Goal: Task Accomplishment & Management: Complete application form

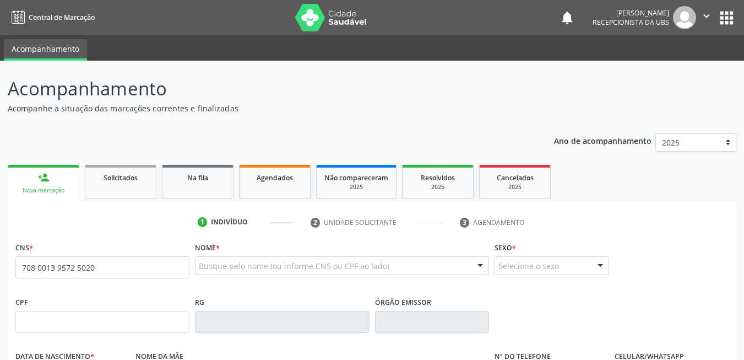
type input "708 0013 9572 5020"
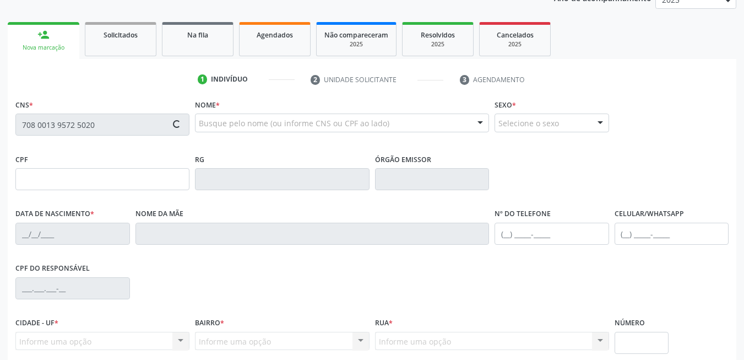
scroll to position [220, 0]
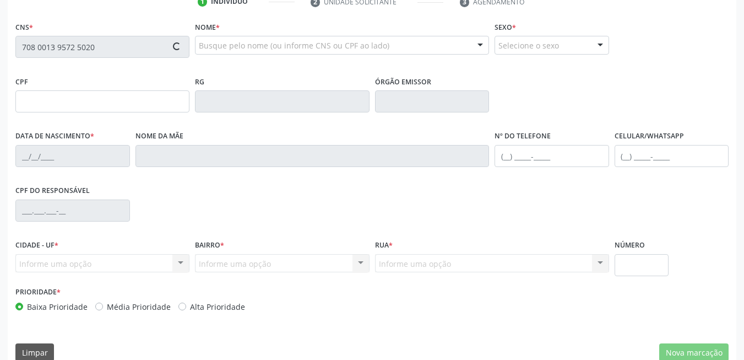
type input "823.183.287-49"
type input "2[DATE]"
type input "[PERSON_NAME]"
type input "[PHONE_NUMBER]"
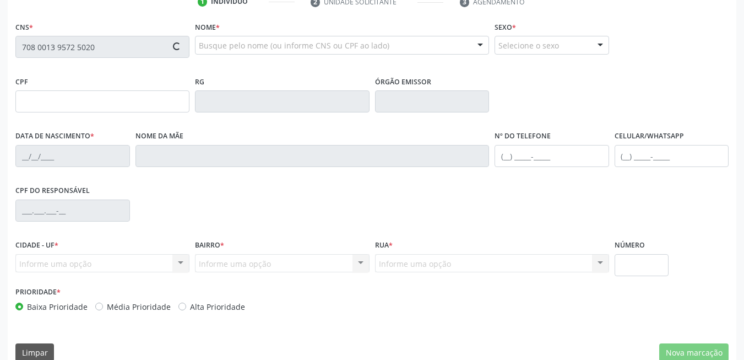
type input "881.658.177-87"
type input "326"
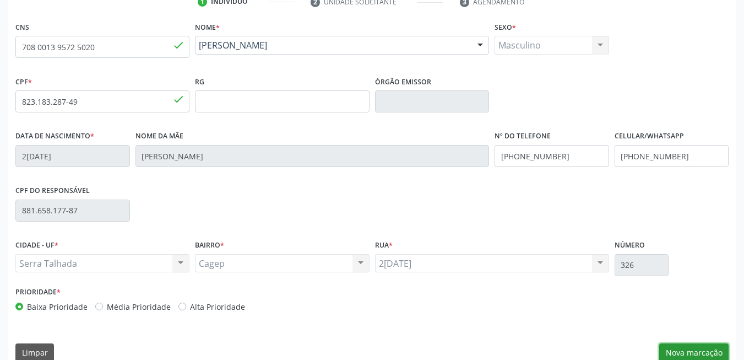
click at [685, 356] on button "Nova marcação" at bounding box center [693, 352] width 69 height 19
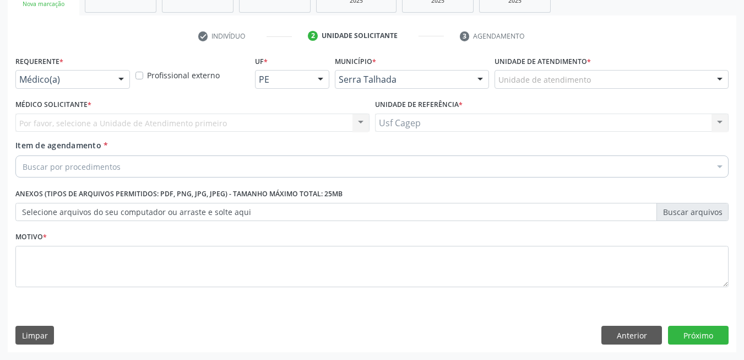
scroll to position [186, 0]
click at [110, 80] on div "Médico(a) Médico(a) Enfermeiro(a) Paciente Nenhum resultado encontrado para: " …" at bounding box center [72, 79] width 115 height 19
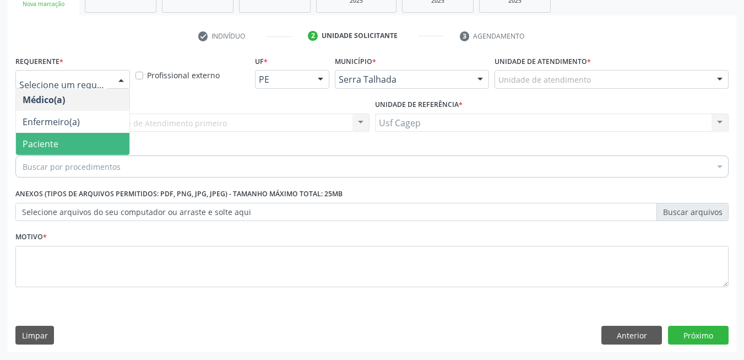
click at [93, 140] on span "Paciente" at bounding box center [72, 144] width 113 height 22
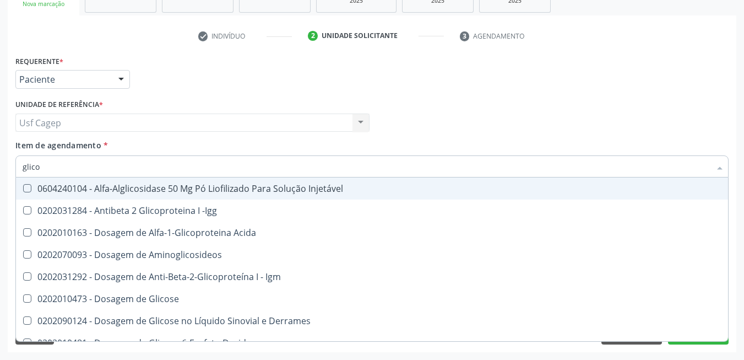
type input "glicos"
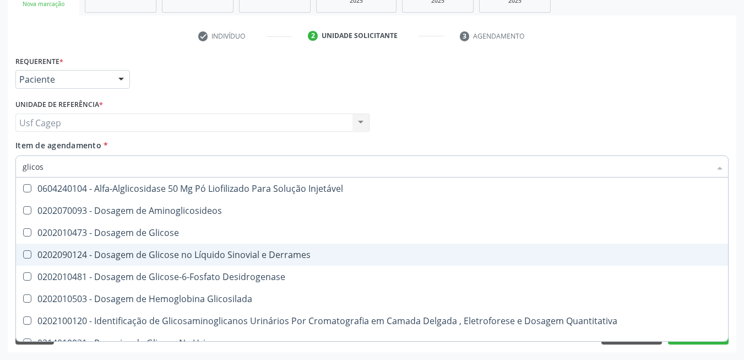
drag, startPoint x: 110, startPoint y: 247, endPoint x: 110, endPoint y: 240, distance: 7.7
click at [110, 241] on ul "Selecionar todos 0604240104 - Alfa-Alglicosidase 50 Mg Pó Liofilizado Para Solu…" at bounding box center [372, 276] width 712 height 198
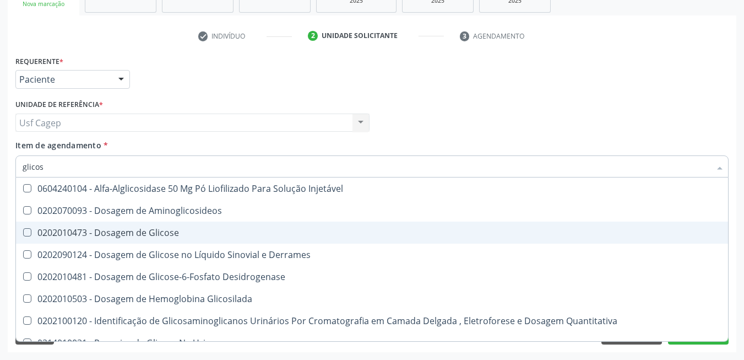
drag, startPoint x: 110, startPoint y: 240, endPoint x: 101, endPoint y: 192, distance: 48.3
click at [110, 239] on span "0202010473 - Dosagem de Glicose" at bounding box center [372, 232] width 712 height 22
checkbox Glicose "true"
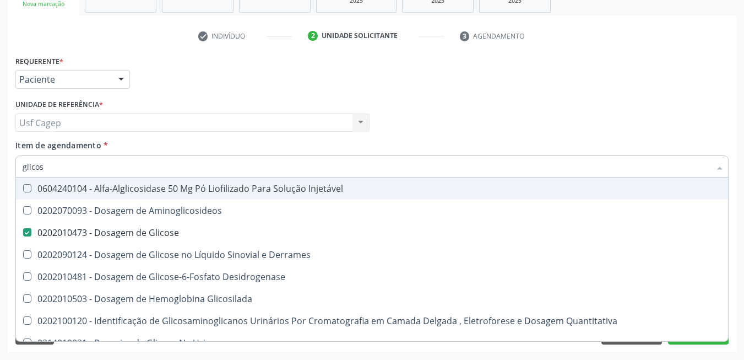
click at [87, 167] on input "glicos" at bounding box center [367, 166] width 688 height 22
type input "cr"
checkbox Glicose "false"
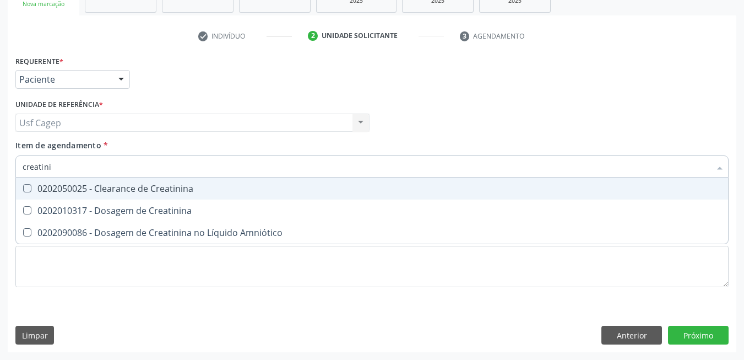
type input "creatinin"
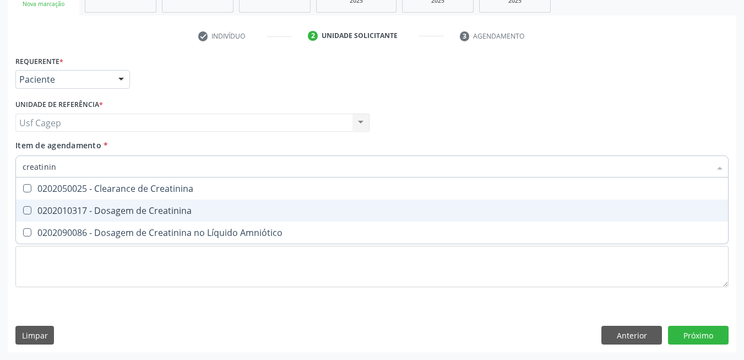
drag, startPoint x: 105, startPoint y: 213, endPoint x: 106, endPoint y: 205, distance: 8.3
click at [106, 209] on div "0202010317 - Dosagem de Creatinina" at bounding box center [372, 210] width 699 height 9
checkbox Creatinina "true"
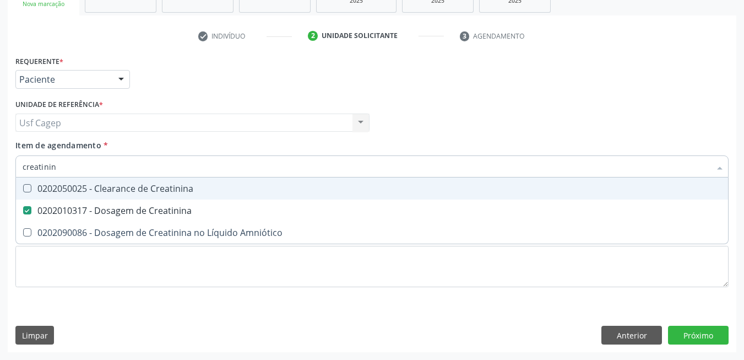
click at [106, 171] on input "creatinin" at bounding box center [367, 166] width 688 height 22
type input "ur"
checkbox Creatinina "false"
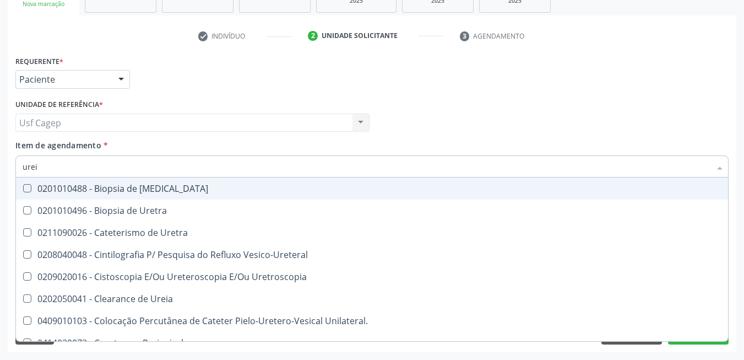
type input "ureia"
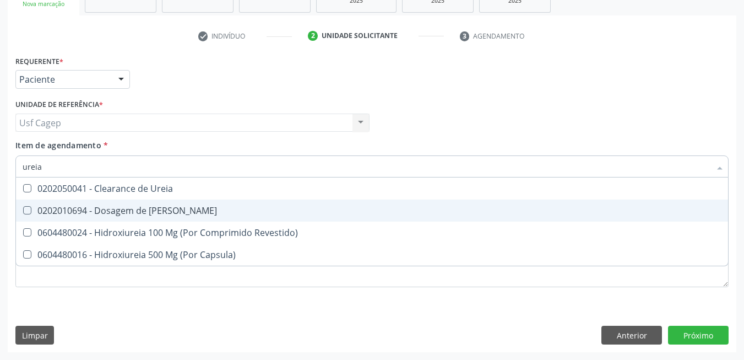
click at [85, 210] on div "0202010694 - Dosagem de [PERSON_NAME]" at bounding box center [372, 210] width 699 height 9
checkbox Ureia "true"
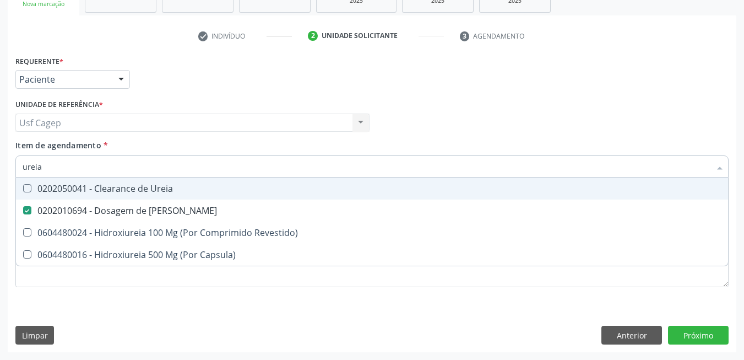
click at [84, 165] on input "ureia" at bounding box center [367, 166] width 688 height 22
type input "co"
checkbox Ureia "false"
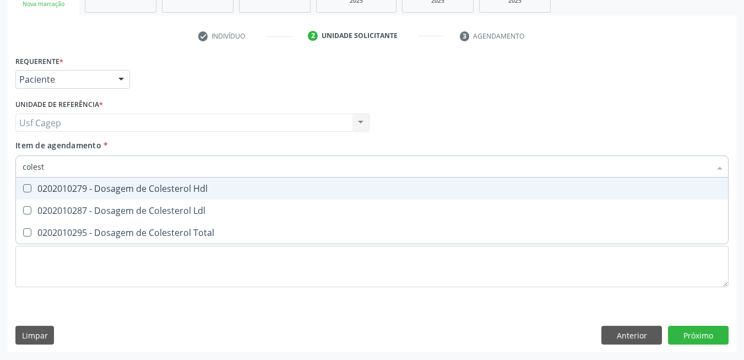
type input "coleste"
click at [94, 187] on div "0202010279 - Dosagem de Colesterol Hdl" at bounding box center [372, 188] width 699 height 9
checkbox Hdl "true"
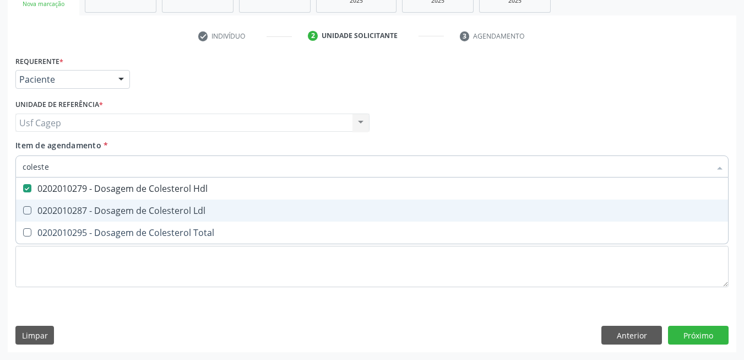
click at [106, 210] on div "0202010287 - Dosagem de Colesterol Ldl" at bounding box center [372, 210] width 699 height 9
checkbox Ldl "true"
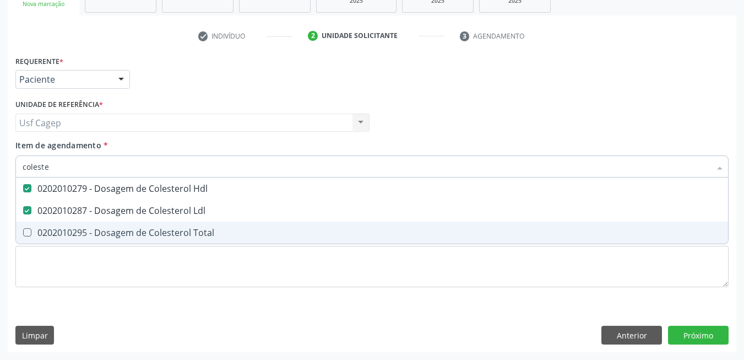
click at [113, 229] on div "0202010295 - Dosagem de Colesterol Total" at bounding box center [372, 232] width 699 height 9
checkbox Total "true"
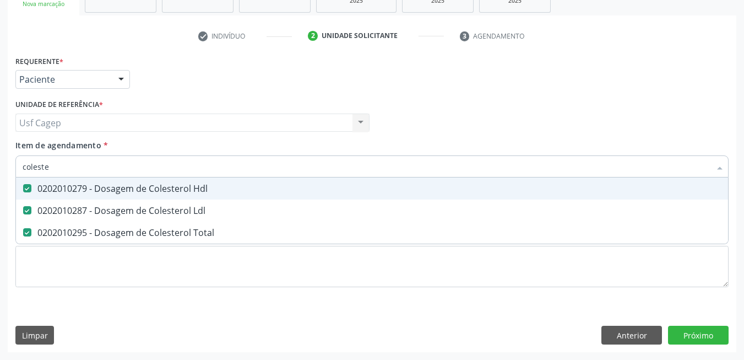
click at [104, 166] on input "coleste" at bounding box center [367, 166] width 688 height 22
type input "t"
checkbox Hdl "false"
checkbox Ldl "false"
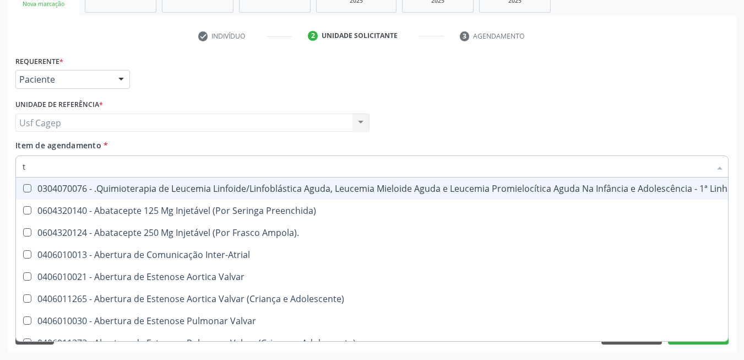
type input "tg"
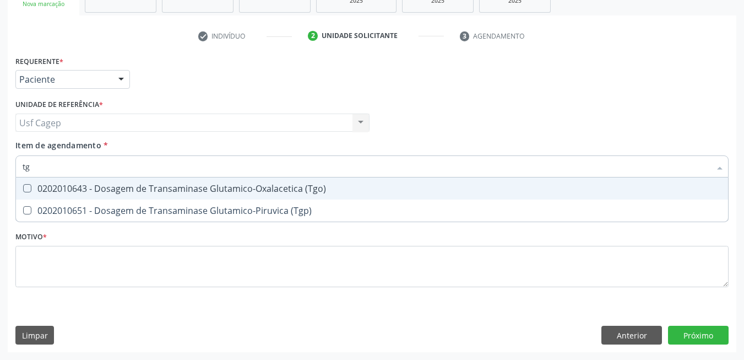
click at [94, 189] on div "0202010643 - Dosagem de Transaminase Glutamico-Oxalacetica (Tgo)" at bounding box center [372, 188] width 699 height 9
checkbox \(Tgo\) "true"
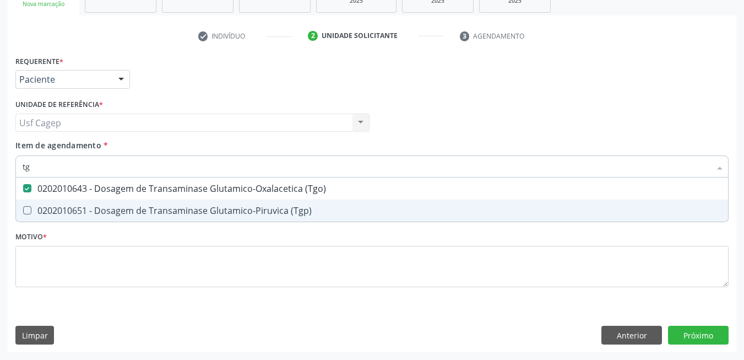
click at [99, 207] on div "0202010651 - Dosagem de Transaminase Glutamico-Piruvica (Tgp)" at bounding box center [372, 210] width 699 height 9
checkbox \(Tgp\) "true"
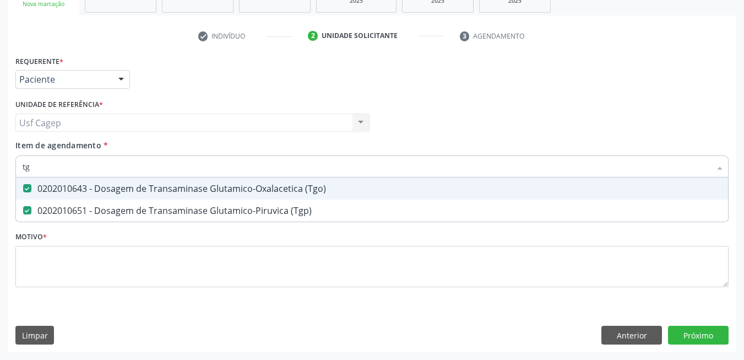
click at [94, 171] on input "tg" at bounding box center [367, 166] width 688 height 22
type input "t"
checkbox \(Tgo\) "false"
checkbox \(Tgp\) "false"
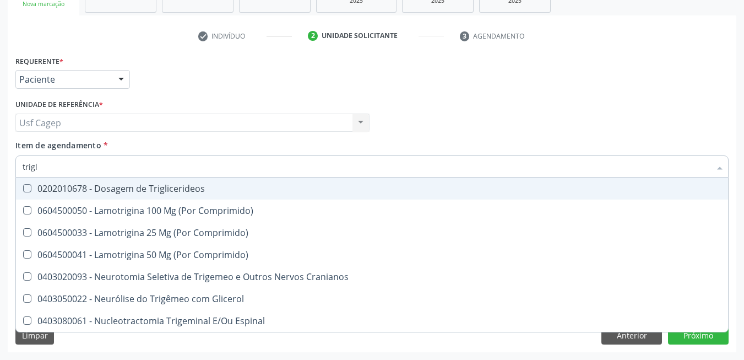
type input "trigli"
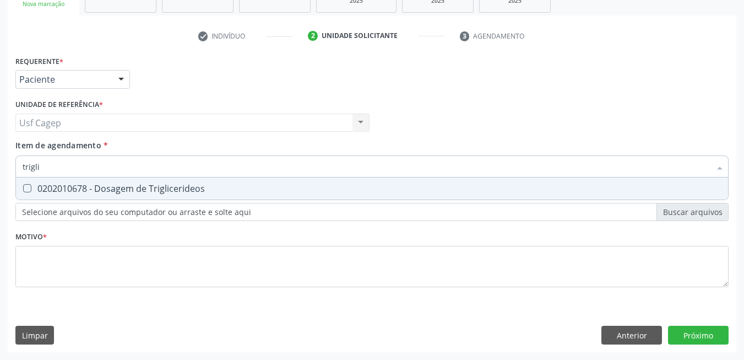
drag, startPoint x: 99, startPoint y: 193, endPoint x: 96, endPoint y: 162, distance: 31.5
click at [97, 185] on div "0202010678 - Dosagem de Triglicerideos" at bounding box center [372, 188] width 699 height 9
checkbox Triglicerideos "true"
click at [96, 162] on input "trigli" at bounding box center [367, 166] width 688 height 22
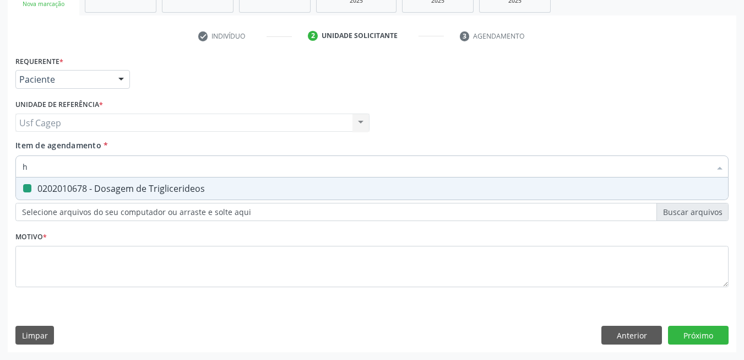
type input "he"
checkbox Triglicerideos "false"
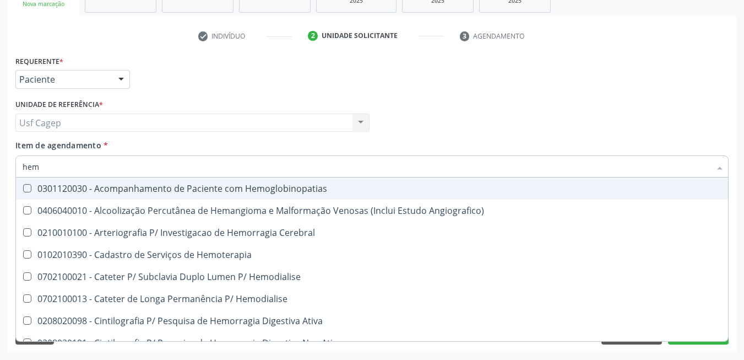
type input "hemo"
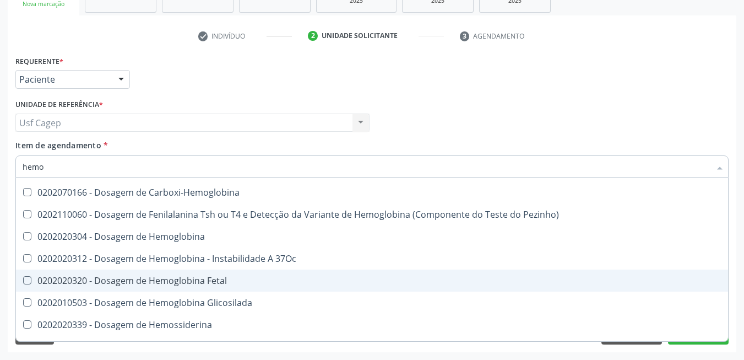
scroll to position [330, 0]
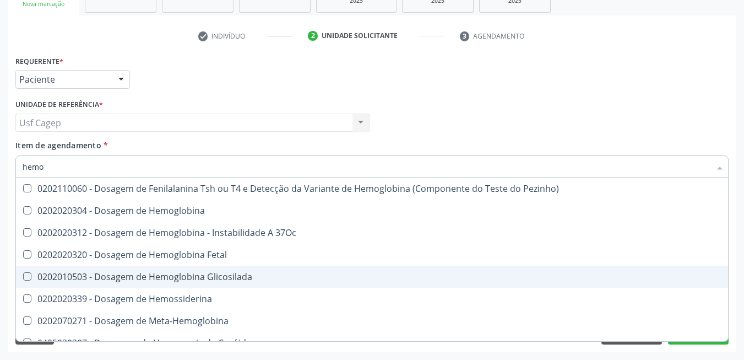
click at [204, 277] on div "0202010503 - Dosagem de Hemoglobina Glicosilada" at bounding box center [374, 276] width 703 height 9
checkbox Glicosilada "true"
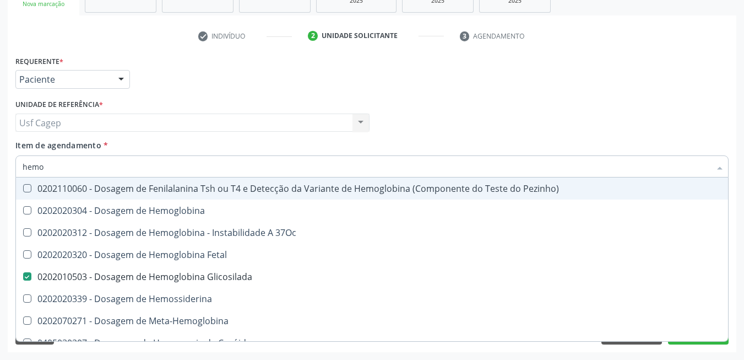
click at [169, 160] on input "hemo" at bounding box center [367, 166] width 688 height 22
type input "h"
checkbox Glicosilada "false"
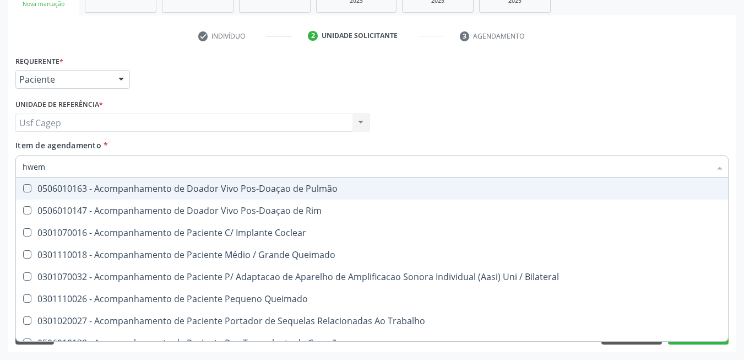
scroll to position [0, 0]
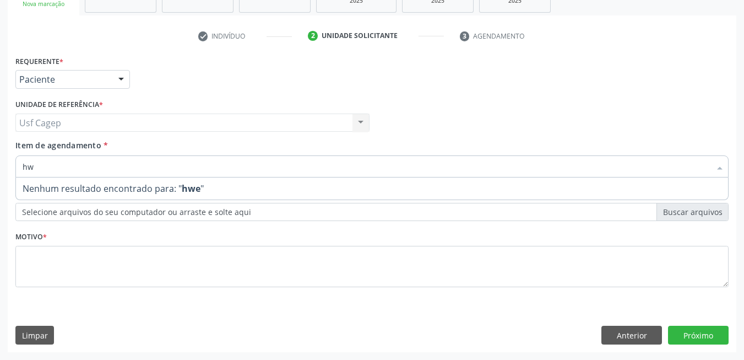
type input "h"
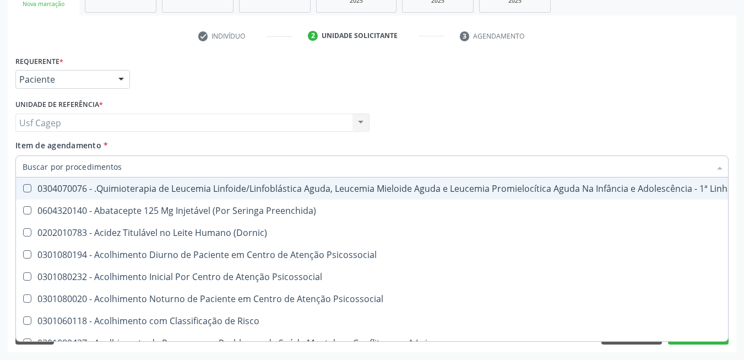
checkbox Hdl "false"
checkbox Glicosilada "false"
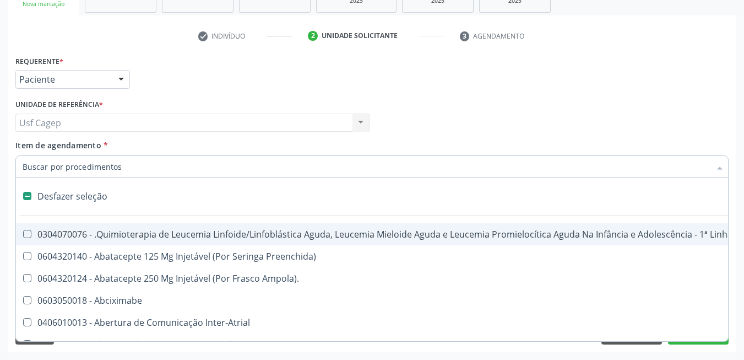
type input "j"
type input "h"
checkbox B "true"
checkbox Fibrinogênio "true"
type input "he"
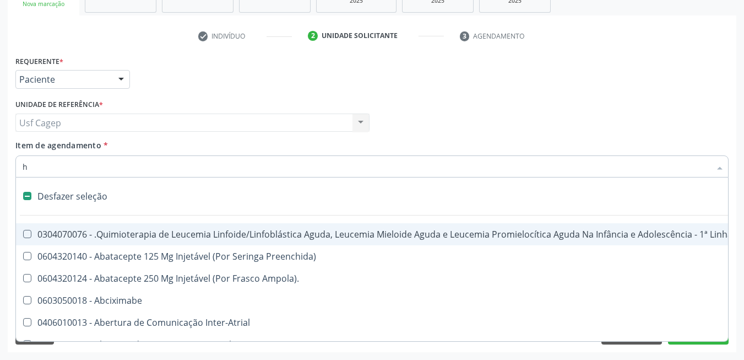
checkbox Cística "true"
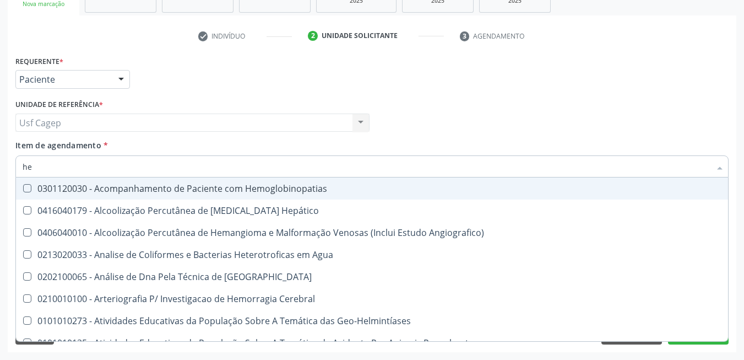
type input "hem"
checkbox \(Qualitativo\) "true"
checkbox Glicosilada "false"
type input "hemo"
checkbox Redome\) "true"
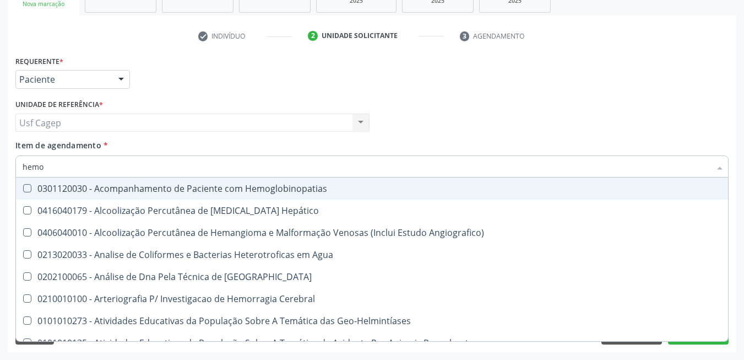
checkbox \(Qualitativo\) "false"
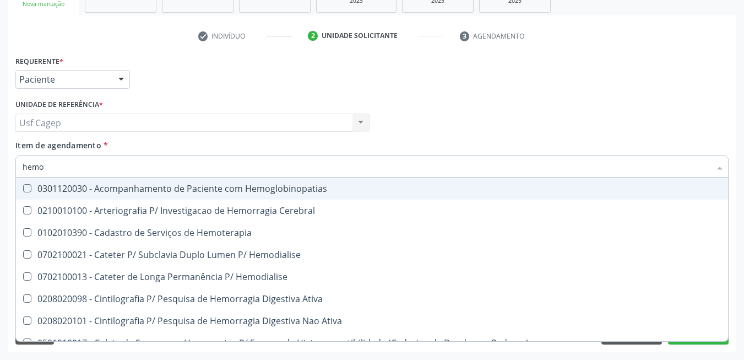
type input "hemog"
checkbox Tardio\) "true"
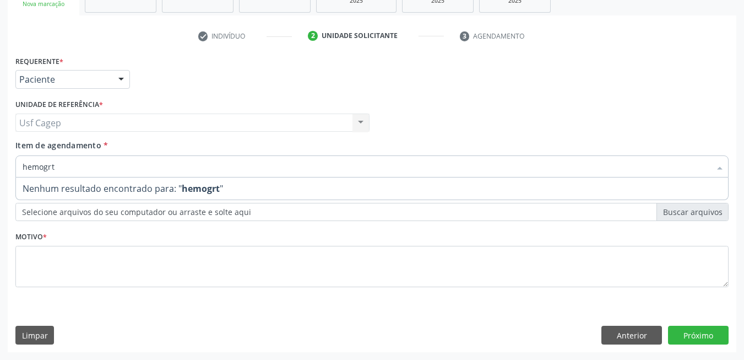
type input "hemogr"
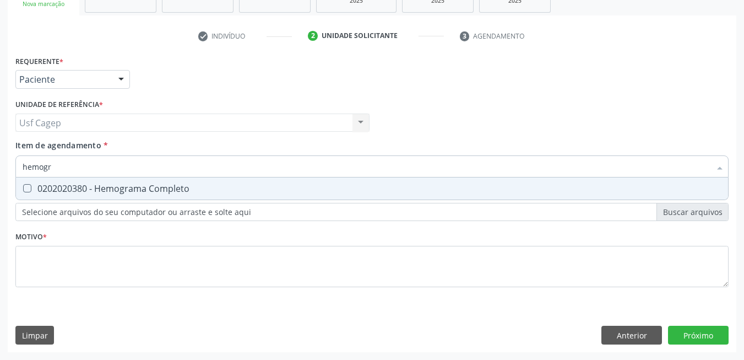
drag, startPoint x: 161, startPoint y: 193, endPoint x: 161, endPoint y: 174, distance: 19.3
click at [161, 186] on div "0202020380 - Hemograma Completo" at bounding box center [372, 188] width 699 height 9
checkbox Completo "true"
click at [161, 173] on input "hemogr" at bounding box center [367, 166] width 688 height 22
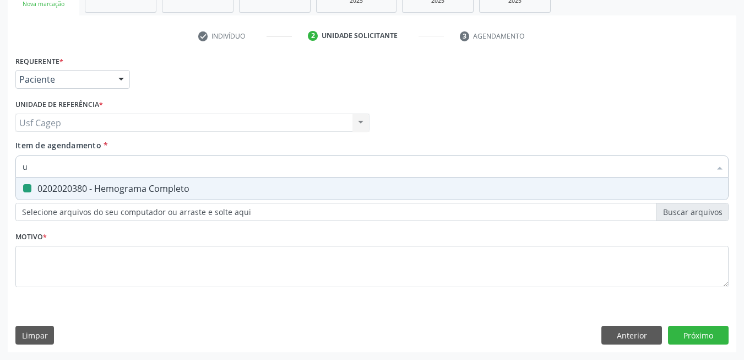
type input "ur"
checkbox Completo "false"
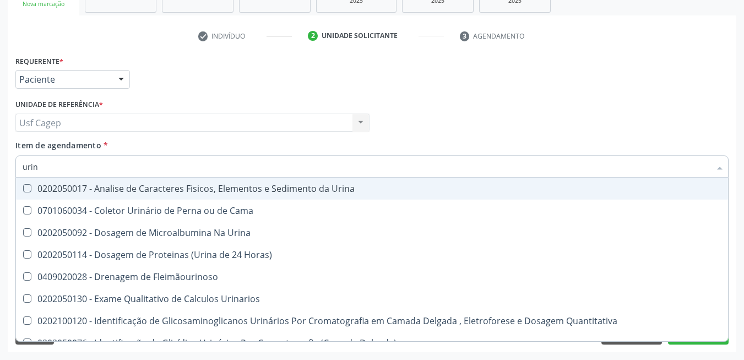
type input "urina"
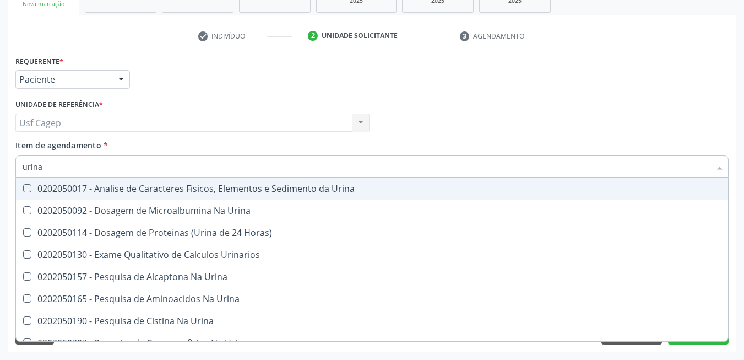
click at [158, 185] on div "0202050017 - Analise de Caracteres Fisicos, Elementos e Sedimento da Urina" at bounding box center [372, 188] width 699 height 9
checkbox Urina "true"
click at [157, 171] on input "urina" at bounding box center [367, 166] width 688 height 22
type input "pc"
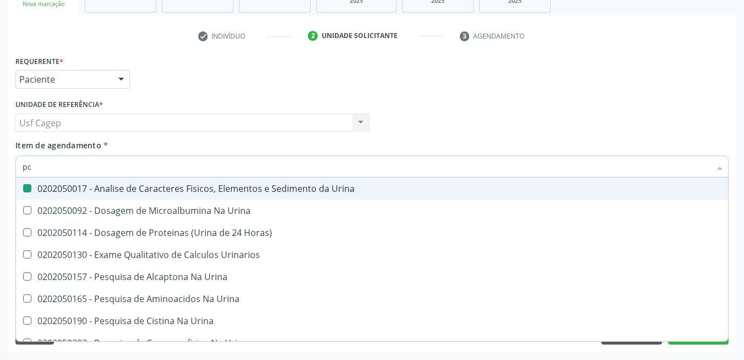
checkbox Urina "false"
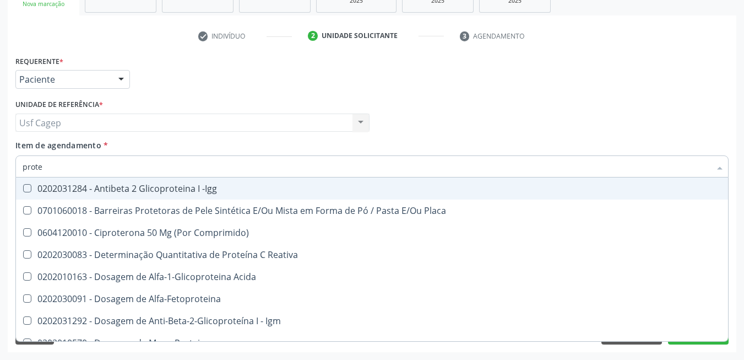
type input "protei"
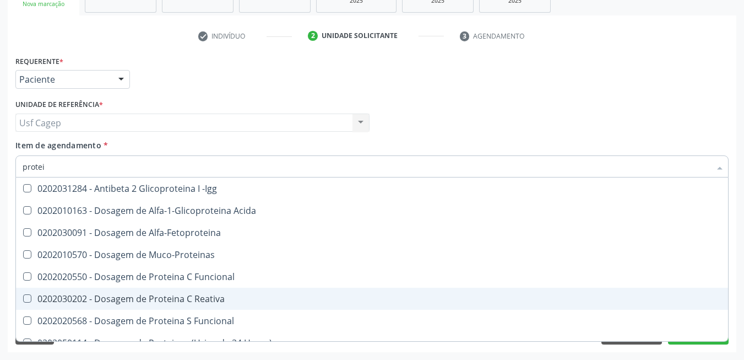
click at [213, 294] on div "0202030202 - Dosagem de Proteina C Reativa" at bounding box center [372, 298] width 699 height 9
checkbox Reativa "true"
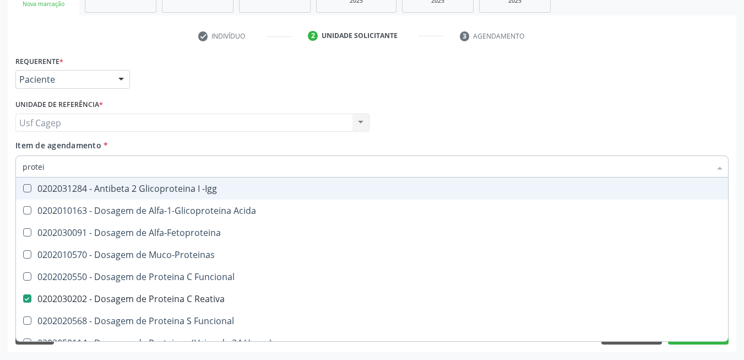
click at [157, 169] on input "protei" at bounding box center [367, 166] width 688 height 22
type input "ps"
checkbox Reativa "false"
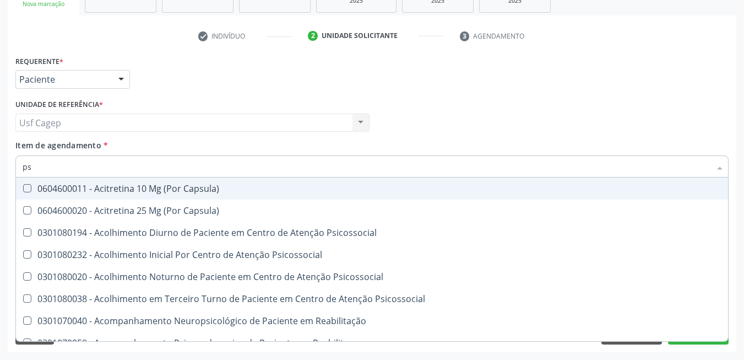
type input "psa"
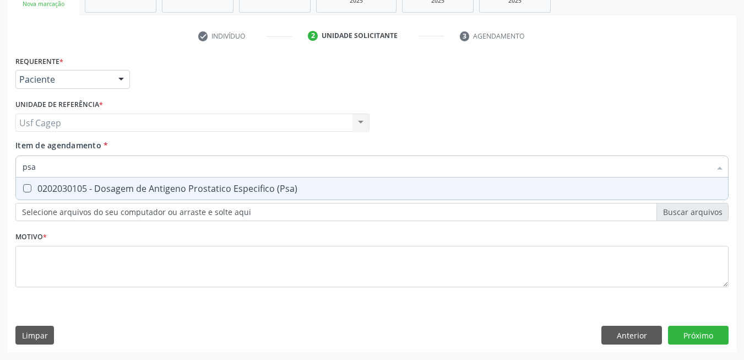
click at [160, 184] on div "0202030105 - Dosagem de Antigeno Prostatico Especifico (Psa)" at bounding box center [372, 188] width 699 height 9
checkbox \(Psa\) "true"
click at [160, 167] on input "psa" at bounding box center [367, 166] width 688 height 22
click at [152, 161] on input "psa" at bounding box center [367, 166] width 688 height 22
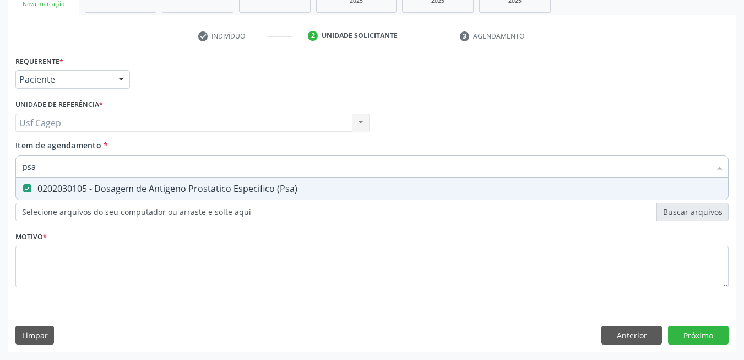
click at [152, 161] on input "psa" at bounding box center [367, 166] width 688 height 22
click at [297, 166] on input "psa" at bounding box center [367, 166] width 688 height 22
click at [267, 166] on input "psa" at bounding box center [367, 166] width 688 height 22
checkbox \(Psa\) "false"
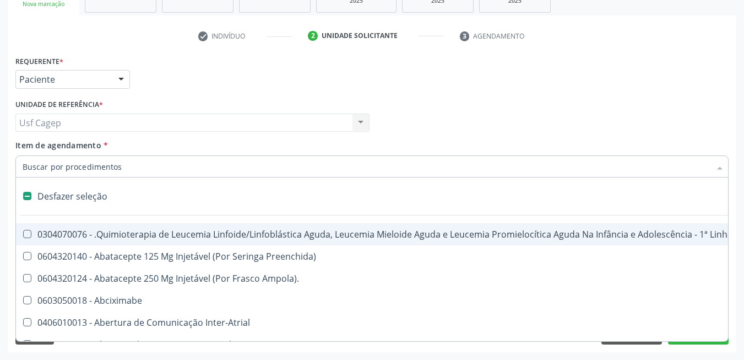
click at [190, 138] on div "Unidade de referência * Usf Cagep Usf Cagep Nenhum resultado encontrado para: "…" at bounding box center [193, 117] width 360 height 43
checkbox Preenchida\) "true"
checkbox Ampola\)\ "true"
checkbox Abciximabe "true"
checkbox Inter-Atrial "true"
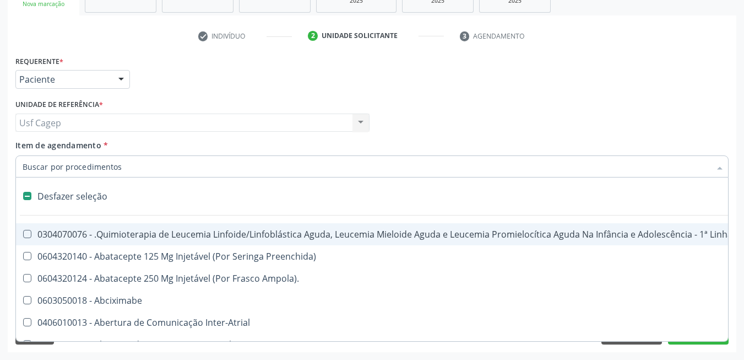
checkbox Valvar "true"
checkbox Adolescente\) "true"
checkbox Valvar "true"
checkbox Adolescente\) "true"
checkbox Paciente\) "true"
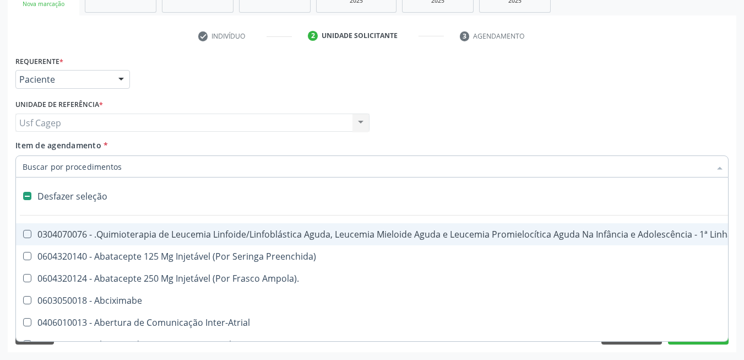
checkbox Dente\) "true"
checkbox Comprimido\) "true"
checkbox \(Dornic\) "true"
checkbox Capsula\) "true"
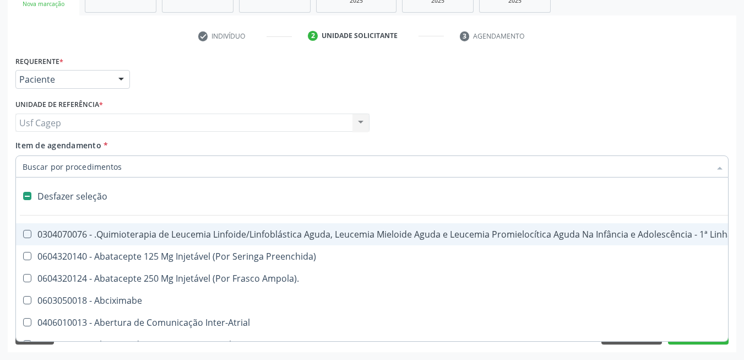
checkbox Urina "false"
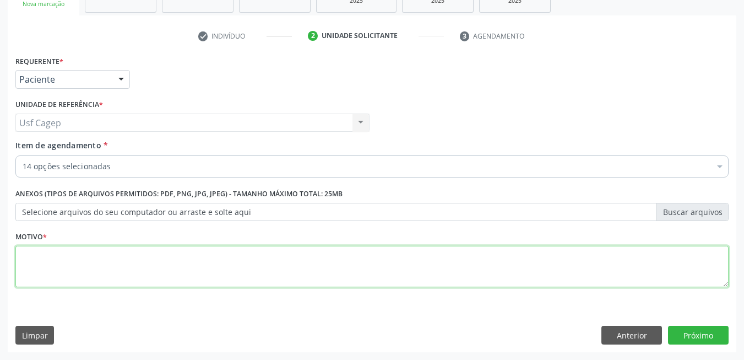
drag, startPoint x: 189, startPoint y: 265, endPoint x: 183, endPoint y: 264, distance: 6.7
click at [187, 265] on textarea at bounding box center [371, 267] width 713 height 42
type textarea "."
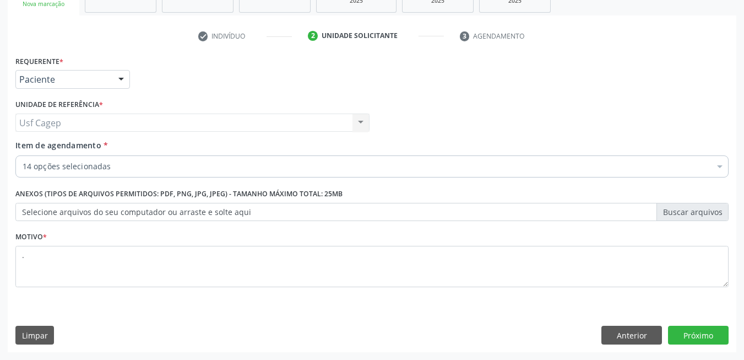
click at [484, 312] on div "Requerente * Paciente Médico(a) Enfermeiro(a) Paciente Nenhum resultado encontr…" at bounding box center [372, 202] width 729 height 299
click at [710, 331] on button "Próximo" at bounding box center [698, 334] width 61 height 19
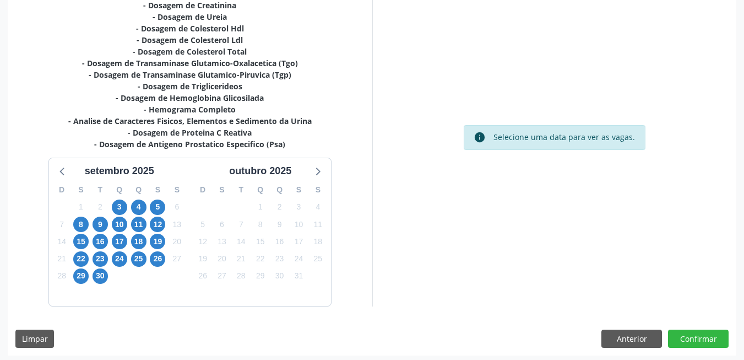
scroll to position [270, 0]
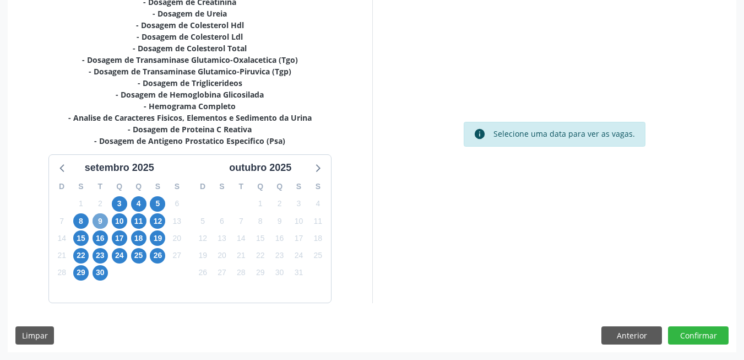
click at [100, 222] on span "9" at bounding box center [100, 220] width 15 height 15
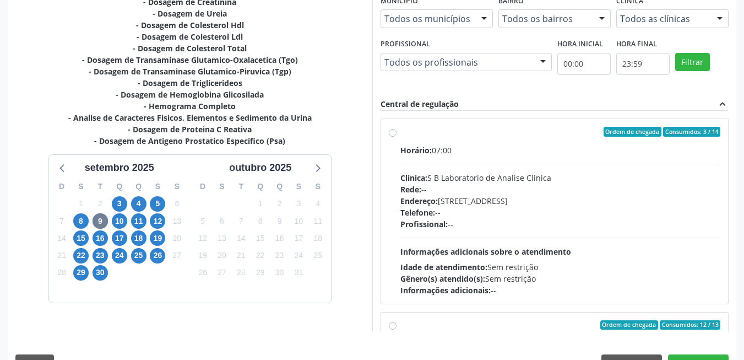
click at [438, 225] on span "Profissional:" at bounding box center [423, 224] width 47 height 10
click at [396, 137] on input "Ordem de chegada Consumidos: 3 / 14 Horário: 07:00 Clínica: S B Laboratorio de …" at bounding box center [393, 132] width 8 height 10
radio input "true"
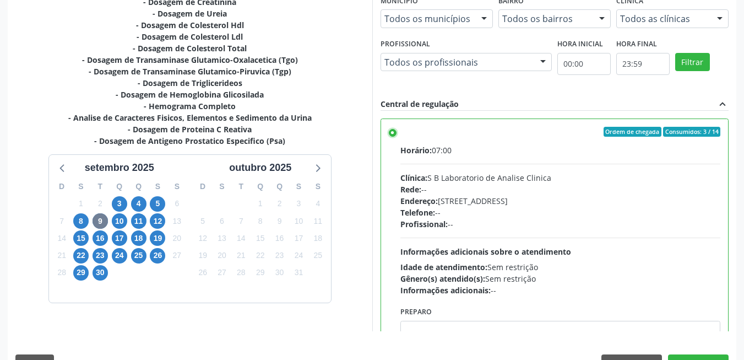
scroll to position [298, 0]
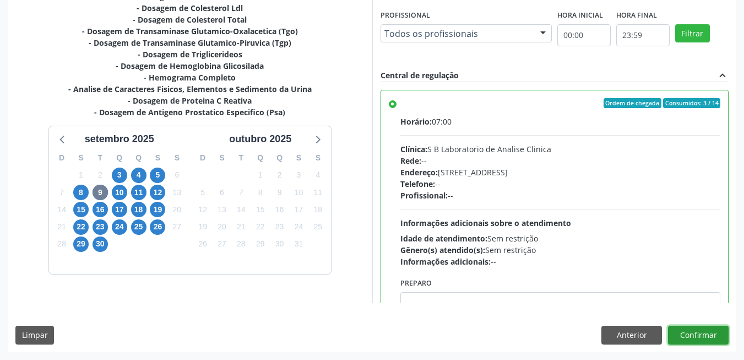
click at [703, 339] on button "Confirmar" at bounding box center [698, 334] width 61 height 19
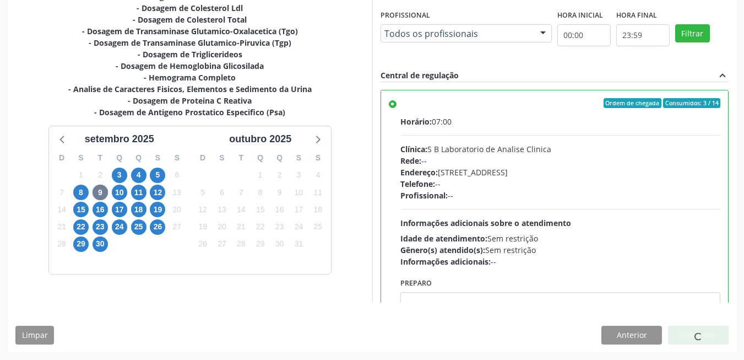
scroll to position [4, 0]
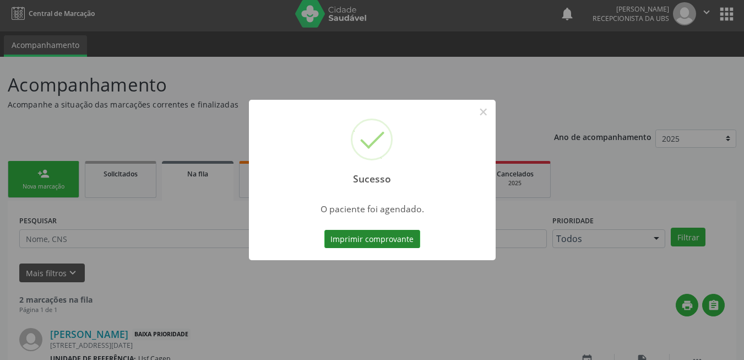
click at [377, 236] on button "Imprimir comprovante" at bounding box center [372, 239] width 96 height 19
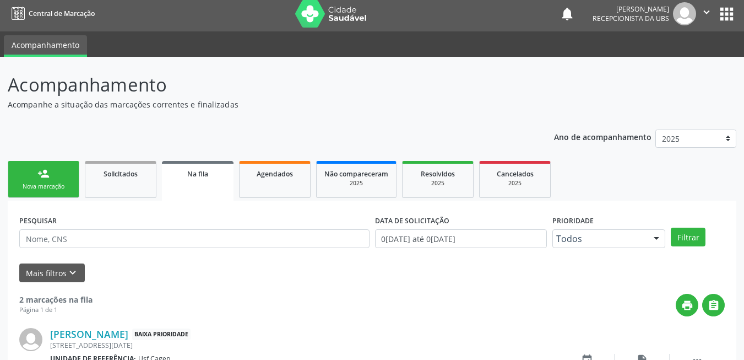
click at [53, 176] on link "person_add Nova marcação" at bounding box center [44, 179] width 72 height 37
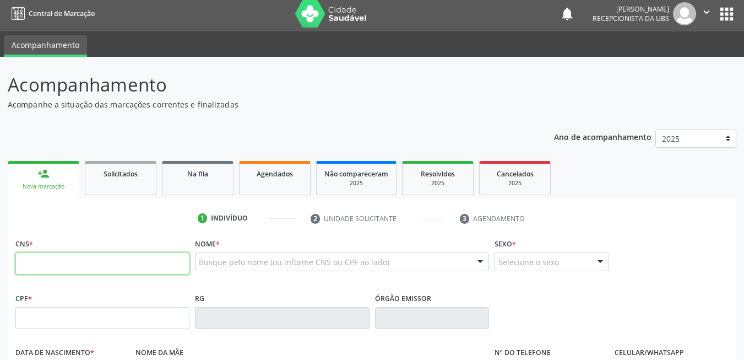
click at [96, 271] on input "text" at bounding box center [102, 263] width 174 height 22
type input "709 8040 1593 6699"
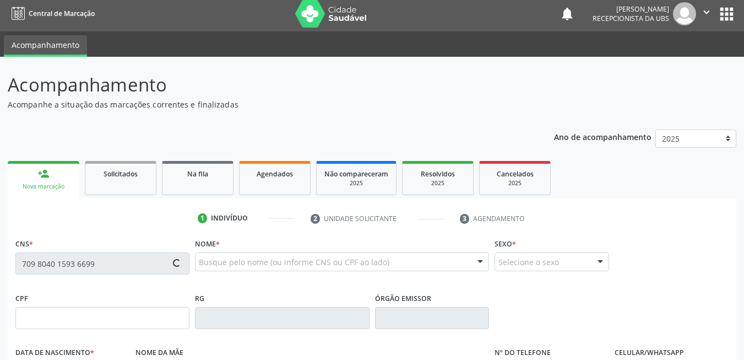
type input "31/07/1968"
type input "Maria Generoza de Lima Silva"
type input "(87) 99636-3229"
type input "654"
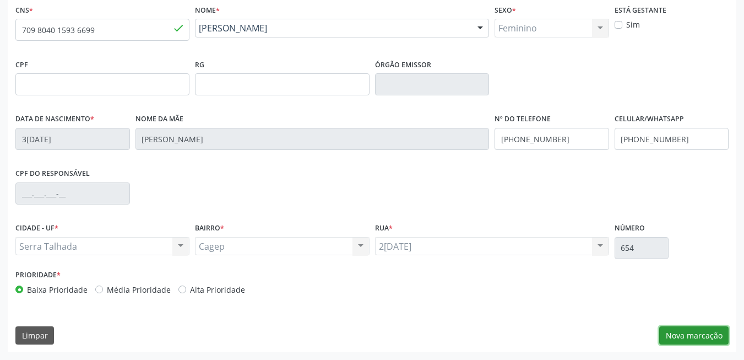
click at [672, 328] on button "Nova marcação" at bounding box center [693, 335] width 69 height 19
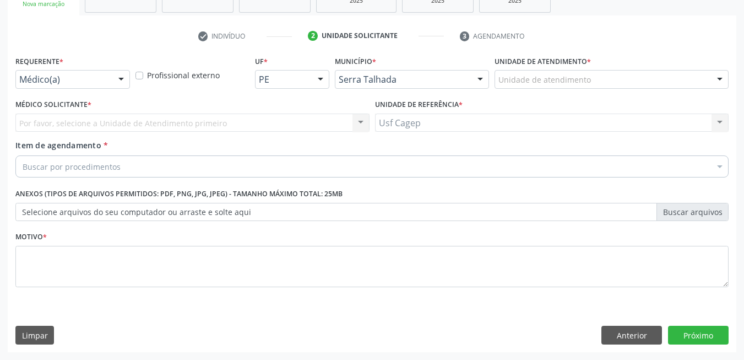
scroll to position [186, 0]
click at [78, 70] on div "Médico(a)" at bounding box center [72, 79] width 115 height 19
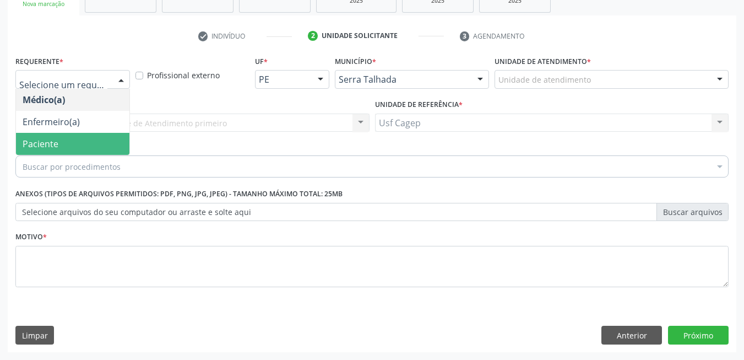
click at [78, 140] on span "Paciente" at bounding box center [72, 144] width 113 height 22
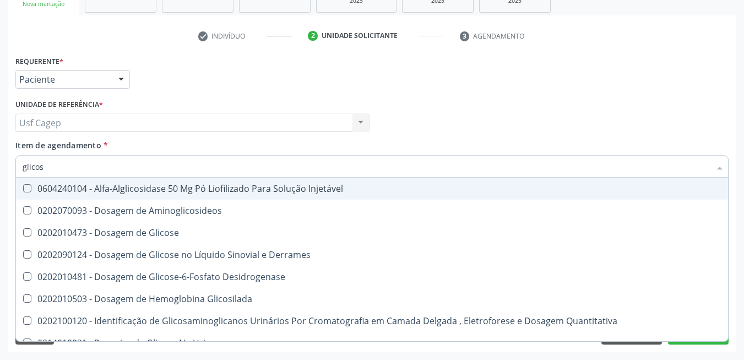
type input "glicose"
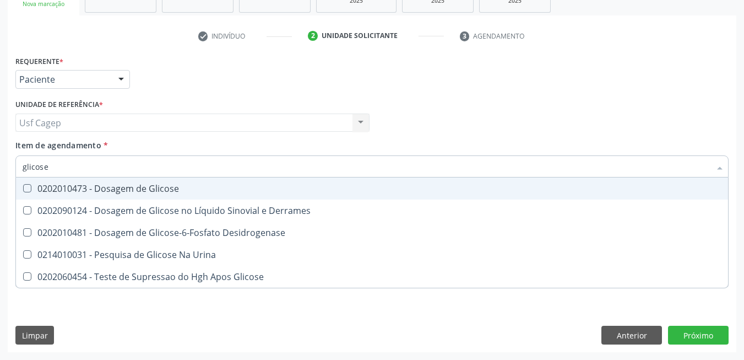
click at [121, 189] on div "0202010473 - Dosagem de Glicose" at bounding box center [372, 188] width 699 height 9
checkbox Glicose "true"
click at [122, 173] on input "glicose" at bounding box center [367, 166] width 688 height 22
type input "c"
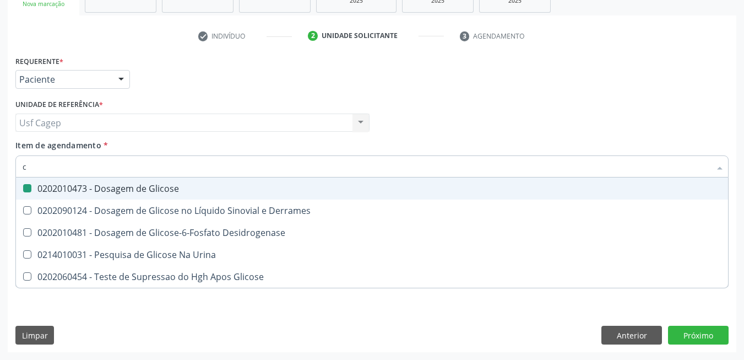
checkbox Glicose "false"
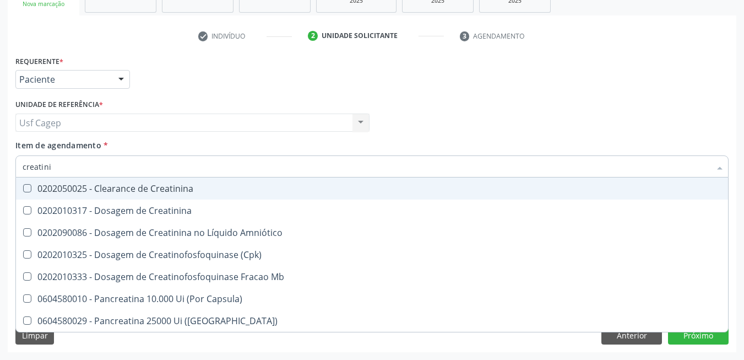
type input "creatinin"
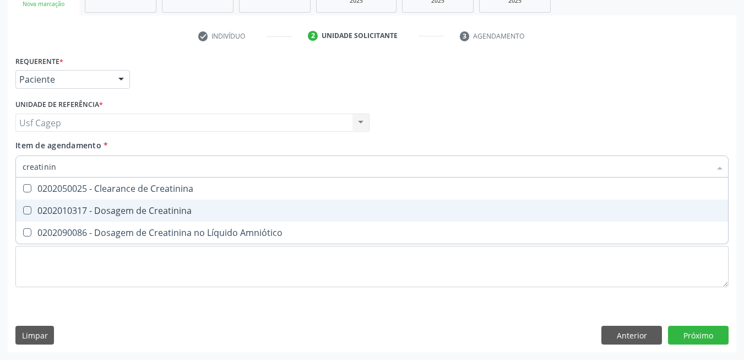
click at [235, 215] on div "0202010317 - Dosagem de Creatinina" at bounding box center [372, 210] width 699 height 9
checkbox Creatinina "true"
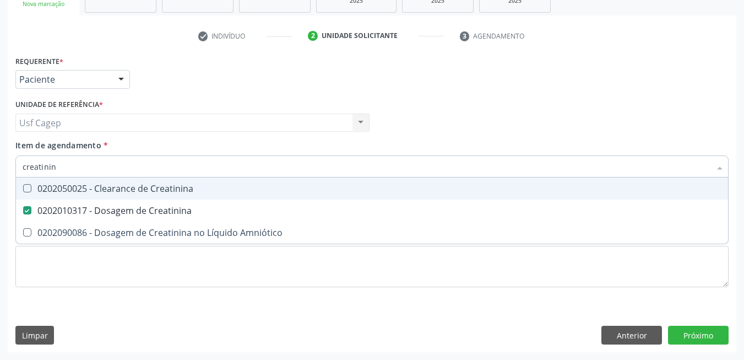
click at [232, 167] on input "creatinin" at bounding box center [367, 166] width 688 height 22
type input "ur"
checkbox Creatinina "false"
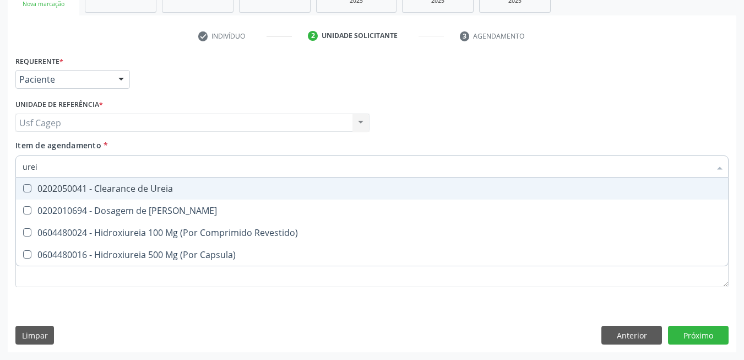
type input "ureia"
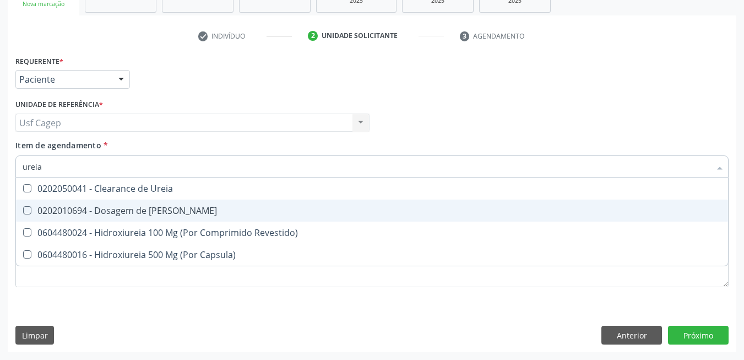
drag, startPoint x: 202, startPoint y: 215, endPoint x: 197, endPoint y: 186, distance: 29.6
click at [201, 210] on div "0202010694 - Dosagem de Ureia" at bounding box center [372, 210] width 699 height 9
checkbox Ureia "true"
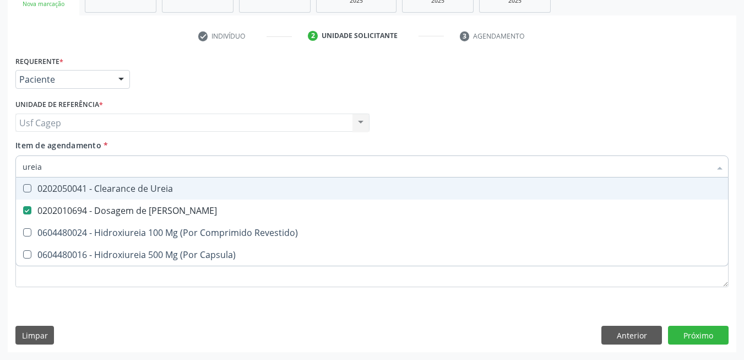
click at [197, 167] on input "ureia" at bounding box center [367, 166] width 688 height 22
type input "co"
checkbox Ureia "false"
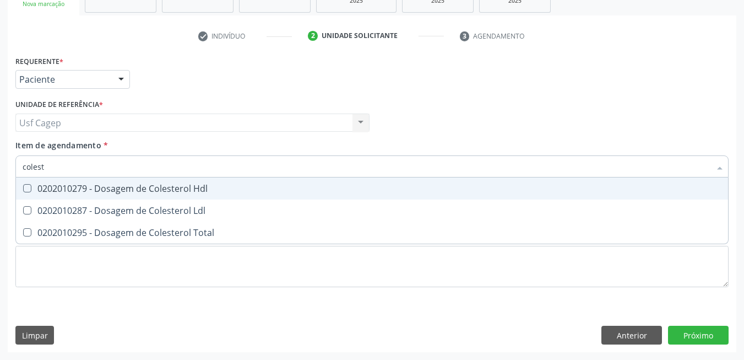
type input "coleste"
click at [195, 184] on div "0202010279 - Dosagem de Colesterol Hdl" at bounding box center [372, 188] width 699 height 9
checkbox Hdl "true"
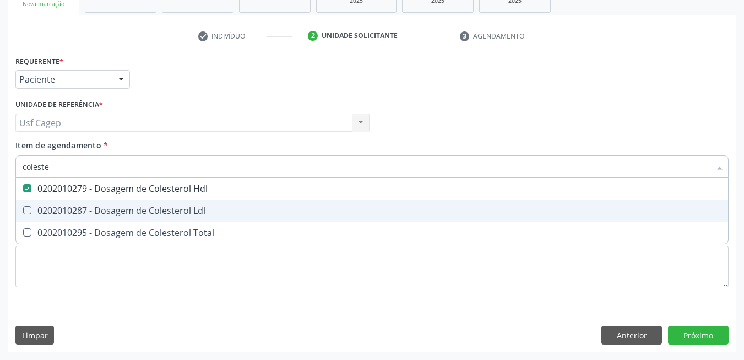
click at [202, 206] on div "0202010287 - Dosagem de Colesterol Ldl" at bounding box center [372, 210] width 699 height 9
checkbox Ldl "true"
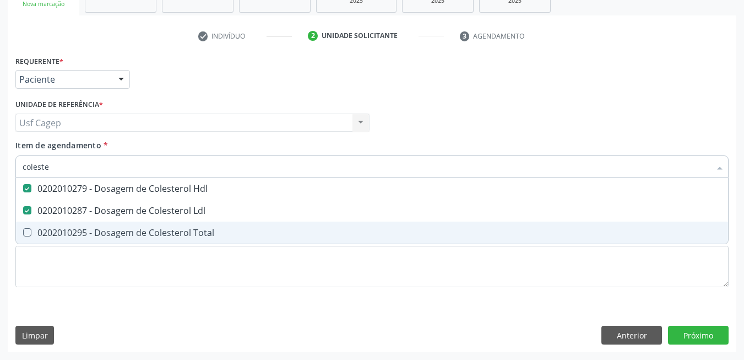
click at [209, 237] on div "0202010295 - Dosagem de Colesterol Total" at bounding box center [372, 232] width 699 height 9
checkbox Total "true"
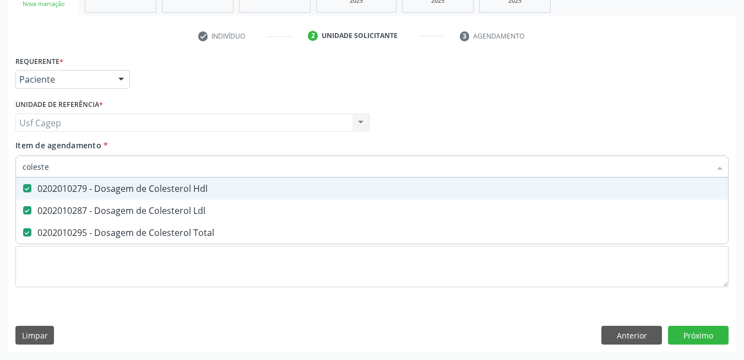
click at [206, 172] on input "coleste" at bounding box center [367, 166] width 688 height 22
type input "t"
checkbox Hdl "false"
checkbox Ldl "false"
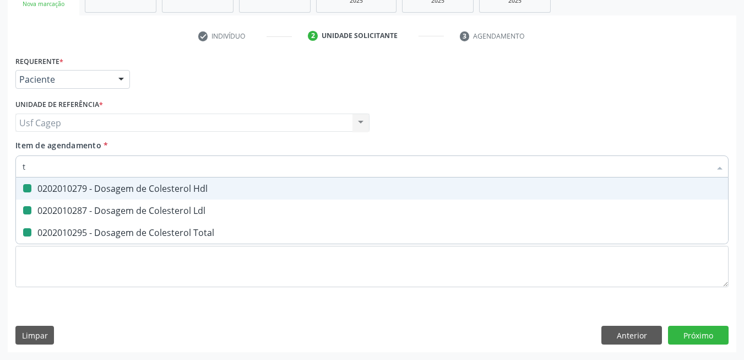
checkbox Total "false"
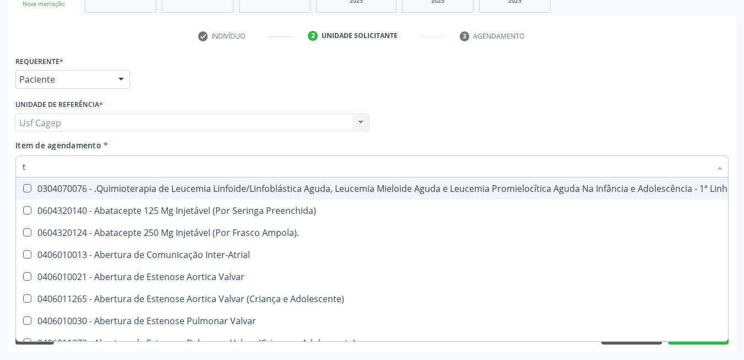
type input "tg"
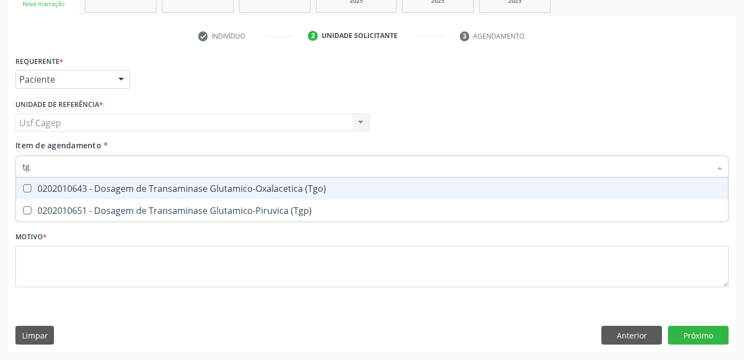
click at [229, 184] on div "0202010643 - Dosagem de Transaminase Glutamico-Oxalacetica (Tgo)" at bounding box center [372, 188] width 699 height 9
checkbox \(Tgo\) "true"
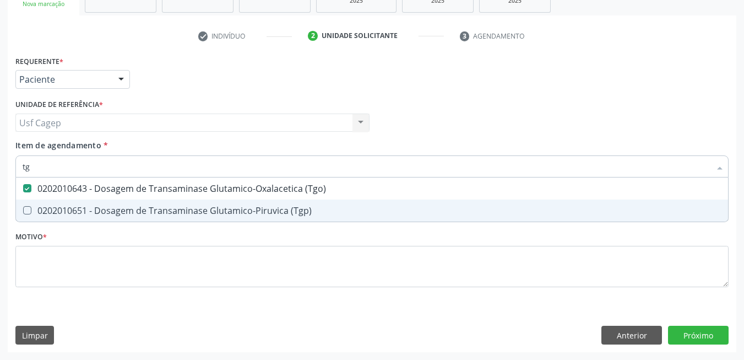
click at [236, 211] on div "0202010651 - Dosagem de Transaminase Glutamico-Piruvica (Tgp)" at bounding box center [372, 210] width 699 height 9
checkbox \(Tgp\) "true"
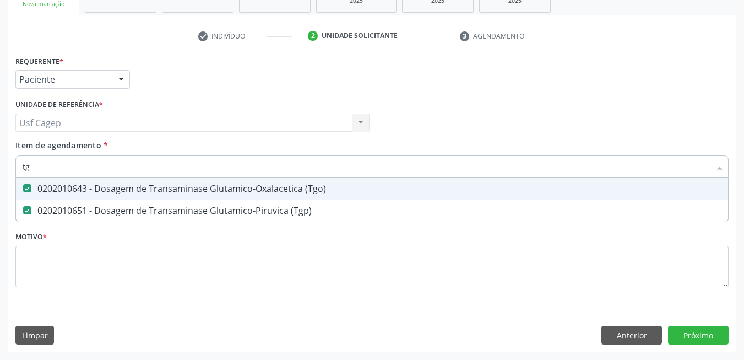
click at [235, 155] on input "tg" at bounding box center [367, 166] width 688 height 22
click at [233, 164] on input "tg" at bounding box center [367, 166] width 688 height 22
type input "t"
checkbox \(Tgo\) "false"
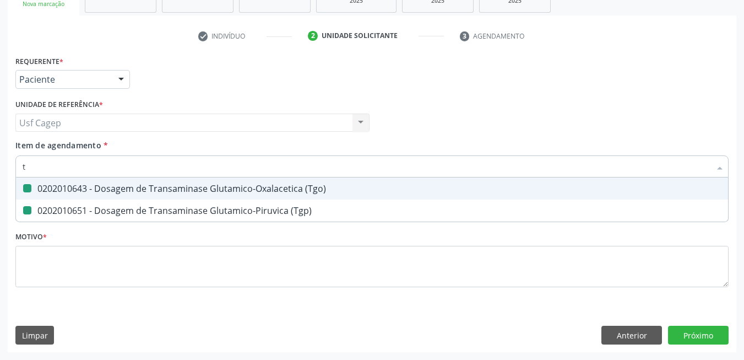
checkbox \(Tgp\) "false"
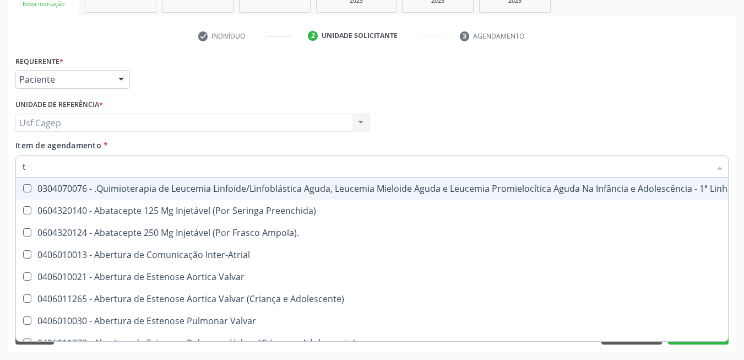
type input "tr"
checkbox Ii\) "true"
checkbox Grupo "true"
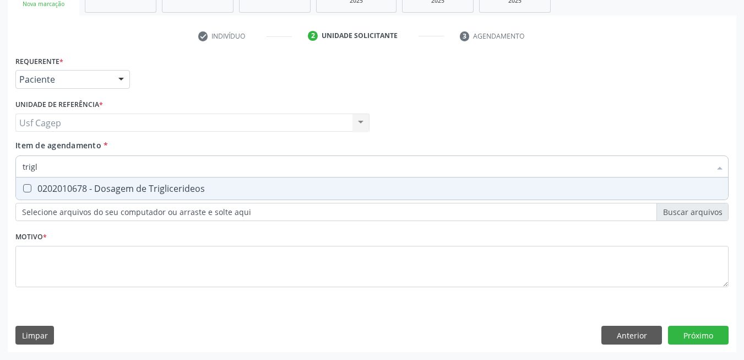
type input "trigli"
click at [231, 187] on div "0202010678 - Dosagem de Triglicerideos" at bounding box center [372, 188] width 699 height 9
checkbox Triglicerideos "true"
click at [231, 169] on input "trigli" at bounding box center [367, 166] width 688 height 22
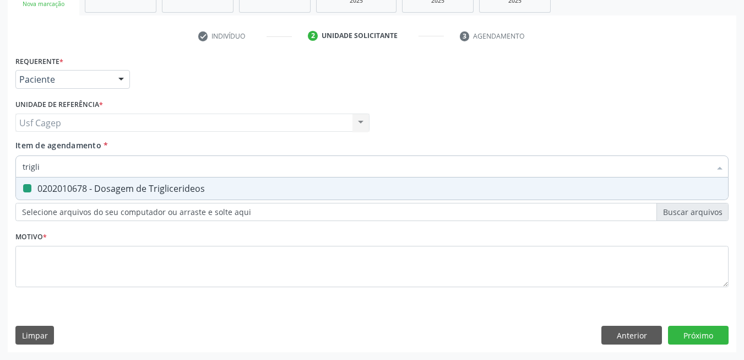
type input "h"
checkbox Triglicerideos "false"
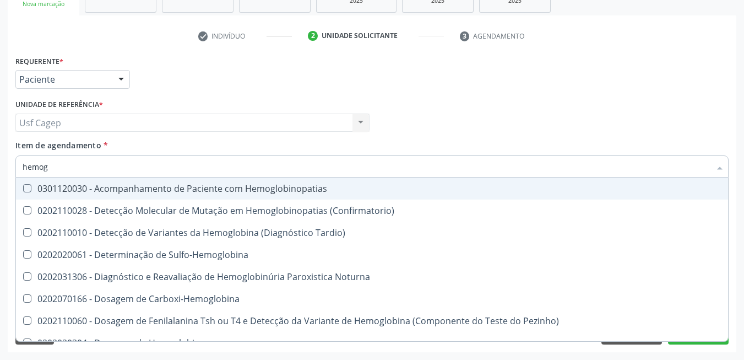
type input "hemogl"
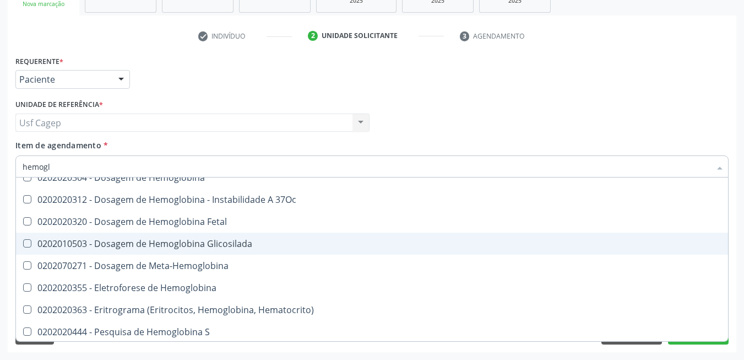
click at [259, 241] on div "0202010503 - Dosagem de Hemoglobina Glicosilada" at bounding box center [372, 243] width 699 height 9
checkbox Glicosilada "true"
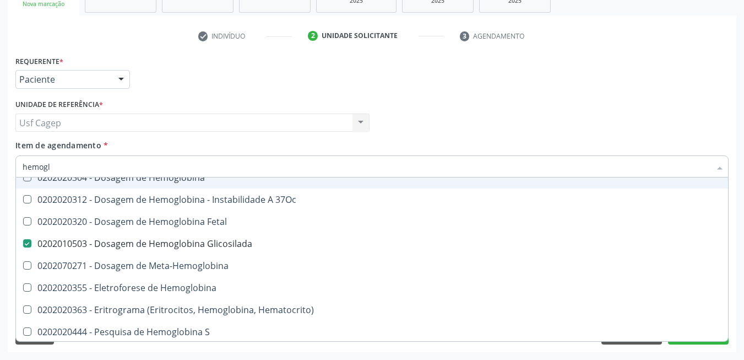
click at [249, 167] on input "hemogl" at bounding box center [367, 166] width 688 height 22
type input "h"
checkbox Glicosilada "false"
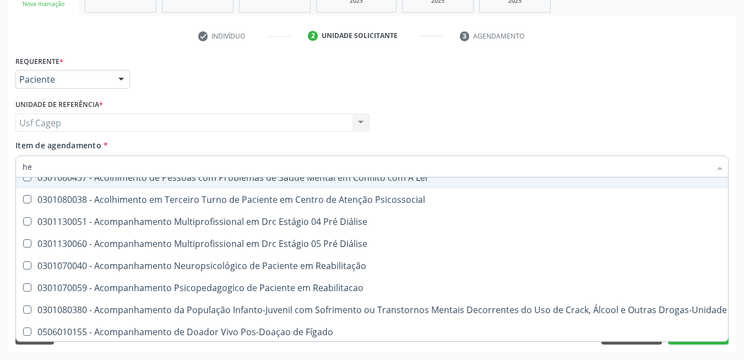
type input "hem"
checkbox Fenilcetonúria "true"
checkbox Pulmão "false"
type input "hemo"
checkbox Bilateral "true"
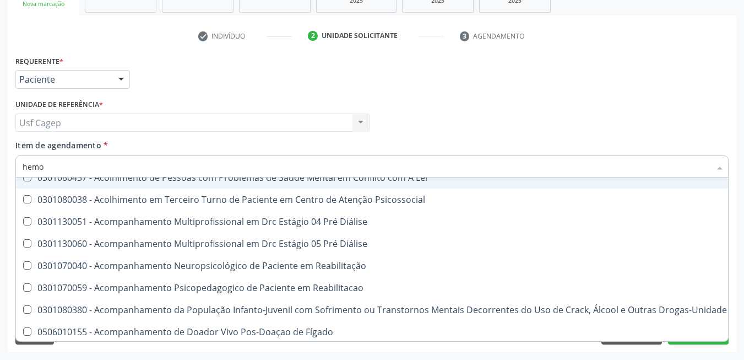
checkbox Fenilcetonúria "false"
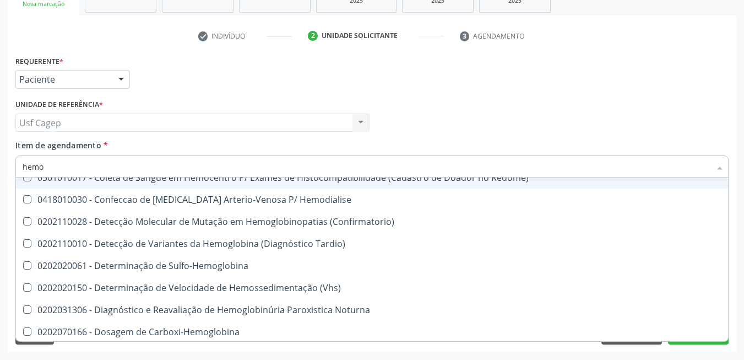
type input "hemog"
checkbox Tardio\) "true"
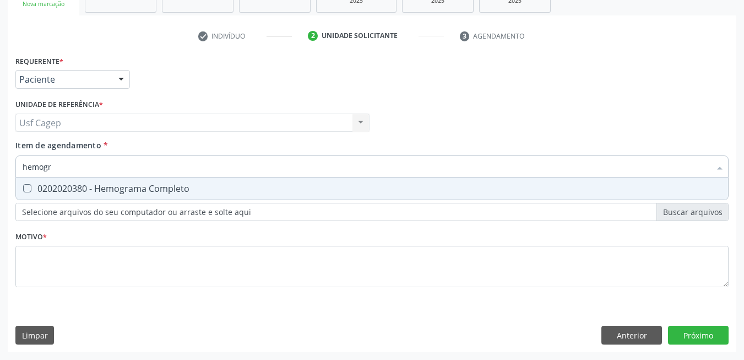
scroll to position [0, 0]
type input "hemogra"
drag, startPoint x: 269, startPoint y: 193, endPoint x: 272, endPoint y: 183, distance: 10.4
click at [271, 191] on div "0202020380 - Hemograma Completo" at bounding box center [372, 188] width 699 height 9
checkbox Completo "true"
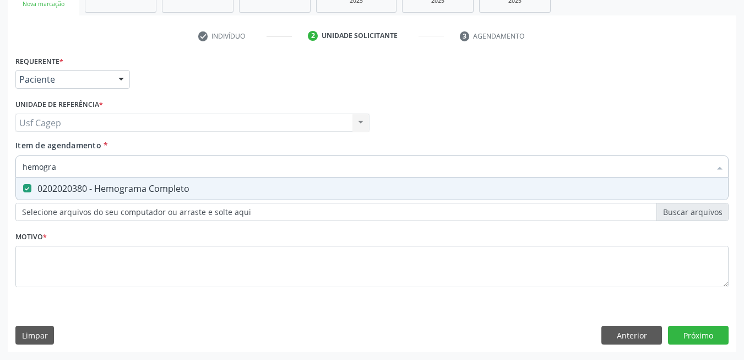
click at [272, 162] on input "hemogra" at bounding box center [367, 166] width 688 height 22
type input "t"
checkbox Completo "false"
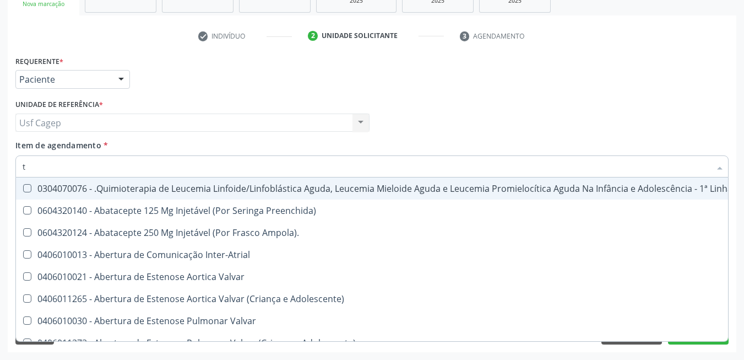
type input "t4"
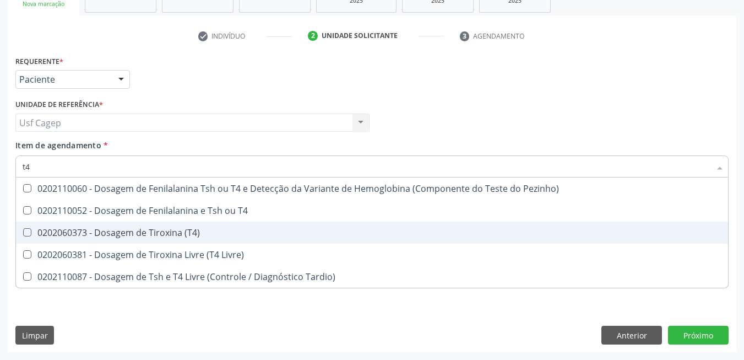
click at [235, 233] on div "0202060373 - Dosagem de Tiroxina (T4)" at bounding box center [372, 232] width 699 height 9
checkbox \(T4\) "true"
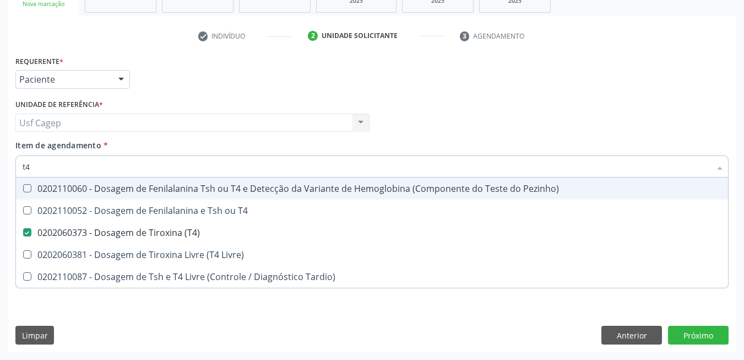
click at [215, 173] on input "t4" at bounding box center [367, 166] width 688 height 22
type input "t"
checkbox \(T4\) "false"
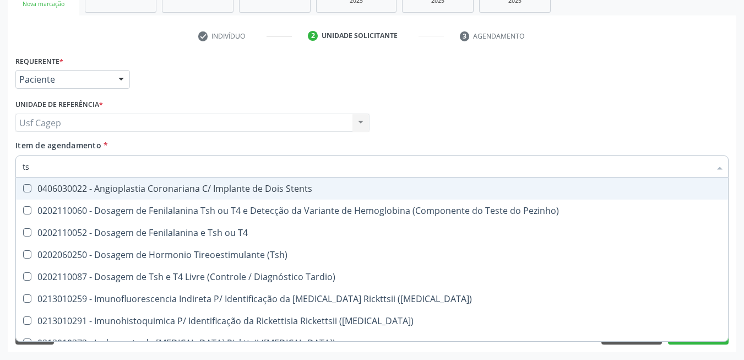
type input "tsh"
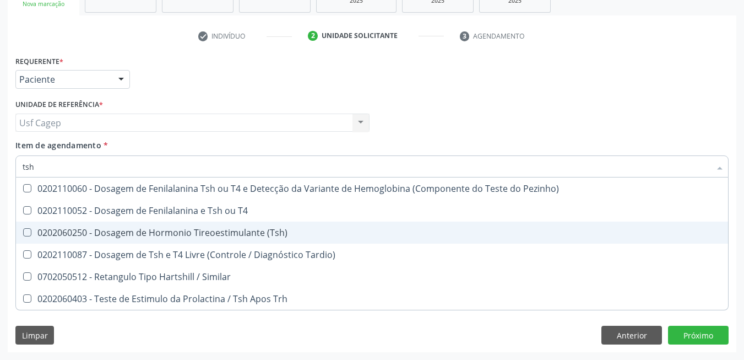
drag, startPoint x: 210, startPoint y: 239, endPoint x: 209, endPoint y: 197, distance: 41.9
click at [210, 238] on span "0202060250 - Dosagem de Hormonio Tireoestimulante (Tsh)" at bounding box center [372, 232] width 712 height 22
checkbox \(Tsh\) "true"
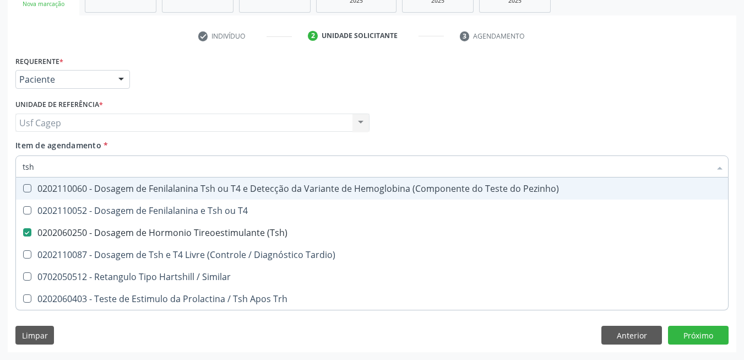
click at [208, 170] on input "tsh" at bounding box center [367, 166] width 688 height 22
click at [227, 128] on div "Usf Cagep Usf Cagep Nenhum resultado encontrado para: " " Não há nenhuma opção …" at bounding box center [192, 122] width 354 height 19
checkbox T4 "true"
checkbox Tardio\) "true"
checkbox Similar "true"
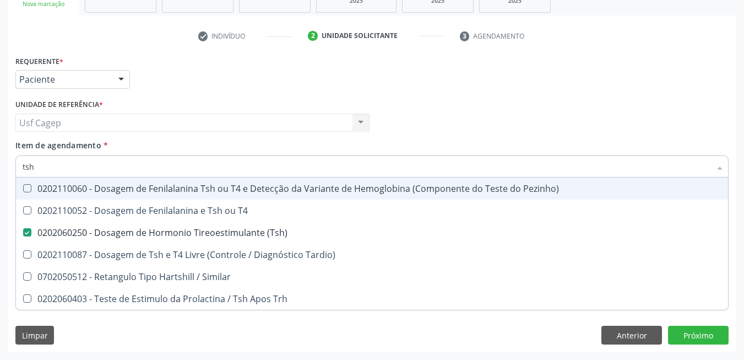
checkbox Trh "true"
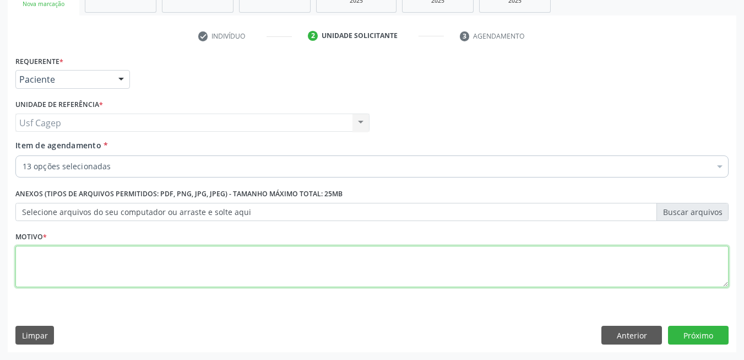
click at [141, 270] on textarea at bounding box center [371, 267] width 713 height 42
type textarea "."
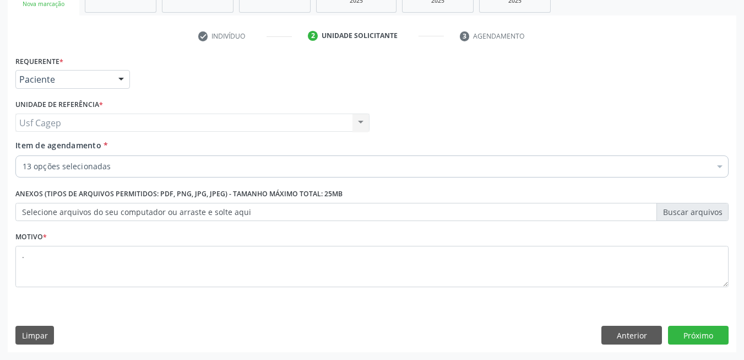
click at [716, 351] on div "Requerente * Paciente Médico(a) Enfermeiro(a) Paciente Nenhum resultado encontr…" at bounding box center [372, 202] width 729 height 299
click at [704, 335] on button "Próximo" at bounding box center [698, 334] width 61 height 19
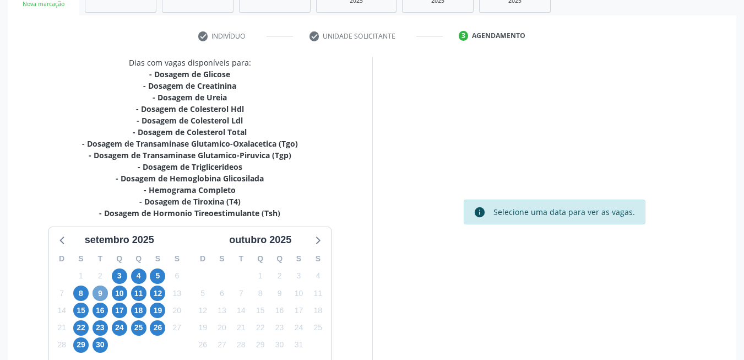
click at [103, 286] on span "9" at bounding box center [100, 292] width 15 height 15
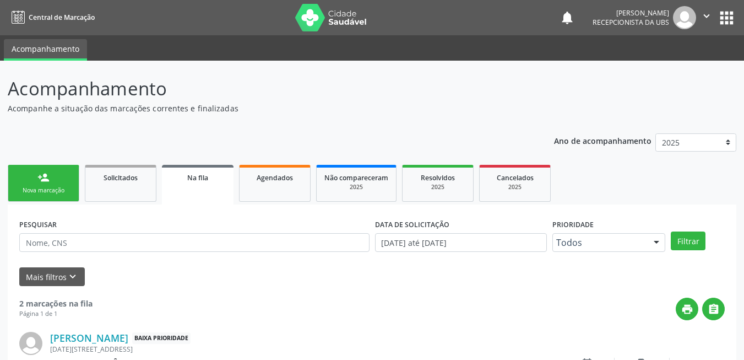
scroll to position [4, 0]
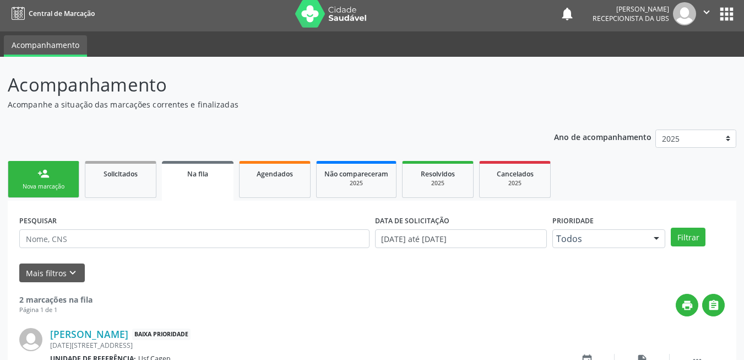
click at [29, 184] on div "Nova marcação" at bounding box center [43, 186] width 55 height 8
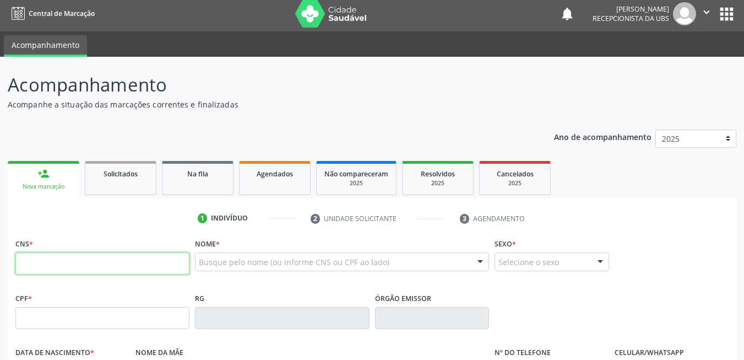
click at [84, 263] on input "text" at bounding box center [102, 263] width 174 height 22
type input "700 2089 2379 5030"
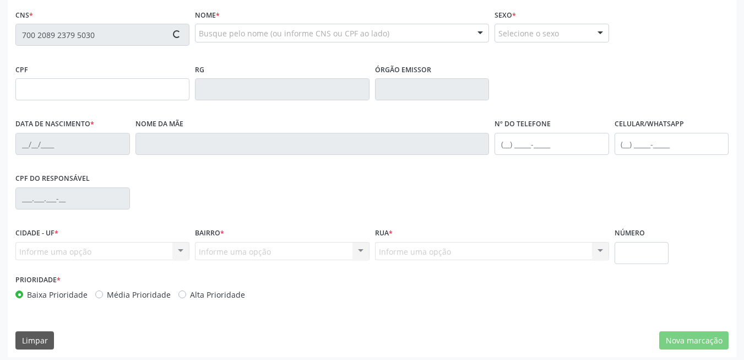
scroll to position [237, 0]
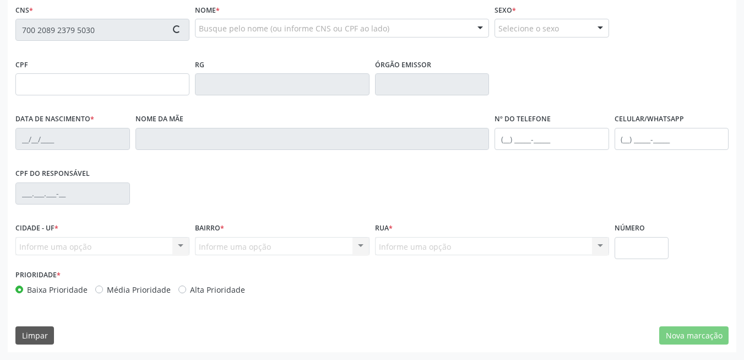
type input "020.354.124-39"
type input "28/03/1975"
type input "Helena Anacleto de Souza"
type input "(87) 99662-5691"
type input "013.351.804-35"
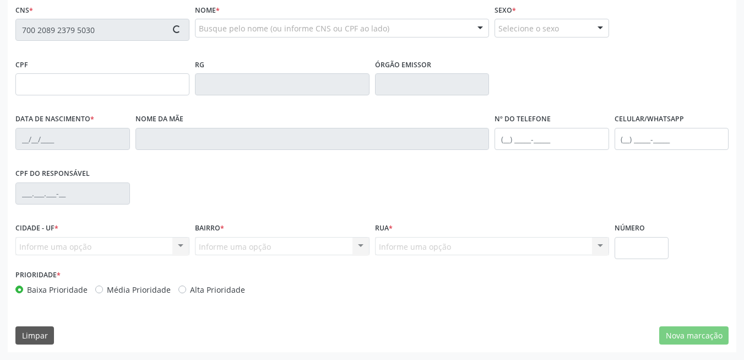
type input "S/N"
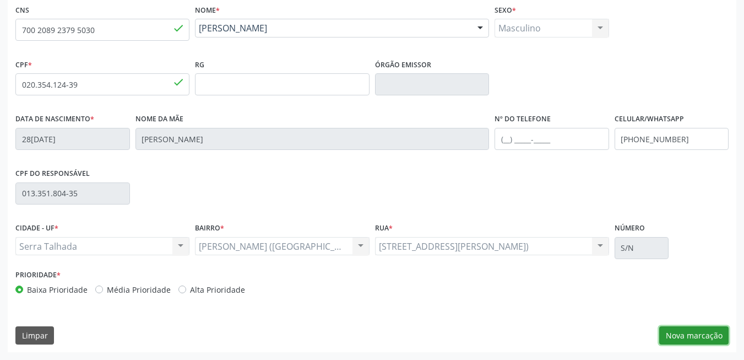
click at [699, 336] on button "Nova marcação" at bounding box center [693, 335] width 69 height 19
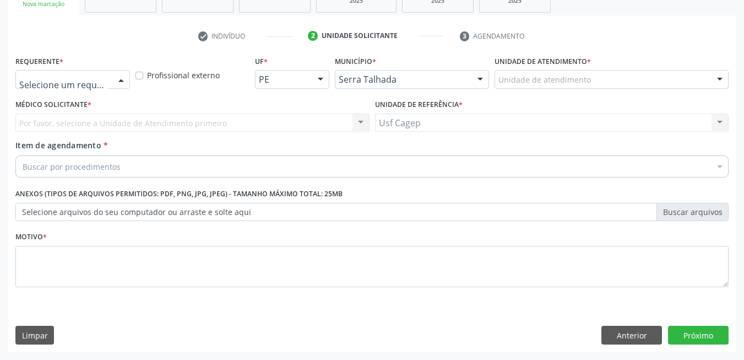
click at [63, 85] on div at bounding box center [72, 79] width 115 height 19
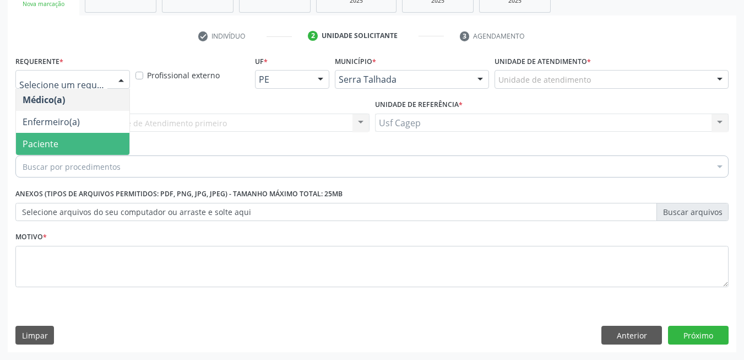
click at [53, 143] on span "Paciente" at bounding box center [41, 144] width 36 height 12
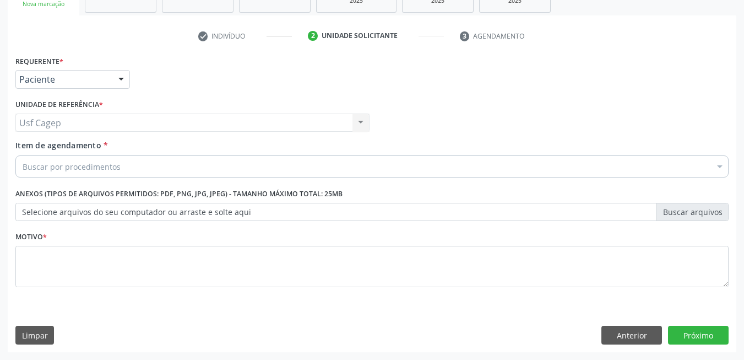
click at [75, 160] on div "Buscar por procedimentos" at bounding box center [371, 166] width 713 height 22
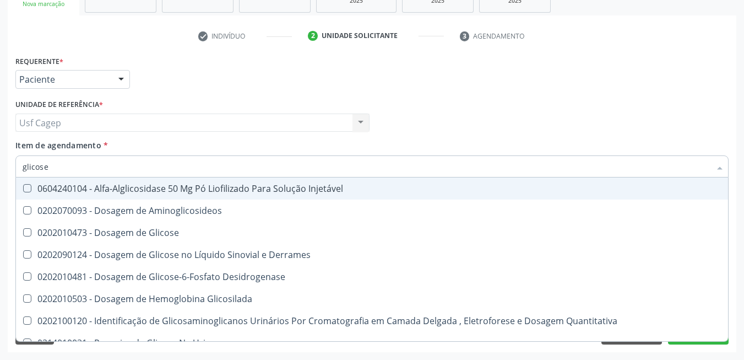
type input "glicose"
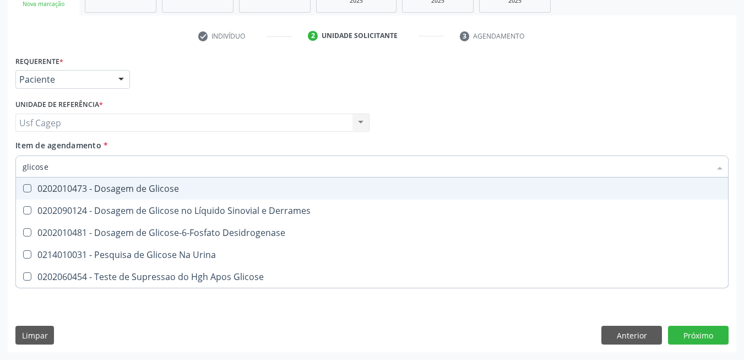
click at [93, 186] on div "0202010473 - Dosagem de Glicose" at bounding box center [372, 188] width 699 height 9
checkbox Glicose "true"
click at [96, 173] on input "glicose" at bounding box center [367, 166] width 688 height 22
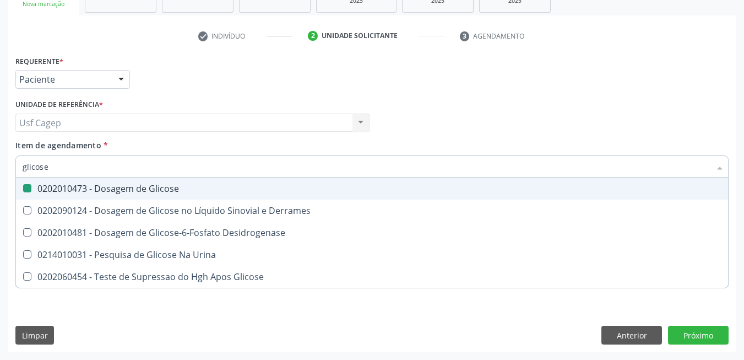
type input "c"
checkbox Glicose "false"
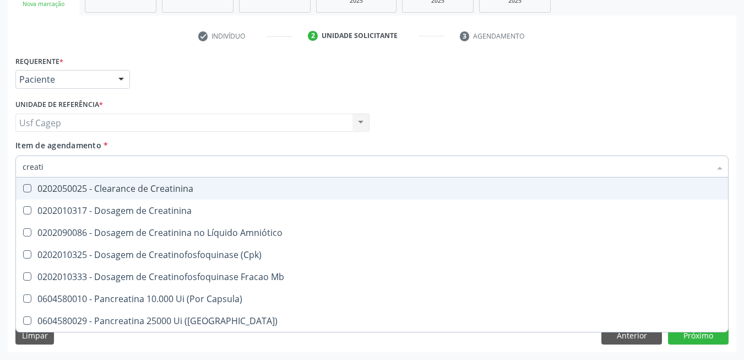
type input "creatin"
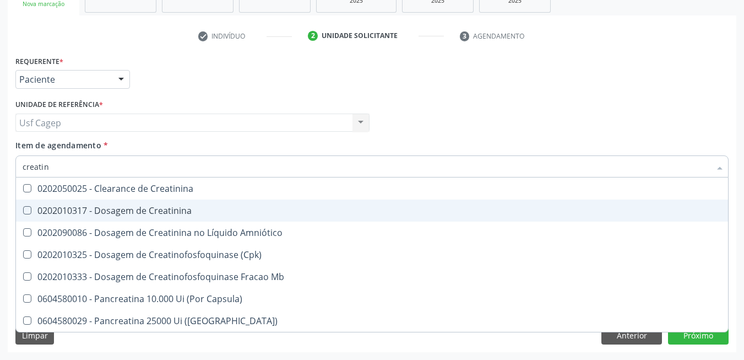
drag, startPoint x: 99, startPoint y: 213, endPoint x: 96, endPoint y: 178, distance: 34.8
click at [99, 208] on div "0202010317 - Dosagem de Creatinina" at bounding box center [372, 210] width 699 height 9
checkbox Creatinina "true"
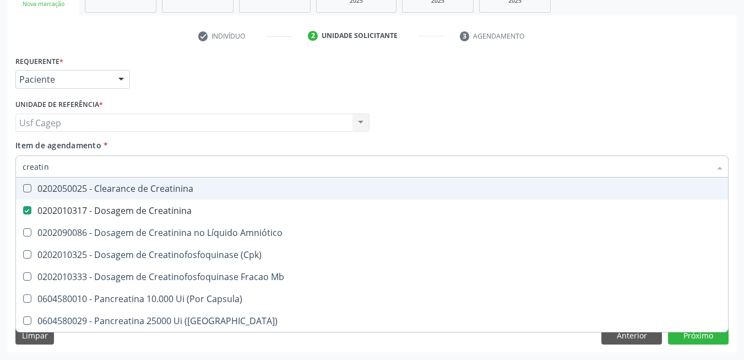
click at [95, 169] on input "creatin" at bounding box center [367, 166] width 688 height 22
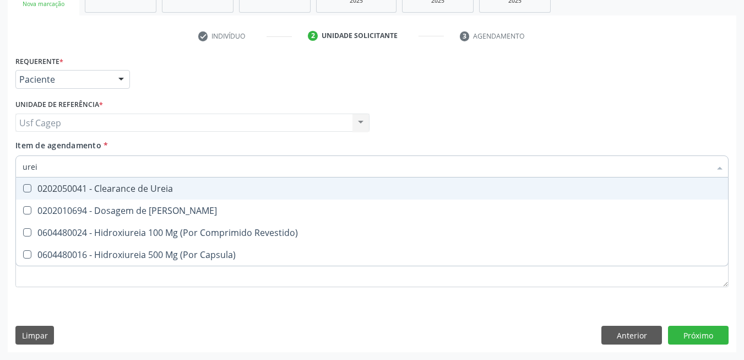
type input "ureia"
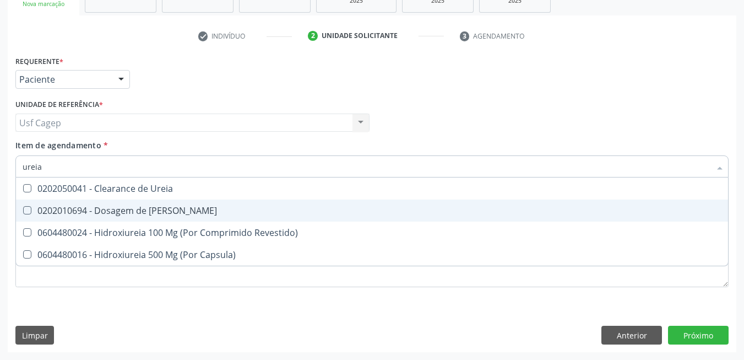
drag, startPoint x: 115, startPoint y: 207, endPoint x: 112, endPoint y: 186, distance: 21.0
click at [114, 206] on div "0202010694 - Dosagem de [PERSON_NAME]" at bounding box center [372, 210] width 699 height 9
checkbox Ureia "true"
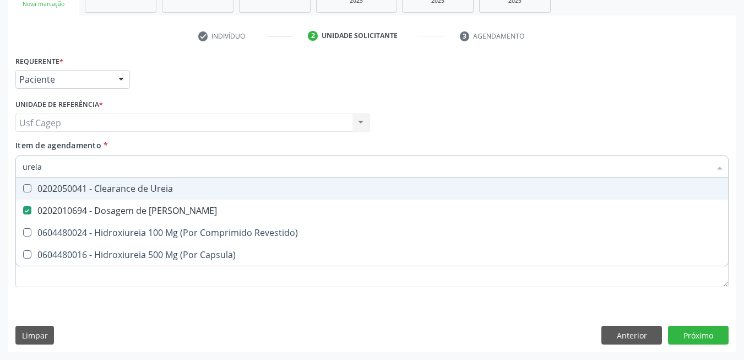
click at [112, 172] on input "ureia" at bounding box center [367, 166] width 688 height 22
type input "c"
checkbox Ureia "false"
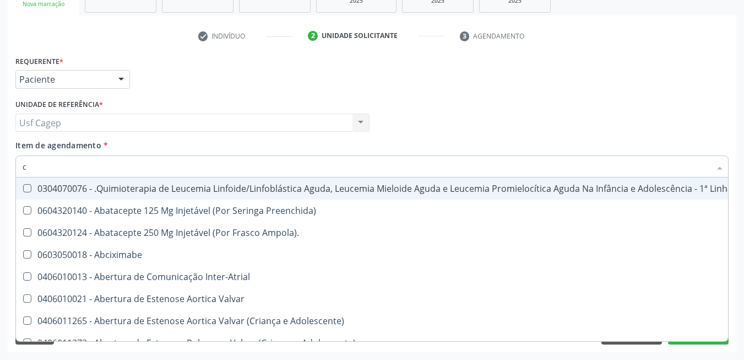
type input "co"
checkbox Creatinina "true"
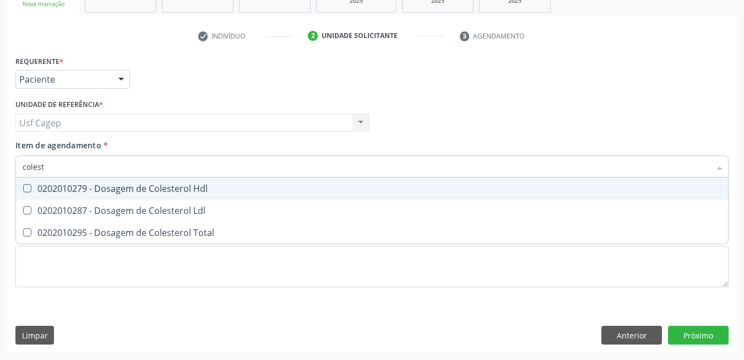
type input "coleste"
drag, startPoint x: 115, startPoint y: 188, endPoint x: 119, endPoint y: 192, distance: 6.2
click at [115, 188] on div "0202010279 - Dosagem de Colesterol Hdl" at bounding box center [372, 188] width 699 height 9
checkbox Hdl "true"
click at [126, 202] on span "0202010287 - Dosagem de Colesterol Ldl" at bounding box center [372, 210] width 712 height 22
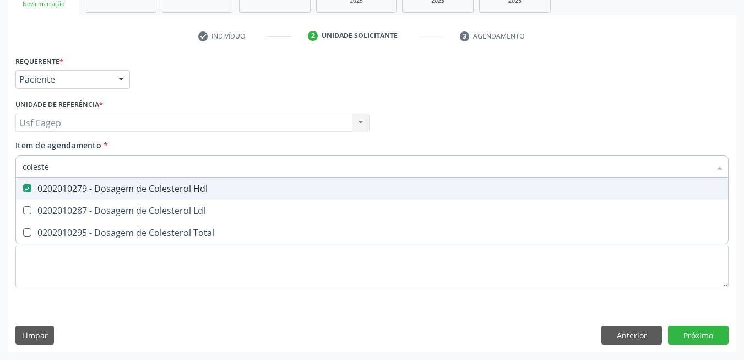
checkbox Ldl "true"
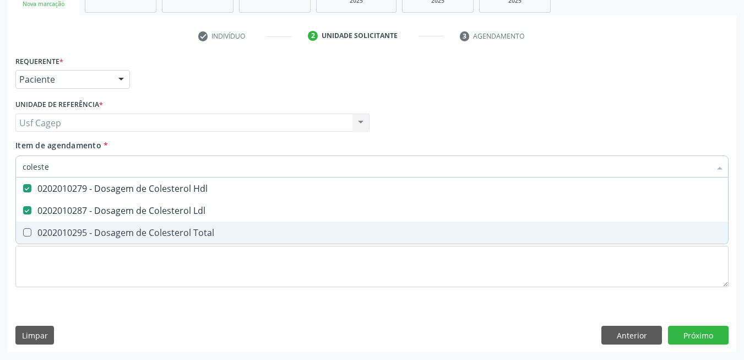
click at [141, 236] on div "0202010295 - Dosagem de Colesterol Total" at bounding box center [372, 232] width 699 height 9
checkbox Total "true"
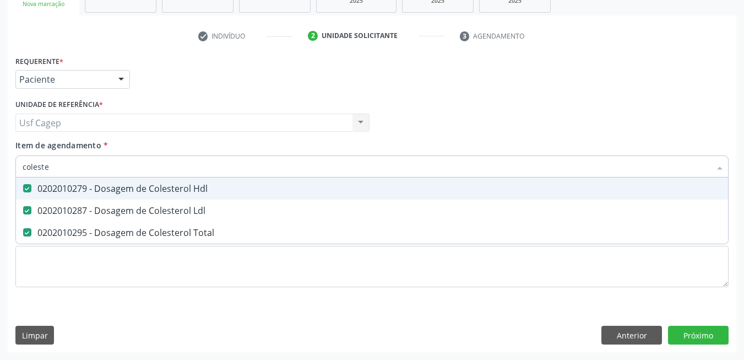
click at [137, 159] on input "coleste" at bounding box center [367, 166] width 688 height 22
type input "b"
checkbox Hdl "false"
checkbox Ldl "false"
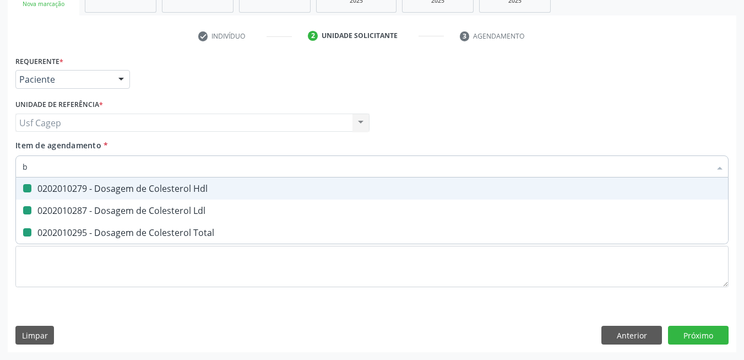
checkbox Total "false"
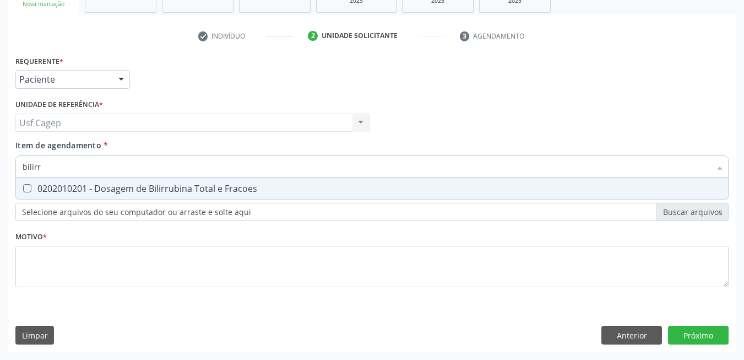
type input "bilirru"
drag, startPoint x: 131, startPoint y: 191, endPoint x: 132, endPoint y: 184, distance: 6.7
click at [131, 190] on div "0202010201 - Dosagem de Bilirrubina Total e Fracoes" at bounding box center [372, 188] width 699 height 9
checkbox Fracoes "true"
click at [131, 167] on input "bilirru" at bounding box center [367, 166] width 688 height 22
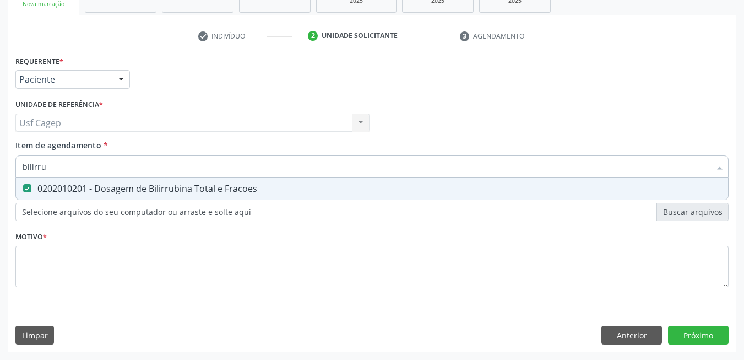
click at [131, 167] on input "bilirru" at bounding box center [367, 166] width 688 height 22
type input "t"
checkbox Fracoes "false"
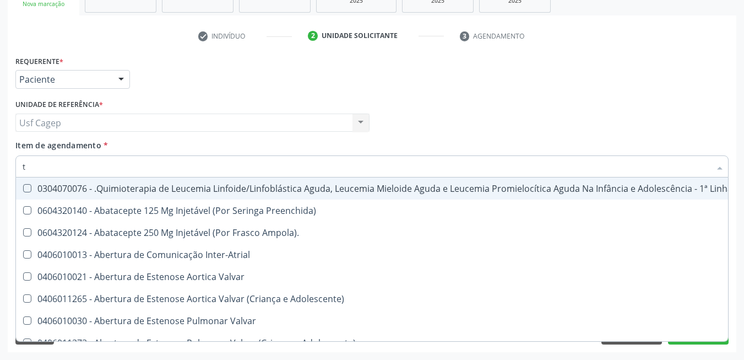
type input "tg"
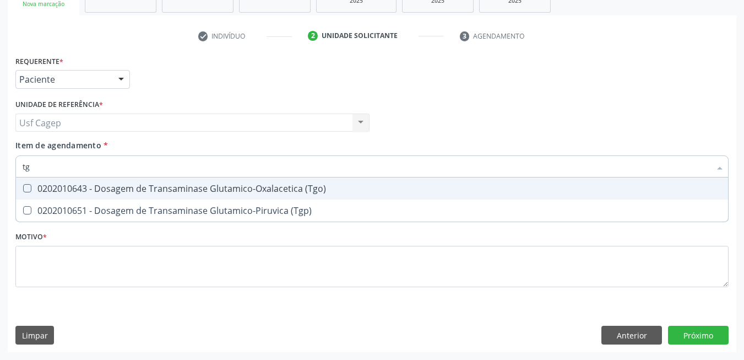
click at [118, 188] on div "0202010643 - Dosagem de Transaminase Glutamico-Oxalacetica (Tgo)" at bounding box center [372, 188] width 699 height 9
checkbox \(Tgo\) "true"
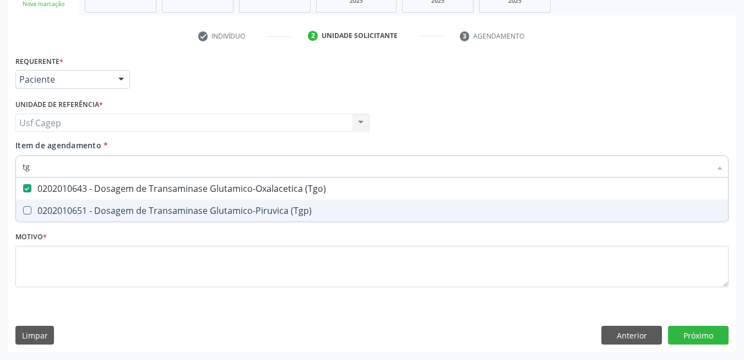
click at [122, 209] on div "0202010651 - Dosagem de Transaminase Glutamico-Piruvica (Tgp)" at bounding box center [372, 210] width 699 height 9
checkbox \(Tgp\) "true"
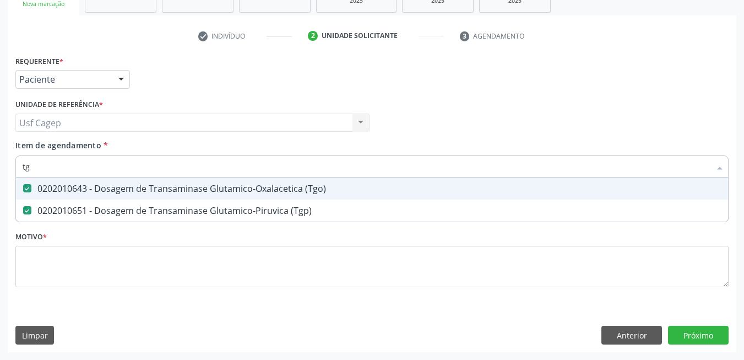
click at [123, 171] on input "tg" at bounding box center [367, 166] width 688 height 22
type input "t"
checkbox \(Tgo\) "false"
checkbox \(Tgp\) "false"
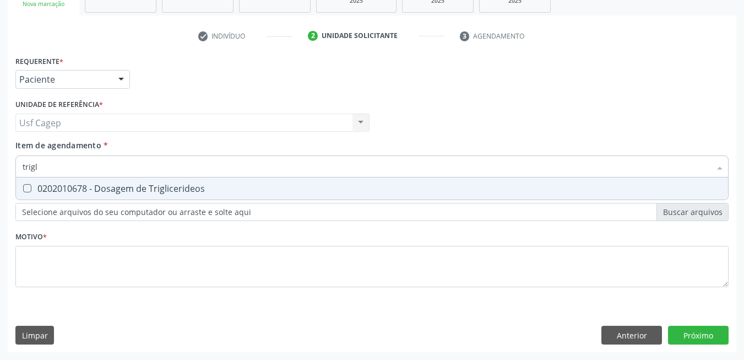
type input "trigli"
click at [70, 185] on div "0202010678 - Dosagem de Triglicerideos" at bounding box center [372, 188] width 699 height 9
checkbox Triglicerideos "true"
click at [72, 169] on input "trigli" at bounding box center [367, 166] width 688 height 22
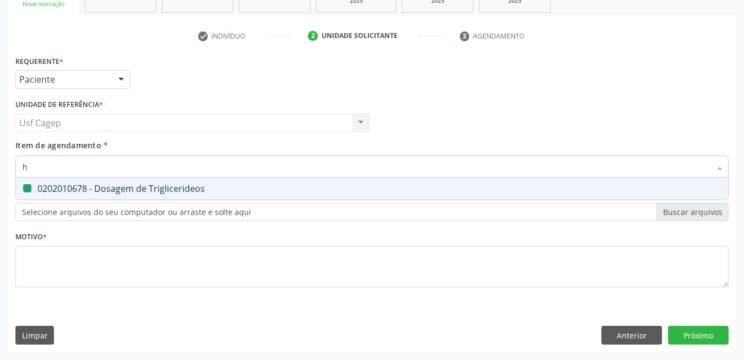
type input "he"
checkbox Triglicerideos "false"
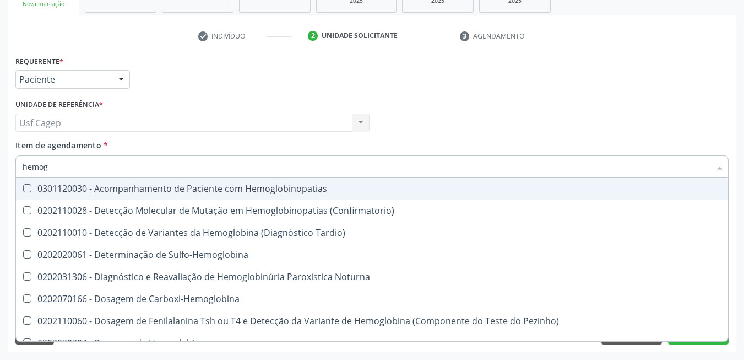
type input "hemogl"
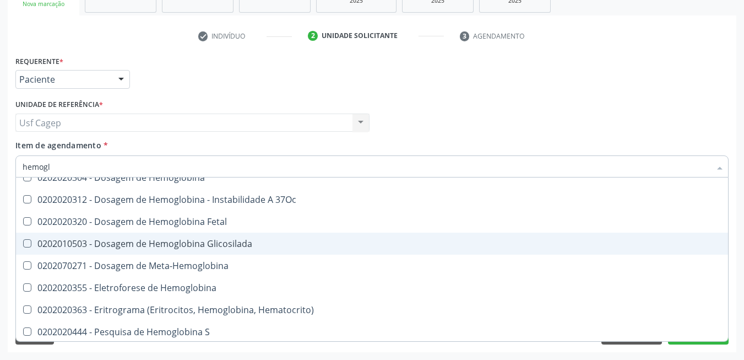
scroll to position [167, 0]
click at [206, 240] on div "0202010503 - Dosagem de Hemoglobina Glicosilada" at bounding box center [372, 241] width 699 height 9
checkbox Glicosilada "true"
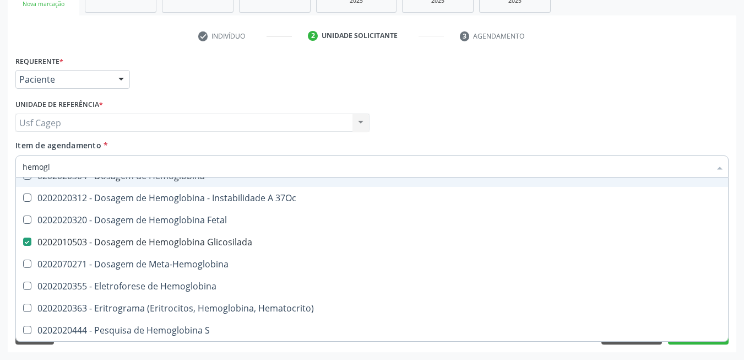
click at [193, 171] on input "hemogl" at bounding box center [367, 166] width 688 height 22
type input "h"
checkbox Glicosilada "false"
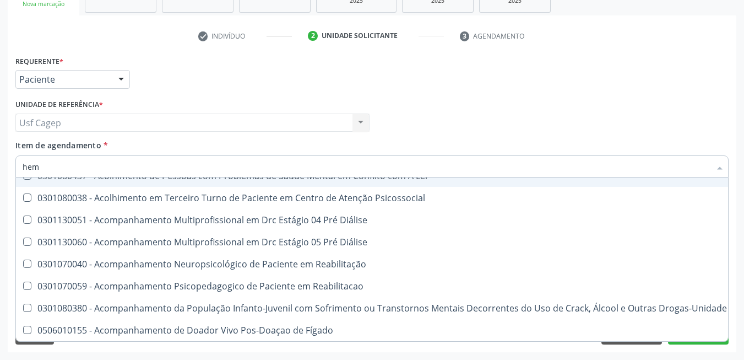
type input "hemo"
checkbox Bilateral "true"
checkbox Fenilcetonúria "false"
checkbox Pulmão "false"
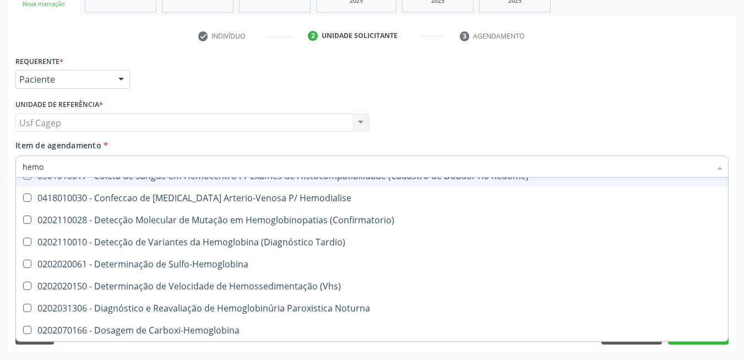
type input "hemog"
checkbox Tardio\) "true"
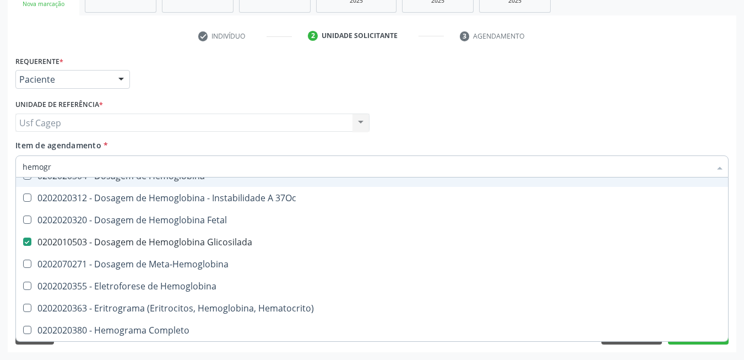
scroll to position [0, 0]
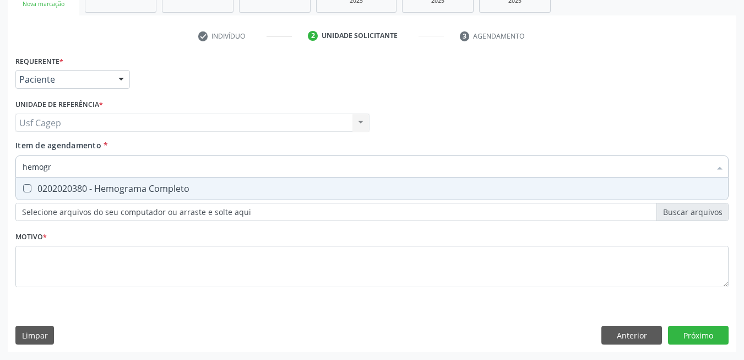
type input "hemogra"
drag, startPoint x: 190, startPoint y: 188, endPoint x: 197, endPoint y: 160, distance: 28.4
click at [191, 187] on div "0202020380 - Hemograma Completo" at bounding box center [372, 188] width 699 height 9
checkbox Completo "true"
click at [197, 160] on input "hemogra" at bounding box center [367, 166] width 688 height 22
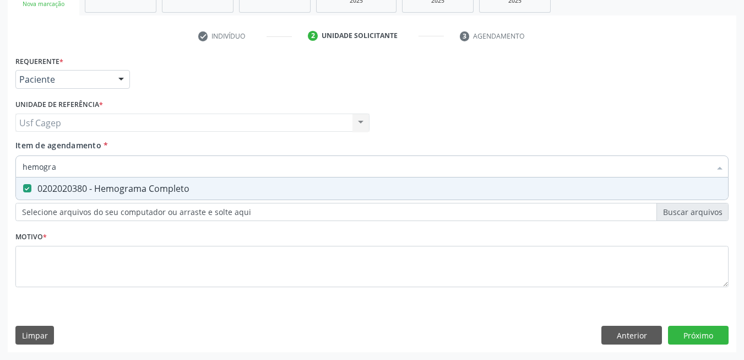
click at [197, 167] on input "hemogra" at bounding box center [367, 166] width 688 height 22
type input "t"
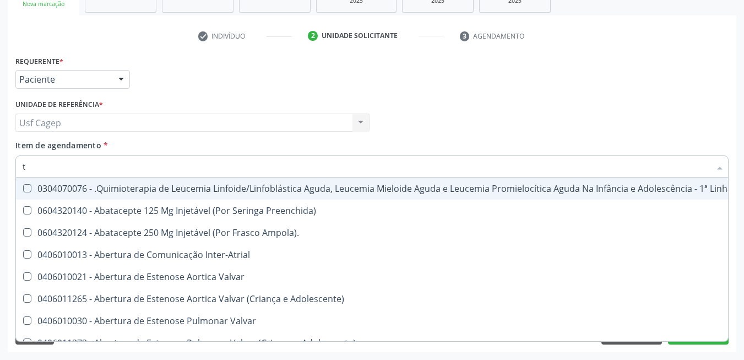
checkbox Manutenção "false"
type input "t4"
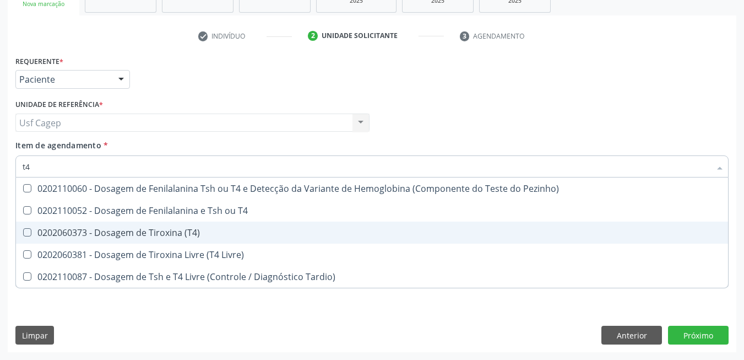
drag, startPoint x: 189, startPoint y: 231, endPoint x: 187, endPoint y: 204, distance: 27.1
click at [189, 230] on div "0202060373 - Dosagem de Tiroxina (T4)" at bounding box center [372, 232] width 699 height 9
checkbox \(T4\) "true"
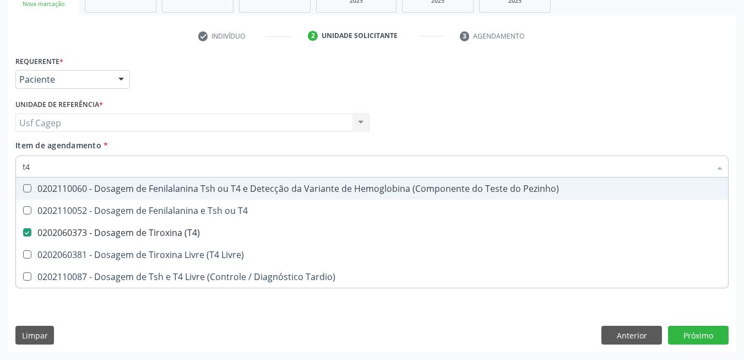
click at [176, 170] on input "t4" at bounding box center [367, 166] width 688 height 22
type input "t"
checkbox \(T4\) "false"
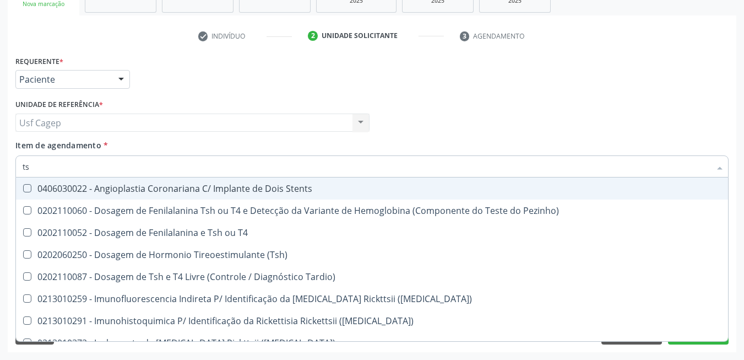
type input "tsh"
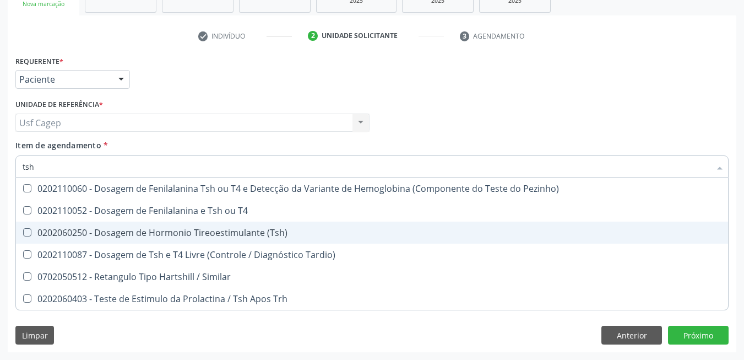
click at [191, 230] on div "0202060250 - Dosagem de Hormonio Tireoestimulante (Tsh)" at bounding box center [372, 232] width 699 height 9
checkbox \(Tsh\) "true"
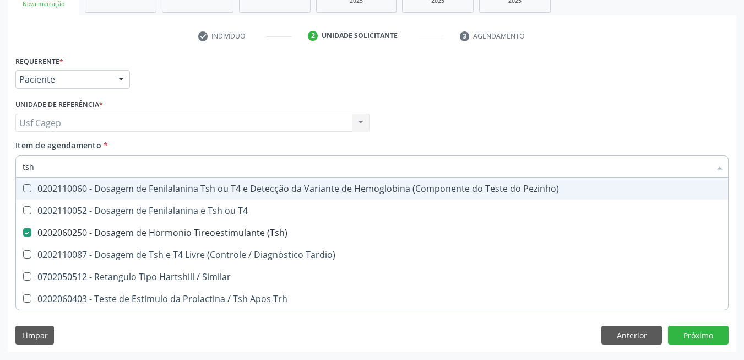
click at [165, 143] on div "Item de agendamento * tsh Desfazer seleção 0202110060 - Dosagem de Fenilalanina…" at bounding box center [371, 156] width 713 height 35
checkbox T4 "true"
checkbox Tardio\) "true"
checkbox Similar "true"
checkbox Trh "true"
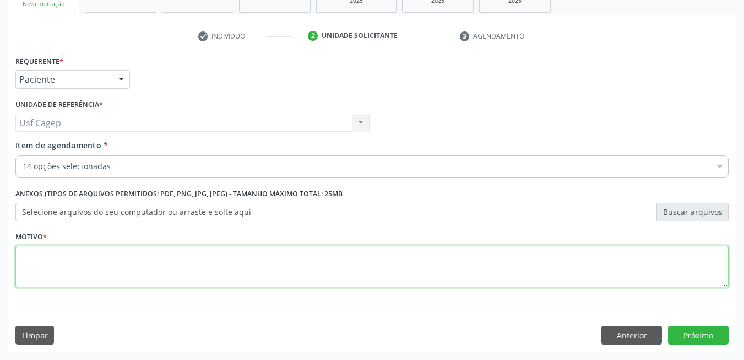
click at [167, 276] on textarea at bounding box center [371, 267] width 713 height 42
type textarea "."
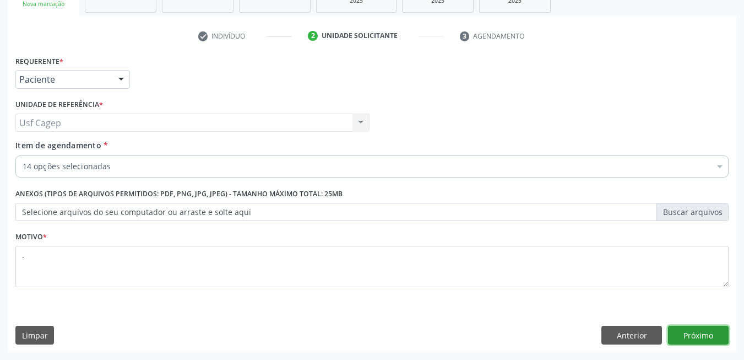
click at [679, 344] on button "Próximo" at bounding box center [698, 334] width 61 height 19
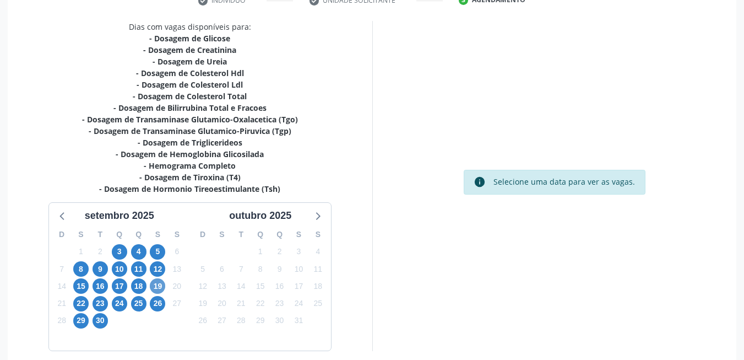
scroll to position [270, 0]
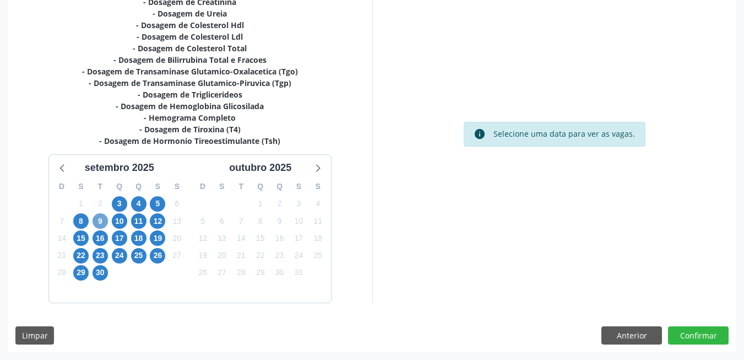
click at [104, 222] on span "9" at bounding box center [100, 220] width 15 height 15
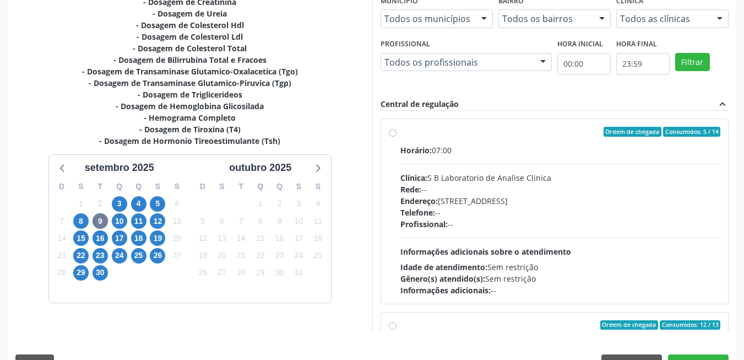
click at [458, 217] on div "Telefone: --" at bounding box center [560, 213] width 320 height 12
click at [396, 137] on input "Ordem de chegada Consumidos: 5 / 14 Horário: 07:00 Clínica: S B Laboratorio de …" at bounding box center [393, 132] width 8 height 10
radio input "true"
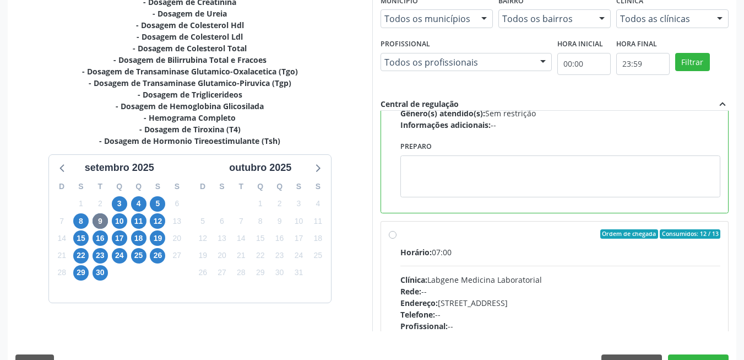
scroll to position [298, 0]
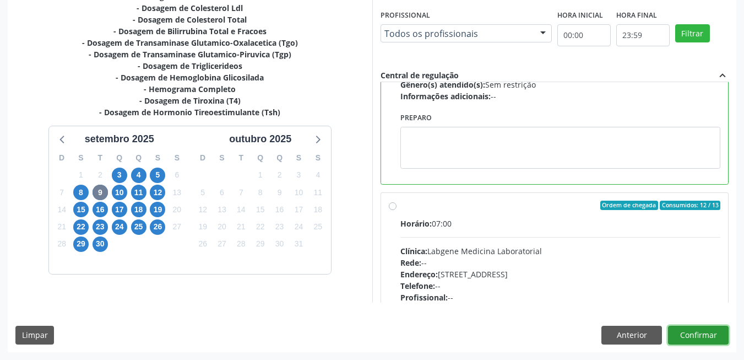
click at [720, 330] on button "Confirmar" at bounding box center [698, 334] width 61 height 19
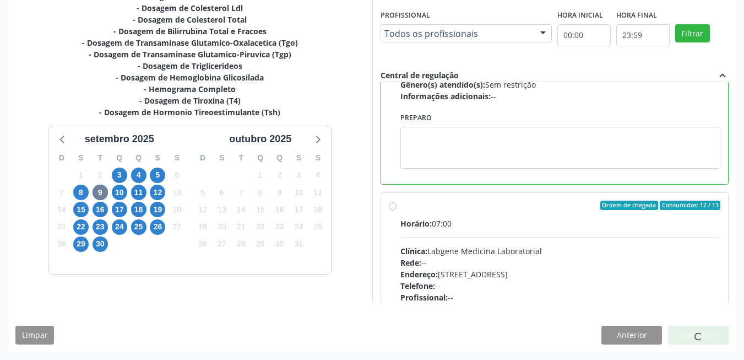
scroll to position [4, 0]
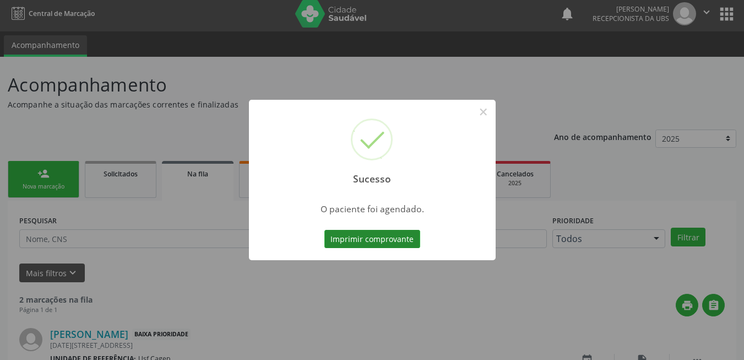
click at [358, 238] on button "Imprimir comprovante" at bounding box center [372, 239] width 96 height 19
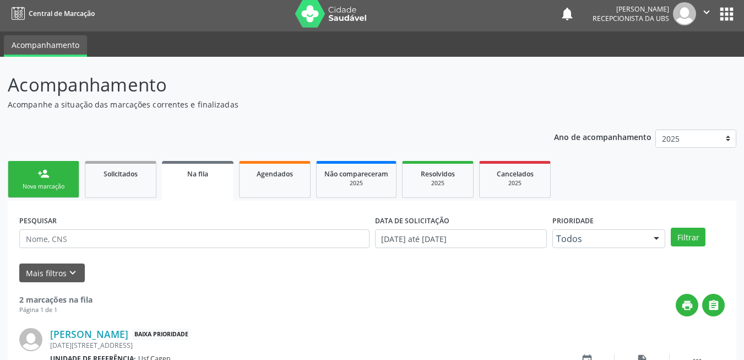
click at [32, 180] on link "person_add Nova marcação" at bounding box center [44, 179] width 72 height 37
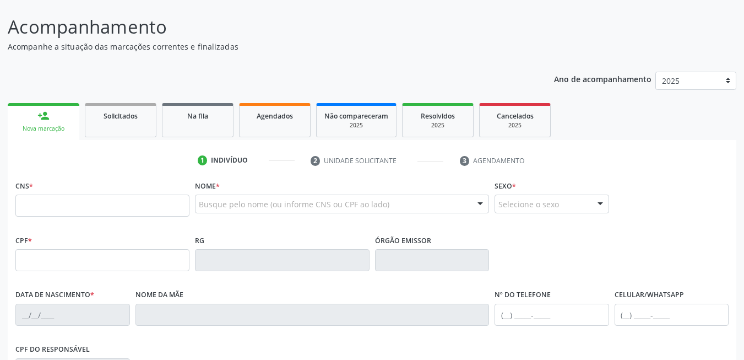
scroll to position [114, 0]
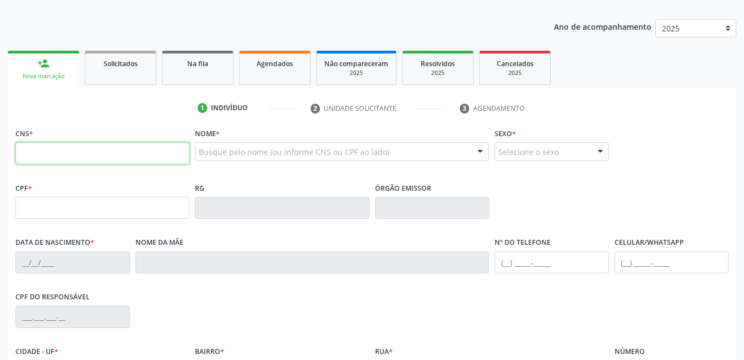
click at [96, 145] on input "text" at bounding box center [102, 153] width 174 height 22
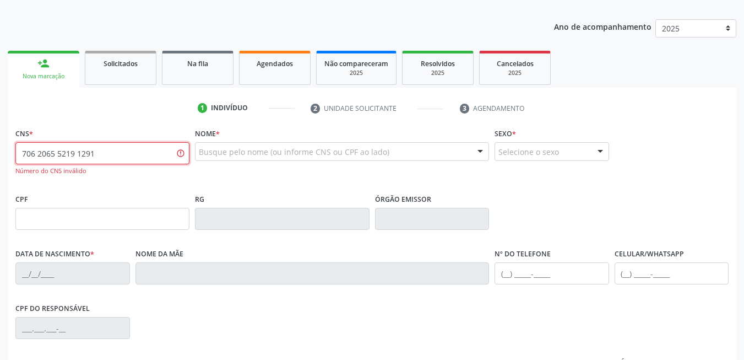
click at [89, 153] on input "706 2065 5219 1291" at bounding box center [102, 153] width 174 height 22
type input "706 2065 5219 1261"
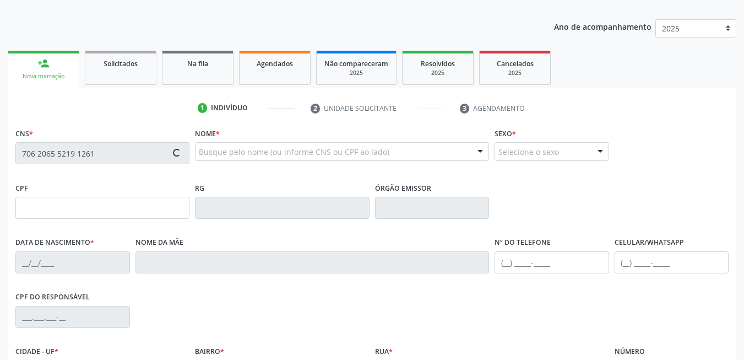
type input "122.579.514-17"
type input "27/09/2000"
type input "Terezinha Maria do Amaral Santos"
type input "(87) 99620-7997"
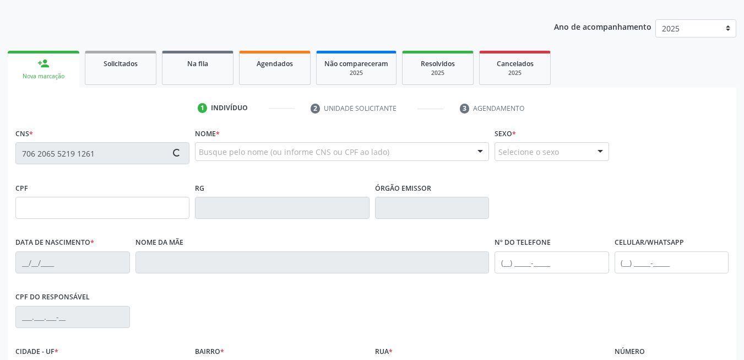
type input "040.253.444-16"
type input "100"
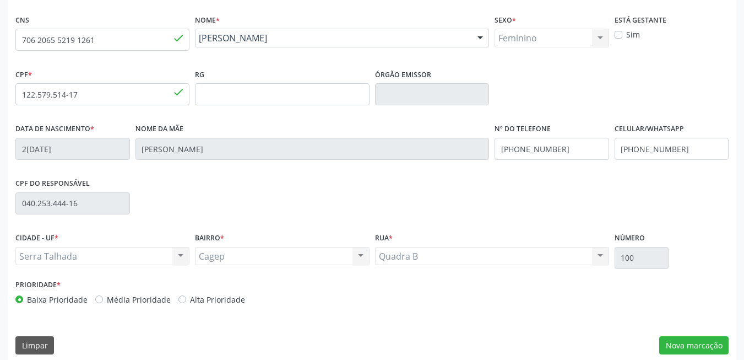
scroll to position [237, 0]
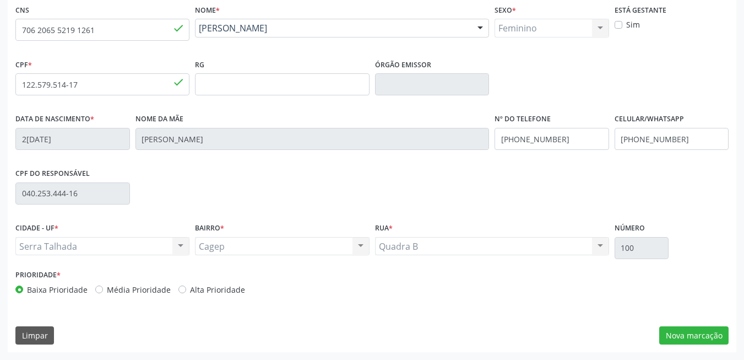
click at [626, 28] on label "Sim" at bounding box center [633, 25] width 14 height 12
click at [622, 28] on input "Sim" at bounding box center [619, 24] width 8 height 10
checkbox input "true"
click at [686, 328] on button "Nova marcação" at bounding box center [693, 335] width 69 height 19
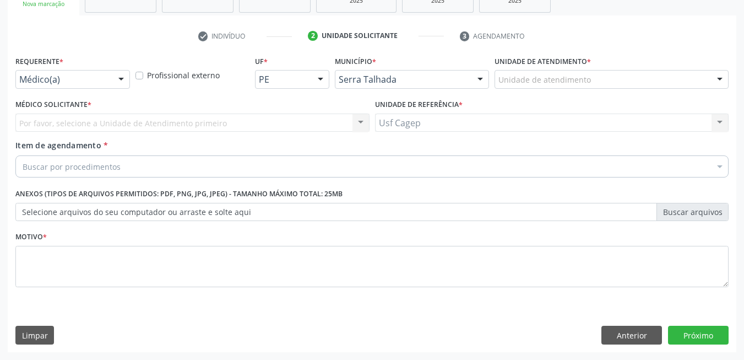
click at [105, 90] on div "Requerente * Médico(a) Médico(a) Enfermeiro(a) Paciente Nenhum resultado encont…" at bounding box center [73, 74] width 120 height 43
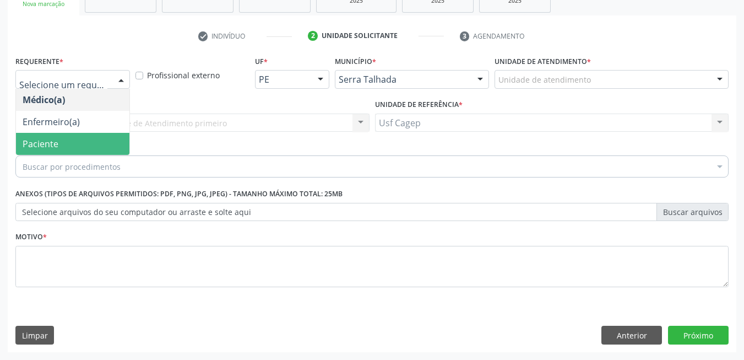
drag, startPoint x: 101, startPoint y: 138, endPoint x: 96, endPoint y: 159, distance: 22.2
click at [100, 140] on span "Paciente" at bounding box center [72, 144] width 113 height 22
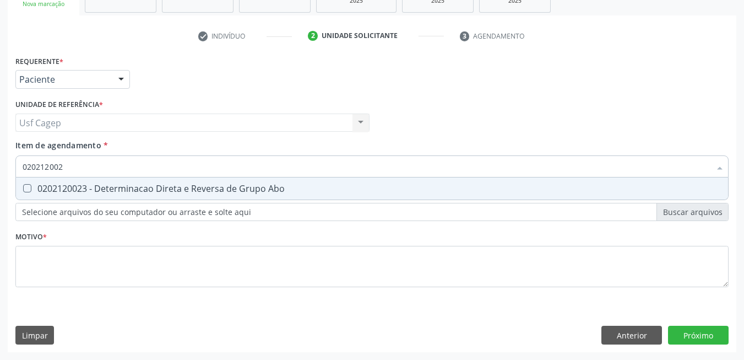
type input "0202120023"
click at [106, 184] on div "0202120023 - Determinacao Direta e Reversa de Grupo Abo" at bounding box center [372, 188] width 699 height 9
checkbox Abo "true"
click at [108, 170] on input "0202120023" at bounding box center [367, 166] width 688 height 22
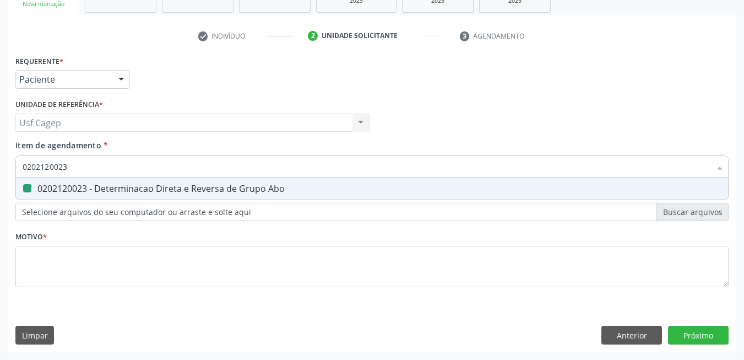
type input "0"
checkbox Abo "false"
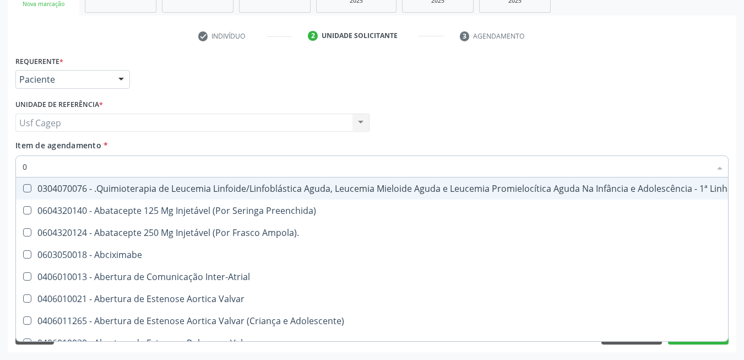
type input "02"
checkbox Vulva "true"
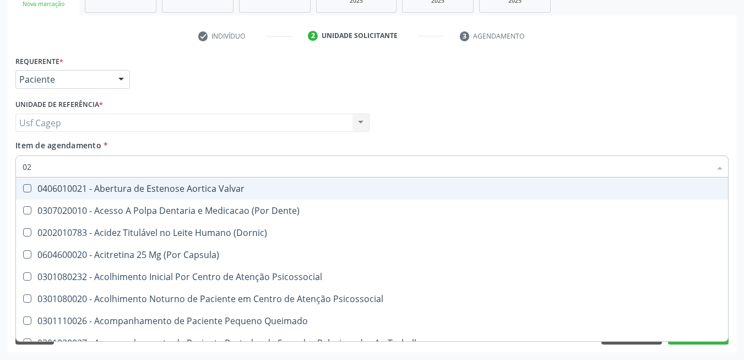
type input "020"
checkbox Projecoes\) "true"
checkbox Abo "false"
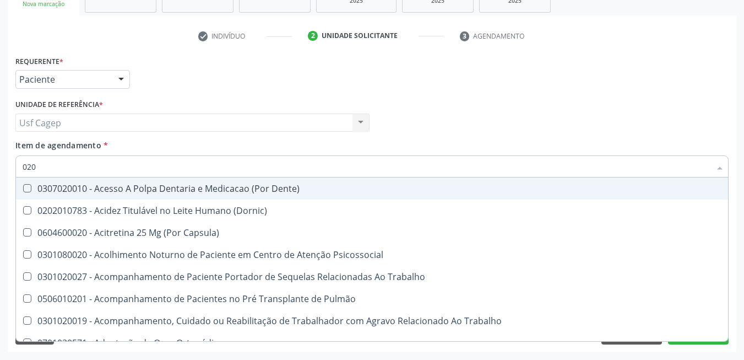
type input "0202"
checkbox Coagulação\ "true"
checkbox Abo "false"
type input "02020"
checkbox Coagulação\ "false"
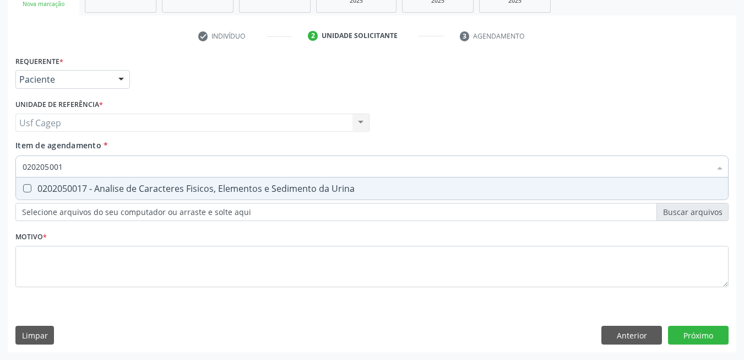
type input "0202050017"
drag, startPoint x: 116, startPoint y: 189, endPoint x: 122, endPoint y: 180, distance: 10.7
click at [116, 189] on div "0202050017 - Analise de Caracteres Fisicos, Elementos e Sedimento da Urina" at bounding box center [372, 188] width 699 height 9
checkbox Urina "true"
click at [123, 177] on input "0202050017" at bounding box center [367, 166] width 688 height 22
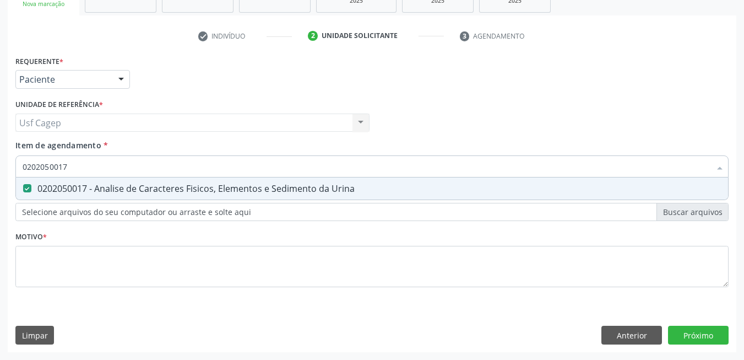
click at [123, 177] on input "0202050017" at bounding box center [367, 166] width 688 height 22
type input "0"
checkbox Urina "false"
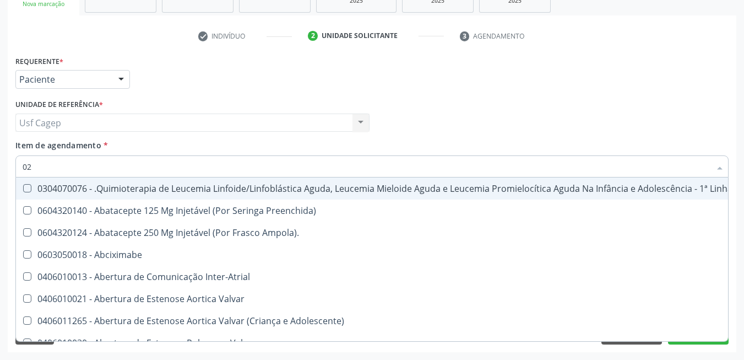
type input "020"
checkbox Fígado "true"
checkbox Coração "false"
checkbox Urina "false"
checkbox Remoção "true"
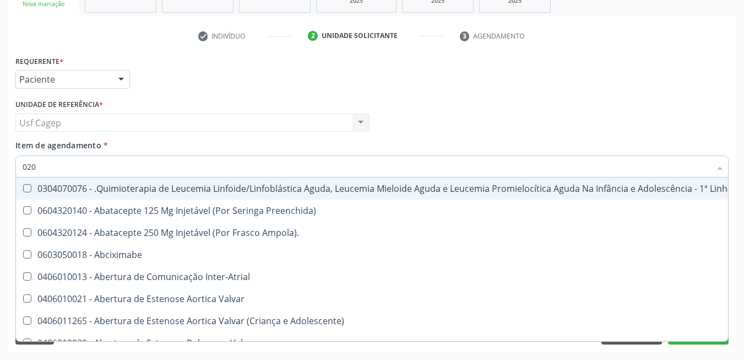
checkbox Vulva "false"
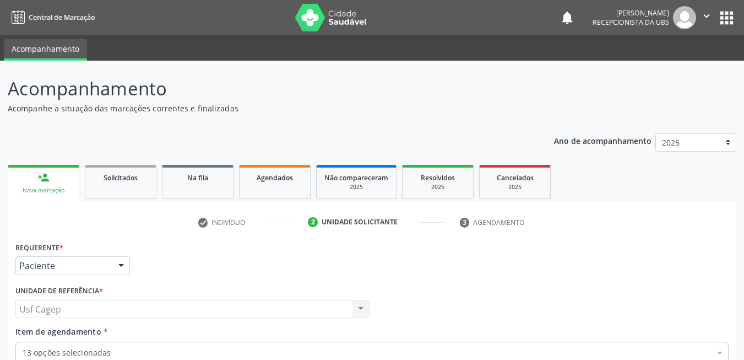
scroll to position [186, 0]
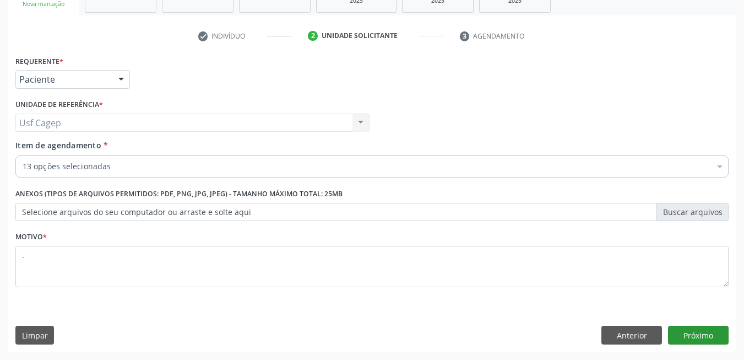
type textarea "."
click at [715, 329] on button "Próximo" at bounding box center [698, 334] width 61 height 19
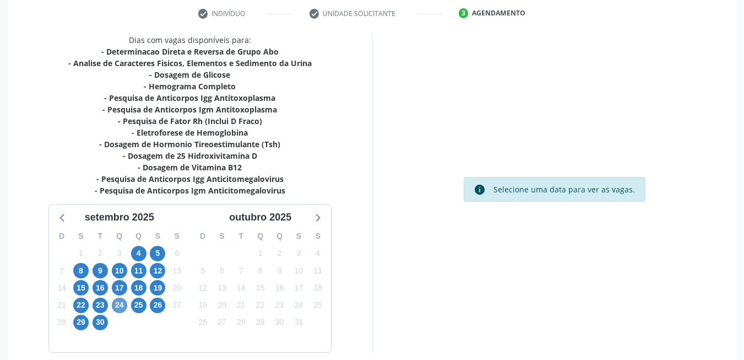
scroll to position [241, 0]
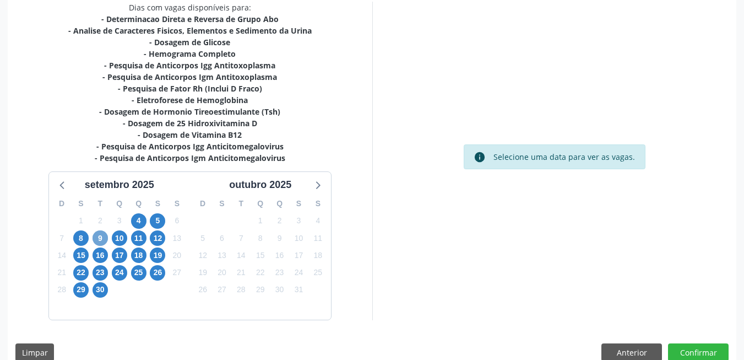
click at [98, 238] on span "9" at bounding box center [100, 237] width 15 height 15
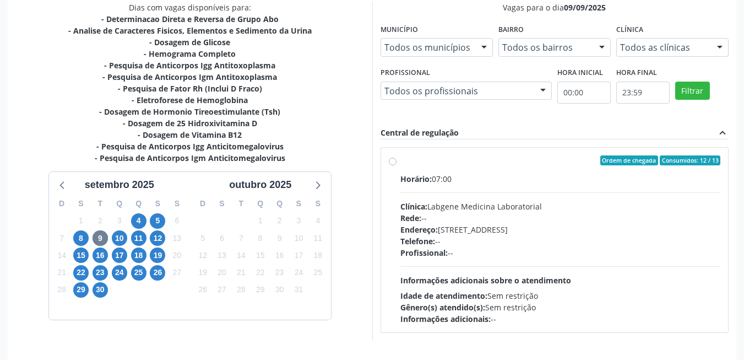
click at [460, 256] on div "Profissional: --" at bounding box center [560, 253] width 320 height 12
click at [396, 165] on input "Ordem de chegada Consumidos: 12 / 13 Horário: 07:00 Clínica: Labgene Medicina L…" at bounding box center [393, 160] width 8 height 10
radio input "true"
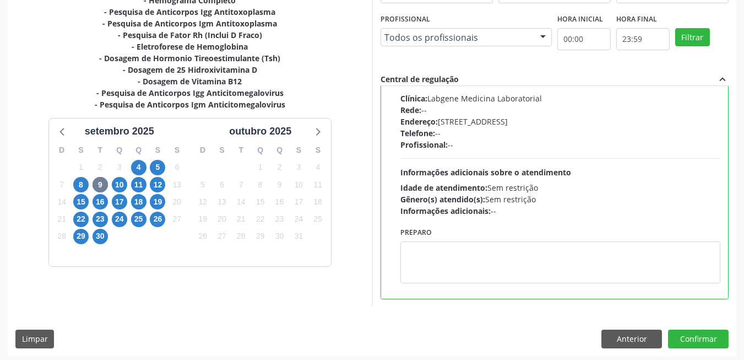
scroll to position [298, 0]
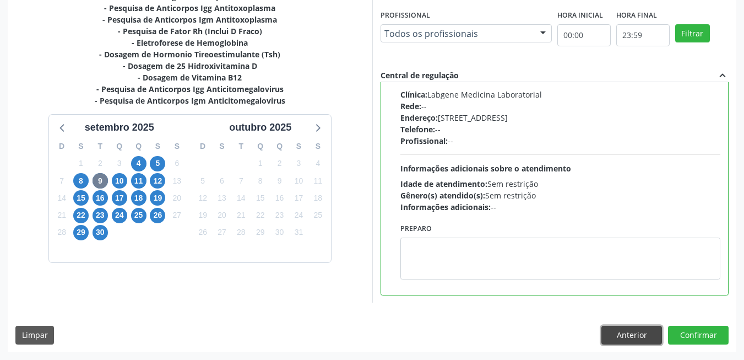
click at [626, 333] on button "Anterior" at bounding box center [631, 334] width 61 height 19
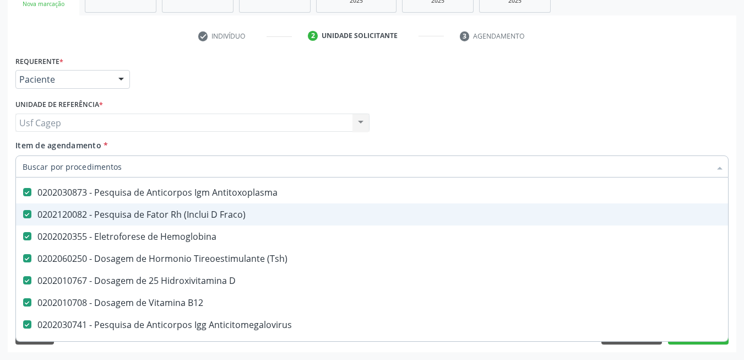
scroll to position [220, 0]
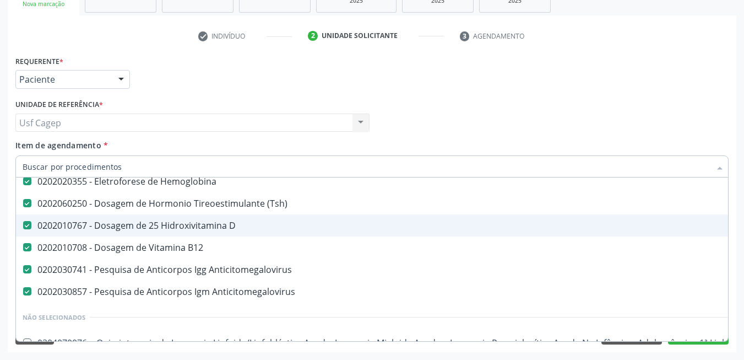
click at [455, 231] on span "0202010767 - Dosagem de 25 Hidroxivitamina D" at bounding box center [451, 225] width 871 height 22
checkbox D "false"
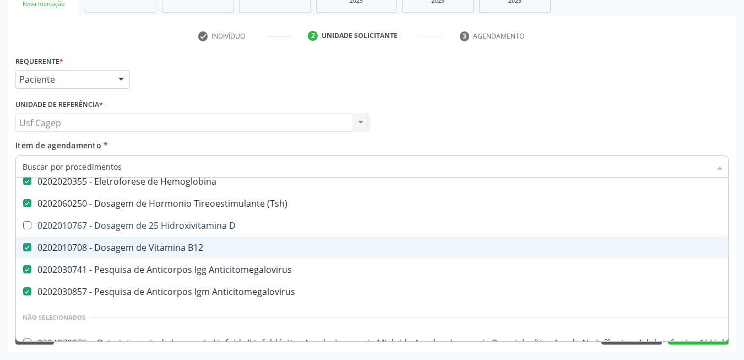
click at [461, 255] on span "0202010708 - Dosagem de Vitamina B12" at bounding box center [451, 247] width 871 height 22
checkbox B12 "false"
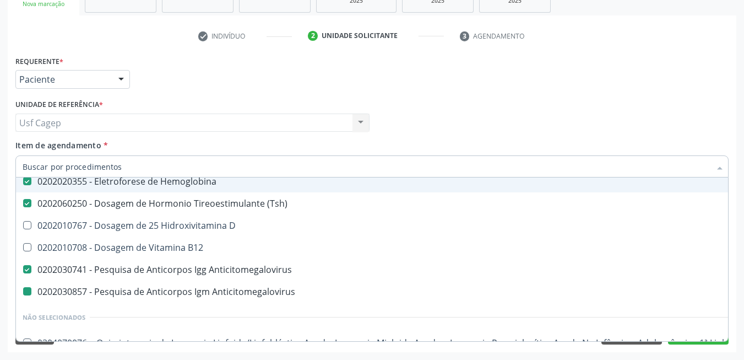
click at [476, 132] on div "Médico Solicitante Por favor, selecione a Unidade de Atendimento primeiro Nenhu…" at bounding box center [372, 117] width 719 height 43
checkbox D "true"
checkbox B12 "true"
checkbox Anticitomegalovirus "false"
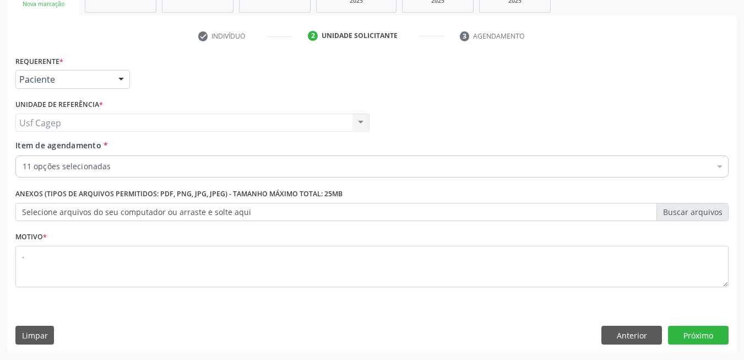
scroll to position [0, 0]
click at [694, 335] on button "Próximo" at bounding box center [698, 334] width 61 height 19
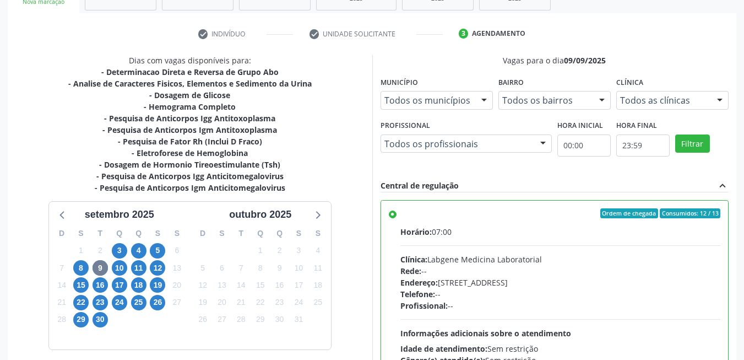
scroll to position [298, 0]
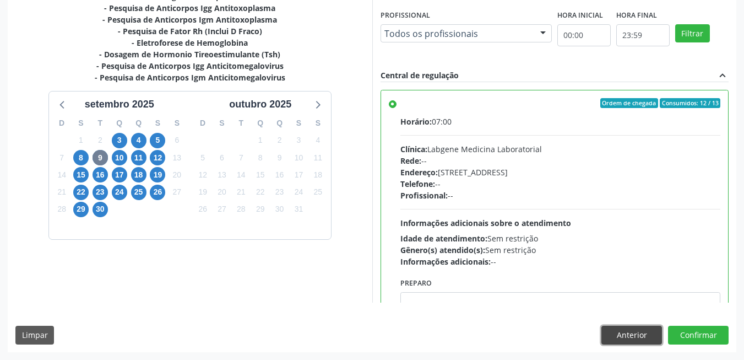
drag, startPoint x: 615, startPoint y: 335, endPoint x: 561, endPoint y: 314, distance: 58.4
click at [613, 335] on button "Anterior" at bounding box center [631, 334] width 61 height 19
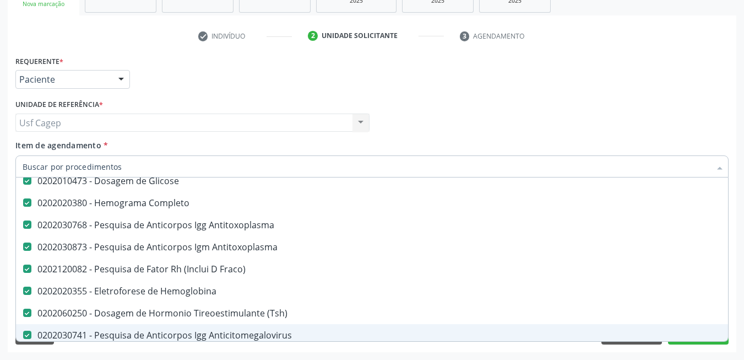
scroll to position [110, 0]
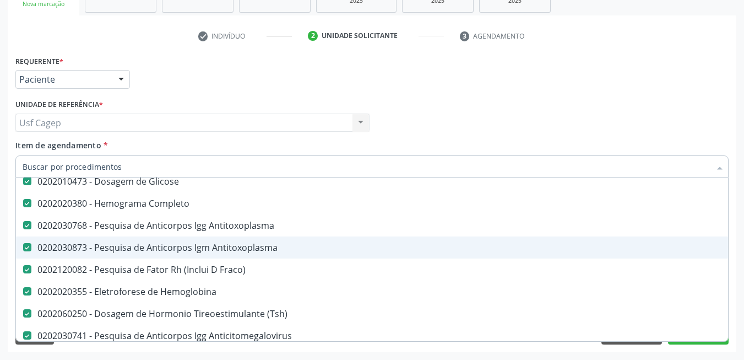
click at [275, 243] on div "0202030873 - Pesquisa de Anticorpos Igm Antitoxoplasma" at bounding box center [451, 247] width 857 height 9
checkbox Antitoxoplasma "false"
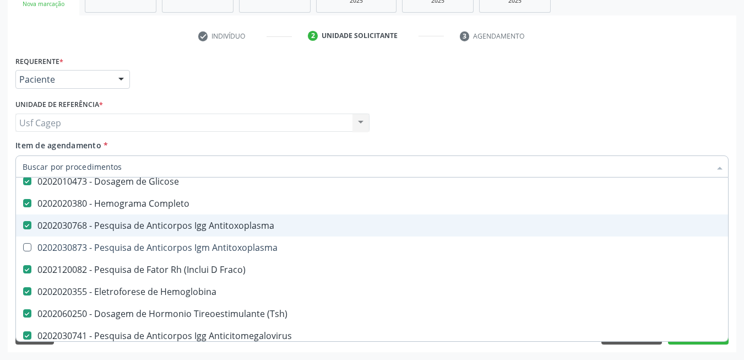
click at [275, 231] on span "0202030768 - Pesquisa de Anticorpos Igg Antitoxoplasma" at bounding box center [451, 225] width 871 height 22
checkbox Antitoxoplasma "false"
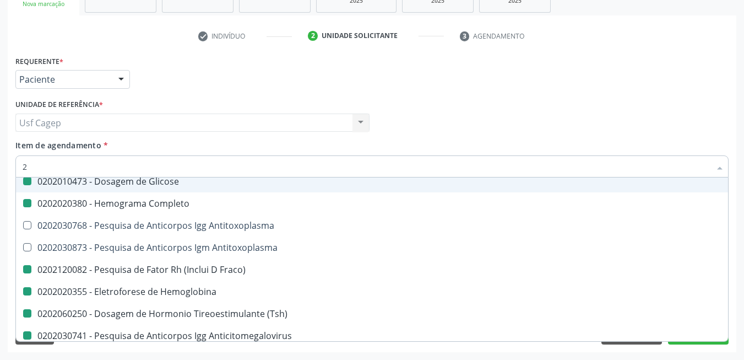
type input "25"
checkbox Glicose "false"
checkbox Completo "false"
checkbox Fraco\) "false"
checkbox Hemoglobina "false"
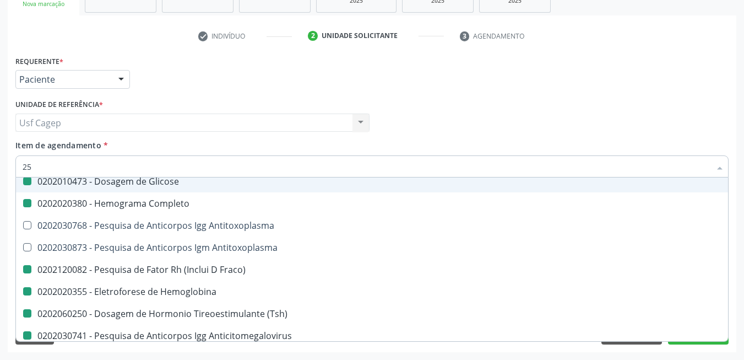
checkbox \(Tsh\) "false"
checkbox Anticitomegalovirus "false"
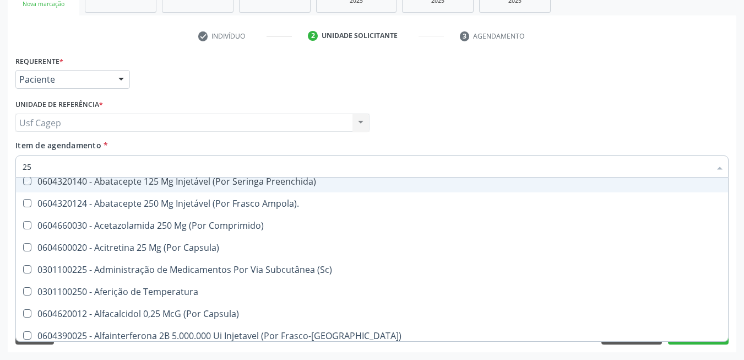
type input "2"
checkbox Preenchida\) "true"
checkbox Ampola\)\ "true"
checkbox \(Sc\) "true"
checkbox Temperatura "true"
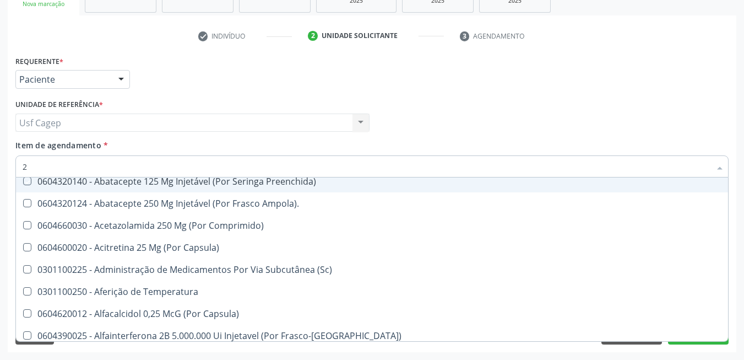
checkbox Capsula\) "true"
checkbox Frasco-Ampola\) "true"
checkbox Solo "true"
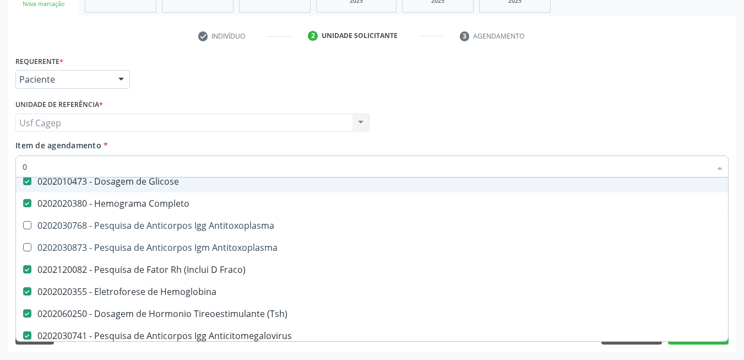
scroll to position [80, 0]
type input "02020"
checkbox Completo "false"
checkbox Antitoxoplasma "true"
checkbox Anticitomegalovirus "false"
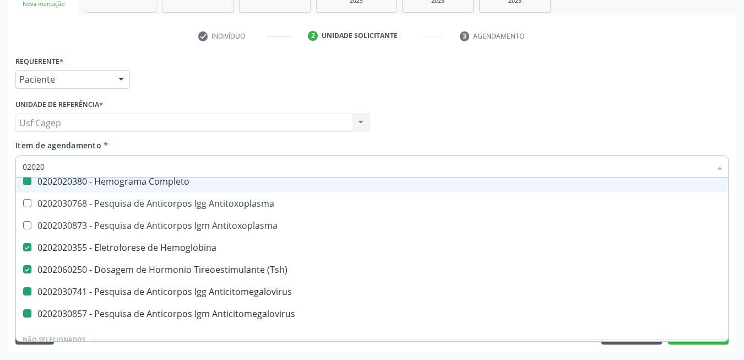
type input "020203"
checkbox Completo "false"
checkbox Antitoxoplasma "true"
checkbox Anticitomegalovirus "false"
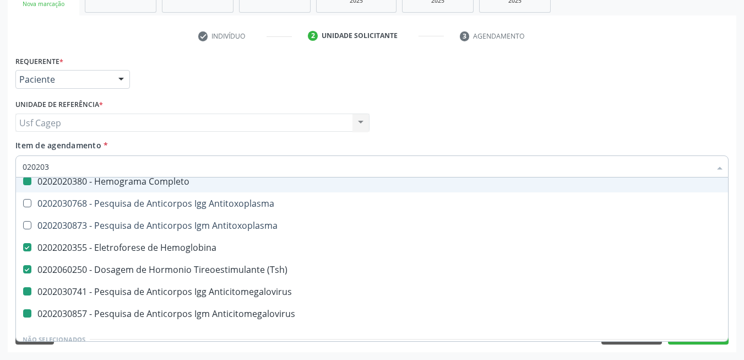
checkbox Anticitomegalovirus "false"
checkbox Glicose "false"
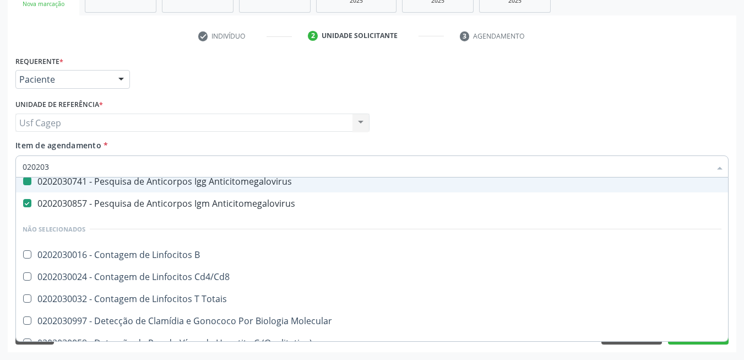
type input "0202030"
checkbox Antitoxoplasma "false"
checkbox Anticitomegalovirus "true"
checkbox B "false"
type input "02020307"
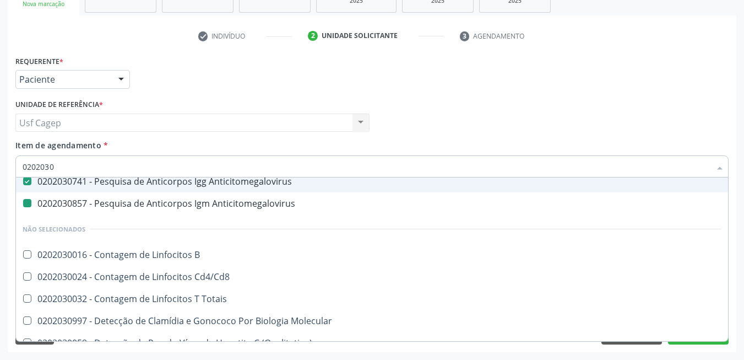
checkbox Anticitomegalovirus "false"
checkbox Antitoxoplasma "true"
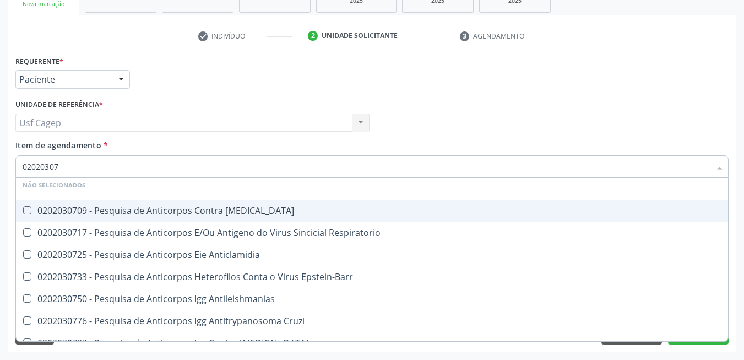
type input "020203076"
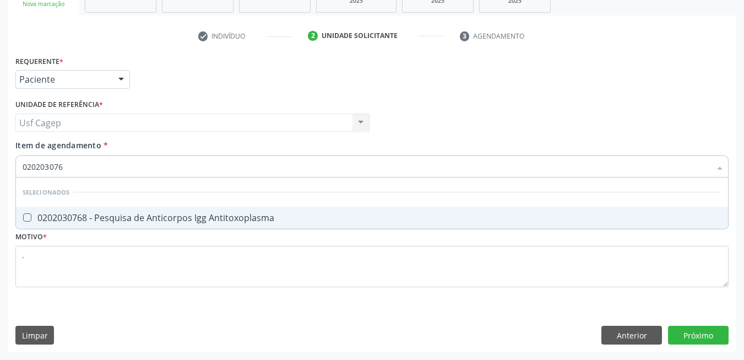
scroll to position [0, 0]
click at [269, 172] on input "020203076" at bounding box center [367, 166] width 688 height 22
click at [243, 221] on div "0202030768 - Pesquisa de Anticorpos Igg Antitoxoplasma" at bounding box center [372, 217] width 699 height 9
checkbox Antitoxoplasma "true"
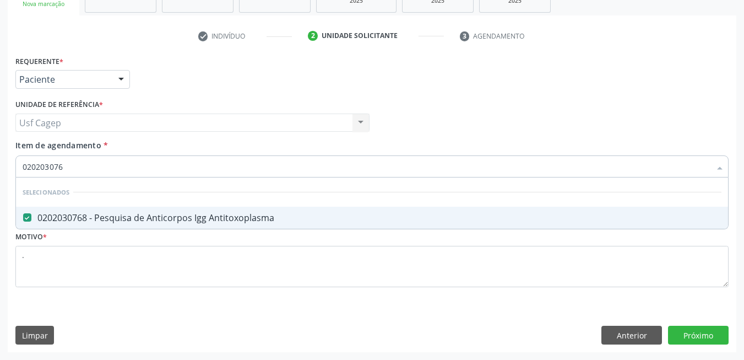
click at [237, 172] on input "020203076" at bounding box center [367, 166] width 688 height 22
click at [236, 172] on input "020203076" at bounding box center [367, 166] width 688 height 22
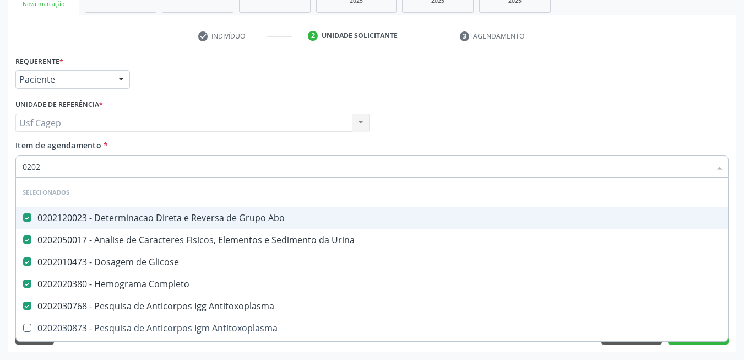
type input "02020"
checkbox Antitoxoplasma "false"
checkbox Antitoxoplasma "true"
checkbox Anticitomegalovirus "false"
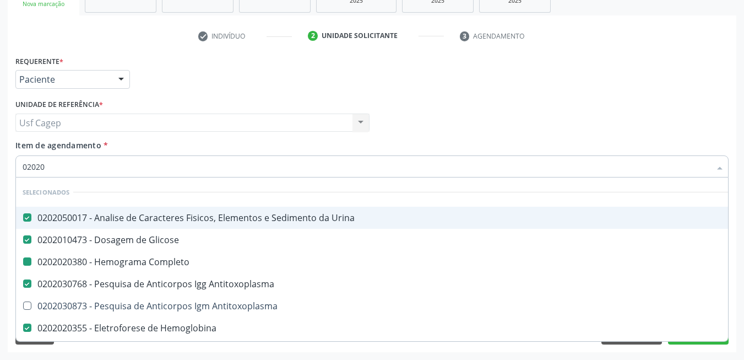
type input "020203"
checkbox Completo "false"
checkbox Antitoxoplasma "true"
checkbox Anticitomegalovirus "false"
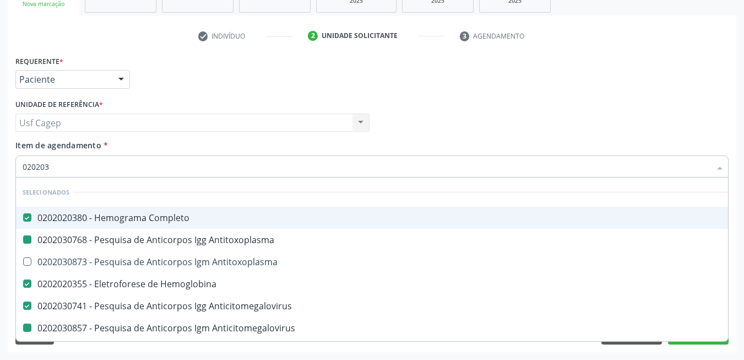
type input "0202030"
checkbox Antitoxoplasma "false"
checkbox Antitoxoplasma "true"
checkbox Anticitomegalovirus "false"
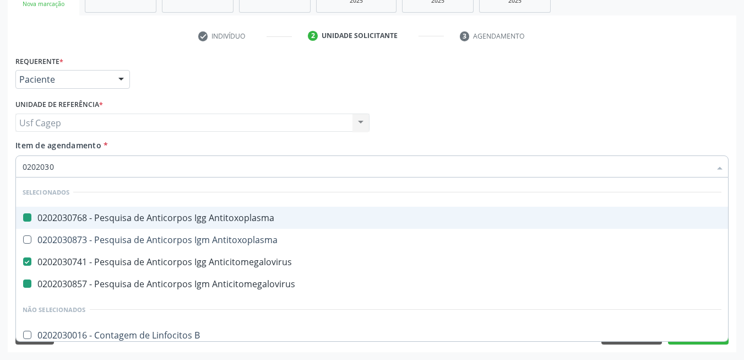
type input "02020308"
checkbox Antitoxoplasma "false"
checkbox Antitoxoplasma "true"
checkbox Anticitomegalovirus "false"
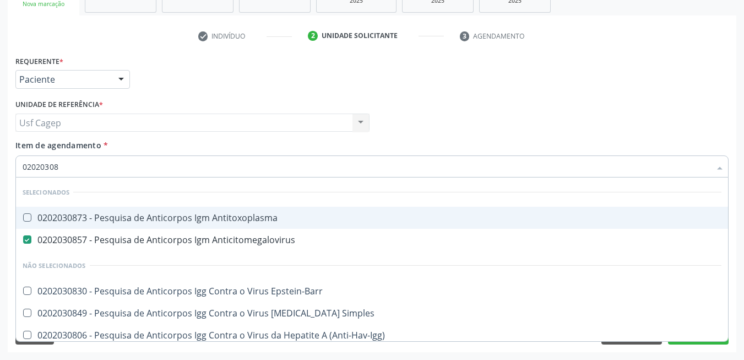
type input "020203087"
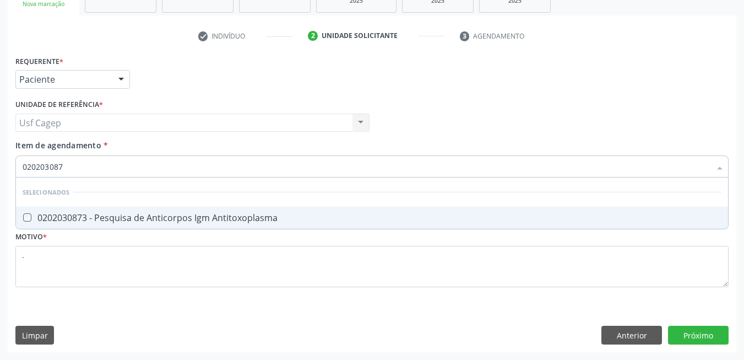
drag, startPoint x: 241, startPoint y: 231, endPoint x: 242, endPoint y: 224, distance: 7.2
click at [242, 228] on div "Requerente * Paciente Médico(a) Enfermeiro(a) Paciente Nenhum resultado encontr…" at bounding box center [371, 177] width 713 height 249
checkbox Antitoxoplasma "true"
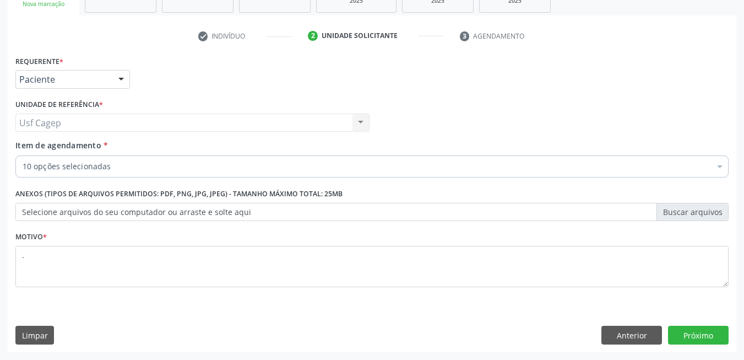
click at [242, 224] on div "Requerente * Paciente Médico(a) Enfermeiro(a) Paciente Nenhum resultado encontr…" at bounding box center [371, 177] width 713 height 249
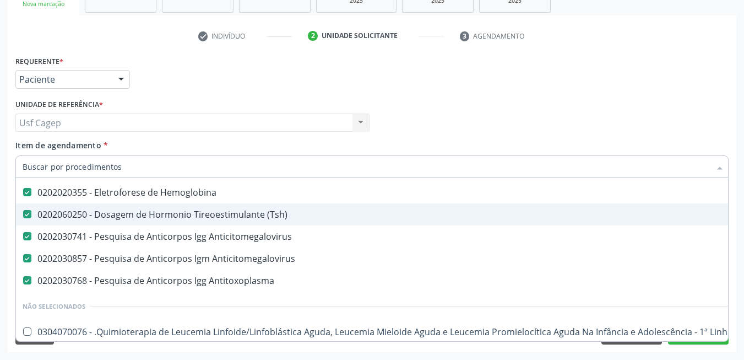
scroll to position [110, 0]
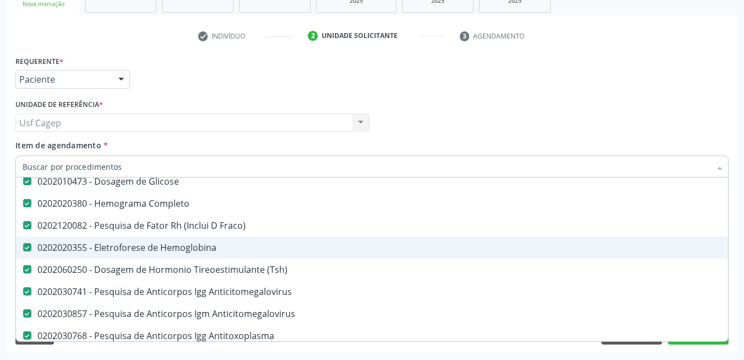
drag, startPoint x: 263, startPoint y: 241, endPoint x: 248, endPoint y: 199, distance: 44.6
click at [262, 242] on span "0202020355 - Eletroforese de Hemoglobina" at bounding box center [451, 247] width 871 height 22
checkbox Hemoglobina "false"
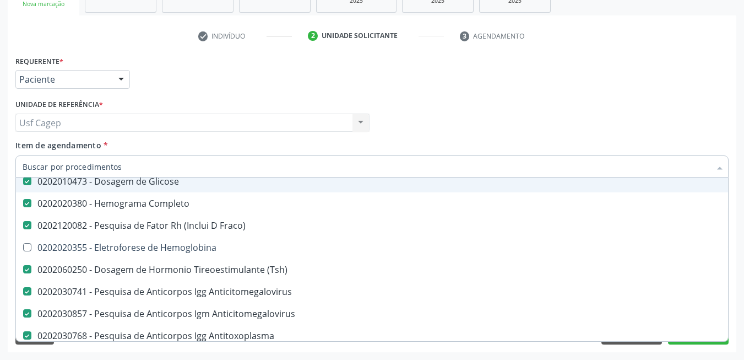
click at [232, 166] on input "Item de agendamento *" at bounding box center [367, 166] width 688 height 22
type input "02020"
checkbox Completo "false"
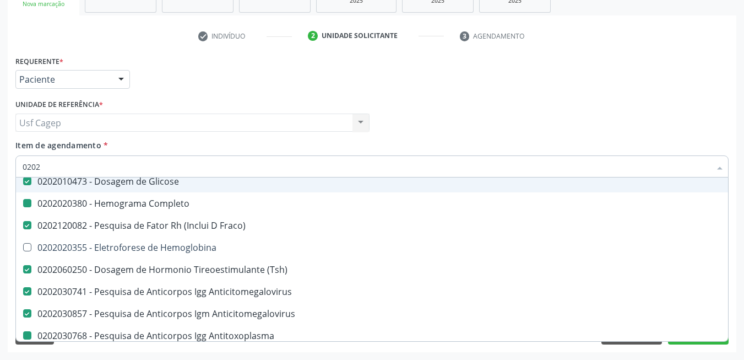
checkbox Hemoglobina "true"
checkbox Antitoxoplasma "false"
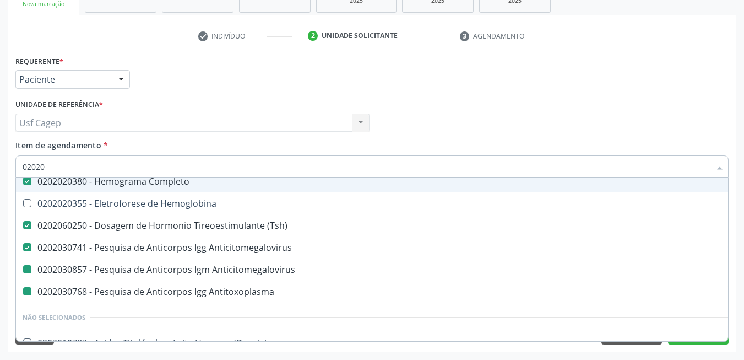
type input "020203"
checkbox Glicose "false"
checkbox Hemoglobina "true"
checkbox Anticitomegalovirus "false"
checkbox Antitoxoplasma "false"
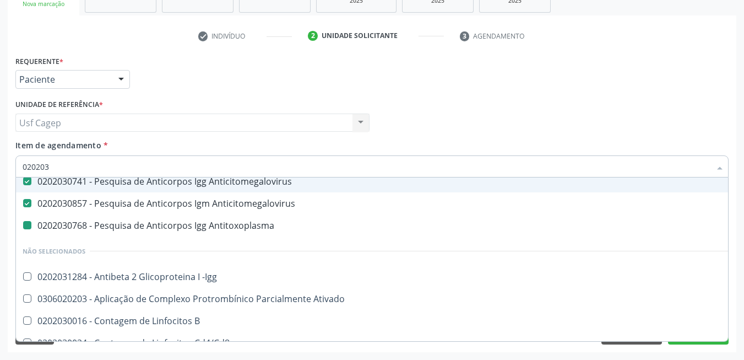
type input "0202030"
checkbox Hemoglobina "true"
checkbox Antitoxoplasma "false"
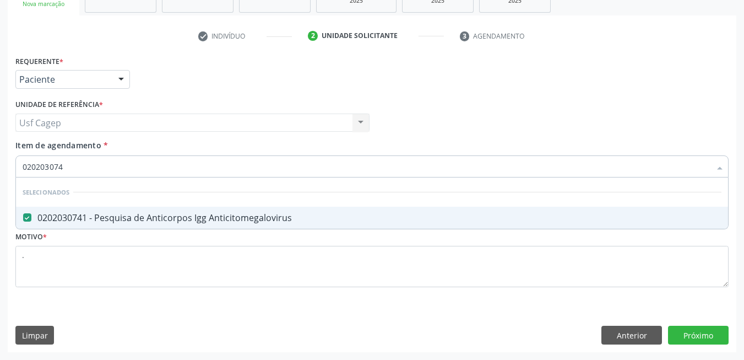
scroll to position [0, 0]
click at [235, 165] on input "0202030741" at bounding box center [367, 166] width 688 height 22
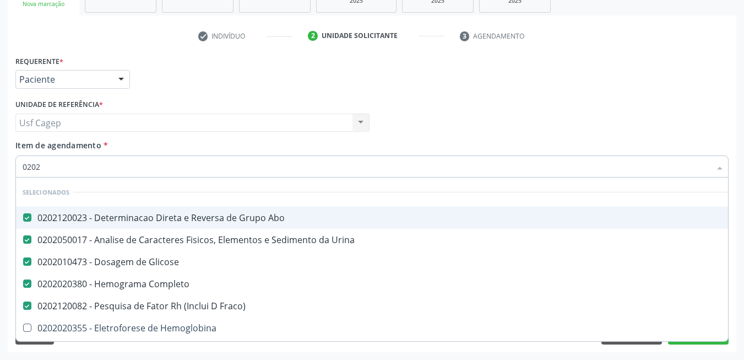
type input "02020"
checkbox Completo "false"
checkbox Hemoglobina "true"
checkbox Antitoxoplasma "false"
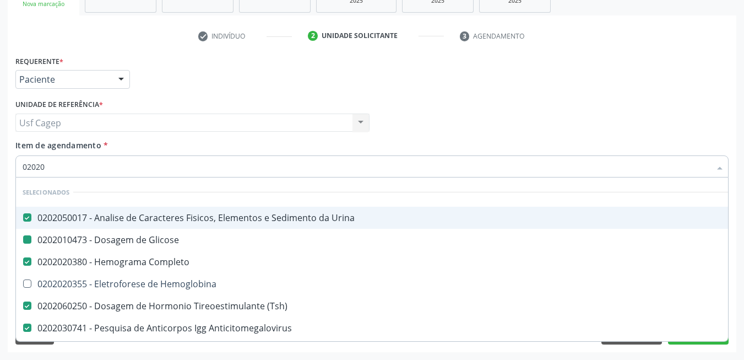
type input "020203"
checkbox Glicose "false"
checkbox Hemoglobina "true"
checkbox Anticitomegalovirus "false"
checkbox Antitoxoplasma "false"
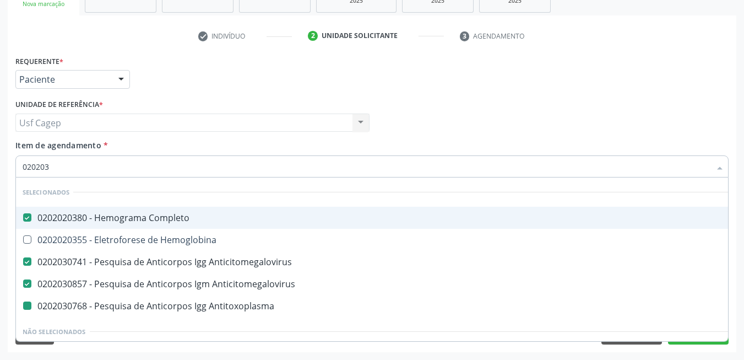
type input "0202030"
checkbox Hemoglobina "true"
checkbox Antitoxoplasma "false"
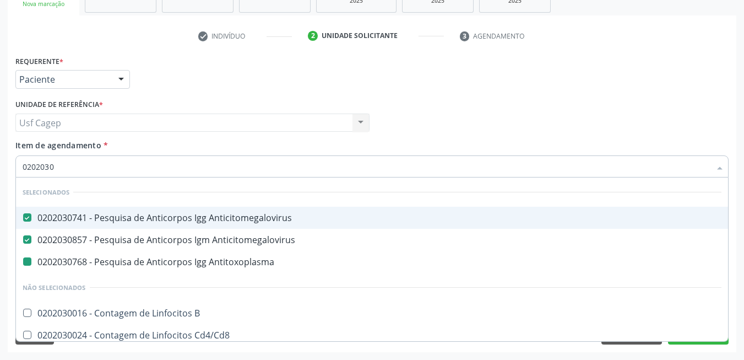
type input "02020308"
checkbox Antitoxoplasma "false"
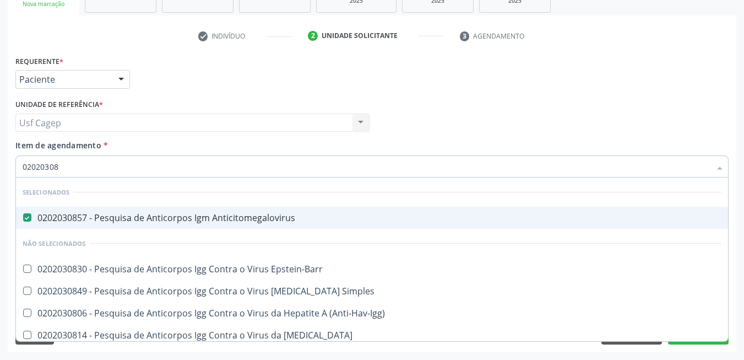
click at [236, 169] on input "02020308" at bounding box center [367, 166] width 688 height 22
type input "0"
checkbox Epstein-Barr "true"
checkbox \(Anti-Hav-Igg\) "true"
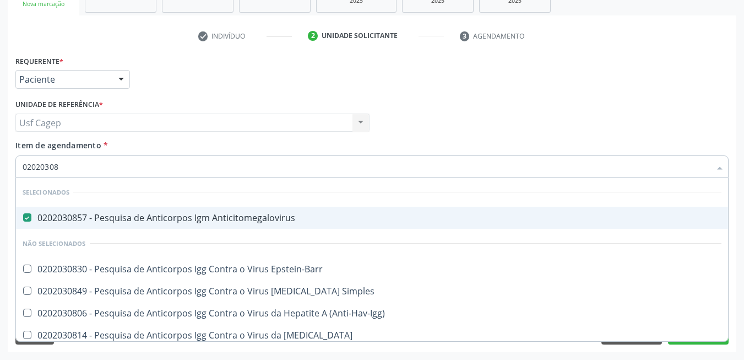
checkbox Zoster "true"
checkbox Antileishmanias "true"
checkbox Cruzi "true"
checkbox Antitoxoplasma "true"
checkbox Simples "true"
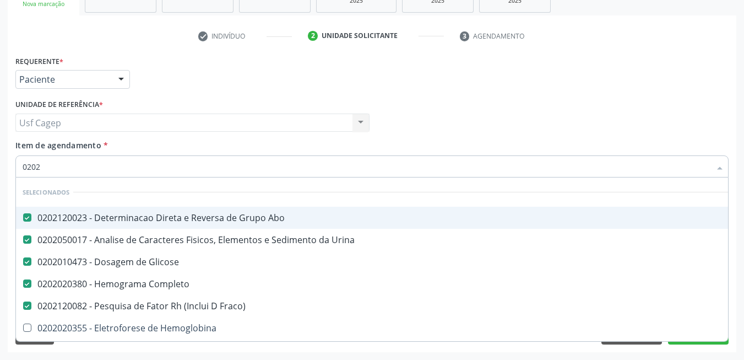
type input "02020"
checkbox Antitoxoplasma "false"
checkbox Hemoglobina "true"
checkbox Completo "false"
type input "020203"
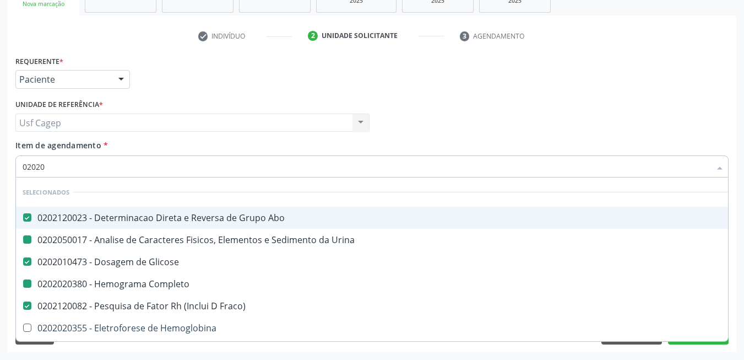
checkbox \(Tsh\) "false"
checkbox Anticitomegalovirus "false"
checkbox Urina "false"
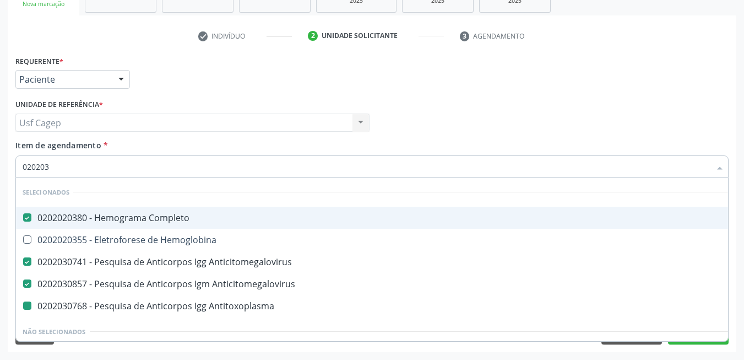
type input "0202030"
checkbox Antitoxoplasma "false"
checkbox Hemoglobina "true"
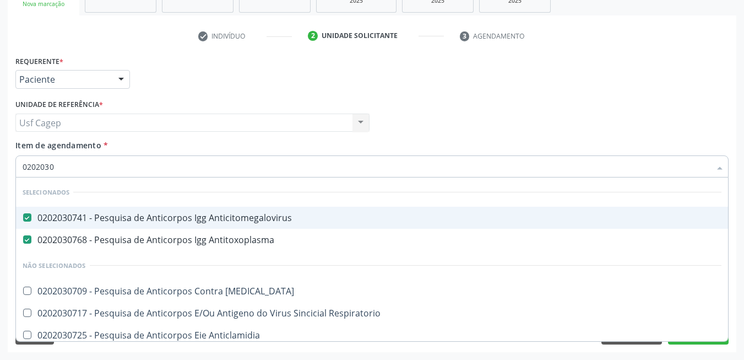
type input "020203"
checkbox Antitoxoplasma "false"
checkbox Respiratorio "true"
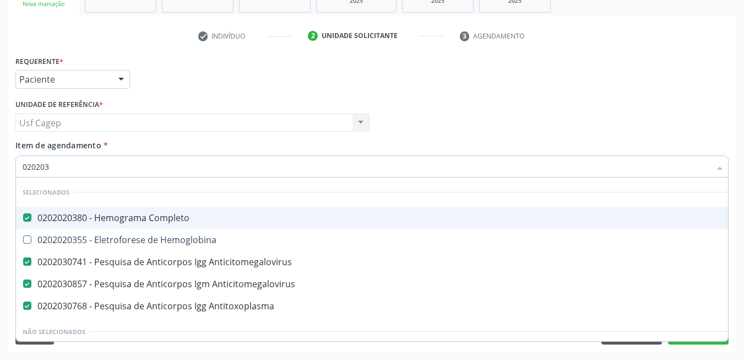
type input "02020"
checkbox Hemoglobina "true"
checkbox -Igg "true"
checkbox Ativado "true"
checkbox Anticitomegalovirus "false"
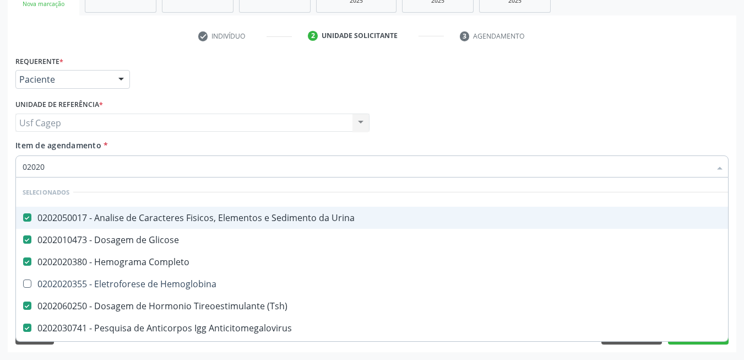
type input "0202"
checkbox \(Dornic\) "true"
checkbox Hemoglobina "true"
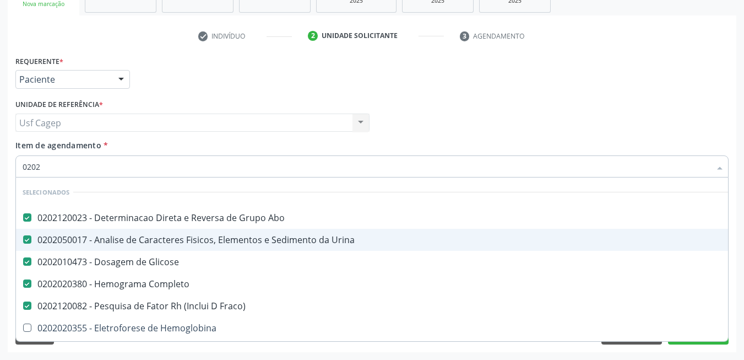
scroll to position [55, 0]
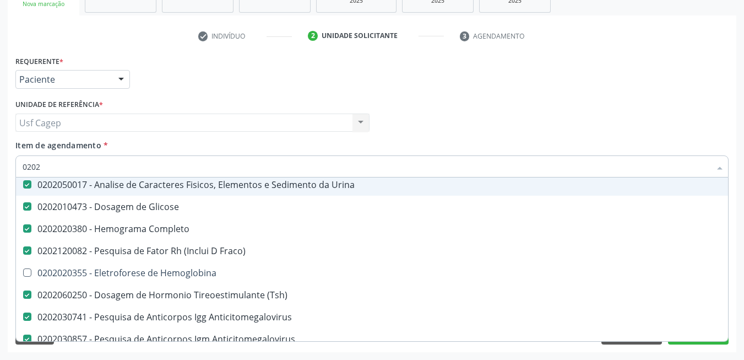
click at [367, 131] on div "Usf Cagep Usf Cagep Nenhum resultado encontrado para: " " Não há nenhuma opção …" at bounding box center [192, 122] width 354 height 19
checkbox Hemoglobina "true"
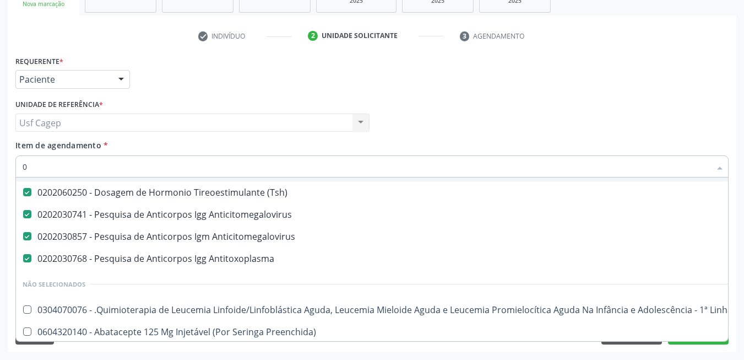
scroll to position [135, 0]
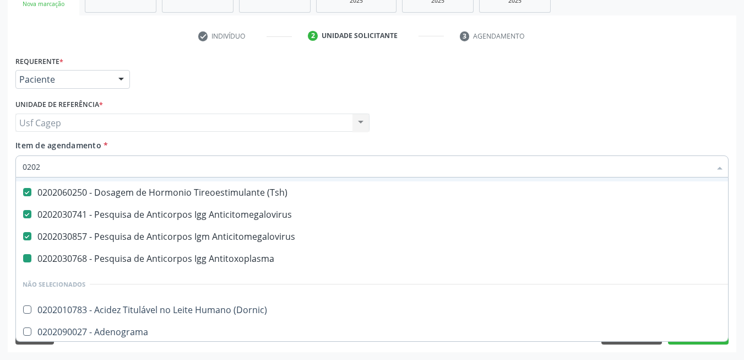
type input "02020"
checkbox Antitoxoplasma "false"
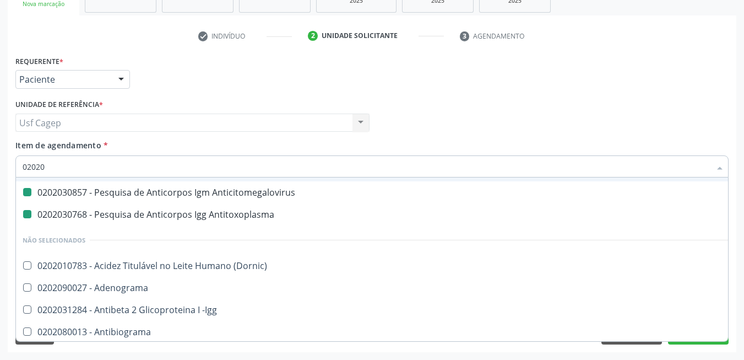
type input "020203"
checkbox Antitoxoplasma "false"
checkbox Anticitomegalovirus "false"
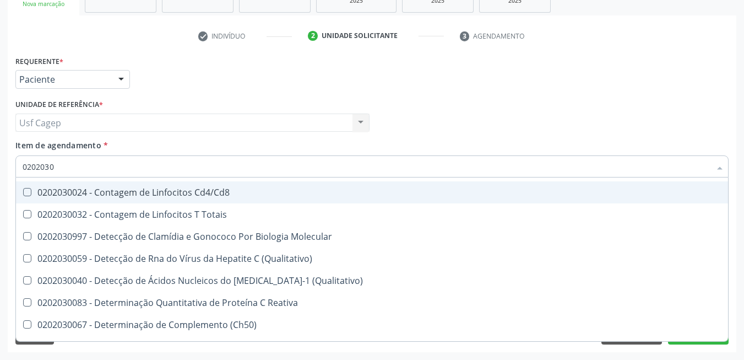
type input "02020308"
checkbox Antitoxoplasma "false"
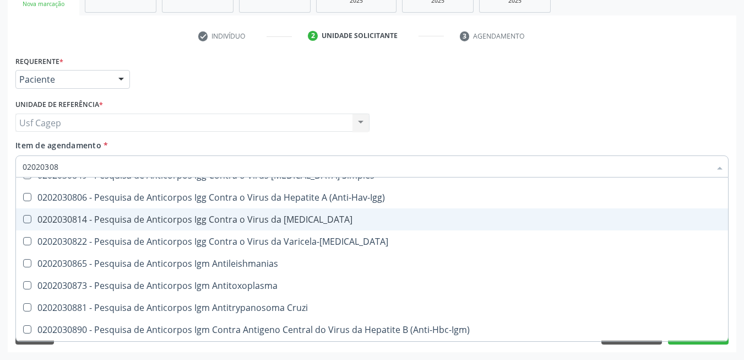
scroll to position [116, 0]
type input "020203087"
checkbox Anticitomegalovirus "false"
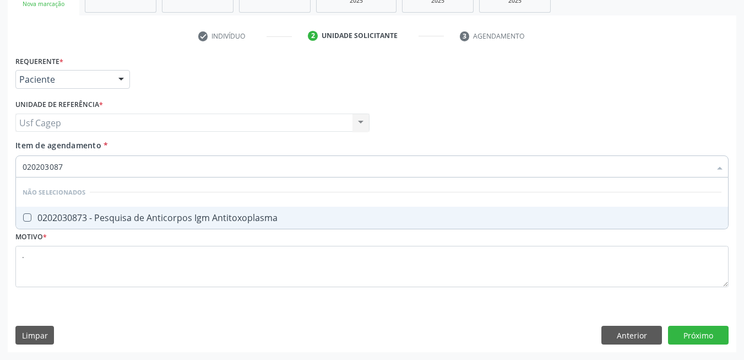
scroll to position [0, 0]
type input "0202030873"
click at [303, 228] on span "0202030873 - Pesquisa de Anticorpos Igm Antitoxoplasma" at bounding box center [372, 218] width 712 height 22
checkbox Antitoxoplasma "true"
click at [312, 165] on input "0202030873" at bounding box center [367, 166] width 688 height 22
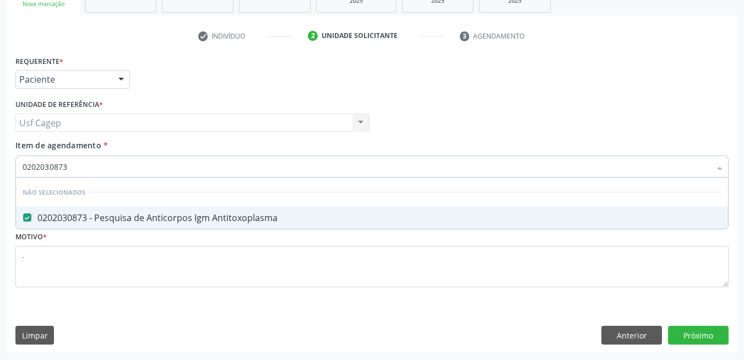
click at [312, 165] on input "0202030873" at bounding box center [367, 166] width 688 height 22
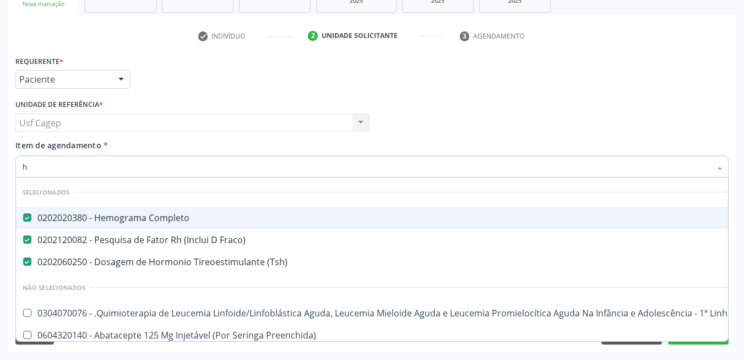
type input "he"
checkbox \(Tsh\) "false"
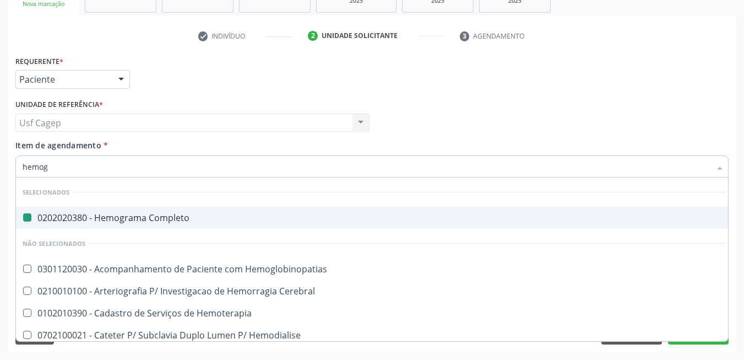
type input "hemogl"
checkbox Completo "false"
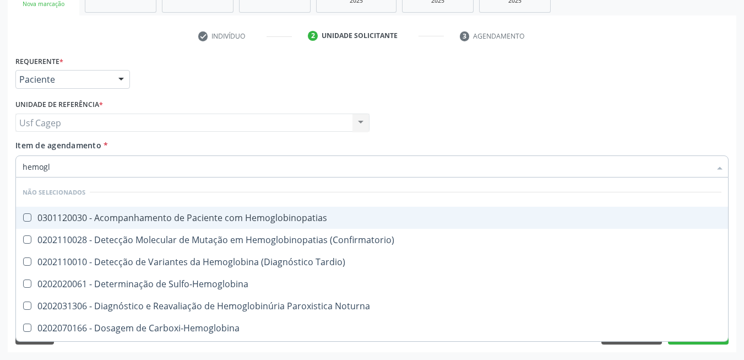
type input "hemoglo"
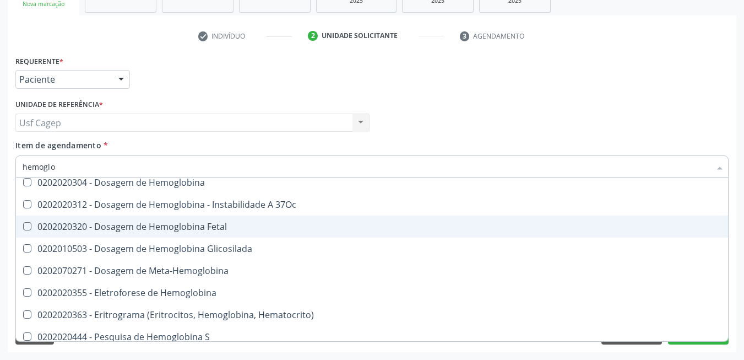
scroll to position [196, 0]
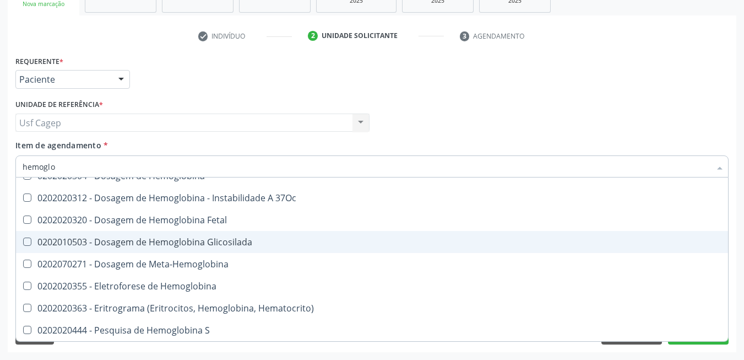
click at [347, 243] on div "0202010503 - Dosagem de Hemoglobina Glicosilada" at bounding box center [372, 241] width 699 height 9
checkbox Glicosilada "true"
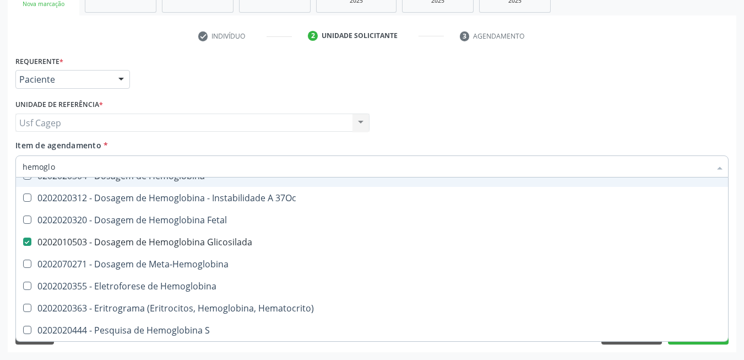
click at [357, 148] on div "Item de agendamento * hemoglo Desfazer seleção Não selecionados 0301120030 - Ac…" at bounding box center [371, 156] width 713 height 35
checkbox Hemoglobinopatias "true"
checkbox Tardio\) "true"
checkbox Noturna "true"
checkbox Carboxi-Hemoglobina "true"
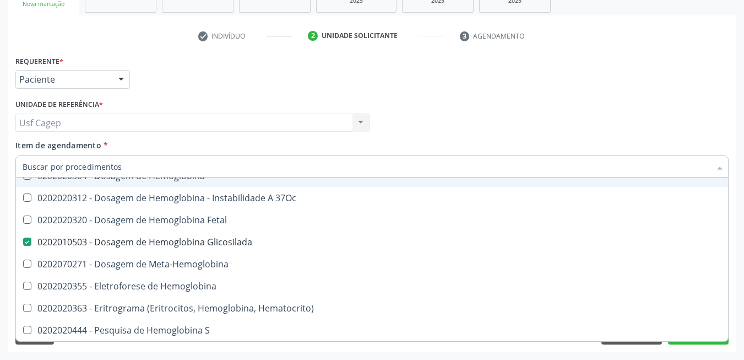
checkbox Pezinho\) "true"
checkbox Hemoglobina "true"
checkbox 37Oc "true"
checkbox Fetal "true"
checkbox Sulfo-Hemoglobina "true"
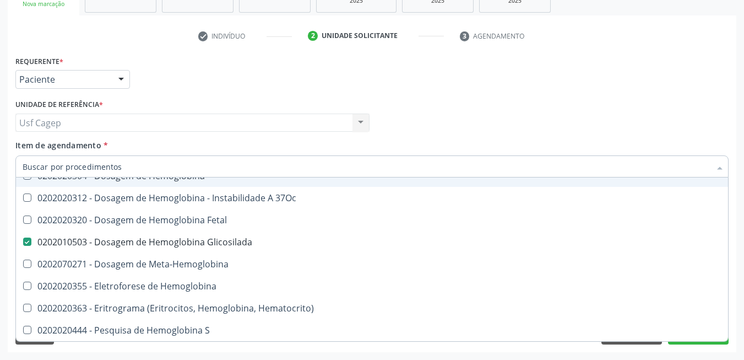
checkbox \(Confirmatorio\) "true"
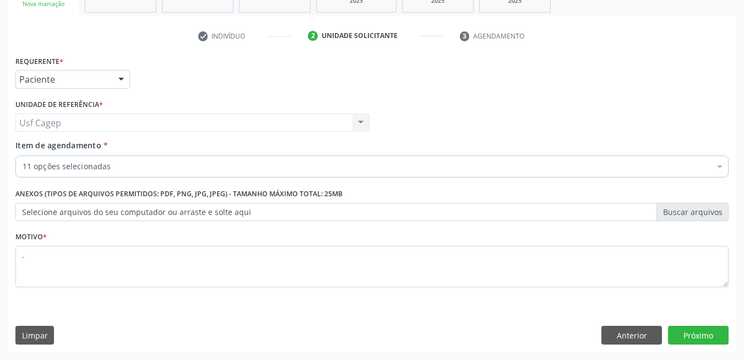
scroll to position [0, 0]
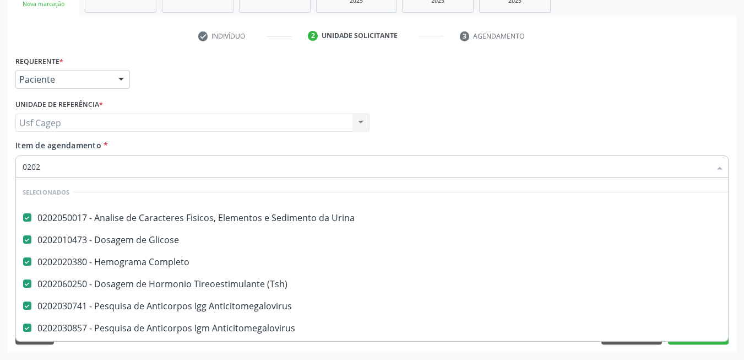
type input "02020"
checkbox \(Dornic\) "false"
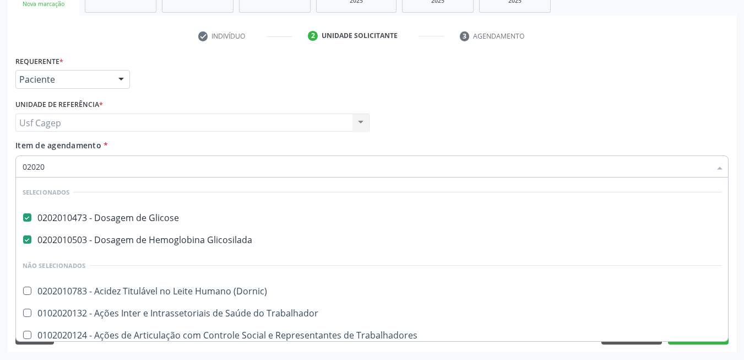
type input "020201"
checkbox Trabalhador "false"
checkbox Trabalhadores "false"
checkbox Osmolar "false"
checkbox Ferro "false"
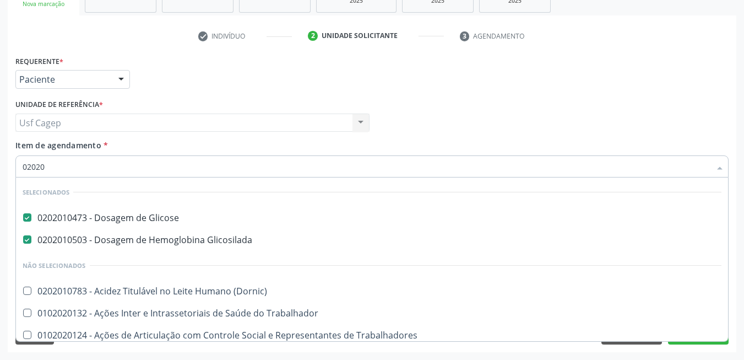
checkbox Aminoacidos "false"
checkbox \(Dornic\) "false"
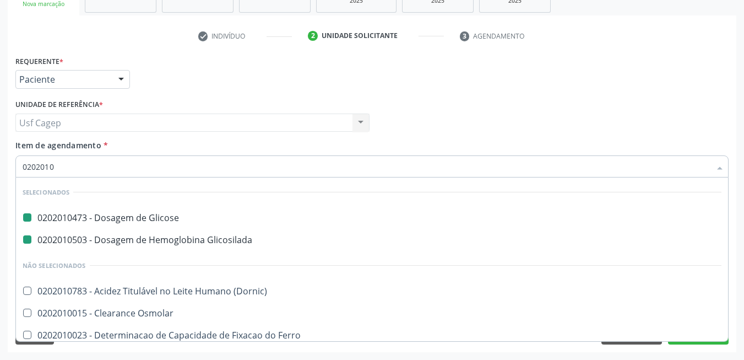
type input "02020107"
checkbox Glicose "false"
checkbox Glicosilada "false"
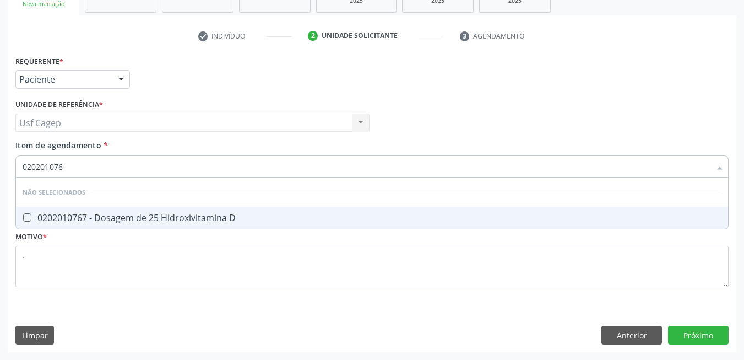
type input "0202010767"
drag, startPoint x: 658, startPoint y: 212, endPoint x: 654, endPoint y: 165, distance: 47.5
click at [659, 206] on ul "Desfazer seleção Não selecionados 0202010767 - Dosagem de 25 Hidroxivitamina D …" at bounding box center [372, 202] width 712 height 51
click at [651, 155] on div "Item de agendamento * 0202010767 Desfazer seleção Não selecionados 0202010767 -…" at bounding box center [371, 156] width 713 height 35
checkbox D "true"
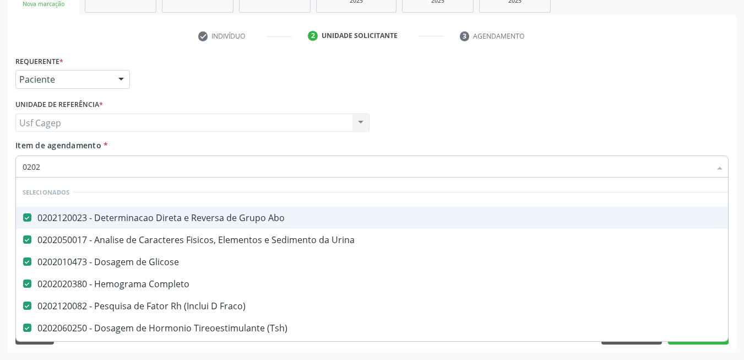
type input "02020"
checkbox Glicosilada "false"
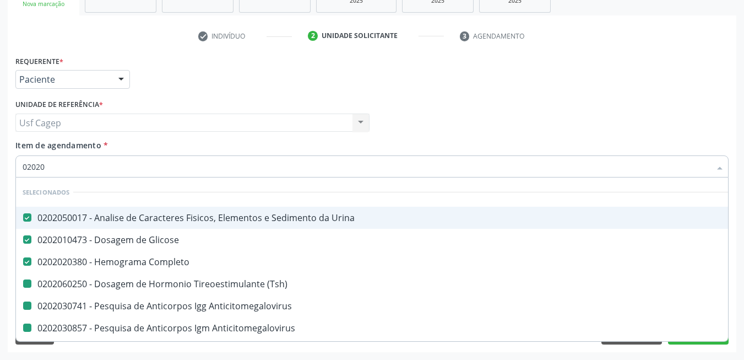
type input "020201"
checkbox \(Tsh\) "false"
checkbox Anticitomegalovirus "false"
checkbox Antitoxoplasma "false"
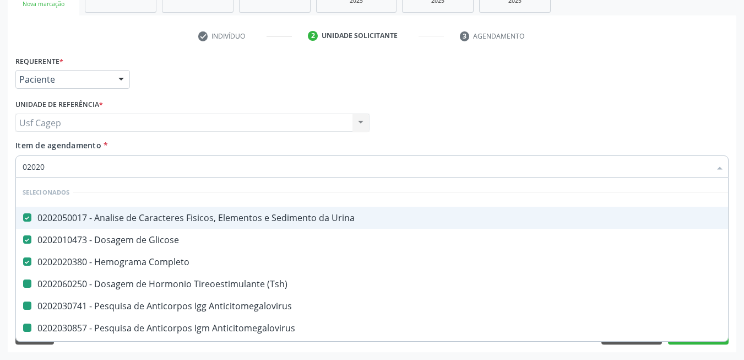
checkbox Antitoxoplasma "false"
checkbox Glicosilada "false"
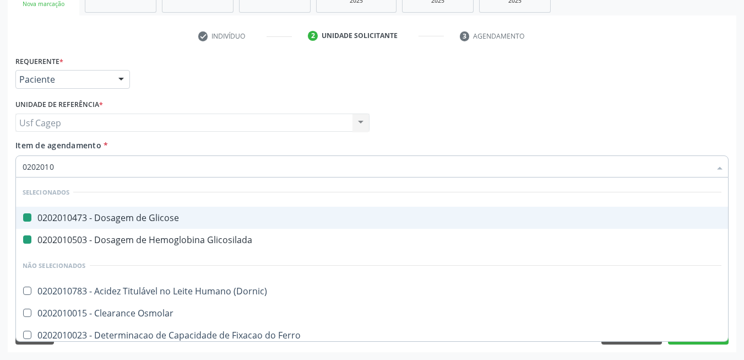
type input "02020107"
checkbox Glicose "false"
checkbox Glicosilada "false"
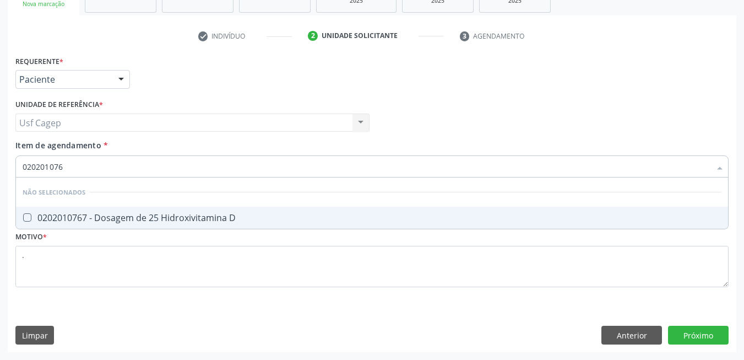
type input "0202010767"
click at [538, 225] on span "0202010767 - Dosagem de 25 Hidroxivitamina D" at bounding box center [372, 218] width 712 height 22
checkbox D "true"
click at [532, 164] on input "0202010767" at bounding box center [367, 166] width 688 height 22
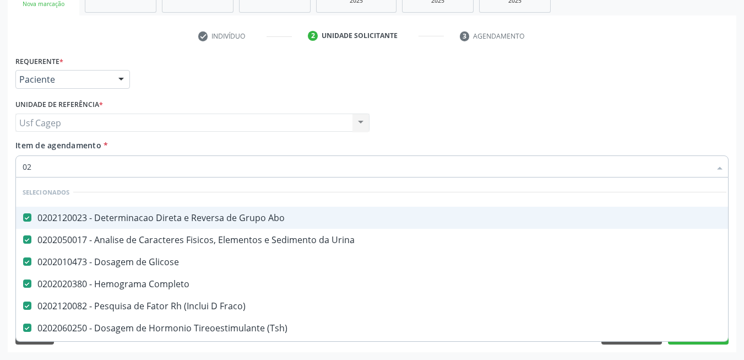
type input "020"
checkbox Joelho "true"
checkbox D "false"
type input "0202"
checkbox Esqueléticas "true"
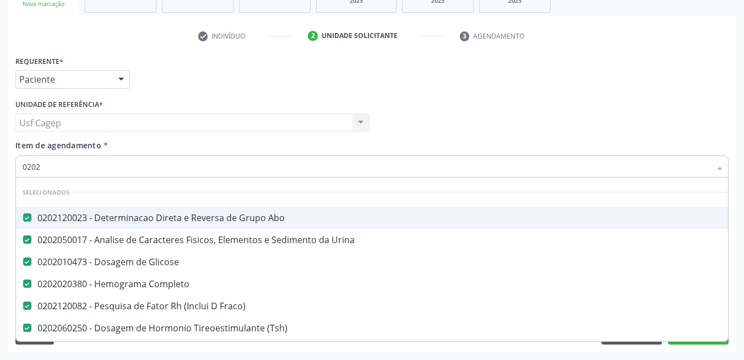
checkbox D "false"
type input "02020"
checkbox Glicosilada "false"
checkbox -Duke "true"
checkbox D "false"
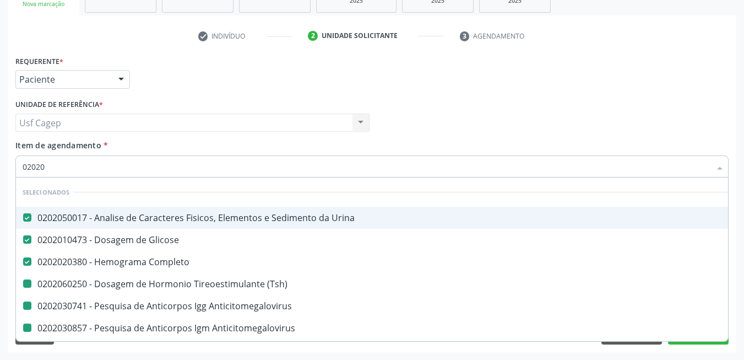
type input "020201"
checkbox \(Tsh\) "false"
checkbox Anticitomegalovirus "false"
checkbox Antitoxoplasma "false"
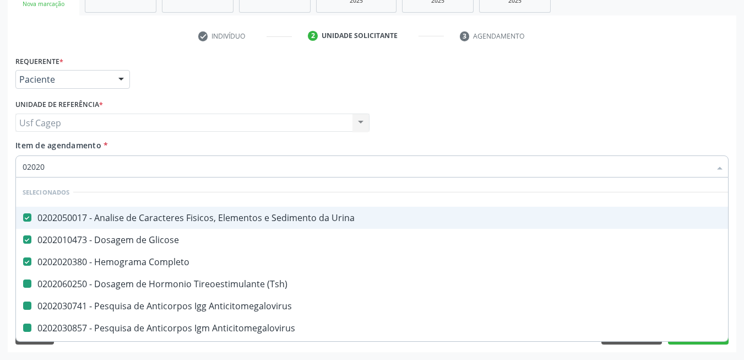
checkbox Antitoxoplasma "false"
checkbox Glicosilada "false"
checkbox Trabalhador "true"
checkbox D "false"
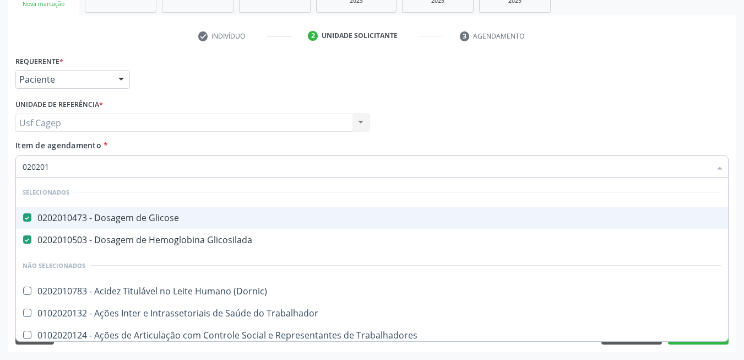
type input "0202010"
checkbox Osmolaridade "true"
checkbox D "false"
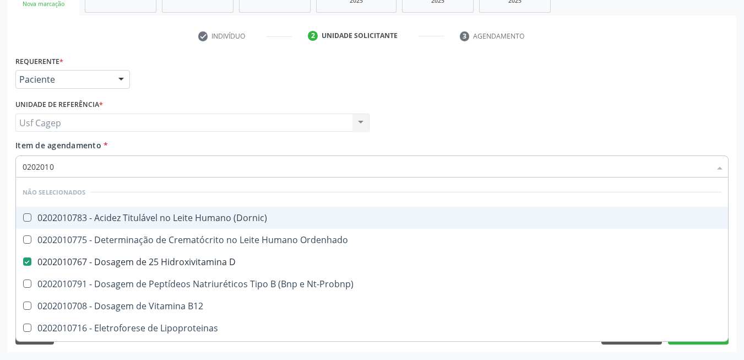
type input "02020107"
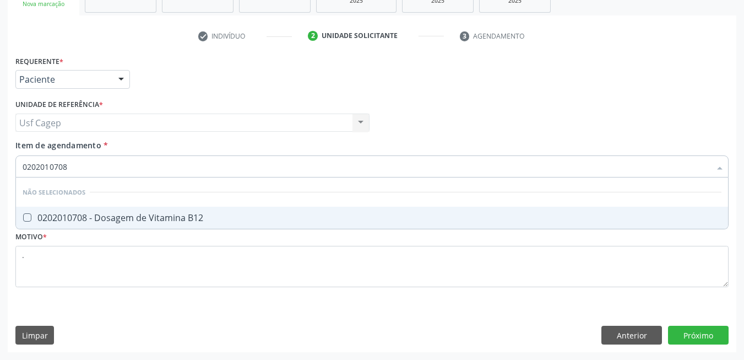
click at [486, 220] on div "0202010708 - Dosagem de Vitamina B12" at bounding box center [372, 217] width 699 height 9
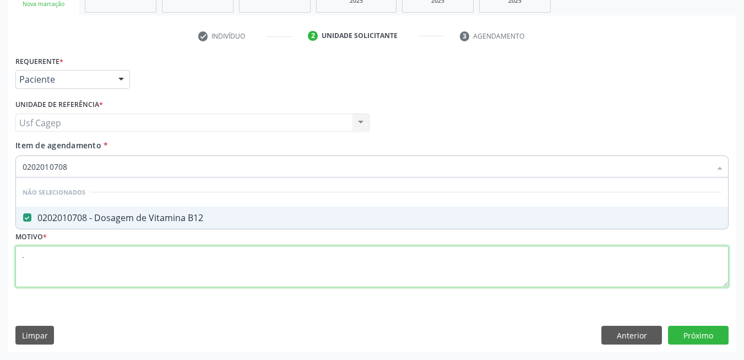
click at [452, 278] on div "Requerente * Paciente Médico(a) Enfermeiro(a) Paciente Nenhum resultado encontr…" at bounding box center [371, 177] width 713 height 249
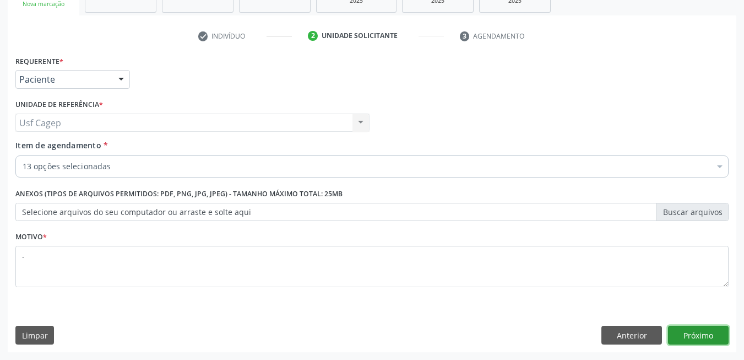
click at [697, 329] on button "Próximo" at bounding box center [698, 334] width 61 height 19
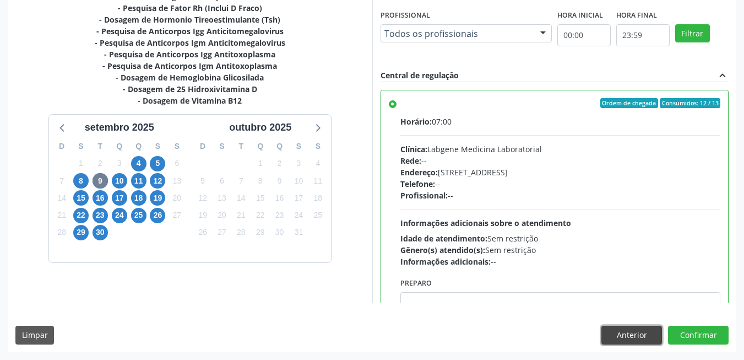
click at [630, 333] on button "Anterior" at bounding box center [631, 334] width 61 height 19
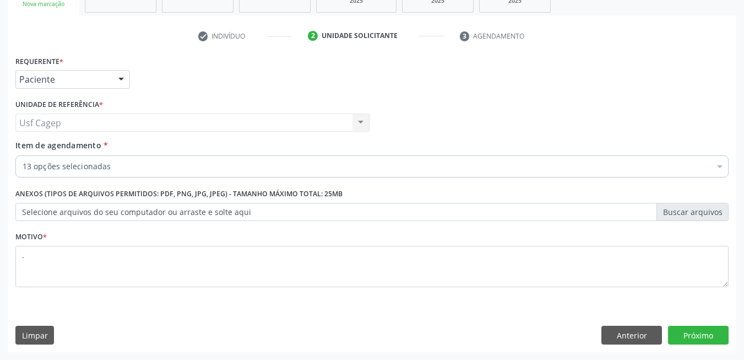
scroll to position [186, 0]
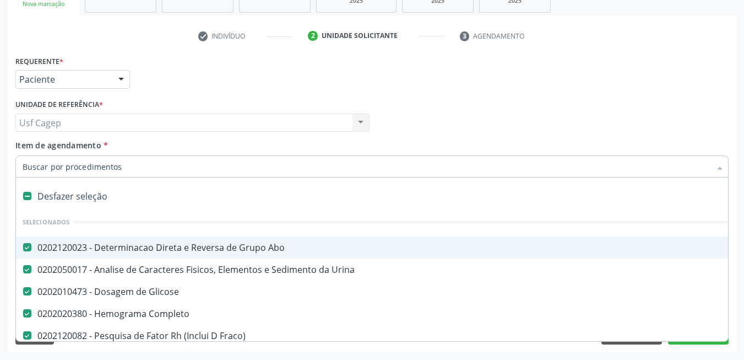
click at [219, 243] on div "0202120023 - Determinacao Direta e Reversa de Grupo Abo" at bounding box center [451, 247] width 857 height 9
click at [195, 169] on input "Item de agendamento *" at bounding box center [367, 166] width 688 height 22
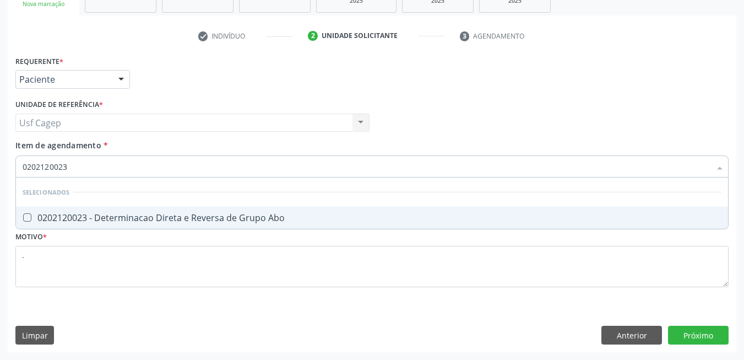
drag, startPoint x: 298, startPoint y: 214, endPoint x: 296, endPoint y: 205, distance: 9.5
click at [296, 213] on div "0202120023 - Determinacao Direta e Reversa de Grupo Abo" at bounding box center [372, 217] width 699 height 9
click at [303, 172] on input "0202120023" at bounding box center [367, 166] width 688 height 22
click at [356, 235] on div "Requerente * Paciente Médico(a) Enfermeiro(a) Paciente Nenhum resultado encontr…" at bounding box center [371, 177] width 713 height 249
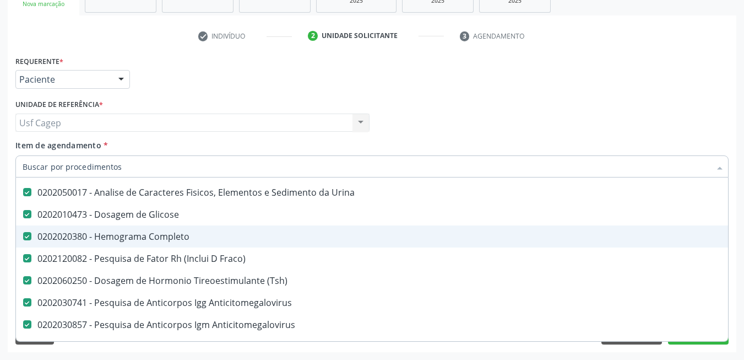
scroll to position [110, 0]
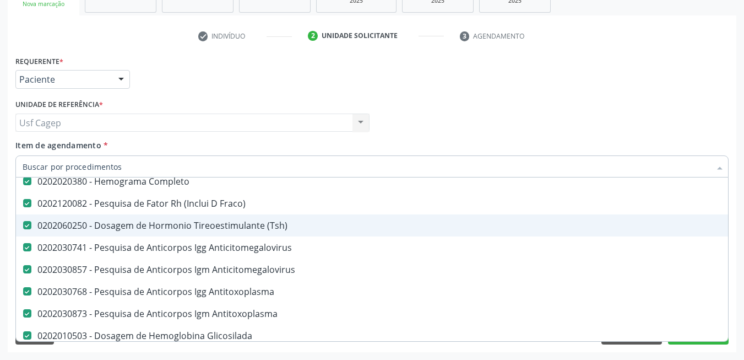
click at [367, 228] on div "0202060250 - Dosagem de Hormonio Tireoestimulante (Tsh)" at bounding box center [451, 225] width 857 height 9
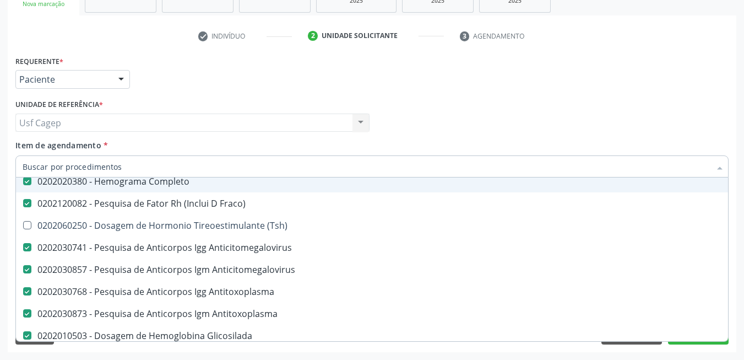
click at [332, 170] on input "Item de agendamento *" at bounding box center [367, 166] width 688 height 22
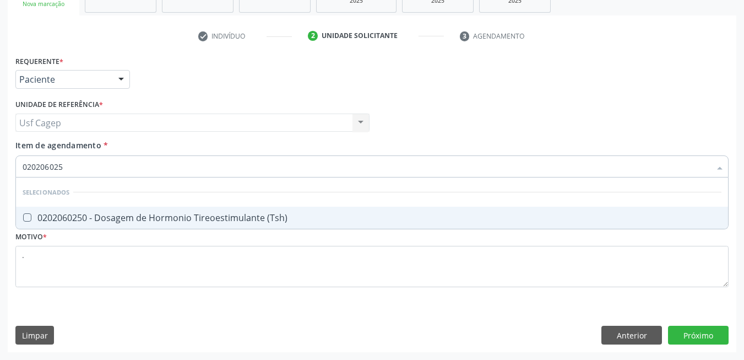
scroll to position [0, 0]
click at [306, 219] on div "0202060250 - Dosagem de Hormonio Tireoestimulante (Tsh)" at bounding box center [372, 217] width 699 height 9
click at [290, 170] on input "0202060250" at bounding box center [367, 166] width 688 height 22
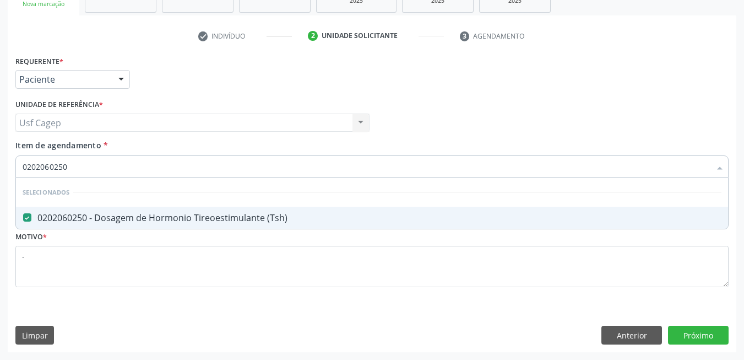
click at [289, 168] on input "0202060250" at bounding box center [367, 166] width 688 height 22
click at [296, 143] on div "Item de agendamento * 0202060250 Desfazer seleção Selecionados 0202060250 - Dos…" at bounding box center [371, 156] width 713 height 35
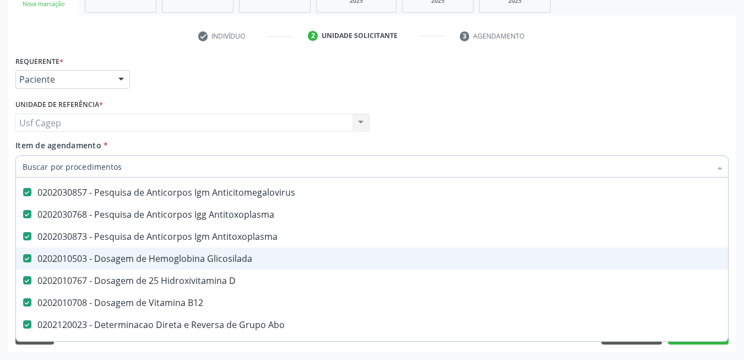
scroll to position [220, 0]
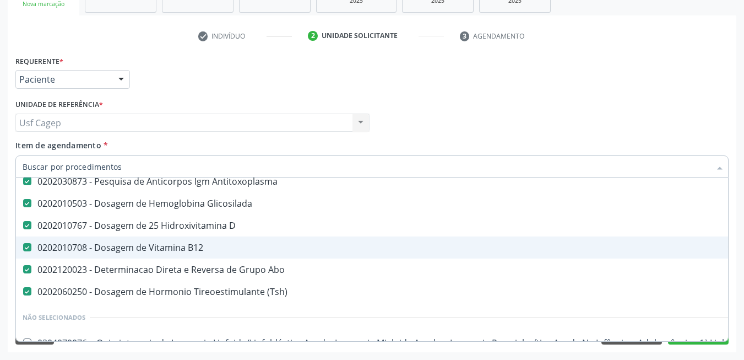
click at [310, 254] on span "0202010708 - Dosagem de Vitamina B12" at bounding box center [451, 247] width 871 height 22
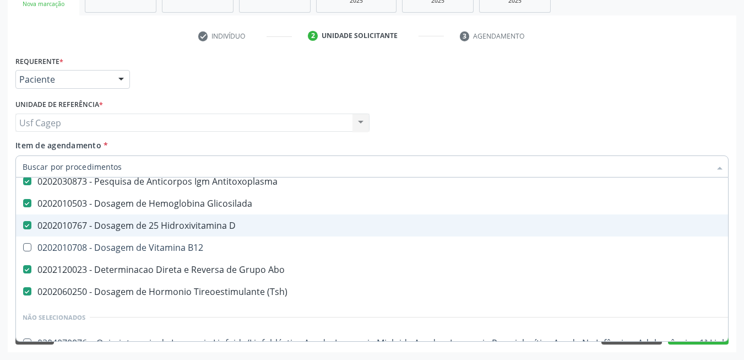
click at [289, 232] on span "0202010767 - Dosagem de 25 Hidroxivitamina D" at bounding box center [451, 225] width 871 height 22
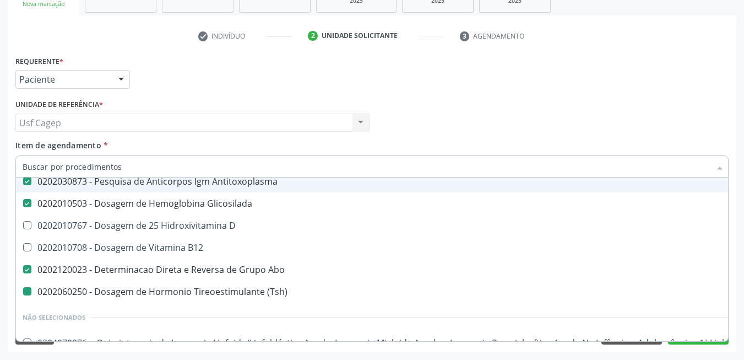
click at [390, 133] on div "Médico Solicitante Por favor, selecione a Unidade de Atendimento primeiro Nenhu…" at bounding box center [372, 117] width 719 height 43
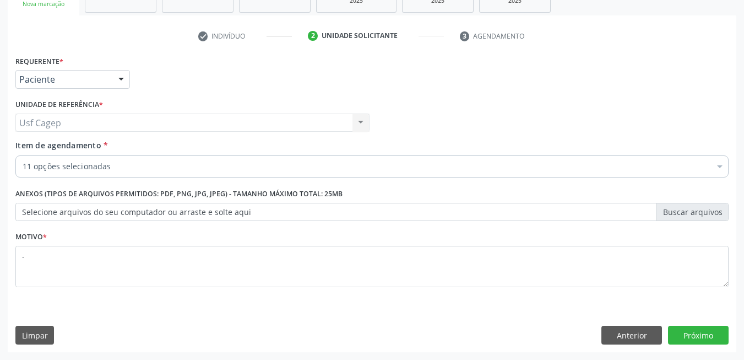
scroll to position [0, 0]
click at [679, 336] on button "Próximo" at bounding box center [698, 334] width 61 height 19
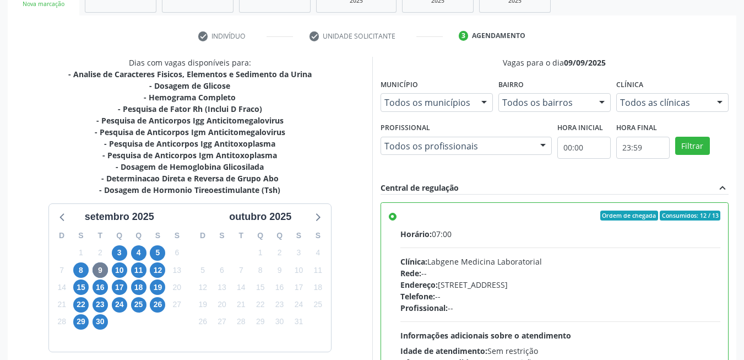
click at [145, 276] on div "11" at bounding box center [138, 270] width 15 height 17
click at [134, 270] on span "11" at bounding box center [138, 269] width 15 height 15
click at [102, 269] on span "9" at bounding box center [100, 269] width 15 height 15
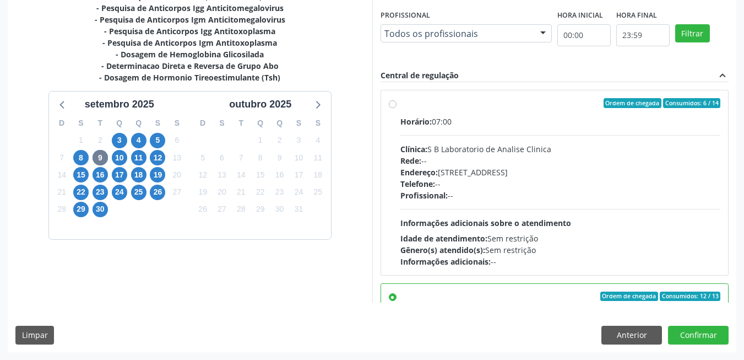
click at [474, 211] on div "Horário: 07:00 Clínica: S B Laboratorio de Analise Clinica Rede: -- Endereço: C…" at bounding box center [560, 191] width 320 height 151
click at [396, 108] on input "Ordem de chegada Consumidos: 6 / 14 Horário: 07:00 Clínica: S B Laboratorio de …" at bounding box center [393, 103] width 8 height 10
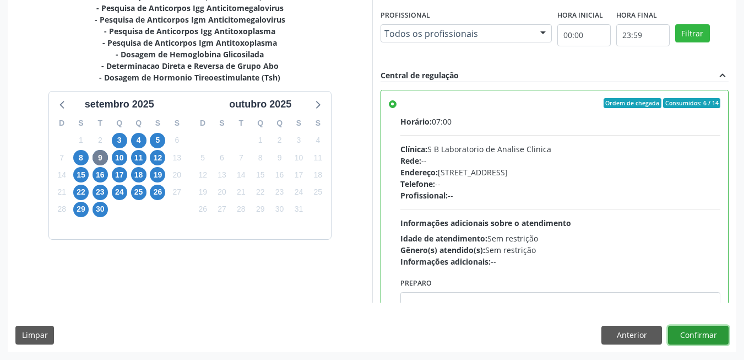
click at [713, 329] on button "Confirmar" at bounding box center [698, 334] width 61 height 19
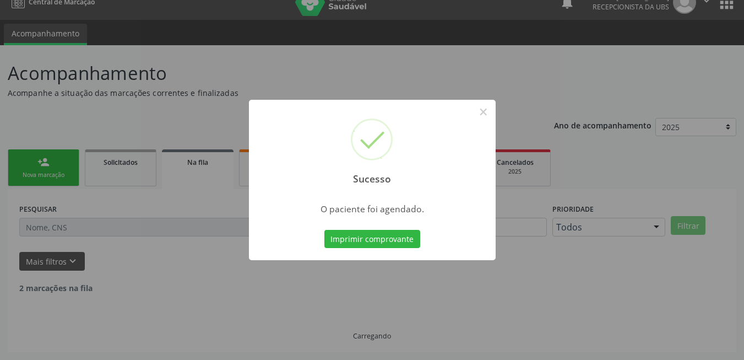
scroll to position [4, 0]
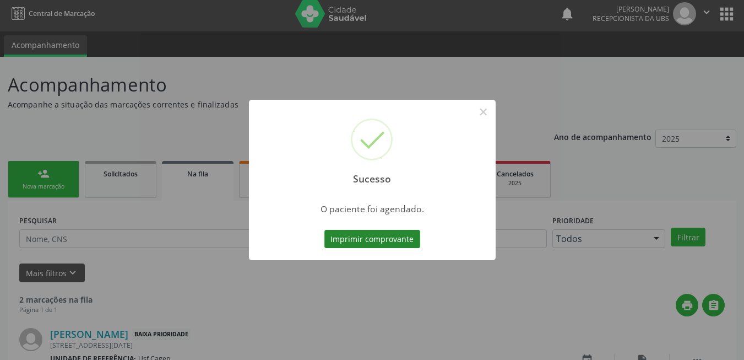
click at [339, 236] on button "Imprimir comprovante" at bounding box center [372, 239] width 96 height 19
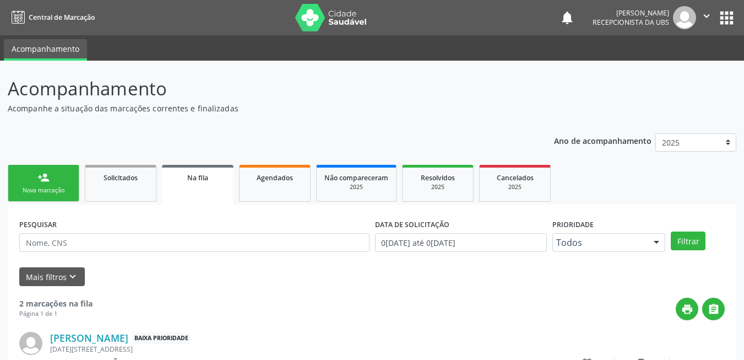
scroll to position [4, 0]
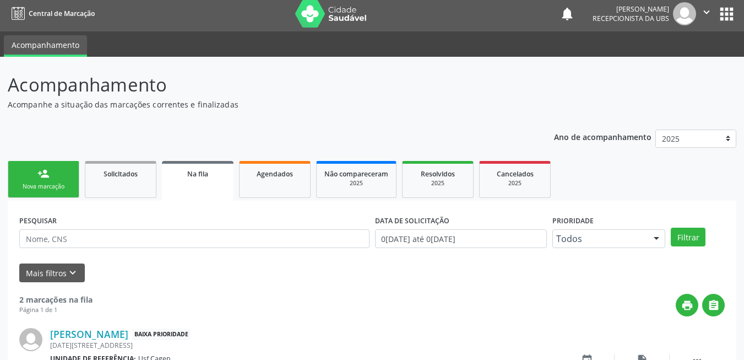
click at [39, 172] on div "person_add" at bounding box center [43, 173] width 12 height 12
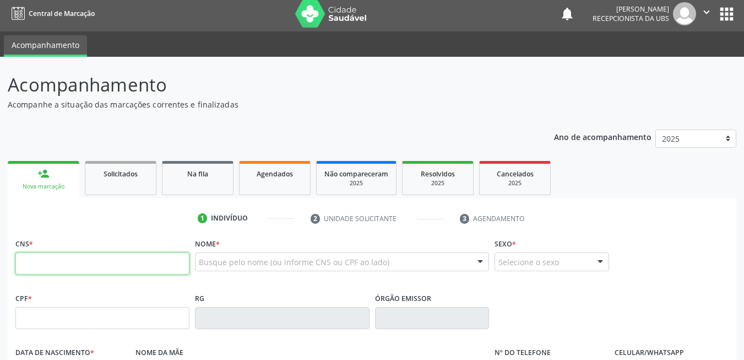
click at [74, 266] on input "text" at bounding box center [102, 263] width 174 height 22
click at [116, 265] on input "text" at bounding box center [102, 263] width 174 height 22
type input "706 0043 4211 5445"
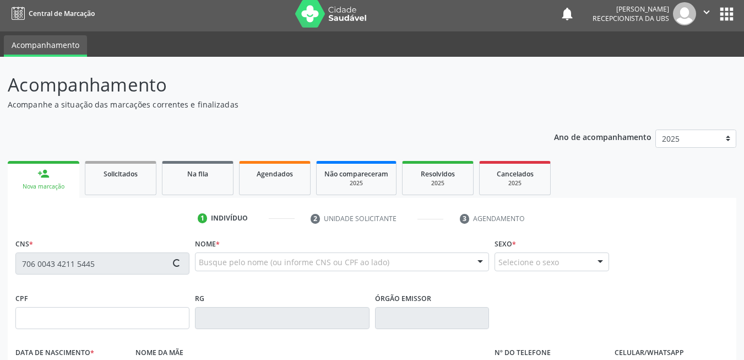
type input "039.777.784-12"
type input "01/04/1978"
type input "Maria Jose da Silva"
type input "(87) 99655-9368"
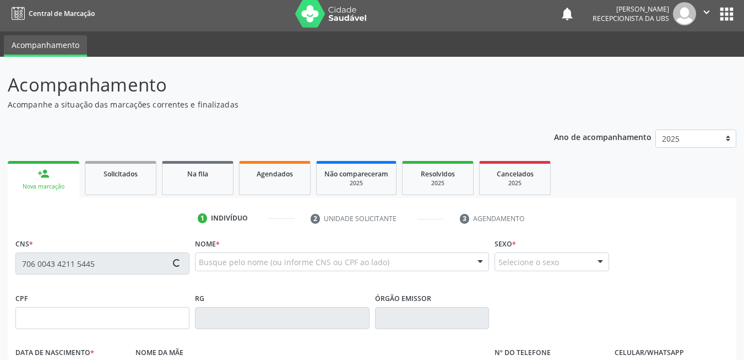
type input "376.991.994-72"
type input "75"
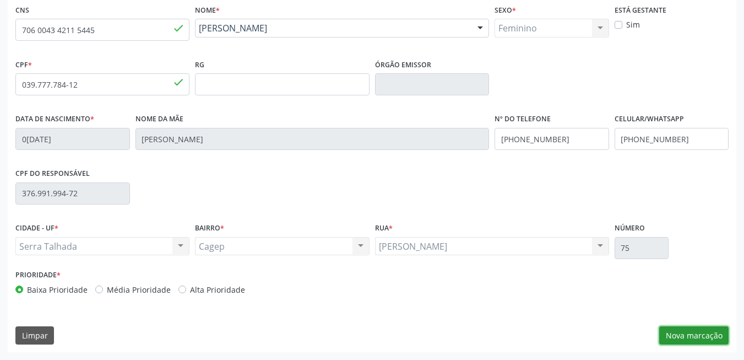
click at [672, 344] on button "Nova marcação" at bounding box center [693, 335] width 69 height 19
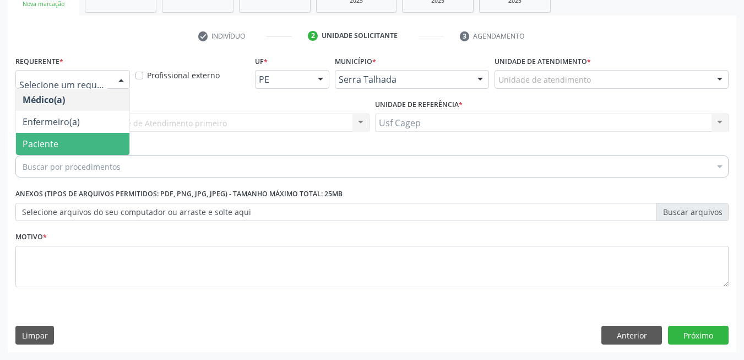
click at [88, 136] on span "Paciente" at bounding box center [72, 144] width 113 height 22
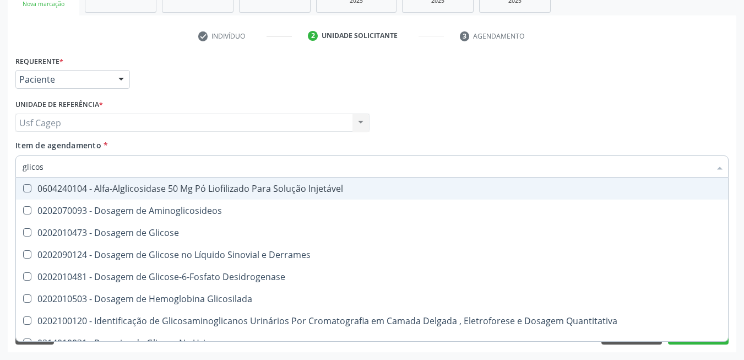
type input "glicose"
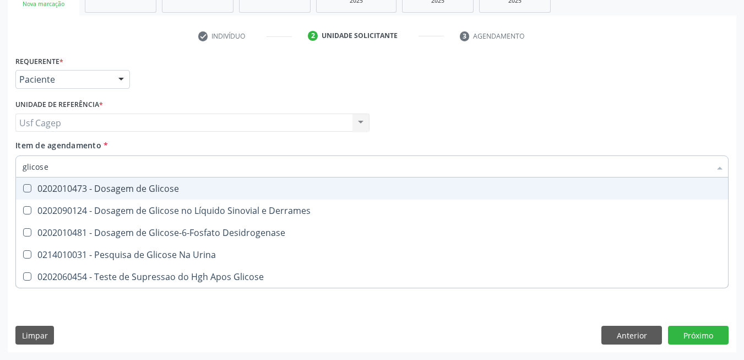
drag, startPoint x: 122, startPoint y: 188, endPoint x: 122, endPoint y: 181, distance: 7.2
click at [122, 185] on div "0202010473 - Dosagem de Glicose" at bounding box center [372, 188] width 699 height 9
checkbox Glicose "true"
click at [122, 166] on input "glicose" at bounding box center [367, 166] width 688 height 22
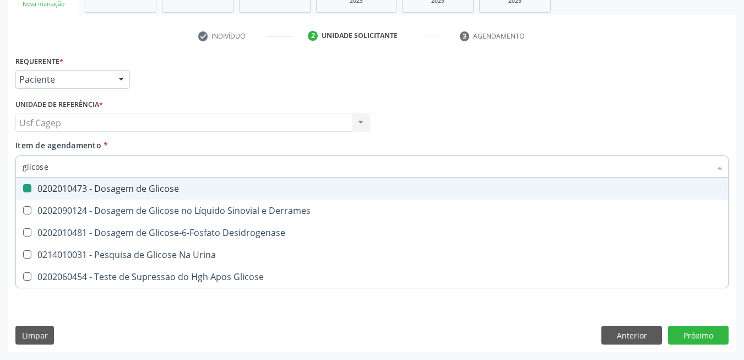
type input "c"
checkbox Glicose "false"
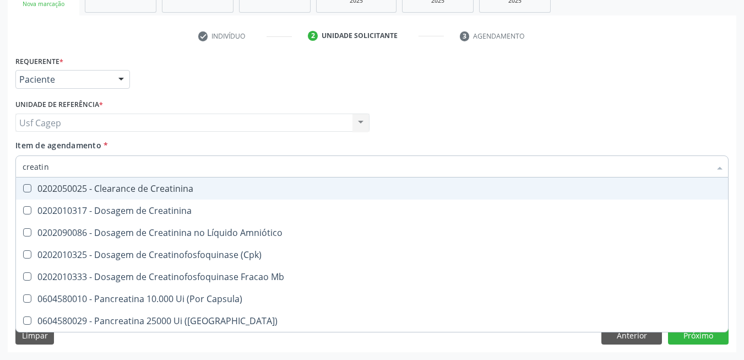
type input "creatini"
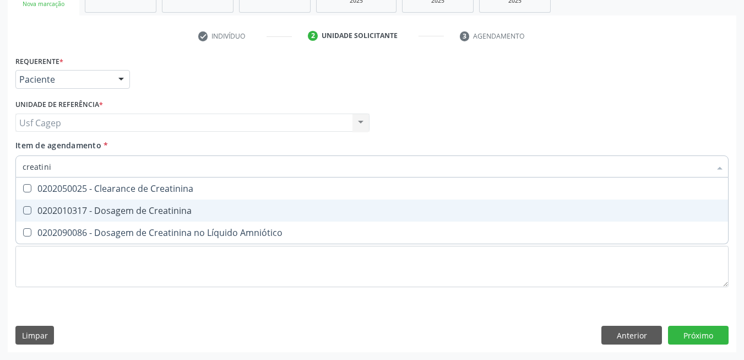
click at [102, 210] on div "0202010317 - Dosagem de Creatinina" at bounding box center [372, 210] width 699 height 9
checkbox Creatinina "true"
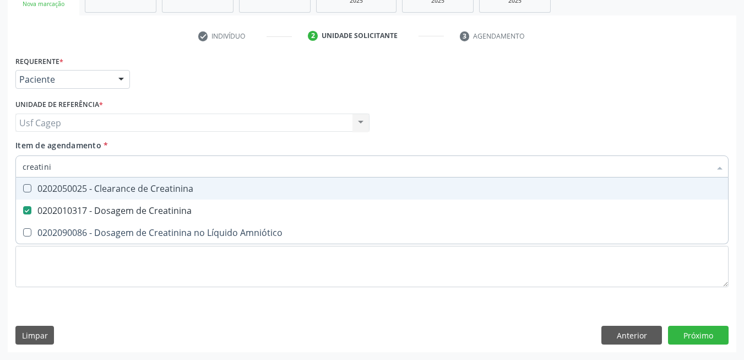
click at [167, 161] on input "creatini" at bounding box center [367, 166] width 688 height 22
type input "ur"
checkbox Creatinina "false"
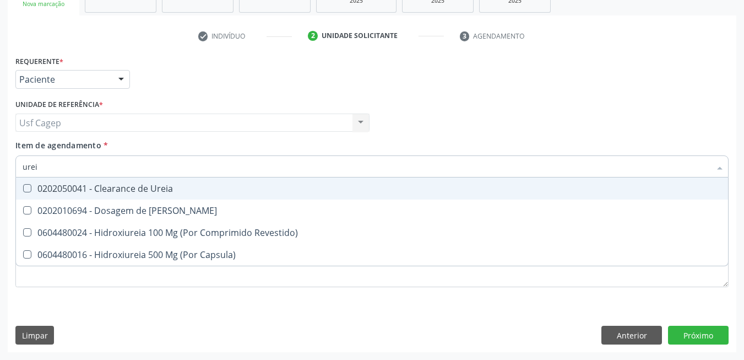
type input "ureia"
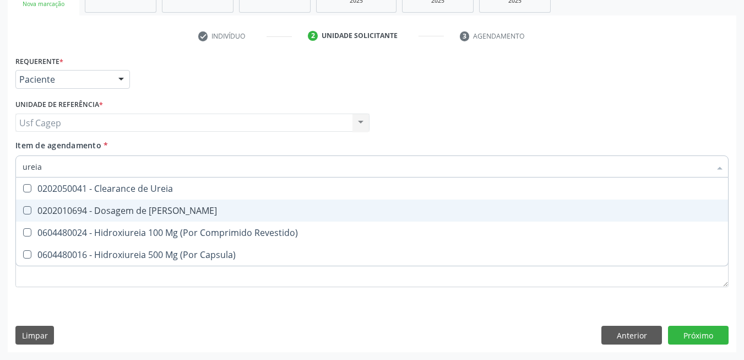
click at [188, 209] on div "0202010694 - Dosagem de [PERSON_NAME]" at bounding box center [372, 210] width 699 height 9
checkbox Ureia "true"
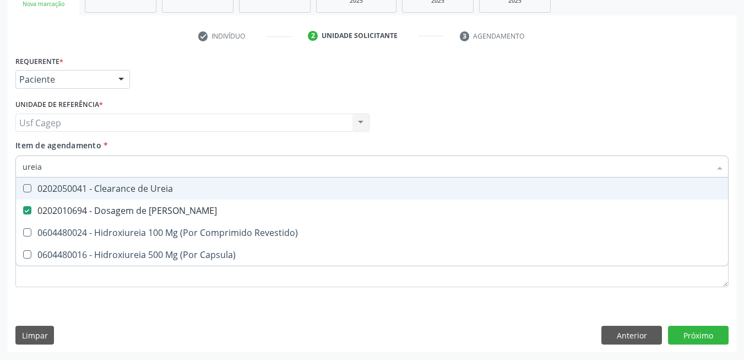
click at [184, 169] on input "ureia" at bounding box center [367, 166] width 688 height 22
type input "c"
checkbox Ureia "false"
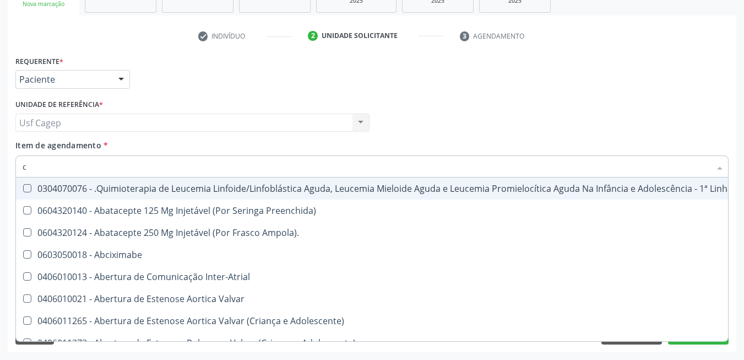
type input "co"
checkbox Creatinina "true"
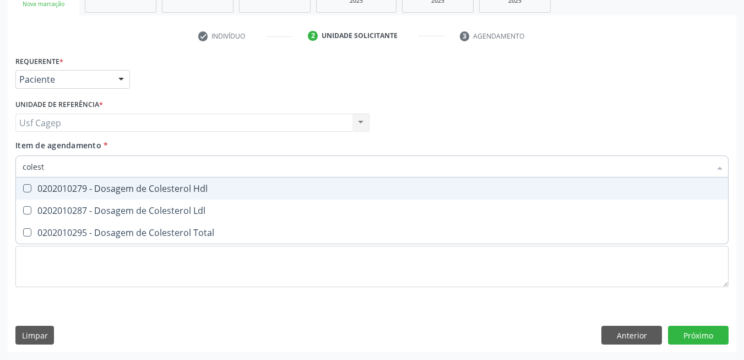
type input "coleste"
drag, startPoint x: 212, startPoint y: 178, endPoint x: 218, endPoint y: 197, distance: 19.0
click at [213, 178] on span "0202010279 - Dosagem de Colesterol Hdl" at bounding box center [372, 188] width 712 height 22
checkbox Hdl "true"
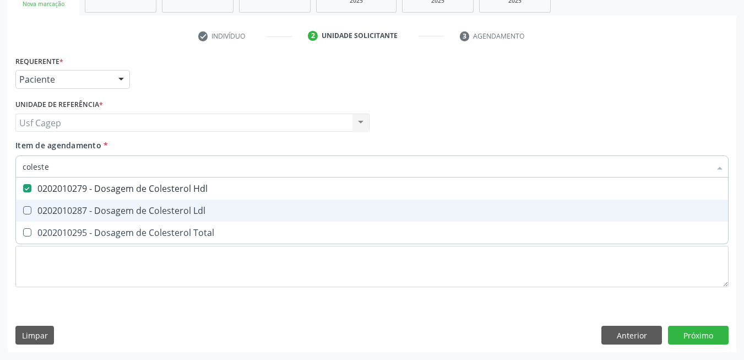
drag, startPoint x: 218, startPoint y: 211, endPoint x: 222, endPoint y: 232, distance: 21.9
click at [218, 213] on div "0202010287 - Dosagem de Colesterol Ldl" at bounding box center [372, 210] width 699 height 9
checkbox Ldl "true"
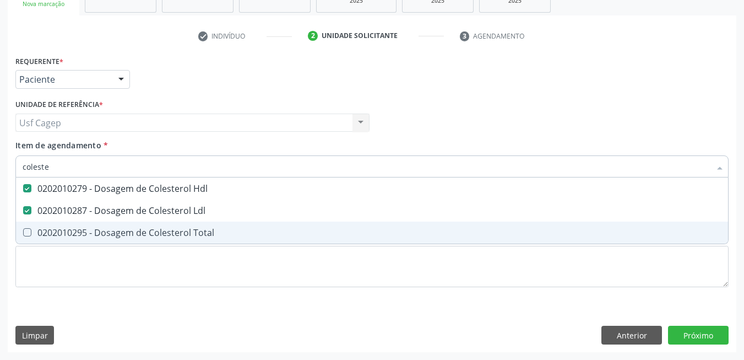
click at [222, 232] on div "0202010295 - Dosagem de Colesterol Total" at bounding box center [372, 232] width 699 height 9
checkbox Total "true"
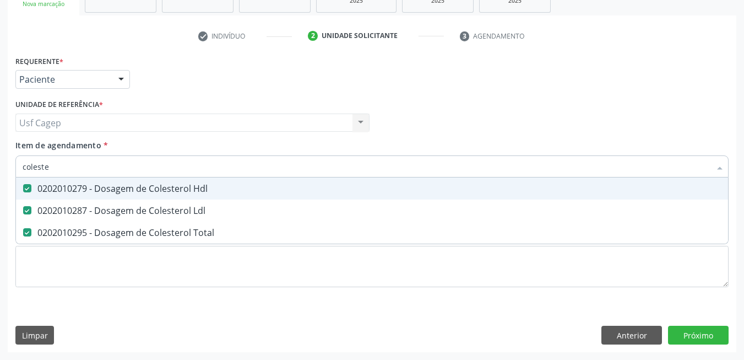
click at [218, 174] on div "coleste Desfazer seleção 0202010279 - Dosagem de Colesterol Hdl 0202010287 - Do…" at bounding box center [371, 164] width 713 height 19
click at [216, 171] on input "coleste" at bounding box center [367, 166] width 688 height 22
type input "b"
checkbox Hdl "false"
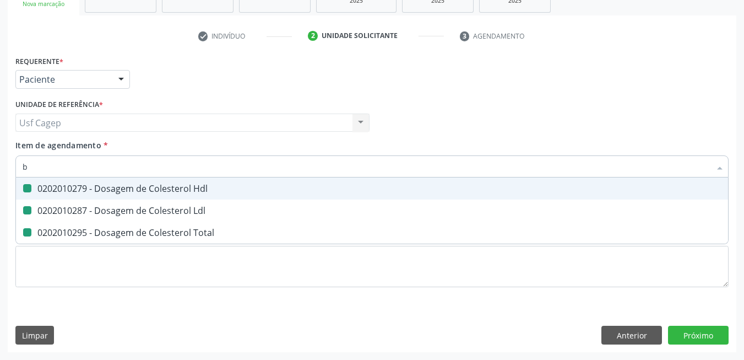
checkbox Ldl "false"
checkbox Total "false"
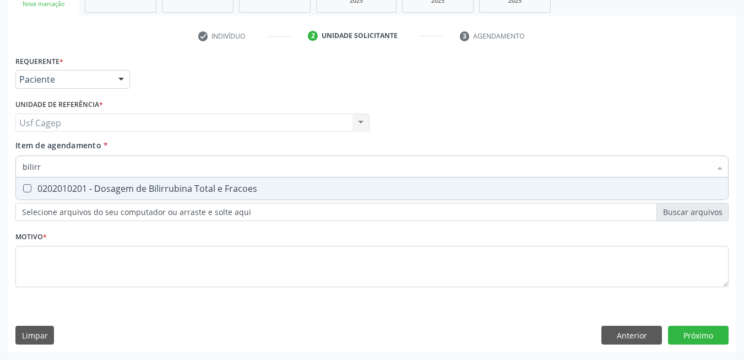
type input "bilirru"
click at [258, 176] on input "bilirru" at bounding box center [367, 166] width 688 height 22
click at [260, 182] on span "0202010201 - Dosagem de Bilirrubina Total e Fracoes" at bounding box center [372, 188] width 712 height 22
checkbox Fracoes "true"
click at [263, 159] on input "bilirru" at bounding box center [367, 166] width 688 height 22
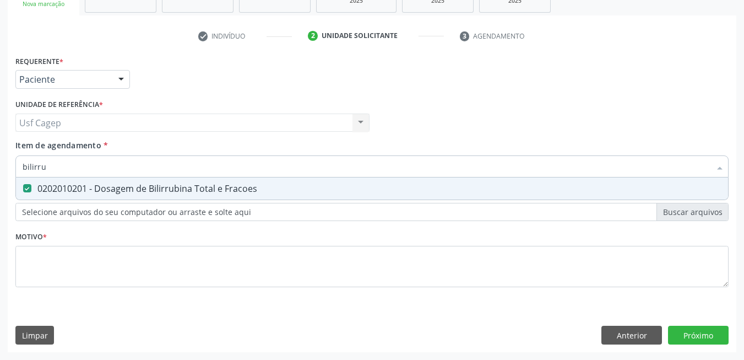
click at [263, 159] on input "bilirru" at bounding box center [367, 166] width 688 height 22
click at [262, 166] on input "bilirru" at bounding box center [367, 166] width 688 height 22
type input "t"
checkbox Fracoes "false"
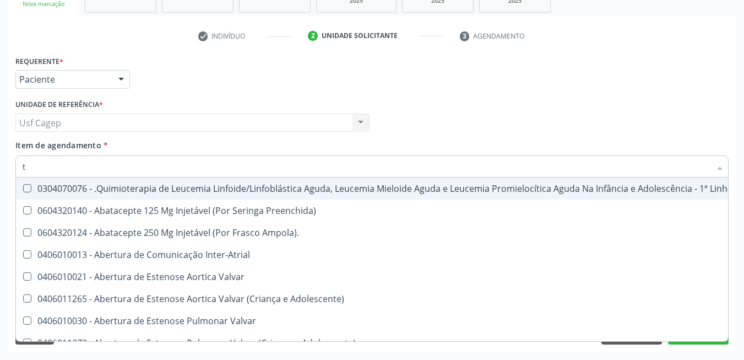
type input "tg"
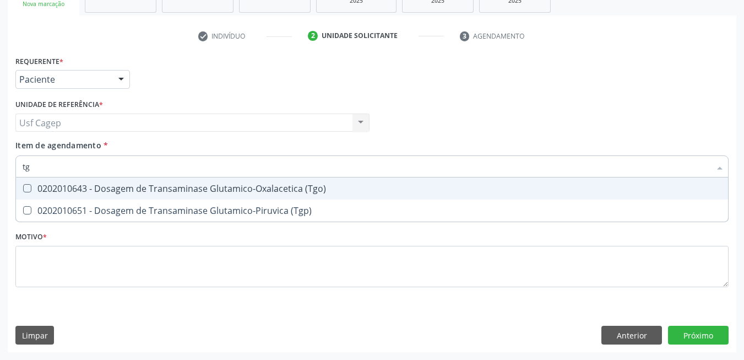
click at [296, 191] on div "0202010643 - Dosagem de Transaminase Glutamico-Oxalacetica (Tgo)" at bounding box center [372, 188] width 699 height 9
checkbox \(Tgo\) "true"
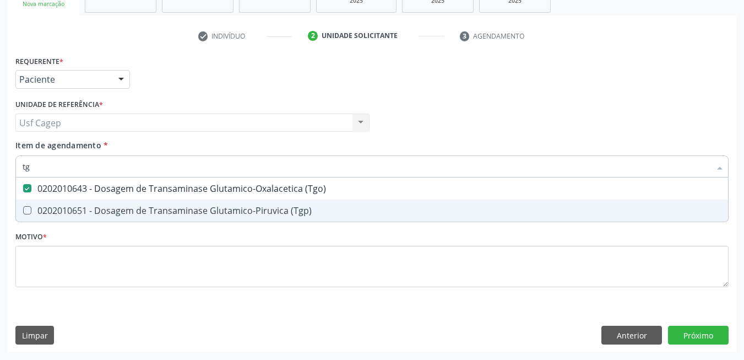
click at [300, 201] on span "0202010651 - Dosagem de Transaminase Glutamico-Piruvica (Tgp)" at bounding box center [372, 210] width 712 height 22
checkbox \(Tgp\) "true"
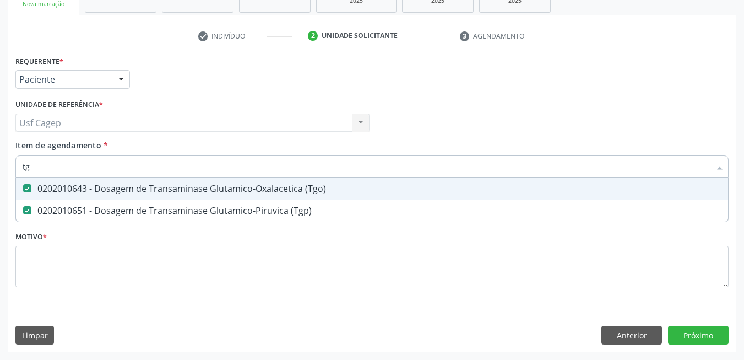
click at [301, 175] on input "tg" at bounding box center [367, 166] width 688 height 22
type input "t"
checkbox \(Tgo\) "false"
checkbox \(Tgp\) "false"
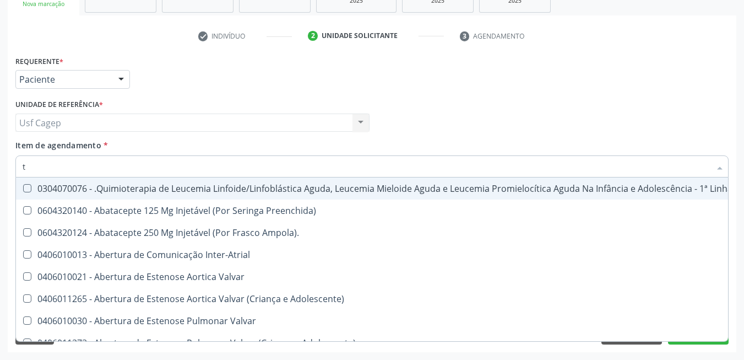
type input "tr"
checkbox Ii\) "true"
checkbox Grupo "true"
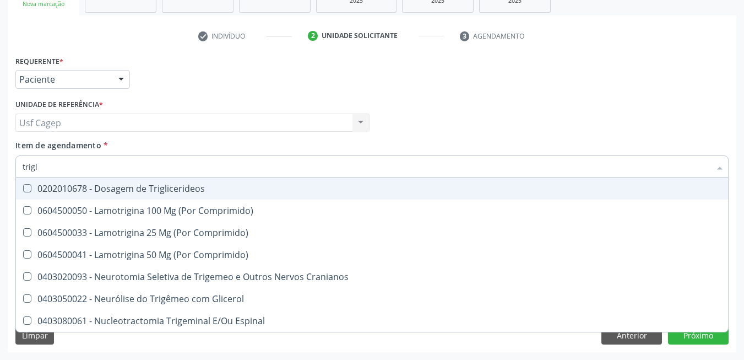
type input "trigli"
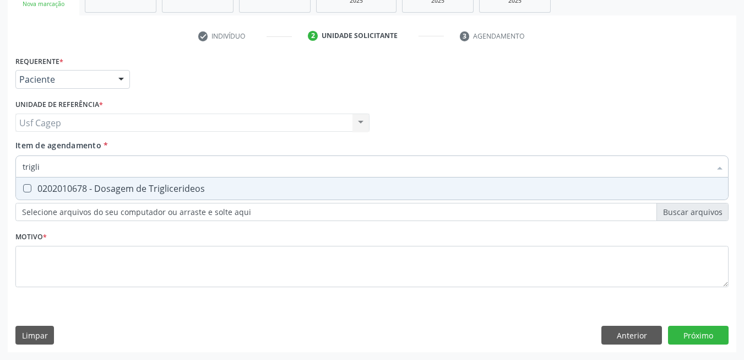
drag, startPoint x: 290, startPoint y: 193, endPoint x: 291, endPoint y: 170, distance: 23.2
click at [290, 192] on span "0202010678 - Dosagem de Triglicerideos" at bounding box center [372, 188] width 712 height 22
checkbox Triglicerideos "true"
click at [292, 165] on input "trigli" at bounding box center [367, 166] width 688 height 22
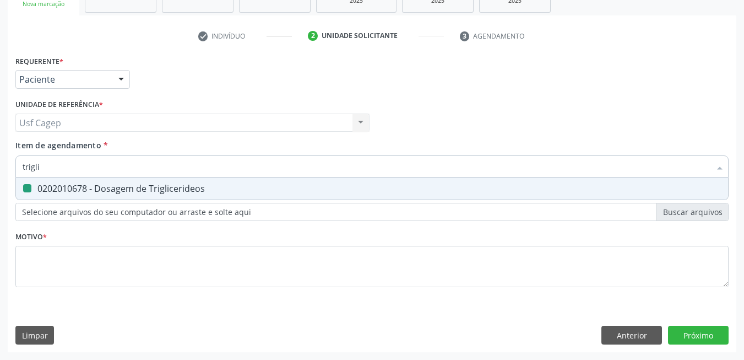
type input "h"
checkbox Triglicerideos "false"
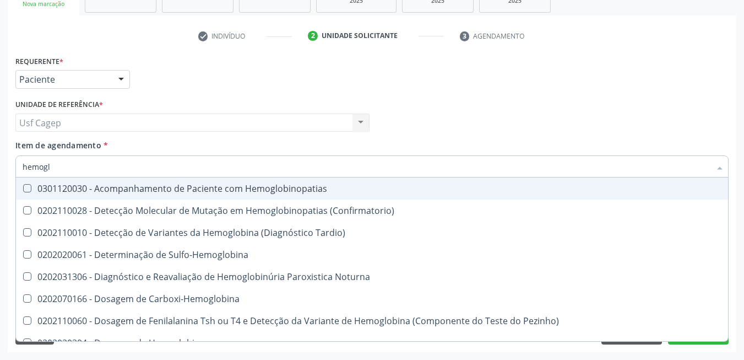
type input "hemoglo"
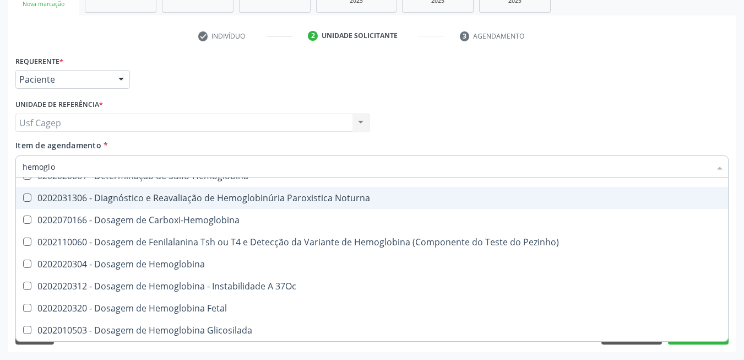
scroll to position [165, 0]
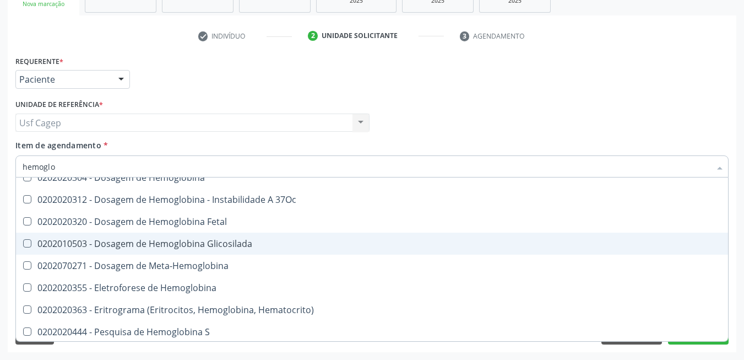
click at [274, 245] on div "0202010503 - Dosagem de Hemoglobina Glicosilada" at bounding box center [372, 243] width 699 height 9
checkbox Glicosilada "true"
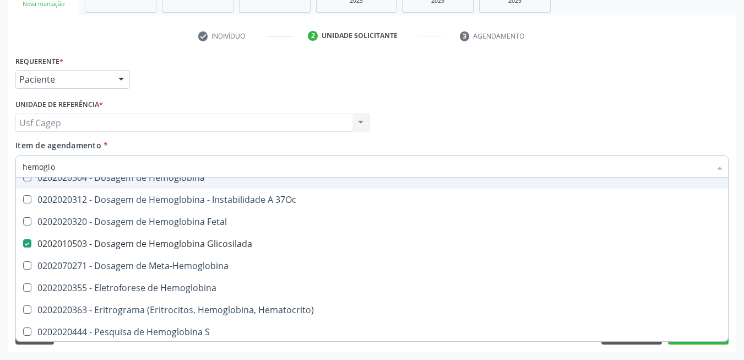
click at [236, 164] on input "hemoglo" at bounding box center [367, 166] width 688 height 22
type input "h"
checkbox Glicosilada "false"
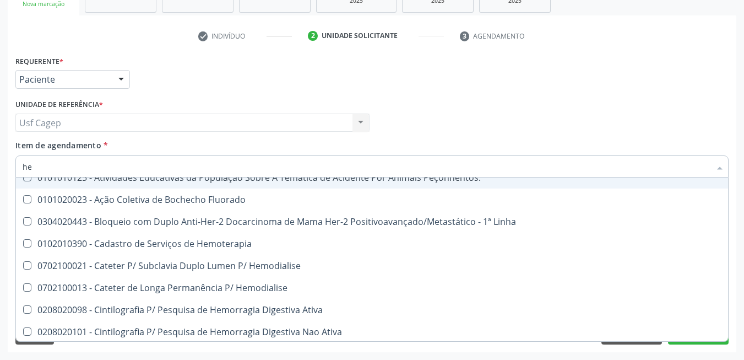
type input "hem"
checkbox \(Qualitativo\) "true"
checkbox Glicosilada "false"
type input "hemo"
checkbox Redome\) "true"
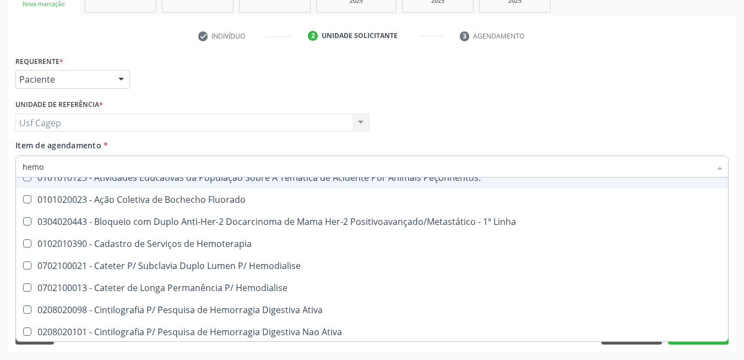
checkbox \(Qualitativo\) "false"
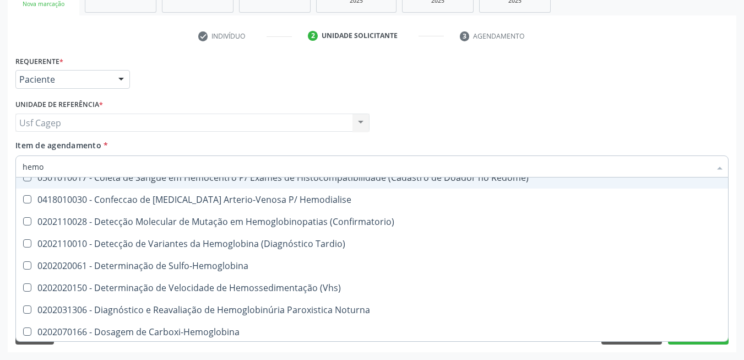
type input "hemog"
checkbox Tardio\) "true"
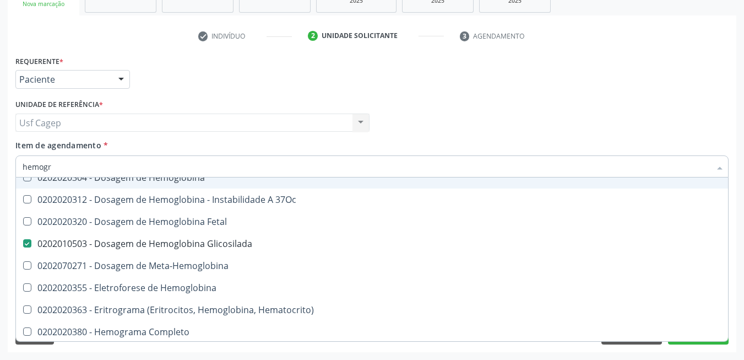
scroll to position [0, 0]
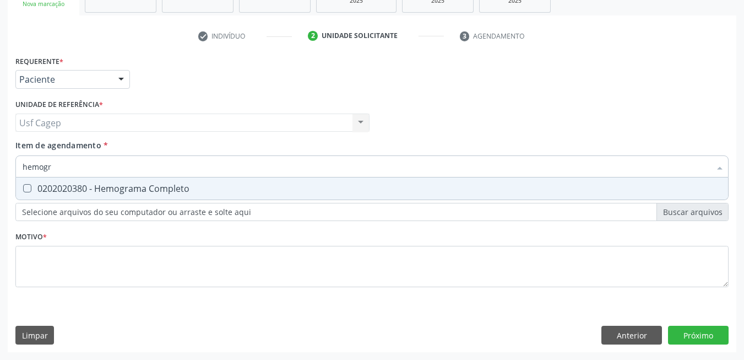
type input "hemogra"
click at [214, 192] on div "0202020380 - Hemograma Completo" at bounding box center [372, 188] width 699 height 9
checkbox Completo "true"
click at [219, 164] on input "hemogra" at bounding box center [367, 166] width 688 height 22
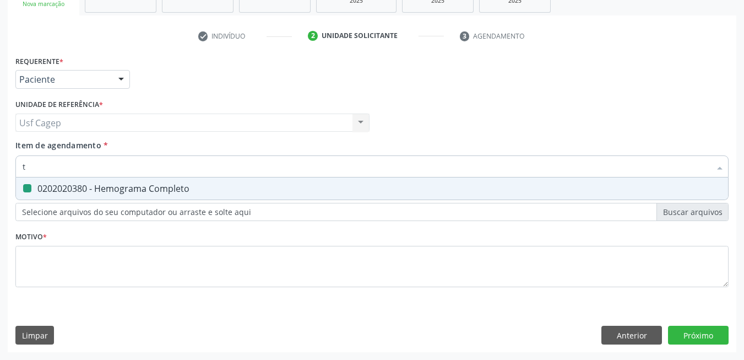
type input "t4"
checkbox Completo "false"
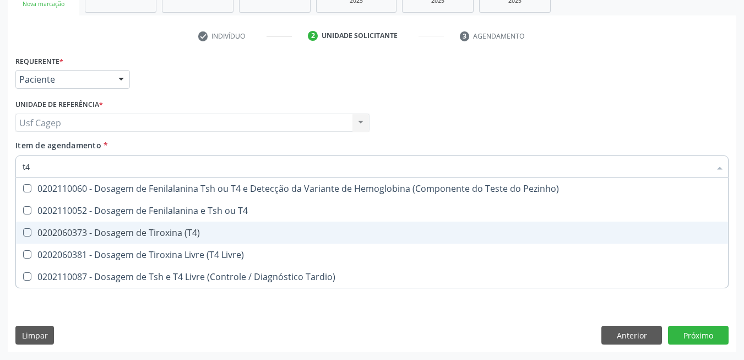
click at [213, 234] on div "0202060373 - Dosagem de Tiroxina (T4)" at bounding box center [372, 232] width 699 height 9
checkbox \(T4\) "true"
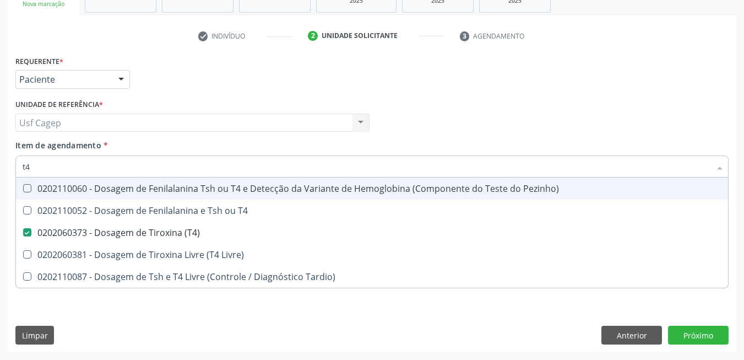
click at [192, 170] on input "t4" at bounding box center [367, 166] width 688 height 22
type input "t"
checkbox \(T4\) "false"
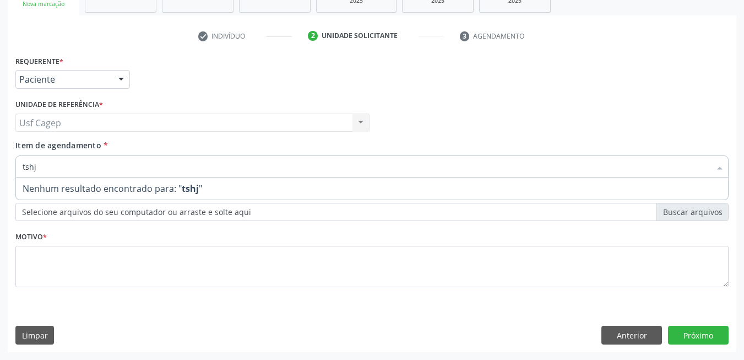
type input "tsh"
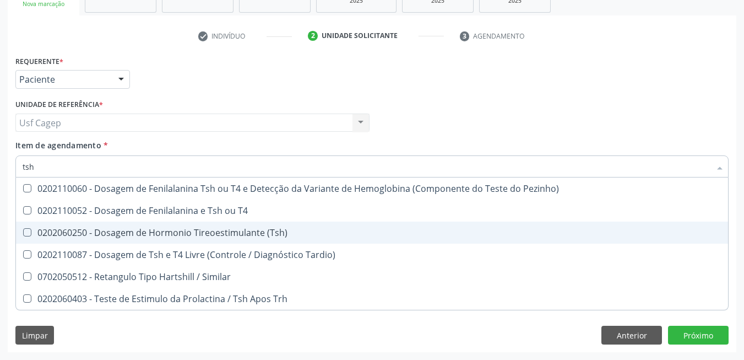
drag, startPoint x: 194, startPoint y: 234, endPoint x: 187, endPoint y: 220, distance: 15.5
click at [193, 234] on div "0202060250 - Dosagem de Hormonio Tireoestimulante (Tsh)" at bounding box center [372, 232] width 699 height 9
checkbox \(Tsh\) "true"
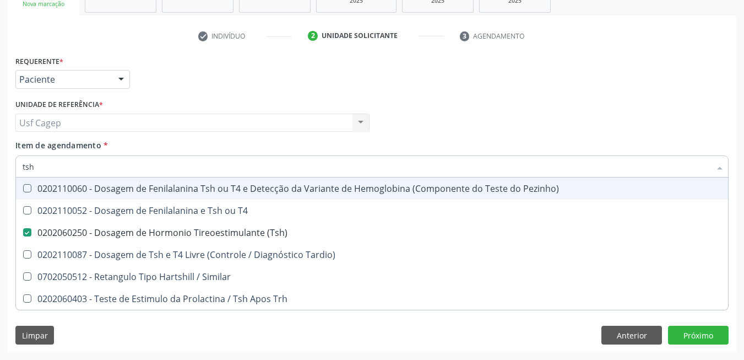
click at [162, 168] on input "tsh" at bounding box center [367, 166] width 688 height 22
click at [226, 143] on div "Item de agendamento * tsh Desfazer seleção 0202110060 - Dosagem de Fenilalanina…" at bounding box center [371, 156] width 713 height 35
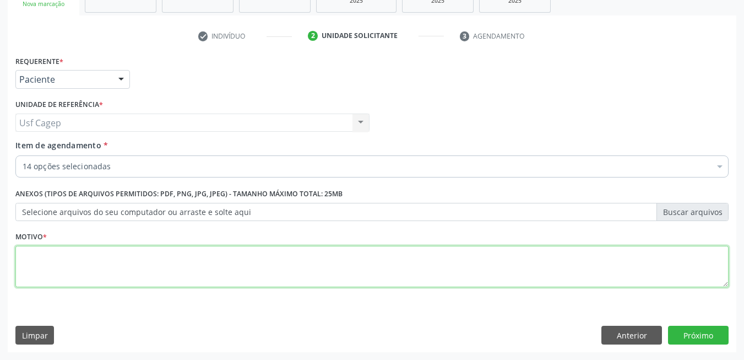
click at [199, 268] on textarea at bounding box center [371, 267] width 713 height 42
type textarea "."
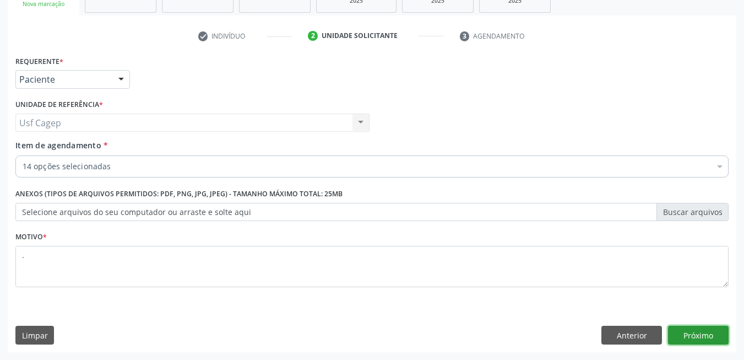
click at [704, 335] on button "Próximo" at bounding box center [698, 334] width 61 height 19
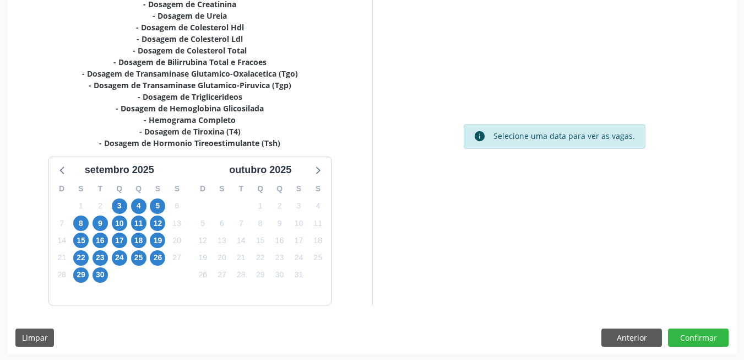
scroll to position [270, 0]
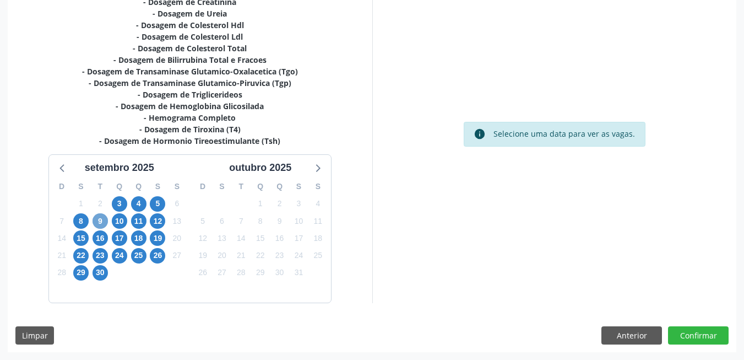
click at [97, 221] on span "9" at bounding box center [100, 220] width 15 height 15
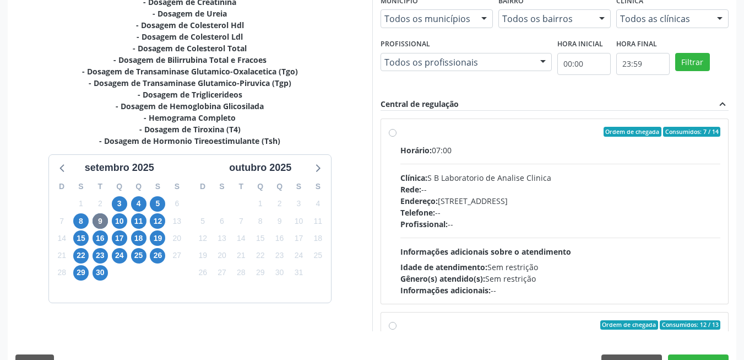
click at [433, 209] on span "Telefone:" at bounding box center [417, 212] width 35 height 10
click at [396, 137] on input "Ordem de chegada Consumidos: 7 / 14 Horário: 07:00 Clínica: S B Laboratorio de …" at bounding box center [393, 132] width 8 height 10
radio input "true"
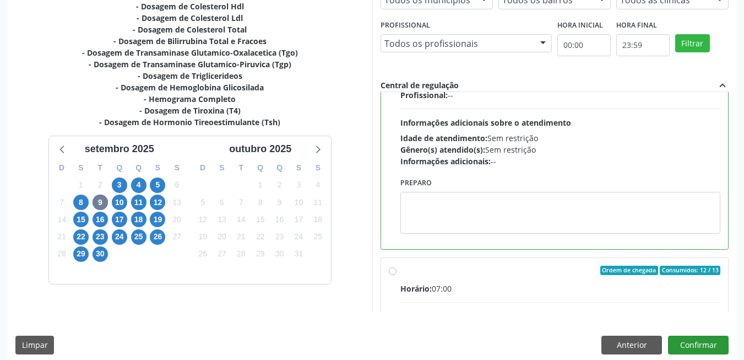
scroll to position [298, 0]
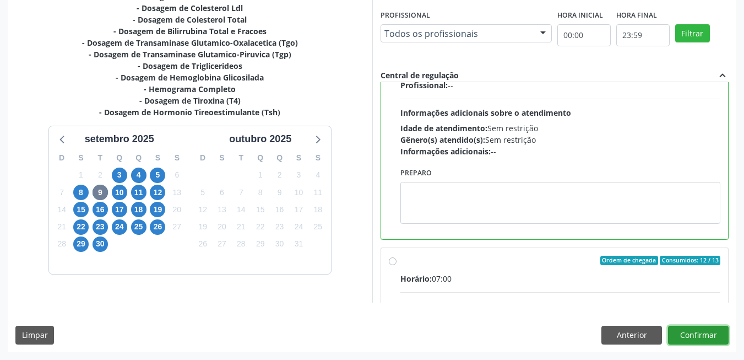
click at [709, 340] on button "Confirmar" at bounding box center [698, 334] width 61 height 19
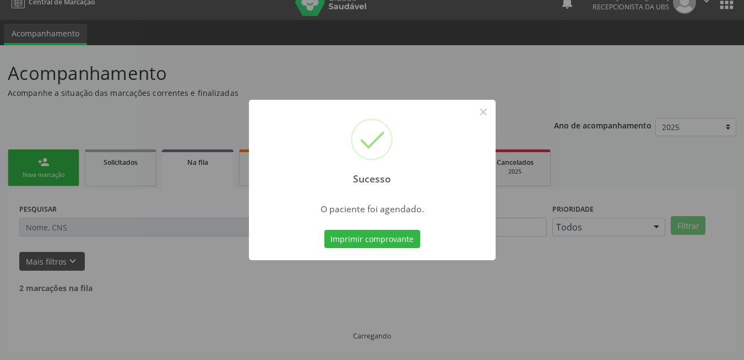
scroll to position [4, 0]
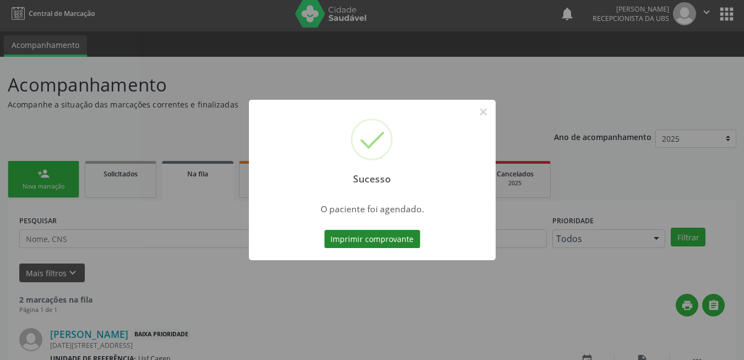
click at [364, 237] on button "Imprimir comprovante" at bounding box center [372, 239] width 96 height 19
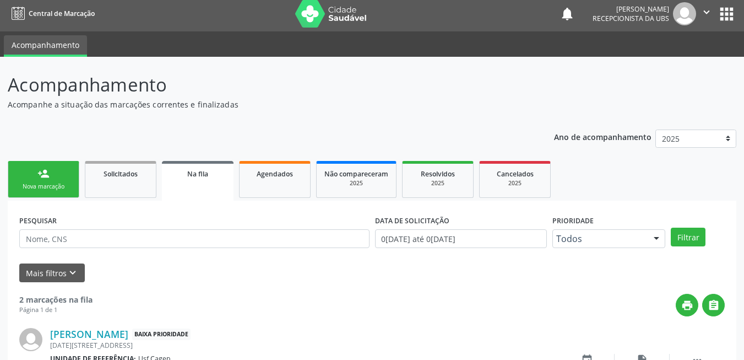
click at [23, 178] on link "person_add Nova marcação" at bounding box center [44, 179] width 72 height 37
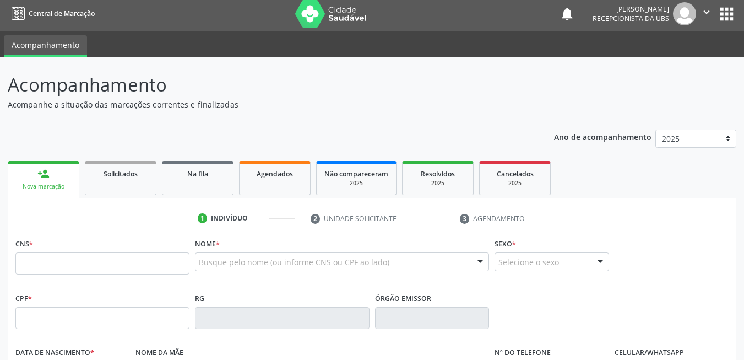
click at [59, 183] on div "Nova marcação" at bounding box center [43, 186] width 56 height 8
click at [117, 260] on input "text" at bounding box center [102, 263] width 174 height 22
type input "7"
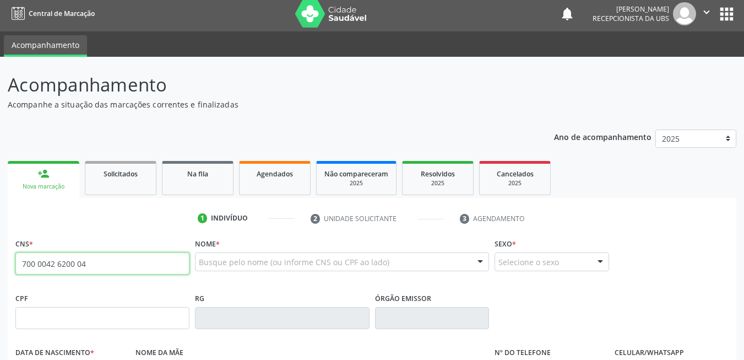
type input "700 0042 6200 04"
click at [111, 261] on input "700 0042 6200 04" at bounding box center [102, 263] width 174 height 22
type input "700 0042 6262 0004"
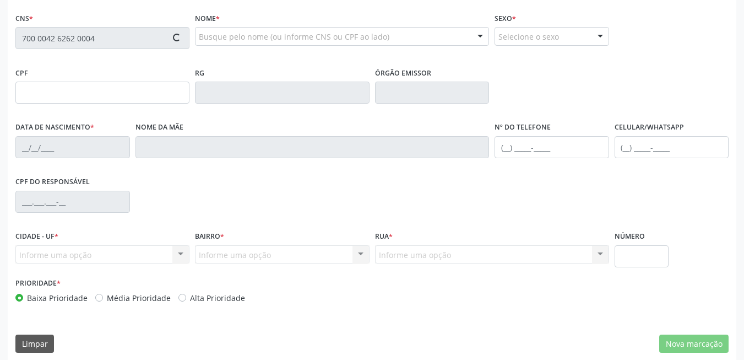
scroll to position [237, 0]
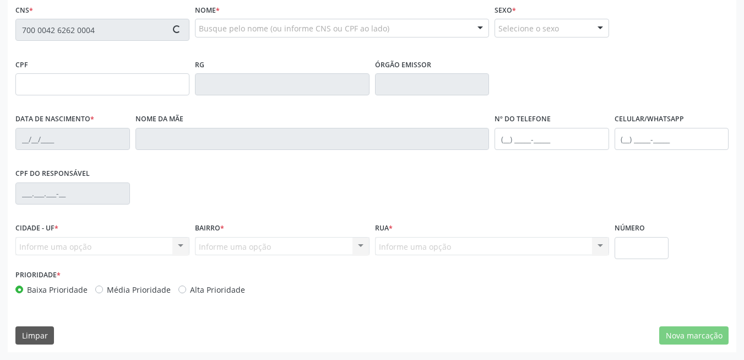
type input "24/08/1981"
type input "Marina Maria da Silva"
type input "(87) 99907-3580"
type input "042.031.424-58"
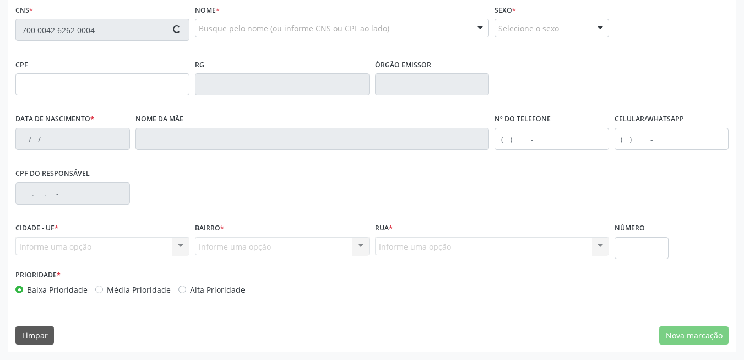
type input "801"
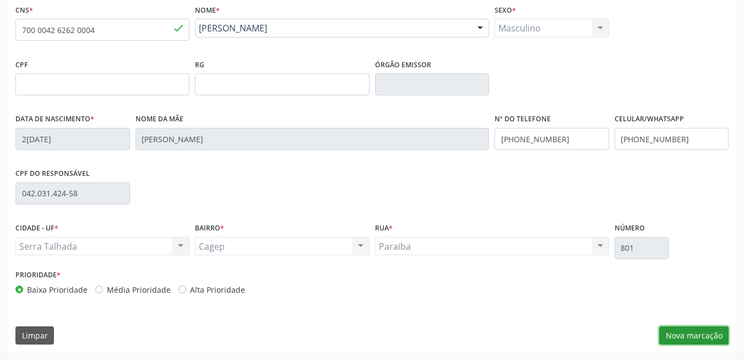
click at [713, 336] on button "Nova marcação" at bounding box center [693, 335] width 69 height 19
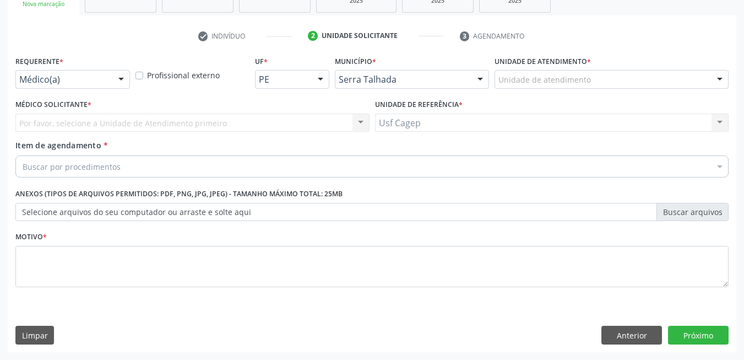
scroll to position [186, 0]
click at [256, 166] on div "Buscar por procedimentos" at bounding box center [371, 166] width 713 height 22
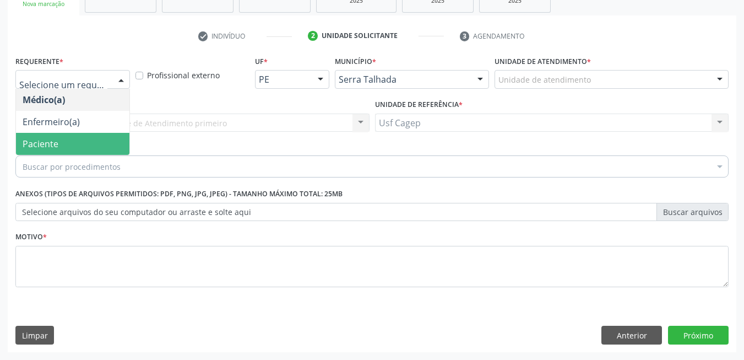
click at [93, 144] on span "Paciente" at bounding box center [72, 144] width 113 height 22
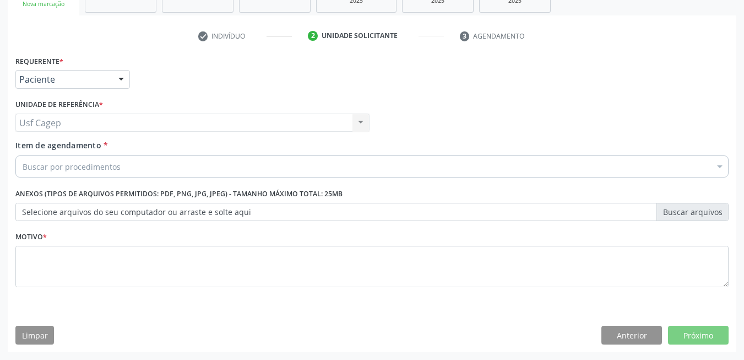
click at [121, 163] on div "Buscar por procedimentos" at bounding box center [371, 166] width 713 height 22
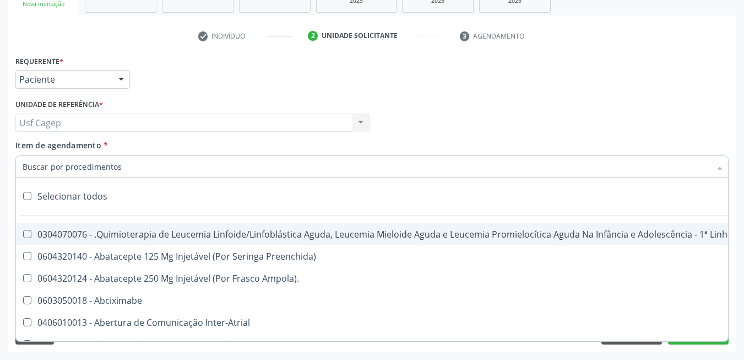
click at [121, 163] on input "Item de agendamento *" at bounding box center [367, 166] width 688 height 22
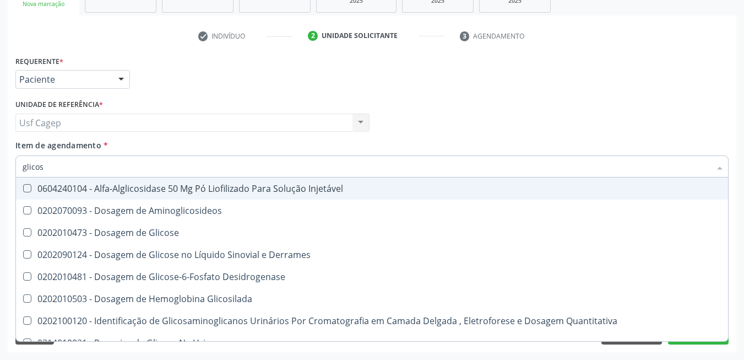
type input "glicose"
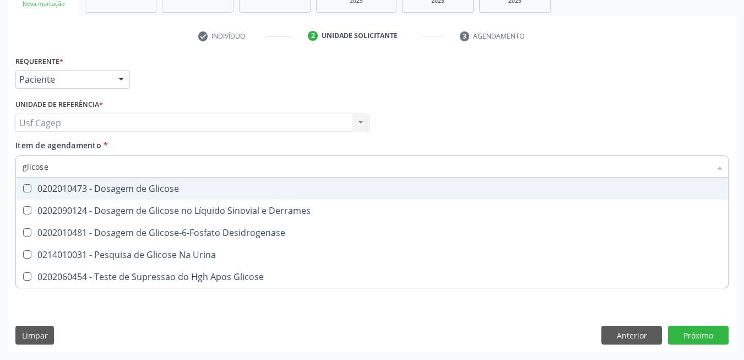
drag, startPoint x: 129, startPoint y: 193, endPoint x: 137, endPoint y: 178, distance: 16.5
click at [130, 191] on div "0202010473 - Dosagem de Glicose" at bounding box center [372, 188] width 699 height 9
checkbox Glicose "true"
click at [140, 174] on input "glicose" at bounding box center [367, 166] width 688 height 22
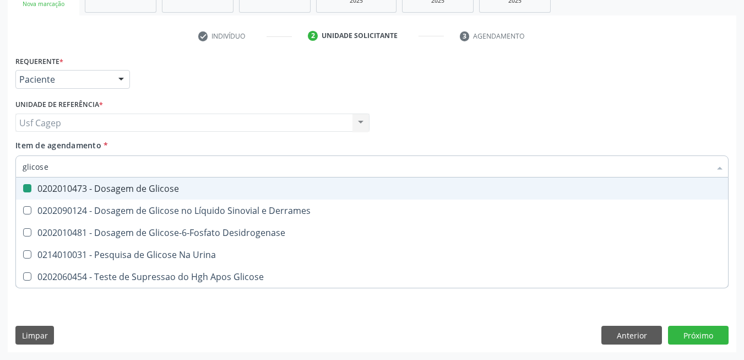
type input "c"
checkbox Glicose "false"
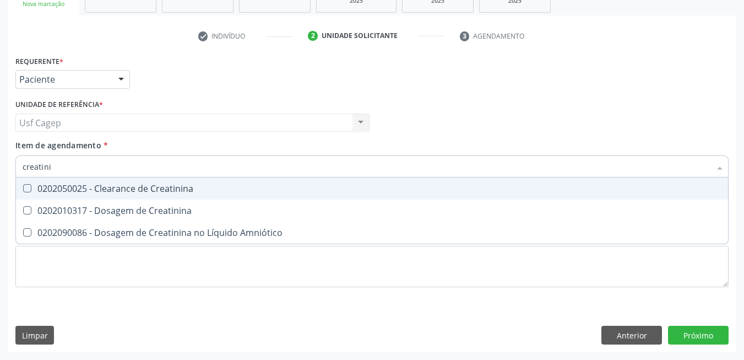
type input "creatinin"
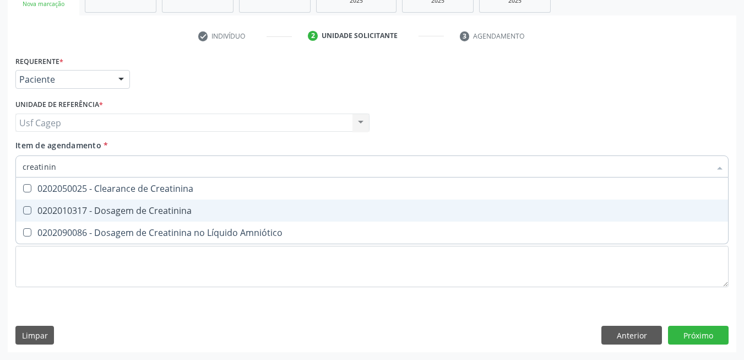
click at [139, 207] on div "0202010317 - Dosagem de Creatinina" at bounding box center [372, 210] width 699 height 9
checkbox Creatinina "true"
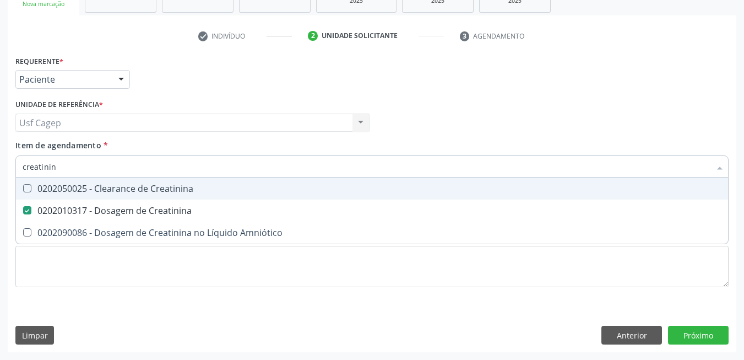
click at [140, 170] on input "creatinin" at bounding box center [367, 166] width 688 height 22
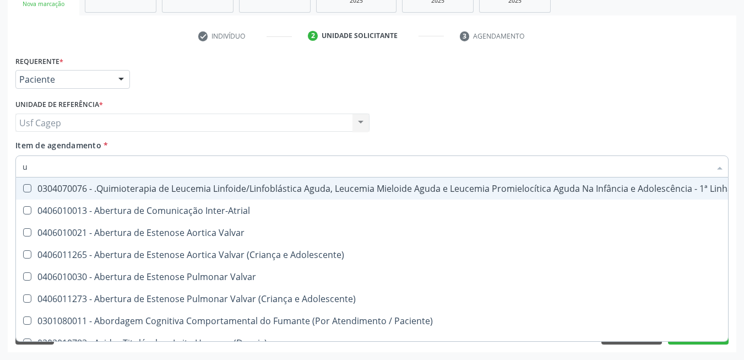
type input "ur"
checkbox Inter-Atrial "false"
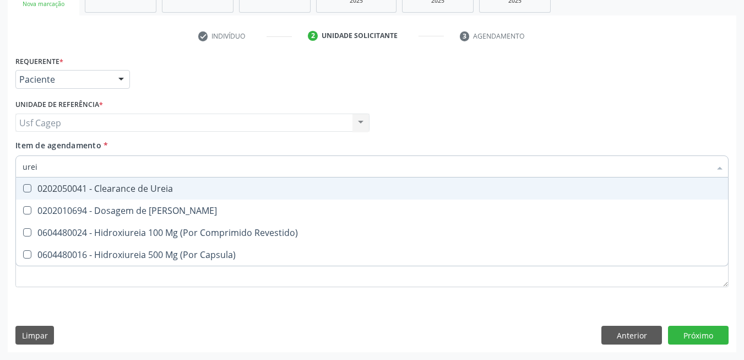
type input "ureia"
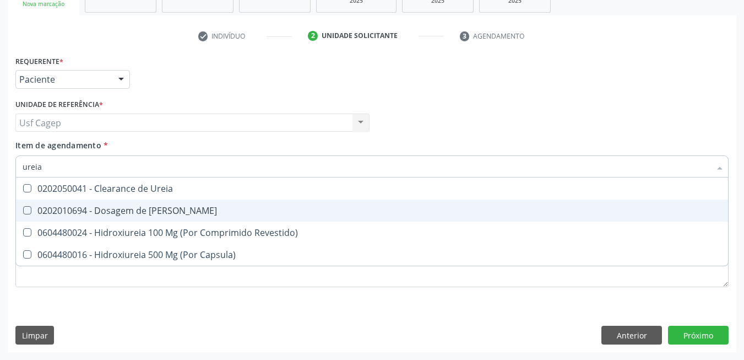
click at [180, 204] on span "0202010694 - Dosagem de [PERSON_NAME]" at bounding box center [372, 210] width 712 height 22
checkbox Ureia "true"
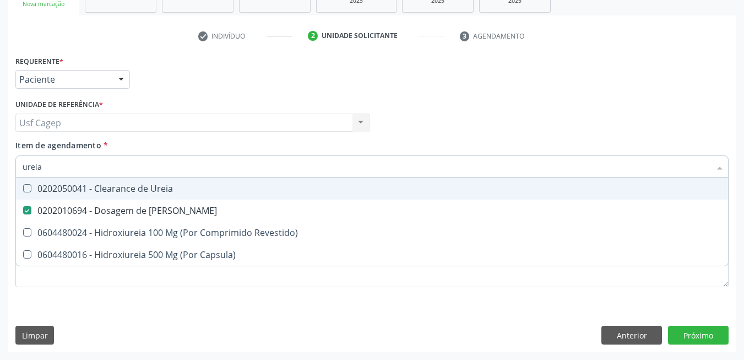
click at [182, 168] on input "ureia" at bounding box center [367, 166] width 688 height 22
type input "c"
checkbox Ureia "false"
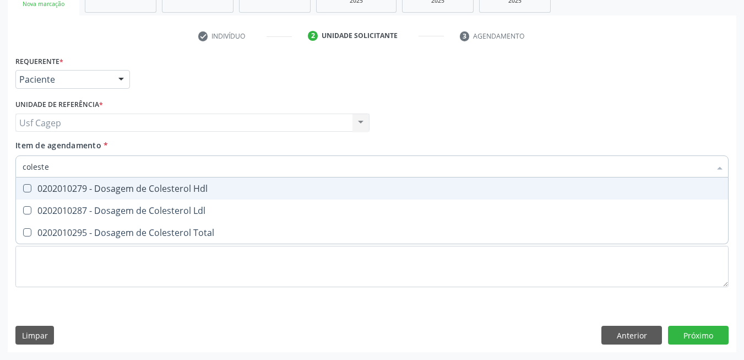
type input "colester"
click at [181, 184] on div "0202010279 - Dosagem de Colesterol Hdl" at bounding box center [372, 188] width 699 height 9
checkbox Hdl "true"
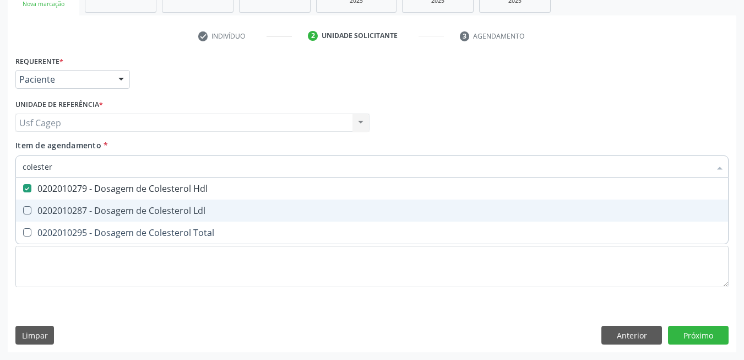
drag, startPoint x: 184, startPoint y: 202, endPoint x: 187, endPoint y: 230, distance: 28.7
click at [184, 202] on span "0202010287 - Dosagem de Colesterol Ldl" at bounding box center [372, 210] width 712 height 22
checkbox Ldl "true"
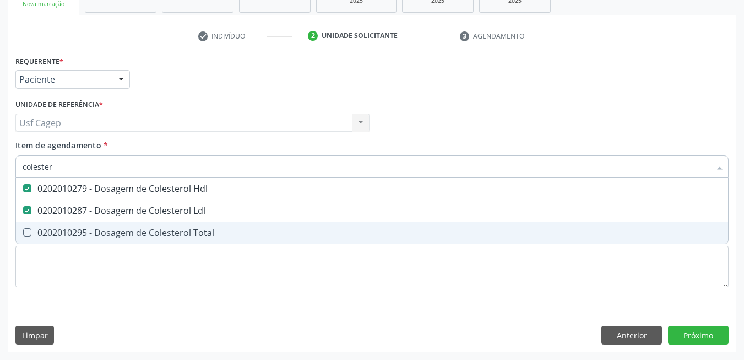
click at [190, 240] on span "0202010295 - Dosagem de Colesterol Total" at bounding box center [372, 232] width 712 height 22
checkbox Total "true"
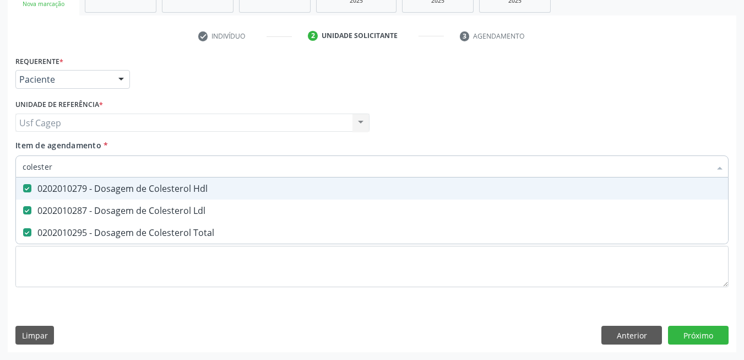
click at [178, 169] on input "colester" at bounding box center [367, 166] width 688 height 22
type input "t"
checkbox Hdl "false"
checkbox Ldl "false"
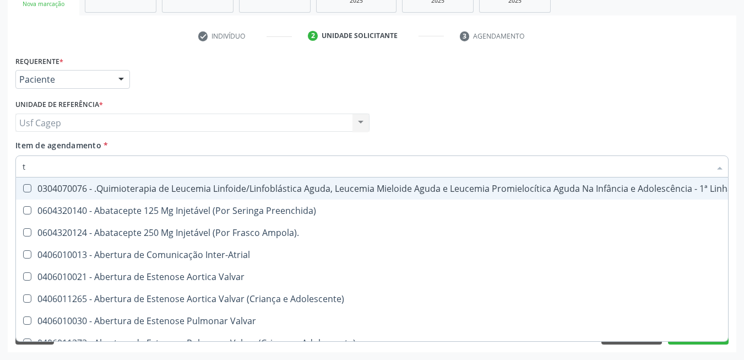
type input "tg"
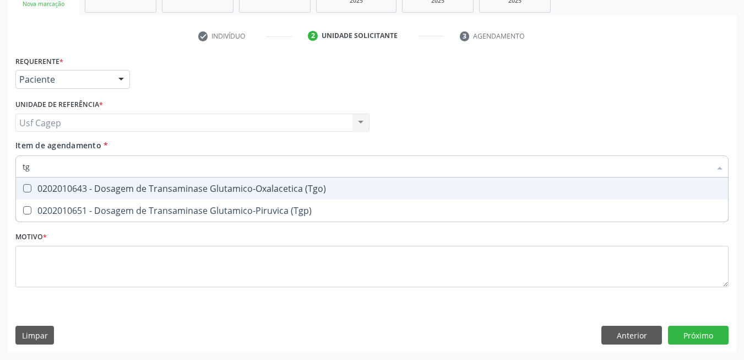
click at [175, 184] on div "0202010643 - Dosagem de Transaminase Glutamico-Oxalacetica (Tgo)" at bounding box center [372, 188] width 699 height 9
checkbox \(Tgo\) "true"
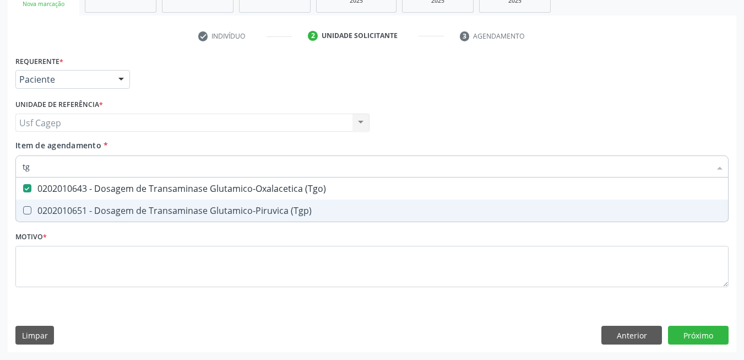
click at [177, 209] on div "0202010651 - Dosagem de Transaminase Glutamico-Piruvica (Tgp)" at bounding box center [372, 210] width 699 height 9
checkbox \(Tgp\) "true"
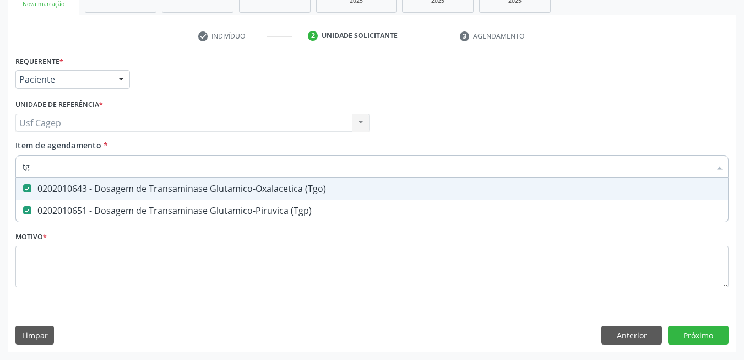
click at [176, 169] on input "tg" at bounding box center [367, 166] width 688 height 22
type input "t"
checkbox \(Tgo\) "false"
checkbox \(Tgp\) "false"
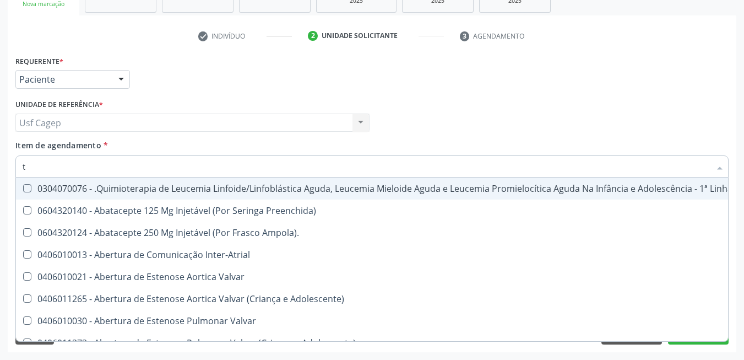
type input "tr"
checkbox Ii\) "true"
checkbox Grupo "true"
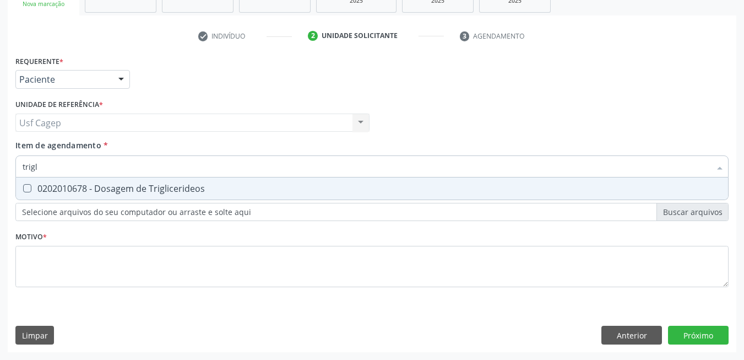
type input "trigli"
drag, startPoint x: 172, startPoint y: 194, endPoint x: 173, endPoint y: 171, distance: 23.7
click at [172, 192] on span "0202010678 - Dosagem de Triglicerideos" at bounding box center [372, 188] width 712 height 22
checkbox Triglicerideos "true"
click at [172, 169] on input "trigli" at bounding box center [367, 166] width 688 height 22
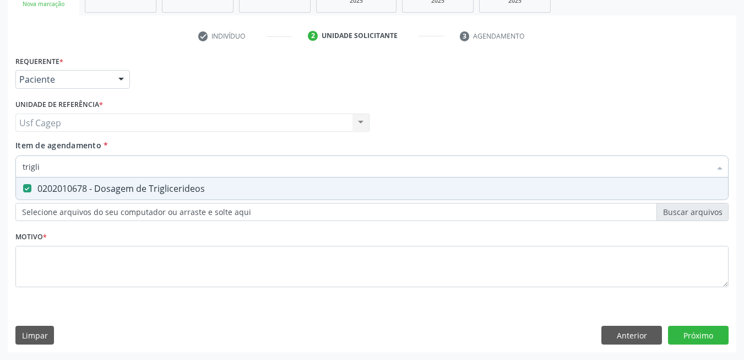
click at [172, 169] on input "trigli" at bounding box center [367, 166] width 688 height 22
type input "he"
checkbox Triglicerideos "false"
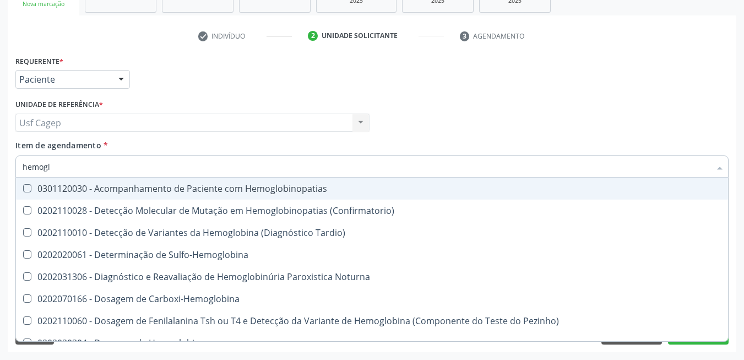
type input "hemoglo"
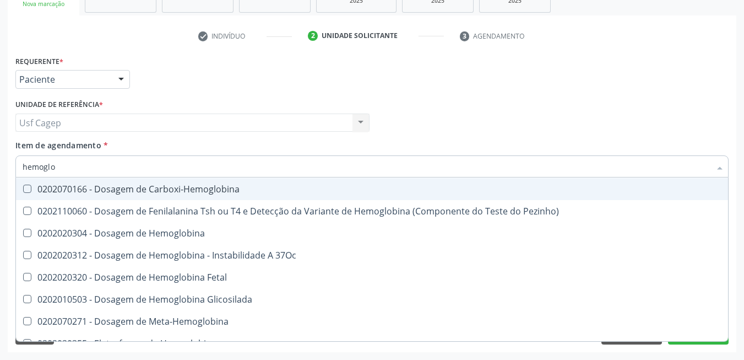
scroll to position [167, 0]
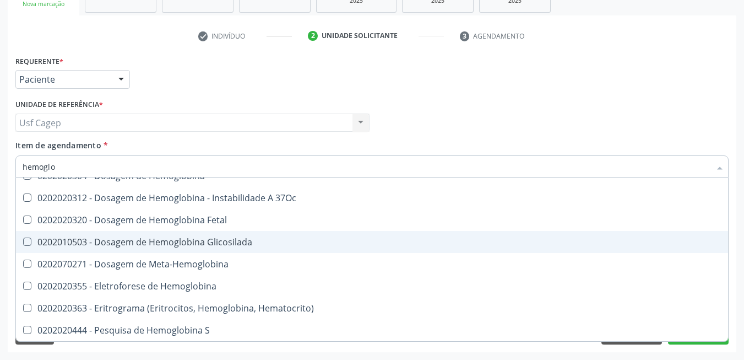
click at [233, 237] on div "0202010503 - Dosagem de Hemoglobina Glicosilada" at bounding box center [372, 241] width 699 height 9
checkbox Glicosilada "true"
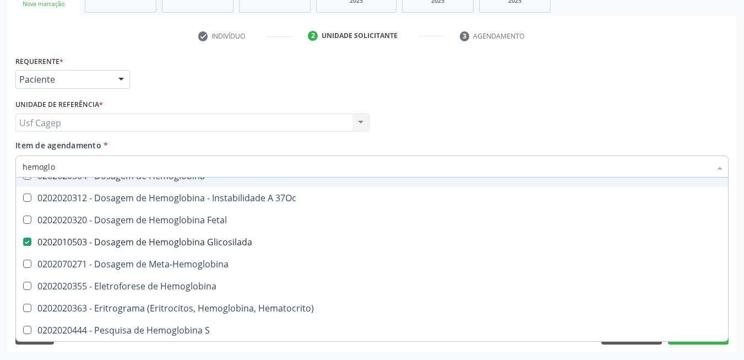
click at [233, 169] on input "hemoglo" at bounding box center [367, 166] width 688 height 22
type input "he"
checkbox Glicosilada "false"
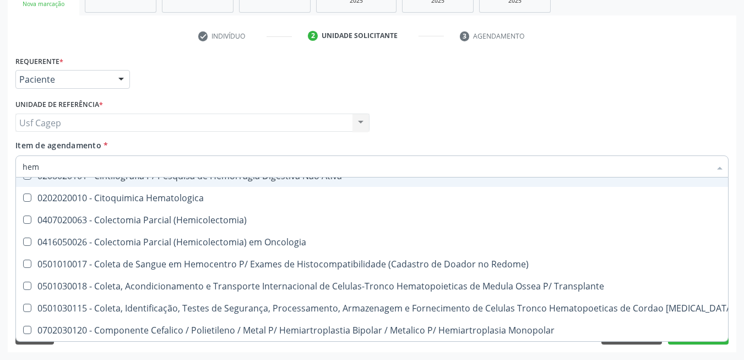
type input "hemo"
checkbox Hemacias "true"
checkbox Glicosilada "false"
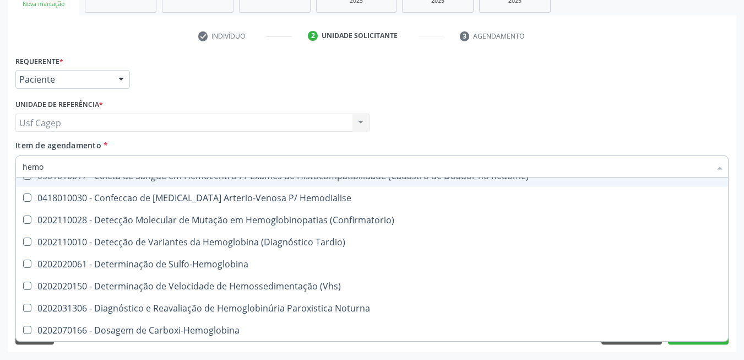
type input "hemog"
checkbox Tardio\) "true"
type input "hemogr"
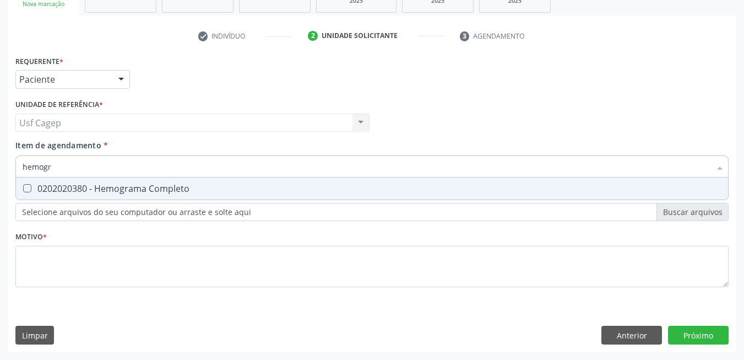
scroll to position [0, 0]
drag, startPoint x: 226, startPoint y: 193, endPoint x: 233, endPoint y: 168, distance: 26.3
click at [229, 191] on span "0202020380 - Hemograma Completo" at bounding box center [372, 188] width 712 height 22
checkbox Completo "true"
click at [233, 165] on input "hemogr" at bounding box center [367, 166] width 688 height 22
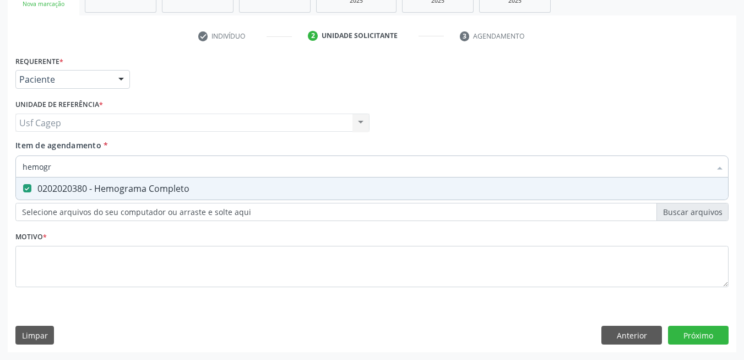
click at [233, 165] on input "hemogr" at bounding box center [367, 166] width 688 height 22
type input "t"
checkbox Completo "false"
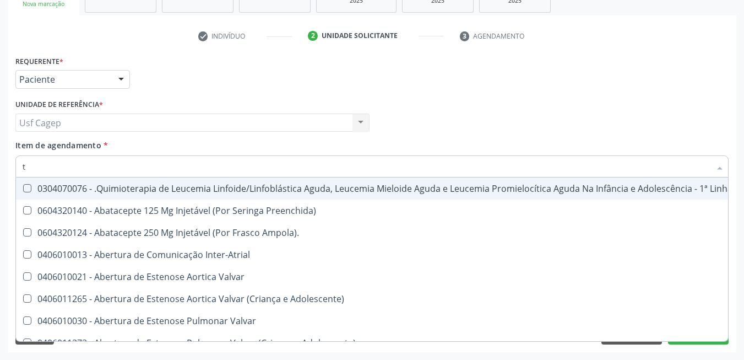
type input "t4"
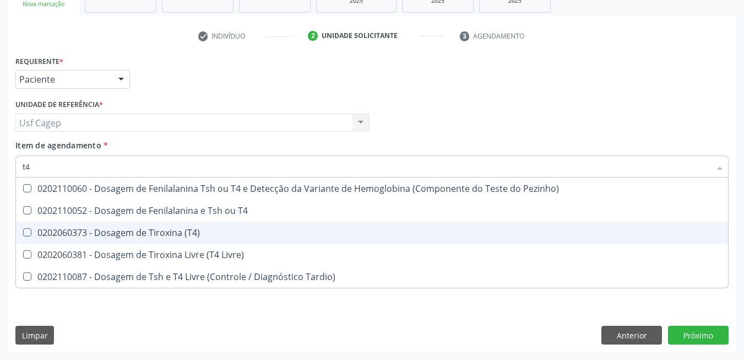
click at [197, 228] on div "0202060373 - Dosagem de Tiroxina (T4)" at bounding box center [372, 232] width 699 height 9
checkbox \(T4\) "true"
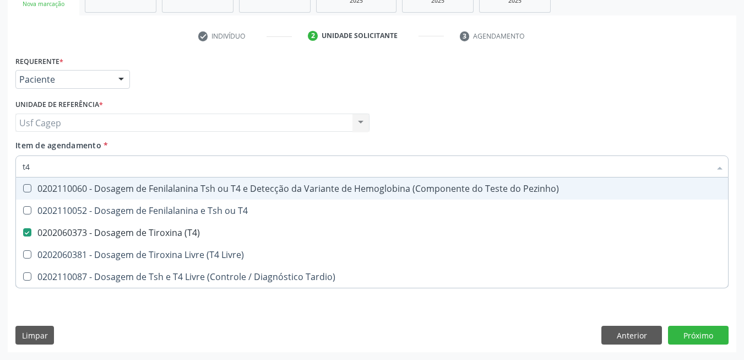
click at [200, 173] on input "t4" at bounding box center [367, 166] width 688 height 22
type input "t"
checkbox \(T4\) "false"
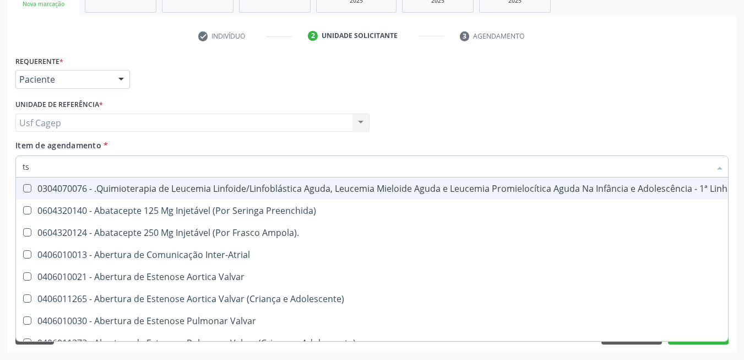
type input "tsh"
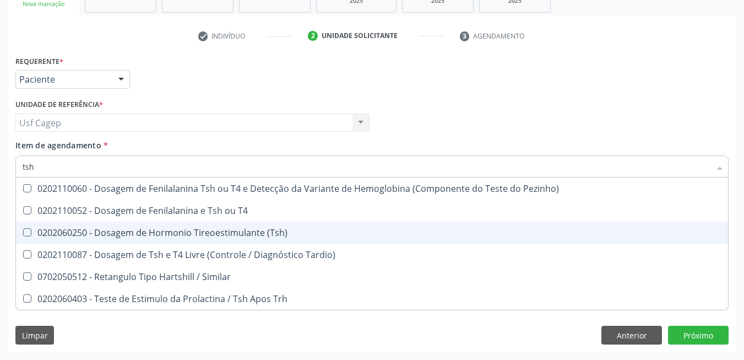
click at [220, 230] on div "0202060250 - Dosagem de Hormonio Tireoestimulante (Tsh)" at bounding box center [372, 232] width 699 height 9
checkbox \(Tsh\) "true"
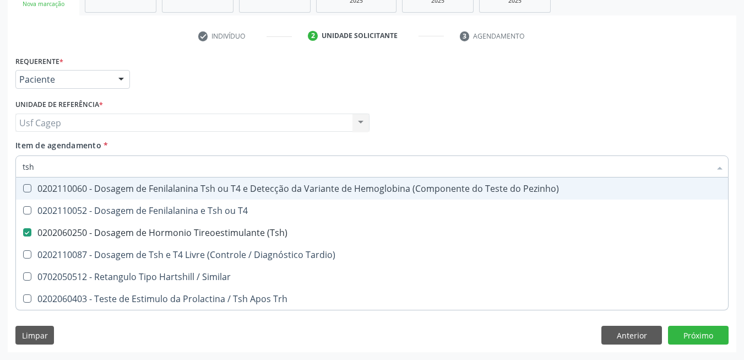
click at [233, 167] on input "tsh" at bounding box center [367, 166] width 688 height 22
type input "p"
checkbox \(Tsh\) "false"
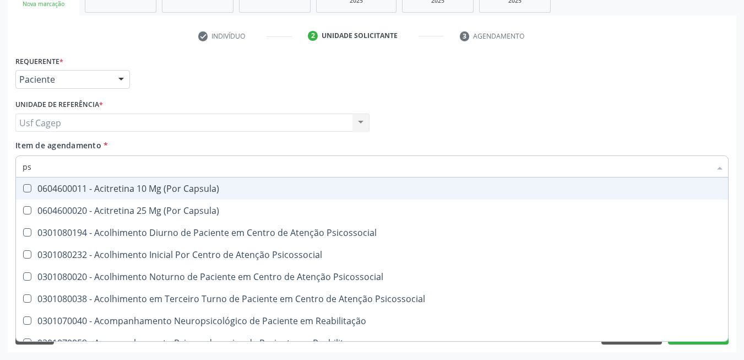
type input "psa"
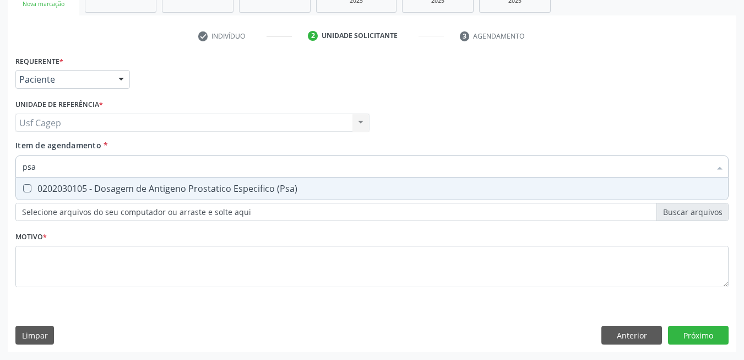
click at [277, 190] on div "0202030105 - Dosagem de Antigeno Prostatico Especifico (Psa)" at bounding box center [372, 188] width 699 height 9
checkbox \(Psa\) "true"
click at [277, 174] on input "psa" at bounding box center [367, 166] width 688 height 22
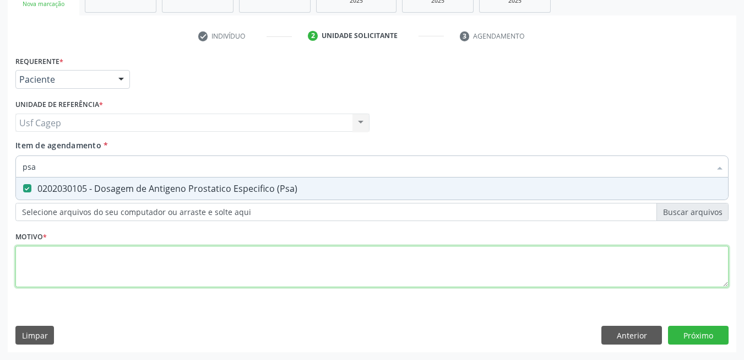
click at [286, 269] on div "Requerente * Paciente Médico(a) Enfermeiro(a) Paciente Nenhum resultado encontr…" at bounding box center [371, 177] width 713 height 249
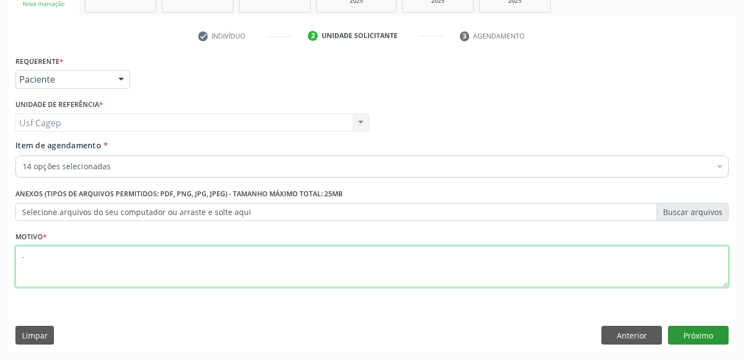
type textarea "."
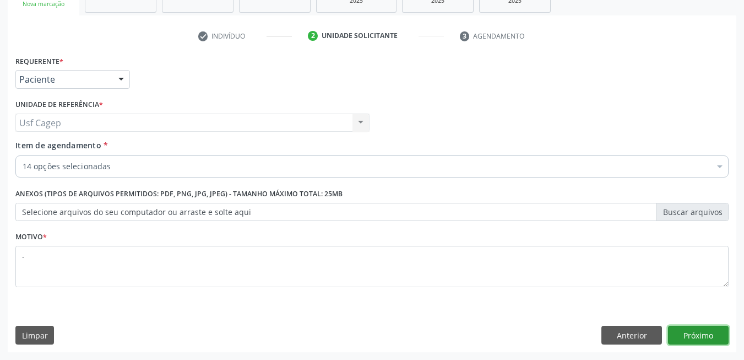
click at [684, 331] on button "Próximo" at bounding box center [698, 334] width 61 height 19
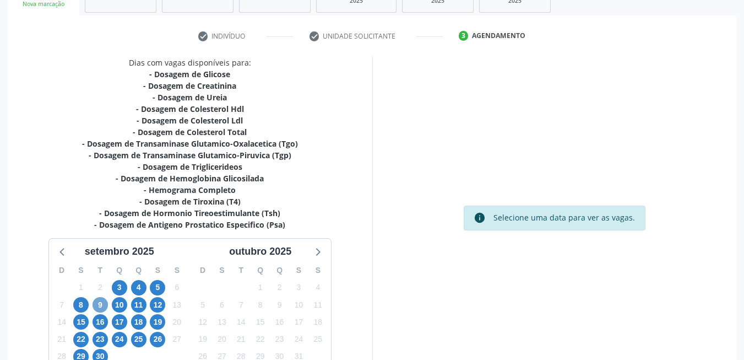
click at [105, 300] on span "9" at bounding box center [100, 304] width 15 height 15
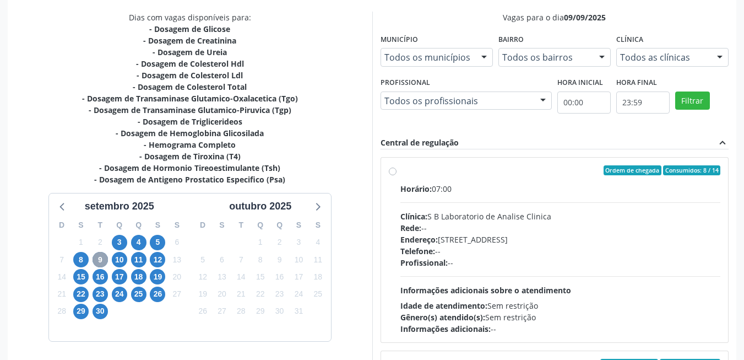
scroll to position [270, 0]
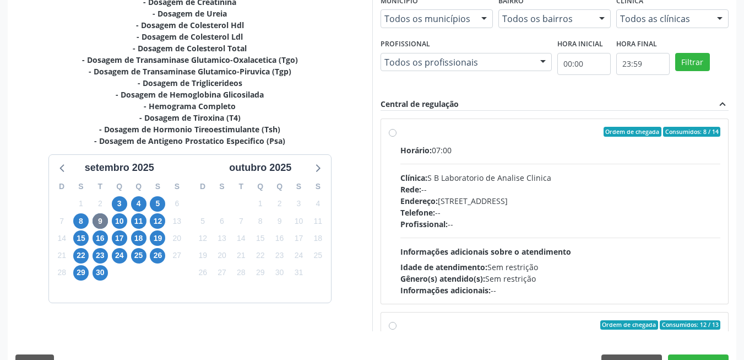
click at [507, 216] on div "Telefone: --" at bounding box center [560, 213] width 320 height 12
click at [396, 137] on input "Ordem de chegada Consumidos: 8 / 14 Horário: 07:00 Clínica: S B Laboratorio de …" at bounding box center [393, 132] width 8 height 10
radio input "true"
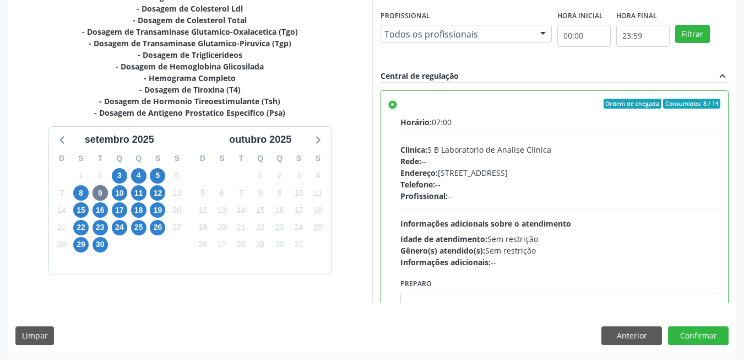
scroll to position [298, 0]
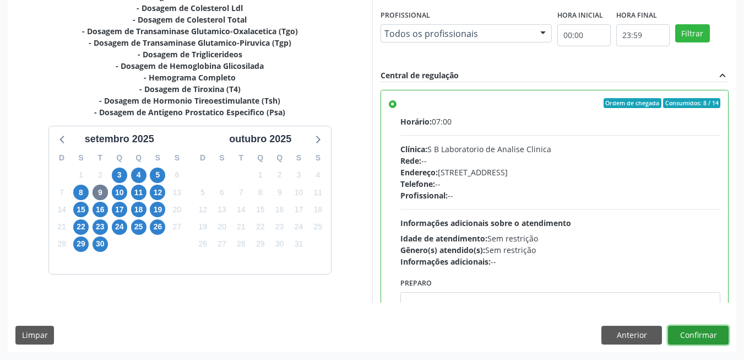
click at [713, 330] on button "Confirmar" at bounding box center [698, 334] width 61 height 19
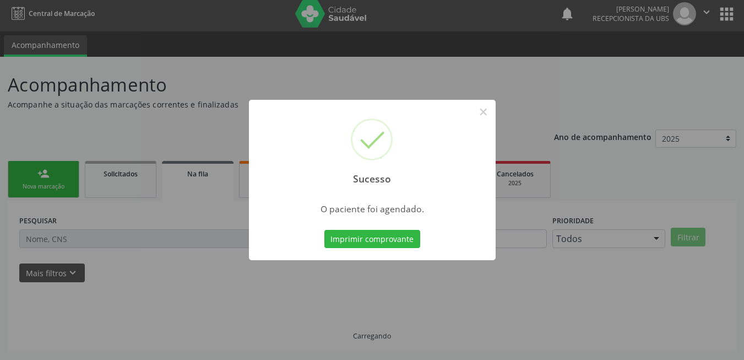
scroll to position [4, 0]
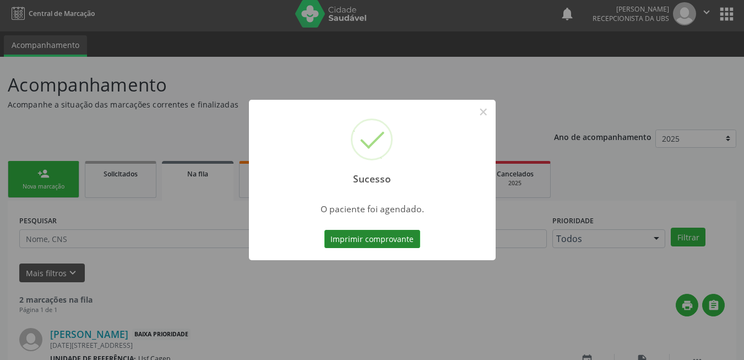
click at [344, 235] on button "Imprimir comprovante" at bounding box center [372, 239] width 96 height 19
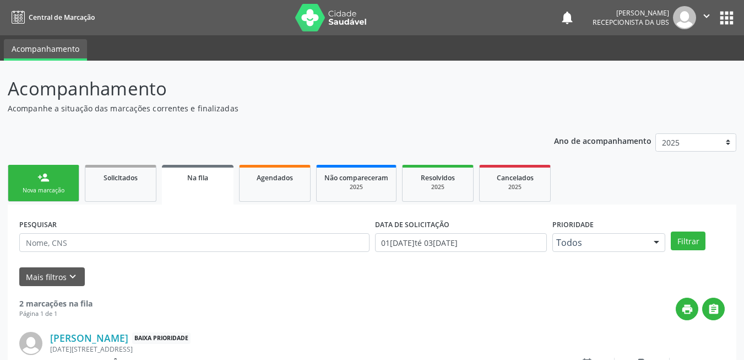
scroll to position [4, 0]
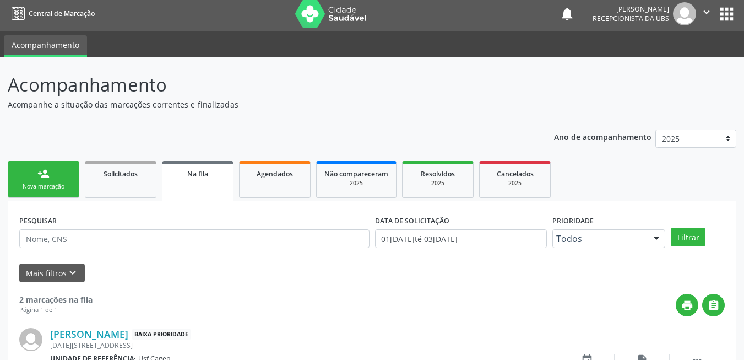
click at [58, 180] on link "person_add Nova marcação" at bounding box center [44, 179] width 72 height 37
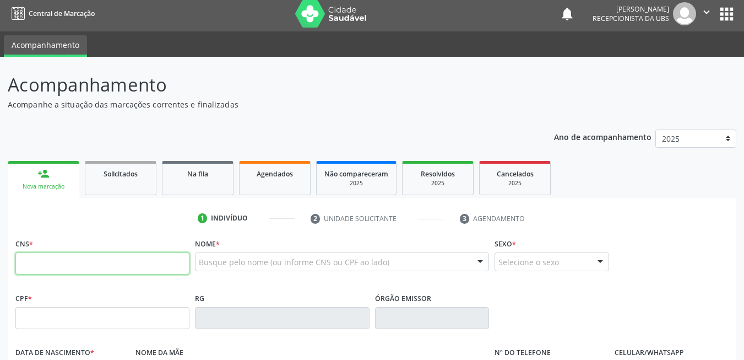
click at [86, 259] on input "text" at bounding box center [102, 263] width 174 height 22
type input "700 0082 3943 7804"
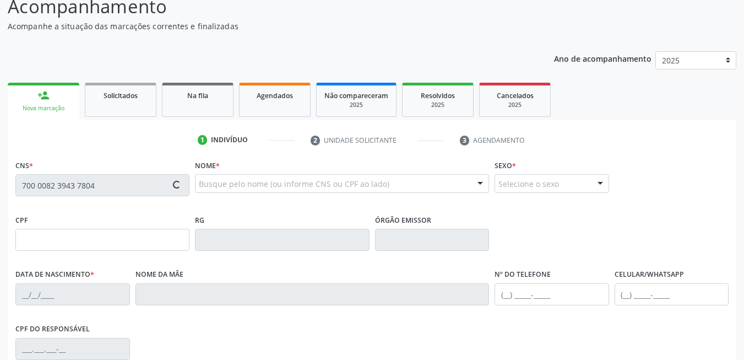
scroll to position [237, 0]
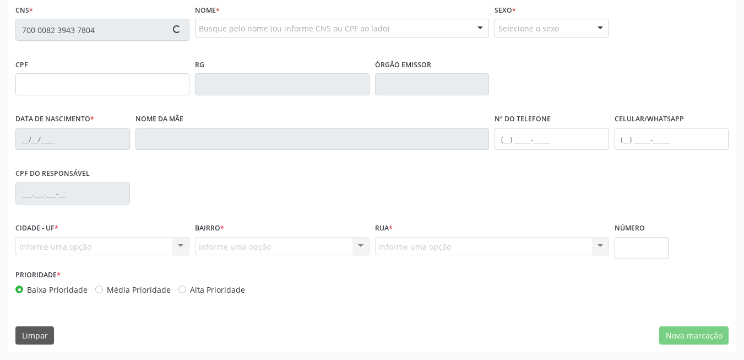
type input "149.361.264-62"
type input "30[DATE]"
type input "[PERSON_NAME]"
type input "[PHONE_NUMBER]"
type input "438"
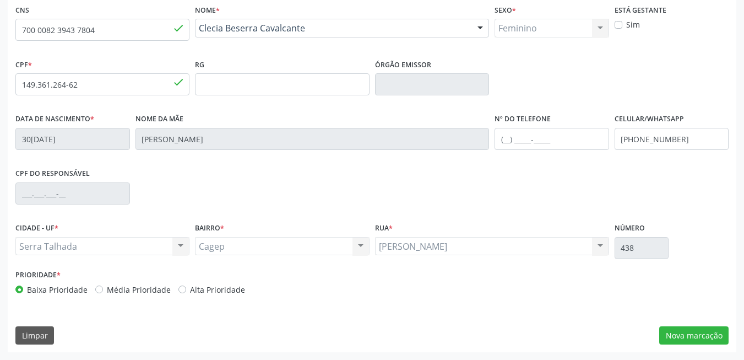
click at [631, 193] on div "CPF do responsável" at bounding box center [372, 192] width 719 height 55
click at [713, 329] on button "Nova marcação" at bounding box center [693, 335] width 69 height 19
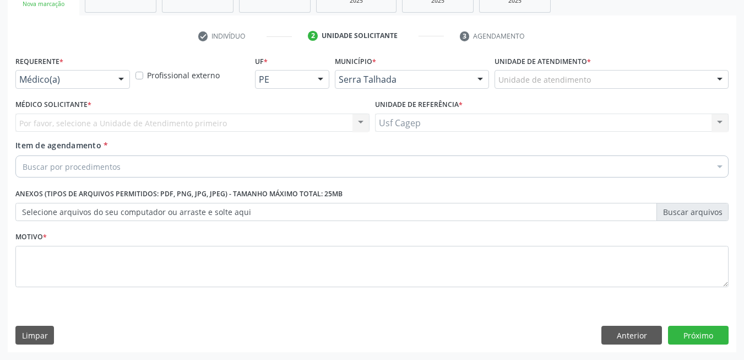
scroll to position [186, 0]
drag, startPoint x: 646, startPoint y: 330, endPoint x: 656, endPoint y: 252, distance: 79.4
click at [647, 330] on button "Anterior" at bounding box center [631, 334] width 61 height 19
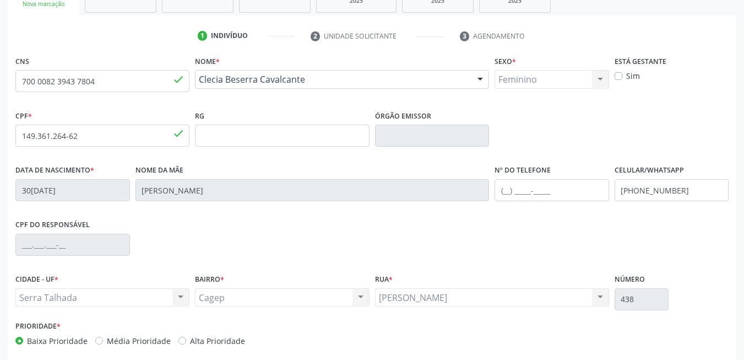
click at [626, 77] on label "Sim" at bounding box center [633, 76] width 14 height 12
click at [617, 77] on input "Sim" at bounding box center [619, 75] width 8 height 10
checkbox input "true"
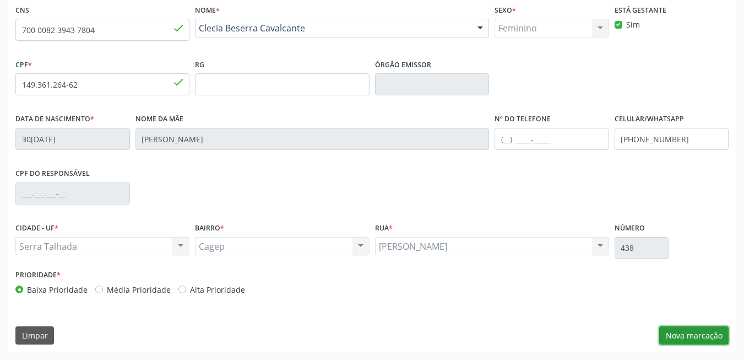
click at [716, 334] on button "Nova marcação" at bounding box center [693, 335] width 69 height 19
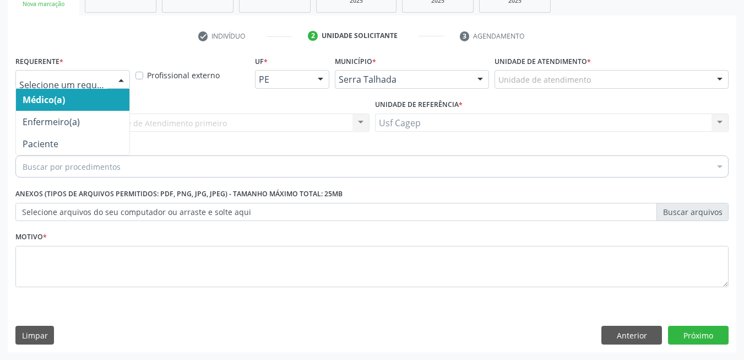
click at [123, 77] on div at bounding box center [121, 79] width 17 height 19
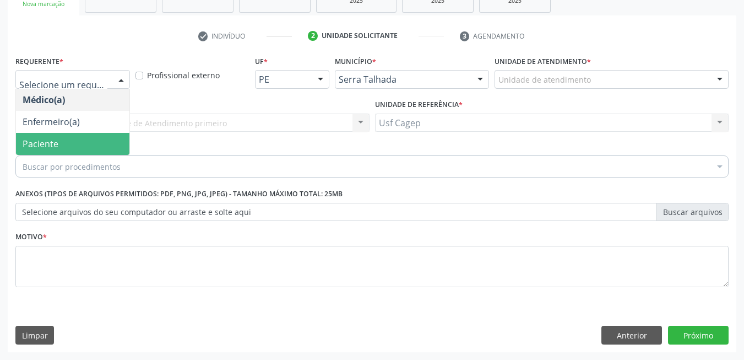
click at [108, 139] on span "Paciente" at bounding box center [72, 144] width 113 height 22
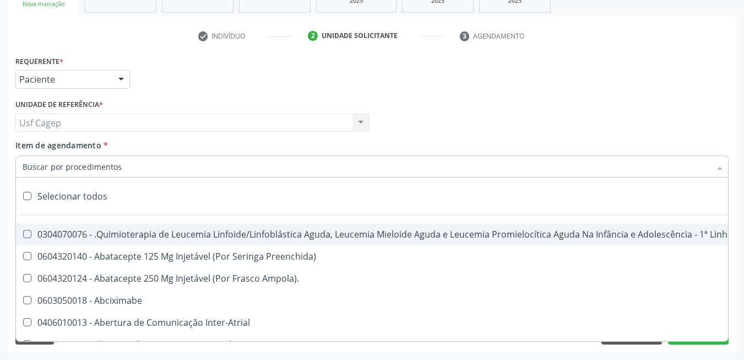
click at [126, 164] on div at bounding box center [371, 166] width 713 height 22
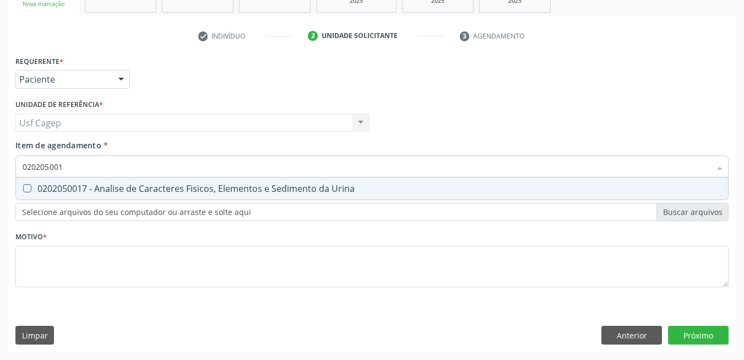
type input "0202050017"
drag, startPoint x: 132, startPoint y: 198, endPoint x: 136, endPoint y: 176, distance: 22.4
click at [134, 194] on span "0202050017 - Analise de Caracteres Fisicos, Elementos e Sedimento da Urina" at bounding box center [372, 188] width 712 height 22
checkbox Urina "true"
click at [136, 175] on input "0202050017" at bounding box center [367, 166] width 688 height 22
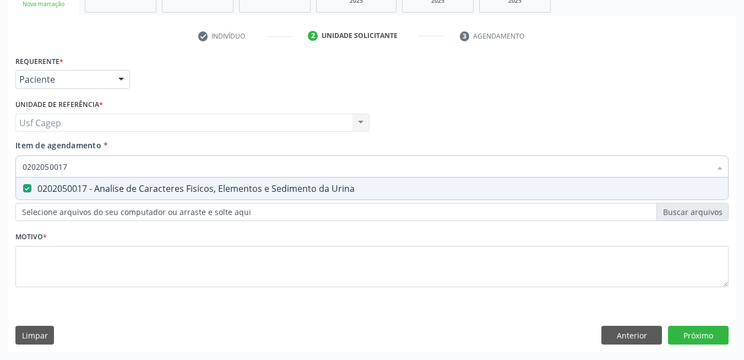
click at [136, 175] on input "0202050017" at bounding box center [367, 166] width 688 height 22
type input ",0"
checkbox Urina "false"
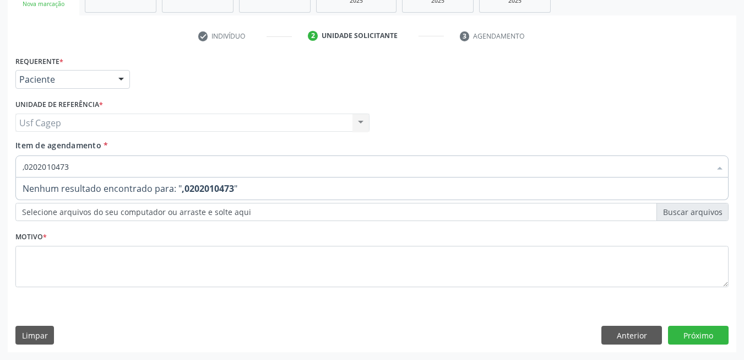
click at [23, 168] on input ",0202010473" at bounding box center [367, 166] width 688 height 22
type input "0202010473"
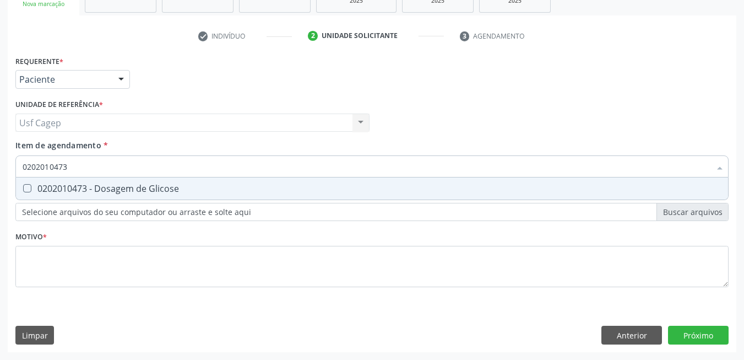
drag, startPoint x: 73, startPoint y: 187, endPoint x: 75, endPoint y: 181, distance: 6.8
click at [74, 186] on div "0202010473 - Dosagem de Glicose" at bounding box center [372, 188] width 699 height 9
checkbox Glicose "true"
click at [72, 159] on input "0202010473" at bounding box center [367, 166] width 688 height 22
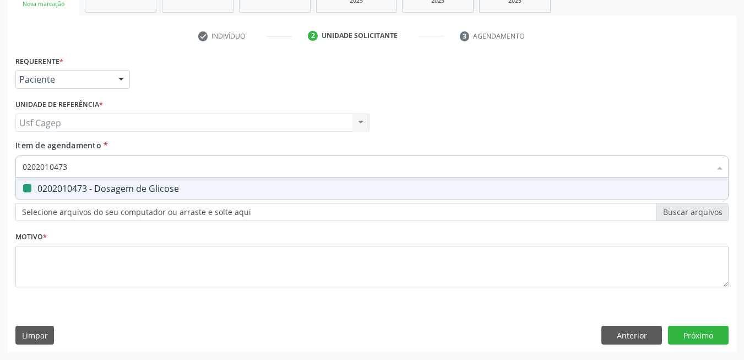
type input "0"
checkbox Glicose "false"
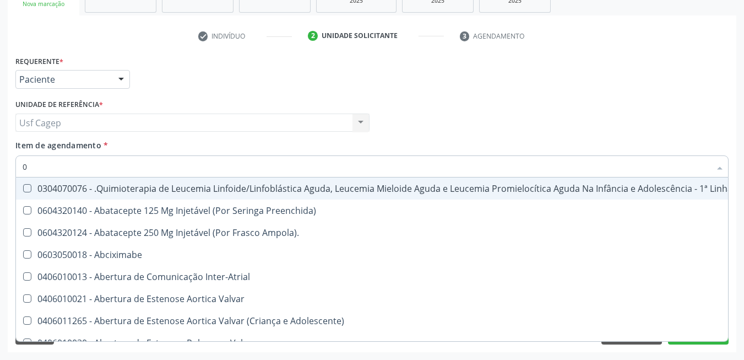
type input "02"
checkbox Coração "true"
checkbox Urina "false"
checkbox Bilateral "true"
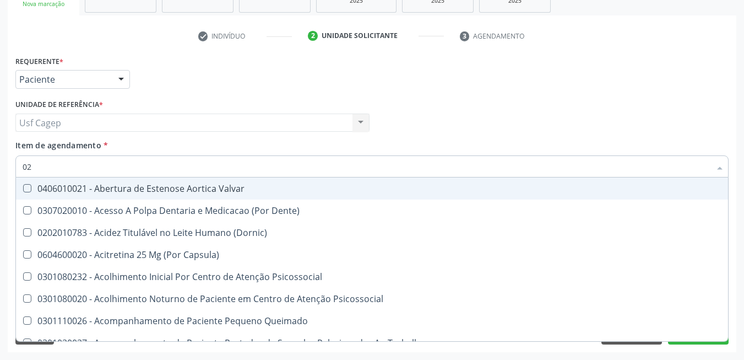
type input "020"
checkbox Terapeutica "true"
checkbox Urina "false"
checkbox \(Qualitativo\) "true"
checkbox Glicose "false"
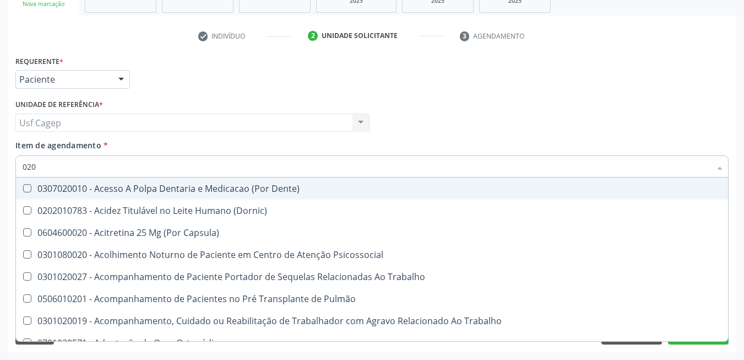
type input "0202"
checkbox Capsula\) "true"
checkbox Urina "false"
checkbox Laser "true"
checkbox Glicose "false"
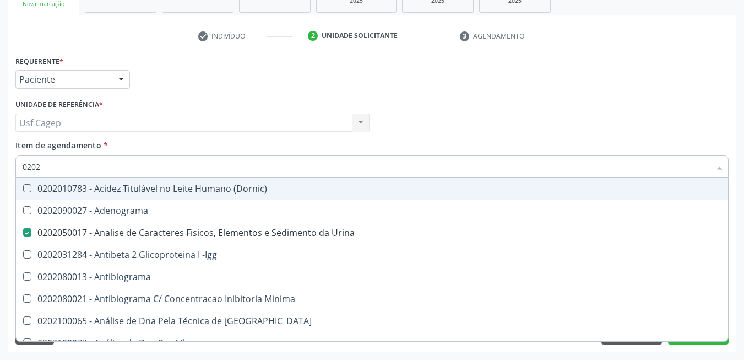
type input "02020"
checkbox Xi "true"
checkbox Glicose "false"
type input "020202"
checkbox Urina "false"
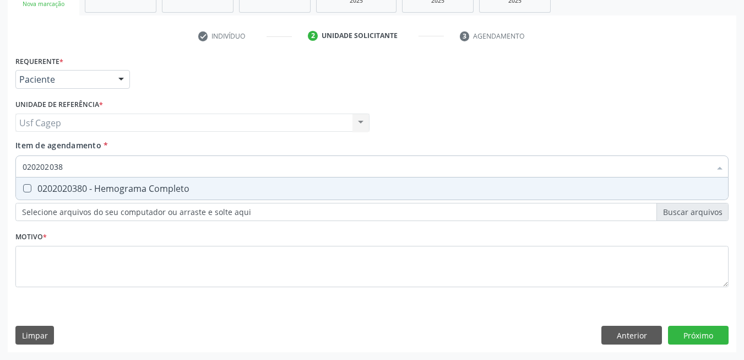
type input "0202020380"
drag, startPoint x: 124, startPoint y: 187, endPoint x: 127, endPoint y: 177, distance: 10.2
click at [126, 187] on div "0202020380 - Hemograma Completo" at bounding box center [372, 188] width 699 height 9
checkbox Completo "true"
click at [127, 175] on input "0202020380" at bounding box center [367, 166] width 688 height 22
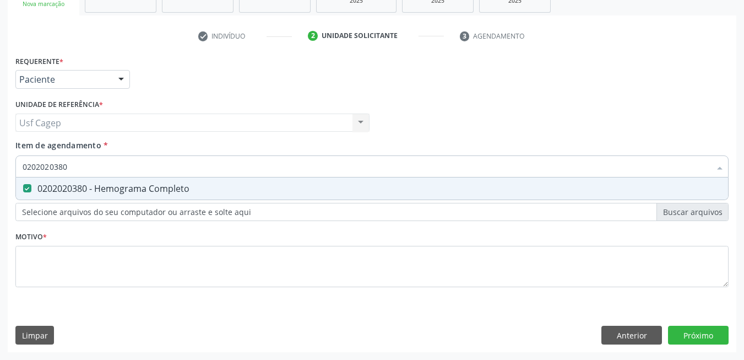
click at [127, 175] on input "0202020380" at bounding box center [367, 166] width 688 height 22
type input "0"
checkbox Completo "false"
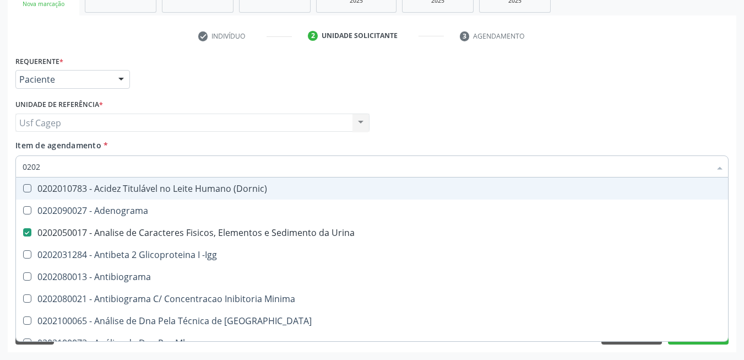
type input "02020"
checkbox Urina "true"
checkbox Creatinina "false"
checkbox Ferro "false"
checkbox Estrona "false"
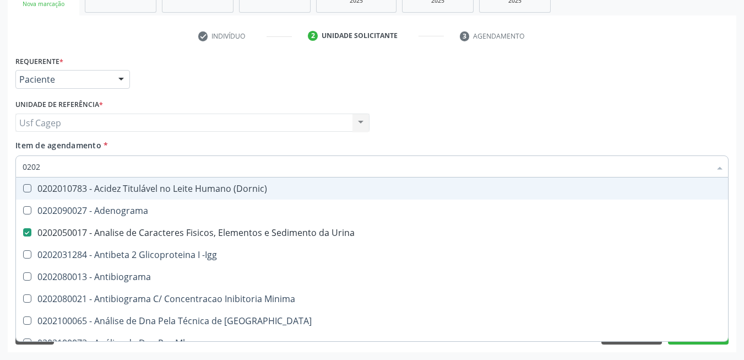
checkbox Xi "true"
checkbox Glicose "false"
checkbox Zinco "true"
checkbox Completo "false"
type input "020203"
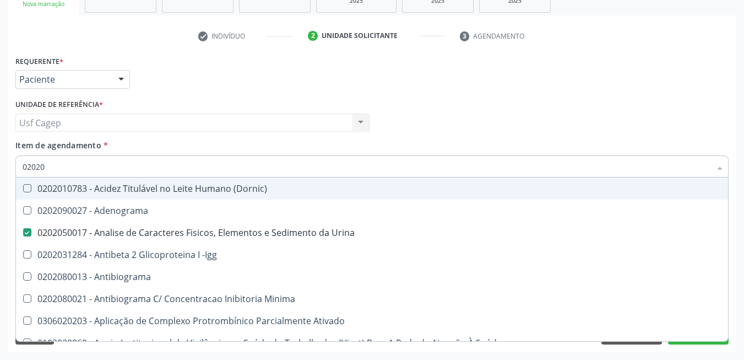
checkbox Urina "false"
checkbox Aminoacidos "true"
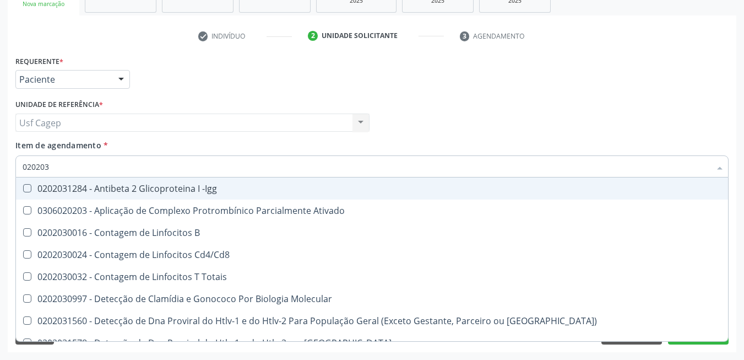
type input "0202030"
checkbox Completo "false"
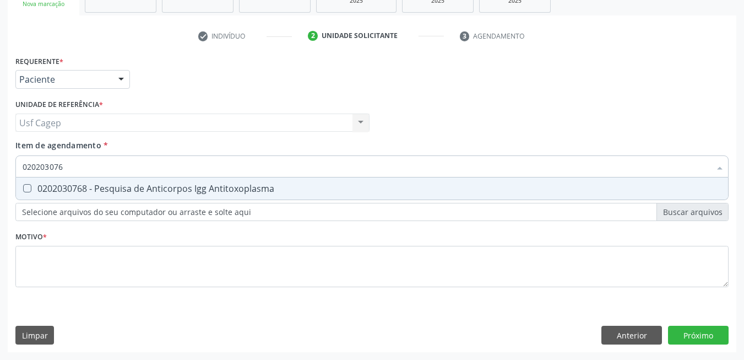
type input "0202030768"
drag, startPoint x: 136, startPoint y: 193, endPoint x: 136, endPoint y: 174, distance: 18.7
click at [136, 188] on div "0202030768 - Pesquisa de Anticorpos Igg Antitoxoplasma" at bounding box center [372, 188] width 699 height 9
checkbox Antitoxoplasma "true"
click at [136, 174] on input "0202030768" at bounding box center [367, 166] width 688 height 22
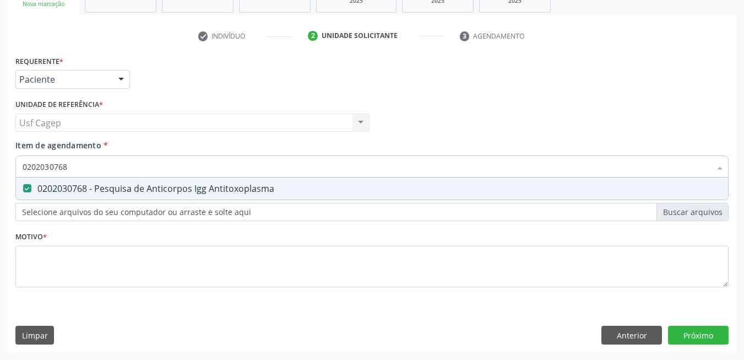
click at [136, 174] on input "0202030768" at bounding box center [367, 166] width 688 height 22
type input "0"
checkbox Antitoxoplasma "false"
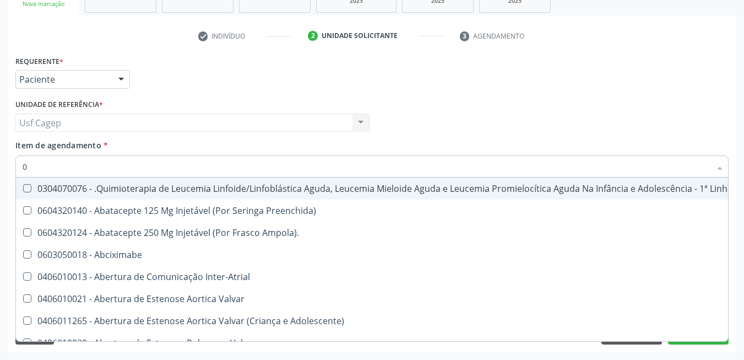
type input "02"
checkbox Coração "true"
checkbox Urina "false"
checkbox Bilateral "true"
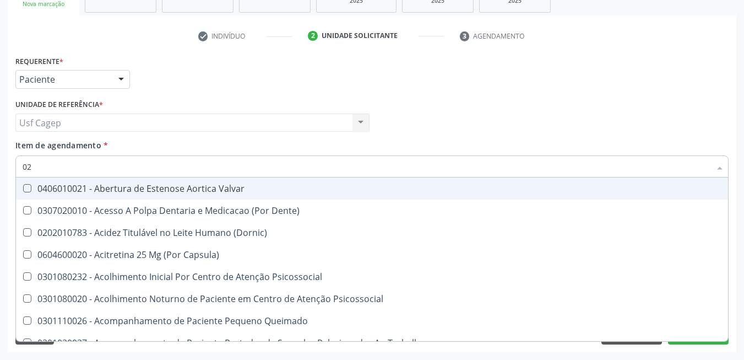
type input "020"
checkbox Terapeutica "true"
checkbox Urina "false"
checkbox \(Qualitativo\) "true"
checkbox Glicose "false"
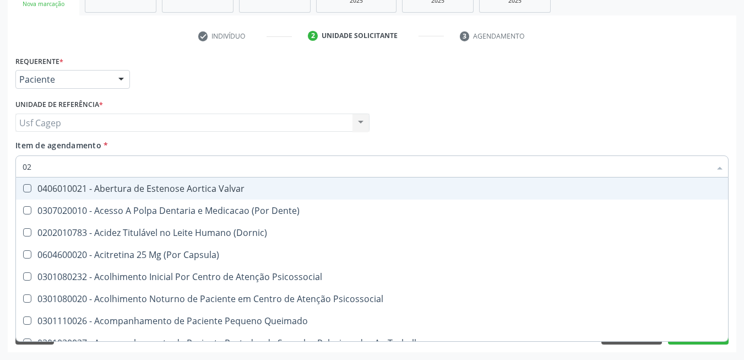
checkbox \(T3\) "true"
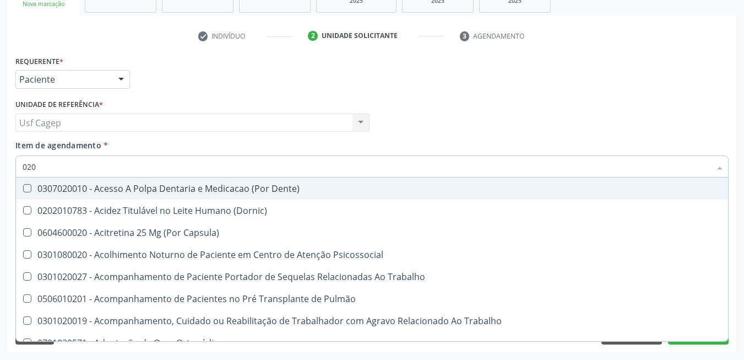
type input "0202"
checkbox Capsula\) "true"
checkbox Urina "false"
checkbox Laser "true"
checkbox Biologica "true"
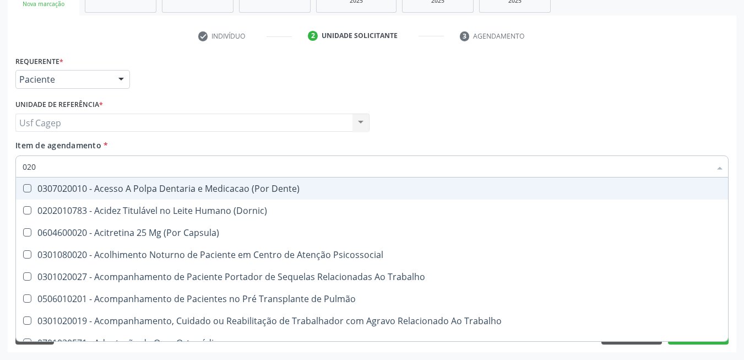
checkbox Dosagens\) "true"
checkbox Glicose "false"
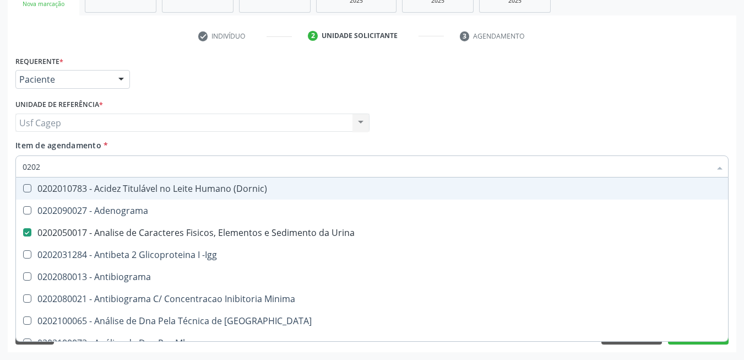
type input "02020"
checkbox Xi "true"
checkbox Glicose "false"
checkbox Zinco "true"
checkbox Completo "false"
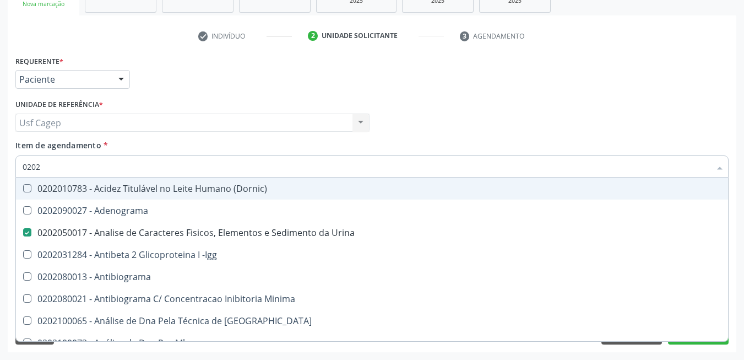
checkbox Carini "true"
checkbox Antitoxoplasma "false"
type input "020203"
checkbox Urina "false"
checkbox Aminoacidos "true"
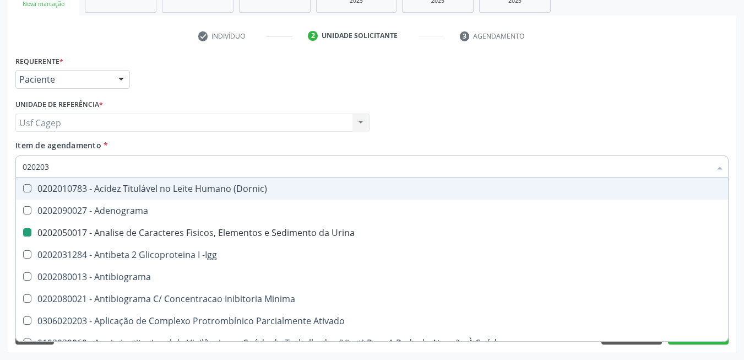
checkbox Anti-Achr "true"
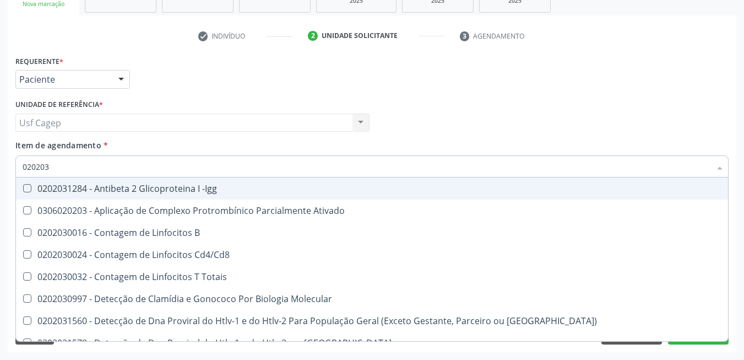
type input "0202030"
checkbox Completo "false"
checkbox \(Ro\) "true"
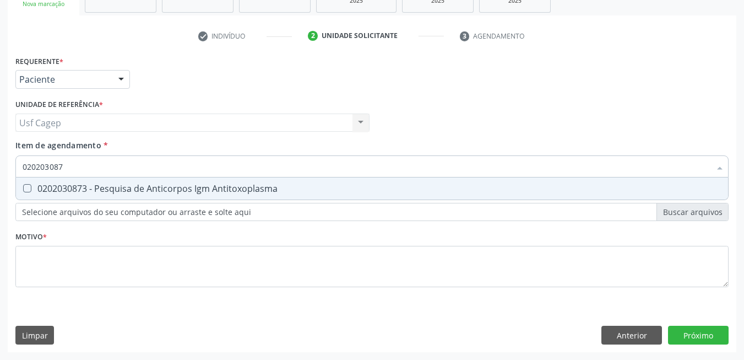
type input "0202030873"
click at [168, 184] on div "0202030873 - Pesquisa de Anticorpos Igm Antitoxoplasma" at bounding box center [372, 188] width 699 height 9
checkbox Antitoxoplasma "true"
click at [171, 169] on input "0202030873" at bounding box center [367, 166] width 688 height 22
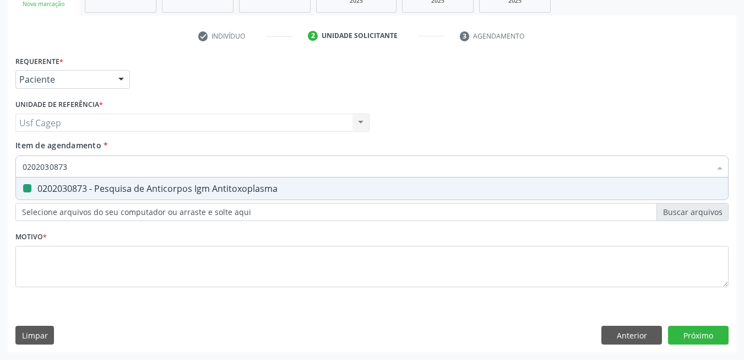
type input "0"
checkbox Antitoxoplasma "false"
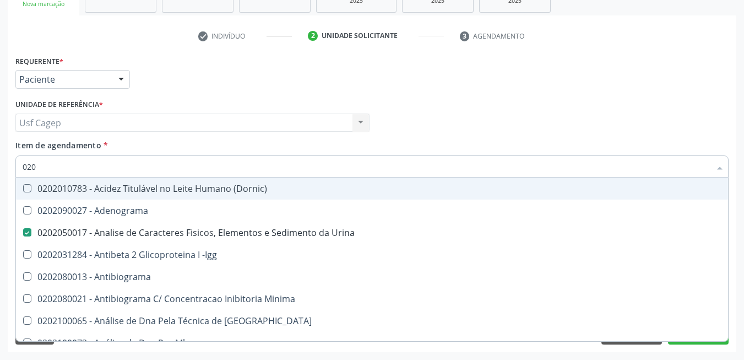
type input "0202"
checkbox Urina "true"
checkbox Creatinina "false"
checkbox Ferro "false"
checkbox Estrona "false"
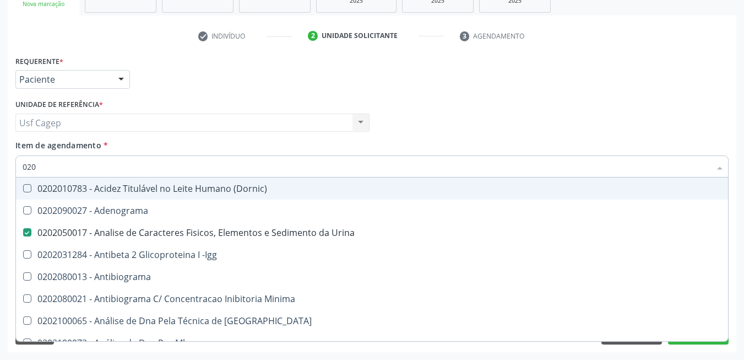
checkbox Glicose "true"
checkbox Completo "true"
checkbox Antitoxoplasma "true"
type input "02020"
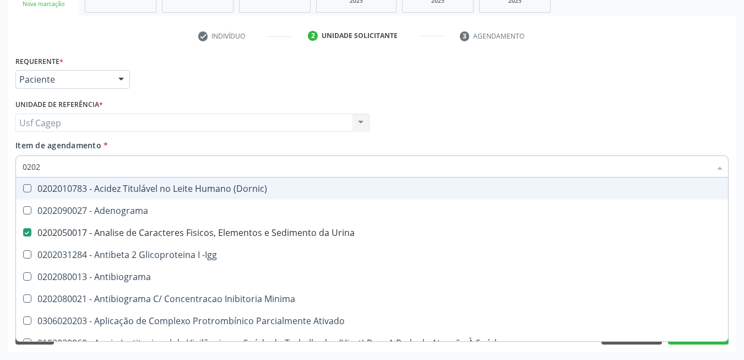
checkbox Glicose "true"
checkbox Lactato "false"
checkbox Completo "true"
checkbox Pylori "false"
checkbox Antitoxoplasma "true"
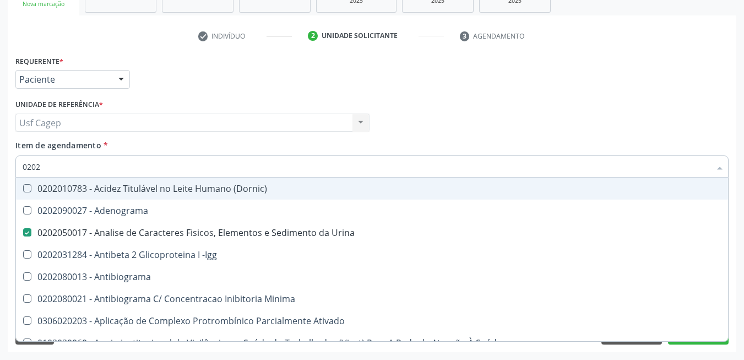
checkbox Antitoxoplasma "true"
checkbox Fezes "false"
checkbox \(Urina\) "false"
type input "020206"
checkbox Urina "false"
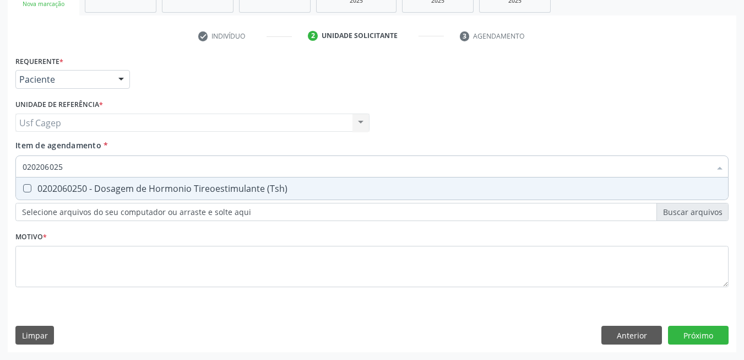
type input "0202060250"
drag, startPoint x: 191, startPoint y: 184, endPoint x: 194, endPoint y: 165, distance: 19.6
click at [194, 181] on span "0202060250 - Dosagem de Hormonio Tireoestimulante (Tsh)" at bounding box center [372, 188] width 712 height 22
checkbox \(Tsh\) "true"
click at [194, 165] on input "0202060250" at bounding box center [367, 166] width 688 height 22
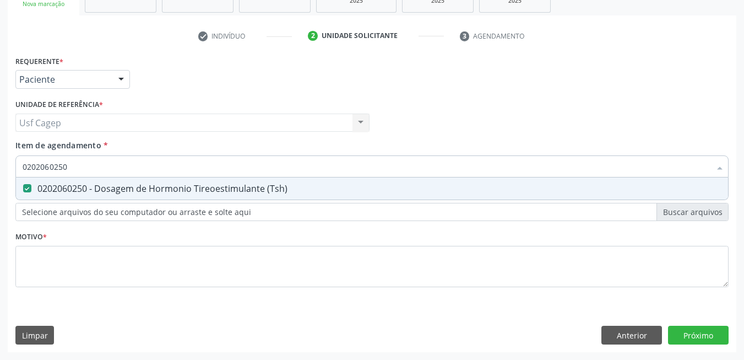
click at [194, 165] on input "0202060250" at bounding box center [367, 166] width 688 height 22
type input "0"
checkbox \(Tsh\) "false"
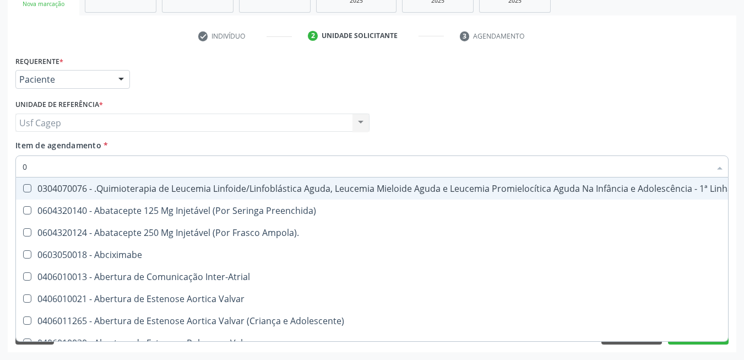
type input "02"
checkbox Coração "true"
checkbox Urina "false"
checkbox Bilateral "true"
checkbox Simples "true"
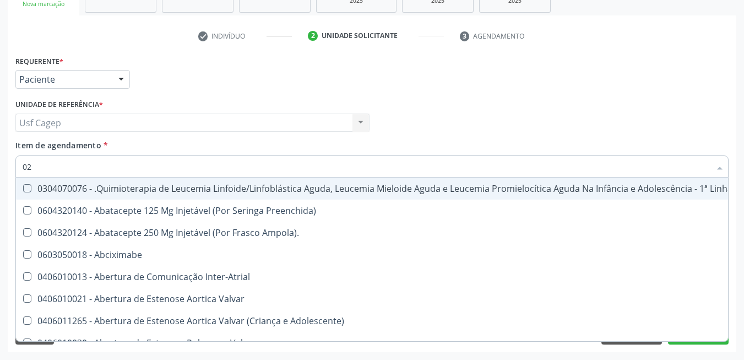
type input "020"
checkbox Fígado "true"
checkbox Coração "false"
checkbox Vagina "true"
checkbox Revestido\) "true"
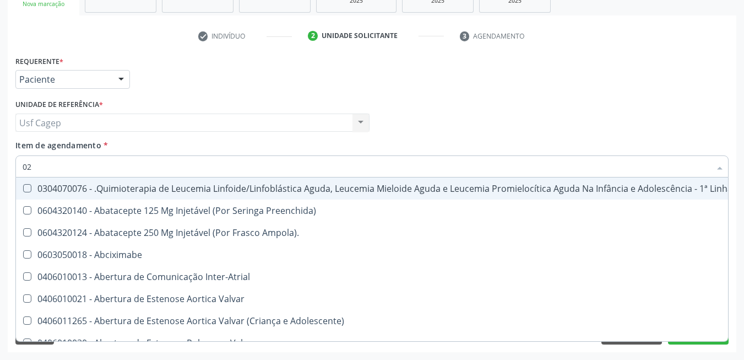
checkbox Bilateral "false"
checkbox Simples "false"
checkbox Automatica\) "true"
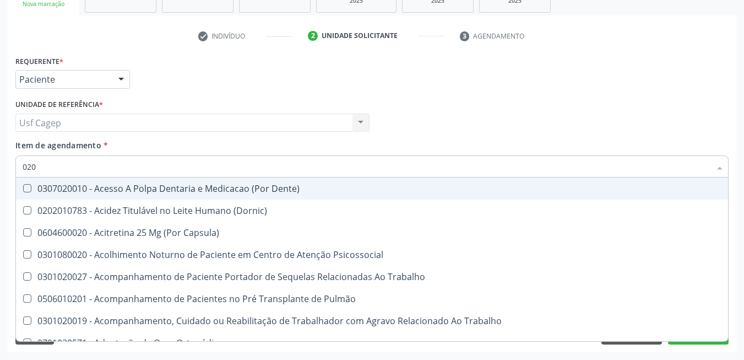
type input "0202"
checkbox Capsula\) "true"
checkbox Urina "false"
checkbox Laser "true"
checkbox Drogas "true"
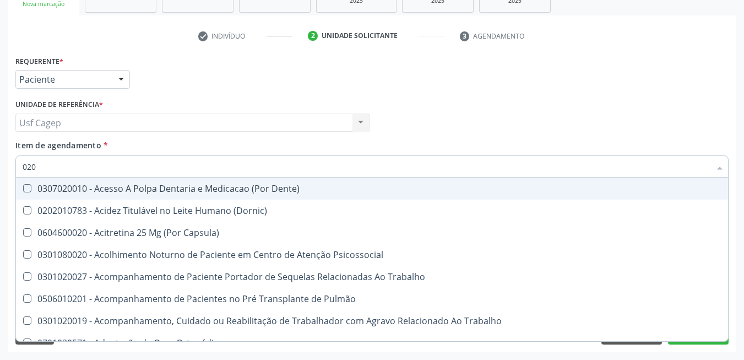
checkbox Biologica "true"
checkbox Dosagens\) "true"
checkbox Euglobulina "true"
checkbox Glicose "false"
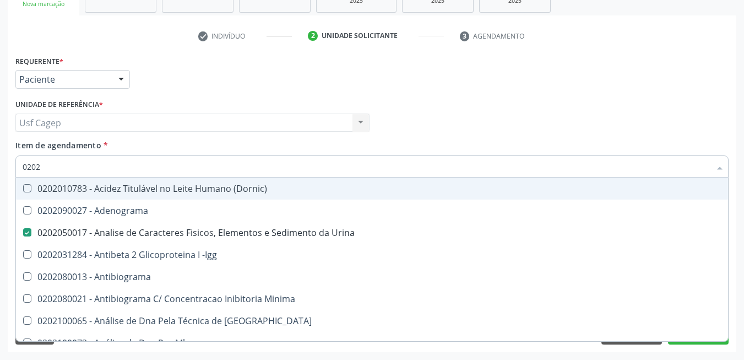
type input "02020"
checkbox Xi "true"
checkbox Esperma "true"
checkbox Glicose "false"
checkbox \(Tsh\) "false"
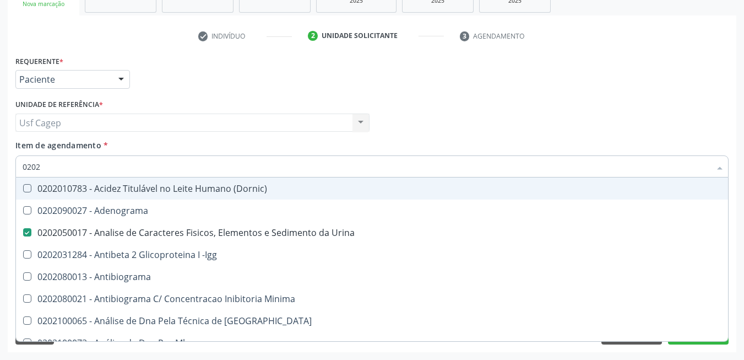
checkbox Zinco "true"
checkbox Completo "false"
checkbox Carini "true"
checkbox Parceria\) "true"
checkbox Antitoxoplasma "false"
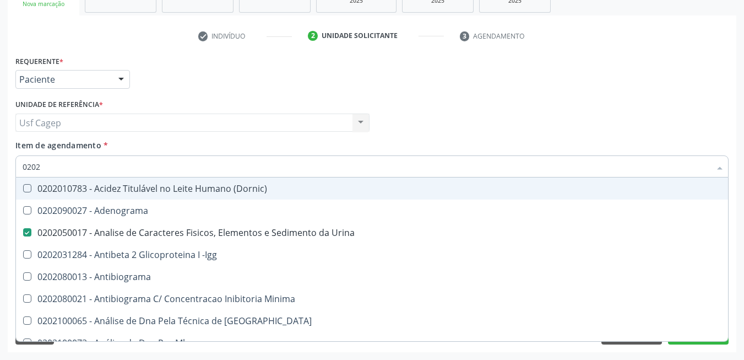
checkbox Antitoxoplasma "false"
type input "020201"
checkbox Urina "false"
checkbox T3 "true"
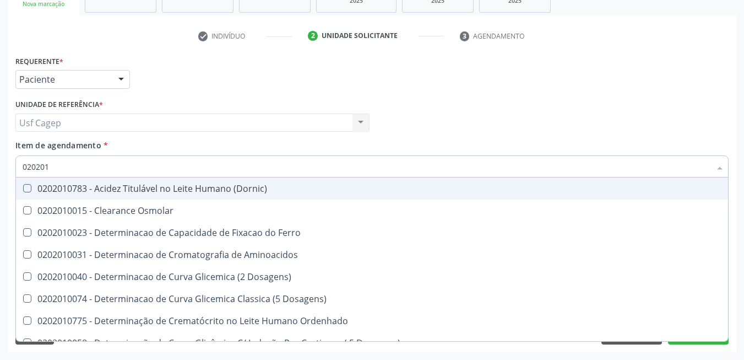
type input "0202010"
checkbox Glicose "true"
checkbox Nt-Probnp\) "false"
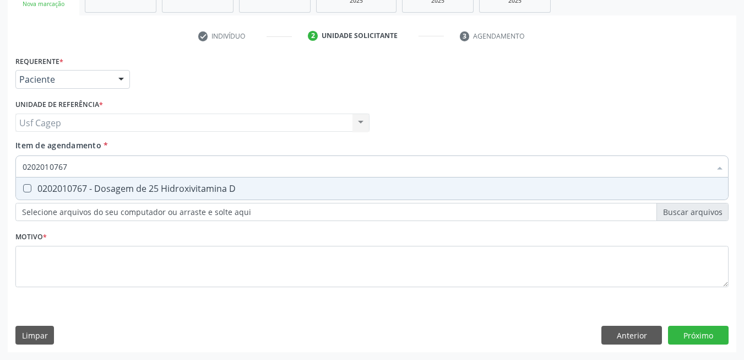
click at [206, 172] on input "0202010767" at bounding box center [367, 166] width 688 height 22
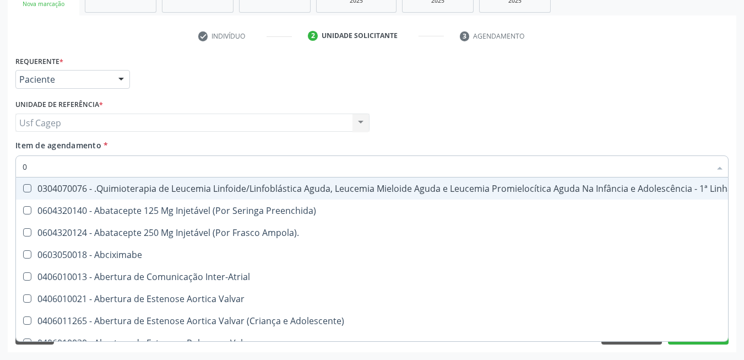
type input "02"
checkbox Coração "true"
checkbox Urina "false"
checkbox Bilateral "true"
checkbox Simples "true"
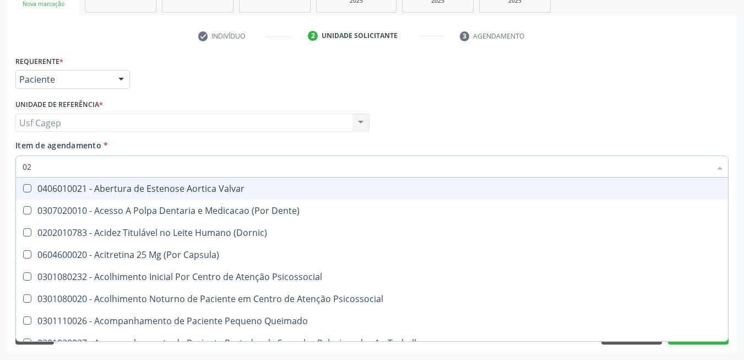
type input "020"
checkbox Terapeutica "true"
checkbox Urina "false"
checkbox \(Qualitativo\) "true"
checkbox Hormonais "true"
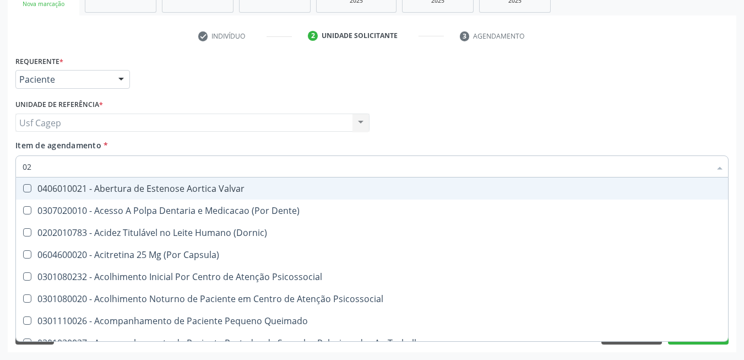
checkbox Glicose "false"
checkbox \(Tsh\) "false"
checkbox \(T3\) "true"
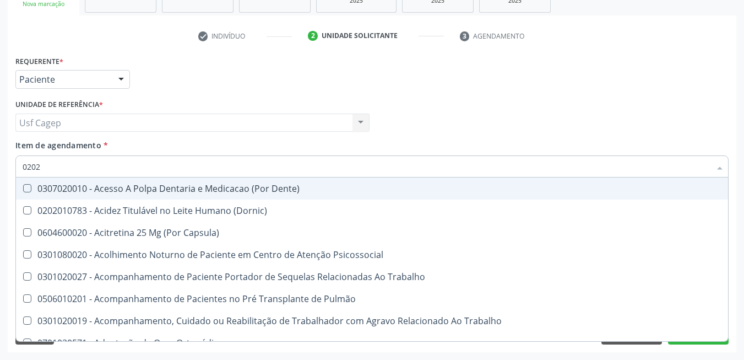
type input "02020"
checkbox Capsula\) "true"
checkbox Urina "false"
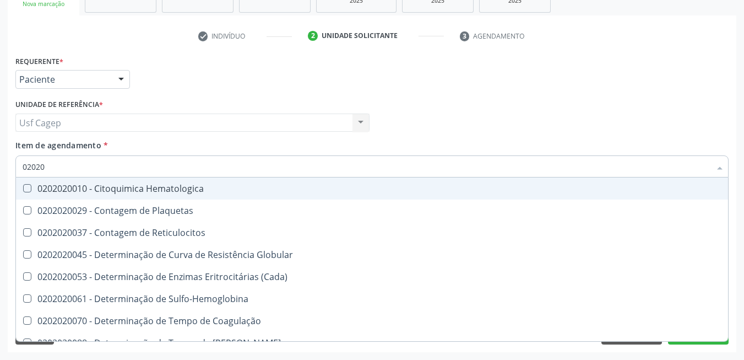
type input "020202"
checkbox Reticulocitos "false"
checkbox Completo "true"
type input "0202020"
checkbox Hematocrito "true"
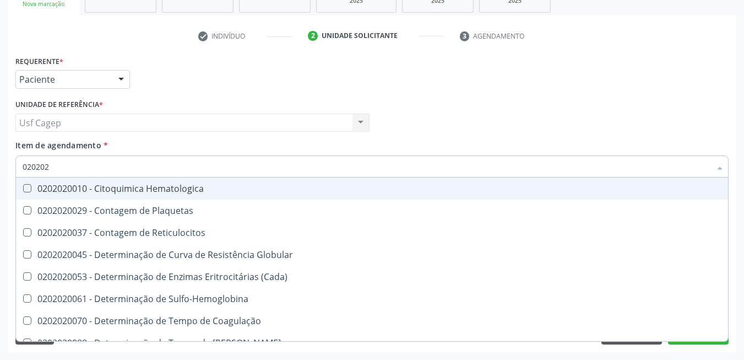
checkbox Completo "false"
type input "02020203"
checkbox -Duke "true"
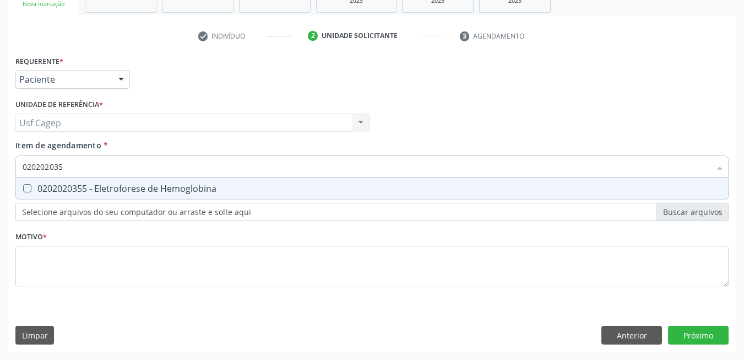
type input "0202020355"
drag, startPoint x: 206, startPoint y: 185, endPoint x: 204, endPoint y: 170, distance: 15.0
click at [206, 184] on div "0202020355 - Eletroforese de Hemoglobina" at bounding box center [372, 188] width 699 height 9
drag, startPoint x: 209, startPoint y: 181, endPoint x: 210, endPoint y: 175, distance: 6.1
click at [210, 181] on span "0202020355 - Eletroforese de Hemoglobina" at bounding box center [372, 188] width 712 height 22
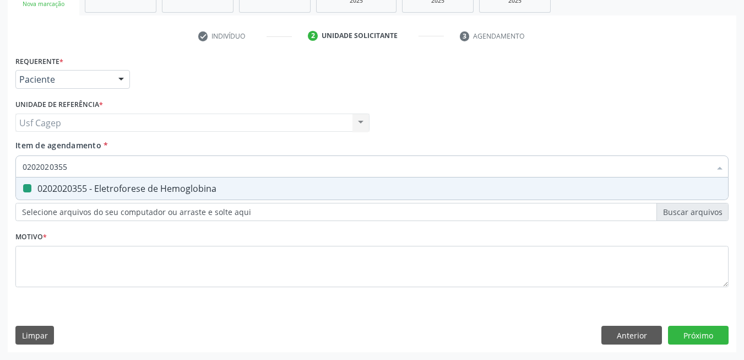
checkbox Hemoglobina "false"
click at [210, 170] on input "0202020355" at bounding box center [367, 166] width 688 height 22
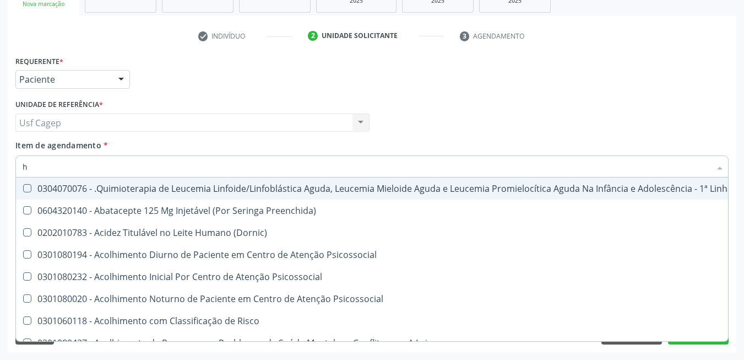
type input "he"
checkbox Removível "true"
type input "hem"
checkbox Trabalho "true"
checkbox Removível "false"
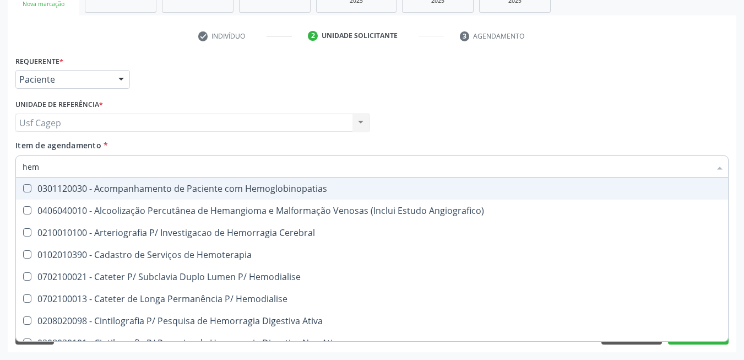
type input "hemo"
checkbox Retro-Retal "true"
checkbox Completo "false"
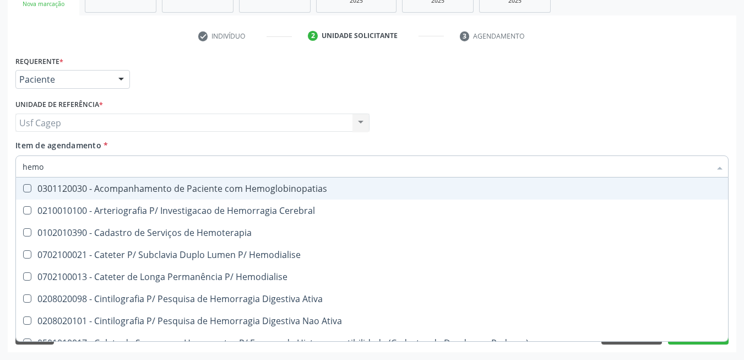
type input "hemog"
checkbox Carboxi-Hemoglobina "true"
type input "hemogl"
checkbox Carboxi-Hemoglobina "false"
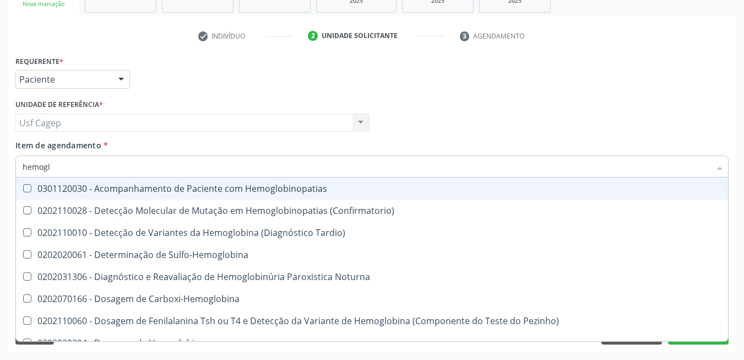
type input "hemoglo"
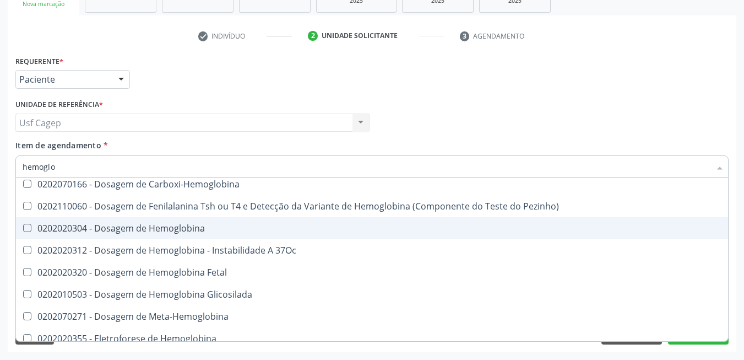
scroll to position [167, 0]
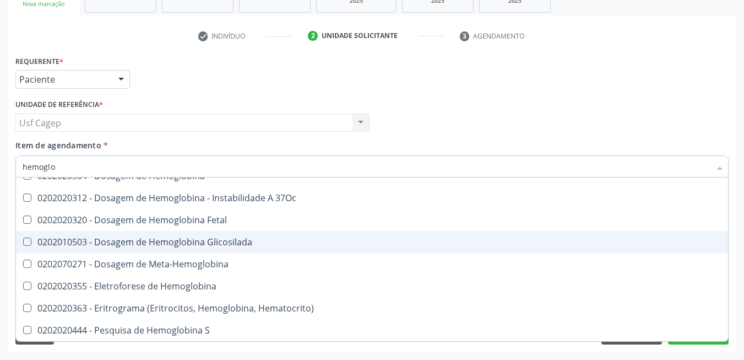
drag, startPoint x: 287, startPoint y: 240, endPoint x: 284, endPoint y: 170, distance: 70.0
click at [287, 236] on span "0202010503 - Dosagem de Hemoglobina Glicosilada" at bounding box center [372, 242] width 712 height 22
checkbox Glicosilada "true"
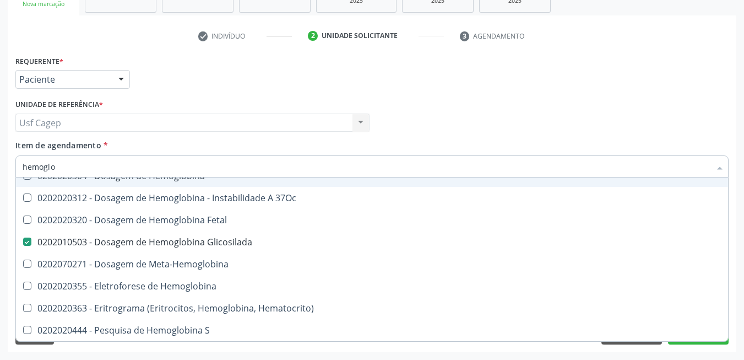
click at [283, 162] on input "hemoglo" at bounding box center [367, 166] width 688 height 22
type input "0"
checkbox Glicosilada "false"
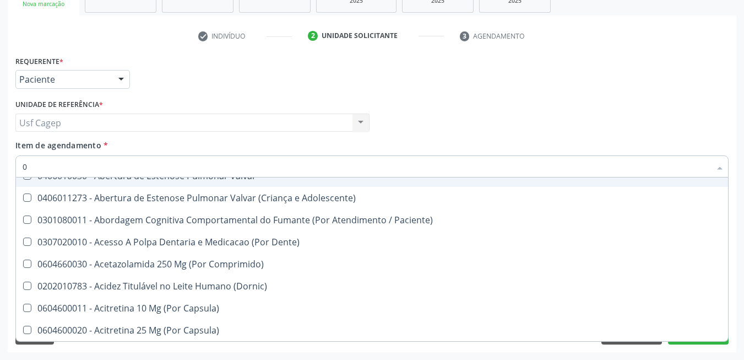
type input "02"
checkbox Coração "true"
checkbox Urina "false"
checkbox Bilateral "true"
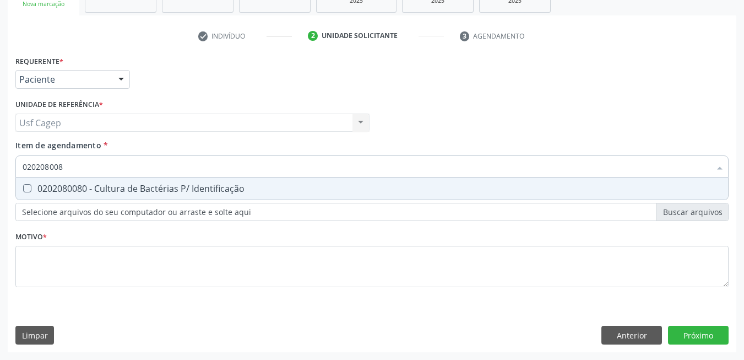
scroll to position [0, 0]
drag, startPoint x: 291, startPoint y: 184, endPoint x: 297, endPoint y: 166, distance: 19.9
click at [292, 183] on span "0202080080 - Cultura de Bactérias P/ Identificação" at bounding box center [372, 188] width 712 height 22
click at [297, 162] on input "0202080080" at bounding box center [367, 166] width 688 height 22
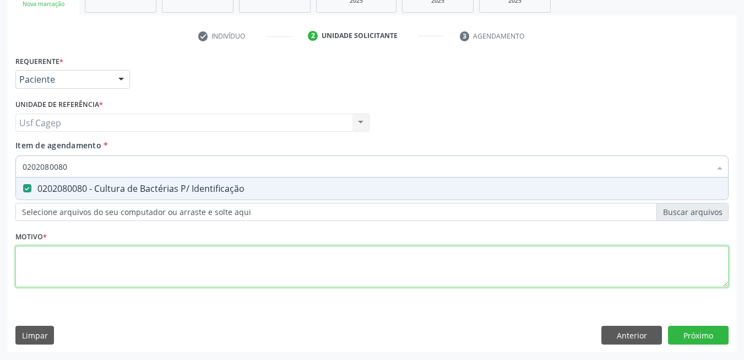
click at [338, 263] on div "Requerente * Paciente Médico(a) Enfermeiro(a) Paciente Nenhum resultado encontr…" at bounding box center [371, 177] width 713 height 249
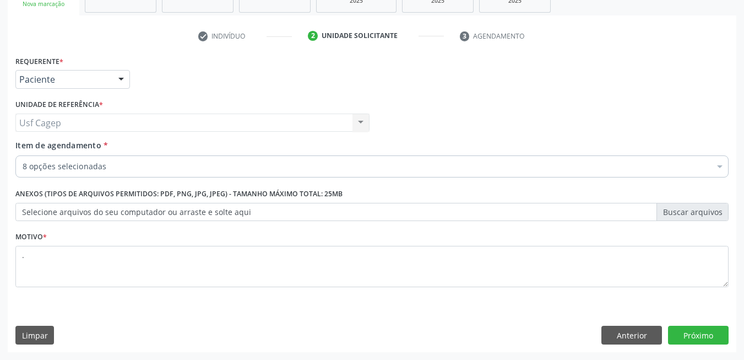
click at [698, 345] on div "Requerente * Paciente Médico(a) Enfermeiro(a) Paciente Nenhum resultado encontr…" at bounding box center [372, 202] width 729 height 299
click at [697, 341] on button "Próximo" at bounding box center [698, 334] width 61 height 19
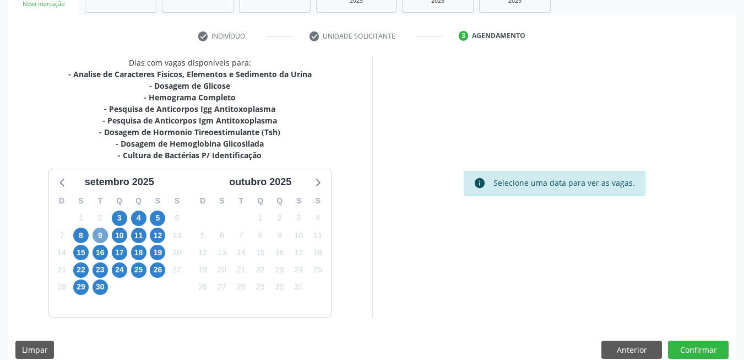
click at [100, 229] on span "9" at bounding box center [100, 234] width 15 height 15
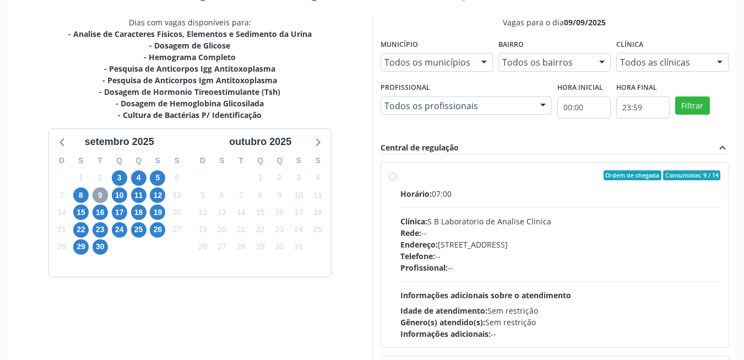
scroll to position [296, 0]
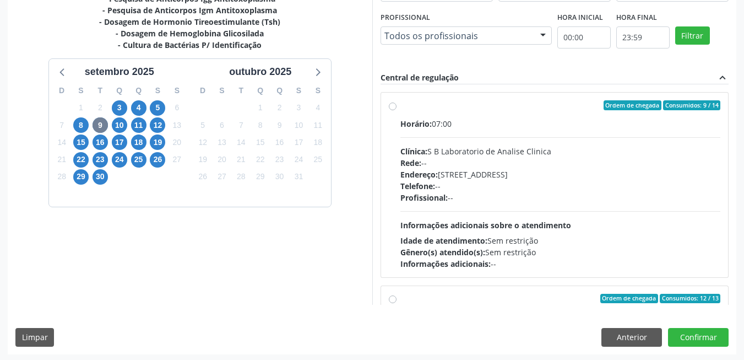
click at [472, 182] on div "Telefone: --" at bounding box center [560, 186] width 320 height 12
click at [396, 110] on input "Ordem de chegada Consumidos: 9 / 14 Horário: 07:00 Clínica: S B Laboratorio de …" at bounding box center [393, 105] width 8 height 10
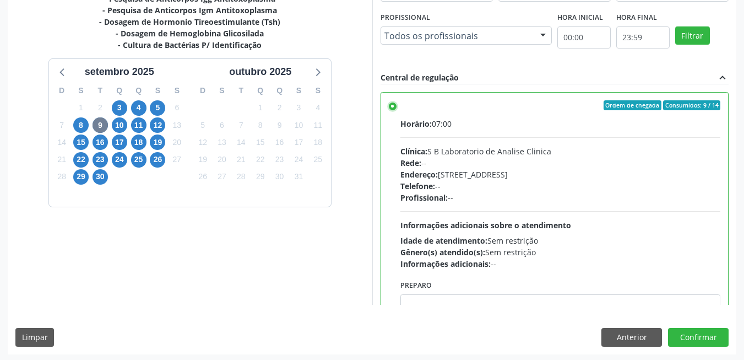
scroll to position [298, 0]
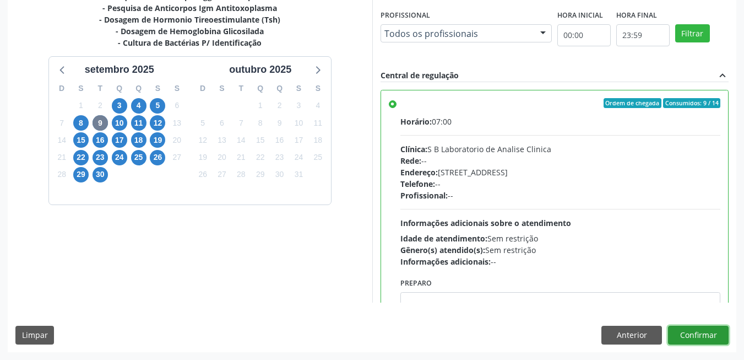
click at [707, 334] on button "Confirmar" at bounding box center [698, 334] width 61 height 19
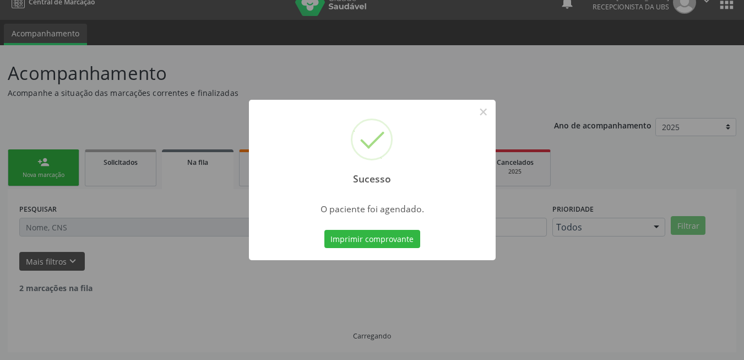
scroll to position [4, 0]
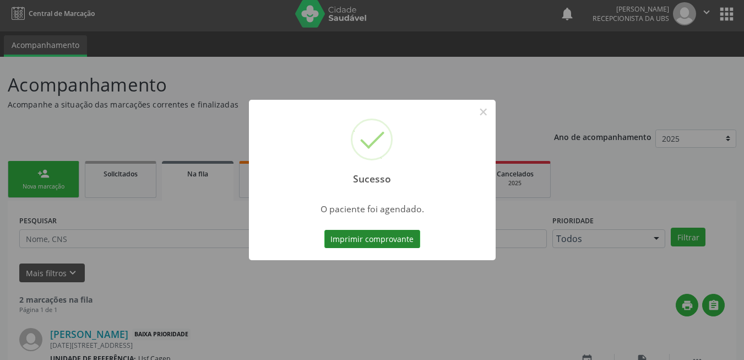
click at [385, 236] on button "Imprimir comprovante" at bounding box center [372, 239] width 96 height 19
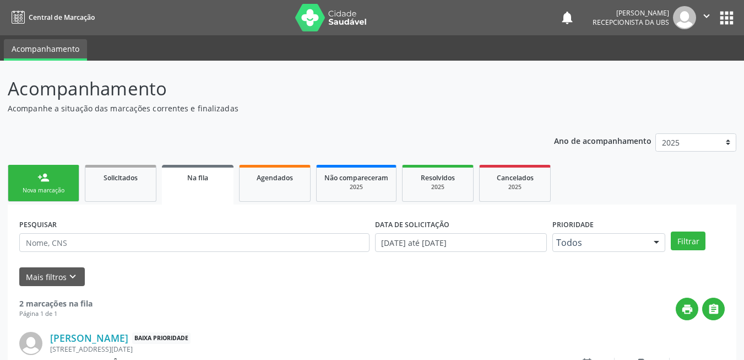
scroll to position [4, 0]
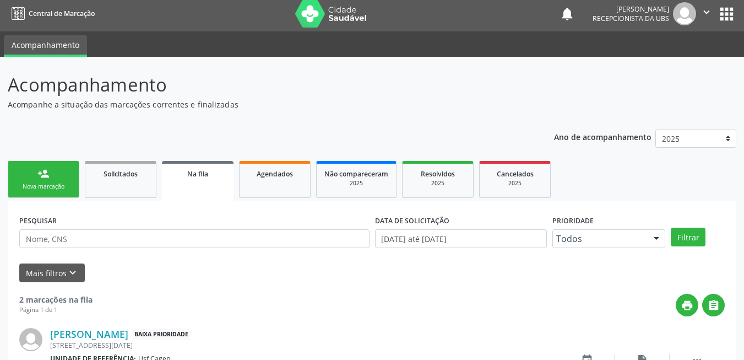
click at [57, 172] on link "person_add Nova marcação" at bounding box center [44, 179] width 72 height 37
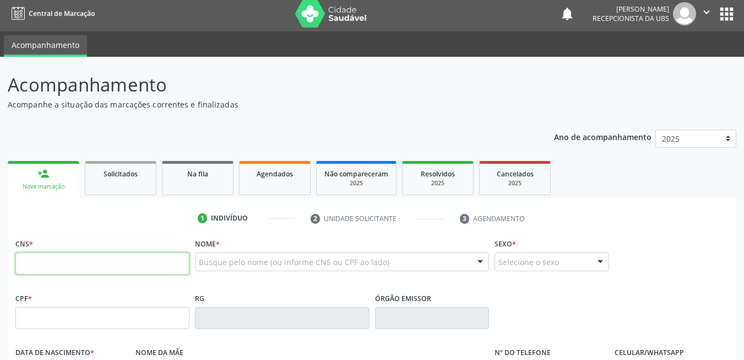
click at [143, 256] on input "text" at bounding box center [102, 263] width 174 height 22
click at [145, 268] on input "text" at bounding box center [102, 263] width 174 height 22
type input "700 4054 5599 9940"
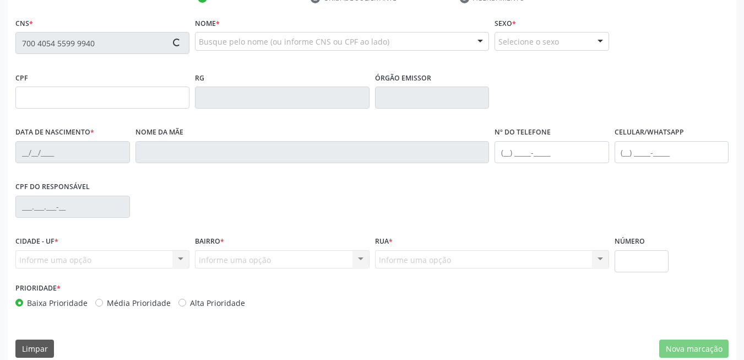
type input "844.038.614-15"
type input "21[DATE]"
type input "[PERSON_NAME]"
type input "[PHONE_NUMBER]"
type input "175"
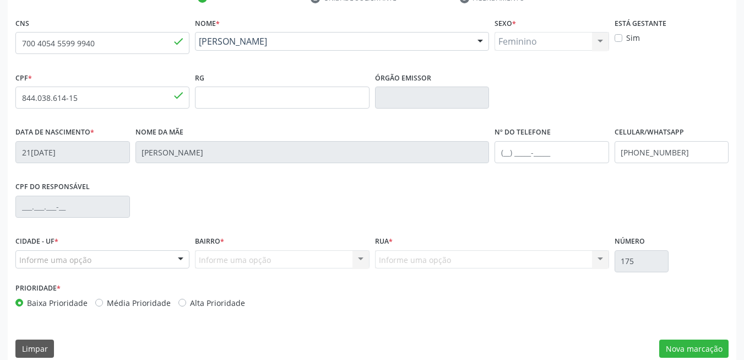
scroll to position [237, 0]
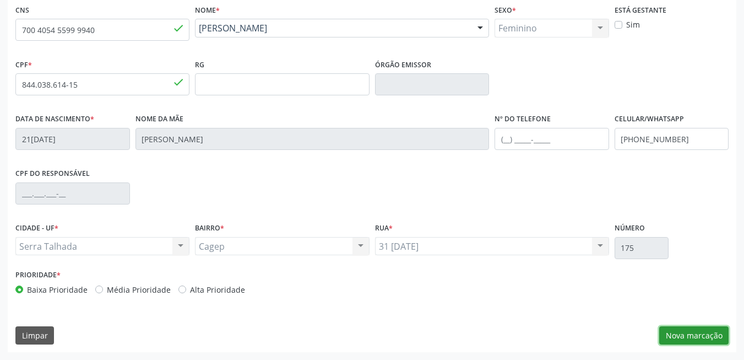
click at [688, 339] on button "Nova marcação" at bounding box center [693, 335] width 69 height 19
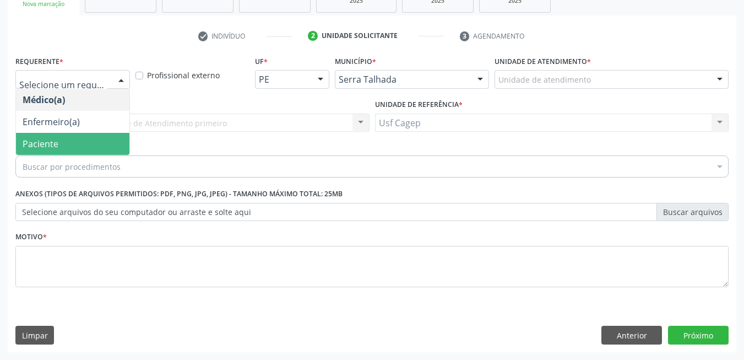
drag, startPoint x: 88, startPoint y: 139, endPoint x: 102, endPoint y: 171, distance: 34.3
click at [89, 142] on span "Paciente" at bounding box center [72, 144] width 113 height 22
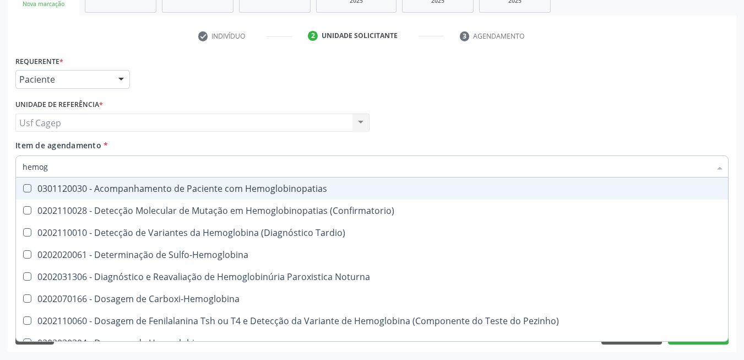
type input "hemogr"
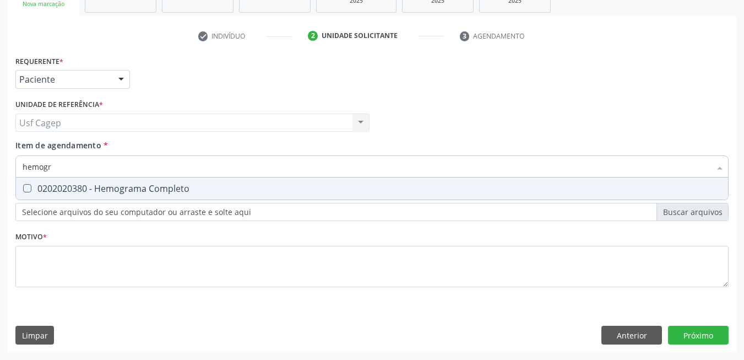
click at [175, 185] on div "0202020380 - Hemograma Completo" at bounding box center [372, 188] width 699 height 9
checkbox Completo "true"
click at [176, 170] on input "hemogr" at bounding box center [367, 166] width 688 height 22
type input "0"
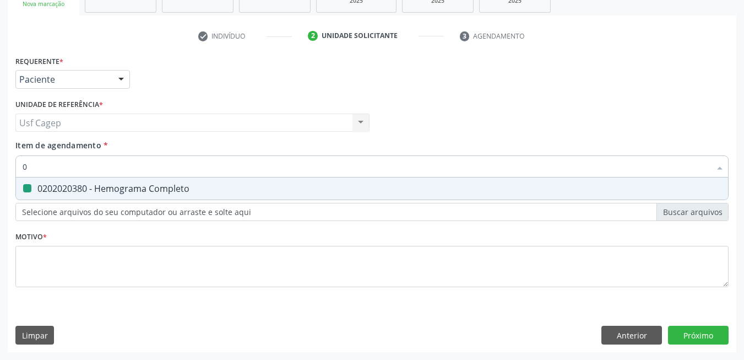
checkbox Completo "false"
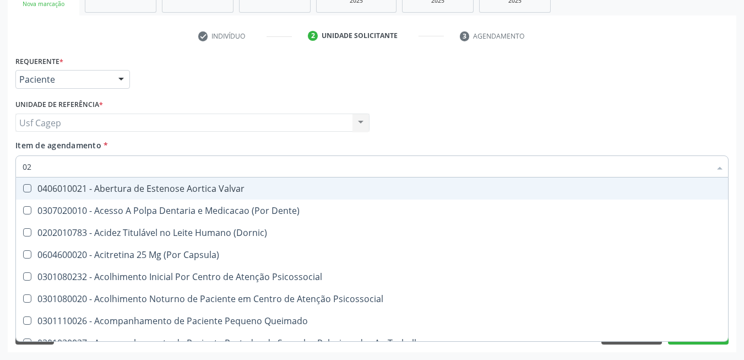
type input "020"
checkbox \(T3\) "true"
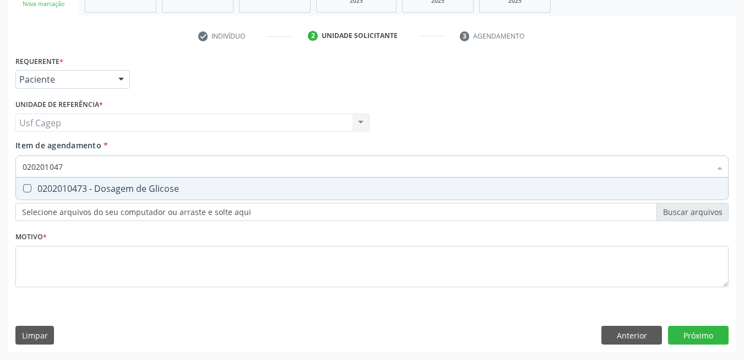
type input "0202010473"
click at [268, 193] on div "0202010473 - Dosagem de Glicose" at bounding box center [372, 188] width 699 height 9
checkbox Glicose "true"
click at [247, 162] on input "0202010473" at bounding box center [367, 166] width 688 height 22
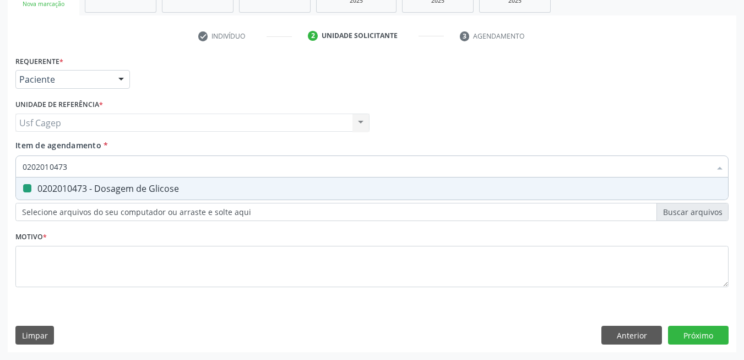
type input "h"
checkbox Glicose "false"
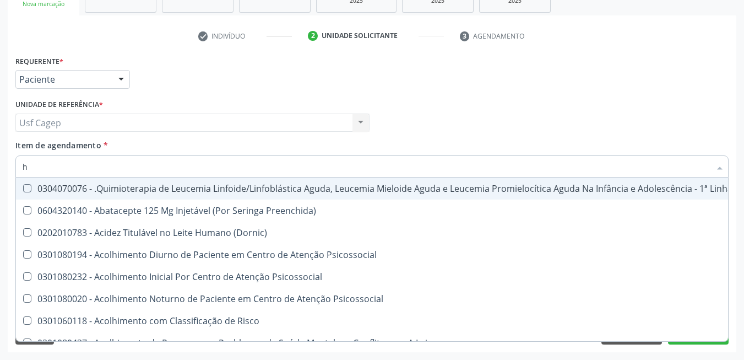
type input "he"
checkbox Removível "true"
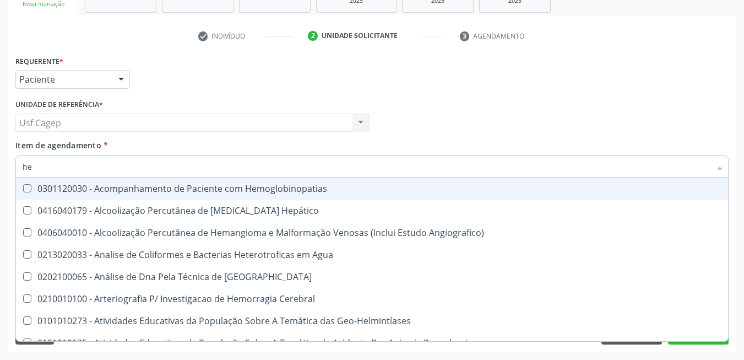
type input "hem"
checkbox II "true"
checkbox Completo "false"
type input "hemo"
checkbox Hemácias "true"
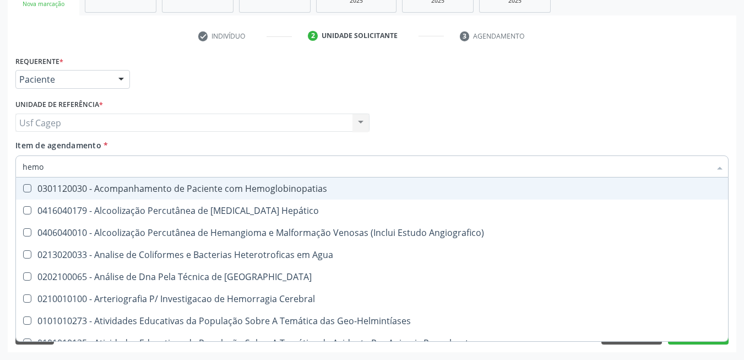
checkbox II "false"
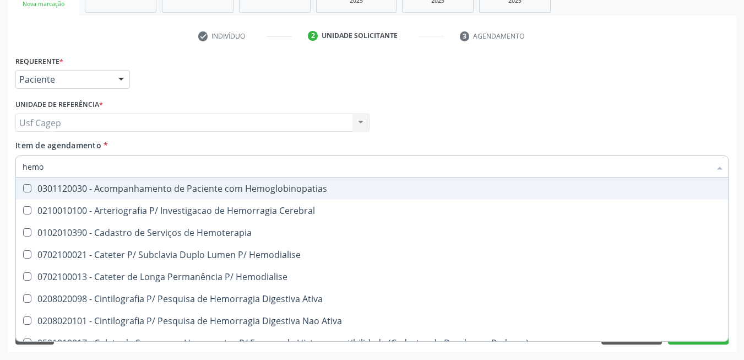
type input "hemog"
checkbox Carboxi-Hemoglobina "true"
type input "hemogl"
checkbox Carboxi-Hemoglobina "false"
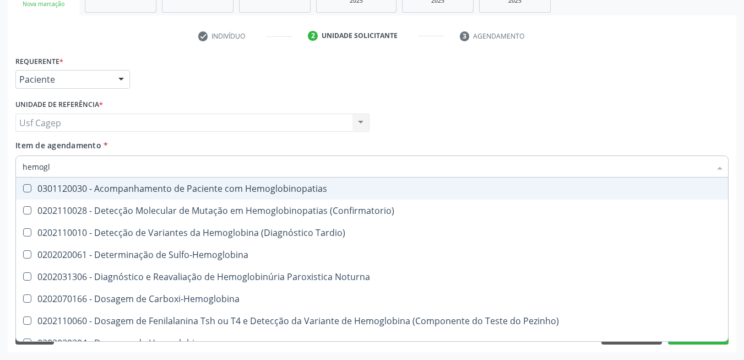
type input "hemoglo"
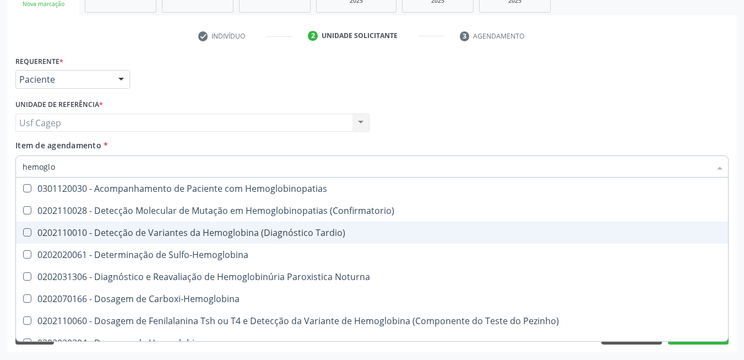
scroll to position [167, 0]
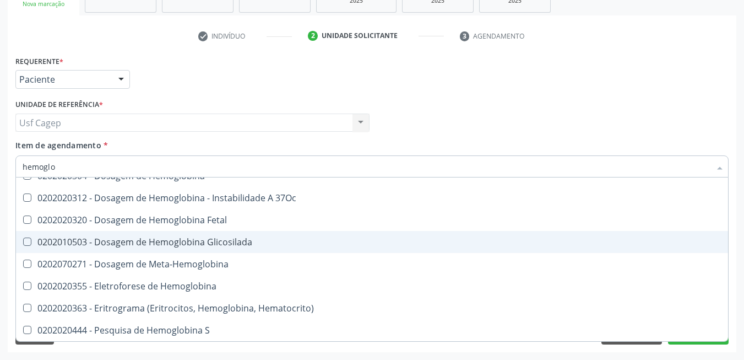
click at [258, 248] on span "0202010503 - Dosagem de Hemoglobina Glicosilada" at bounding box center [372, 242] width 712 height 22
checkbox Glicosilada "true"
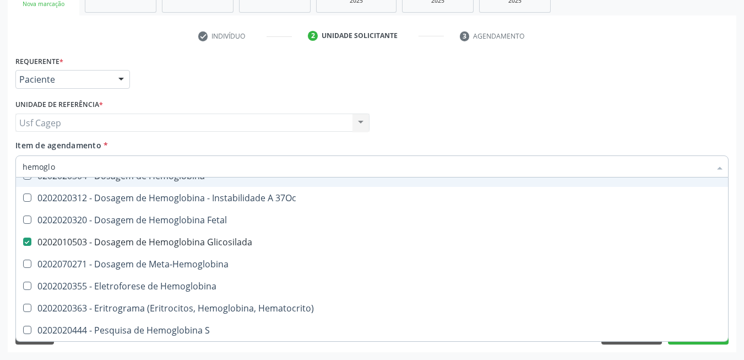
click at [258, 171] on input "hemoglo" at bounding box center [367, 166] width 688 height 22
type input "0"
checkbox Glicosilada "false"
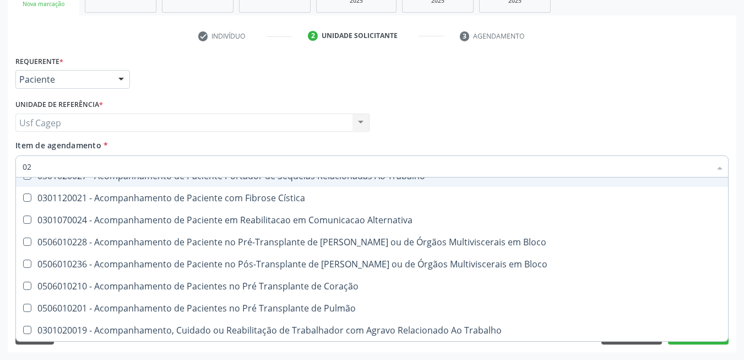
type input "020"
checkbox \(Qualitativo\) "true"
checkbox Glomerular "true"
checkbox Glicose "false"
checkbox Glicosilada "false"
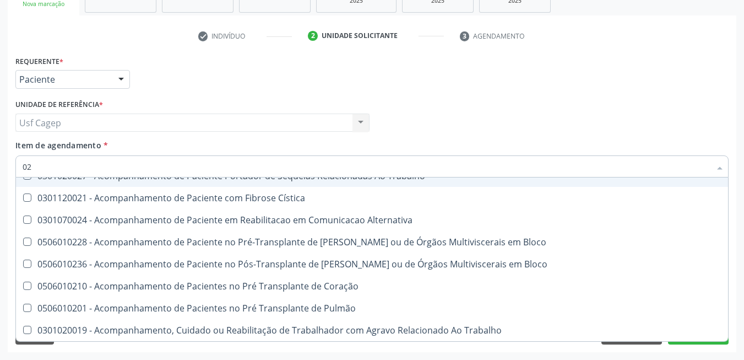
checkbox \(T3\) "true"
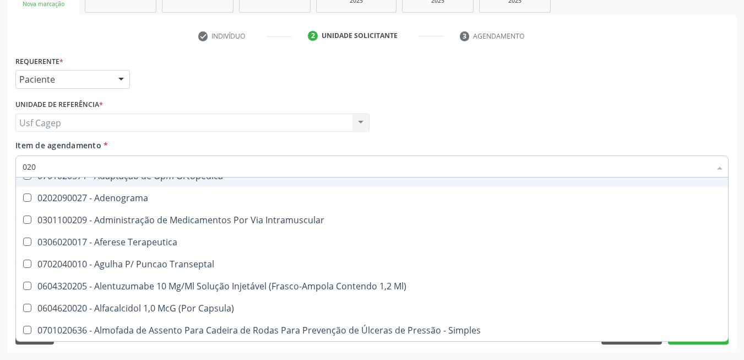
type input "0202"
checkbox Laser "true"
checkbox Septostomia "true"
checkbox Biologica "true"
checkbox Glicose "false"
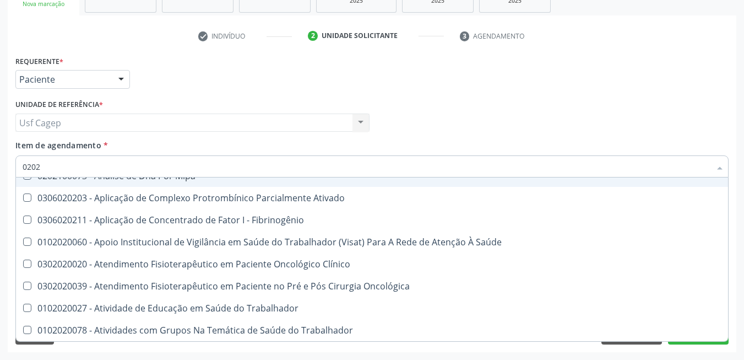
type input "02020"
checkbox Xi "true"
checkbox Fibrinogenio "true"
checkbox Glicose "false"
checkbox Glicosilada "false"
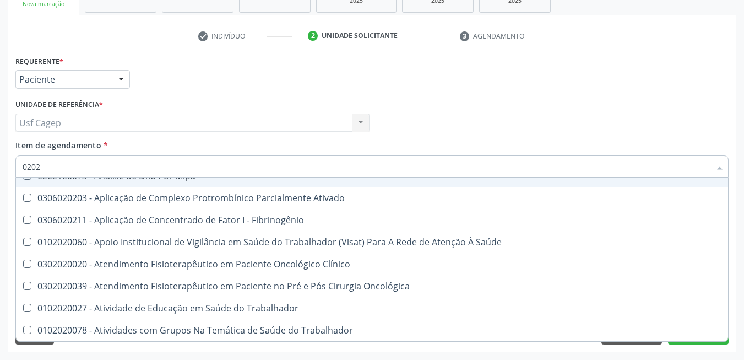
checkbox Zinco "true"
checkbox Completo "false"
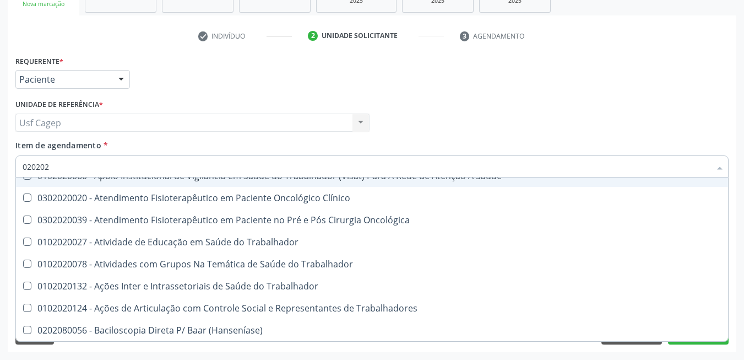
type input "0202020"
checkbox \(Pos-Pasteurização\) "true"
checkbox Molecular "false"
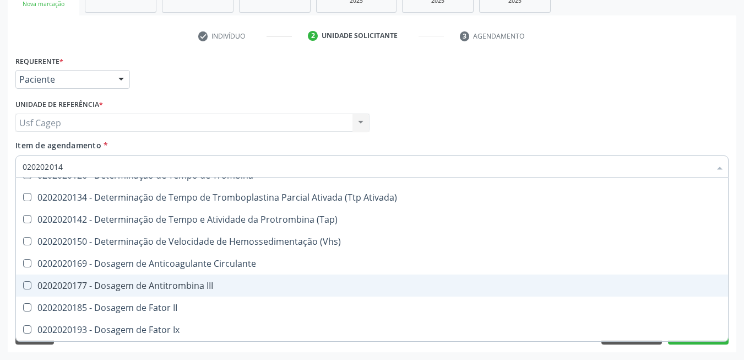
scroll to position [0, 0]
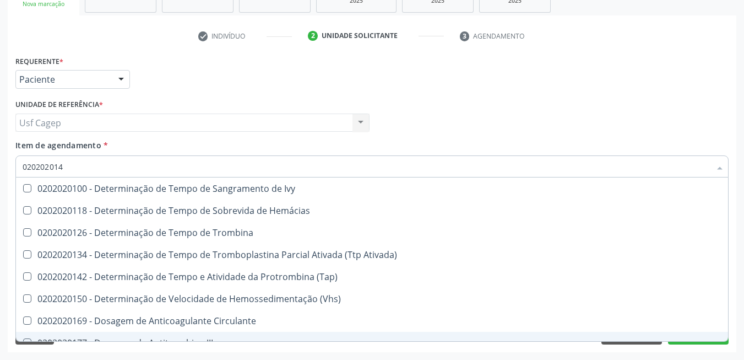
type input "0202020142"
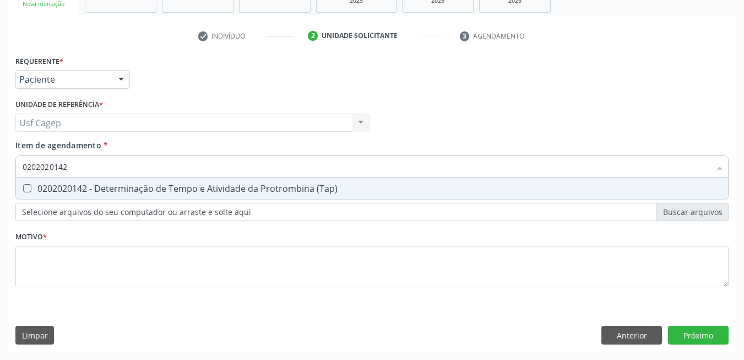
click at [253, 181] on span "0202020142 - Determinação de Tempo e Atividade da Protrombina (Tap)" at bounding box center [372, 188] width 712 height 22
checkbox \(Tap\) "true"
click at [253, 168] on input "0202020142" at bounding box center [367, 166] width 688 height 22
type input "0"
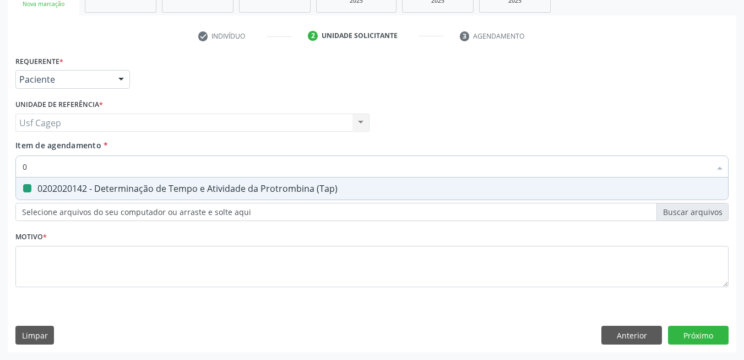
checkbox \(Tap\) "false"
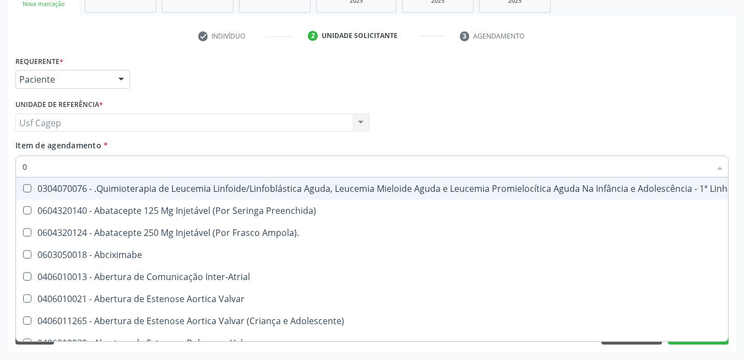
type input "02"
checkbox Trabalho "true"
checkbox Bilateral "true"
checkbox Indireta "true"
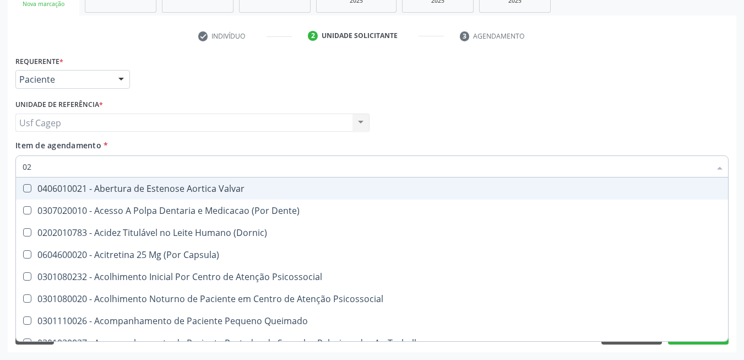
type input "020"
checkbox Pos-Operatoria "true"
checkbox \(Qualitativo\) "true"
checkbox Glomerular "true"
checkbox \(Tap\) "false"
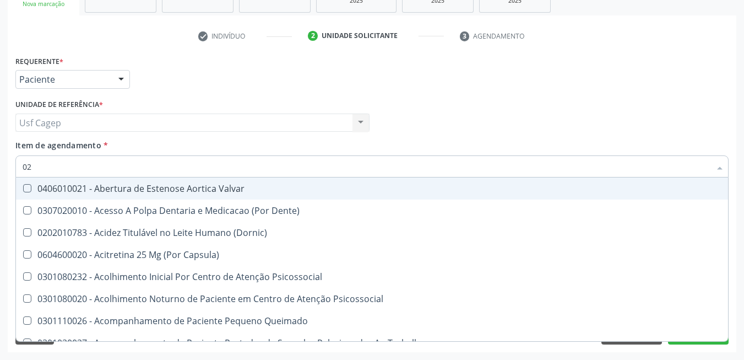
checkbox Glicose "false"
checkbox Glicosilada "false"
checkbox \(T3\) "true"
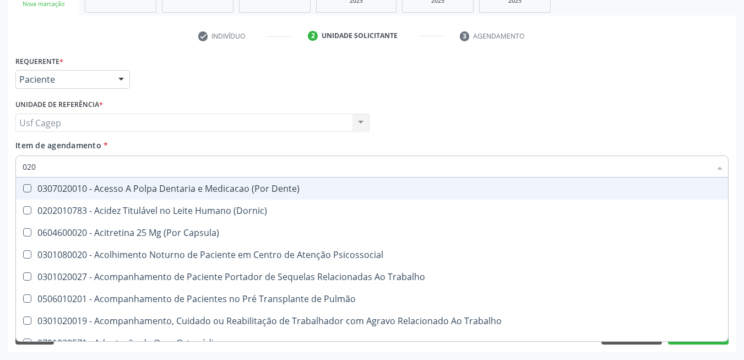
type input "0202"
checkbox Cardiovascular "true"
checkbox Laser "true"
checkbox Septostomia "true"
checkbox Biologica "true"
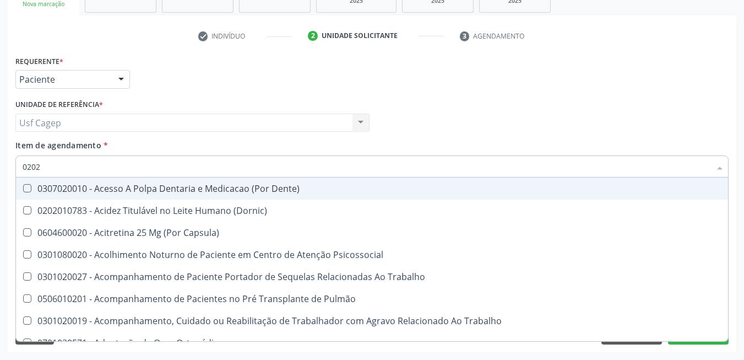
checkbox \(Tap\) "false"
checkbox Glicose "false"
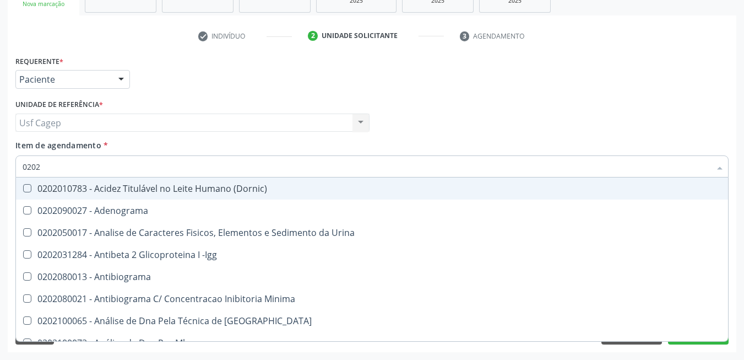
type input "02020"
checkbox Reumatoide "true"
checkbox \(Tap\) "false"
checkbox Xi "true"
checkbox Fibrinogenio "true"
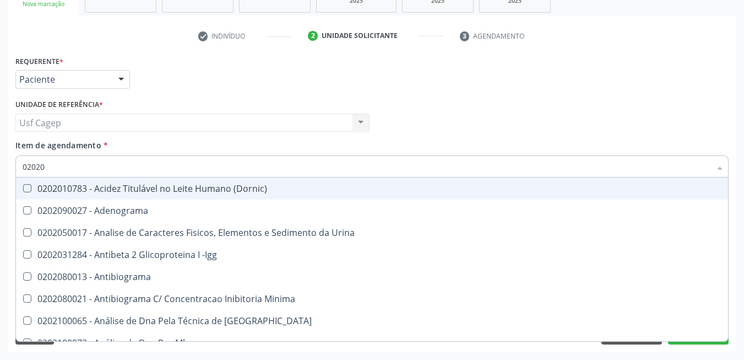
checkbox Glicose "false"
checkbox Glicosilada "false"
checkbox Zinco "true"
checkbox Completo "false"
type input "020202"
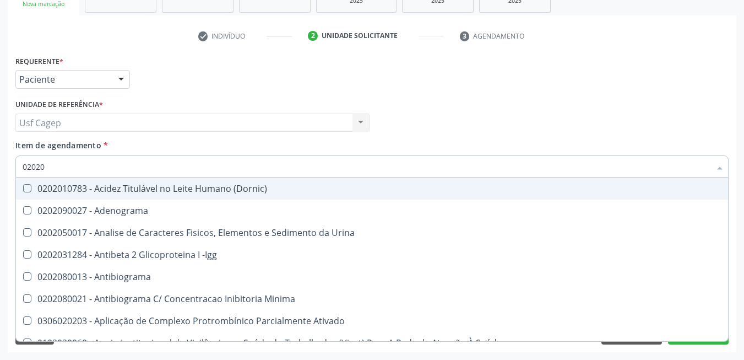
checkbox Trabalhadores "true"
checkbox Molecular "true"
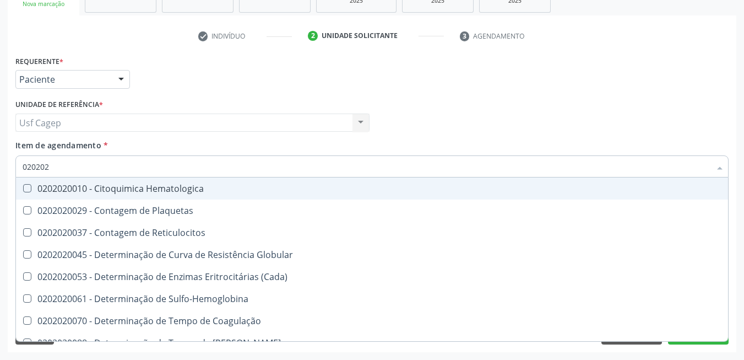
type input "0202020"
checkbox Hematocrito "true"
checkbox Completo "false"
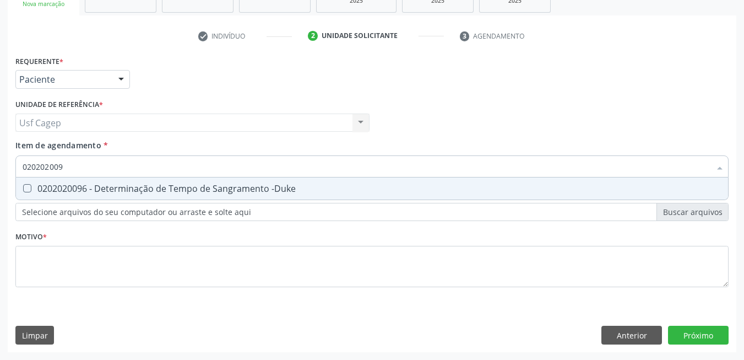
type input "0202020096"
drag, startPoint x: 266, startPoint y: 182, endPoint x: 271, endPoint y: 175, distance: 8.7
click at [267, 182] on span "0202020096 - Determinação de Tempo de Sangramento -Duke" at bounding box center [372, 188] width 712 height 22
checkbox -Duke "true"
click at [271, 172] on input "0202020096" at bounding box center [367, 166] width 688 height 22
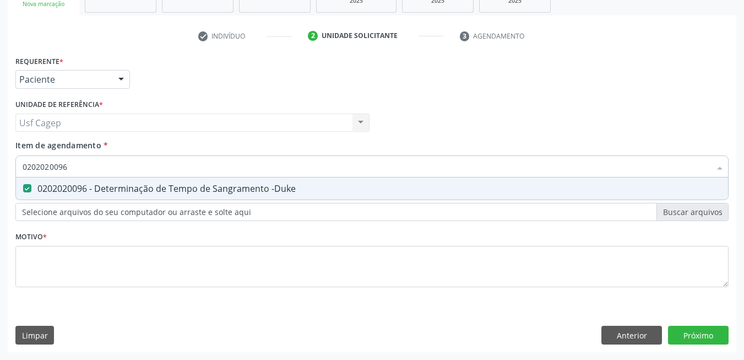
click at [271, 172] on input "0202020096" at bounding box center [367, 166] width 688 height 22
type input "0"
checkbox -Duke "false"
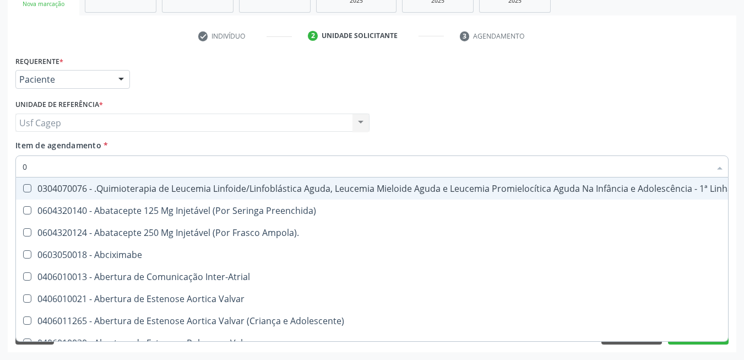
type input "02"
checkbox \(Frasco-Ampola\) "true"
checkbox Trabalho "true"
checkbox Bilateral "true"
checkbox Indireta "true"
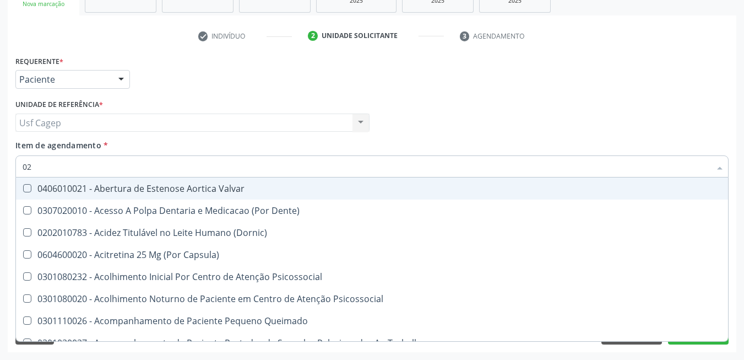
type input "020"
checkbox Comprimido\) "true"
checkbox Pos-Operatoria "true"
checkbox \(Qualitativo\) "true"
checkbox Glomerular "true"
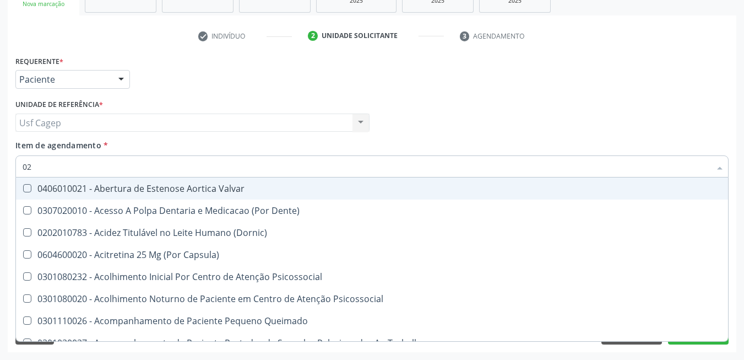
checkbox -Duke "false"
checkbox \(Tap\) "false"
checkbox Glicose "false"
checkbox Glicosilada "false"
checkbox \(T3\) "true"
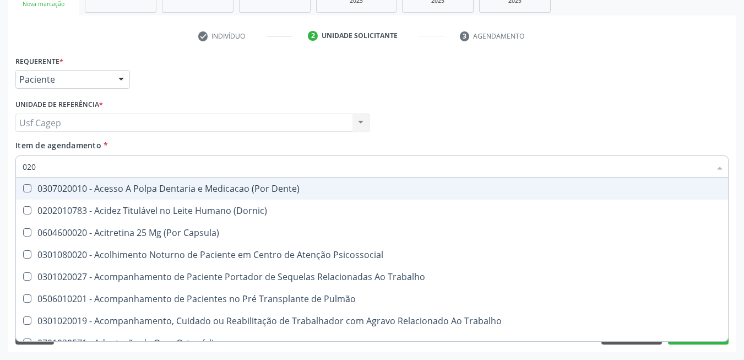
type input "0202"
checkbox Cognitivo "true"
checkbox Cardiovascular "true"
checkbox Laser "true"
checkbox Septostomia "true"
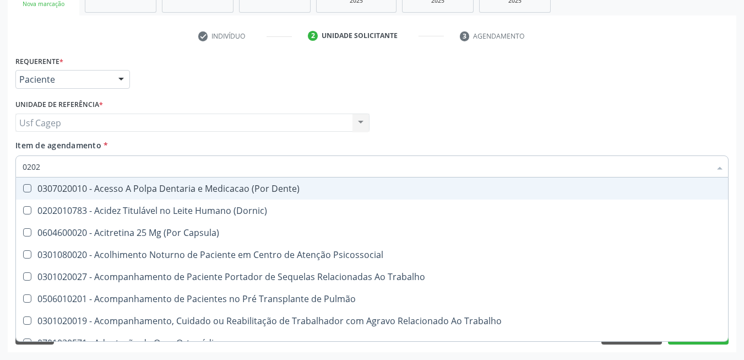
checkbox Biologica "true"
checkbox -Duke "false"
checkbox \(Tap\) "false"
checkbox Glicose "false"
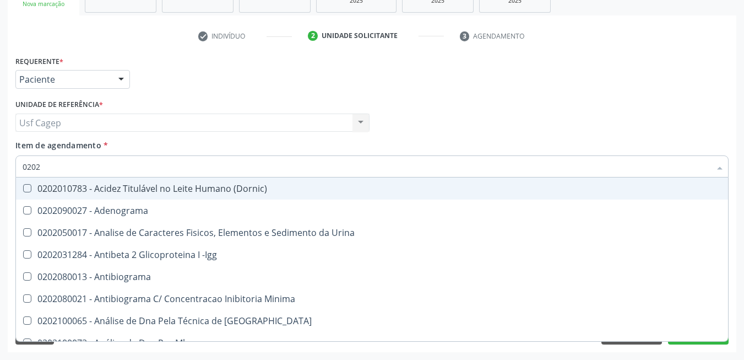
type input "02020"
checkbox Ordenhado "true"
checkbox Reumatoide "true"
checkbox -Duke "false"
checkbox \(Tap\) "false"
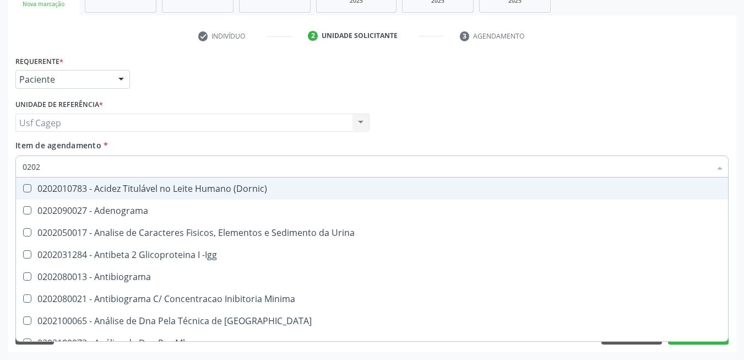
checkbox Xi "true"
checkbox Fibrinogenio "true"
checkbox Glicose "false"
checkbox Glicosilada "false"
checkbox Zinco "true"
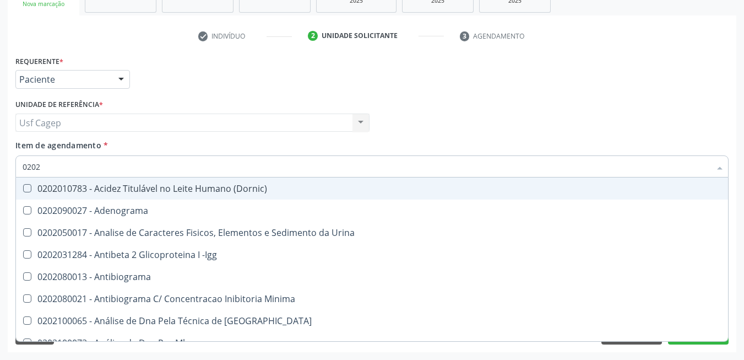
checkbox Completo "false"
type input "020202"
checkbox Clínico "true"
checkbox Trabalhadores "true"
checkbox Molecular "true"
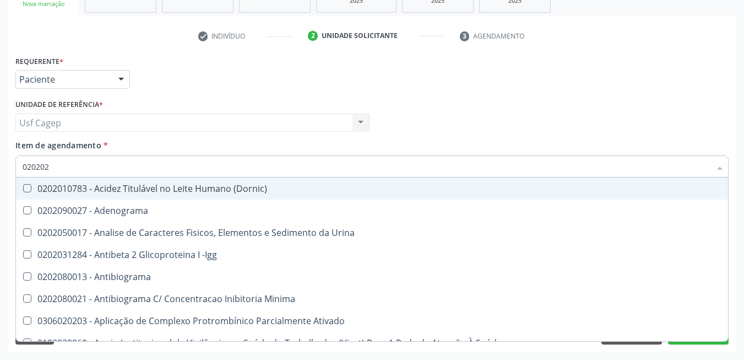
type input "0202020"
checkbox \(Pos-Pasteurização\) "true"
checkbox Molecular "false"
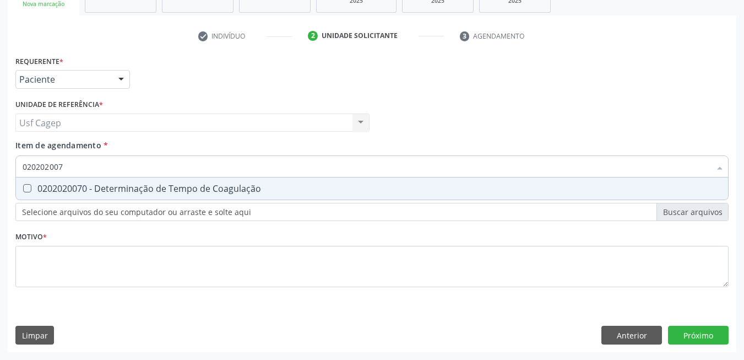
type input "0202020070"
drag, startPoint x: 275, startPoint y: 184, endPoint x: 273, endPoint y: 172, distance: 12.3
click at [273, 180] on span "0202020070 - Determinação de Tempo de Coagulação" at bounding box center [372, 188] width 712 height 22
checkbox Coagulação "true"
click at [273, 170] on input "0202020070" at bounding box center [367, 166] width 688 height 22
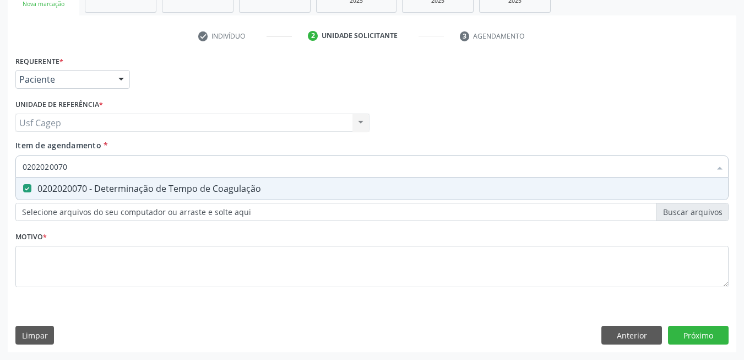
click at [273, 170] on input "0202020070" at bounding box center [367, 166] width 688 height 22
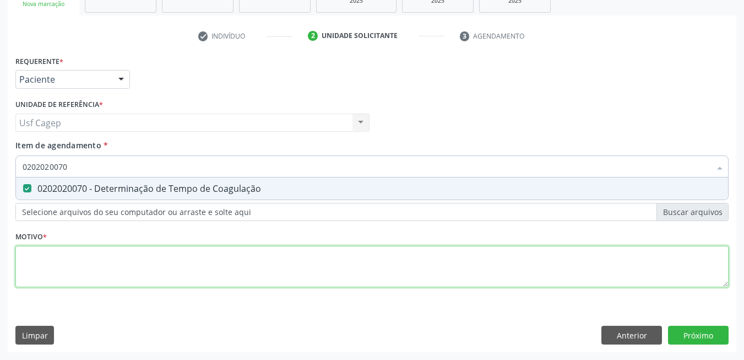
click at [255, 278] on div "Requerente * Paciente Médico(a) Enfermeiro(a) Paciente Nenhum resultado encontr…" at bounding box center [371, 177] width 713 height 249
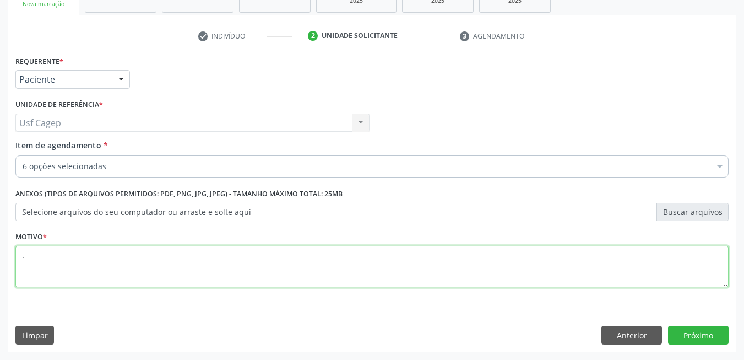
type textarea "."
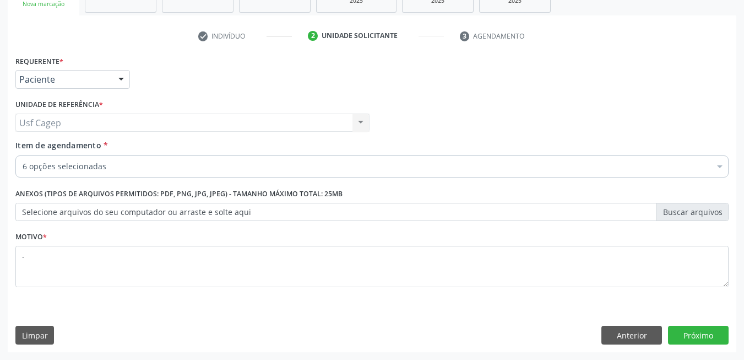
click at [429, 136] on div "Médico Solicitante Por favor, selecione a Unidade de Atendimento primeiro Nenhu…" at bounding box center [372, 117] width 719 height 43
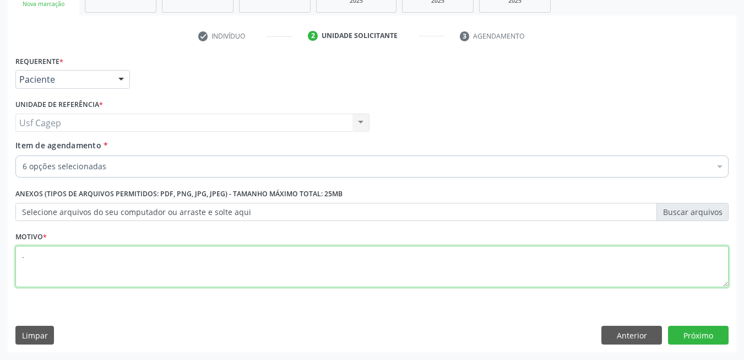
click at [482, 265] on textarea "." at bounding box center [371, 267] width 713 height 42
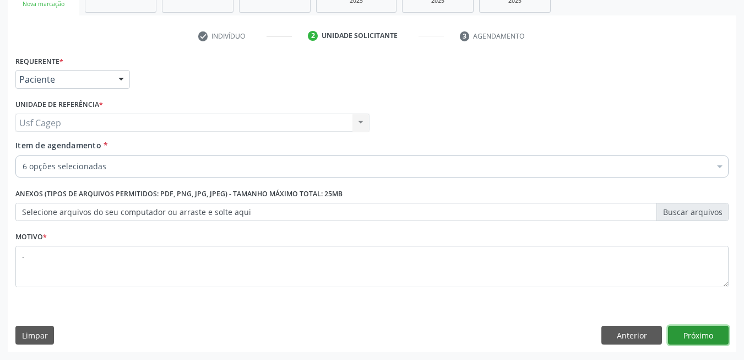
click at [692, 334] on button "Próximo" at bounding box center [698, 334] width 61 height 19
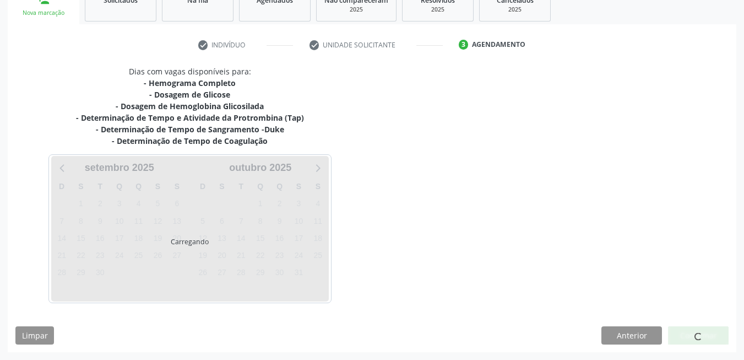
scroll to position [177, 0]
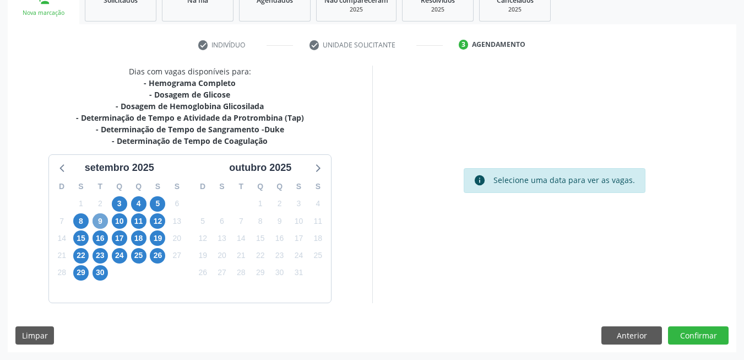
click at [94, 222] on span "9" at bounding box center [100, 220] width 15 height 15
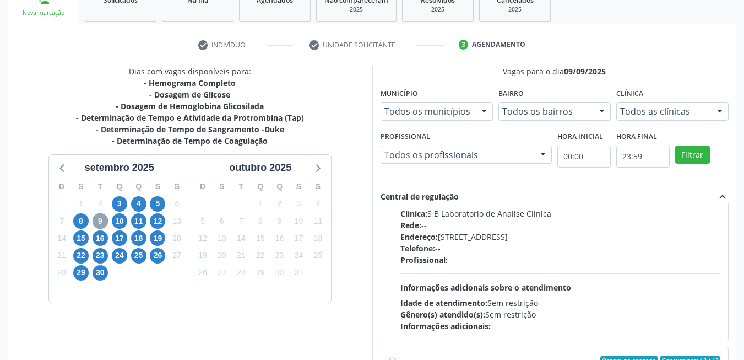
scroll to position [110, 0]
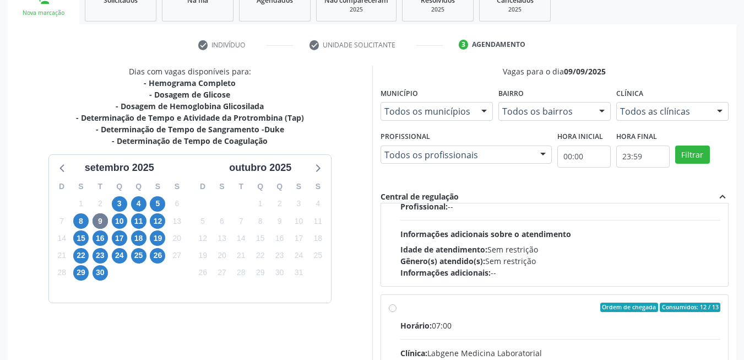
click at [499, 231] on span "Informações adicionais sobre o atendimento" at bounding box center [485, 234] width 171 height 10
click at [396, 119] on input "Ordem de chegada Consumidos: 10 / 14 Horário: 07:00 Clínica: S B Laboratorio de…" at bounding box center [393, 114] width 8 height 10
radio input "true"
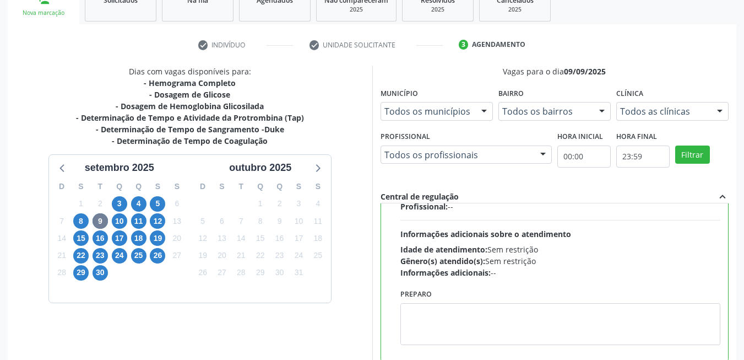
scroll to position [0, 0]
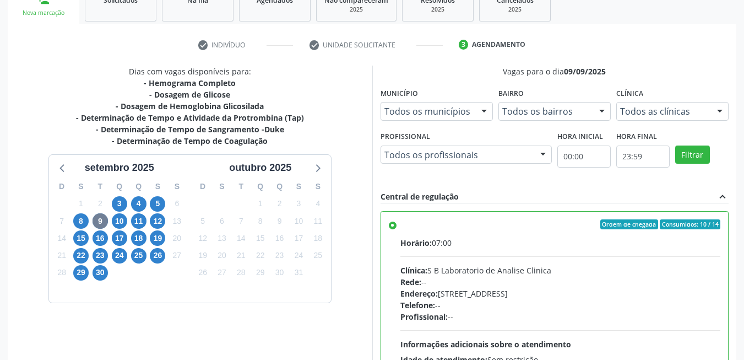
click at [370, 264] on div "Dias com vagas disponíveis para: - Hemograma Completo - Dosagem de Glicose - Do…" at bounding box center [190, 245] width 365 height 358
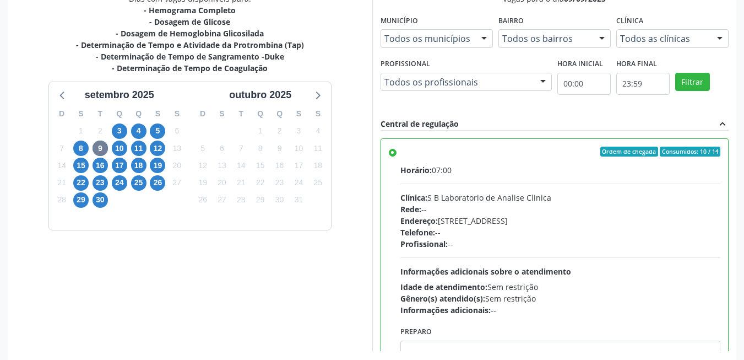
scroll to position [298, 0]
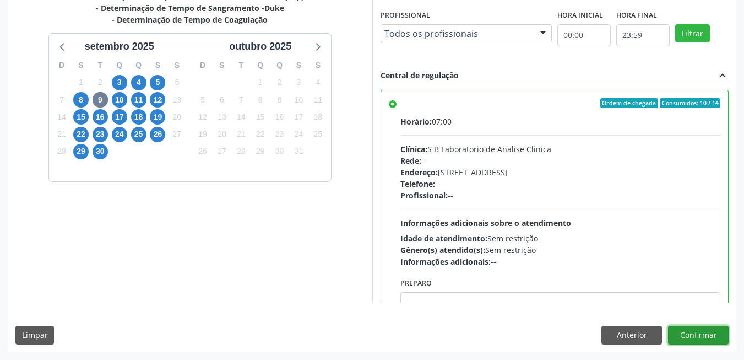
click at [705, 332] on button "Confirmar" at bounding box center [698, 334] width 61 height 19
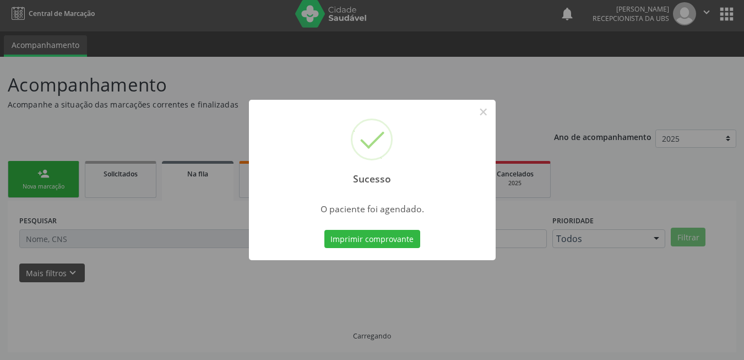
scroll to position [4, 0]
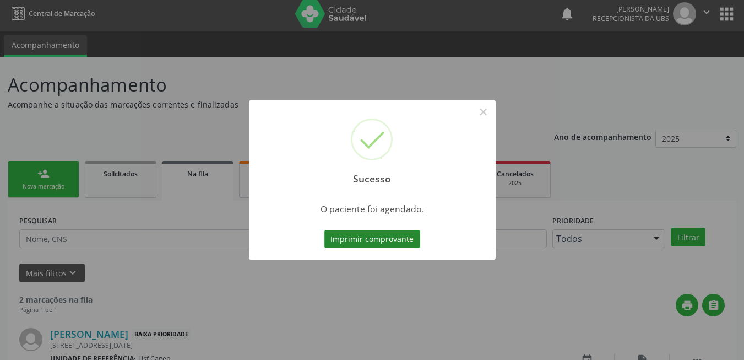
click at [375, 239] on button "Imprimir comprovante" at bounding box center [372, 239] width 96 height 19
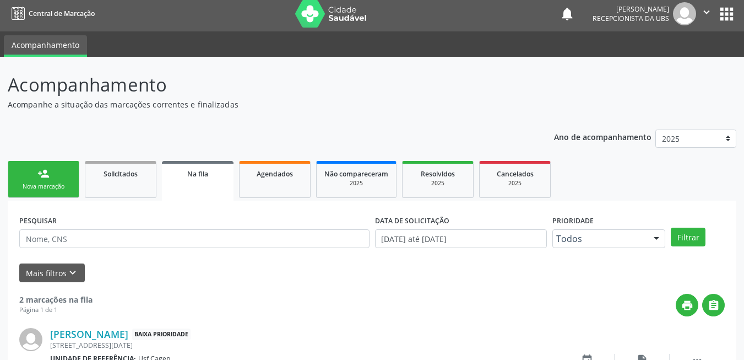
click at [62, 193] on link "person_add Nova marcação" at bounding box center [44, 179] width 72 height 37
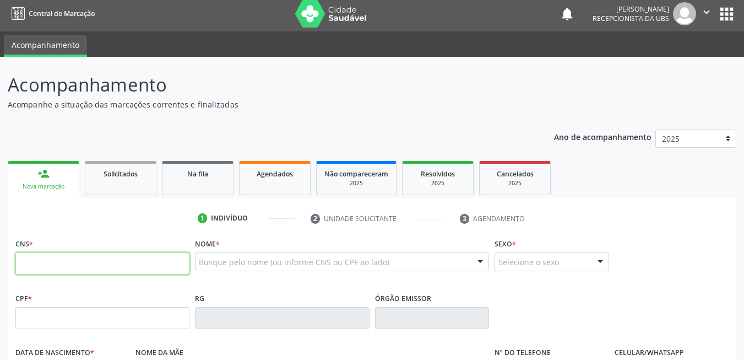
click at [117, 265] on input "text" at bounding box center [102, 263] width 174 height 22
click at [95, 264] on input "text" at bounding box center [102, 263] width 174 height 22
type input "898 0029 9375 0137"
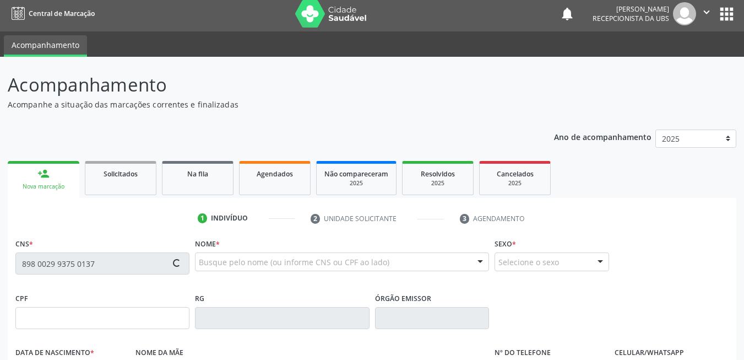
scroll to position [169, 0]
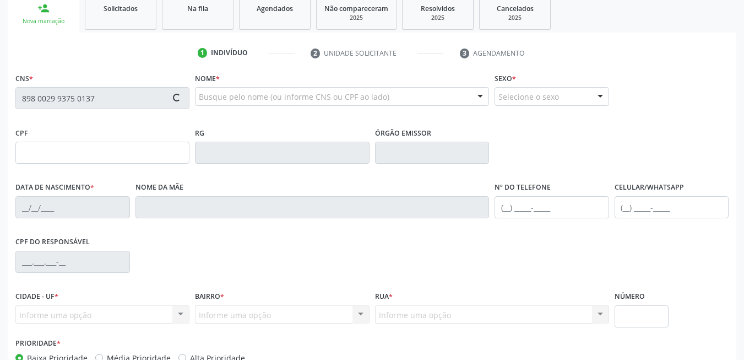
type input "021.131.444-76"
type input "05/04/1958"
type input "Maria Nazareth da Conceicao"
type input "(87) 99617-3555"
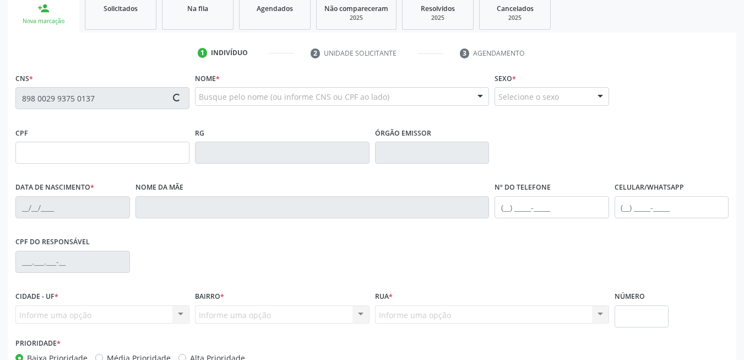
type input "68"
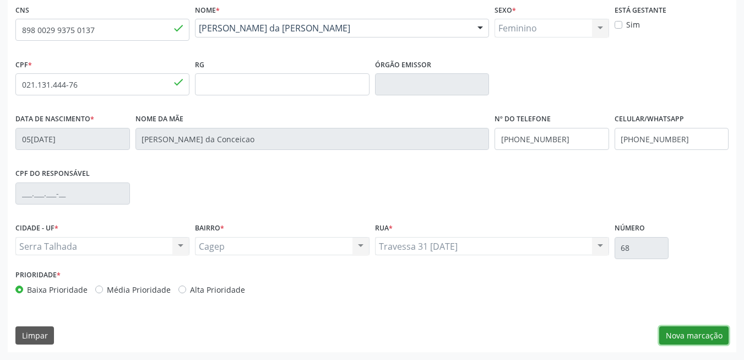
click at [690, 334] on button "Nova marcação" at bounding box center [693, 335] width 69 height 19
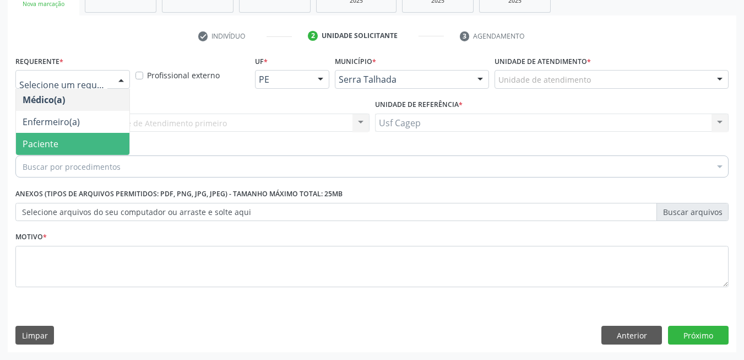
click at [80, 143] on span "Paciente" at bounding box center [72, 144] width 113 height 22
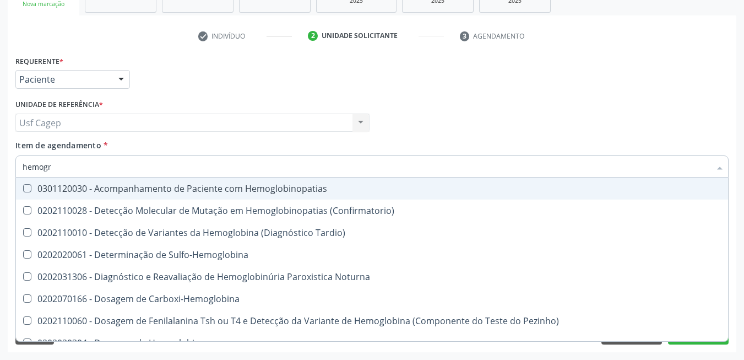
type input "hemogra"
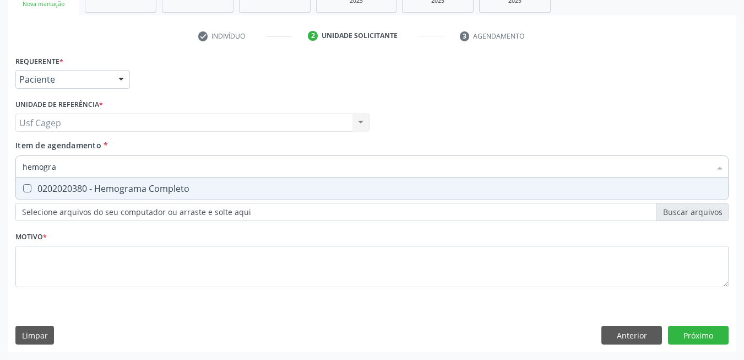
click at [89, 196] on span "0202020380 - Hemograma Completo" at bounding box center [372, 188] width 712 height 22
checkbox Completo "true"
click at [99, 166] on input "hemogra" at bounding box center [367, 166] width 688 height 22
type input "g"
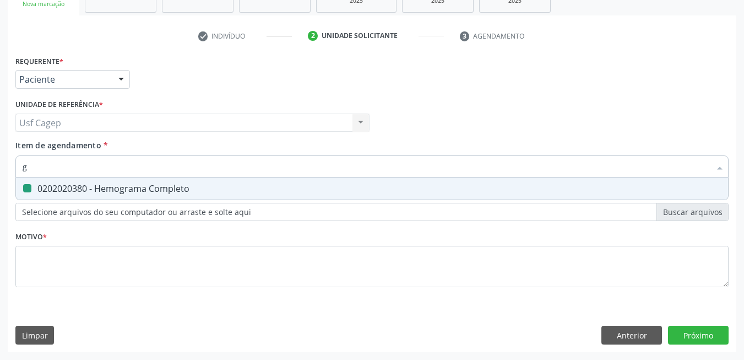
checkbox Completo "false"
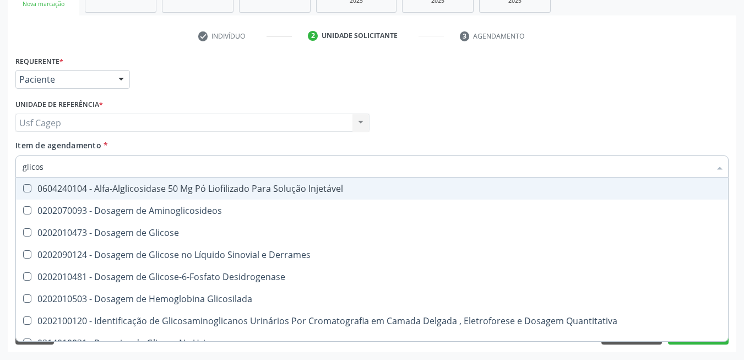
type input "glicose"
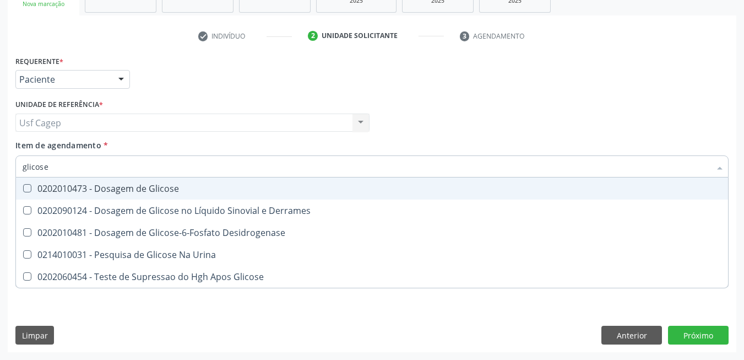
click at [122, 191] on div "0202010473 - Dosagem de Glicose" at bounding box center [372, 188] width 699 height 9
checkbox Glicose "true"
click at [126, 171] on input "glicose" at bounding box center [367, 166] width 688 height 22
type input "he"
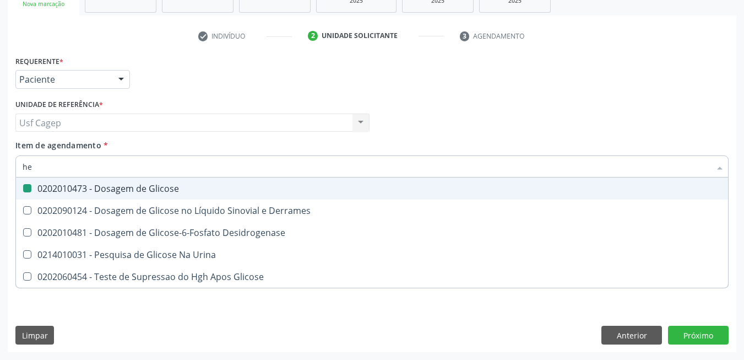
checkbox Glicose "false"
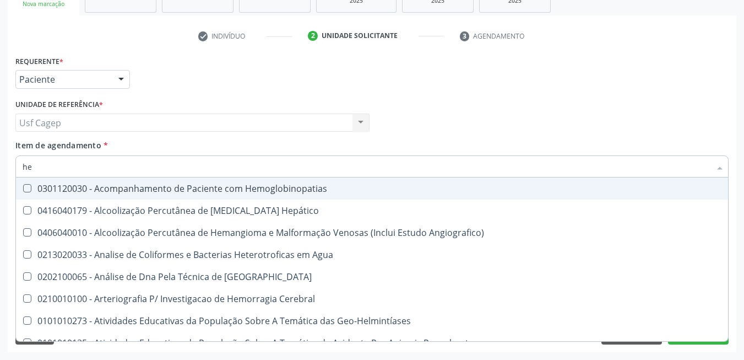
type input "hem"
checkbox II "true"
checkbox Completo "false"
type input "hemo"
checkbox Hemácias "true"
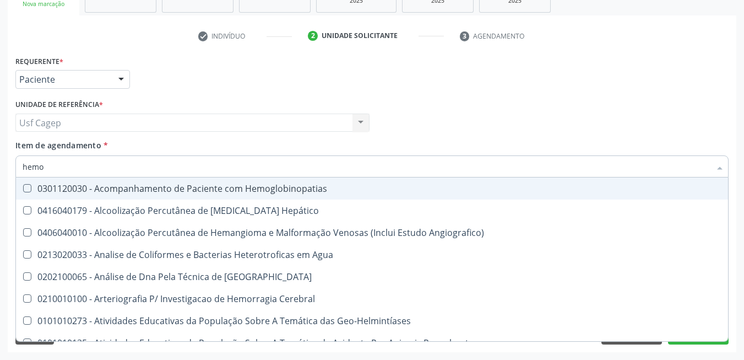
checkbox II "false"
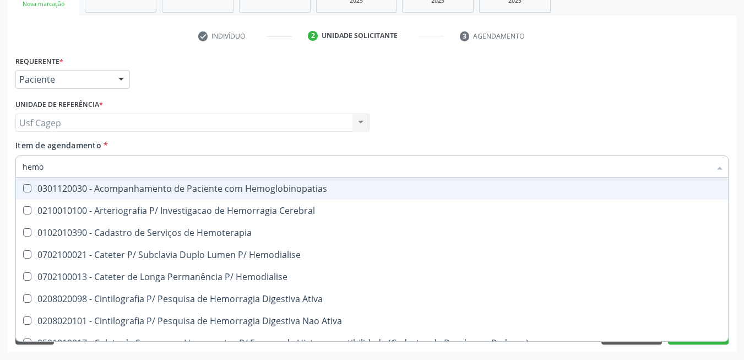
type input "hemog"
checkbox Carboxi-Hemoglobina "true"
type input "hemogl"
checkbox Carboxi-Hemoglobina "false"
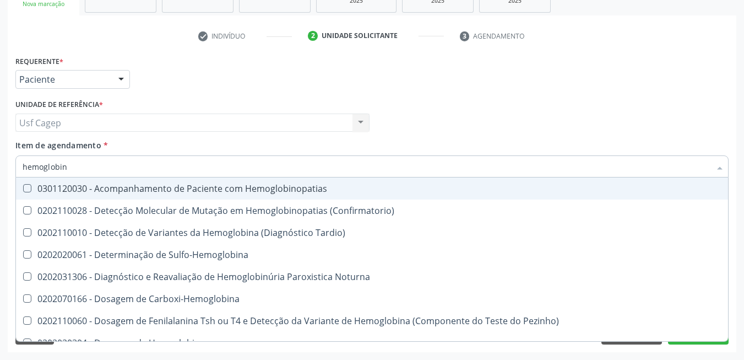
type input "hemoglobina"
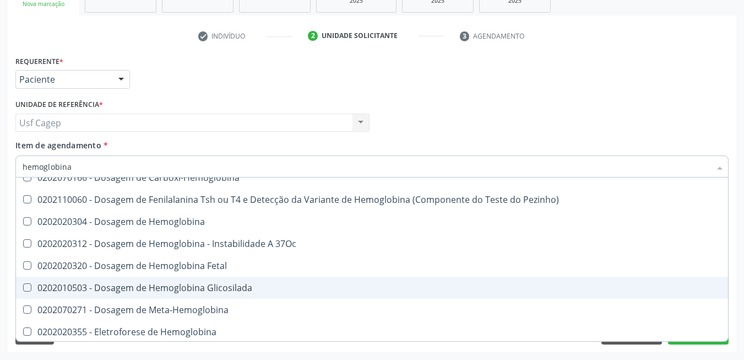
scroll to position [101, 0]
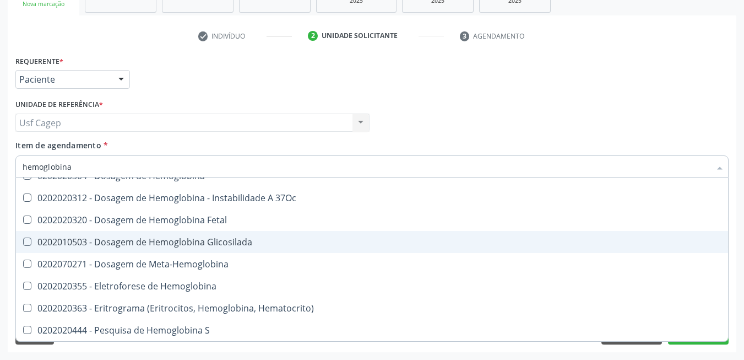
click at [220, 242] on div "0202010503 - Dosagem de Hemoglobina Glicosilada" at bounding box center [372, 241] width 699 height 9
checkbox Glicosilada "true"
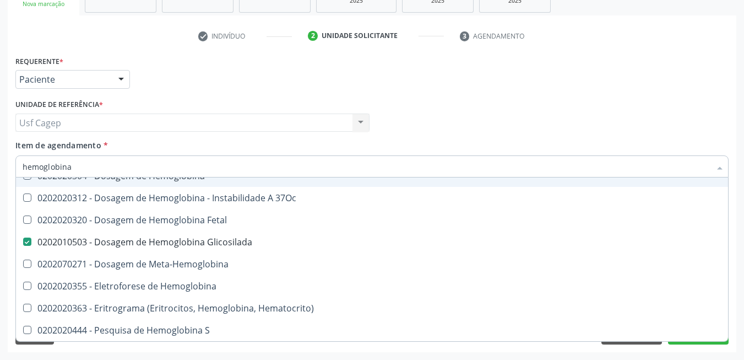
click at [227, 170] on input "hemoglobina" at bounding box center [367, 166] width 688 height 22
type input "0"
checkbox Glicosilada "false"
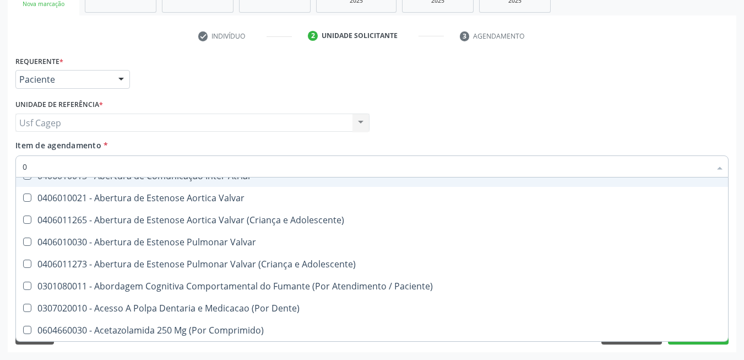
type input "02"
checkbox Bilateral "true"
checkbox Indireta "true"
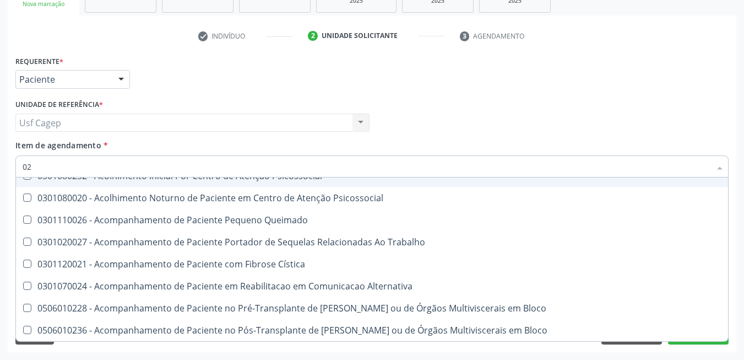
type input "020"
checkbox \(Qualitativo\) "true"
checkbox Glomerular "true"
checkbox Glicose "false"
checkbox Glicosilada "false"
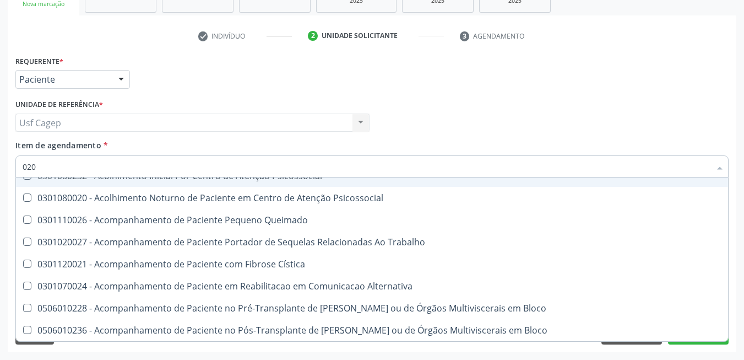
checkbox \(T3\) "true"
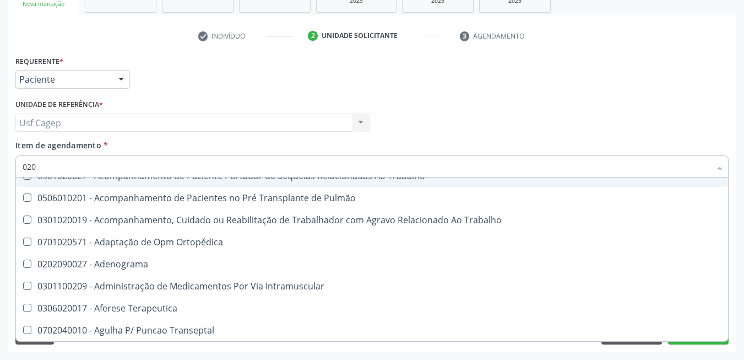
type input "0202"
checkbox Laser "true"
checkbox Septostomia "true"
checkbox Biologica "true"
checkbox Glicose "false"
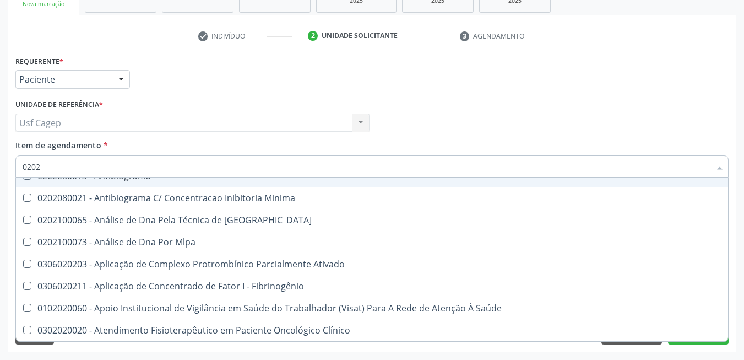
type input "02020"
checkbox Xi "true"
checkbox Fibrinogenio "true"
checkbox Glicose "false"
checkbox Glicosilada "false"
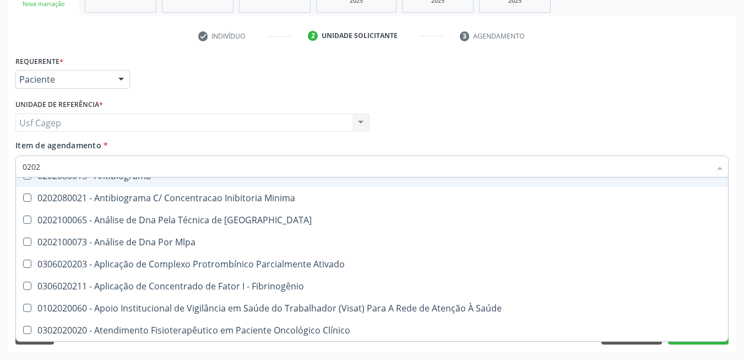
checkbox Zinco "true"
checkbox Completo "false"
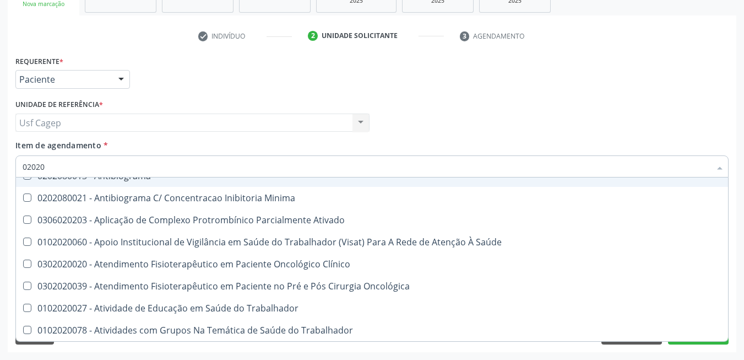
type input "020202"
checkbox Molecular "true"
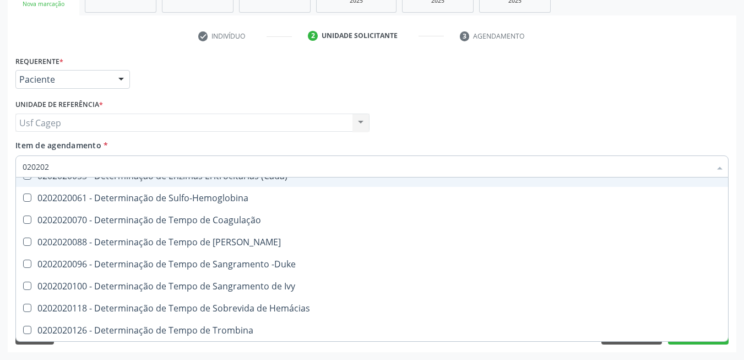
type input "0202020"
checkbox Hematocrito "true"
checkbox Completo "false"
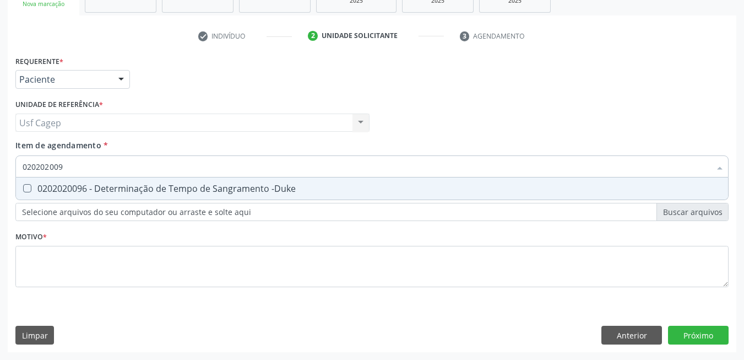
scroll to position [0, 0]
type input "0202020096"
drag, startPoint x: 248, startPoint y: 195, endPoint x: 250, endPoint y: 182, distance: 13.3
click at [250, 192] on span "0202020096 - Determinação de Tempo de Sangramento -Duke" at bounding box center [372, 188] width 712 height 22
checkbox -Duke "true"
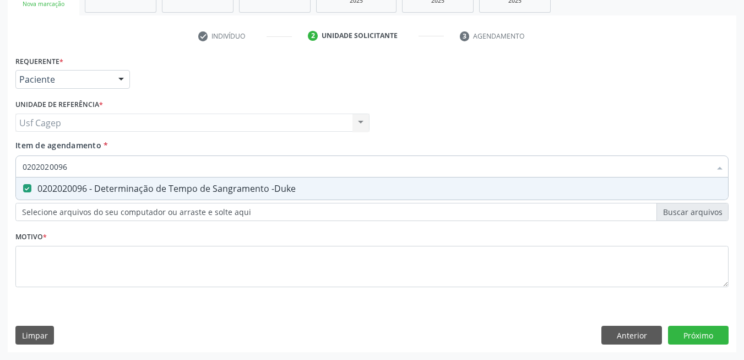
click at [251, 171] on input "0202020096" at bounding box center [367, 166] width 688 height 22
type input "0"
checkbox -Duke "false"
click at [301, 183] on span "0202020070 - Determinação de Tempo de Coagulação" at bounding box center [372, 188] width 712 height 22
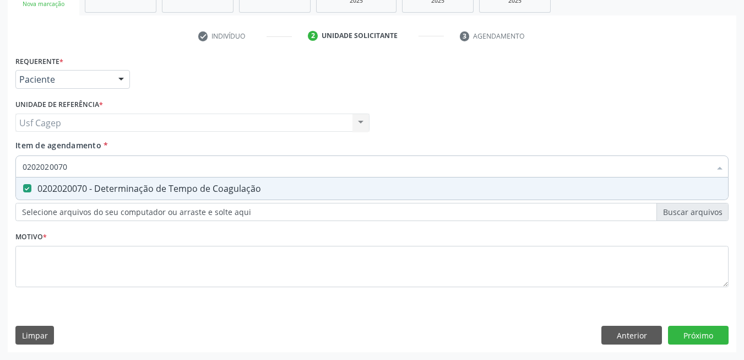
click at [307, 168] on input "0202020070" at bounding box center [367, 166] width 688 height 22
click at [308, 184] on div "0202020142 - Determinação de Tempo e Atividade da Protrombina (Tap)" at bounding box center [372, 188] width 699 height 9
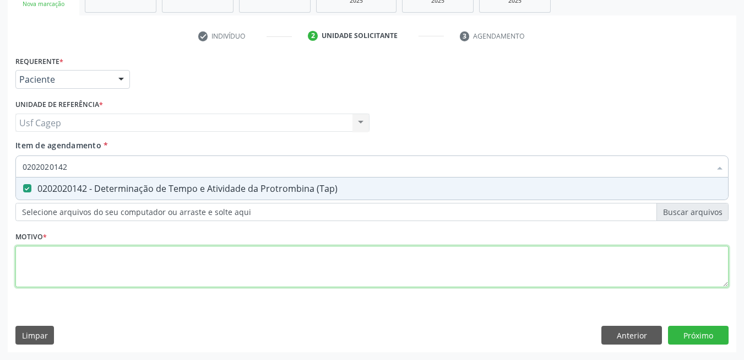
click at [276, 258] on div "Requerente * Paciente Médico(a) Enfermeiro(a) Paciente Nenhum resultado encontr…" at bounding box center [371, 177] width 713 height 249
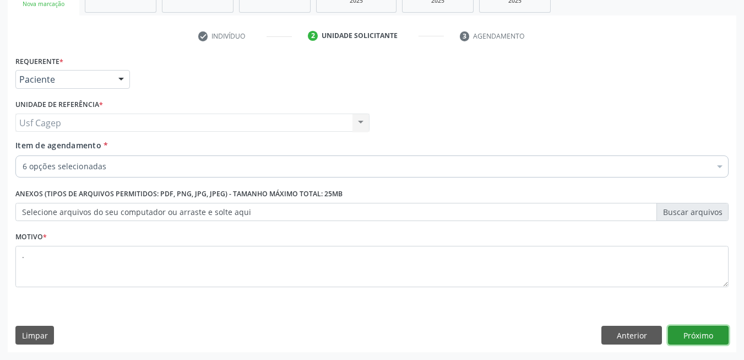
click at [691, 340] on button "Próximo" at bounding box center [698, 334] width 61 height 19
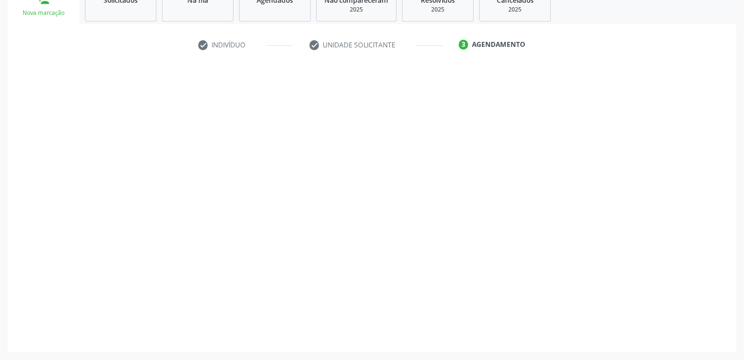
scroll to position [177, 0]
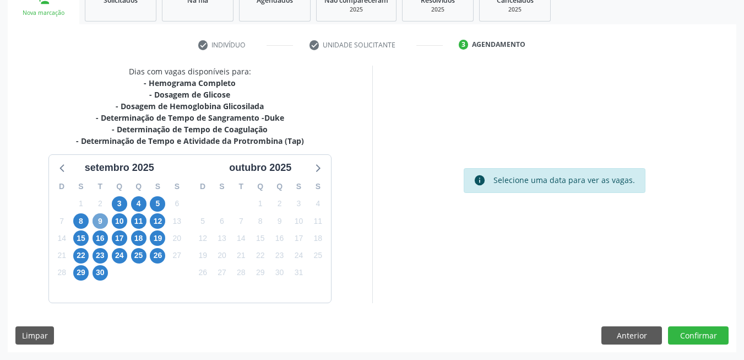
click at [97, 220] on span "9" at bounding box center [100, 220] width 15 height 15
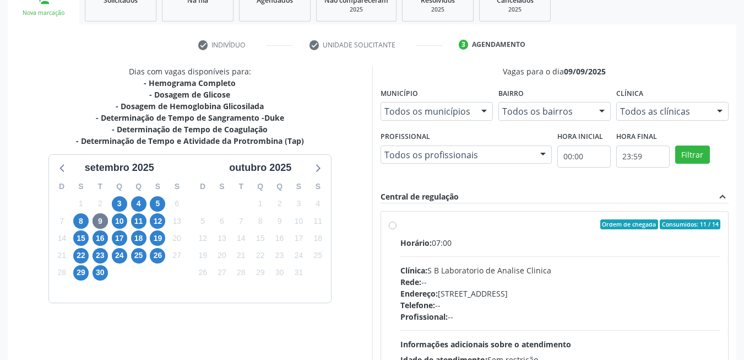
click at [463, 258] on div "Horário: 07:00 Clínica: S B Laboratorio de Analise Clinica Rede: -- Endereço: C…" at bounding box center [560, 312] width 320 height 151
click at [396, 229] on input "Ordem de chegada Consumidos: 11 / 14 Horário: 07:00 Clínica: S B Laboratorio de…" at bounding box center [393, 224] width 8 height 10
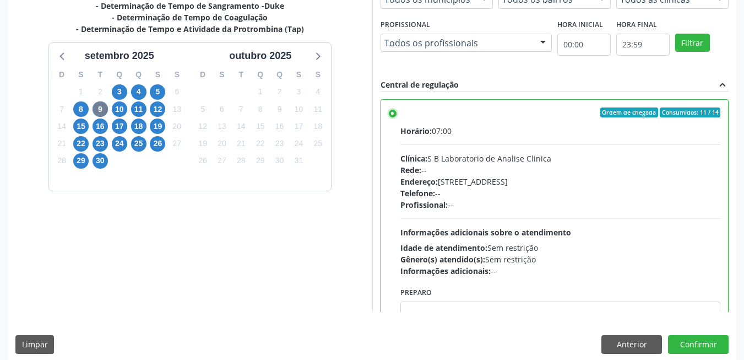
scroll to position [298, 0]
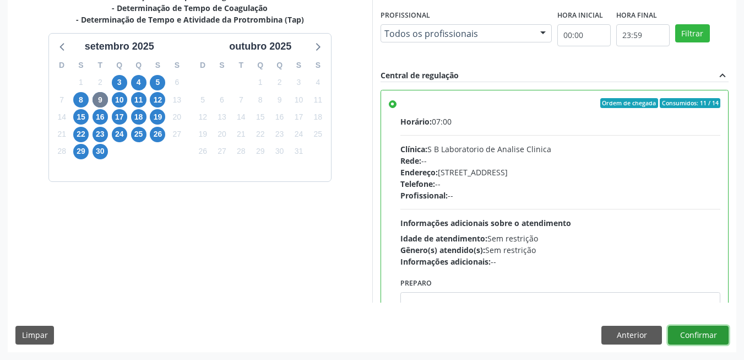
click at [714, 333] on button "Confirmar" at bounding box center [698, 334] width 61 height 19
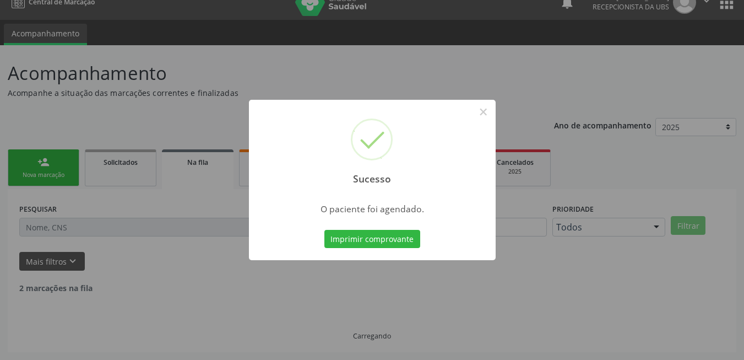
scroll to position [4, 0]
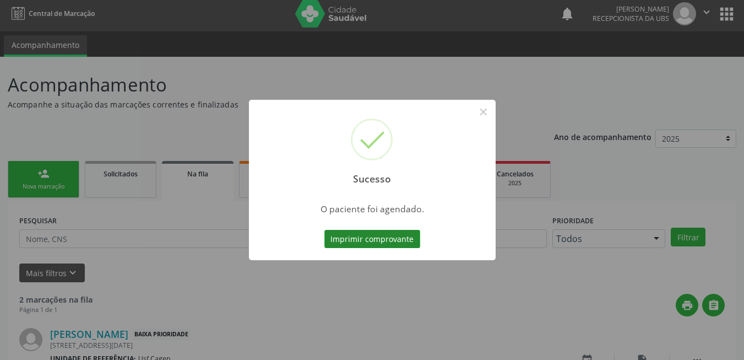
click at [377, 242] on button "Imprimir comprovante" at bounding box center [372, 239] width 96 height 19
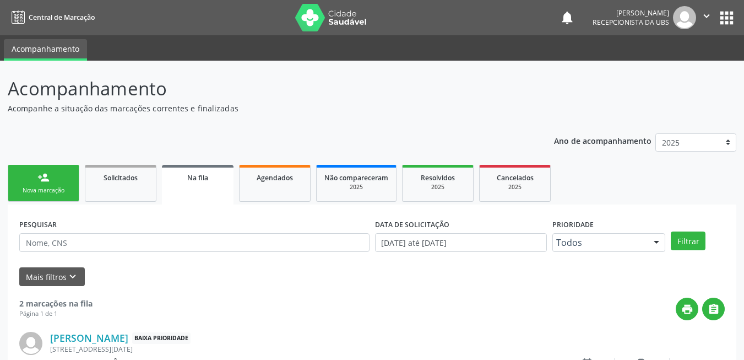
scroll to position [4, 0]
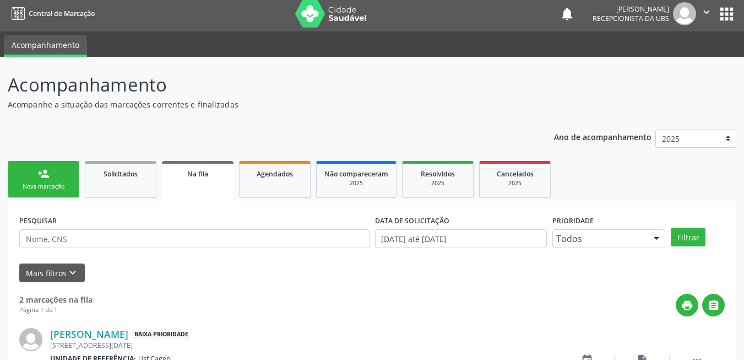
click at [45, 176] on div "person_add" at bounding box center [43, 173] width 12 height 12
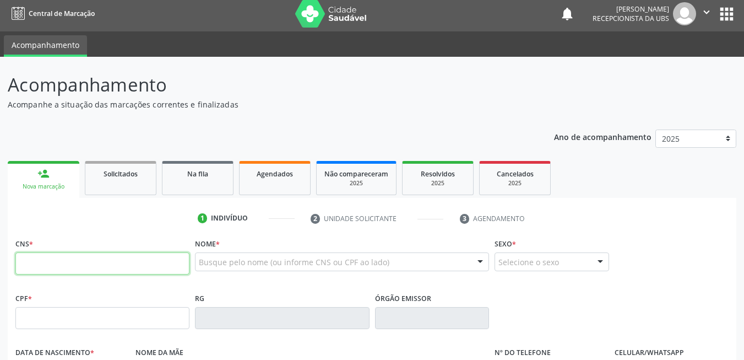
click at [52, 258] on input "text" at bounding box center [102, 263] width 174 height 22
type input "898 0037 0400 8216"
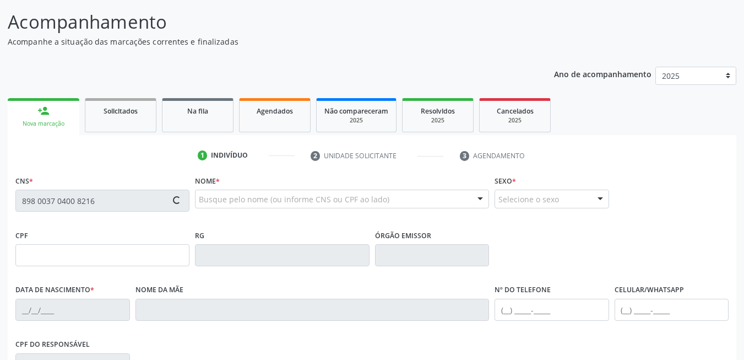
scroll to position [169, 0]
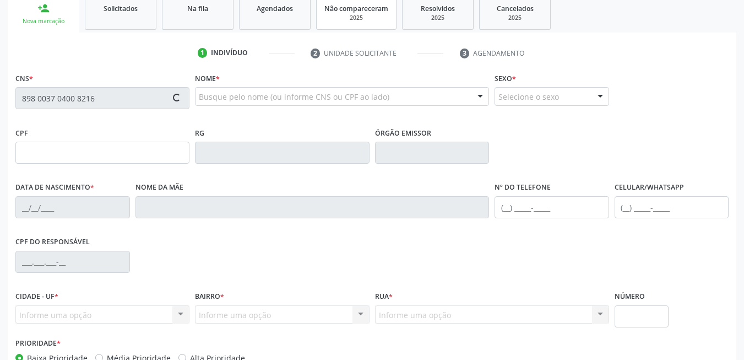
type input "888.086.024-00"
type input "0[DATE]"
type input "Bernadete [PERSON_NAME]"
type input "[PHONE_NUMBER]"
type input "036.120.274-17"
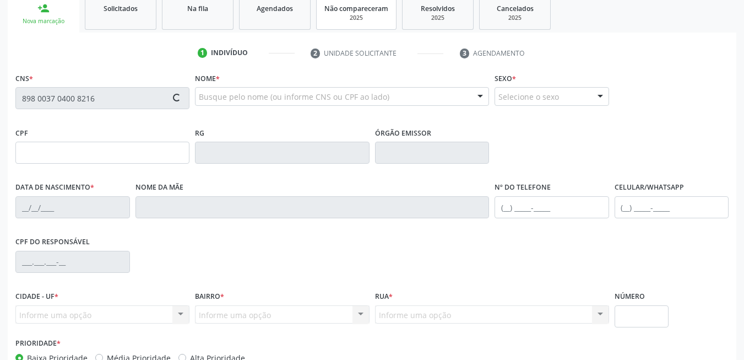
type input "257"
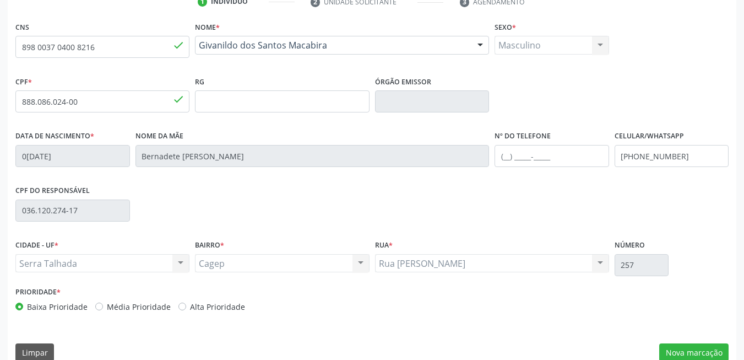
scroll to position [237, 0]
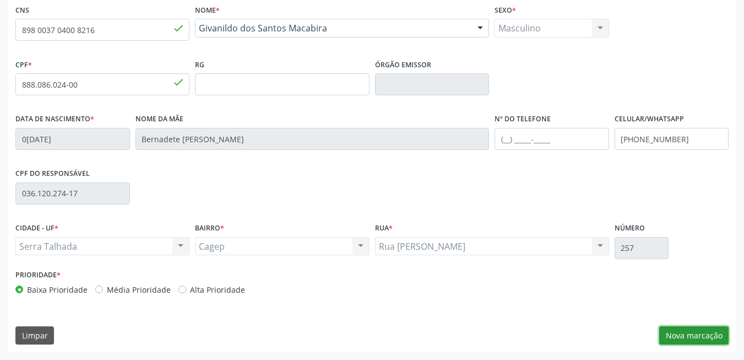
click at [678, 344] on button "Nova marcação" at bounding box center [693, 335] width 69 height 19
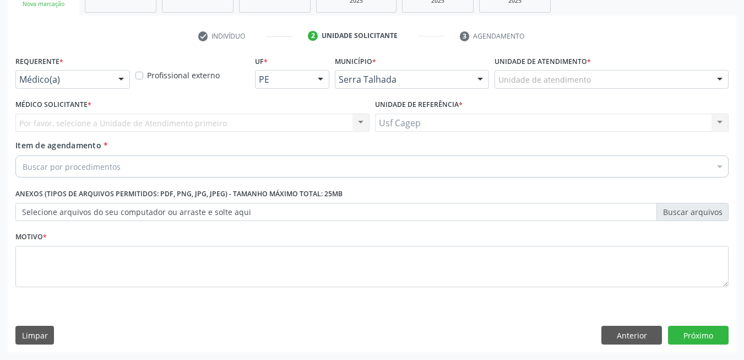
scroll to position [186, 0]
click at [110, 79] on div "Médico(a) Médico(a) Enfermeiro(a) Paciente Nenhum resultado encontrado para: " …" at bounding box center [72, 79] width 115 height 19
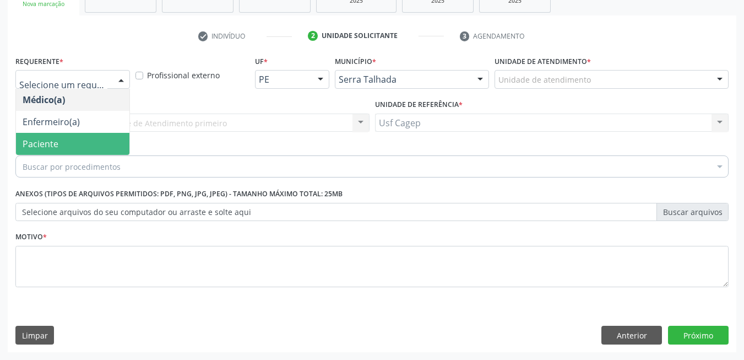
click at [99, 135] on span "Paciente" at bounding box center [72, 144] width 113 height 22
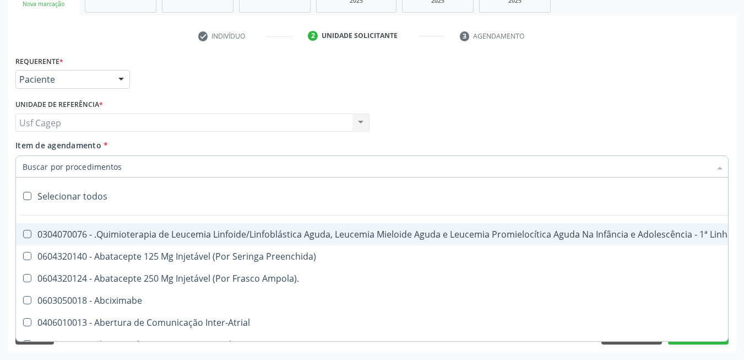
click at [97, 175] on div at bounding box center [371, 166] width 713 height 22
click at [114, 161] on input "Item de agendamento *" at bounding box center [367, 166] width 688 height 22
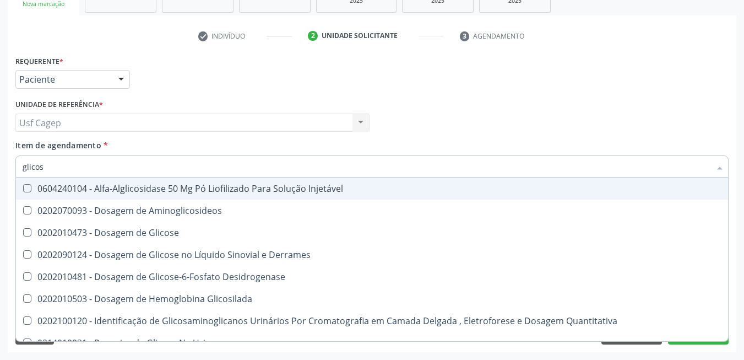
type input "glicose"
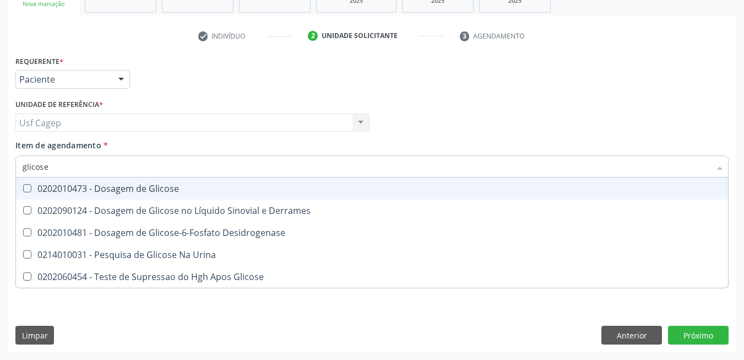
drag, startPoint x: 122, startPoint y: 189, endPoint x: 127, endPoint y: 169, distance: 20.3
click at [123, 187] on div "0202010473 - Dosagem de Glicose" at bounding box center [372, 188] width 699 height 9
checkbox Glicose "true"
click at [127, 169] on input "glicose" at bounding box center [367, 166] width 688 height 22
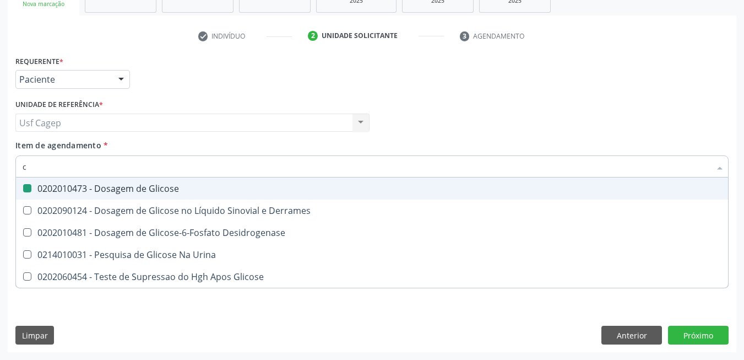
type input "cr"
checkbox Glicose "false"
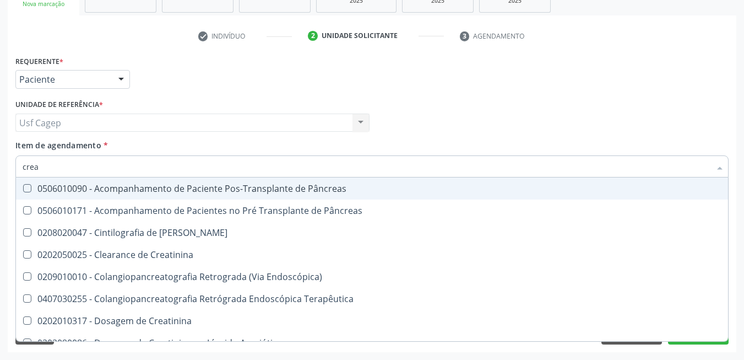
type input "creat"
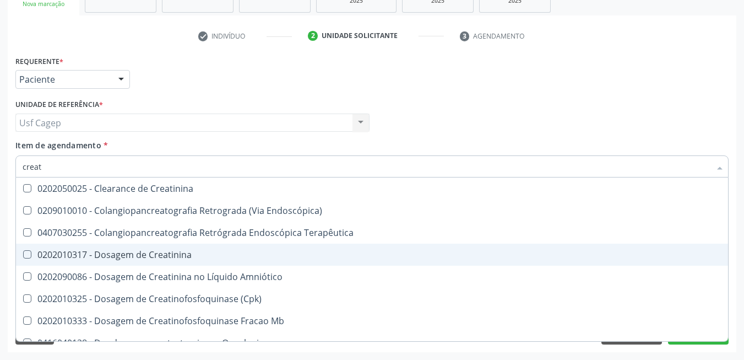
drag, startPoint x: 137, startPoint y: 257, endPoint x: 154, endPoint y: 218, distance: 42.4
click at [138, 257] on div "0202010317 - Dosagem de Creatinina" at bounding box center [372, 254] width 699 height 9
checkbox Creatinina "true"
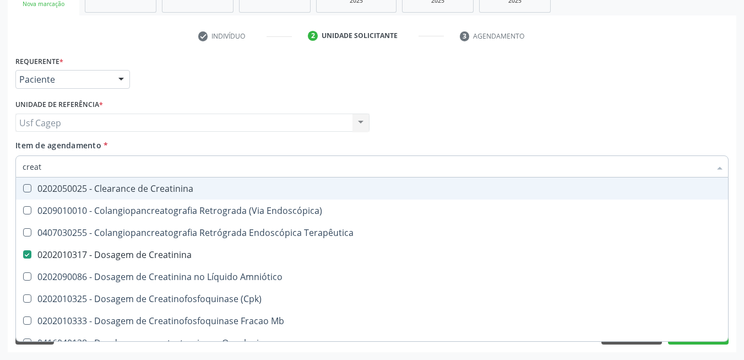
click at [152, 162] on input "creat" at bounding box center [367, 166] width 688 height 22
type input "ur"
checkbox Creatinina "false"
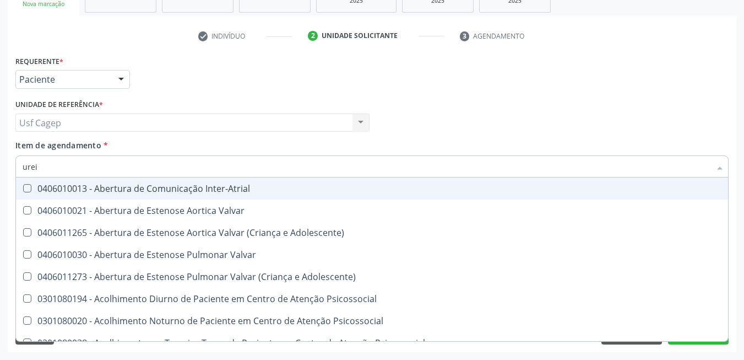
type input "ureia"
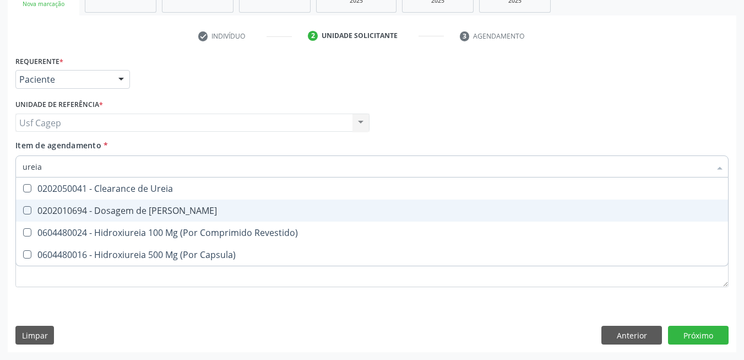
drag, startPoint x: 162, startPoint y: 208, endPoint x: 166, endPoint y: 202, distance: 7.4
click at [163, 208] on div "0202010694 - Dosagem de [PERSON_NAME]" at bounding box center [372, 210] width 699 height 9
checkbox Ureia "true"
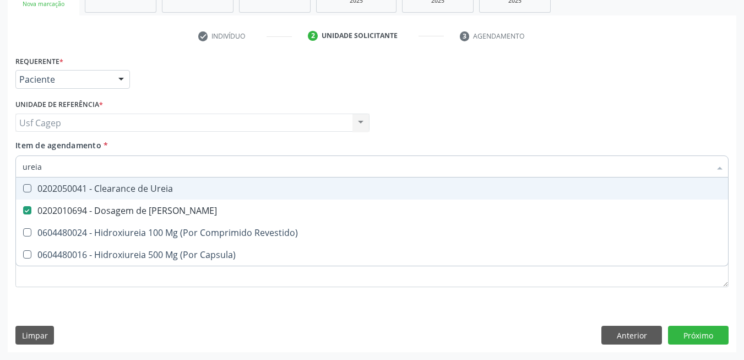
click at [177, 161] on input "ureia" at bounding box center [367, 166] width 688 height 22
type input "c"
checkbox Ureia "false"
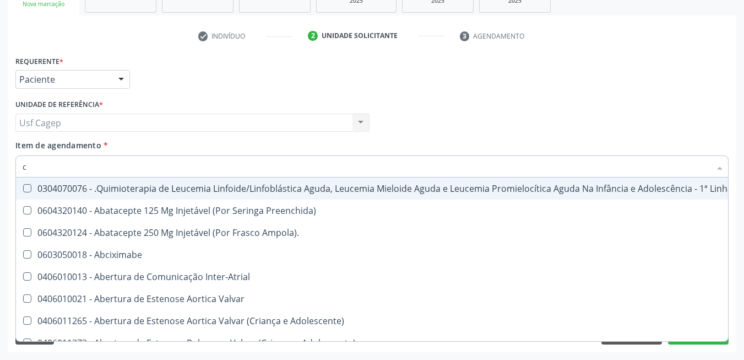
type input "co"
checkbox Creatinina "true"
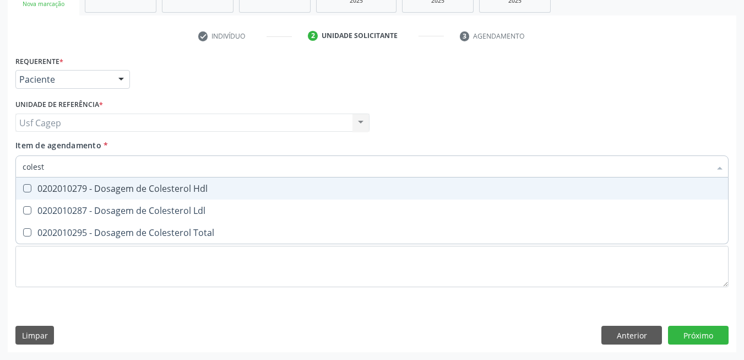
type input "coleste"
drag, startPoint x: 157, startPoint y: 194, endPoint x: 162, endPoint y: 209, distance: 15.9
click at [157, 193] on div "0202010279 - Dosagem de Colesterol Hdl" at bounding box center [372, 188] width 699 height 9
checkbox Hdl "true"
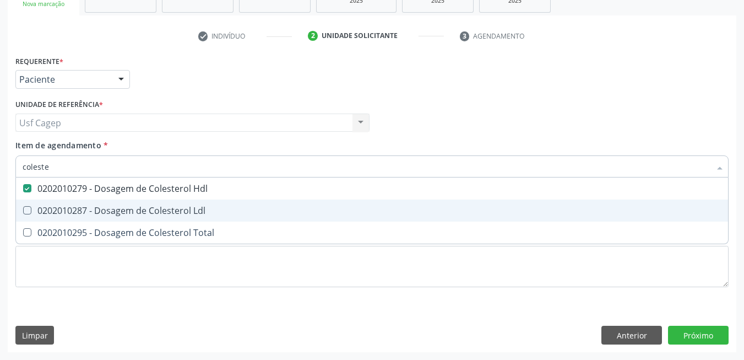
click at [162, 209] on div "0202010287 - Dosagem de Colesterol Ldl" at bounding box center [372, 210] width 699 height 9
checkbox Ldl "true"
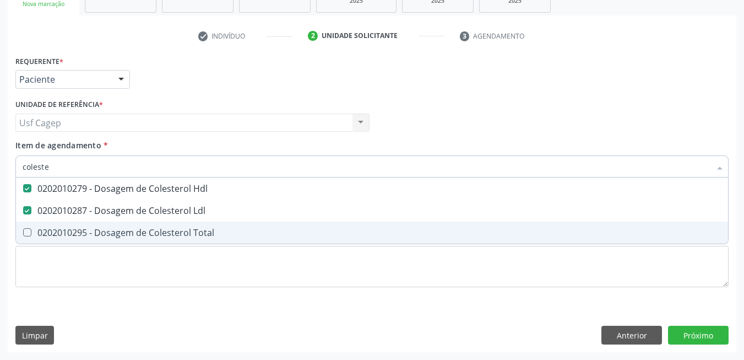
drag, startPoint x: 165, startPoint y: 240, endPoint x: 163, endPoint y: 210, distance: 29.8
click at [165, 237] on span "0202010295 - Dosagem de Colesterol Total" at bounding box center [372, 232] width 712 height 22
checkbox Total "true"
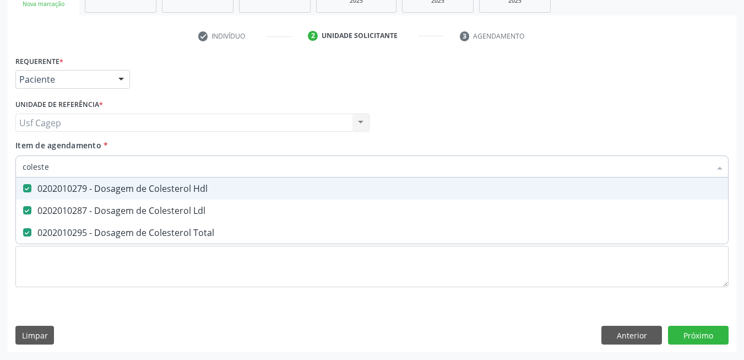
click at [150, 173] on input "coleste" at bounding box center [367, 166] width 688 height 22
type input "b"
checkbox Hdl "false"
checkbox Ldl "false"
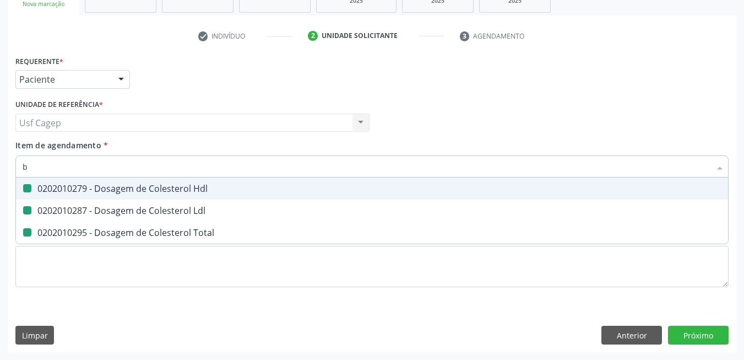
checkbox Total "false"
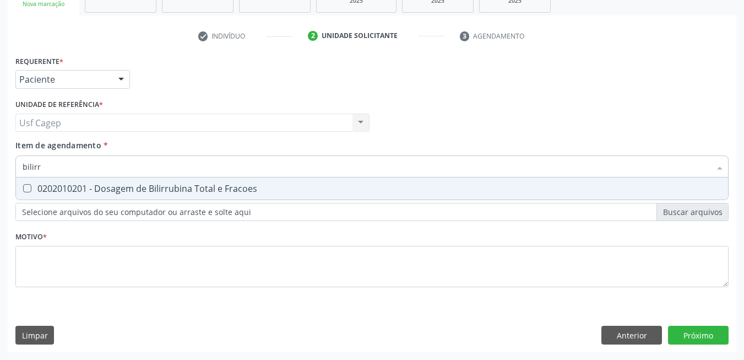
type input "bilirru"
drag, startPoint x: 153, startPoint y: 189, endPoint x: 157, endPoint y: 174, distance: 15.4
click at [154, 188] on div "0202010201 - Dosagem de Bilirrubina Total e Fracoes" at bounding box center [372, 188] width 699 height 9
checkbox Fracoes "true"
click at [155, 166] on input "bilirru" at bounding box center [367, 166] width 688 height 22
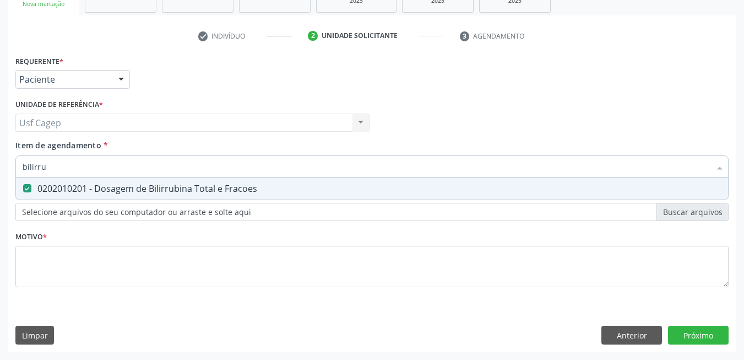
click at [155, 166] on input "bilirru" at bounding box center [367, 166] width 688 height 22
type input "t"
checkbox Fracoes "false"
type input "tg"
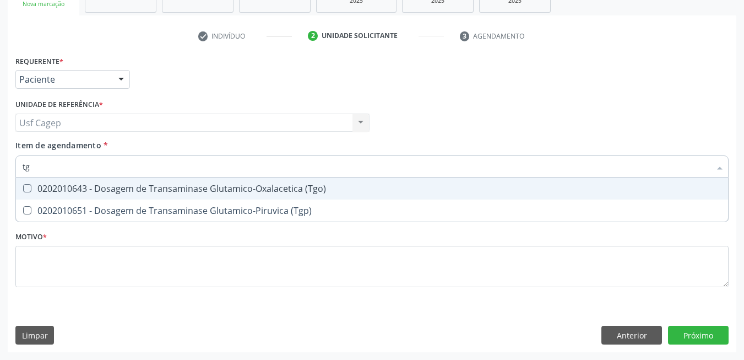
click at [268, 186] on div "0202010643 - Dosagem de Transaminase Glutamico-Oxalacetica (Tgo)" at bounding box center [372, 188] width 699 height 9
checkbox \(Tgo\) "true"
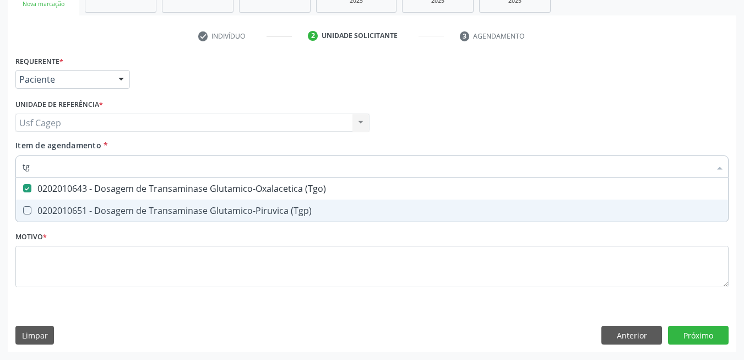
click at [275, 206] on div "0202010651 - Dosagem de Transaminase Glutamico-Piruvica (Tgp)" at bounding box center [372, 210] width 699 height 9
checkbox \(Tgp\) "true"
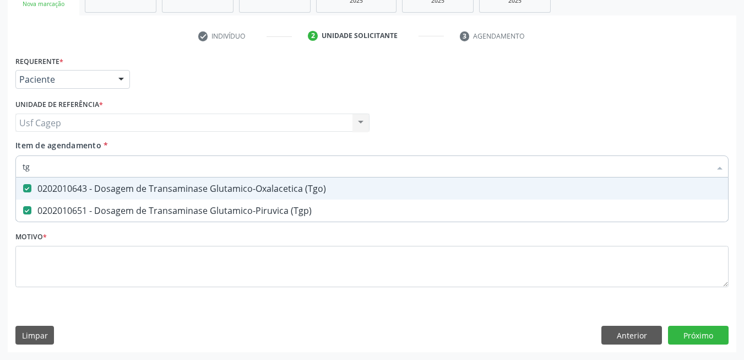
click at [275, 170] on input "tg" at bounding box center [367, 166] width 688 height 22
type input "t"
checkbox \(Tgo\) "false"
checkbox \(Tgp\) "false"
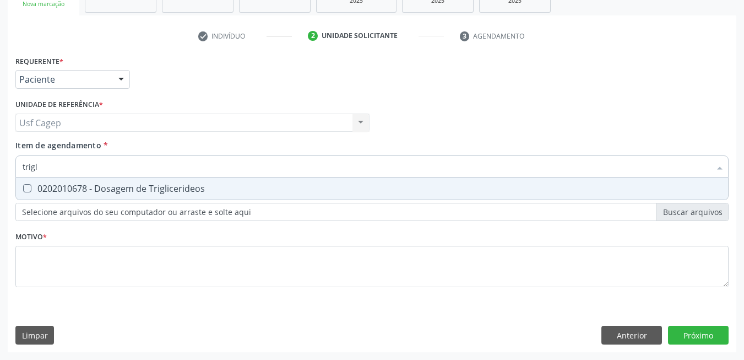
type input "trigli"
drag, startPoint x: 276, startPoint y: 191, endPoint x: 282, endPoint y: 160, distance: 32.1
click at [277, 191] on div "0202010678 - Dosagem de Triglicerideos" at bounding box center [372, 188] width 699 height 9
checkbox Triglicerideos "true"
click at [281, 159] on input "trigli" at bounding box center [367, 166] width 688 height 22
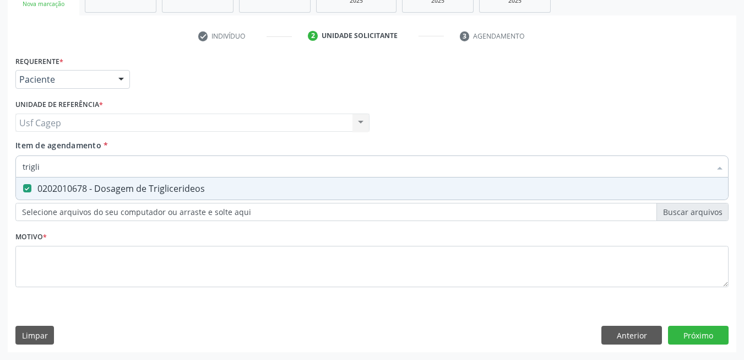
click at [281, 159] on input "trigli" at bounding box center [367, 166] width 688 height 22
type input "hemo"
checkbox Triglicerideos "false"
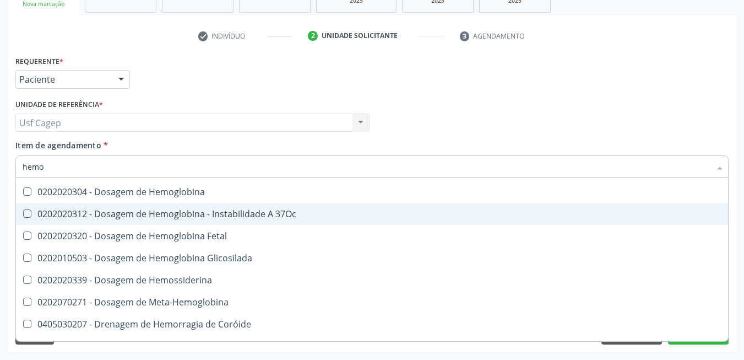
scroll to position [330, 0]
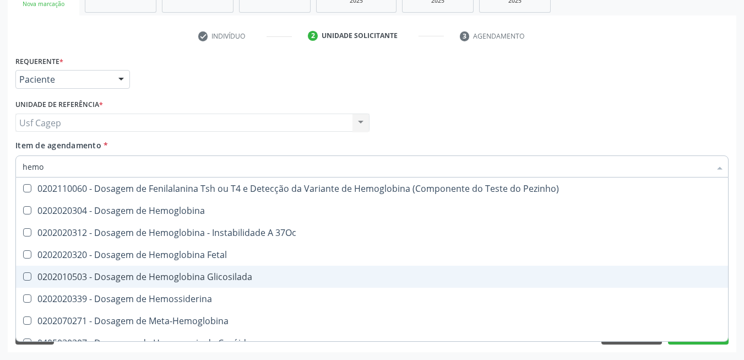
click at [315, 267] on span "0202010503 - Dosagem de Hemoglobina Glicosilada" at bounding box center [374, 276] width 716 height 22
checkbox Glicosilada "true"
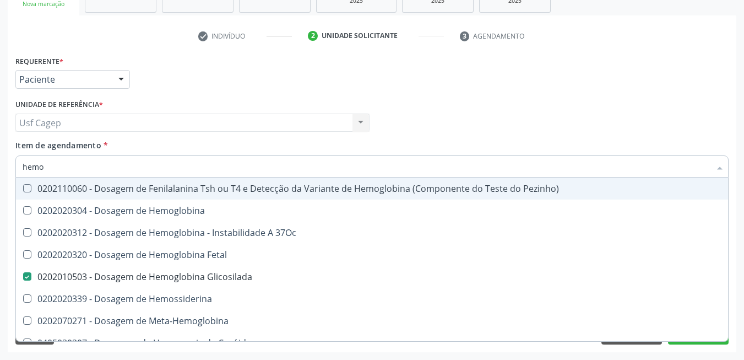
click at [285, 163] on input "hemo" at bounding box center [367, 166] width 688 height 22
type input "he"
checkbox Glicosilada "false"
checkbox Hemoptise "true"
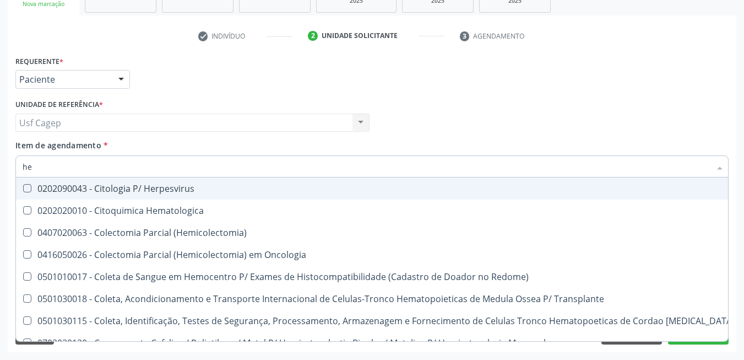
type input "hem"
checkbox \(Qualitativo\) "true"
checkbox Glicosilada "false"
type input "hemo"
checkbox Redome\) "true"
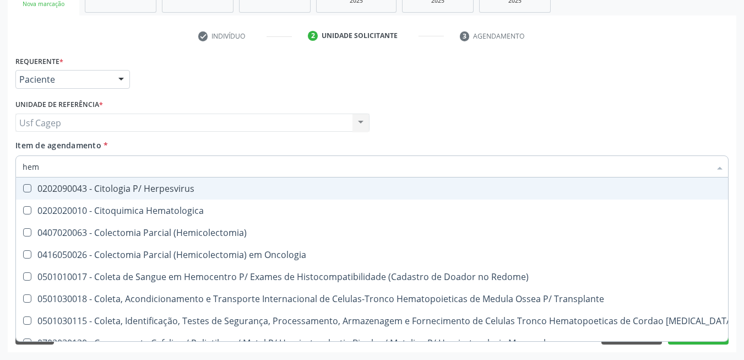
checkbox \(Qualitativo\) "false"
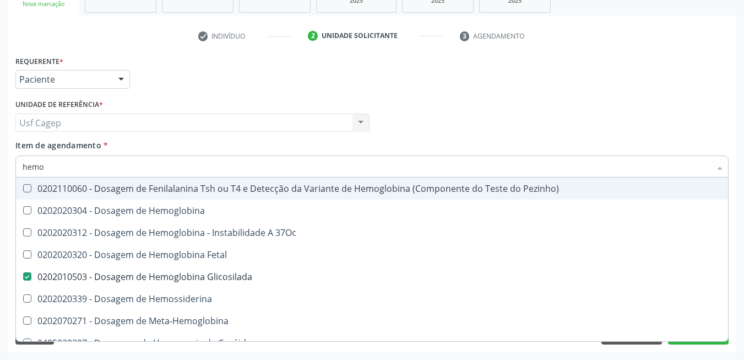
type input "hemog"
checkbox Tardio\) "true"
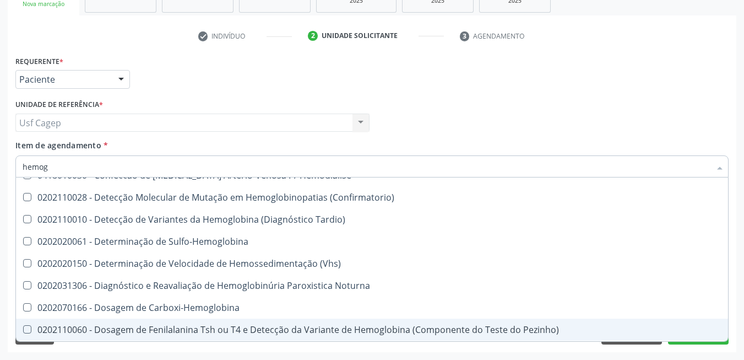
type input "hemogr"
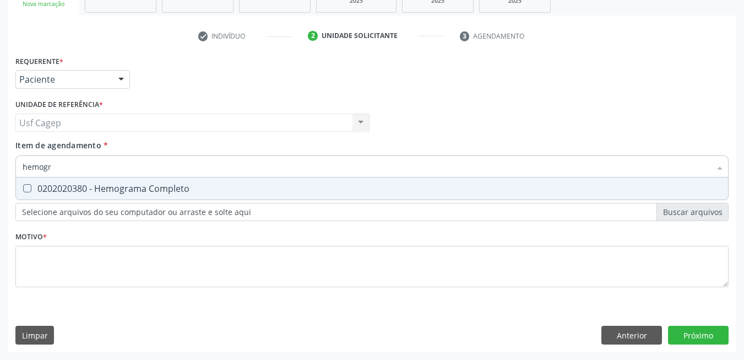
scroll to position [0, 0]
click at [279, 195] on span "0202020380 - Hemograma Completo" at bounding box center [372, 188] width 712 height 22
checkbox Completo "true"
click at [271, 167] on input "hemogr" at bounding box center [367, 166] width 688 height 22
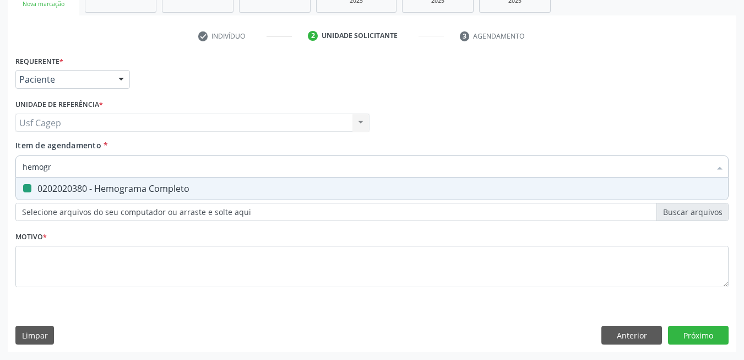
type input "t"
checkbox Completo "false"
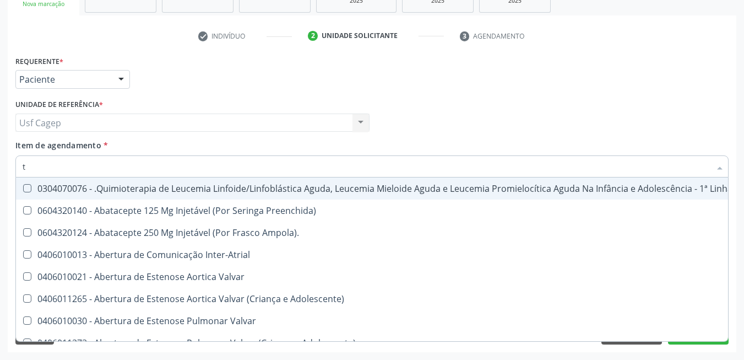
type input "t4"
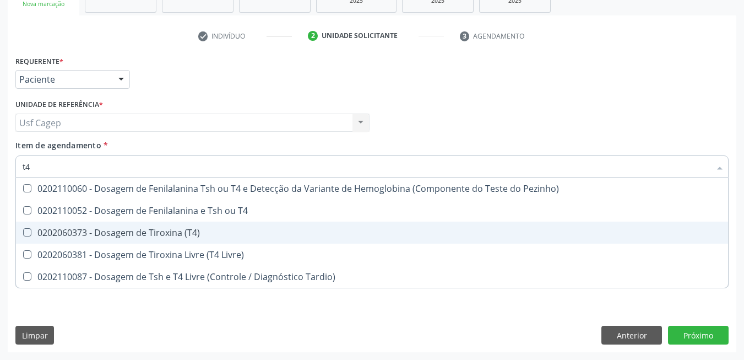
click at [227, 235] on div "0202060373 - Dosagem de Tiroxina (T4)" at bounding box center [372, 232] width 699 height 9
checkbox \(T4\) "true"
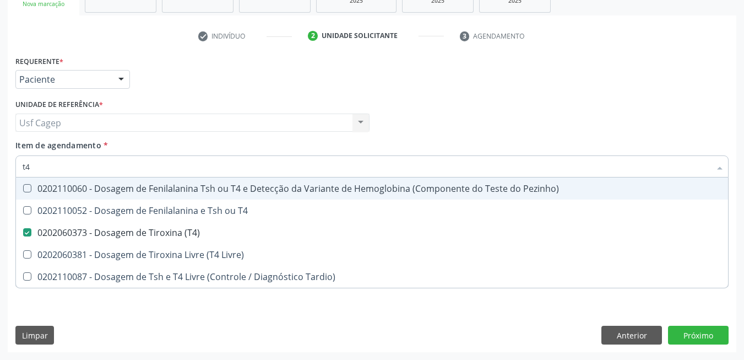
click at [236, 163] on input "t4" at bounding box center [367, 166] width 688 height 22
type input "ts"
checkbox \(T4\) "false"
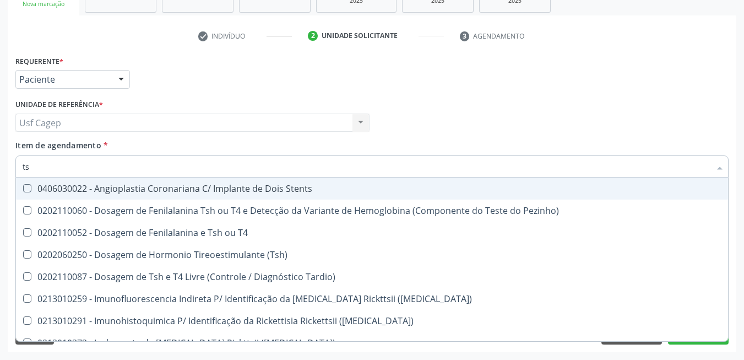
type input "tsh"
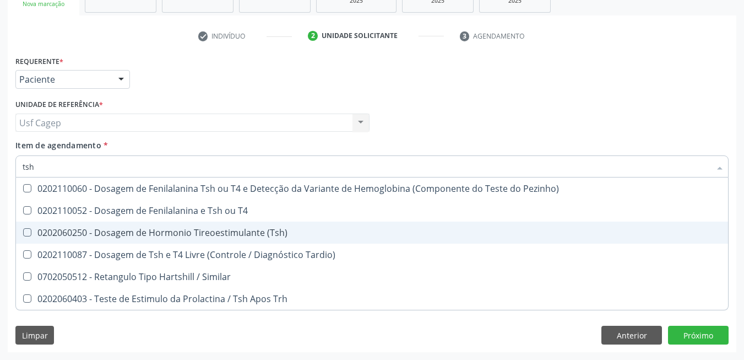
drag, startPoint x: 233, startPoint y: 237, endPoint x: 236, endPoint y: 221, distance: 16.3
click at [233, 236] on div "0202060250 - Dosagem de Hormonio Tireoestimulante (Tsh)" at bounding box center [372, 232] width 699 height 9
checkbox \(Tsh\) "true"
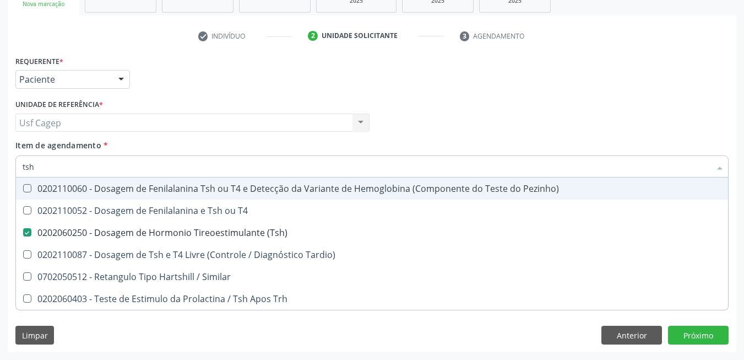
click at [238, 156] on input "tsh" at bounding box center [367, 166] width 688 height 22
click at [238, 139] on div "Unidade de referência * Usf Cagep Usf Cagep Nenhum resultado encontrado para: "…" at bounding box center [193, 117] width 360 height 43
checkbox T4 "true"
checkbox Tardio\) "true"
checkbox Similar "true"
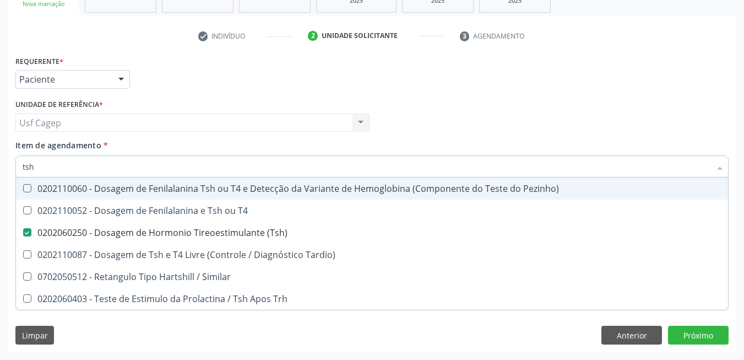
checkbox Trh "true"
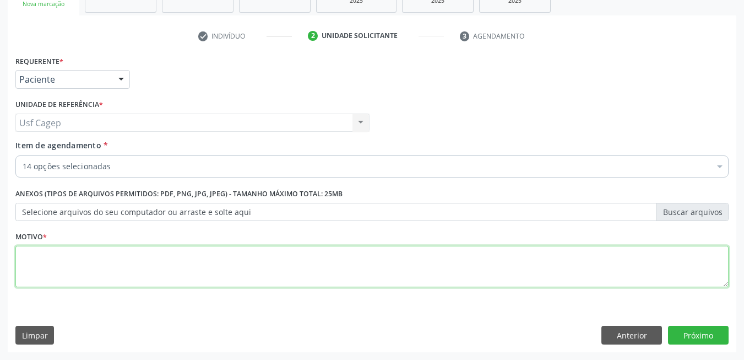
click at [192, 255] on textarea at bounding box center [371, 267] width 713 height 42
type textarea "."
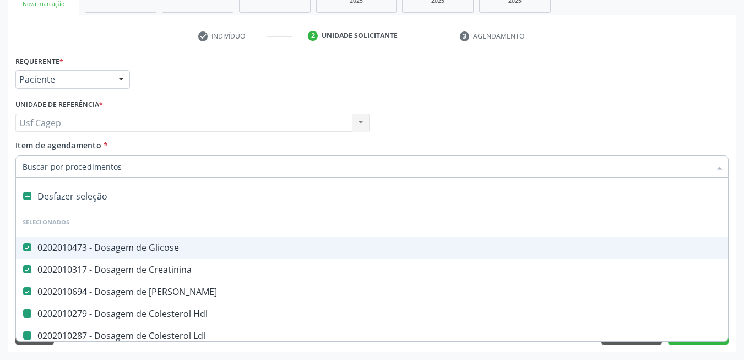
type input "p"
checkbox Hdl "false"
checkbox Ldl "false"
checkbox Total "false"
checkbox Fracoes "false"
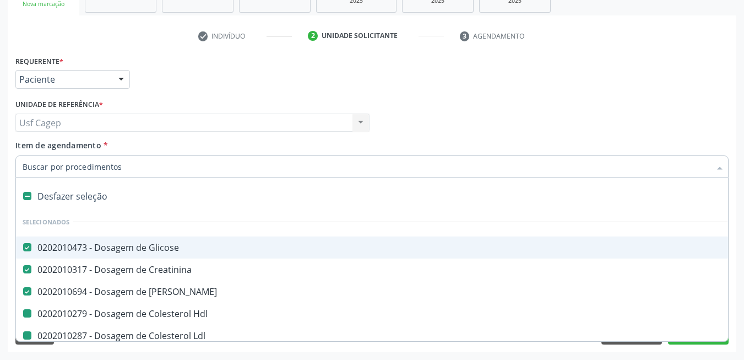
checkbox \(Tgo\) "false"
checkbox \(Tgp\) "false"
checkbox Triglicerideos "false"
checkbox Glicosilada "false"
checkbox Completo "false"
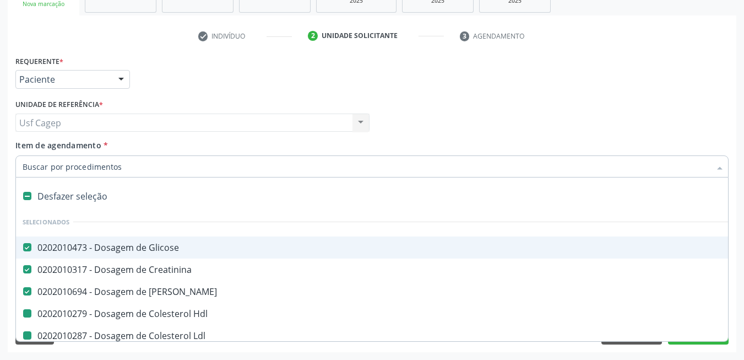
checkbox \(T4\) "false"
checkbox \(Tsh\) "false"
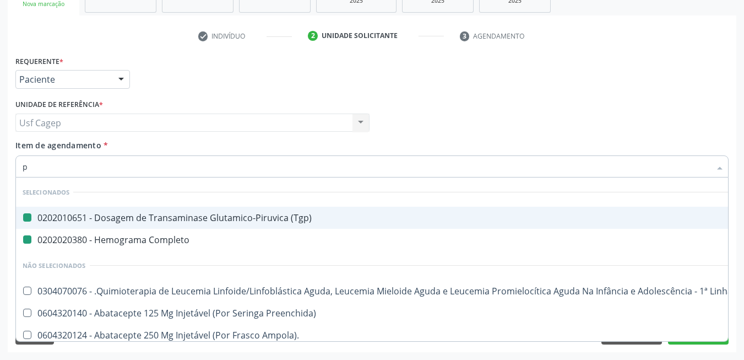
type input "ps"
checkbox \(Tgp\) "false"
checkbox Completo "false"
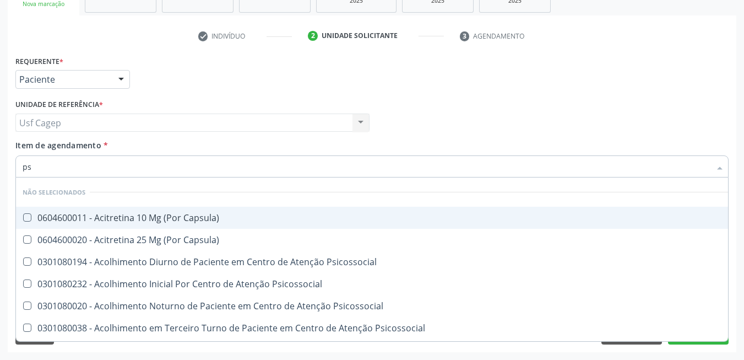
type input "psa"
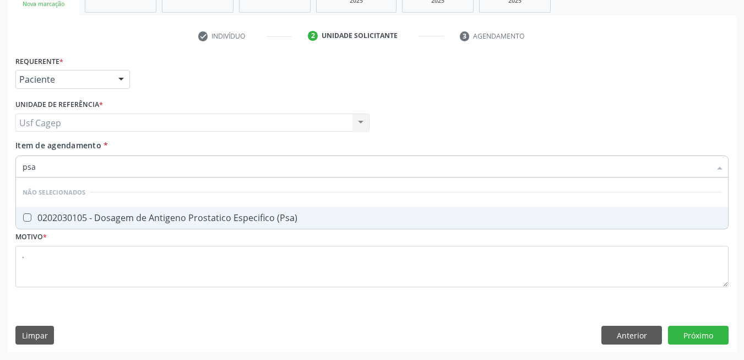
click at [198, 218] on div "0202030105 - Dosagem de Antigeno Prostatico Especifico (Psa)" at bounding box center [372, 217] width 699 height 9
checkbox \(Psa\) "true"
click at [198, 161] on input "psa" at bounding box center [367, 166] width 688 height 22
click at [204, 144] on div "Item de agendamento * psa Desfazer seleção Não selecionados 0202030105 - Dosage…" at bounding box center [371, 156] width 713 height 35
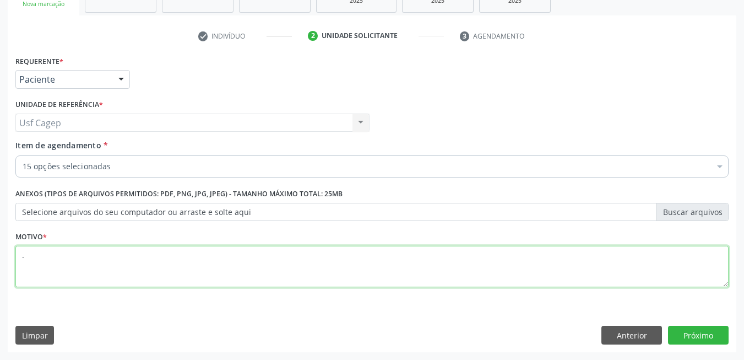
click at [268, 266] on textarea "." at bounding box center [371, 267] width 713 height 42
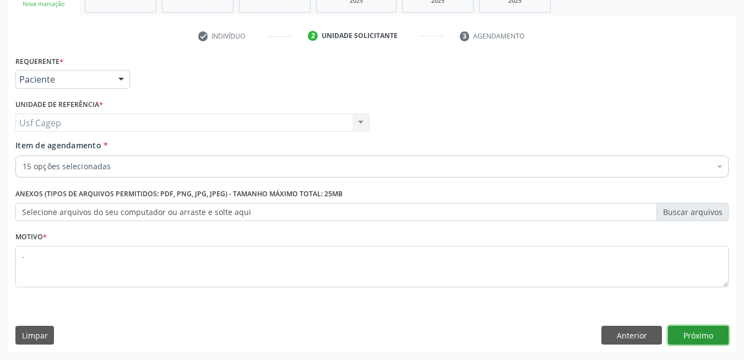
click at [694, 339] on button "Próximo" at bounding box center [698, 334] width 61 height 19
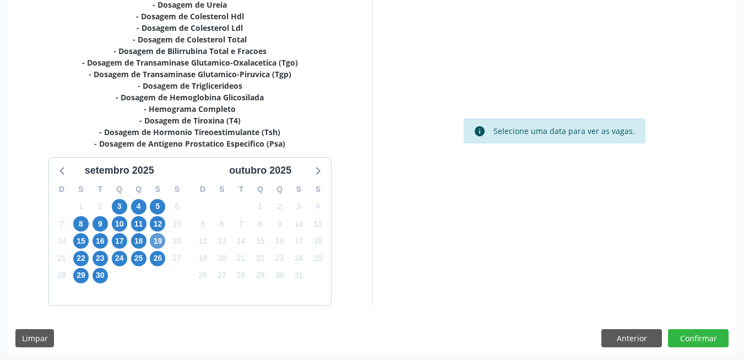
scroll to position [281, 0]
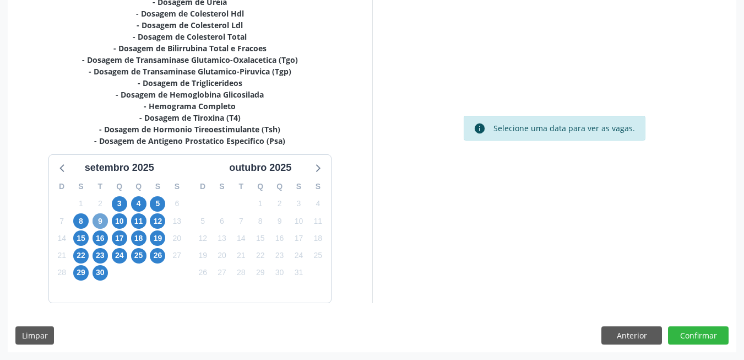
click at [102, 222] on span "9" at bounding box center [100, 220] width 15 height 15
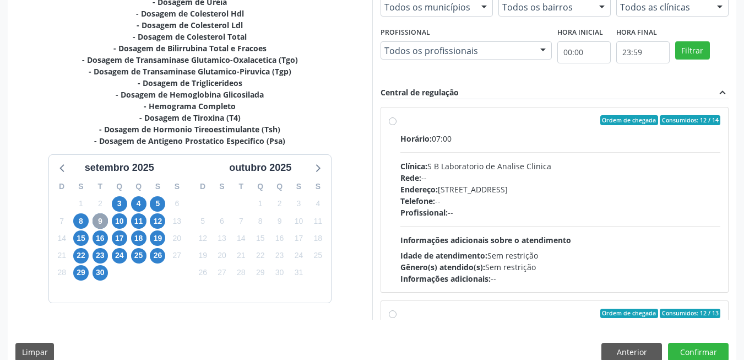
scroll to position [55, 0]
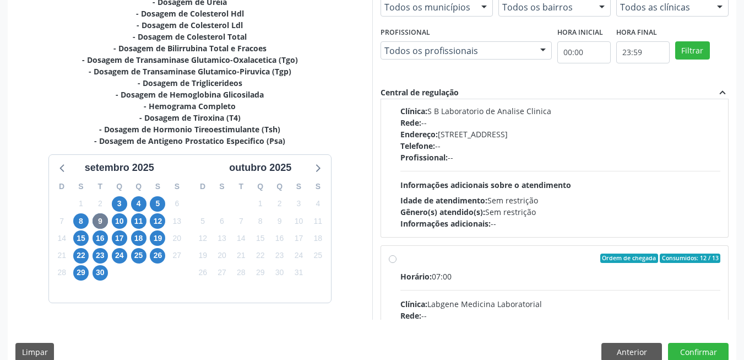
click at [456, 189] on span "Informações adicionais sobre o atendimento" at bounding box center [485, 185] width 171 height 10
click at [396, 70] on input "Ordem de chegada Consumidos: 12 / 14 Horário: 07:00 Clínica: S B Laboratorio de…" at bounding box center [393, 65] width 8 height 10
radio input "true"
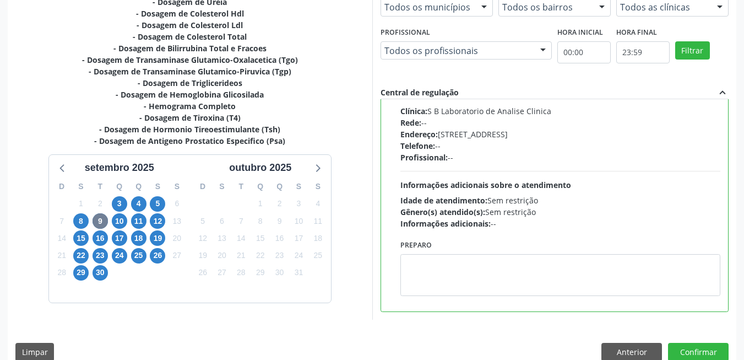
scroll to position [0, 0]
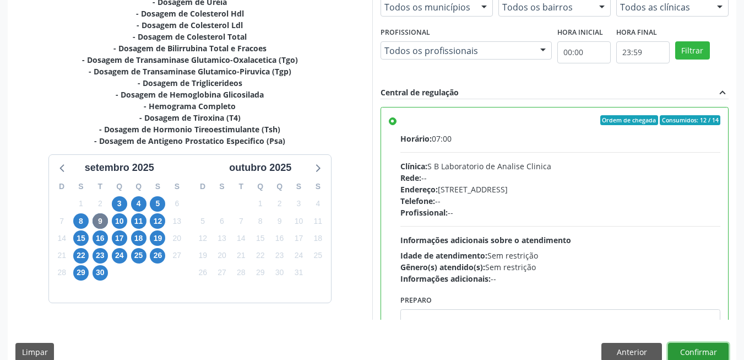
click at [696, 345] on button "Confirmar" at bounding box center [698, 352] width 61 height 19
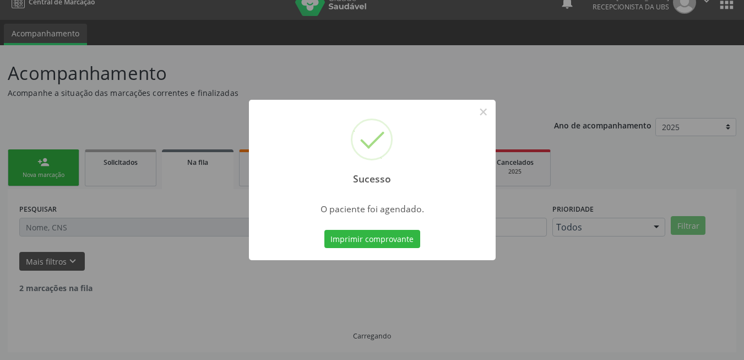
scroll to position [4, 0]
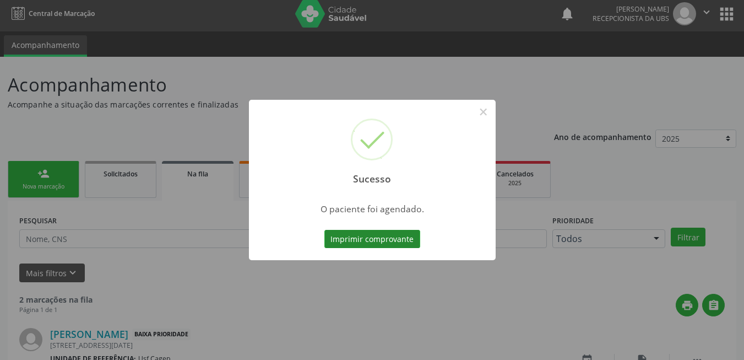
click at [364, 232] on button "Imprimir comprovante" at bounding box center [372, 239] width 96 height 19
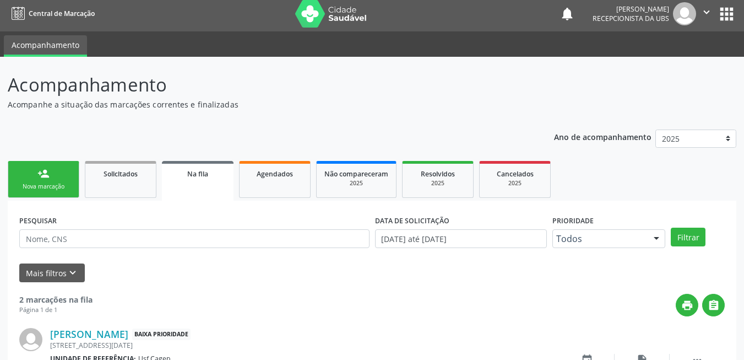
click at [56, 183] on div "Nova marcação" at bounding box center [43, 186] width 55 height 8
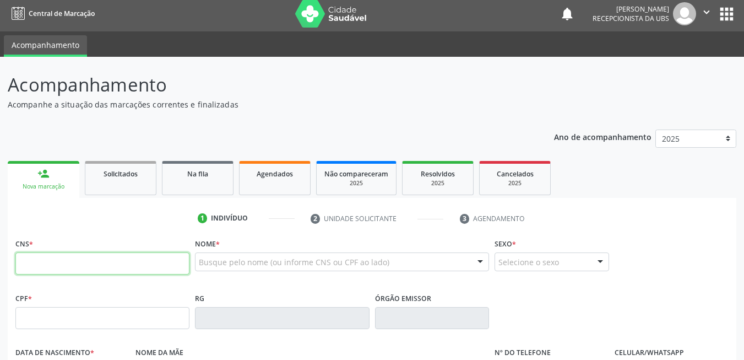
click at [68, 258] on input "text" at bounding box center [102, 263] width 174 height 22
type input "700 9059 9107 3097"
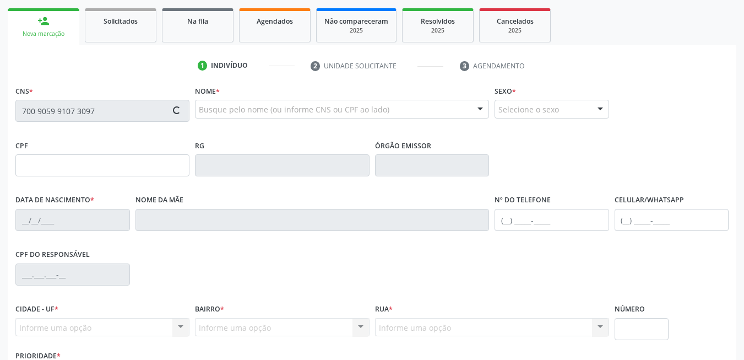
scroll to position [237, 0]
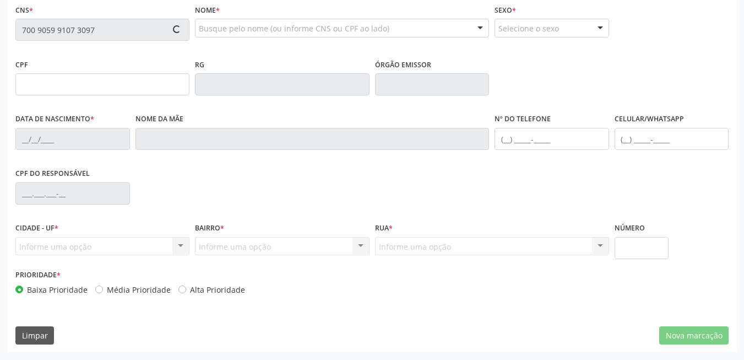
type input "418.382.204-10"
type input "18/01/1955"
type input "Maria Tavares de Souza"
type input "(87) 9948-9248"
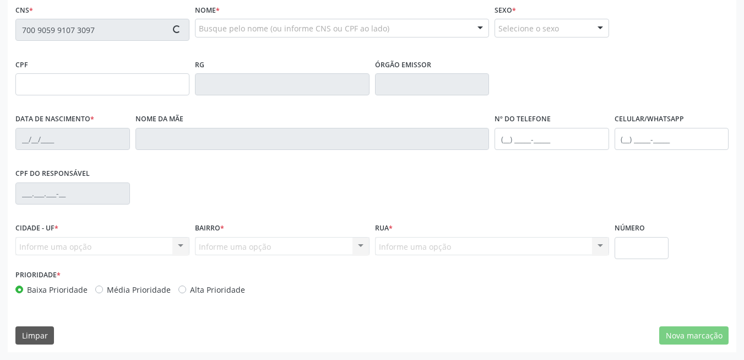
type input "240"
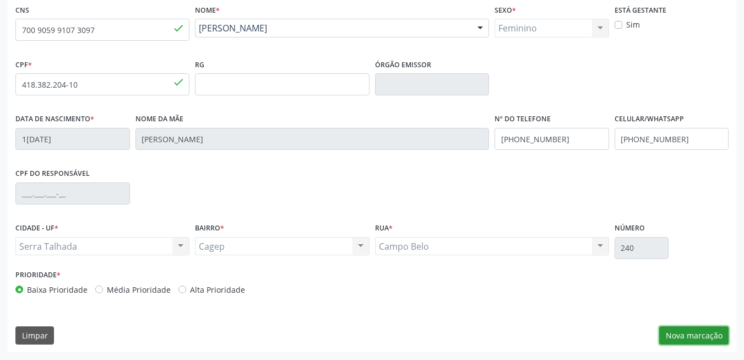
click at [685, 344] on button "Nova marcação" at bounding box center [693, 335] width 69 height 19
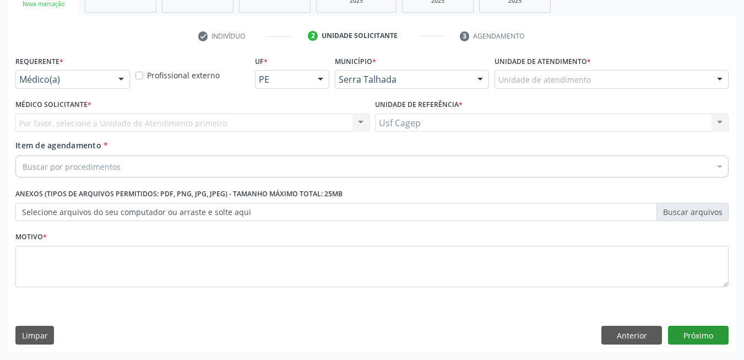
scroll to position [186, 0]
click at [110, 80] on div "Médico(a) Médico(a) Enfermeiro(a) Paciente Nenhum resultado encontrado para: " …" at bounding box center [72, 79] width 115 height 19
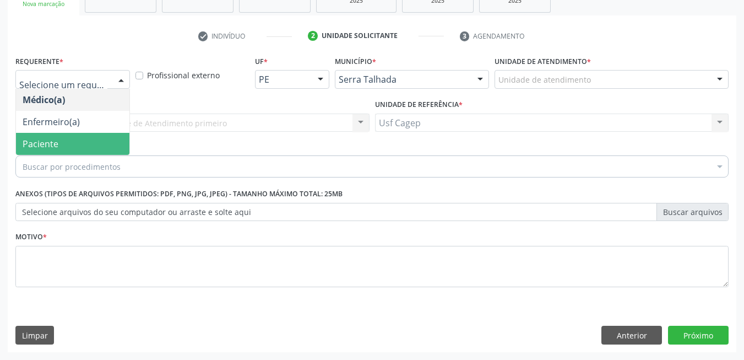
click at [90, 147] on span "Paciente" at bounding box center [72, 144] width 113 height 22
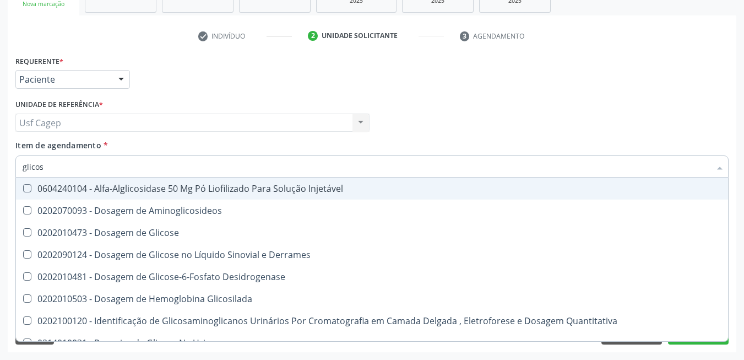
type input "glicose"
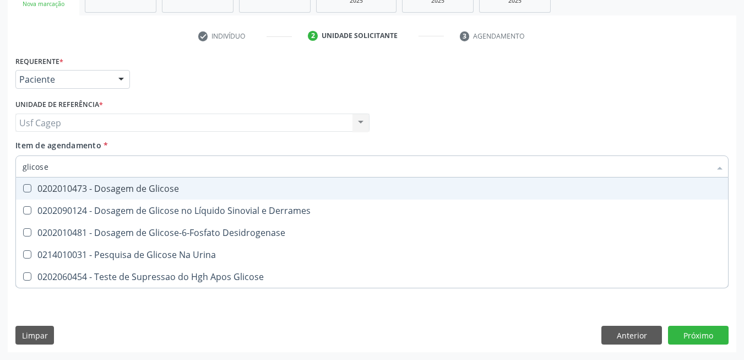
drag, startPoint x: 102, startPoint y: 187, endPoint x: 107, endPoint y: 180, distance: 8.3
click at [104, 186] on div "0202010473 - Dosagem de Glicose" at bounding box center [372, 188] width 699 height 9
checkbox Glicose "true"
click at [107, 175] on input "glicose" at bounding box center [367, 166] width 688 height 22
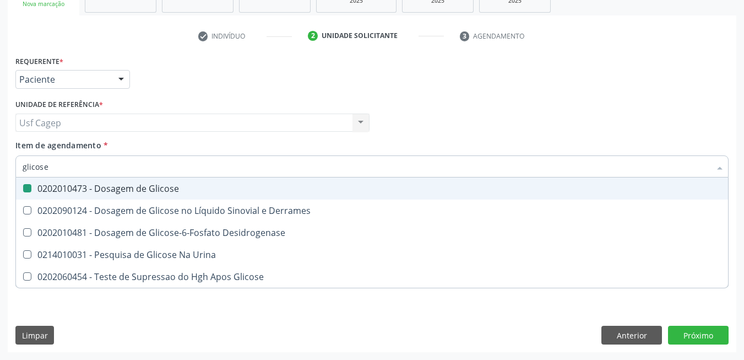
type input "a"
checkbox Glicose "false"
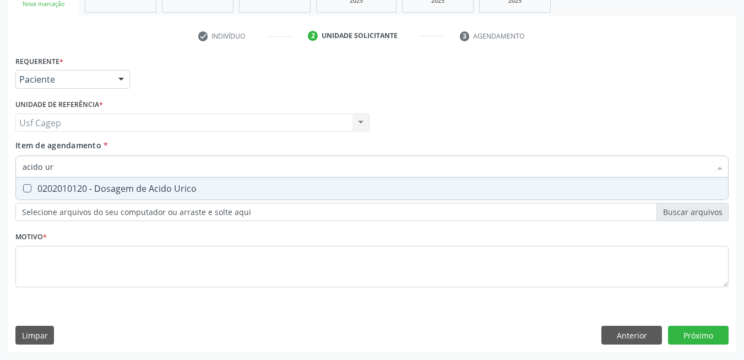
type input "acido uri"
drag, startPoint x: 133, startPoint y: 186, endPoint x: 134, endPoint y: 177, distance: 8.9
click at [134, 185] on div "0202010120 - Dosagem de Acido Urico" at bounding box center [372, 188] width 699 height 9
checkbox Urico "true"
click at [130, 169] on input "acido uri" at bounding box center [367, 166] width 688 height 22
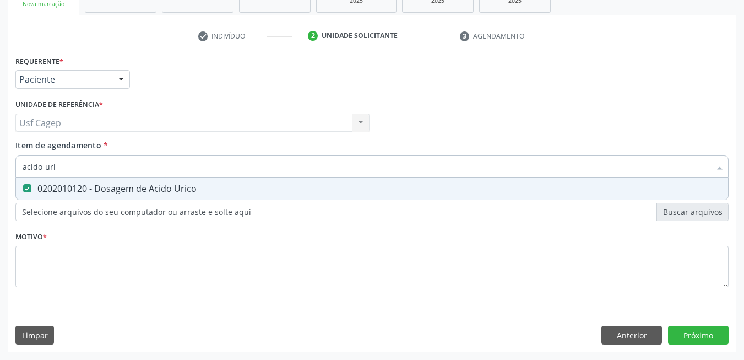
click at [130, 169] on input "acido uri" at bounding box center [367, 166] width 688 height 22
click at [124, 170] on input "acido uri" at bounding box center [367, 166] width 688 height 22
type input "c"
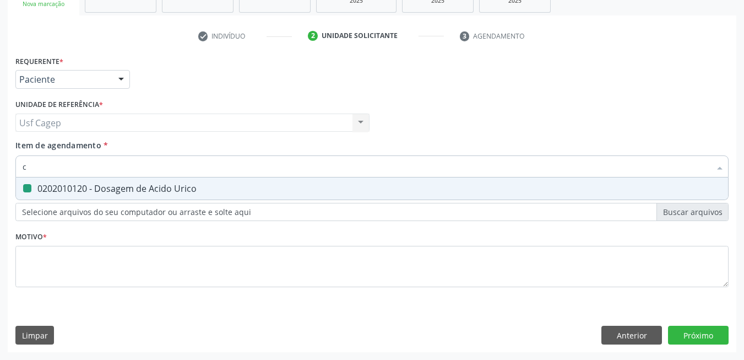
checkbox Urico "false"
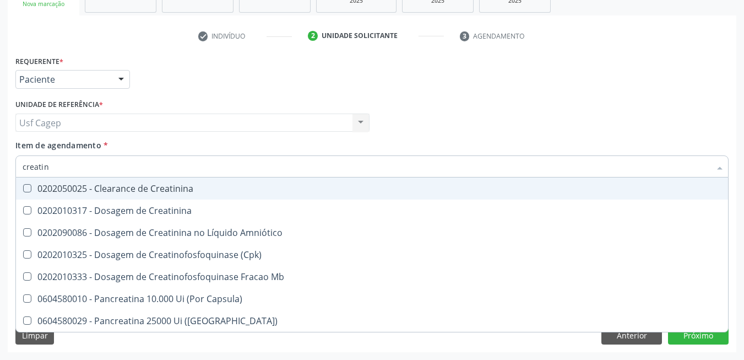
type input "creatini"
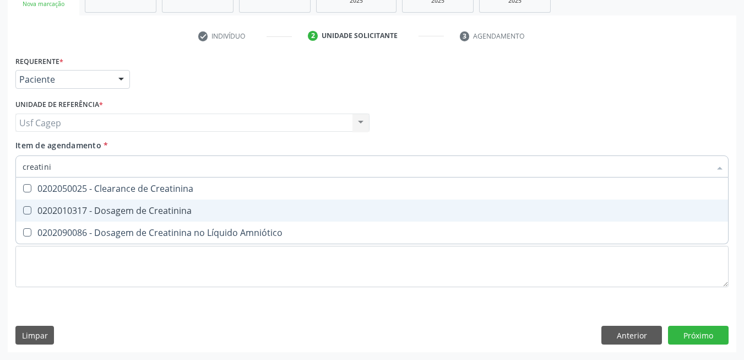
drag, startPoint x: 140, startPoint y: 220, endPoint x: 140, endPoint y: 189, distance: 31.4
click at [140, 218] on span "0202010317 - Dosagem de Creatinina" at bounding box center [372, 210] width 712 height 22
checkbox Creatinina "true"
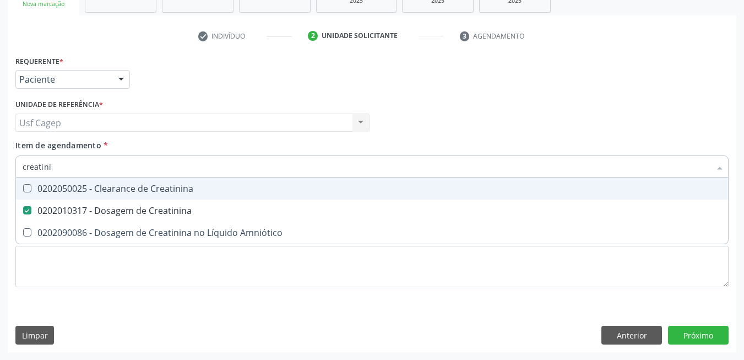
click at [141, 161] on input "creatini" at bounding box center [367, 166] width 688 height 22
type input "ur"
checkbox Creatinina "false"
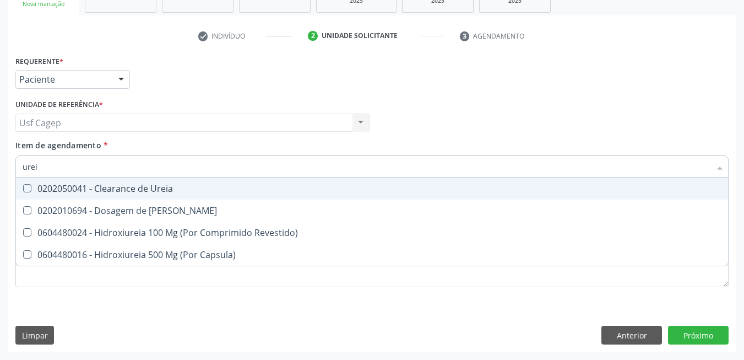
type input "ureia"
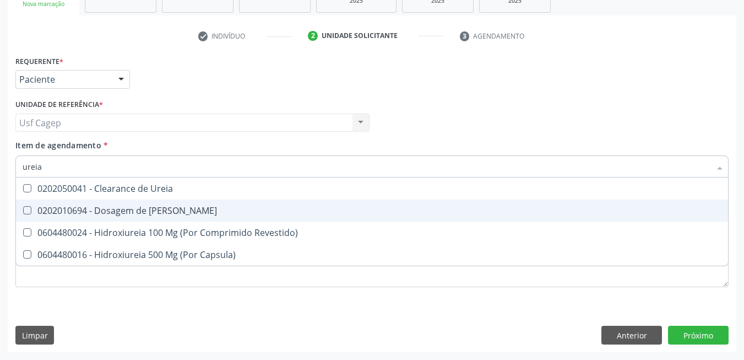
click at [144, 202] on span "0202010694 - Dosagem de [PERSON_NAME]" at bounding box center [372, 210] width 712 height 22
checkbox Ureia "true"
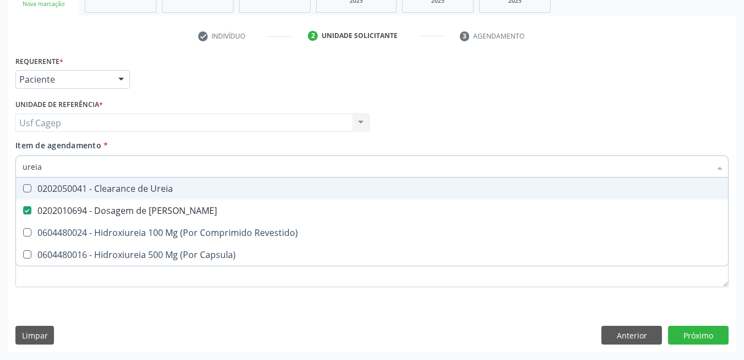
click at [145, 160] on input "ureia" at bounding box center [367, 166] width 688 height 22
type input "co"
checkbox Ureia "false"
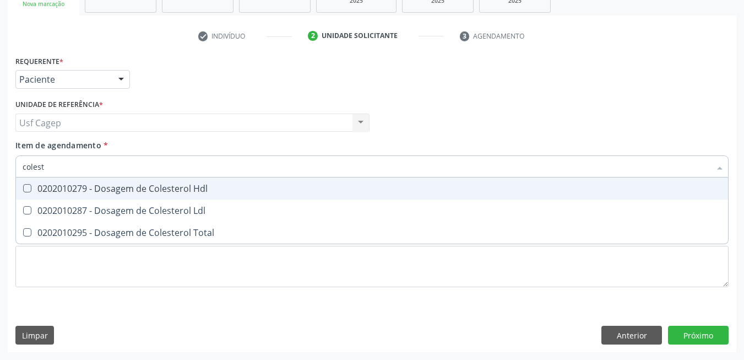
type input "coleste"
click at [352, 198] on span "0202010279 - Dosagem de Colesterol Hdl" at bounding box center [372, 188] width 712 height 22
checkbox Hdl "true"
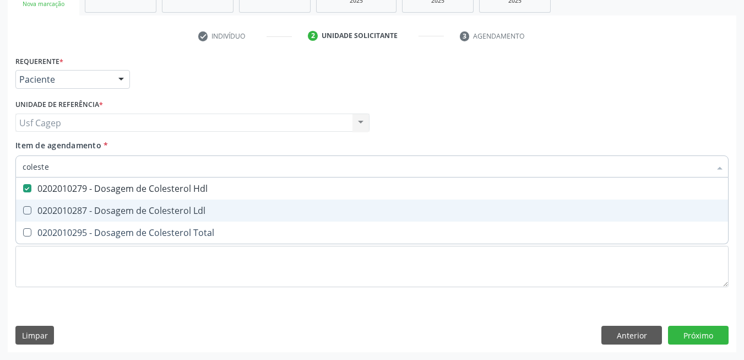
click at [351, 210] on div "0202010287 - Dosagem de Colesterol Ldl" at bounding box center [372, 210] width 699 height 9
checkbox Ldl "true"
click at [352, 228] on div "0202010295 - Dosagem de Colesterol Total" at bounding box center [372, 232] width 699 height 9
checkbox Total "true"
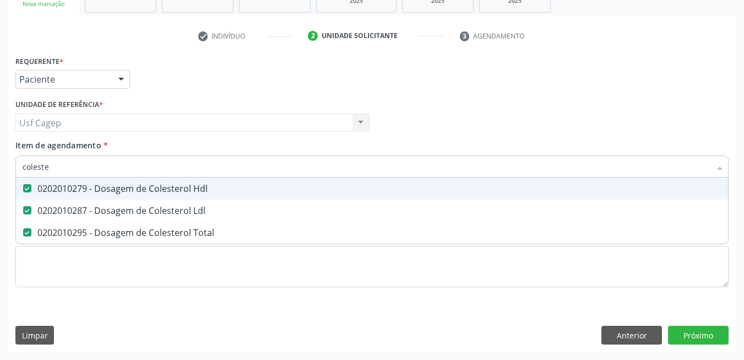
click at [347, 170] on input "coleste" at bounding box center [367, 166] width 688 height 22
type input "t"
checkbox Hdl "false"
checkbox Ldl "false"
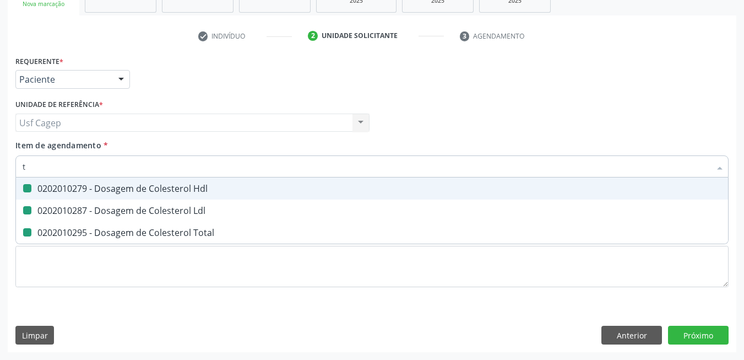
checkbox Total "false"
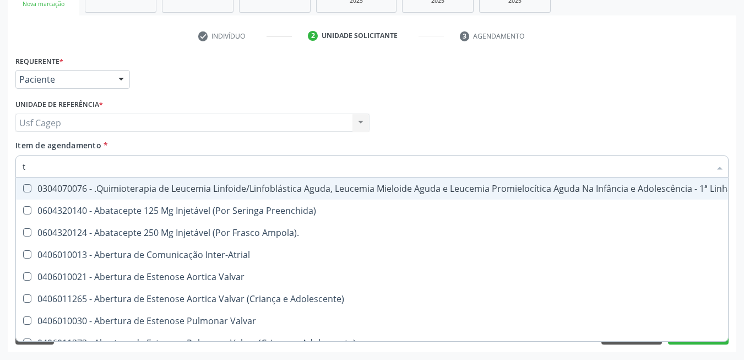
type input "tg"
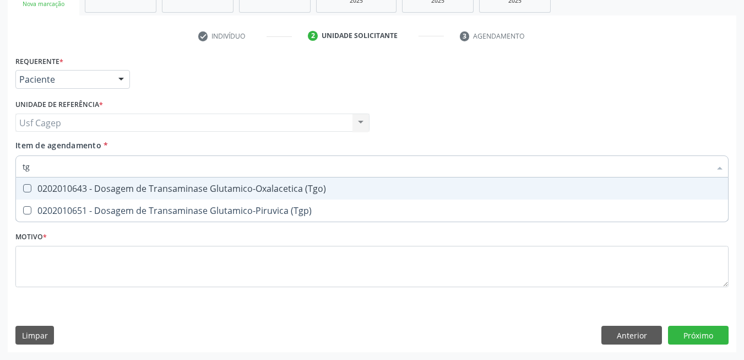
click at [342, 178] on span "0202010643 - Dosagem de Transaminase Glutamico-Oxalacetica (Tgo)" at bounding box center [372, 188] width 712 height 22
checkbox \(Tgo\) "true"
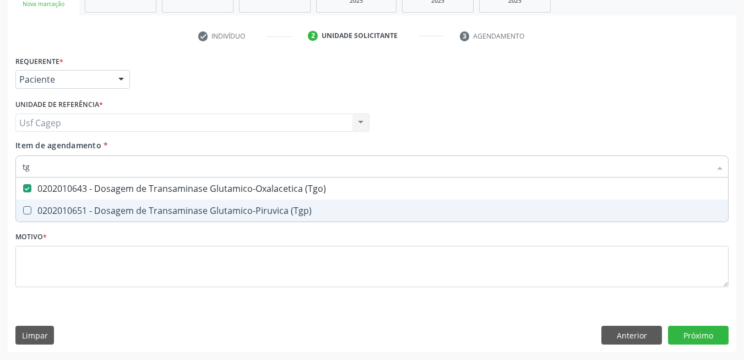
click at [338, 209] on div "0202010651 - Dosagem de Transaminase Glutamico-Piruvica (Tgp)" at bounding box center [372, 210] width 699 height 9
checkbox \(Tgp\) "true"
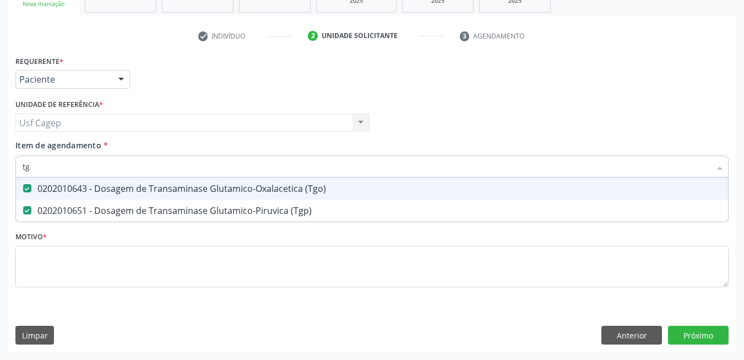
click at [341, 160] on input "tg" at bounding box center [367, 166] width 688 height 22
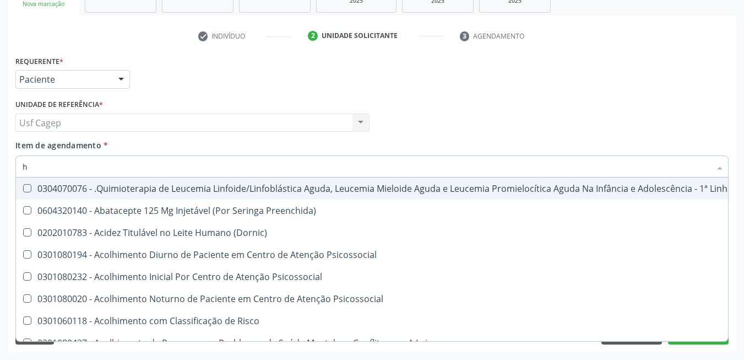
type input "he"
checkbox Manutenção "false"
checkbox Preenchida\) "false"
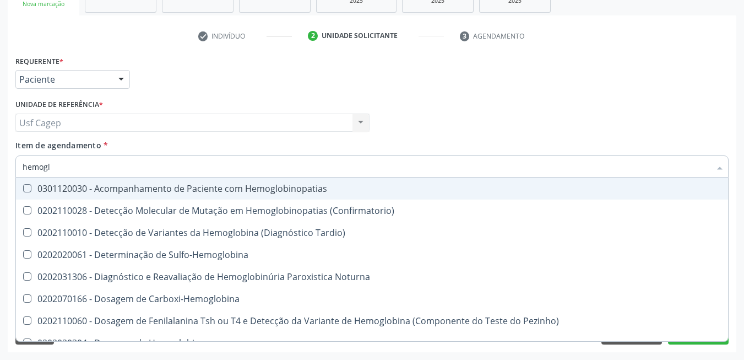
type input "hemoglo"
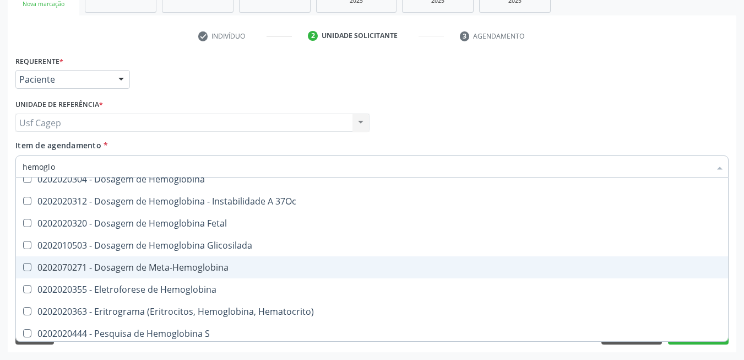
scroll to position [167, 0]
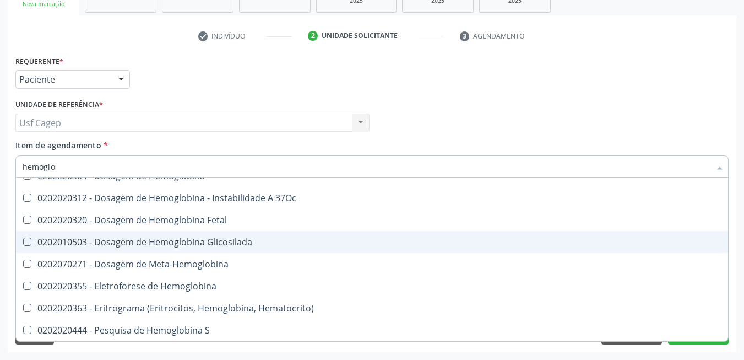
click at [322, 251] on span "0202010503 - Dosagem de Hemoglobina Glicosilada" at bounding box center [372, 242] width 712 height 22
checkbox Glicosilada "true"
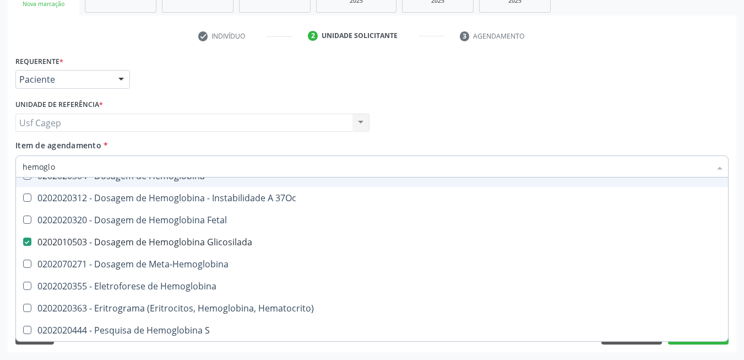
click at [330, 173] on input "hemoglo" at bounding box center [367, 166] width 688 height 22
type input "hem"
checkbox Glicosilada "false"
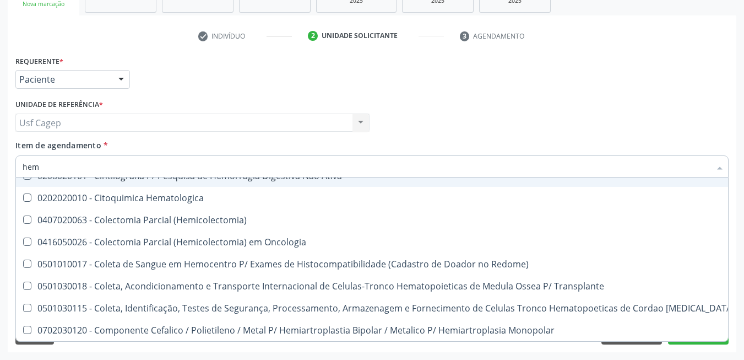
type input "hemo"
checkbox Hemacias "true"
checkbox Glicosilada "false"
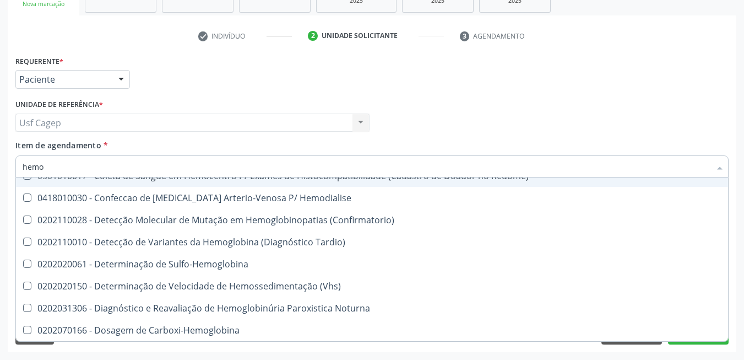
type input "hemog"
checkbox Tardio\) "true"
type input "hemogr"
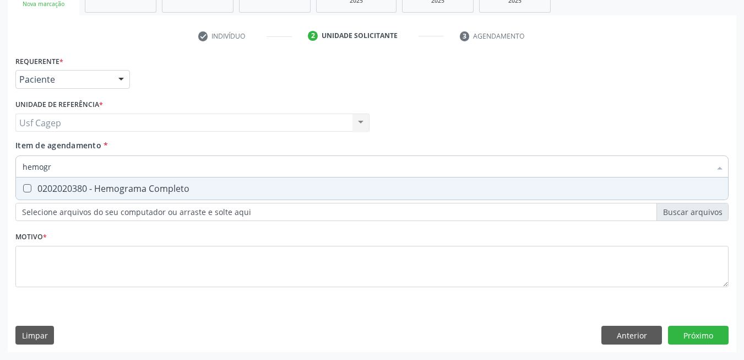
scroll to position [0, 0]
drag, startPoint x: 347, startPoint y: 182, endPoint x: 354, endPoint y: 170, distance: 13.8
click at [347, 182] on span "0202020380 - Hemograma Completo" at bounding box center [372, 188] width 712 height 22
checkbox Completo "true"
click at [354, 170] on input "hemogr" at bounding box center [367, 166] width 688 height 22
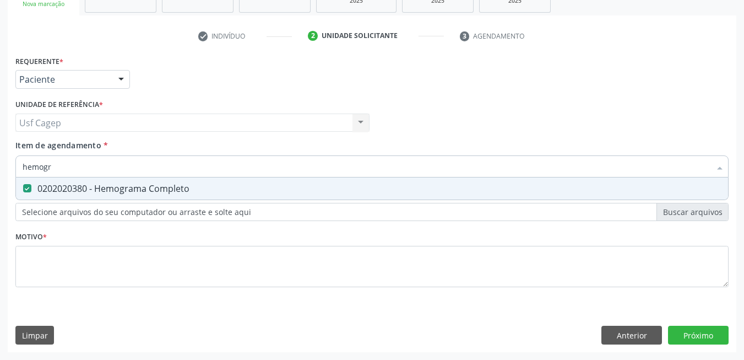
click at [354, 170] on input "hemogr" at bounding box center [367, 166] width 688 height 22
type input "uri"
checkbox Completo "false"
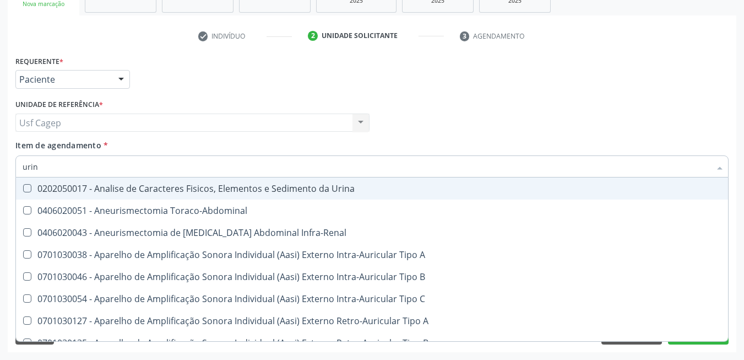
type input "urina"
checkbox Urico "false"
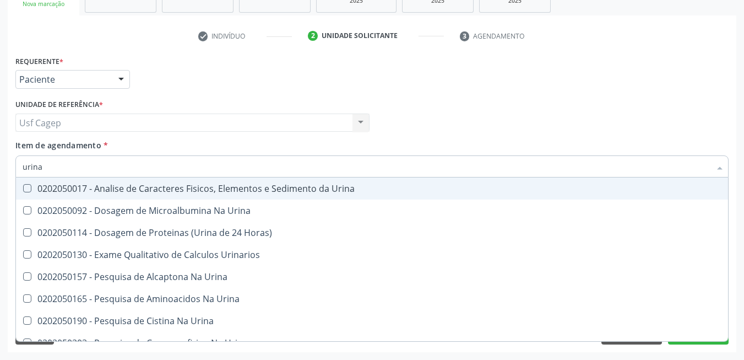
click at [351, 185] on div "0202050017 - Analise de Caracteres Fisicos, Elementos e Sedimento da Urina" at bounding box center [372, 188] width 699 height 9
checkbox Urina "true"
click at [351, 162] on input "urina" at bounding box center [367, 166] width 688 height 22
type input "t"
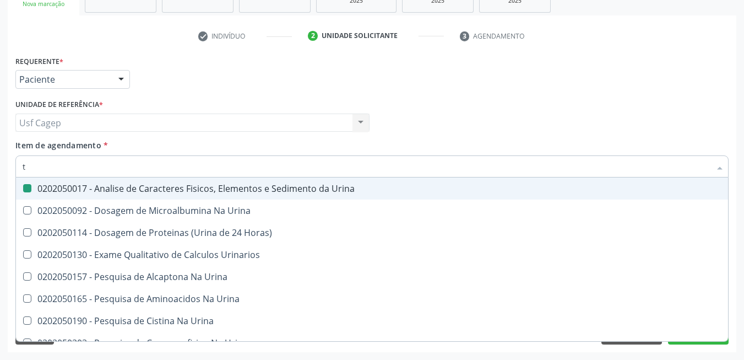
checkbox Urina "false"
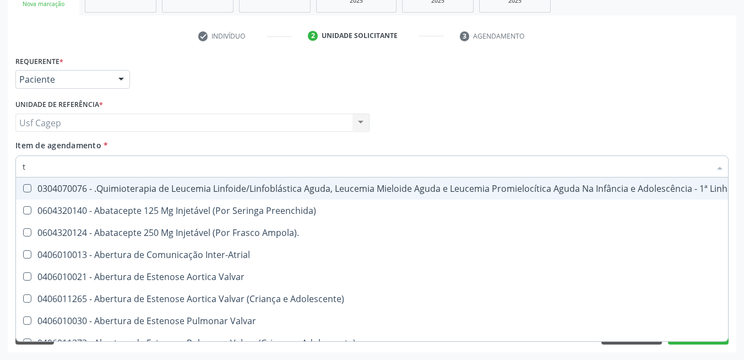
type input "t4"
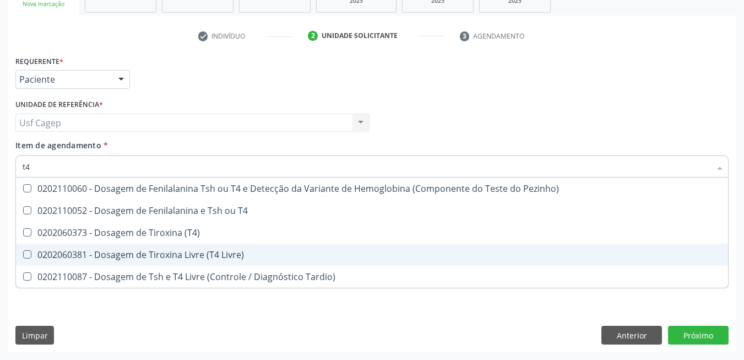
click at [253, 249] on span "0202060381 - Dosagem de Tiroxina Livre (T4 Livre)" at bounding box center [372, 254] width 712 height 22
checkbox Livre\) "true"
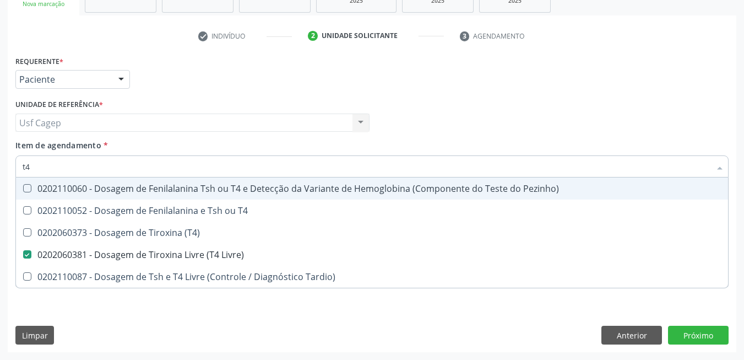
click at [268, 170] on input "t4" at bounding box center [367, 166] width 688 height 22
type input "ts"
checkbox Livre\) "false"
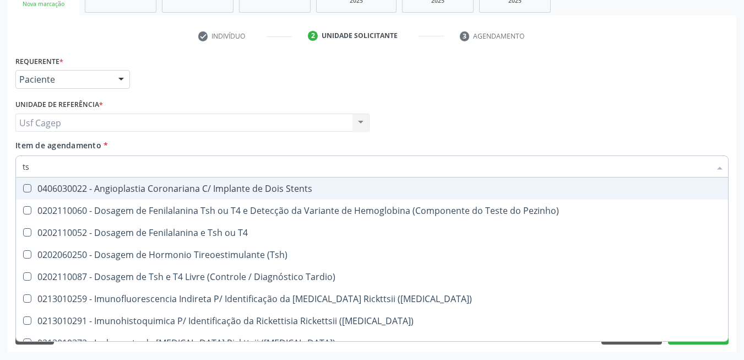
type input "tsh"
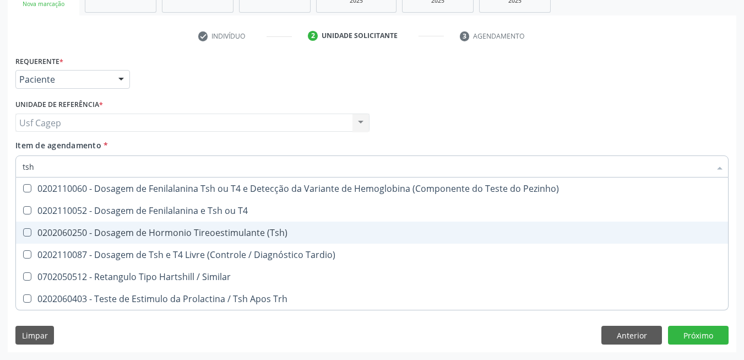
drag, startPoint x: 267, startPoint y: 238, endPoint x: 262, endPoint y: 201, distance: 37.8
click at [265, 238] on span "0202060250 - Dosagem de Hormonio Tireoestimulante (Tsh)" at bounding box center [372, 232] width 712 height 22
checkbox \(Tsh\) "true"
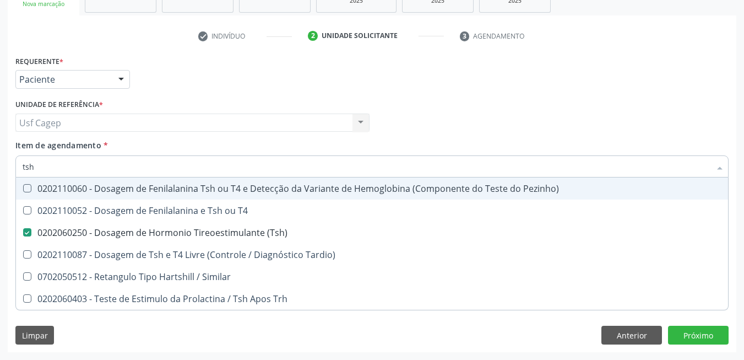
click at [262, 142] on div "Item de agendamento * tsh Desfazer seleção 0202110060 - Dosagem de Fenilalanina…" at bounding box center [371, 156] width 713 height 35
checkbox T4 "true"
checkbox Tardio\) "true"
checkbox Similar "true"
checkbox Trh "true"
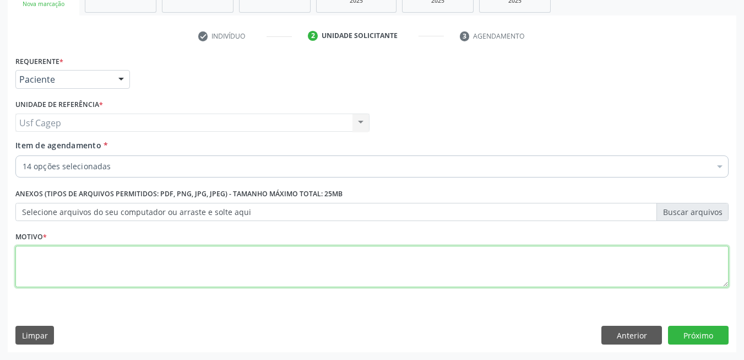
click at [240, 264] on textarea at bounding box center [371, 267] width 713 height 42
type textarea "."
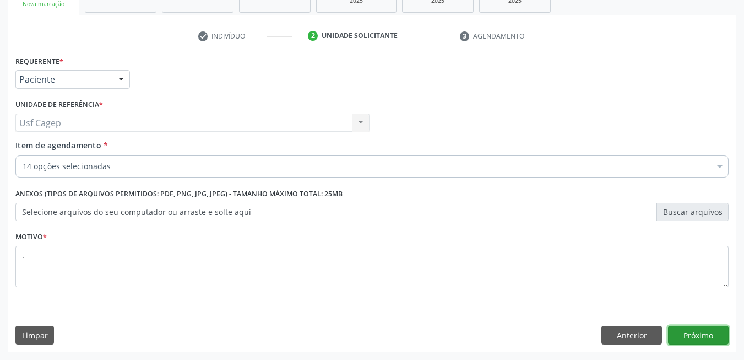
click at [688, 336] on button "Próximo" at bounding box center [698, 334] width 61 height 19
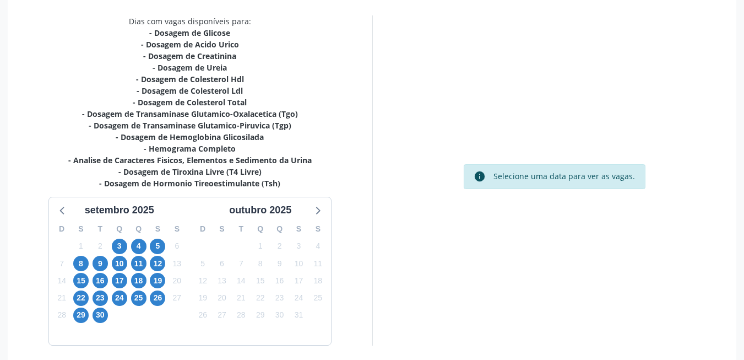
scroll to position [270, 0]
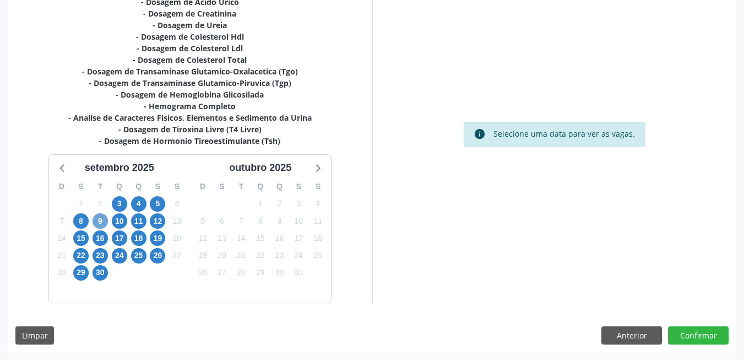
click at [95, 216] on span "9" at bounding box center [100, 220] width 15 height 15
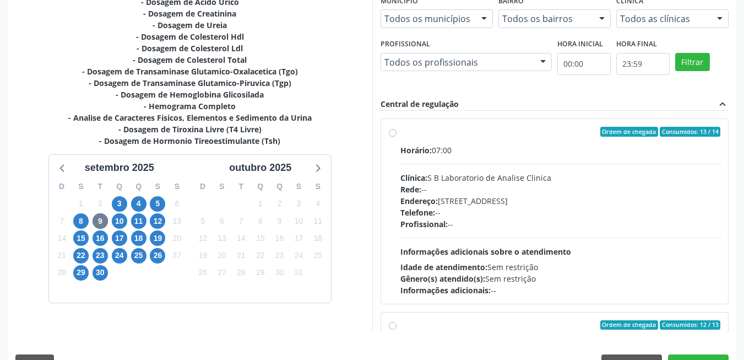
click at [431, 193] on div "Rede: --" at bounding box center [560, 189] width 320 height 12
click at [396, 137] on input "Ordem de chegada Consumidos: 13 / 14 Horário: 07:00 Clínica: S B Laboratorio de…" at bounding box center [393, 132] width 8 height 10
radio input "true"
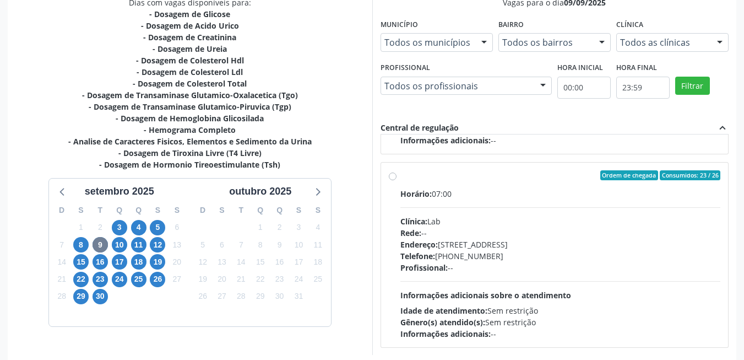
scroll to position [298, 0]
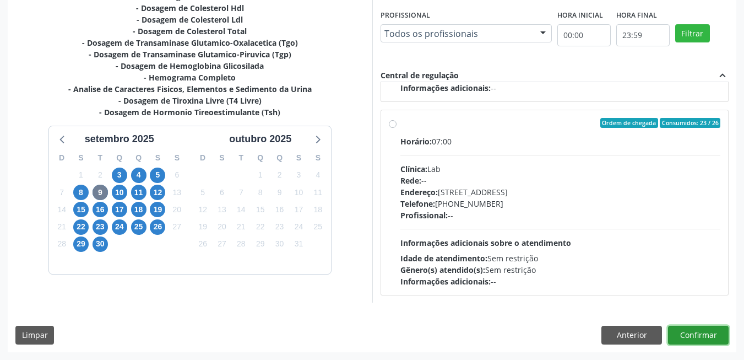
click at [710, 336] on button "Confirmar" at bounding box center [698, 334] width 61 height 19
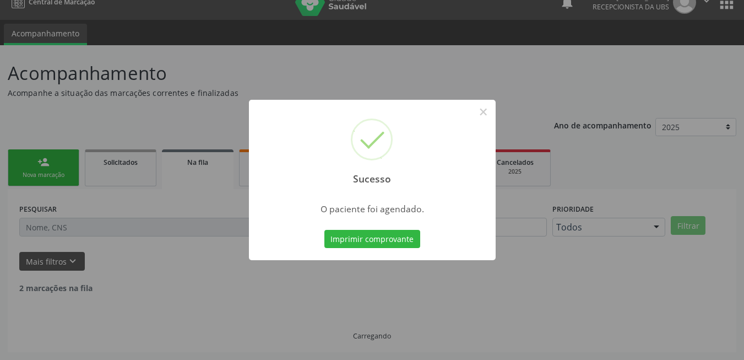
scroll to position [4, 0]
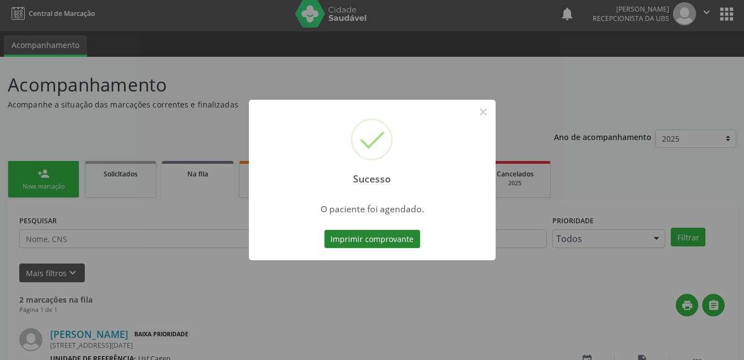
click at [346, 233] on button "Imprimir comprovante" at bounding box center [372, 239] width 96 height 19
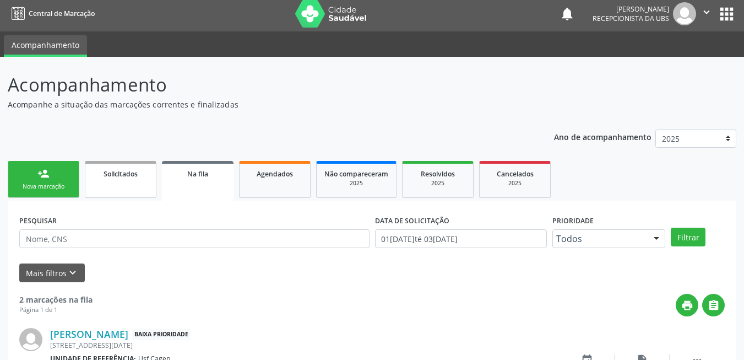
scroll to position [4, 0]
drag, startPoint x: 62, startPoint y: 181, endPoint x: 64, endPoint y: 192, distance: 11.8
click at [62, 181] on link "person_add Nova marcação" at bounding box center [44, 179] width 72 height 37
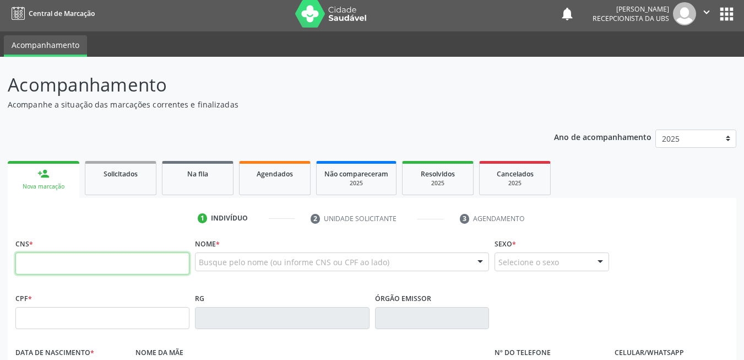
click at [84, 270] on input "text" at bounding box center [102, 263] width 174 height 22
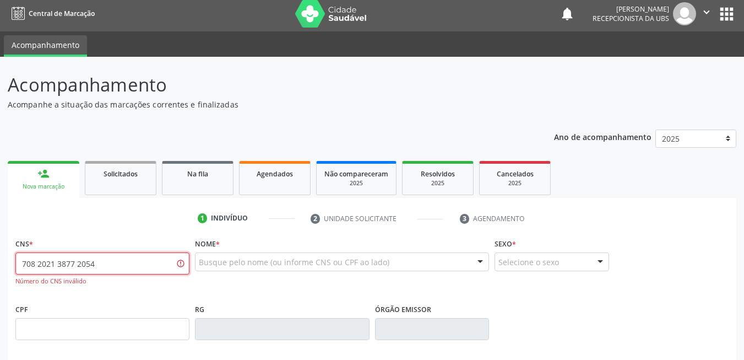
click at [99, 272] on input "708 2021 3877 2054" at bounding box center [102, 263] width 174 height 22
click at [112, 267] on input "708 2021 3872 0545" at bounding box center [102, 263] width 174 height 22
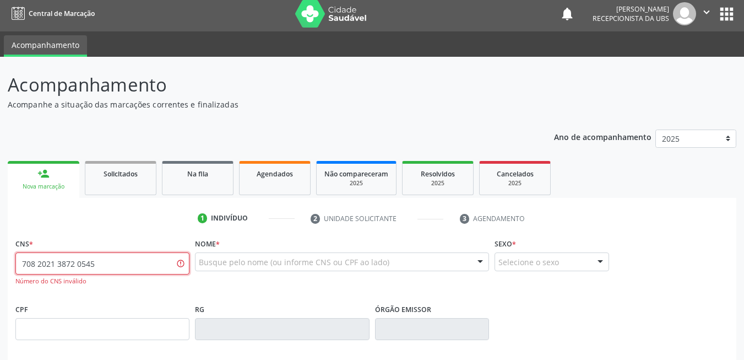
click at [112, 267] on input "708 2021 3872 0545" at bounding box center [102, 263] width 174 height 22
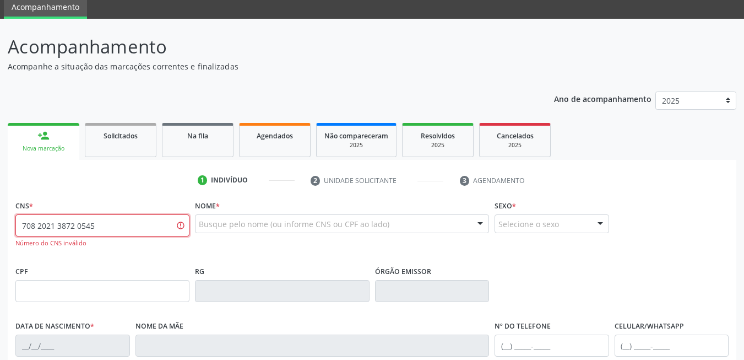
scroll to position [114, 0]
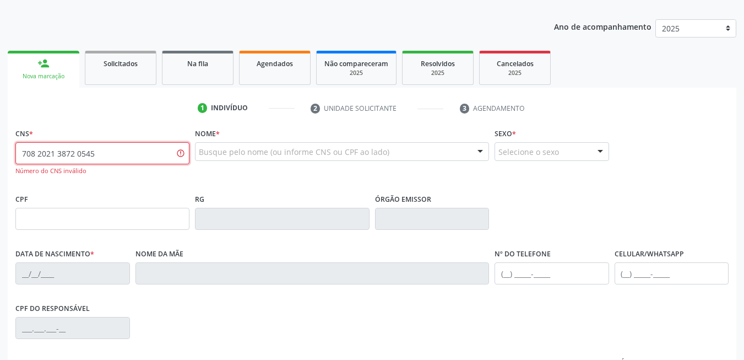
click at [110, 150] on input "708 2021 3872 0545" at bounding box center [102, 153] width 174 height 22
click at [110, 158] on input "708 2021 3872 0545" at bounding box center [102, 153] width 174 height 22
click at [110, 159] on input "708 2021 3872 0545" at bounding box center [102, 153] width 174 height 22
type input "708 2061 3872 0545"
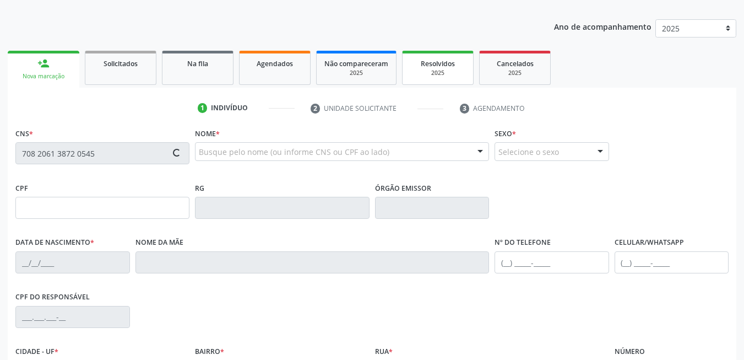
type input "050.607.284-39"
type input "16[DATE]"
type input "[PERSON_NAME]"
type input "[PHONE_NUMBER]"
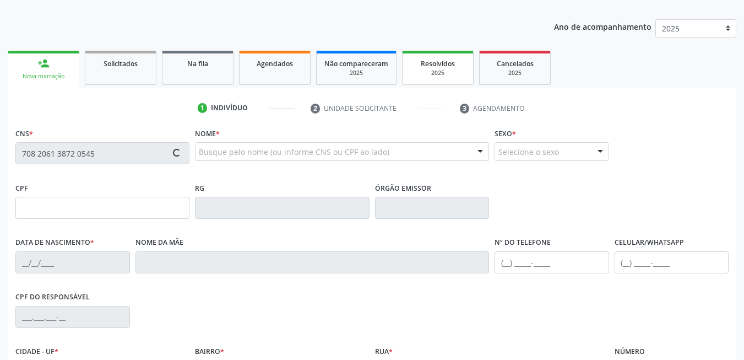
type input "88"
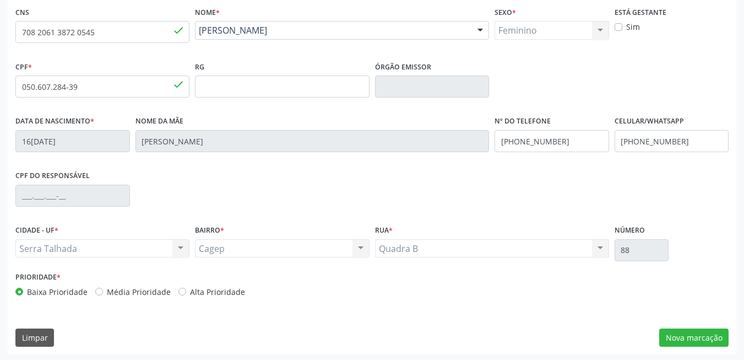
scroll to position [237, 0]
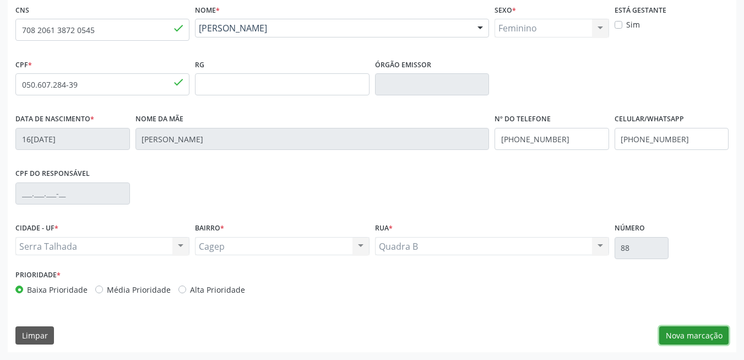
click at [692, 337] on button "Nova marcação" at bounding box center [693, 335] width 69 height 19
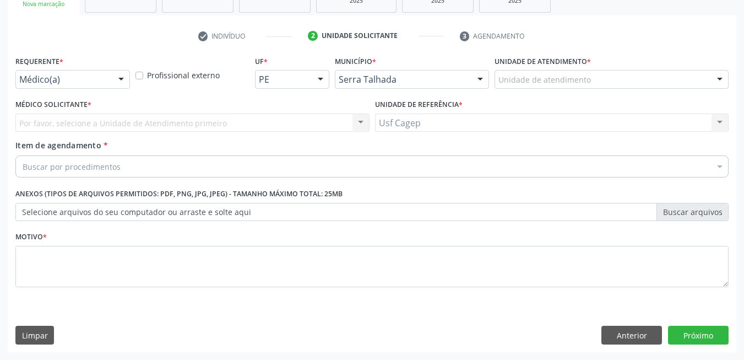
scroll to position [186, 0]
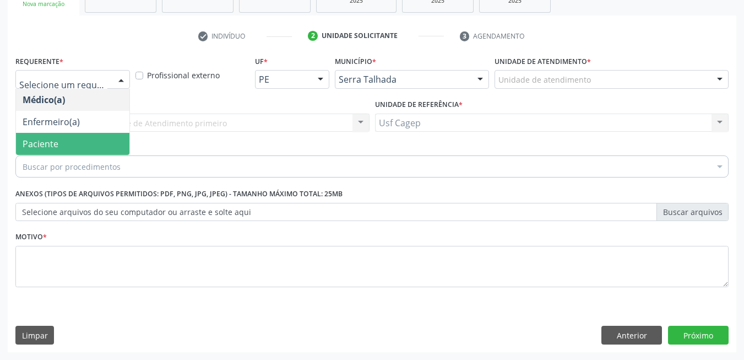
click at [76, 139] on span "Paciente" at bounding box center [72, 144] width 113 height 22
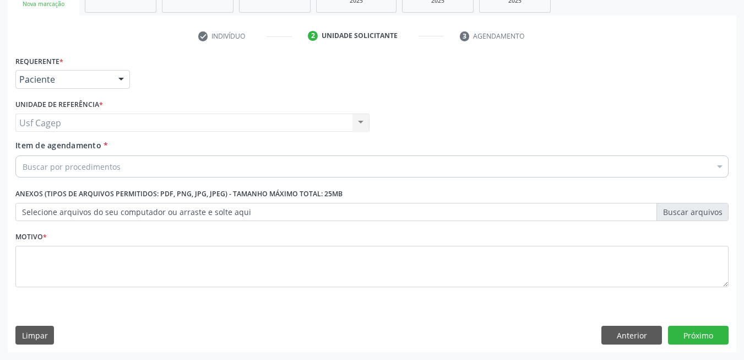
drag, startPoint x: 76, startPoint y: 164, endPoint x: 89, endPoint y: 158, distance: 13.8
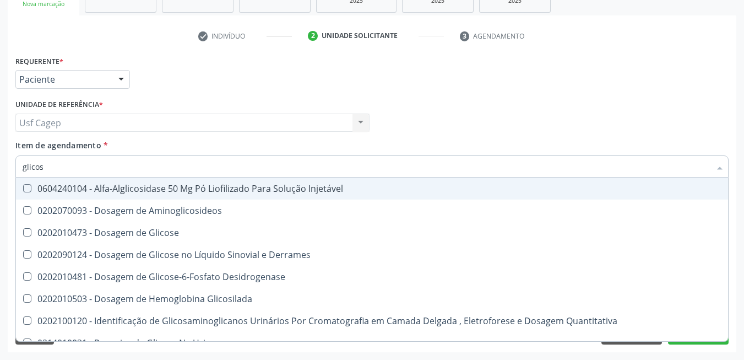
type input "glicose"
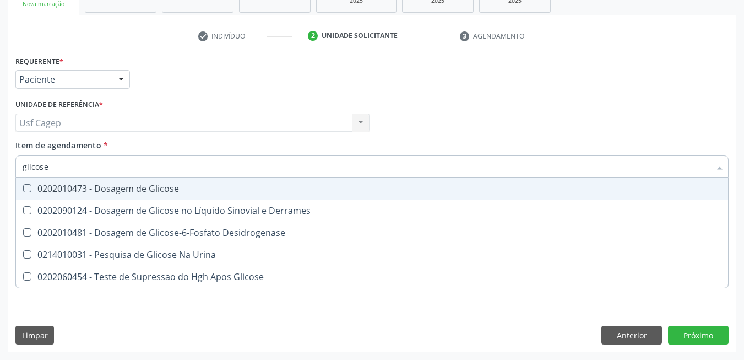
drag, startPoint x: 105, startPoint y: 193, endPoint x: 107, endPoint y: 173, distance: 20.0
click at [107, 187] on div "0202010473 - Dosagem de Glicose" at bounding box center [372, 188] width 699 height 9
checkbox Glicose "true"
click at [108, 166] on input "glicose" at bounding box center [367, 166] width 688 height 22
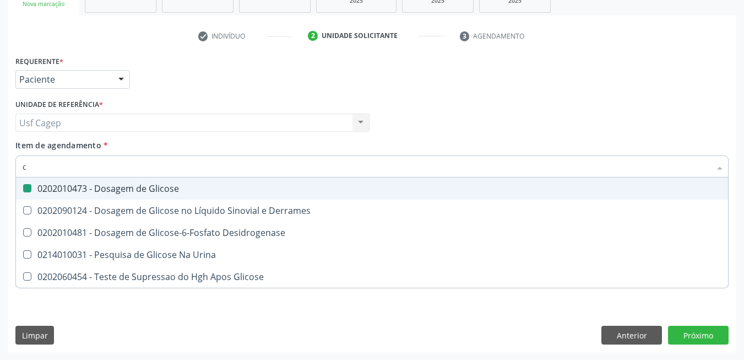
type input "cr"
checkbox Glicose "false"
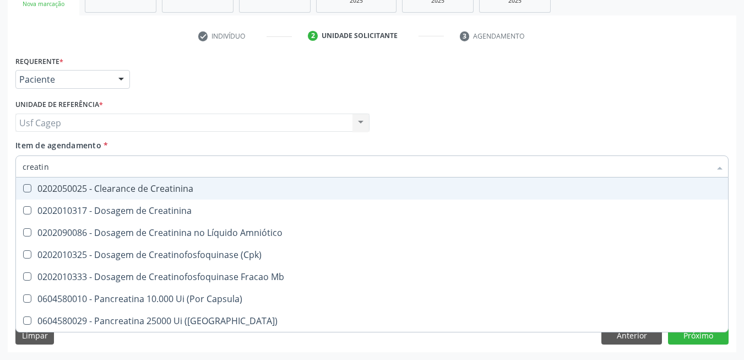
type input "creatini"
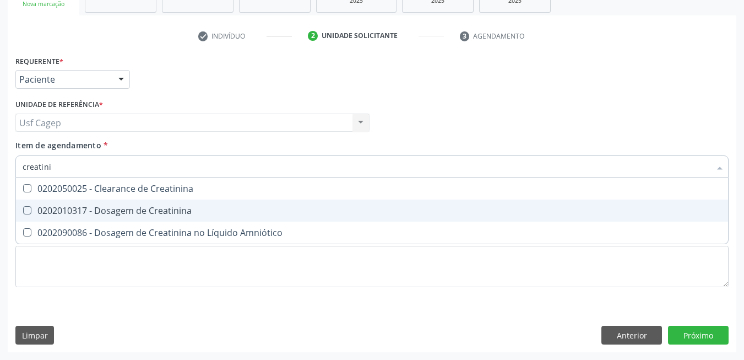
drag, startPoint x: 120, startPoint y: 211, endPoint x: 142, endPoint y: 167, distance: 49.3
click at [121, 208] on div "0202010317 - Dosagem de Creatinina" at bounding box center [372, 210] width 699 height 9
checkbox Creatinina "true"
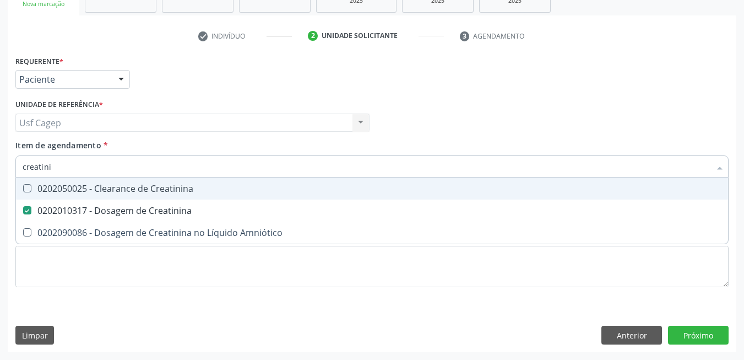
click at [143, 161] on input "creatini" at bounding box center [367, 166] width 688 height 22
type input "ur"
checkbox Creatinina "false"
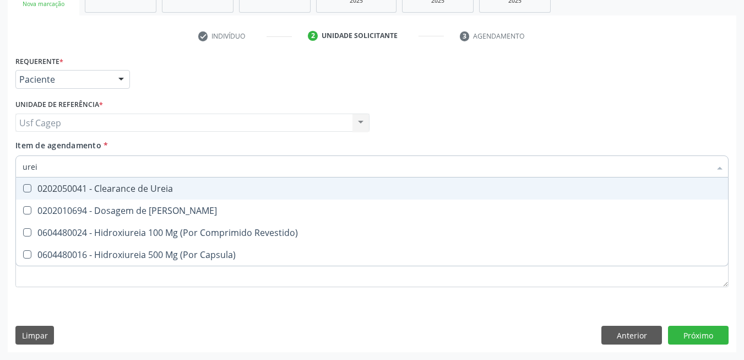
type input "ureia"
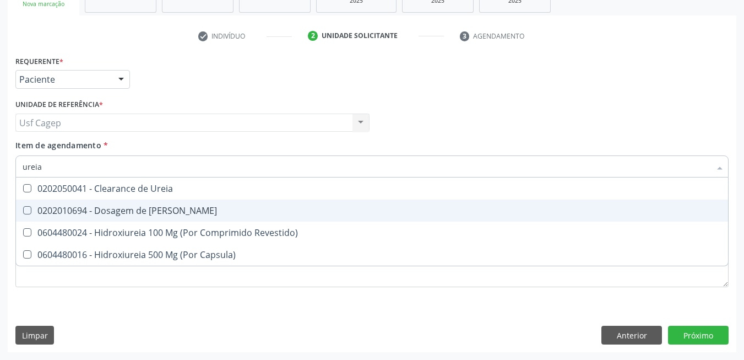
drag, startPoint x: 171, startPoint y: 208, endPoint x: 172, endPoint y: 194, distance: 13.8
click at [171, 206] on div "0202010694 - Dosagem de [PERSON_NAME]" at bounding box center [372, 210] width 699 height 9
checkbox Ureia "true"
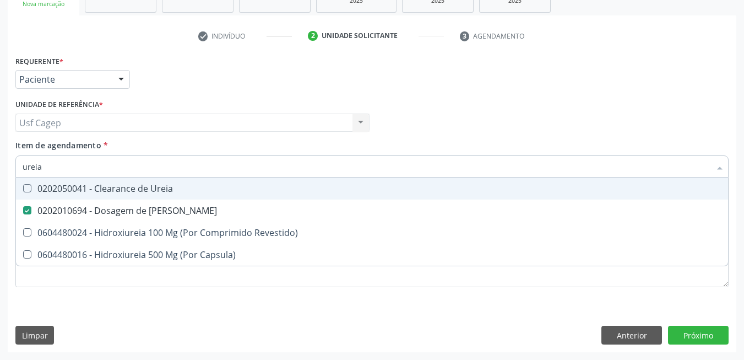
click at [176, 166] on input "ureia" at bounding box center [367, 166] width 688 height 22
type input "b"
checkbox Ureia "false"
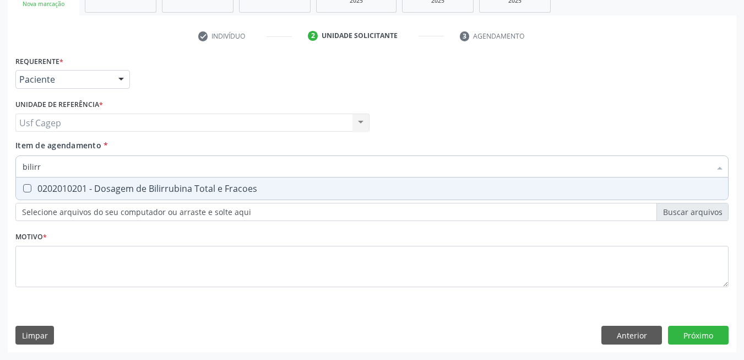
type input "bilirru"
click at [202, 184] on div "0202010201 - Dosagem de Bilirrubina Total e Fracoes" at bounding box center [372, 188] width 699 height 9
checkbox Fracoes "true"
click at [206, 170] on input "bilirru" at bounding box center [367, 166] width 688 height 22
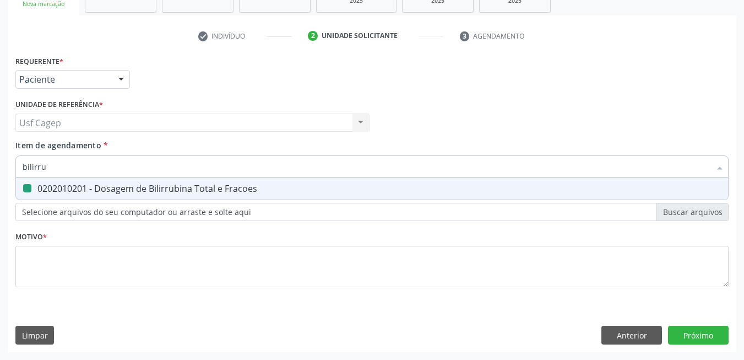
type input "t"
checkbox Fracoes "false"
type input "tg"
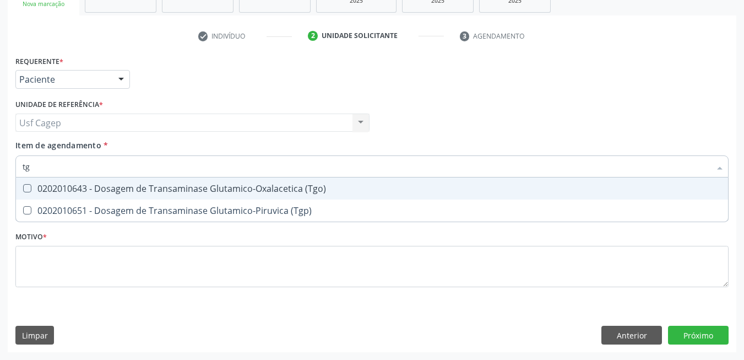
click at [276, 191] on div "0202010643 - Dosagem de Transaminase Glutamico-Oxalacetica (Tgo)" at bounding box center [372, 188] width 699 height 9
checkbox \(Tgo\) "true"
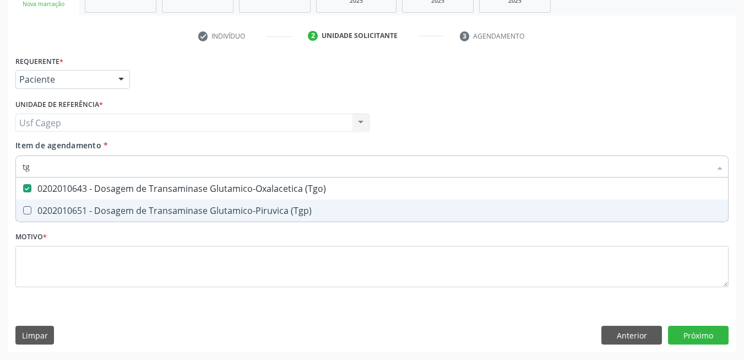
click at [281, 202] on span "0202010651 - Dosagem de Transaminase Glutamico-Piruvica (Tgp)" at bounding box center [372, 210] width 712 height 22
checkbox \(Tgp\) "true"
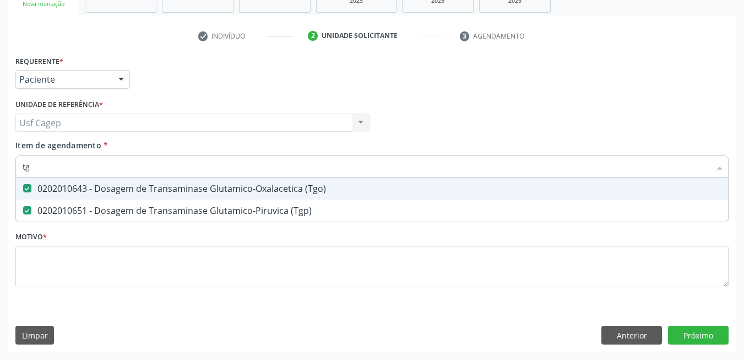
click at [275, 173] on input "tg" at bounding box center [367, 166] width 688 height 22
type input "t"
checkbox \(Tgo\) "false"
checkbox \(Tgp\) "false"
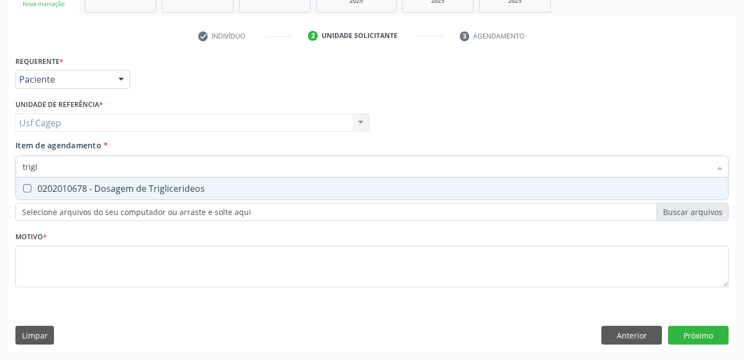
type input "trigli"
drag, startPoint x: 282, startPoint y: 198, endPoint x: 291, endPoint y: 173, distance: 26.0
click at [284, 197] on span "0202010678 - Dosagem de Triglicerideos" at bounding box center [372, 188] width 712 height 22
checkbox Triglicerideos "true"
click at [294, 161] on input "trigli" at bounding box center [367, 166] width 688 height 22
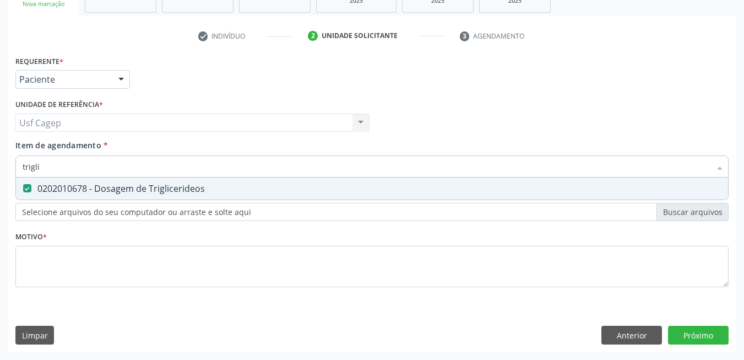
click at [294, 161] on input "trigli" at bounding box center [367, 166] width 688 height 22
type input "hemog"
checkbox Triglicerideos "false"
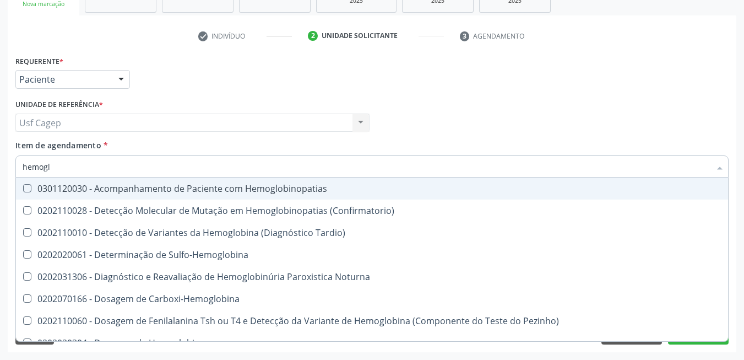
type input "hemoglo"
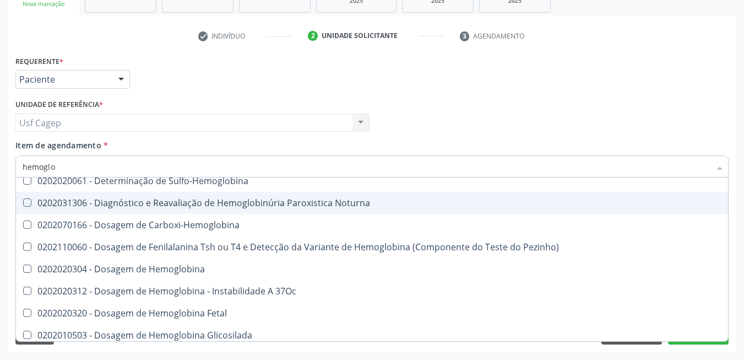
scroll to position [165, 0]
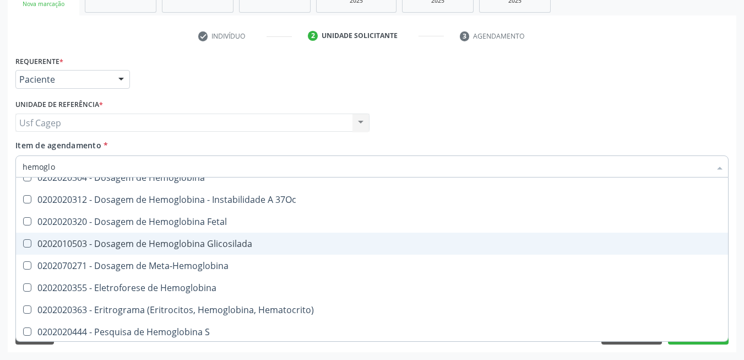
click at [358, 246] on div "0202010503 - Dosagem de Hemoglobina Glicosilada" at bounding box center [372, 243] width 699 height 9
checkbox Glicosilada "true"
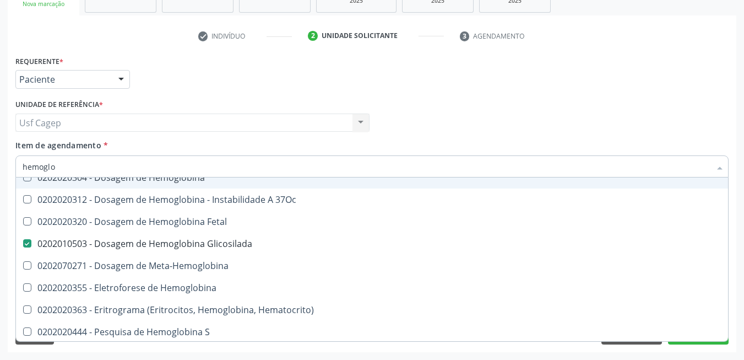
click at [342, 166] on input "hemoglo" at bounding box center [367, 166] width 688 height 22
type input "he"
checkbox Glicosilada "false"
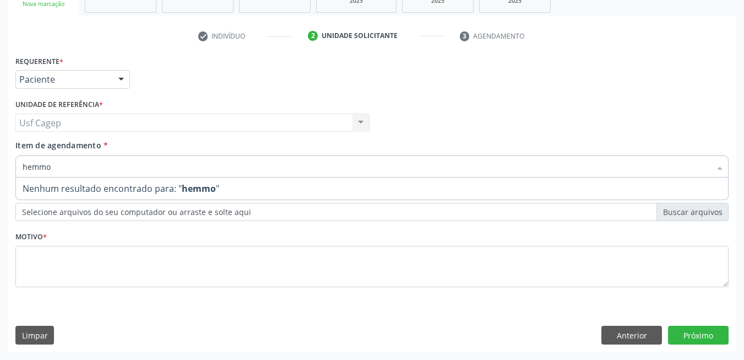
scroll to position [0, 0]
click at [40, 170] on input "hemmogra" at bounding box center [367, 166] width 688 height 22
type input "hemogra"
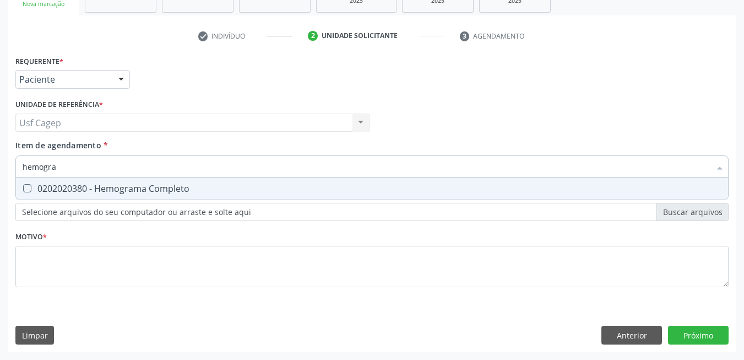
drag, startPoint x: 54, startPoint y: 191, endPoint x: 56, endPoint y: 182, distance: 8.4
click at [54, 189] on div "0202020380 - Hemograma Completo" at bounding box center [372, 188] width 699 height 9
checkbox Completo "true"
click at [62, 169] on input "hemogra" at bounding box center [367, 166] width 688 height 22
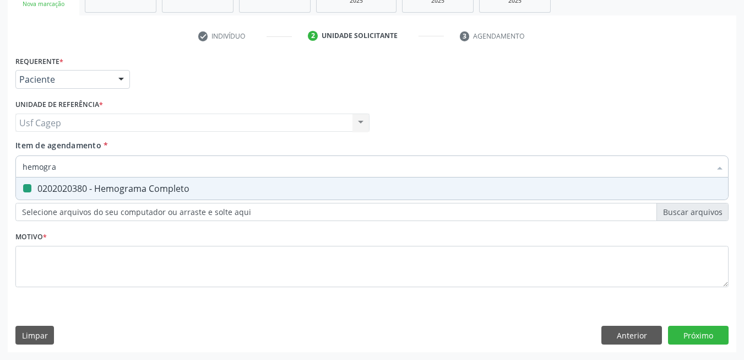
type input "t"
checkbox Completo "false"
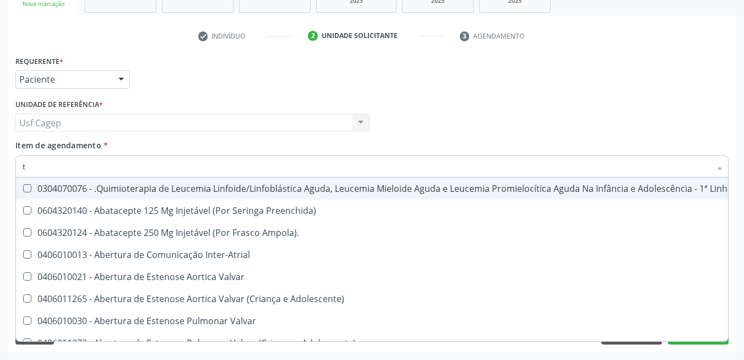
type input "t4"
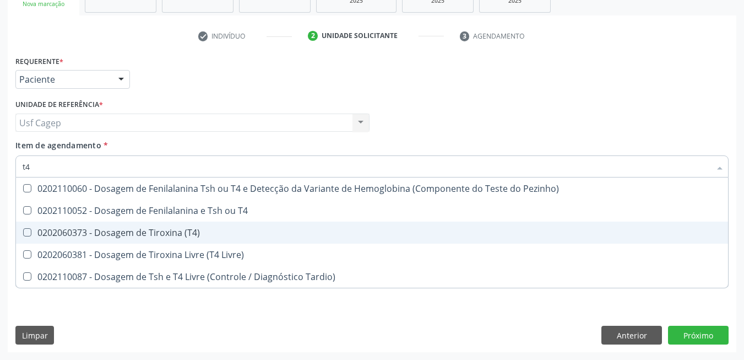
click at [74, 221] on span "0202060373 - Dosagem de Tiroxina (T4)" at bounding box center [372, 232] width 712 height 22
checkbox \(T4\) "true"
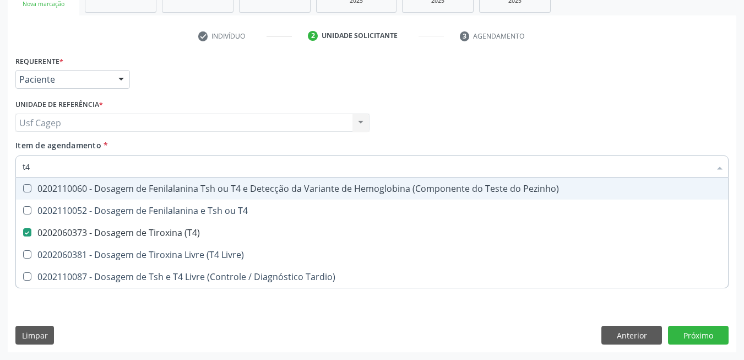
click at [78, 170] on input "t4" at bounding box center [367, 166] width 688 height 22
type input "t"
checkbox \(T4\) "false"
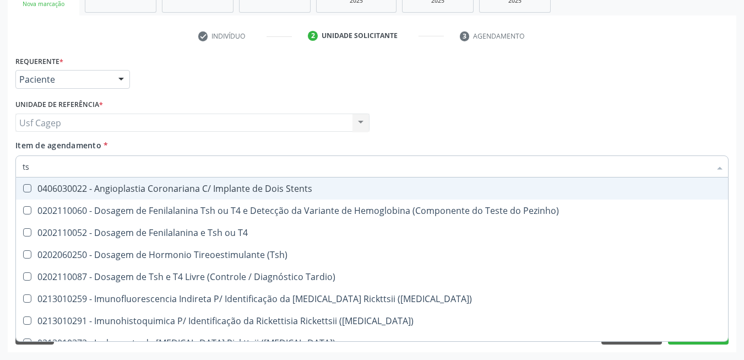
type input "tsh"
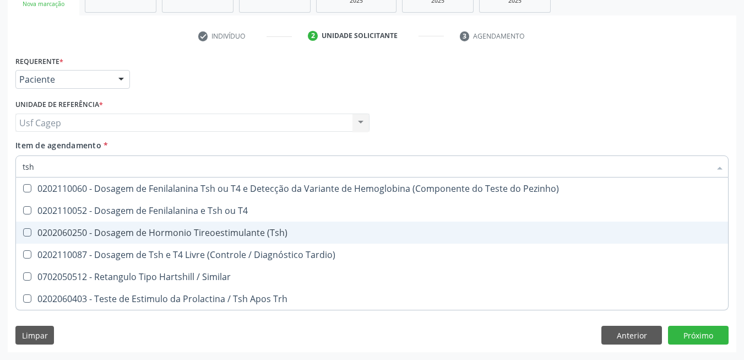
click at [188, 225] on span "0202060250 - Dosagem de Hormonio Tireoestimulante (Tsh)" at bounding box center [372, 232] width 712 height 22
checkbox \(Tsh\) "true"
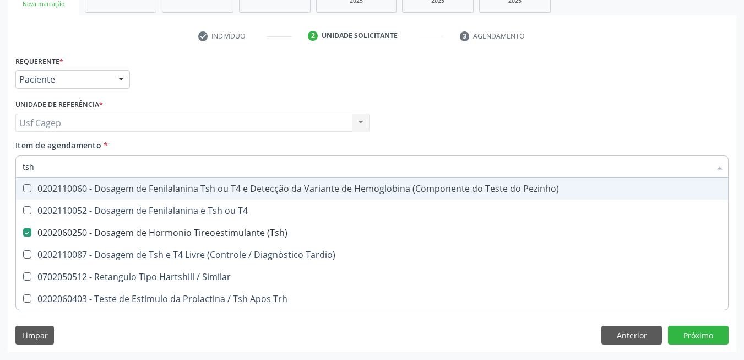
click at [203, 142] on div "Item de agendamento * tsh Desfazer seleção 0202110060 - Dosagem de Fenilalanina…" at bounding box center [371, 156] width 713 height 35
checkbox T4 "true"
checkbox Tardio\) "true"
checkbox Similar "true"
checkbox Trh "true"
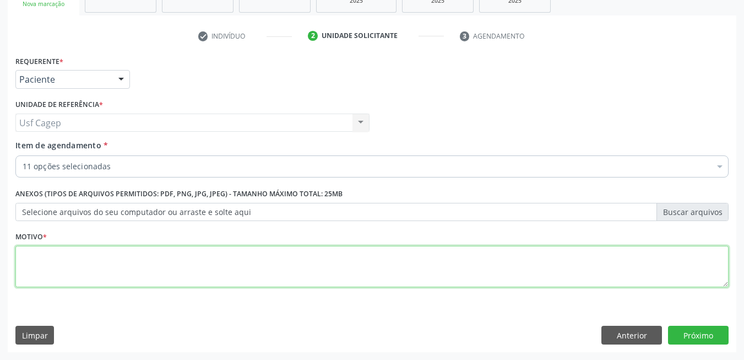
click at [195, 274] on textarea at bounding box center [371, 267] width 713 height 42
type textarea "."
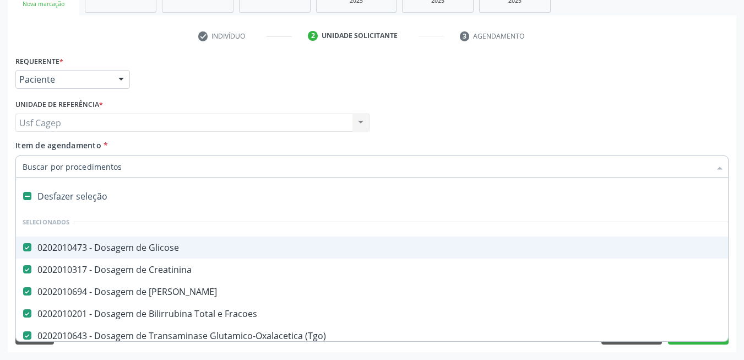
click at [195, 166] on input "Item de agendamento *" at bounding box center [367, 166] width 688 height 22
type input "c"
checkbox \(T4\) "false"
checkbox \(Tsh\) "false"
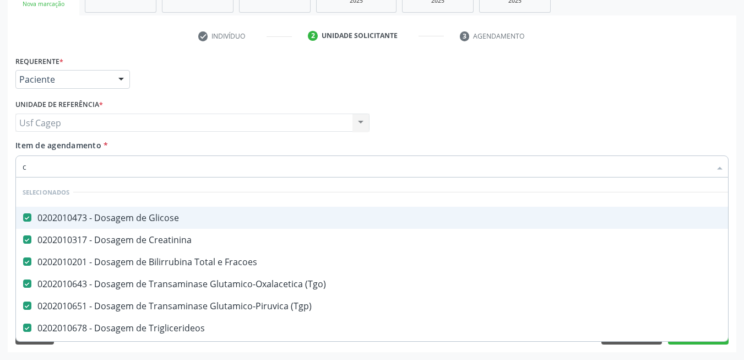
type input "co"
checkbox Completo "false"
type input "col"
checkbox Glicose "false"
checkbox Fracoes "false"
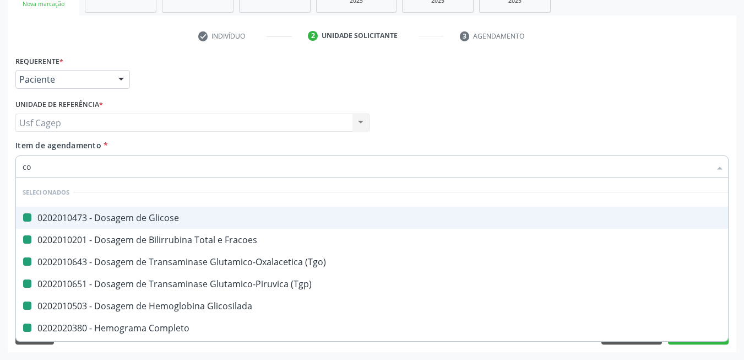
checkbox \(Tgo\) "false"
checkbox \(Tgp\) "false"
checkbox Glicosilada "false"
checkbox Completo "false"
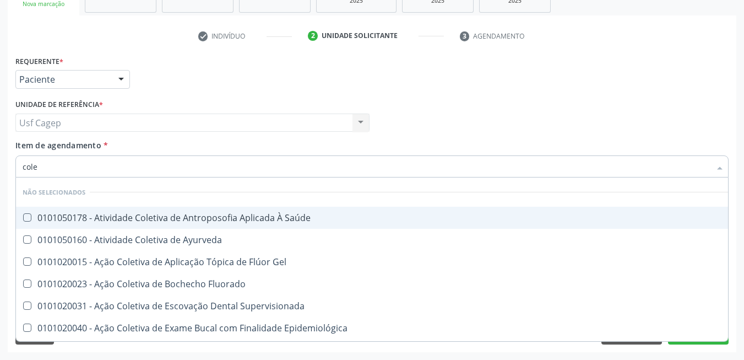
type input "coles"
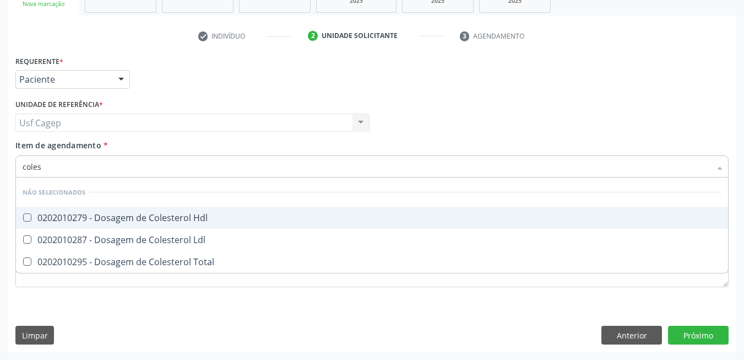
click at [175, 224] on span "0202010279 - Dosagem de Colesterol Hdl" at bounding box center [372, 218] width 712 height 22
checkbox Hdl "true"
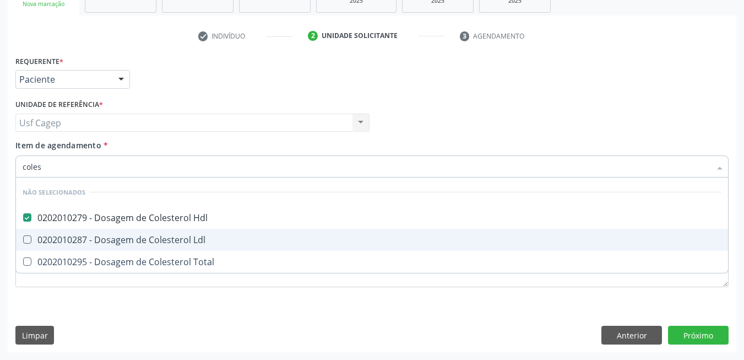
click at [176, 235] on div "0202010287 - Dosagem de Colesterol Ldl" at bounding box center [372, 239] width 699 height 9
checkbox Ldl "true"
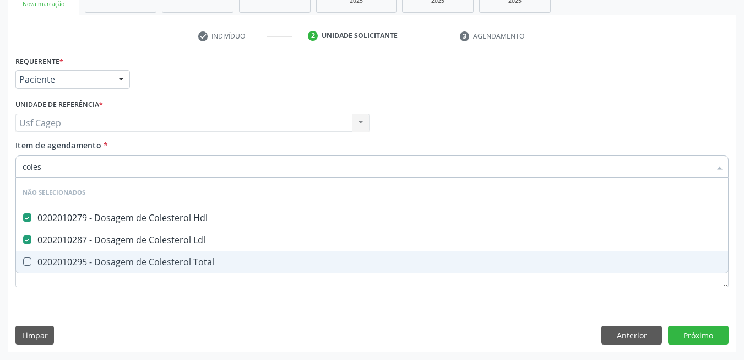
click at [179, 257] on div "0202010295 - Dosagem de Colesterol Total" at bounding box center [372, 261] width 699 height 9
checkbox Total "true"
type input "coles"
click at [154, 299] on div "Requerente * Paciente Médico(a) Enfermeiro(a) Paciente Nenhum resultado encontr…" at bounding box center [371, 177] width 713 height 249
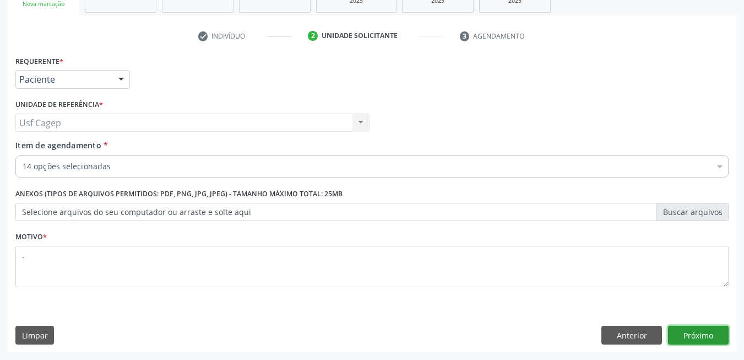
click at [677, 327] on button "Próximo" at bounding box center [698, 334] width 61 height 19
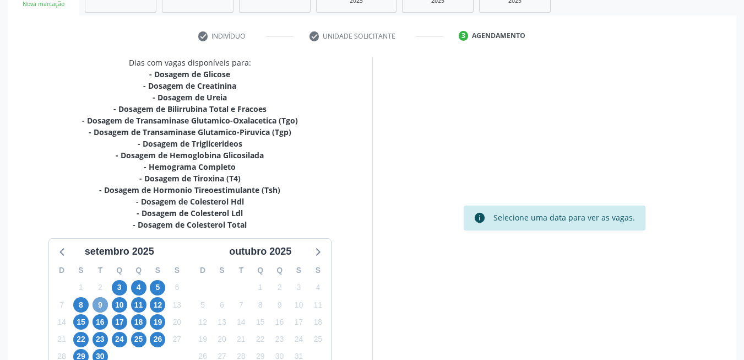
click at [99, 306] on span "9" at bounding box center [100, 304] width 15 height 15
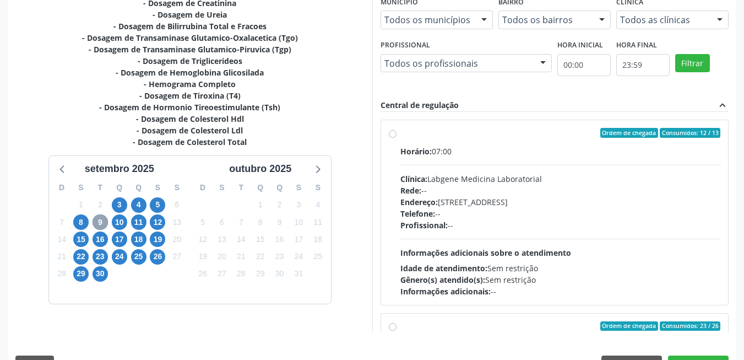
scroll to position [298, 0]
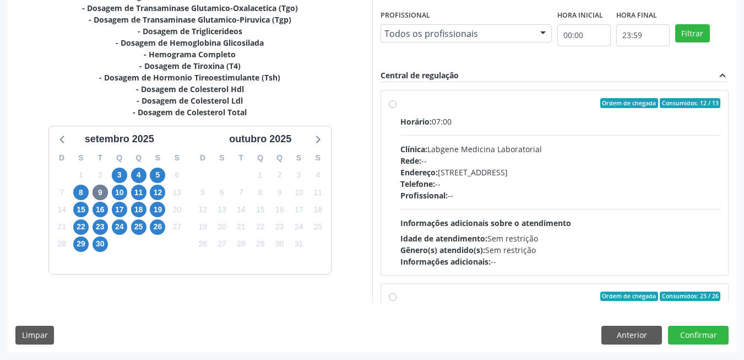
click at [531, 202] on div "Horário: 07:00 Clínica: Labgene Medicina Laboratorial Rede: -- Endereço: nº 531…" at bounding box center [560, 191] width 320 height 151
click at [396, 108] on input "Ordem de chegada Consumidos: 12 / 13 Horário: 07:00 Clínica: Labgene Medicina L…" at bounding box center [393, 103] width 8 height 10
radio input "true"
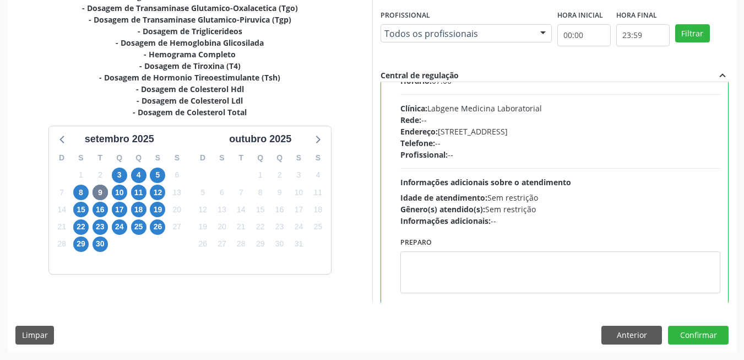
scroll to position [55, 0]
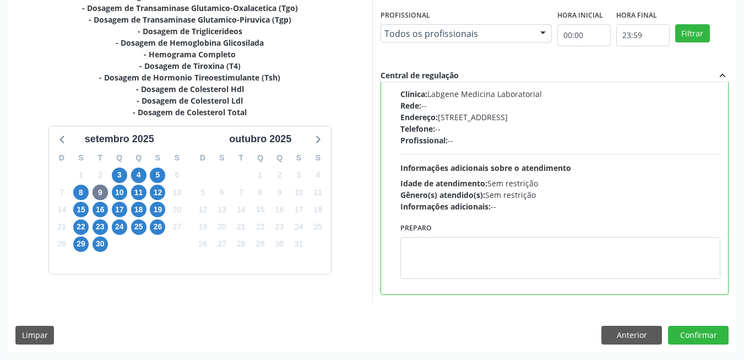
click at [630, 321] on div "Dias com vagas disponíveis para: - Dosagem de Glicose - Dosagem de Creatinina -…" at bounding box center [372, 147] width 729 height 407
click at [629, 329] on button "Anterior" at bounding box center [631, 334] width 61 height 19
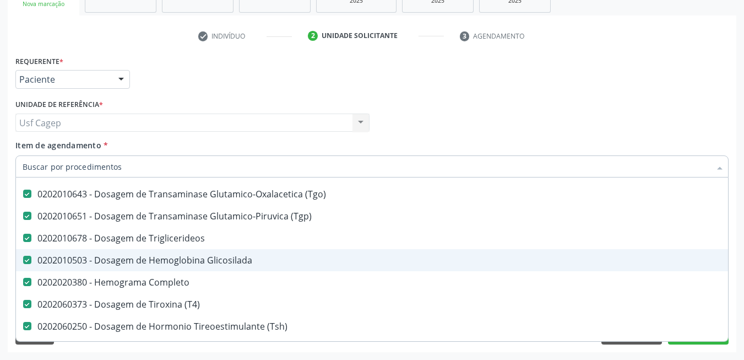
scroll to position [165, 0]
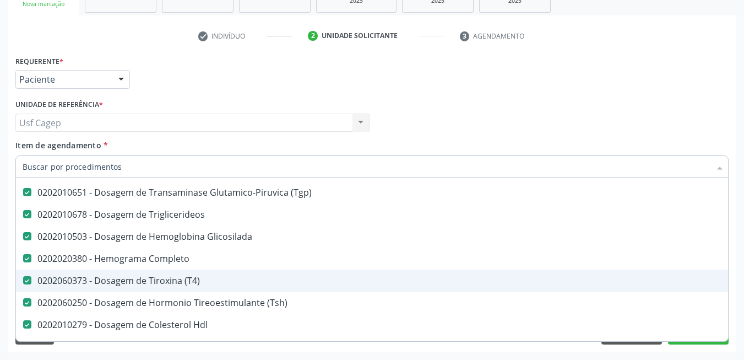
click at [294, 282] on div "0202060373 - Dosagem de Tiroxina (T4)" at bounding box center [451, 280] width 857 height 9
checkbox \(T4\) "false"
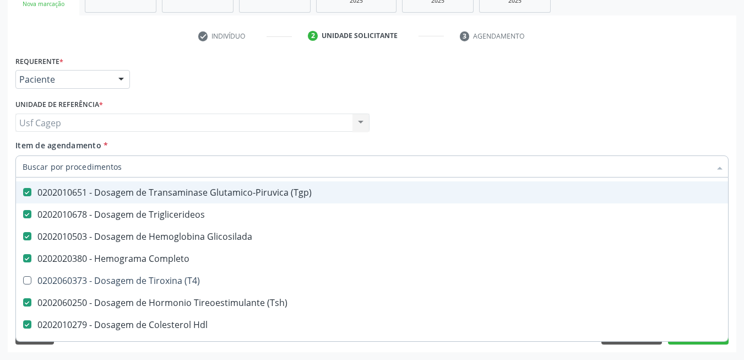
click at [177, 168] on input "Item de agendamento *" at bounding box center [367, 166] width 688 height 22
type input "t"
checkbox Triglicerideos "false"
checkbox \(T4\) "true"
checkbox Ldl "false"
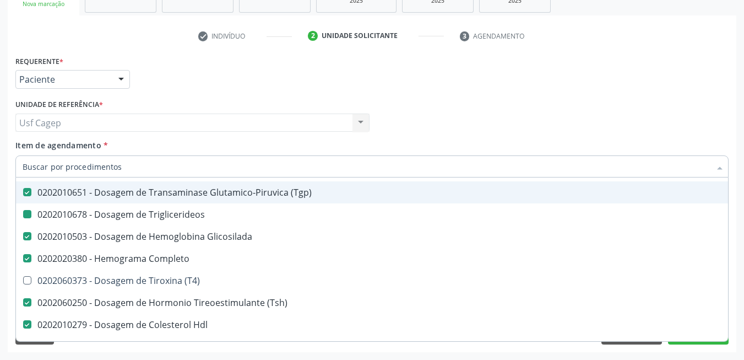
checkbox Total "false"
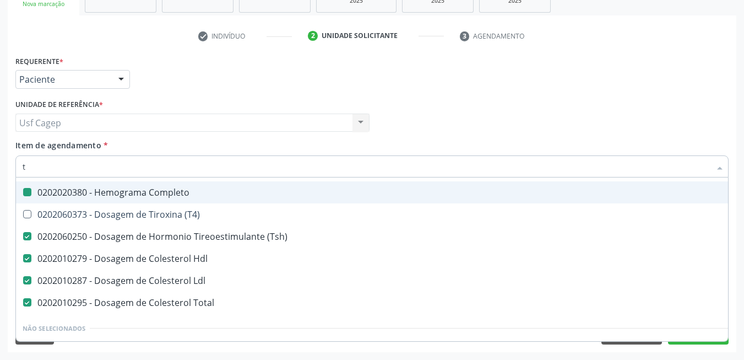
type input "t4"
checkbox Creatinina "false"
checkbox \(Tgo\) "false"
checkbox \(Tgp\) "false"
checkbox Triglicerideos "false"
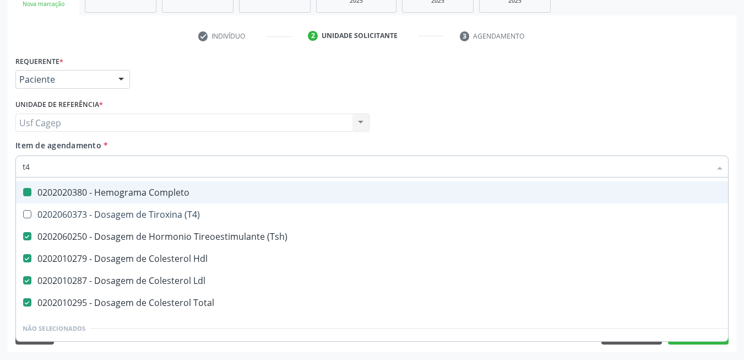
checkbox Completo "false"
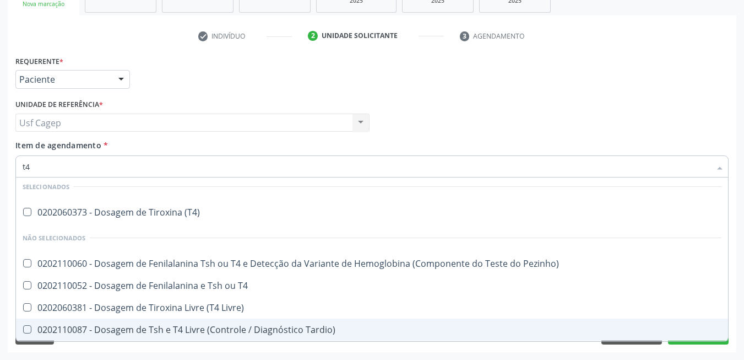
scroll to position [6, 0]
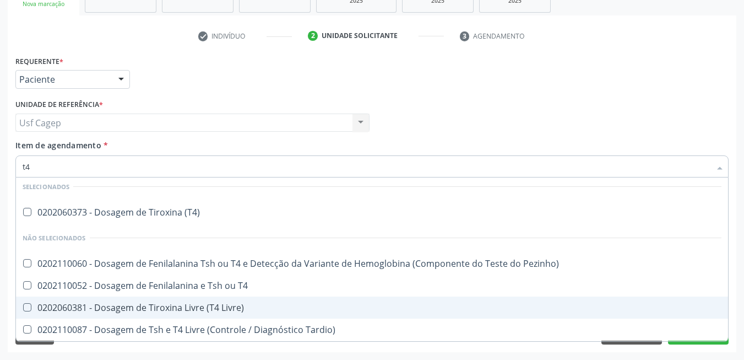
click at [265, 305] on div "0202060381 - Dosagem de Tiroxina Livre (T4 Livre)" at bounding box center [372, 307] width 699 height 9
checkbox Livre\) "true"
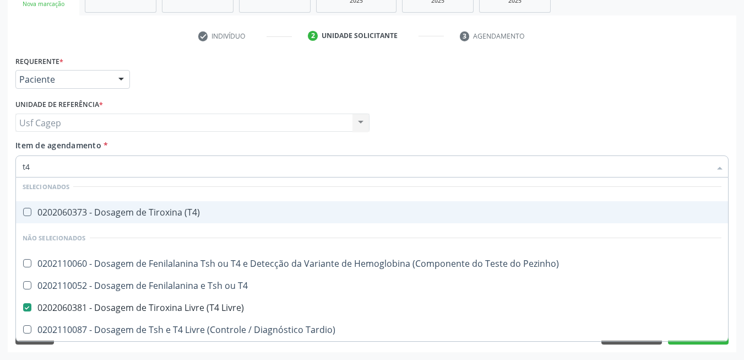
type input "t4"
click at [232, 139] on div "Unidade de referência * Usf Cagep Usf Cagep Nenhum resultado encontrado para: "…" at bounding box center [193, 117] width 360 height 43
checkbox \(T4\) "true"
checkbox Pezinho\) "true"
checkbox T4 "true"
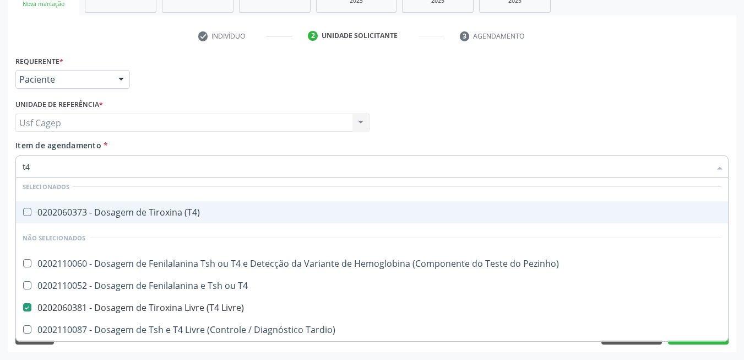
checkbox Tardio\) "true"
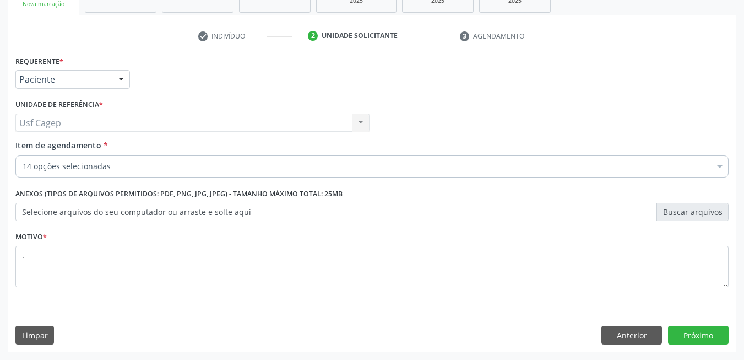
scroll to position [0, 0]
click at [691, 338] on button "Próximo" at bounding box center [698, 334] width 61 height 19
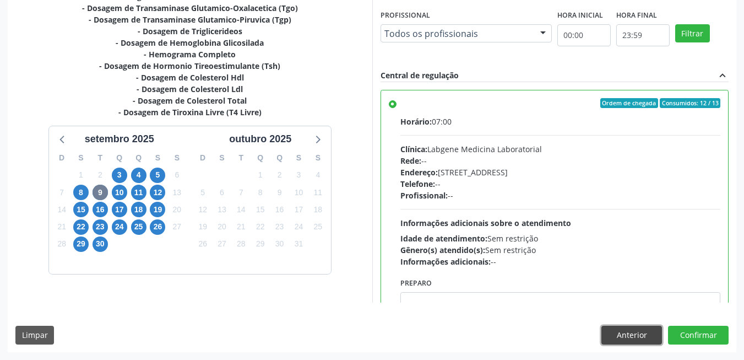
click at [643, 334] on button "Anterior" at bounding box center [631, 334] width 61 height 19
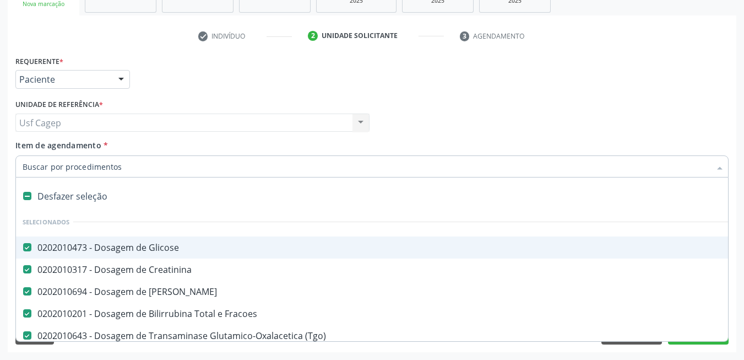
click at [211, 237] on span "0202010473 - Dosagem de Glicose" at bounding box center [451, 247] width 871 height 22
click at [213, 243] on div "0202010473 - Dosagem de Glicose" at bounding box center [451, 247] width 857 height 9
checkbox Glicose "true"
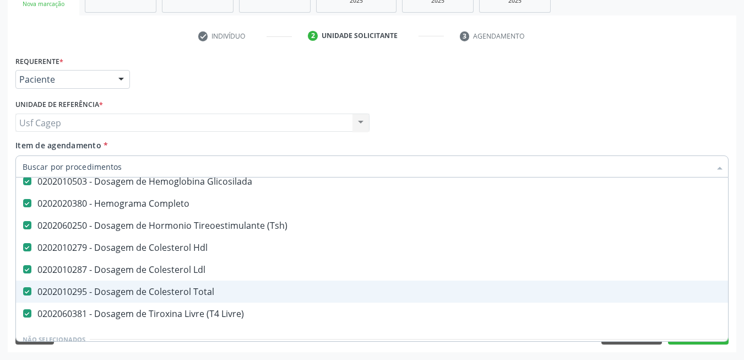
scroll to position [275, 0]
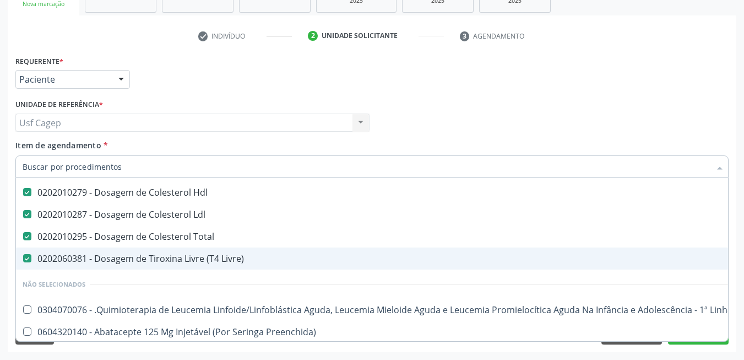
drag, startPoint x: 218, startPoint y: 251, endPoint x: 215, endPoint y: 229, distance: 22.3
click at [218, 250] on span "0202060381 - Dosagem de Tiroxina Livre (T4 Livre)" at bounding box center [451, 258] width 871 height 22
checkbox Livre\) "false"
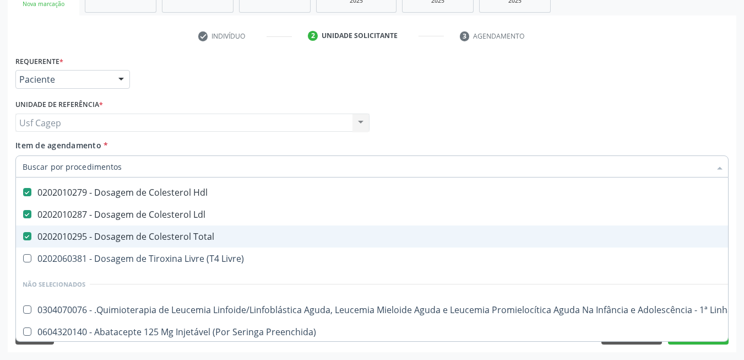
click at [215, 229] on span "0202010295 - Dosagem de Colesterol Total" at bounding box center [451, 236] width 871 height 22
checkbox Total "false"
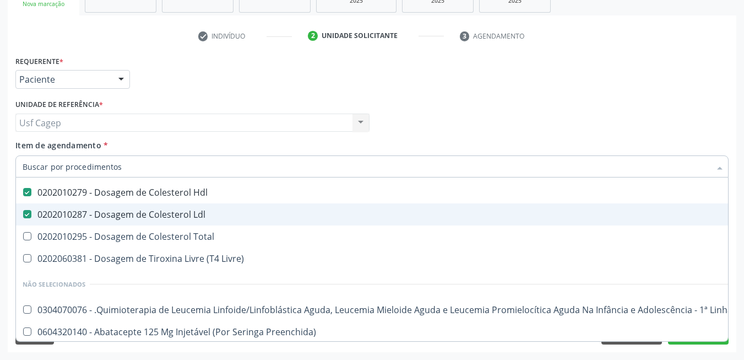
click at [207, 208] on span "0202010287 - Dosagem de Colesterol Ldl" at bounding box center [451, 214] width 871 height 22
click at [207, 199] on span "0202010279 - Dosagem de Colesterol Hdl" at bounding box center [451, 192] width 871 height 22
checkbox Hdl "false"
checkbox Ldl "false"
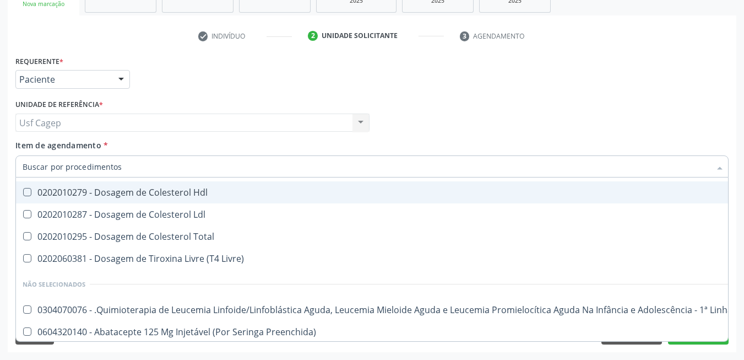
click at [209, 194] on div "0202010279 - Dosagem de Colesterol Hdl" at bounding box center [451, 192] width 857 height 9
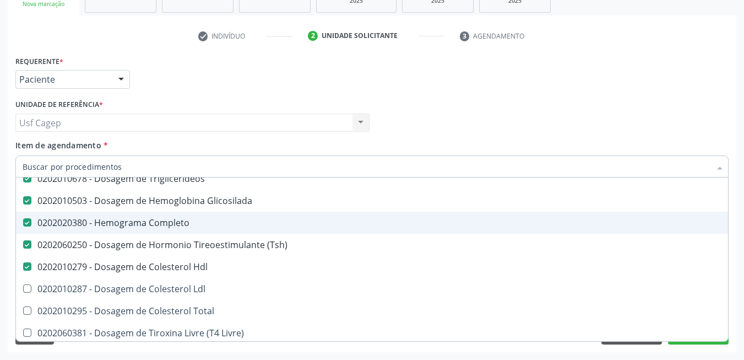
scroll to position [165, 0]
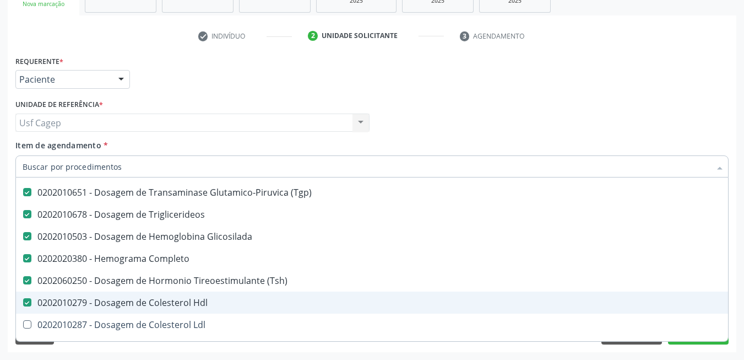
drag, startPoint x: 218, startPoint y: 298, endPoint x: 217, endPoint y: 282, distance: 16.6
click at [218, 297] on span "0202010279 - Dosagem de Colesterol Hdl" at bounding box center [451, 302] width 871 height 22
checkbox Hdl "false"
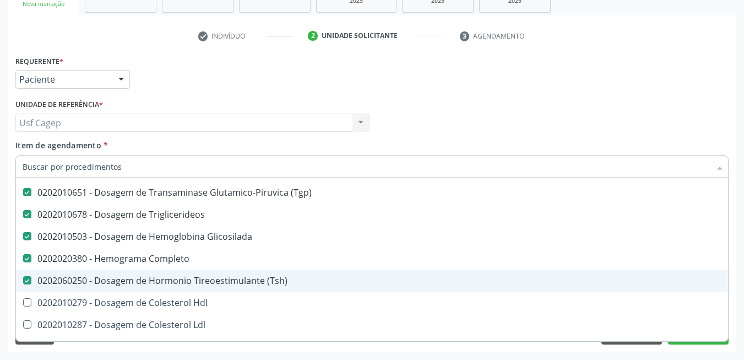
click at [218, 279] on div "0202060250 - Dosagem de Hormonio Tireoestimulante (Tsh)" at bounding box center [451, 280] width 857 height 9
checkbox \(Tsh\) "false"
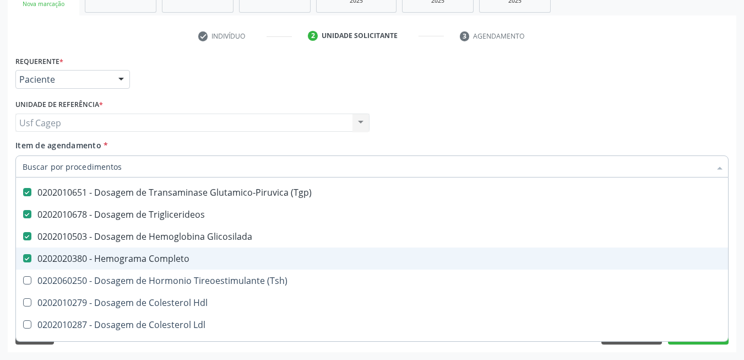
drag, startPoint x: 218, startPoint y: 260, endPoint x: 215, endPoint y: 237, distance: 23.3
click at [218, 260] on div "0202020380 - Hemograma Completo" at bounding box center [451, 258] width 857 height 9
checkbox Completo "false"
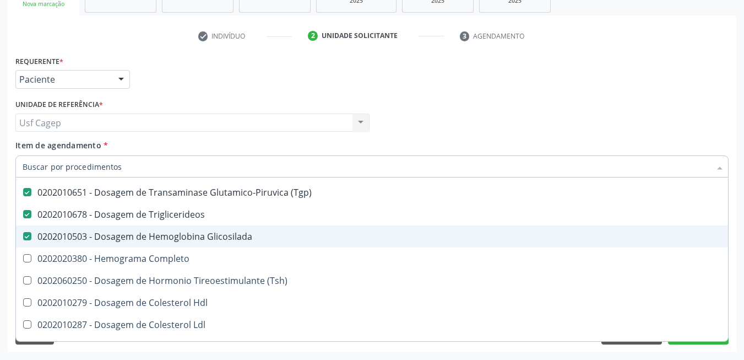
drag, startPoint x: 215, startPoint y: 237, endPoint x: 216, endPoint y: 216, distance: 21.5
click at [215, 236] on div "0202010503 - Dosagem de Hemoglobina Glicosilada" at bounding box center [451, 236] width 857 height 9
checkbox Glicosilada "false"
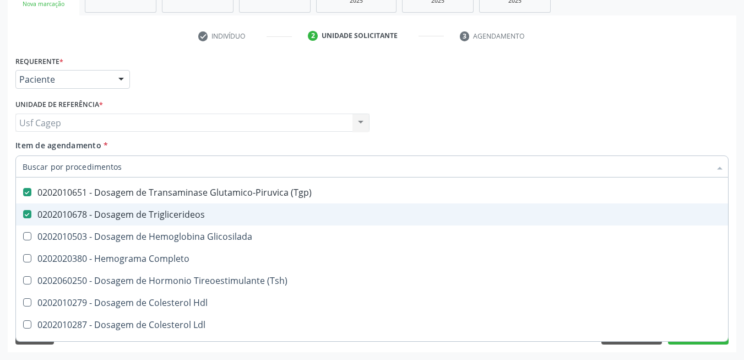
drag, startPoint x: 216, startPoint y: 216, endPoint x: 219, endPoint y: 197, distance: 19.4
click at [216, 215] on div "0202010678 - Dosagem de Triglicerideos" at bounding box center [451, 214] width 857 height 9
checkbox Triglicerideos "false"
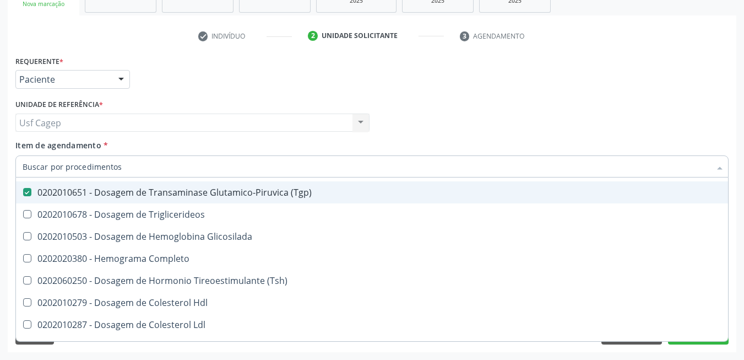
click at [219, 196] on div "0202010651 - Dosagem de Transaminase Glutamico-Piruvica (Tgp)" at bounding box center [451, 192] width 857 height 9
checkbox \(Tgp\) "false"
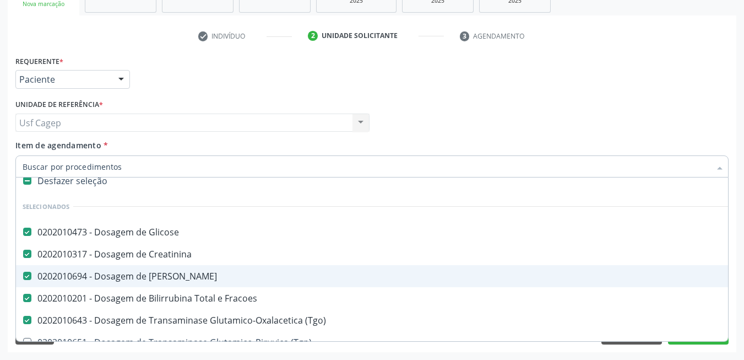
scroll to position [0, 0]
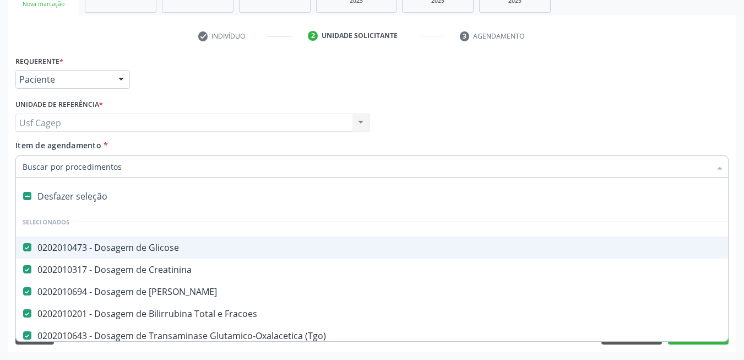
drag, startPoint x: 221, startPoint y: 250, endPoint x: 219, endPoint y: 269, distance: 19.3
click at [221, 251] on div "0202010473 - Dosagem de Glicose" at bounding box center [451, 247] width 857 height 9
checkbox Glicose "false"
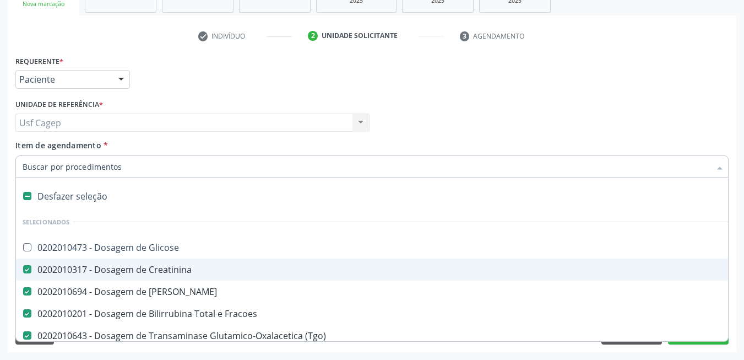
click at [219, 270] on div "0202010317 - Dosagem de Creatinina" at bounding box center [451, 269] width 857 height 9
checkbox Creatinina "false"
click at [218, 291] on div "0202010694 - Dosagem de Ureia" at bounding box center [451, 291] width 857 height 9
checkbox Ureia "false"
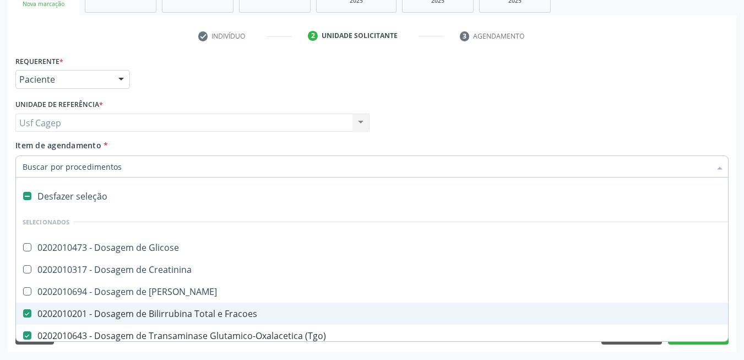
click at [221, 309] on div "0202010201 - Dosagem de Bilirrubina Total e Fracoes" at bounding box center [451, 313] width 857 height 9
checkbox Fracoes "false"
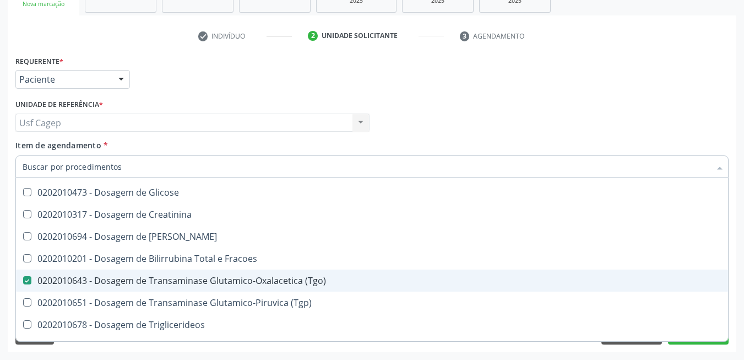
click at [219, 276] on div "0202010643 - Dosagem de Transaminase Glutamico-Oxalacetica (Tgo)" at bounding box center [451, 280] width 857 height 9
checkbox \(Tgo\) "false"
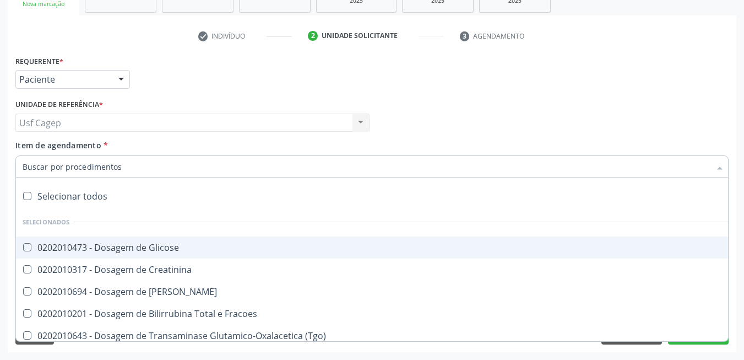
click at [155, 164] on input "Item de agendamento *" at bounding box center [367, 166] width 688 height 22
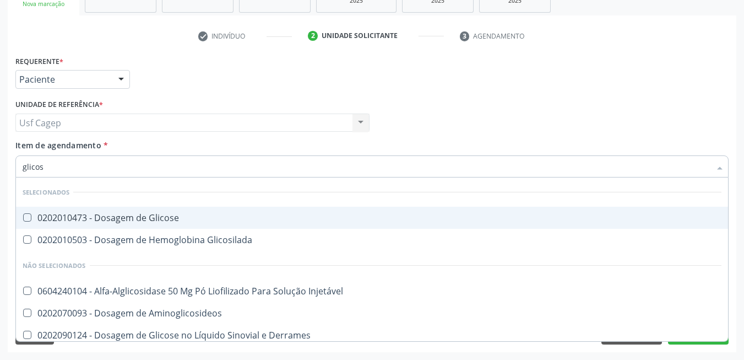
type input "glicose"
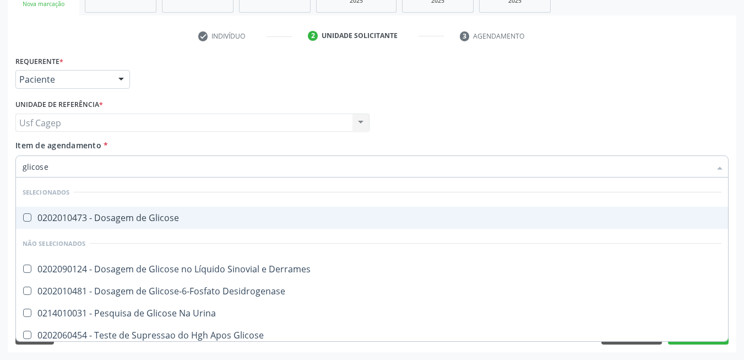
click at [155, 222] on div "0202010473 - Dosagem de Glicose" at bounding box center [372, 217] width 699 height 9
checkbox Glicose "true"
click at [157, 162] on input "glicose" at bounding box center [367, 166] width 688 height 22
type input "cr"
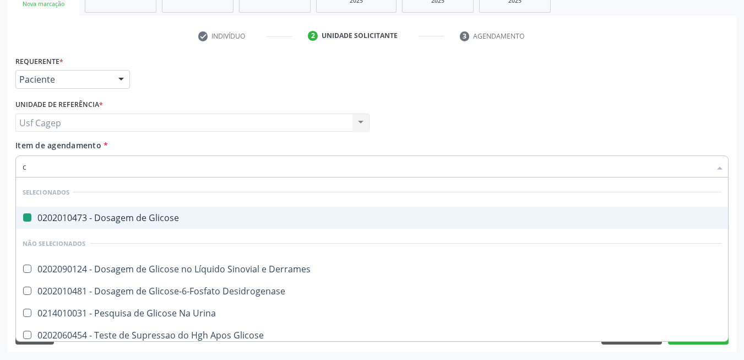
checkbox Glicose "false"
type input "creatini"
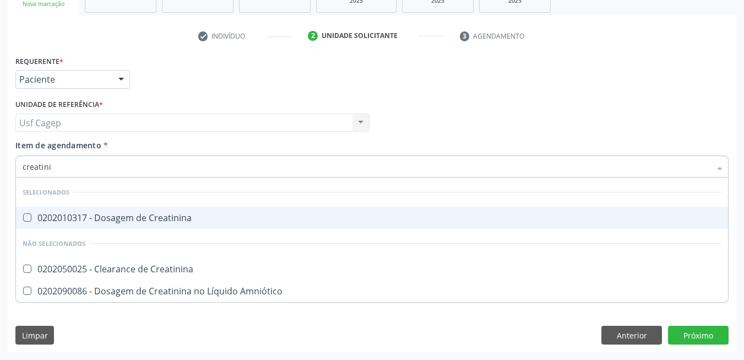
click at [167, 216] on div "0202010317 - Dosagem de Creatinina" at bounding box center [372, 217] width 699 height 9
checkbox Creatinina "true"
click at [172, 166] on input "creatini" at bounding box center [367, 166] width 688 height 22
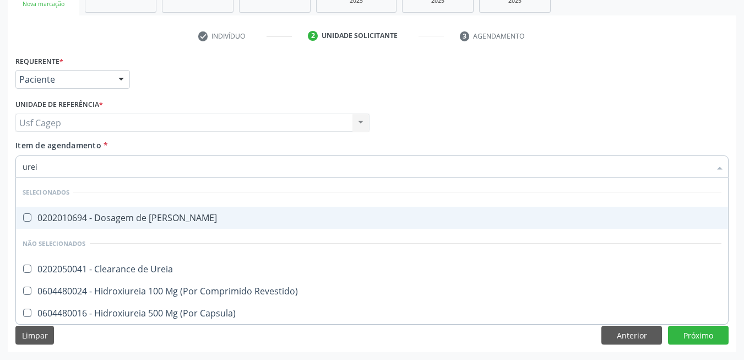
type input "ureia"
click at [182, 220] on div "0202010694 - Dosagem de Ureia" at bounding box center [372, 217] width 699 height 9
checkbox Ureia "true"
click at [175, 165] on input "ureia" at bounding box center [367, 166] width 688 height 22
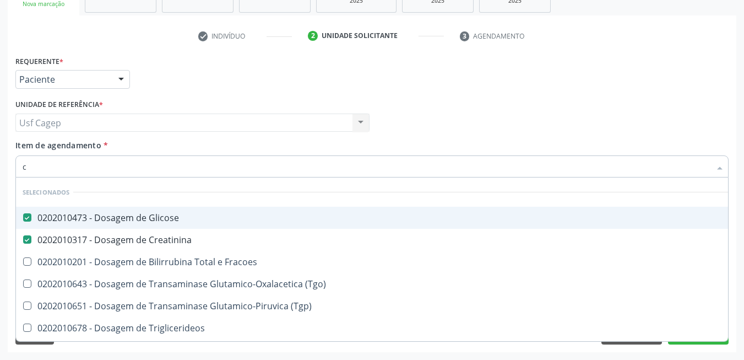
type input "co"
checkbox Creatinina "false"
type input "col"
checkbox Glicose "false"
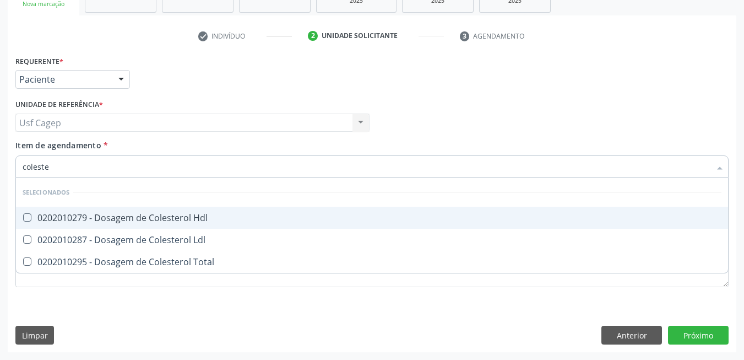
type input "colester"
click at [200, 213] on div "0202010279 - Dosagem de Colesterol Hdl" at bounding box center [372, 217] width 699 height 9
checkbox Hdl "true"
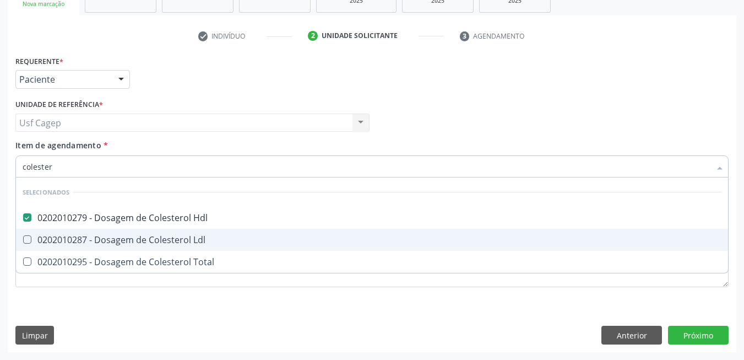
click at [204, 232] on span "0202010287 - Dosagem de Colesterol Ldl" at bounding box center [372, 240] width 712 height 22
checkbox Ldl "true"
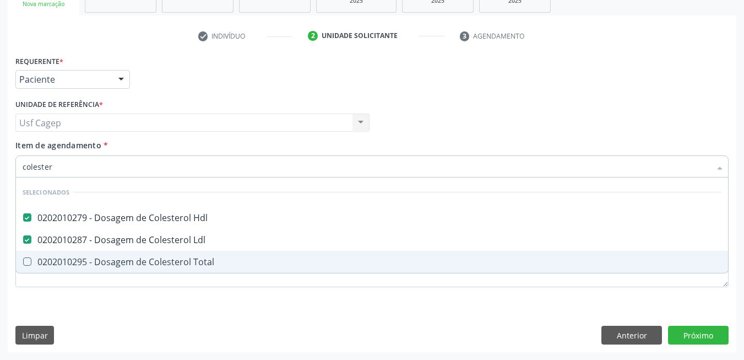
drag, startPoint x: 206, startPoint y: 265, endPoint x: 197, endPoint y: 198, distance: 67.8
click at [206, 264] on div "0202010295 - Dosagem de Colesterol Total" at bounding box center [372, 261] width 699 height 9
checkbox Total "true"
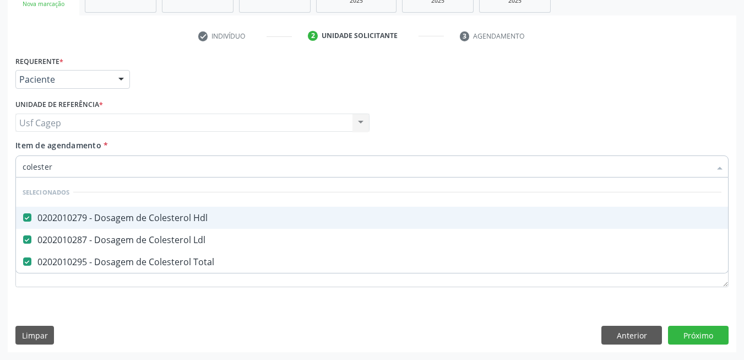
click at [194, 170] on input "colester" at bounding box center [367, 166] width 688 height 22
type input "n"
checkbox Total "false"
checkbox Ldl "false"
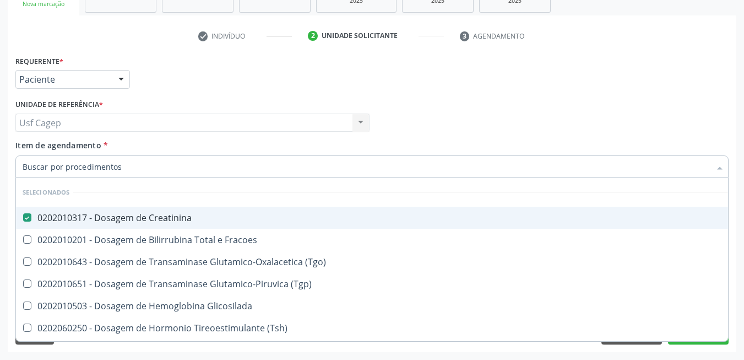
checkbox \(Tgo\) "true"
checkbox Fracoes "true"
checkbox Ampola\)\ "true"
checkbox Inter-Atrial "true"
checkbox Valvar "true"
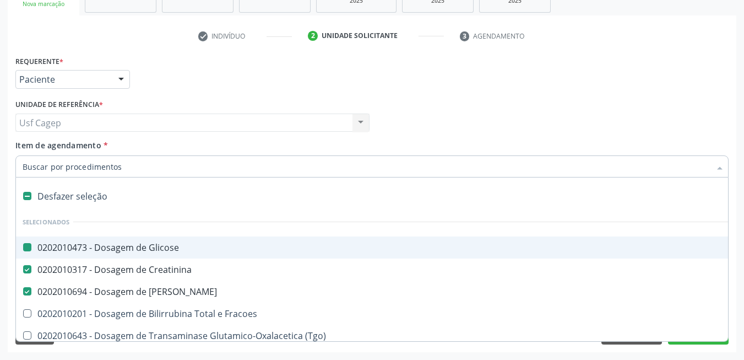
type input "b"
checkbox Glicose "false"
checkbox Creatinina "false"
checkbox Hdl "false"
checkbox Ldl "false"
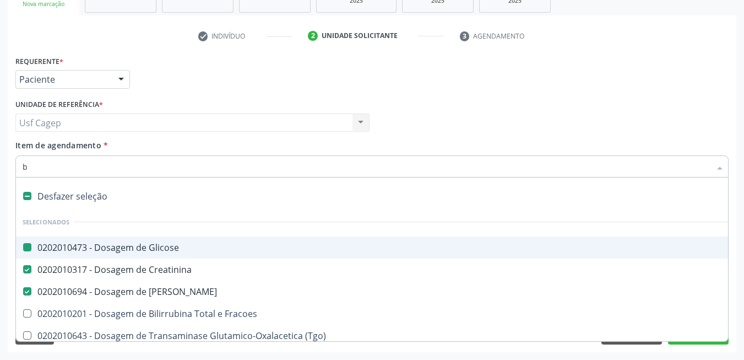
checkbox Total "false"
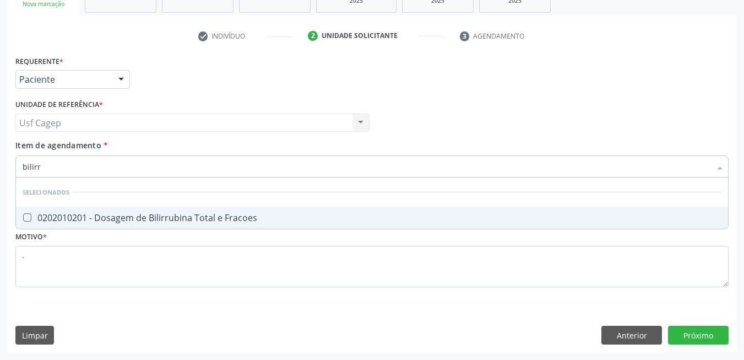
type input "bilirru"
click at [213, 213] on div "0202010201 - Dosagem de Bilirrubina Total e Fracoes" at bounding box center [372, 217] width 699 height 9
checkbox Fracoes "true"
click at [209, 160] on input "bilirru" at bounding box center [367, 166] width 688 height 22
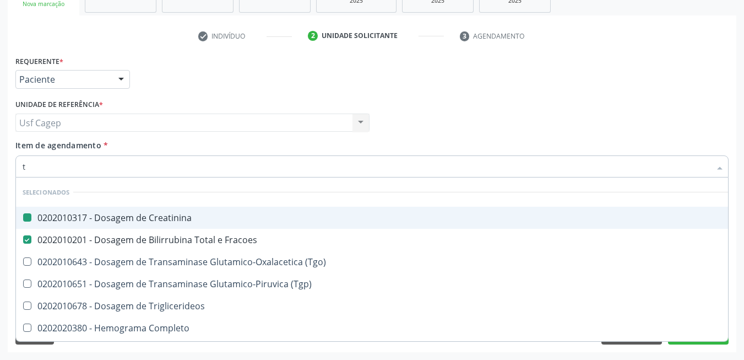
type input "tg"
checkbox Creatinina "false"
checkbox Fracoes "false"
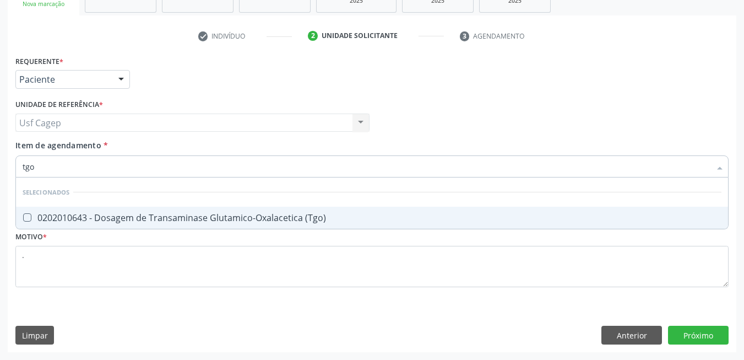
type input "tg"
click at [213, 216] on div "0202010643 - Dosagem de Transaminase Glutamico-Oxalacetica (Tgo)" at bounding box center [372, 217] width 699 height 9
checkbox \(Tgo\) "true"
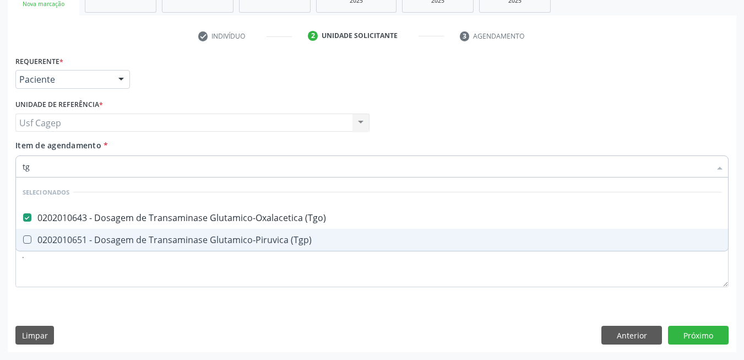
click at [221, 243] on div "0202010651 - Dosagem de Transaminase Glutamico-Piruvica (Tgp)" at bounding box center [372, 239] width 699 height 9
checkbox \(Tgp\) "true"
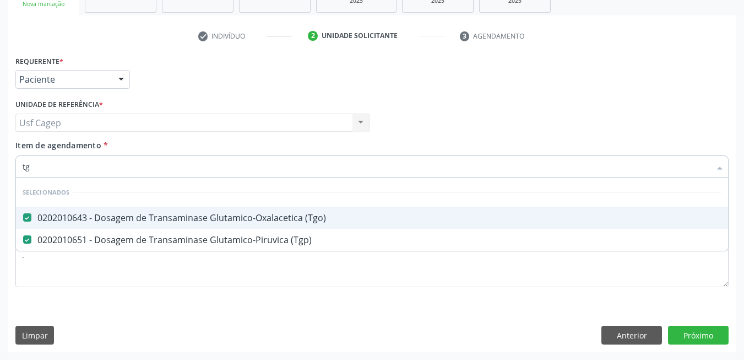
click at [216, 167] on input "tg" at bounding box center [367, 166] width 688 height 22
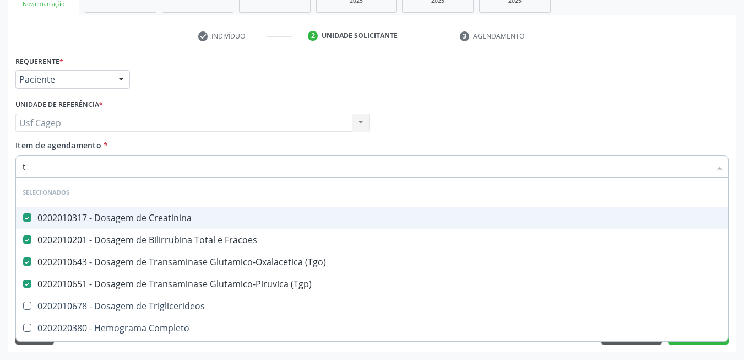
type input "tr"
checkbox \(Tgo\) "false"
checkbox Hdl "false"
checkbox Ldl "false"
checkbox Total "false"
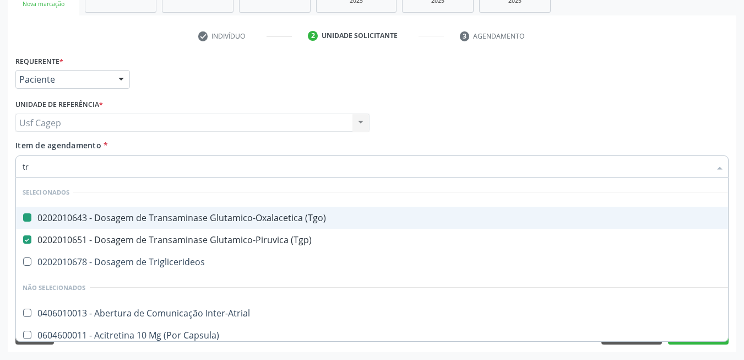
type input "tri"
checkbox \(Tgo\) "false"
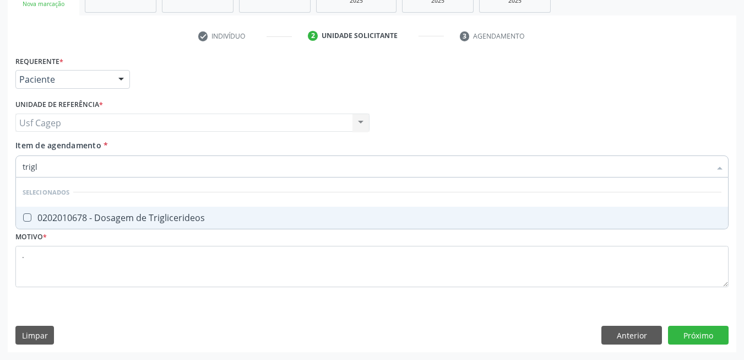
type input "trigli"
click at [199, 208] on span "0202010678 - Dosagem de Triglicerideos" at bounding box center [372, 218] width 712 height 22
checkbox Triglicerideos "true"
click at [193, 160] on input "trigli" at bounding box center [367, 166] width 688 height 22
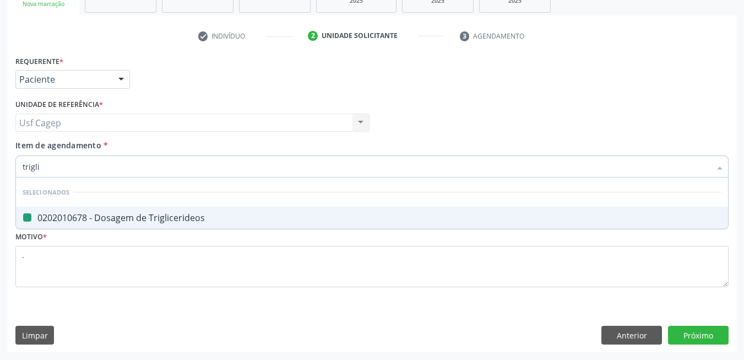
type input "h"
checkbox Triglicerideos "false"
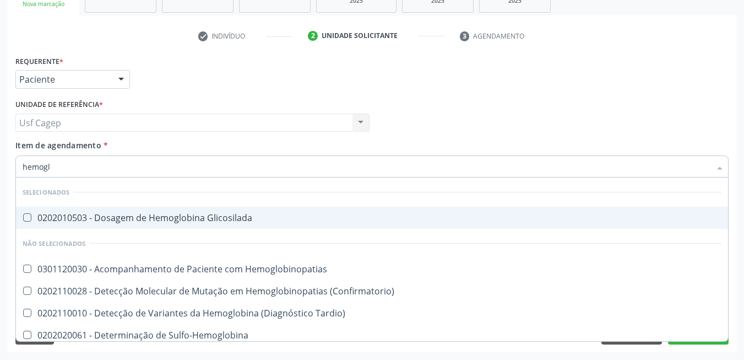
type input "hemoglo"
click at [186, 218] on div "0202010503 - Dosagem de Hemoglobina Glicosilada" at bounding box center [372, 217] width 699 height 9
checkbox Glicosilada "true"
click at [175, 160] on input "hemoglo" at bounding box center [367, 166] width 688 height 22
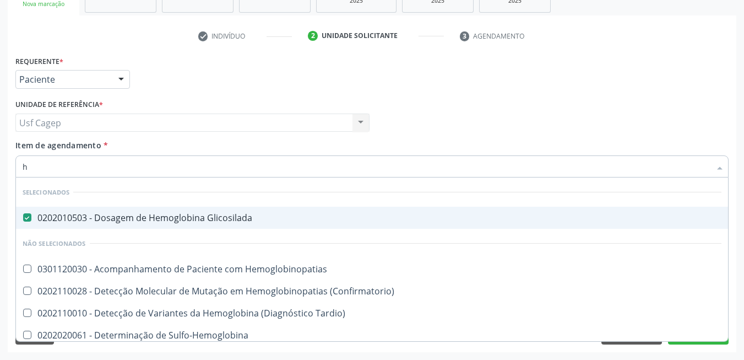
type input "he"
checkbox \(Confirmatorio\) "false"
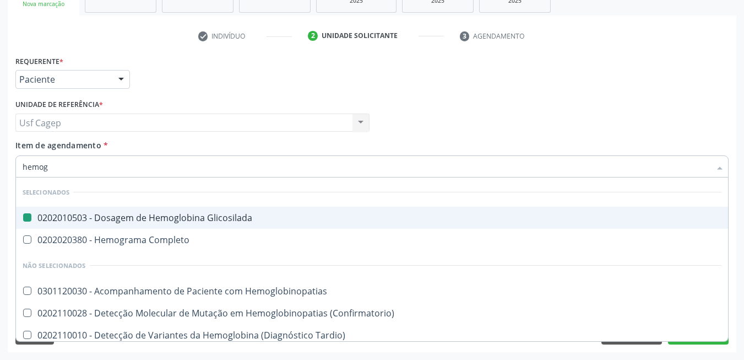
type input "hemogr"
checkbox Glicosilada "false"
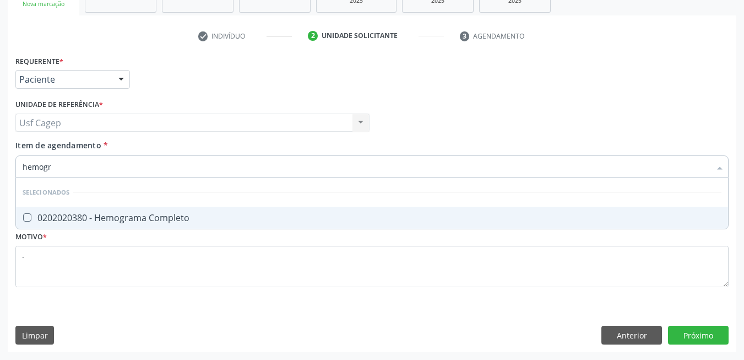
type input "hemogra"
click at [187, 208] on span "0202020380 - Hemograma Completo" at bounding box center [372, 218] width 712 height 22
checkbox Completo "true"
click at [187, 166] on input "hemogra" at bounding box center [367, 166] width 688 height 22
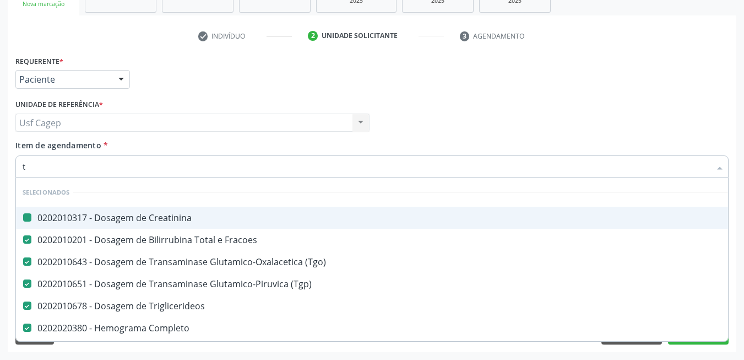
type input "t4"
checkbox Creatinina "false"
checkbox \(Tgo\) "false"
checkbox \(Tgp\) "false"
checkbox Triglicerideos "false"
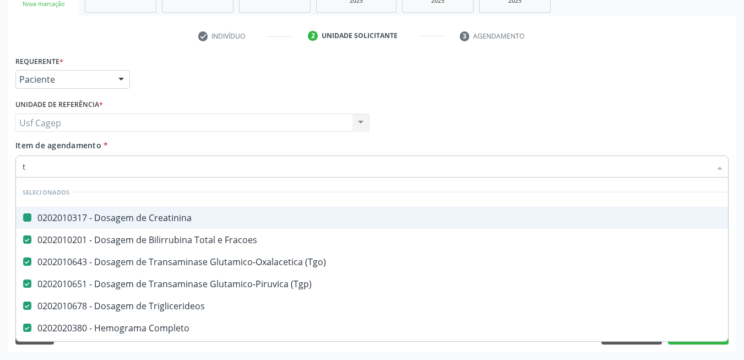
checkbox Completo "false"
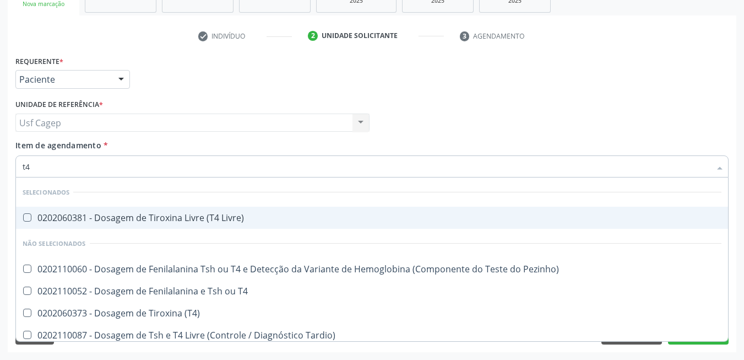
click at [184, 214] on div "0202060381 - Dosagem de Tiroxina Livre (T4 Livre)" at bounding box center [372, 217] width 699 height 9
checkbox Livre\) "true"
click at [167, 164] on input "t4" at bounding box center [367, 166] width 688 height 22
type input "tsh"
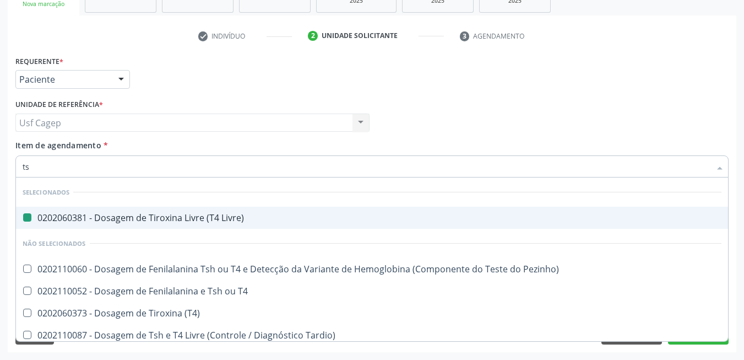
checkbox Livre\) "false"
checkbox Pezinho\) "false"
checkbox T4 "false"
checkbox \(T4\) "false"
checkbox Tardio\) "false"
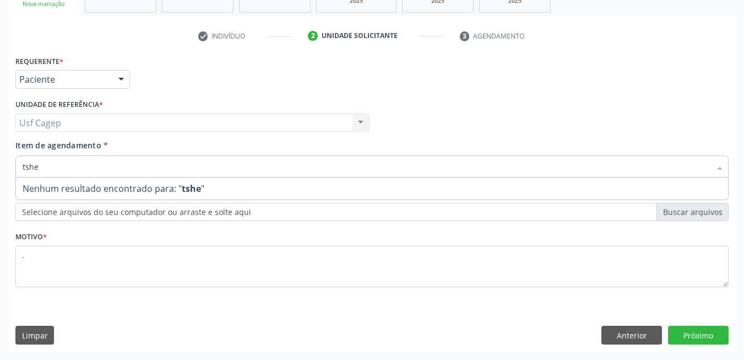
type input "tsh"
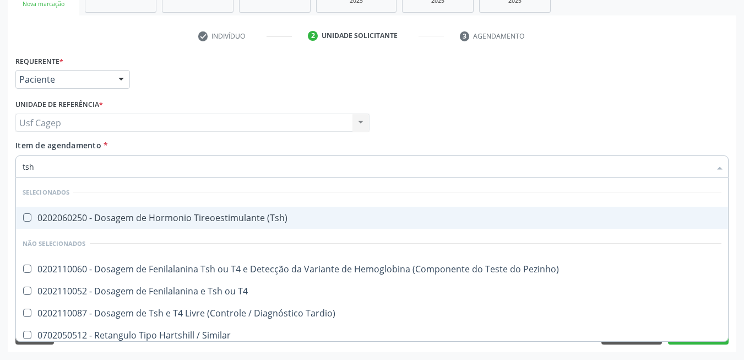
click at [218, 220] on div "0202060250 - Dosagem de Hormonio Tireoestimulante (Tsh)" at bounding box center [372, 217] width 699 height 9
checkbox \(Tsh\) "true"
click at [233, 146] on div "Item de agendamento * tsh Desfazer seleção Selecionados 0202060250 - Dosagem de…" at bounding box center [371, 156] width 713 height 35
checkbox Pezinho\) "true"
checkbox T4 "true"
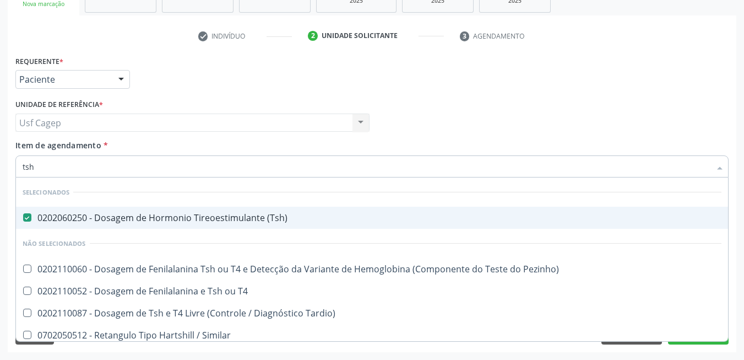
checkbox Tardio\) "true"
checkbox Similar "true"
checkbox Trh "true"
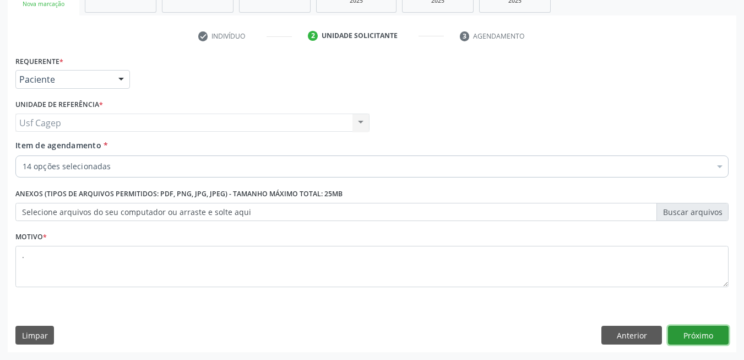
click at [714, 330] on button "Próximo" at bounding box center [698, 334] width 61 height 19
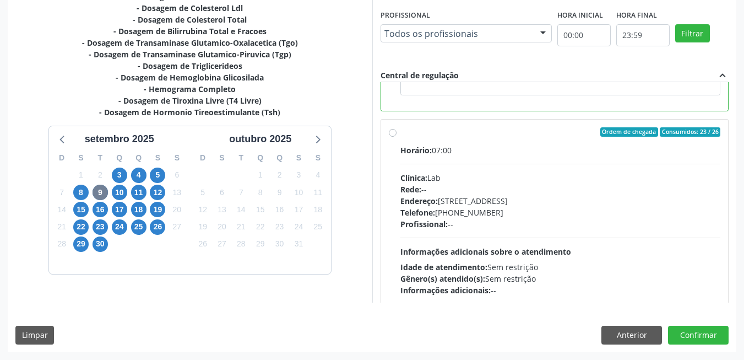
scroll to position [248, 0]
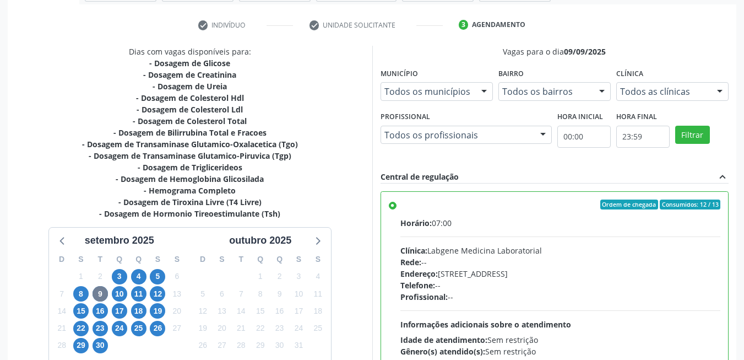
scroll to position [188, 0]
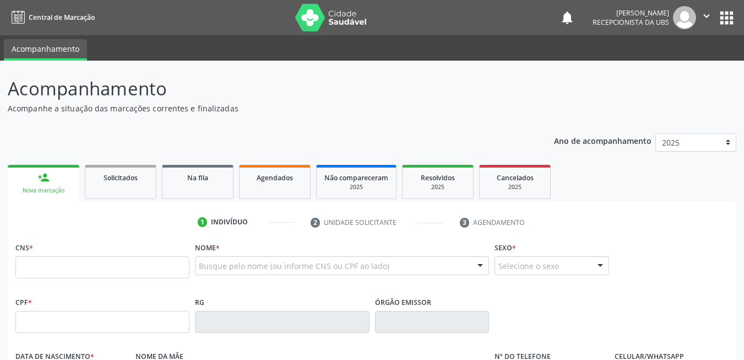
scroll to position [188, 0]
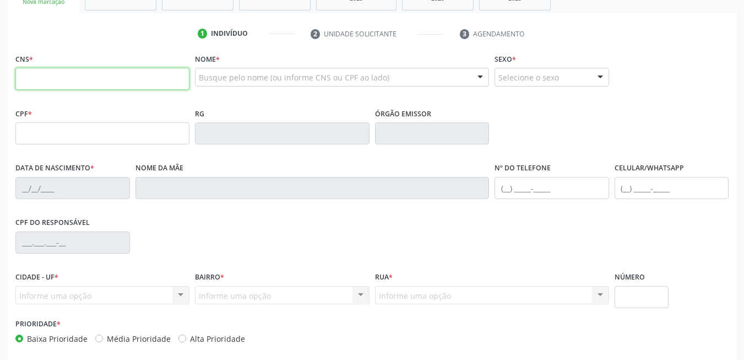
click at [120, 80] on input "text" at bounding box center [102, 79] width 174 height 22
click at [137, 84] on input "text" at bounding box center [102, 79] width 174 height 22
type input "708 2061 3872 0545"
type input "050.607.284-39"
type input "[DATE]"
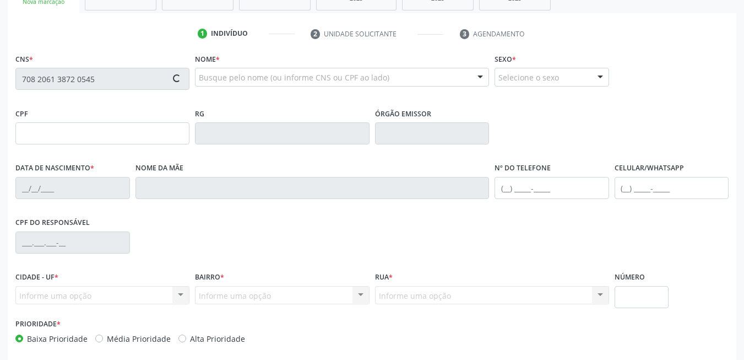
type input "[PERSON_NAME]"
type input "[PHONE_NUMBER]"
type input "88"
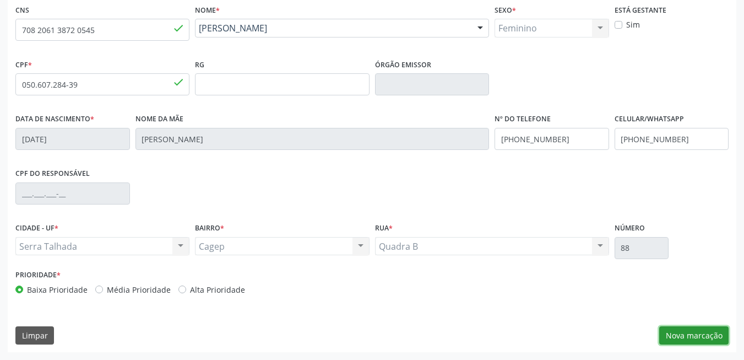
click at [691, 329] on button "Nova marcação" at bounding box center [693, 335] width 69 height 19
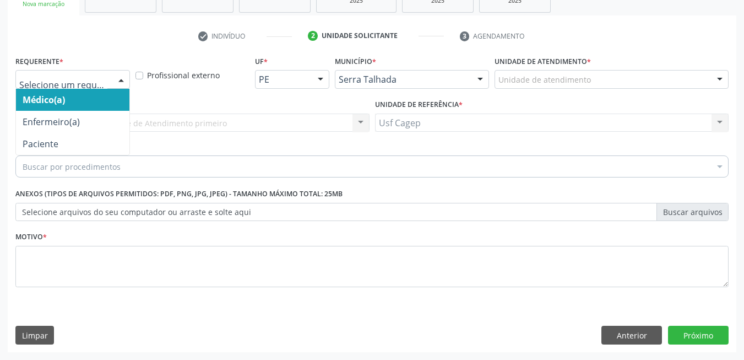
click at [110, 87] on div at bounding box center [72, 79] width 115 height 19
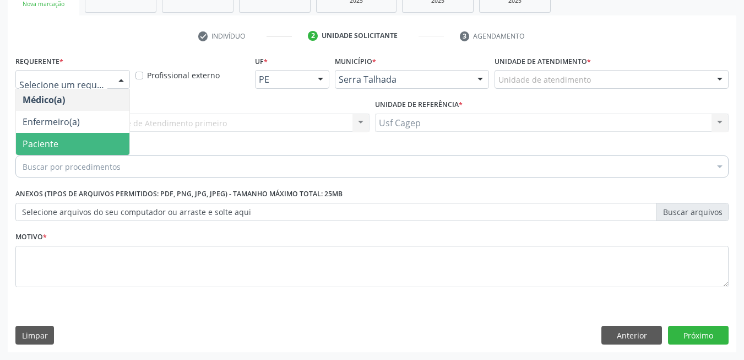
click at [103, 133] on span "Paciente" at bounding box center [72, 144] width 113 height 22
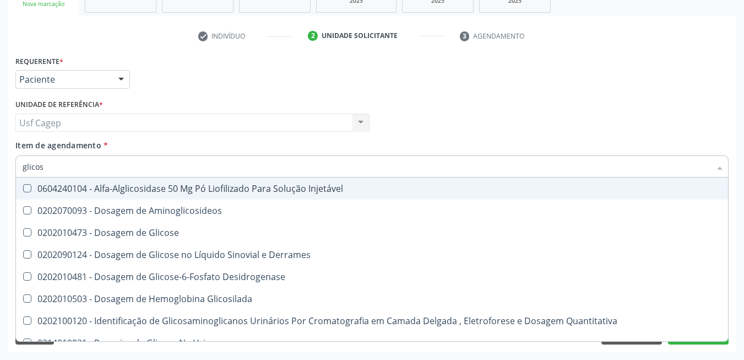
type input "glicose"
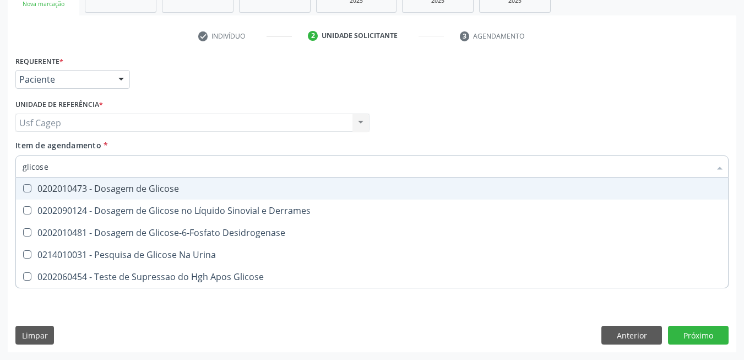
drag, startPoint x: 135, startPoint y: 193, endPoint x: 140, endPoint y: 172, distance: 21.5
click at [137, 192] on div "0202010473 - Dosagem de Glicose" at bounding box center [372, 188] width 699 height 9
checkbox Glicose "true"
click at [140, 172] on input "glicose" at bounding box center [367, 166] width 688 height 22
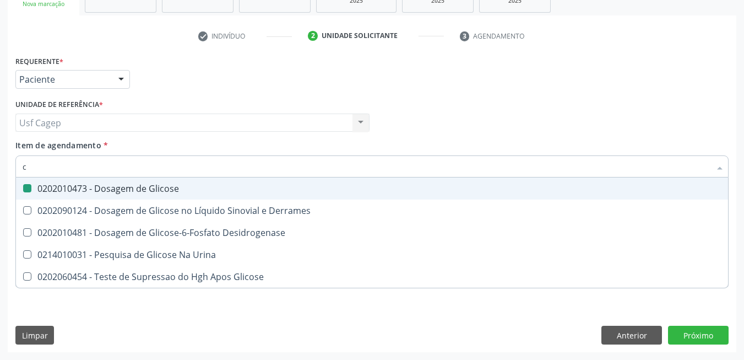
type input "cr"
checkbox Glicose "false"
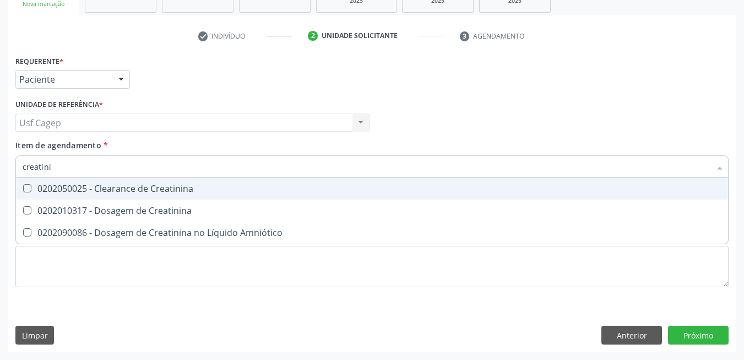
type input "creatinin"
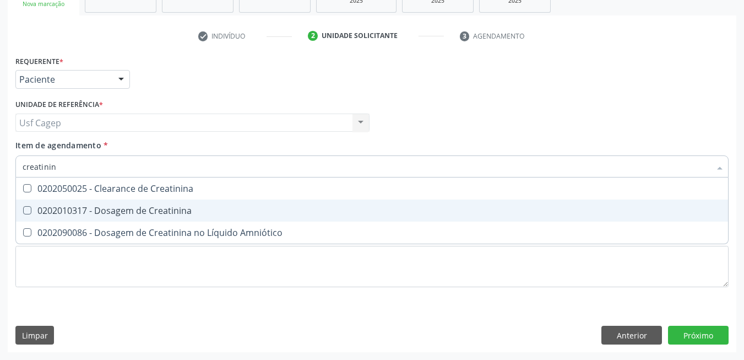
click at [147, 209] on div "0202010317 - Dosagem de Creatinina" at bounding box center [372, 210] width 699 height 9
checkbox Creatinina "true"
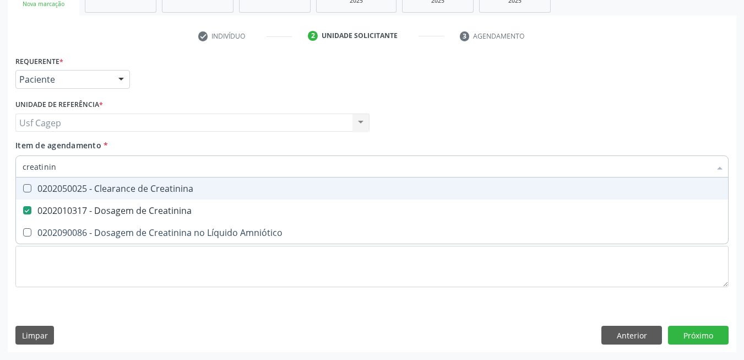
click at [140, 168] on input "creatinin" at bounding box center [367, 166] width 688 height 22
type input "ur"
checkbox Creatinina "false"
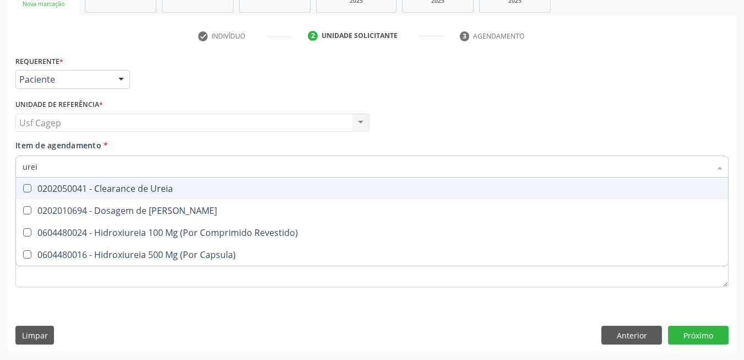
type input "ureia"
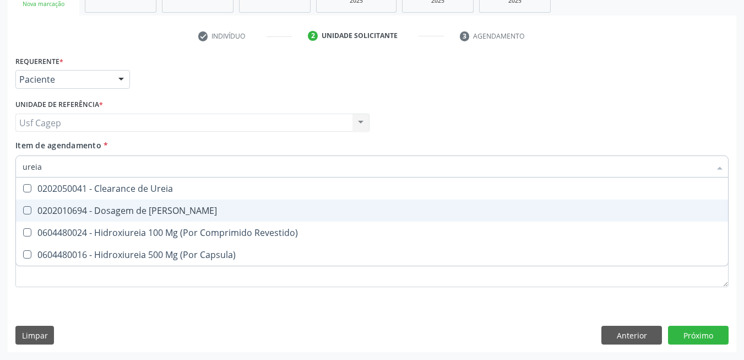
click at [169, 206] on div "0202010694 - Dosagem de [PERSON_NAME]" at bounding box center [372, 210] width 699 height 9
checkbox Ureia "true"
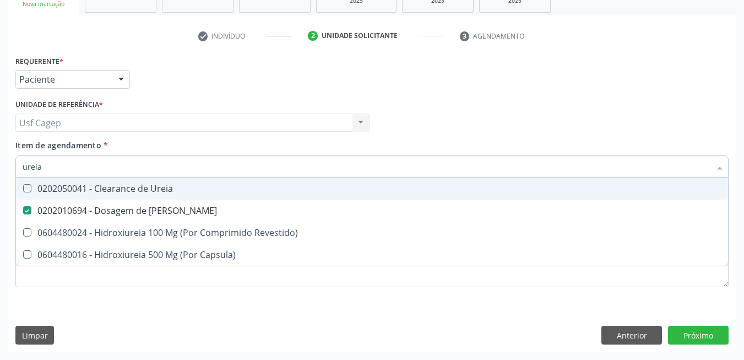
click at [178, 171] on input "ureia" at bounding box center [367, 166] width 688 height 22
type input "co"
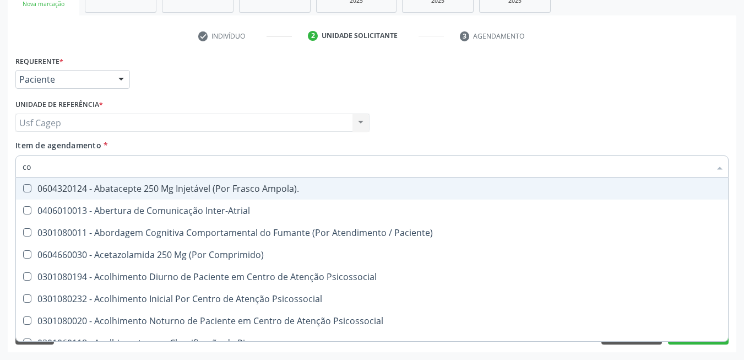
checkbox Inter-Atrial "false"
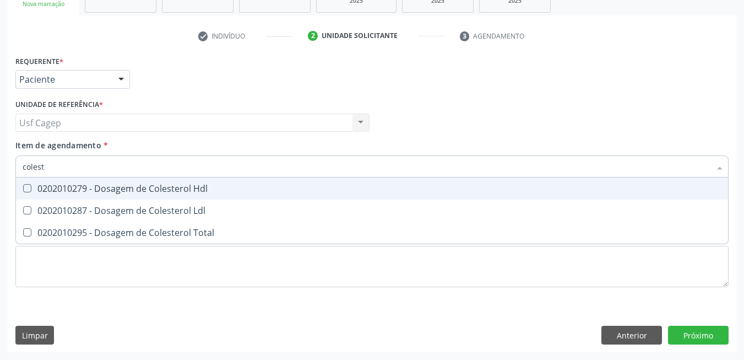
type input "coleste"
click at [191, 184] on div "0202010279 - Dosagem de Colesterol Hdl" at bounding box center [372, 188] width 699 height 9
checkbox Hdl "true"
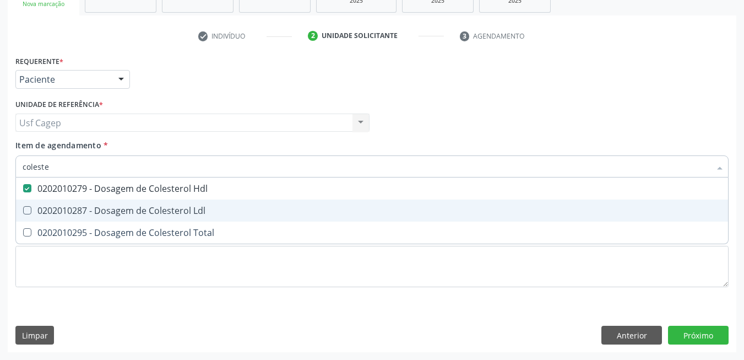
click at [197, 202] on span "0202010287 - Dosagem de Colesterol Ldl" at bounding box center [372, 210] width 712 height 22
checkbox Ldl "true"
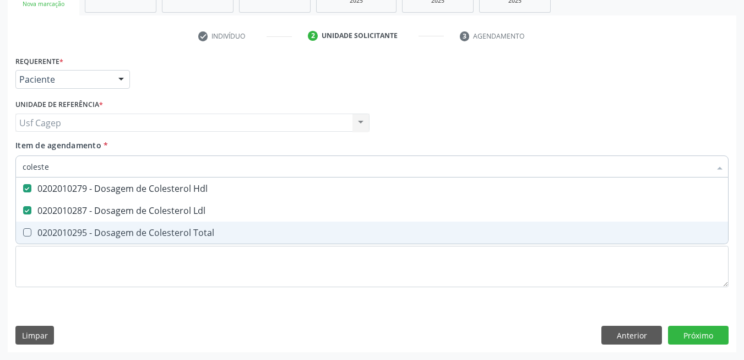
click at [201, 234] on div "0202010295 - Dosagem de Colesterol Total" at bounding box center [372, 232] width 699 height 9
checkbox Total "true"
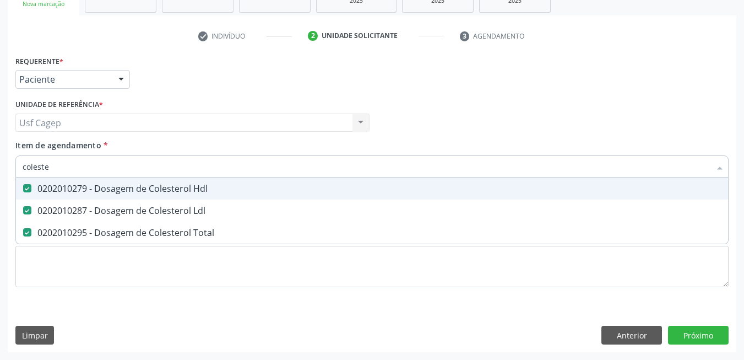
click at [205, 172] on input "coleste" at bounding box center [367, 166] width 688 height 22
type input "b"
checkbox Hdl "false"
checkbox Ldl "false"
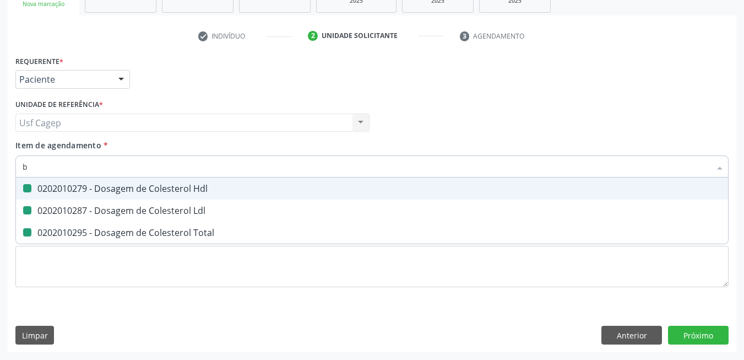
checkbox Total "false"
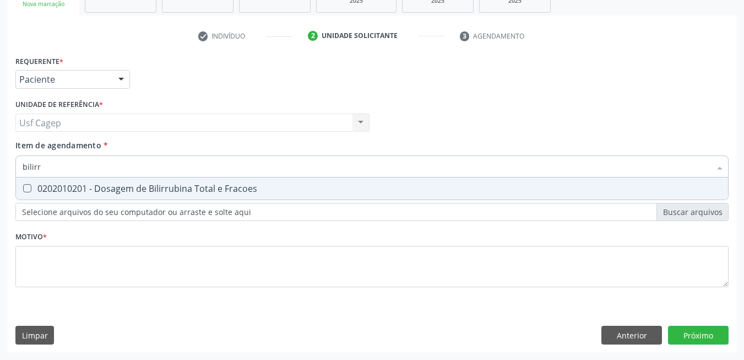
type input "bilirru"
drag, startPoint x: 211, startPoint y: 190, endPoint x: 210, endPoint y: 170, distance: 20.4
click at [213, 184] on div "0202010201 - Dosagem de Bilirrubina Total e Fracoes" at bounding box center [372, 188] width 699 height 9
checkbox Fracoes "true"
click at [210, 165] on input "bilirru" at bounding box center [367, 166] width 688 height 22
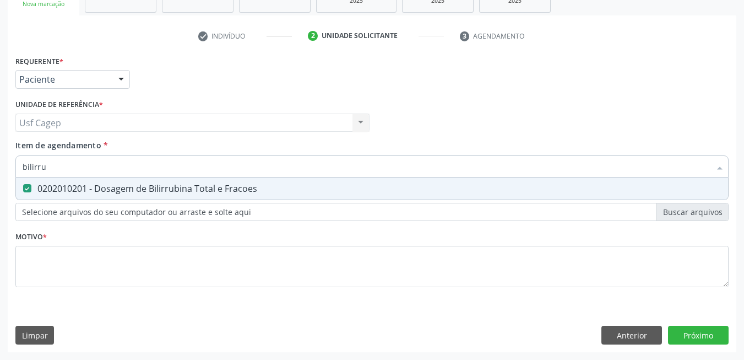
click at [210, 165] on input "bilirru" at bounding box center [367, 166] width 688 height 22
type input "t"
checkbox Fracoes "false"
type input "triglic"
drag, startPoint x: 216, startPoint y: 184, endPoint x: 221, endPoint y: 170, distance: 15.0
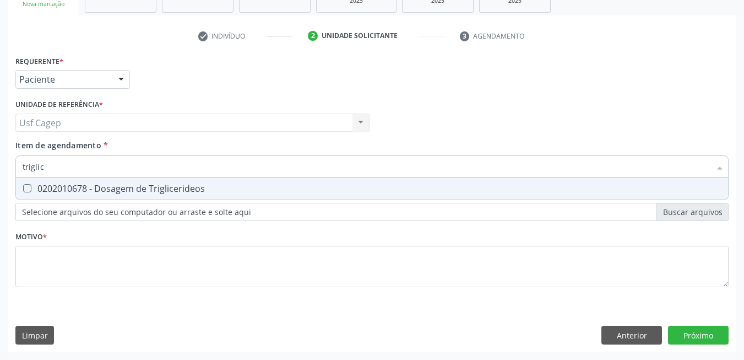
click at [218, 183] on span "0202010678 - Dosagem de Triglicerideos" at bounding box center [372, 188] width 712 height 22
checkbox Triglicerideos "true"
click at [221, 169] on input "triglic" at bounding box center [367, 166] width 688 height 22
type input "he"
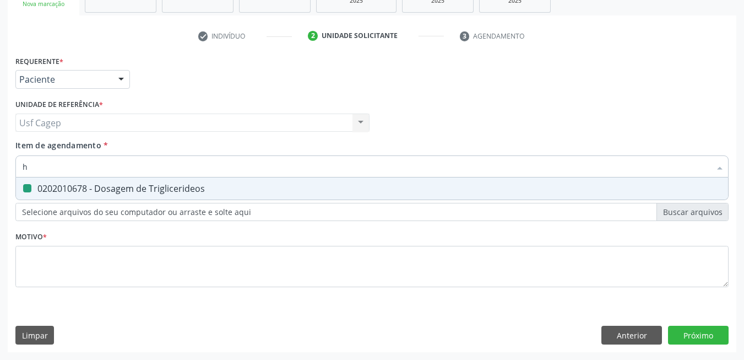
checkbox Triglicerideos "false"
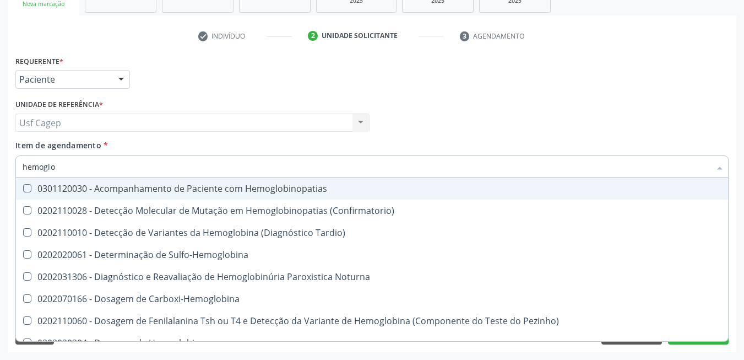
type input "hemoglob"
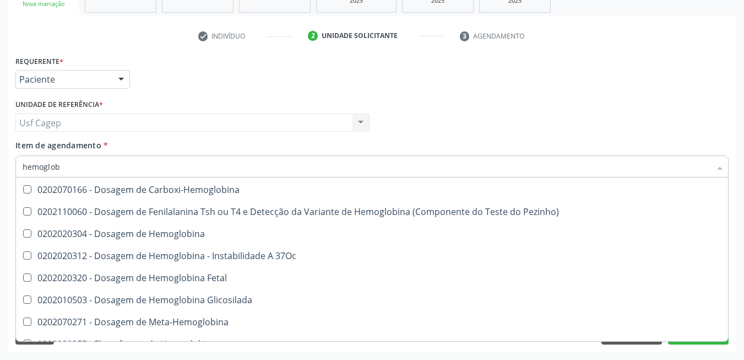
scroll to position [167, 0]
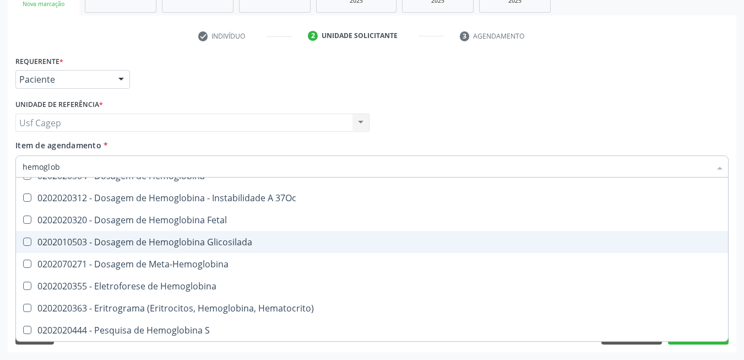
click at [241, 243] on div "0202010503 - Dosagem de Hemoglobina Glicosilada" at bounding box center [372, 241] width 699 height 9
checkbox Glicosilada "true"
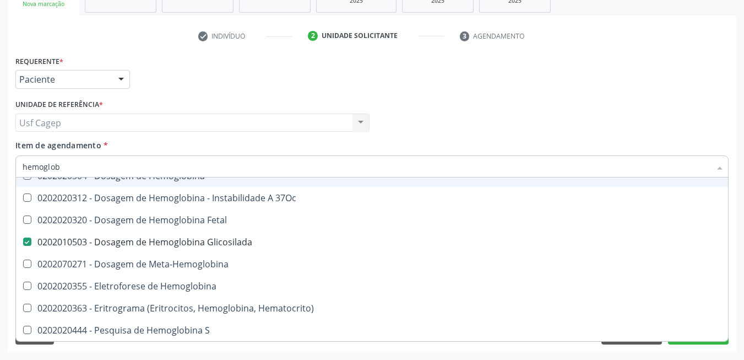
click at [245, 172] on input "hemoglob" at bounding box center [367, 166] width 688 height 22
type input "g"
checkbox Glicosilada "false"
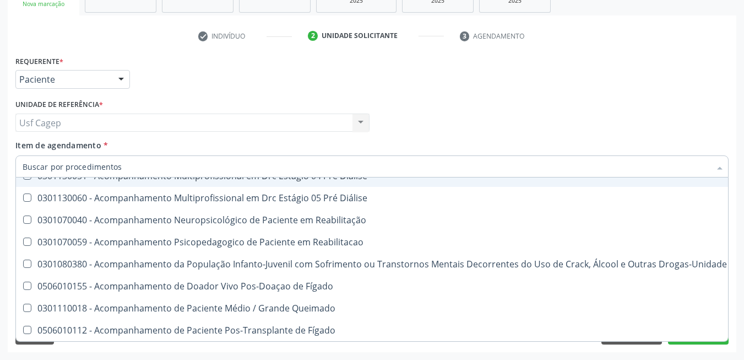
checkbox Fracoes "false"
checkbox Hdl "false"
checkbox Ldl "false"
checkbox Total "false"
checkbox Creatinina "false"
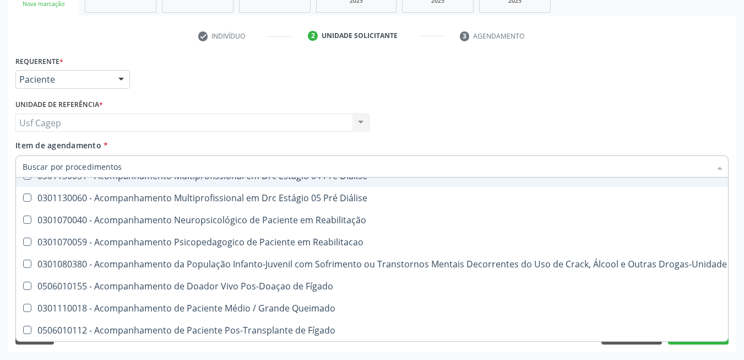
checkbox Glicose "false"
checkbox Glicosilada "false"
checkbox Triglicerideos "false"
checkbox Ureia "false"
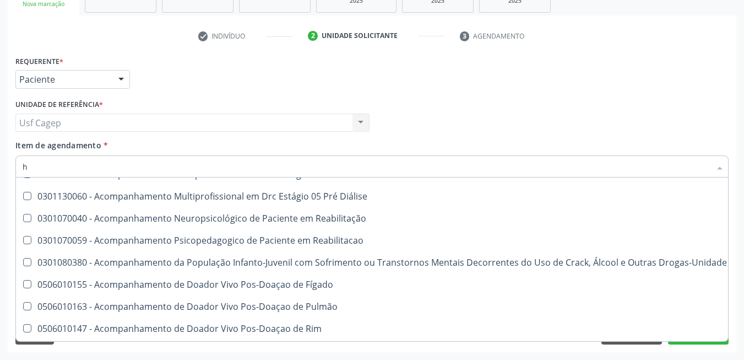
type input "he"
checkbox Pulmão "true"
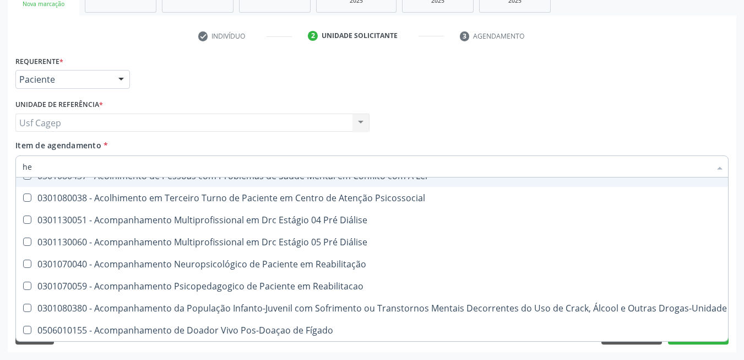
type input "hem"
checkbox Fenilcetonúria "true"
checkbox Pulmão "false"
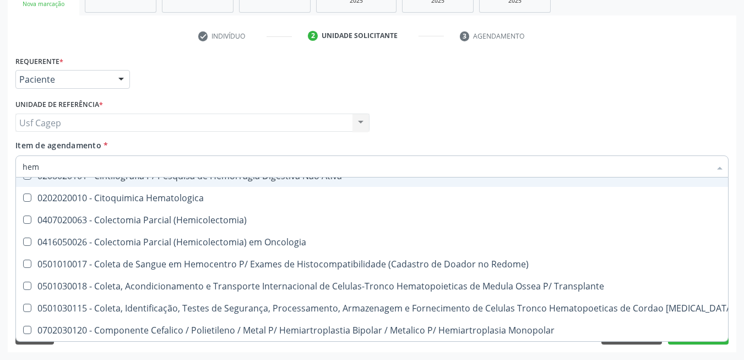
type input "hemo"
checkbox Hemacias "true"
checkbox Glicosilada "false"
type input "hemog"
checkbox Oncologia "true"
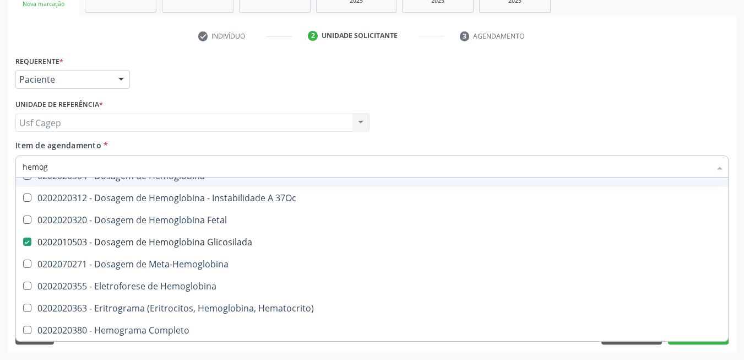
type input "hemogr"
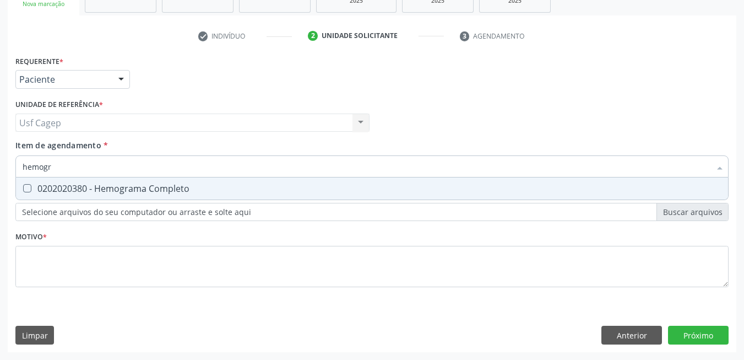
click at [245, 179] on span "0202020380 - Hemograma Completo" at bounding box center [372, 188] width 712 height 22
checkbox Completo "true"
click at [249, 164] on input "hemogr" at bounding box center [367, 166] width 688 height 22
type input "t"
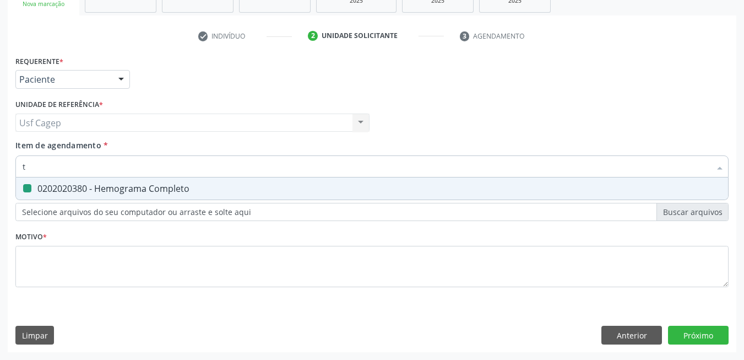
checkbox Completo "false"
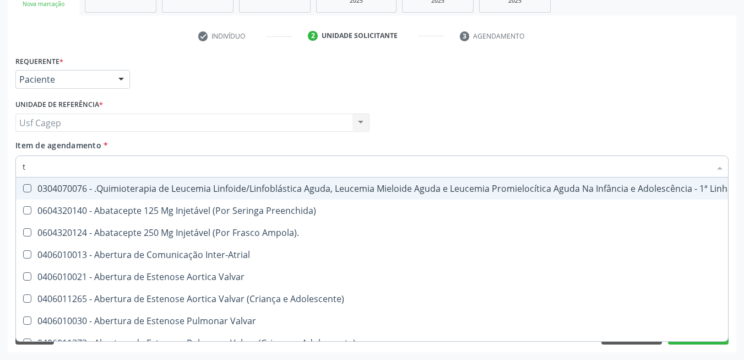
type input "t4"
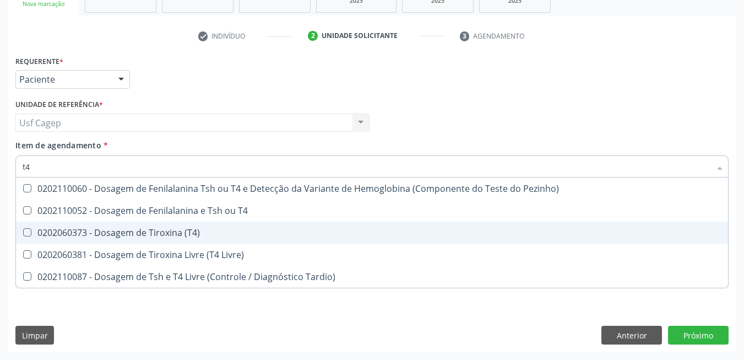
click at [229, 224] on span "0202060373 - Dosagem de Tiroxina (T4)" at bounding box center [372, 232] width 712 height 22
checkbox \(T4\) "true"
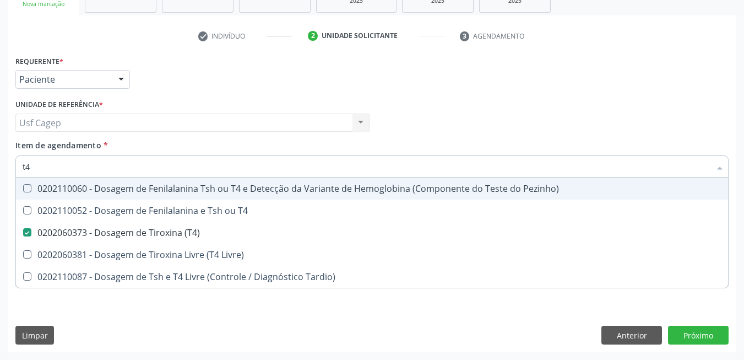
click at [232, 170] on input "t4" at bounding box center [367, 166] width 688 height 22
checkbox \(T4\) "false"
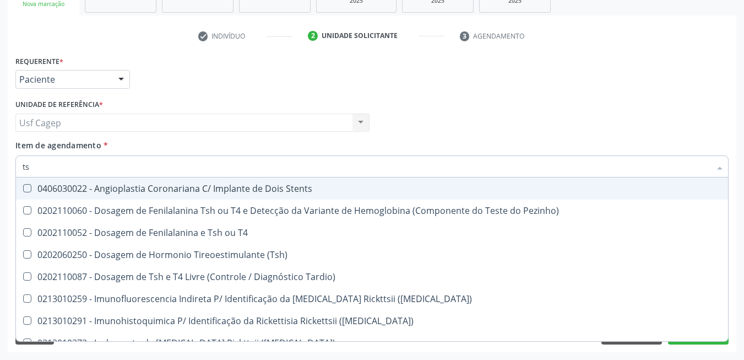
type input "tsh"
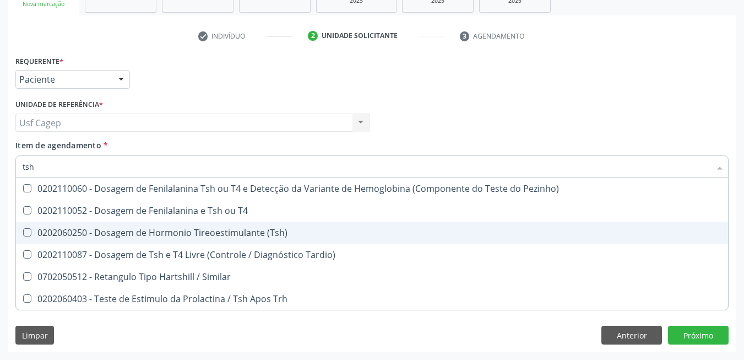
click at [231, 238] on span "0202060250 - Dosagem de Hormonio Tireoestimulante (Tsh)" at bounding box center [372, 232] width 712 height 22
checkbox \(Tsh\) "true"
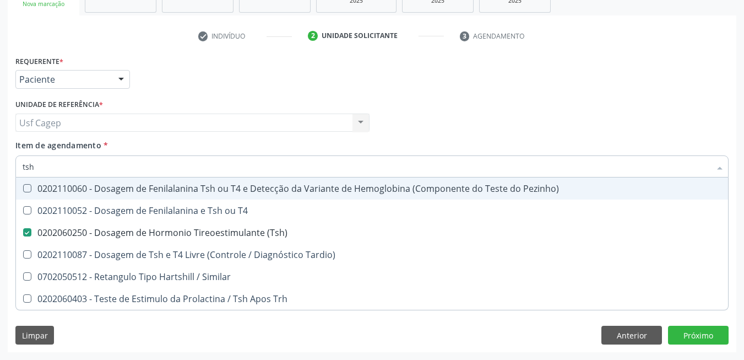
click at [240, 138] on div "Unidade de referência * Usf Cagep Usf Cagep Nenhum resultado encontrado para: "…" at bounding box center [193, 117] width 360 height 43
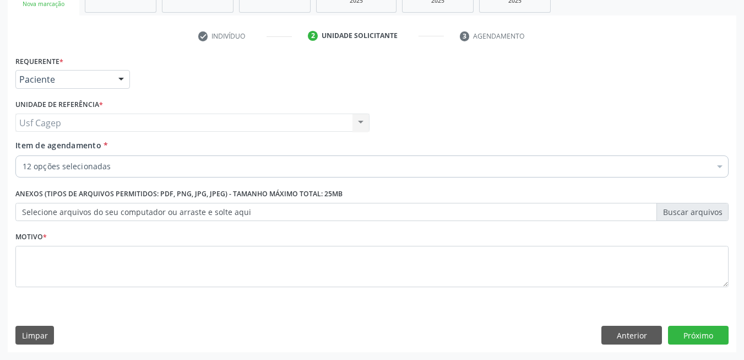
checkbox Glicose "true"
checkbox Ureia "true"
checkbox Hdl "true"
checkbox Ldl "true"
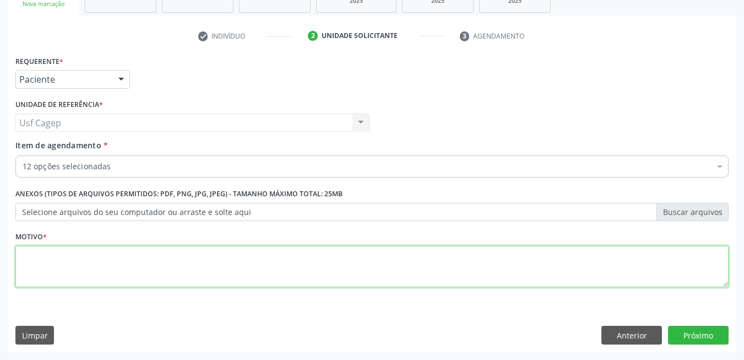
click at [234, 260] on textarea at bounding box center [371, 267] width 713 height 42
type textarea "."
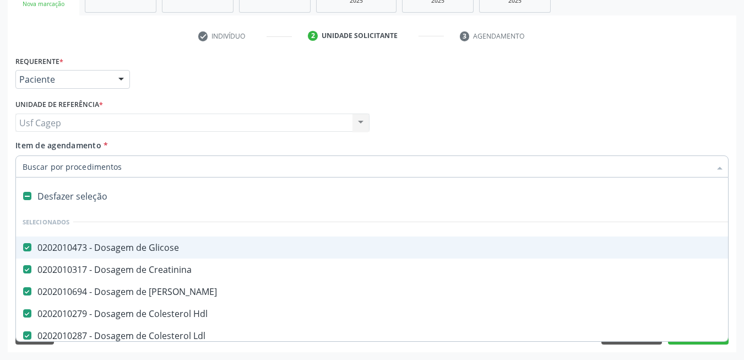
type input "c"
checkbox \(T4\) "false"
checkbox \(Tsh\) "false"
type input "co"
checkbox Glicosilada "false"
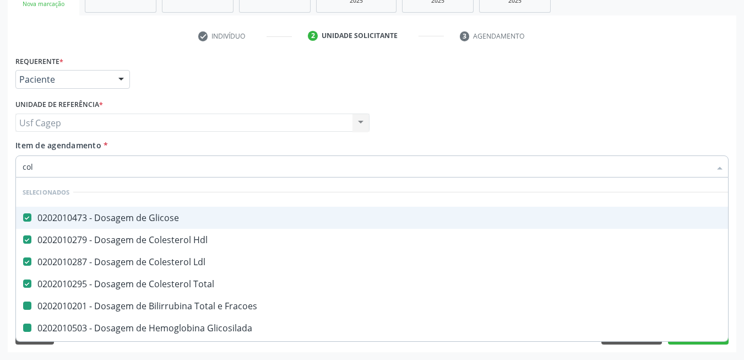
type input "cole"
checkbox Fracoes "false"
checkbox Glicosilada "false"
checkbox Completo "false"
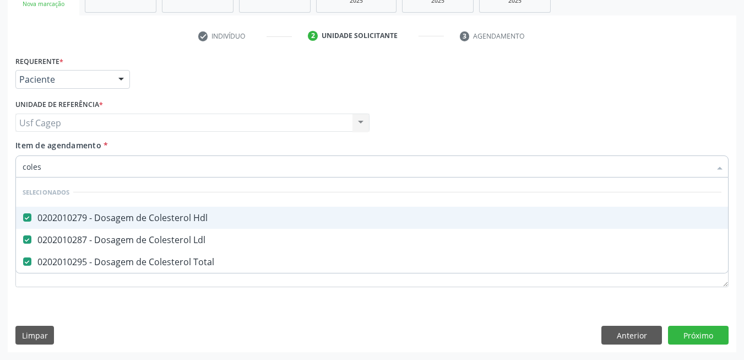
click at [298, 124] on div "Usf Cagep Usf Cagep Nenhum resultado encontrado para: " " Não há nenhuma opção …" at bounding box center [192, 122] width 354 height 19
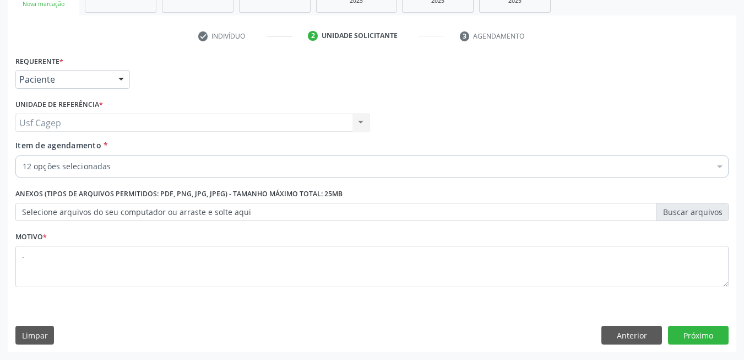
click at [306, 135] on div "Unidade de referência * Usf Cagep Usf Cagep Nenhum resultado encontrado para: "…" at bounding box center [193, 117] width 360 height 43
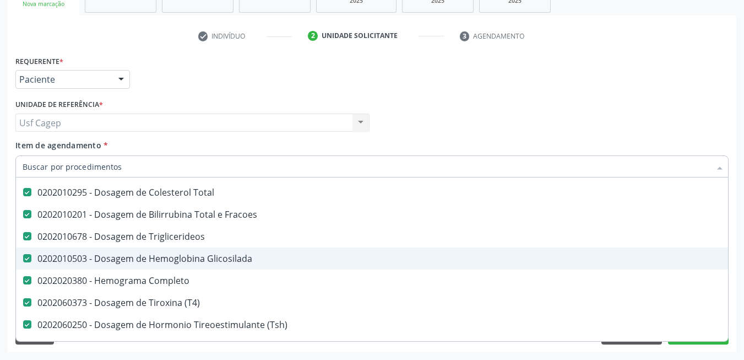
scroll to position [220, 0]
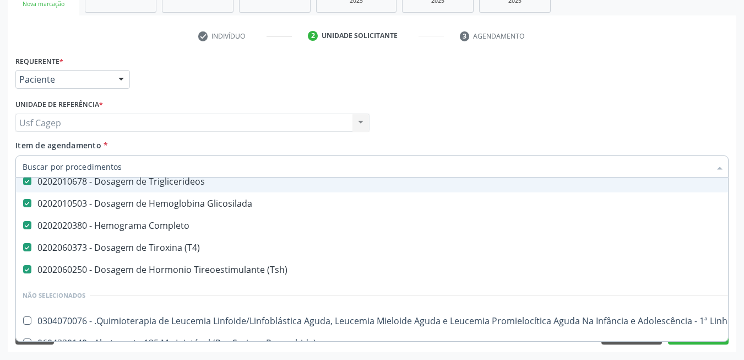
click at [218, 164] on input "Item de agendamento *" at bounding box center [367, 166] width 688 height 22
type input "t"
checkbox \(T4\) "false"
checkbox \(Tsh\) "false"
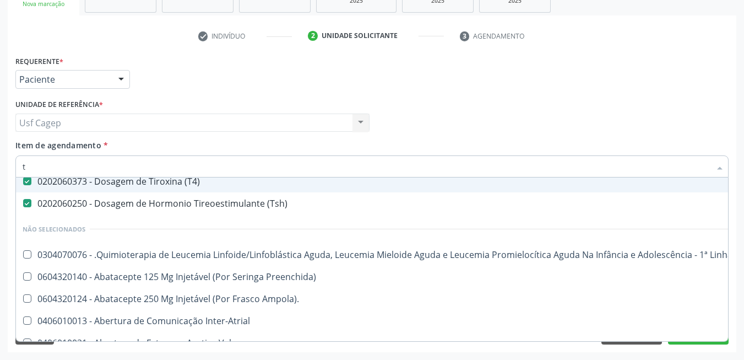
type input "tg"
checkbox Creatinina "false"
checkbox Hdl "false"
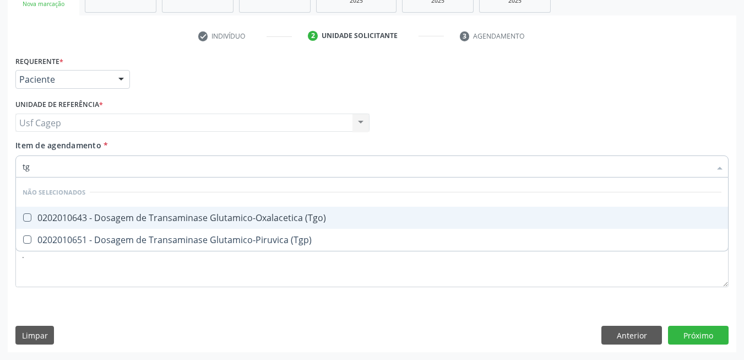
click at [231, 210] on span "0202010643 - Dosagem de Transaminase Glutamico-Oxalacetica (Tgo)" at bounding box center [372, 218] width 712 height 22
checkbox \(Tgo\) "true"
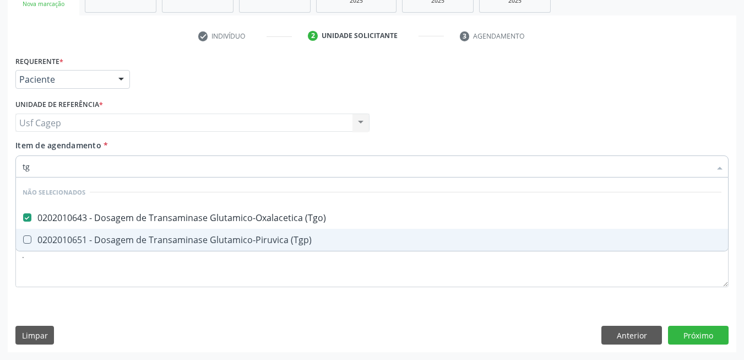
click at [231, 233] on span "0202010651 - Dosagem de Transaminase Glutamico-Piruvica (Tgp)" at bounding box center [372, 240] width 712 height 22
checkbox \(Tgp\) "true"
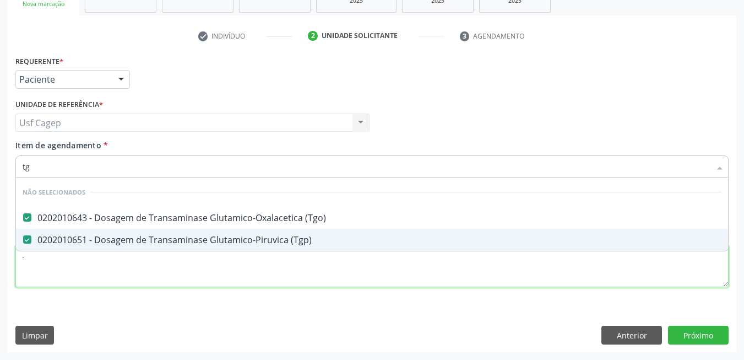
click at [232, 264] on div "Requerente * Paciente Médico(a) Enfermeiro(a) Paciente Nenhum resultado encontr…" at bounding box center [371, 177] width 713 height 249
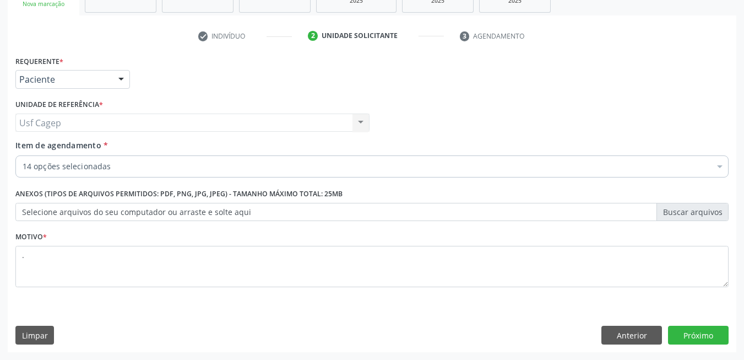
click at [703, 344] on div "Requerente * Paciente Médico(a) Enfermeiro(a) Paciente Nenhum resultado encontr…" at bounding box center [372, 202] width 729 height 299
click at [699, 335] on button "Próximo" at bounding box center [698, 334] width 61 height 19
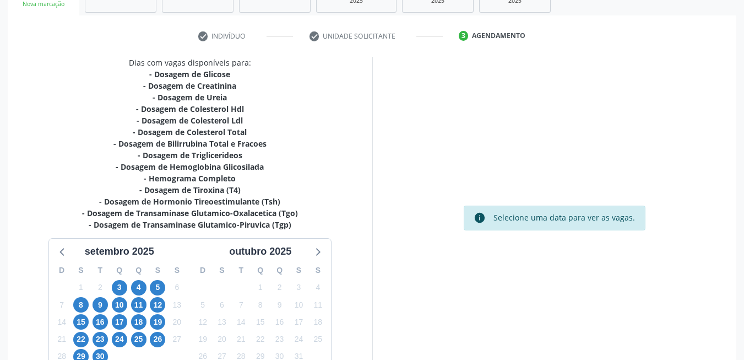
click at [86, 297] on div "8" at bounding box center [80, 304] width 15 height 17
click at [95, 305] on span "9" at bounding box center [100, 304] width 15 height 15
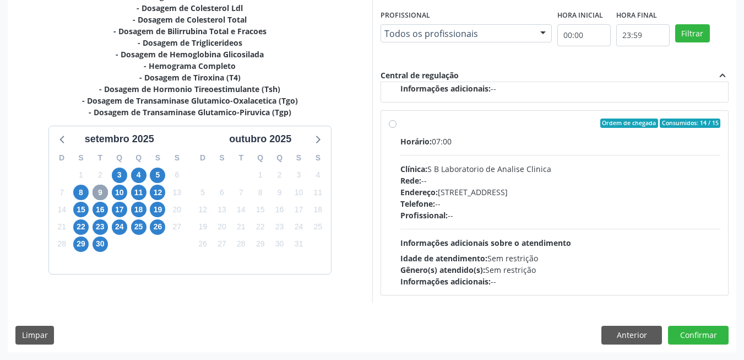
scroll to position [173, 0]
click at [531, 198] on div "Telefone: --" at bounding box center [560, 203] width 320 height 12
click at [396, 128] on input "Ordem de chegada Consumidos: 14 / 15 Horário: 07:00 Clínica: S B Laboratorio de…" at bounding box center [393, 123] width 8 height 10
radio input "true"
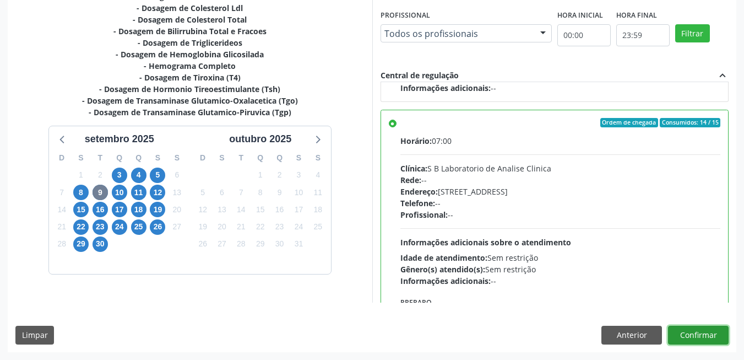
drag, startPoint x: 687, startPoint y: 329, endPoint x: 693, endPoint y: 337, distance: 10.2
click at [693, 337] on button "Confirmar" at bounding box center [698, 334] width 61 height 19
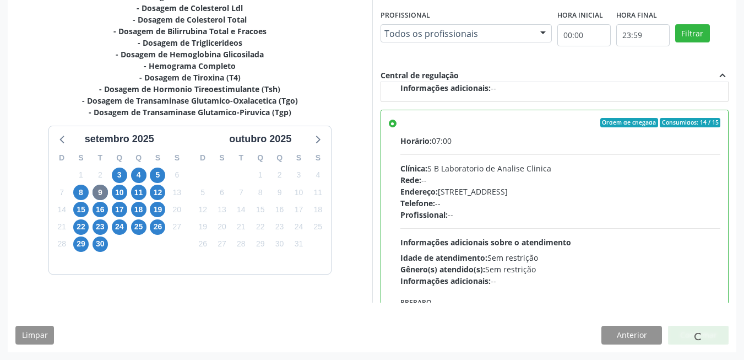
scroll to position [4, 0]
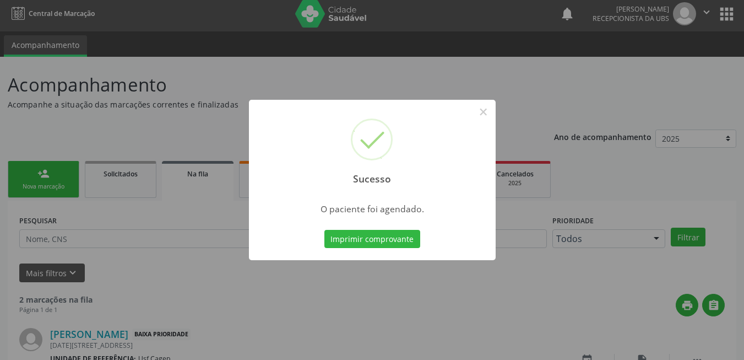
drag, startPoint x: 314, startPoint y: 237, endPoint x: 348, endPoint y: 240, distance: 34.3
click at [315, 237] on div "Sucesso × O paciente foi agendado. Imprimir comprovante Cancel" at bounding box center [372, 180] width 247 height 161
click at [352, 240] on button "Imprimir comprovante" at bounding box center [372, 239] width 96 height 19
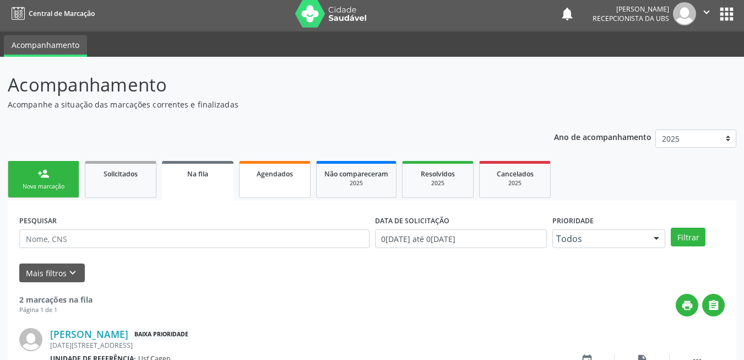
click at [290, 178] on div "Agendados" at bounding box center [274, 173] width 55 height 12
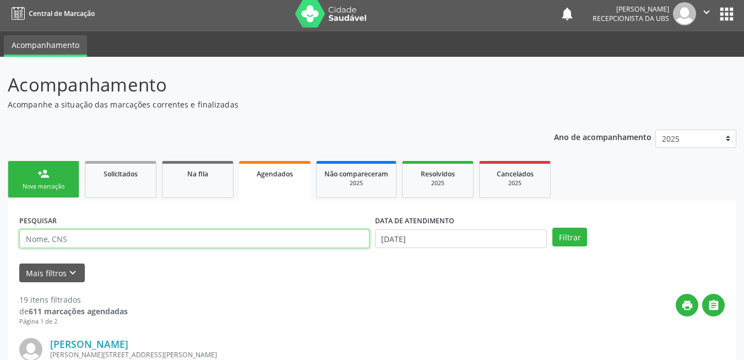
click at [322, 237] on input "text" at bounding box center [194, 238] width 350 height 19
type input "709805056955494"
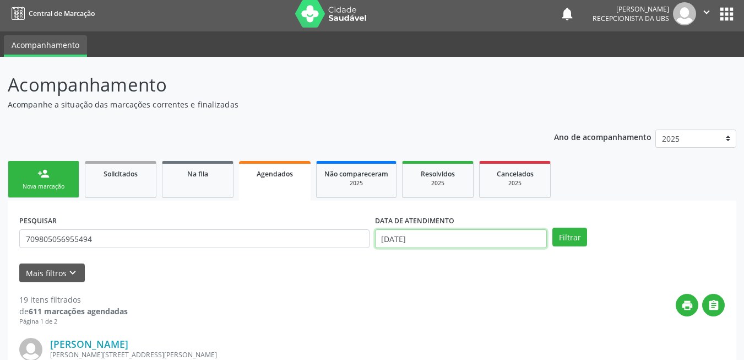
click at [476, 242] on input "[DATE]" at bounding box center [461, 238] width 172 height 19
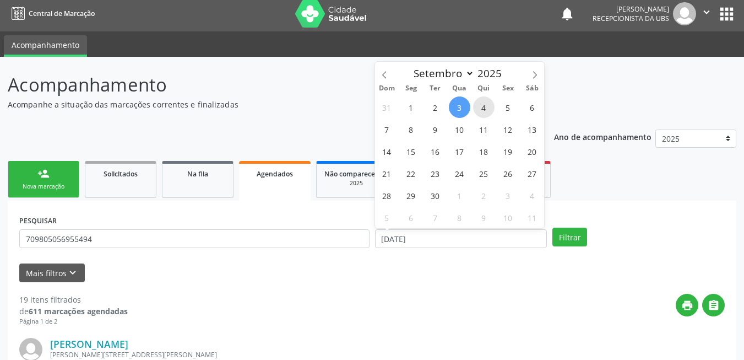
click at [487, 113] on span "4" at bounding box center [483, 106] width 21 height 21
type input "04/09/2025"
click at [487, 113] on span "4" at bounding box center [483, 106] width 21 height 21
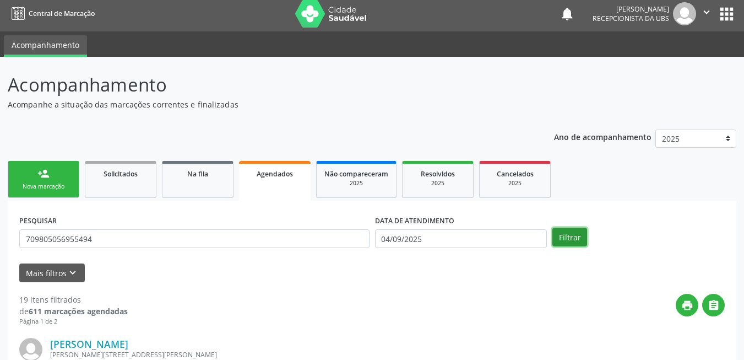
drag, startPoint x: 573, startPoint y: 235, endPoint x: 566, endPoint y: 235, distance: 6.6
click at [573, 235] on button "Filtrar" at bounding box center [569, 236] width 35 height 19
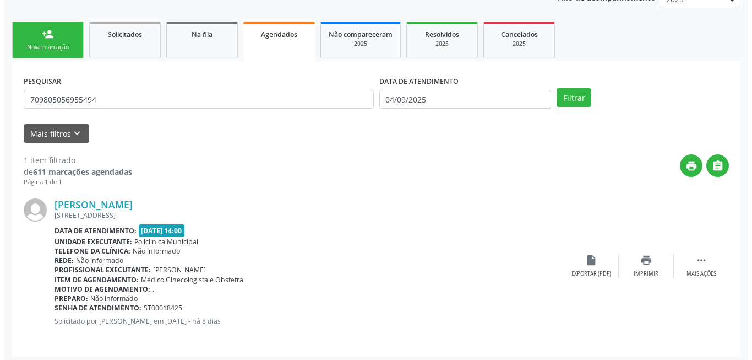
scroll to position [148, 0]
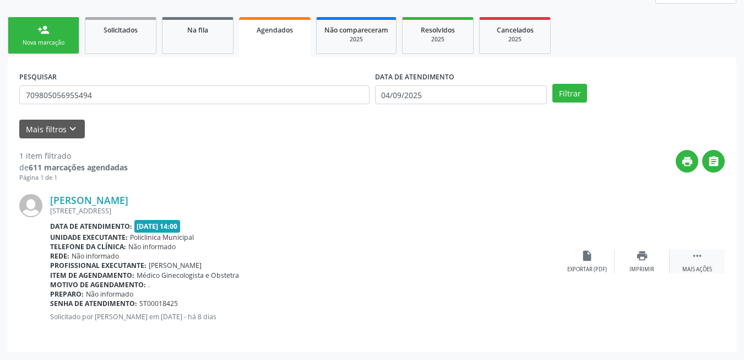
click at [709, 260] on div " Mais ações" at bounding box center [697, 261] width 55 height 24
click at [585, 262] on div "cancel Cancelar" at bounding box center [586, 261] width 55 height 24
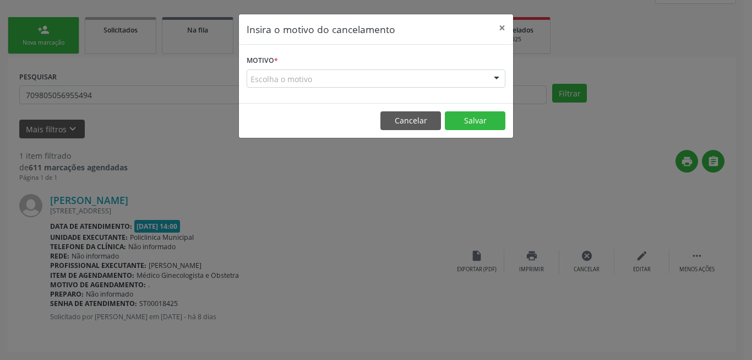
click at [374, 85] on div "Escolha o motivo" at bounding box center [376, 78] width 259 height 19
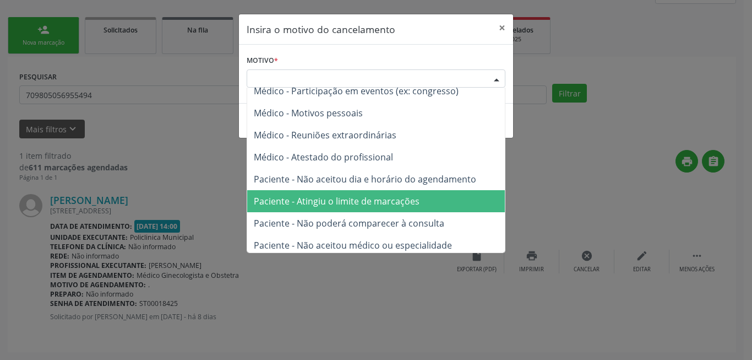
scroll to position [56, 0]
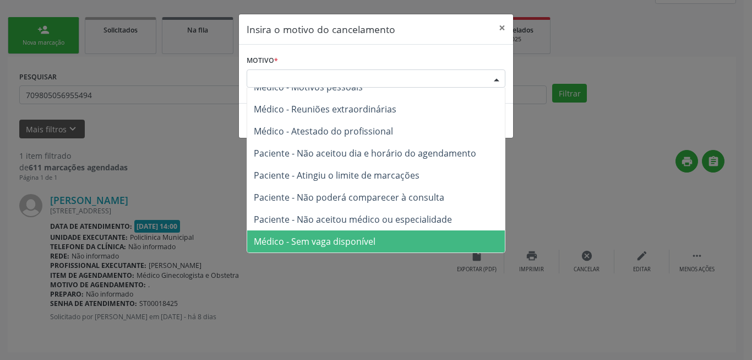
click at [368, 237] on span "Médico - Sem vaga disponível" at bounding box center [315, 241] width 122 height 12
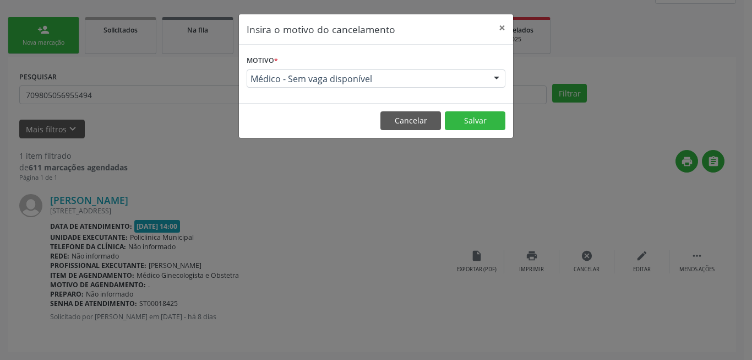
click at [458, 52] on form "Motivo * Médico - Sem vaga disponível Outro Médico - Participação em eventos (e…" at bounding box center [376, 69] width 259 height 35
click at [461, 67] on form "Motivo * Médico - Sem vaga disponível Outro Médico - Participação em eventos (e…" at bounding box center [376, 69] width 259 height 35
click at [493, 101] on div "Motivo * Médico - Sem vaga disponível Outro Médico - Participação em eventos (e…" at bounding box center [376, 74] width 274 height 58
click at [472, 63] on form "Motivo * Médico - Sem vaga disponível Outro Médico - Participação em eventos (e…" at bounding box center [376, 69] width 259 height 35
click at [482, 63] on form "Motivo * Médico - Sem vaga disponível Outro Médico - Participação em eventos (e…" at bounding box center [376, 69] width 259 height 35
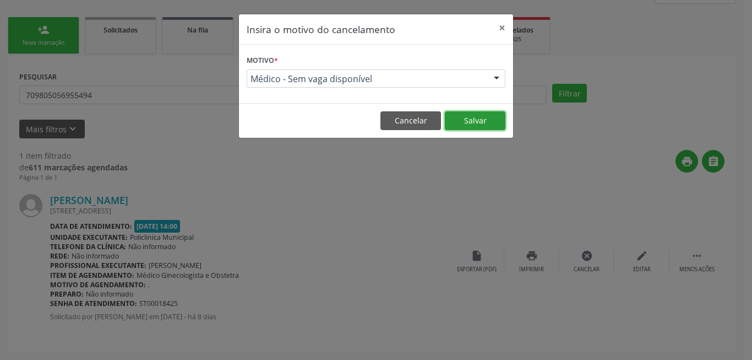
click at [486, 113] on button "Salvar" at bounding box center [475, 120] width 61 height 19
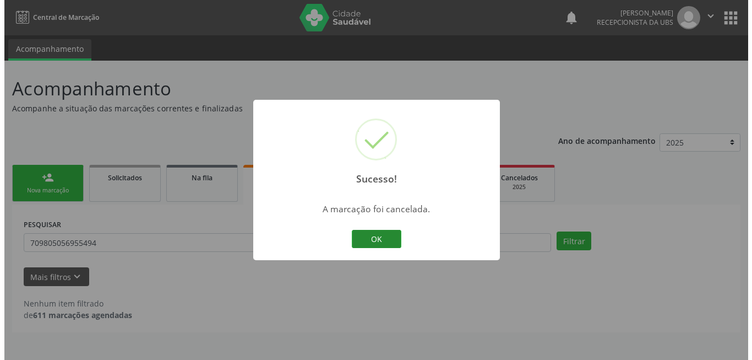
scroll to position [0, 0]
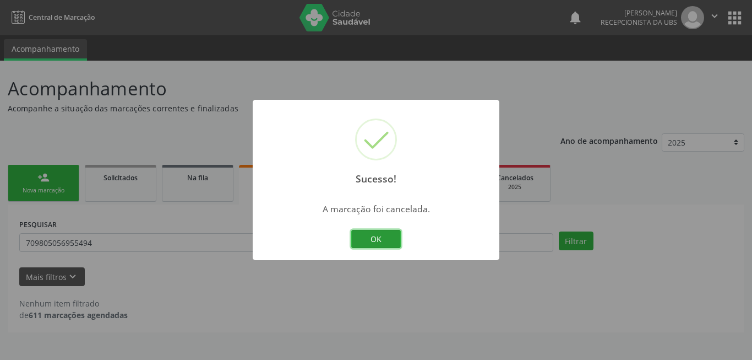
drag, startPoint x: 375, startPoint y: 238, endPoint x: 373, endPoint y: 229, distance: 9.1
click at [376, 238] on button "OK" at bounding box center [376, 239] width 50 height 19
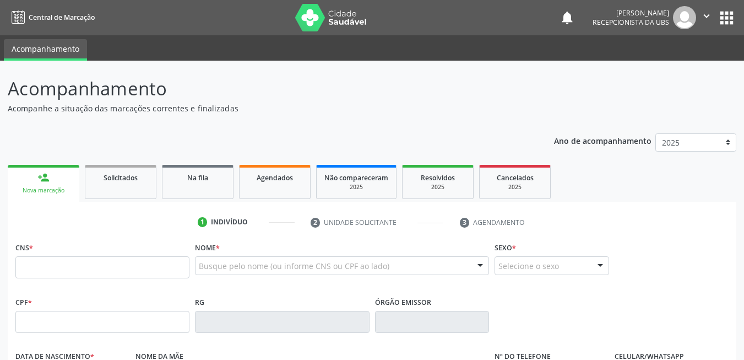
click at [270, 189] on link "Agendados" at bounding box center [275, 182] width 72 height 34
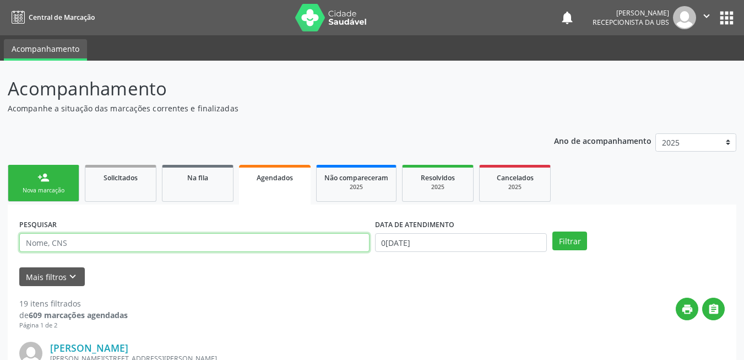
click at [266, 242] on input "text" at bounding box center [194, 242] width 350 height 19
type input "8980049174735457"
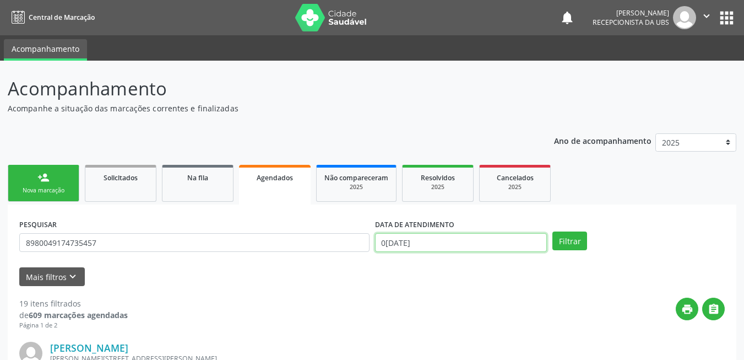
click at [470, 247] on input "0[DATE]" at bounding box center [461, 242] width 172 height 19
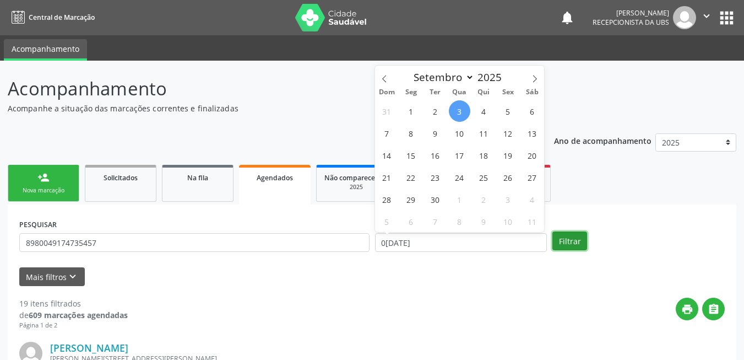
click at [571, 244] on button "Filtrar" at bounding box center [569, 240] width 35 height 19
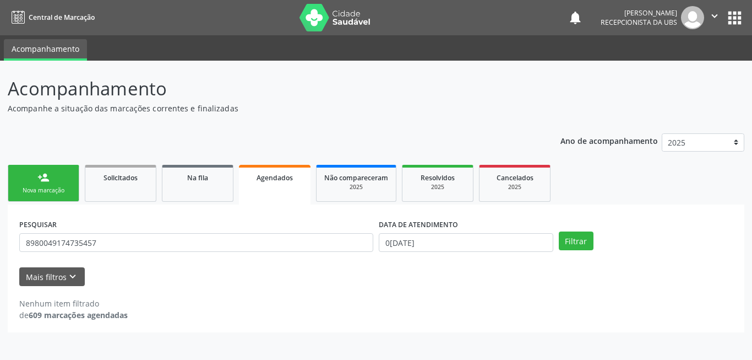
click at [692, 244] on div "Filtrar" at bounding box center [646, 240] width 180 height 19
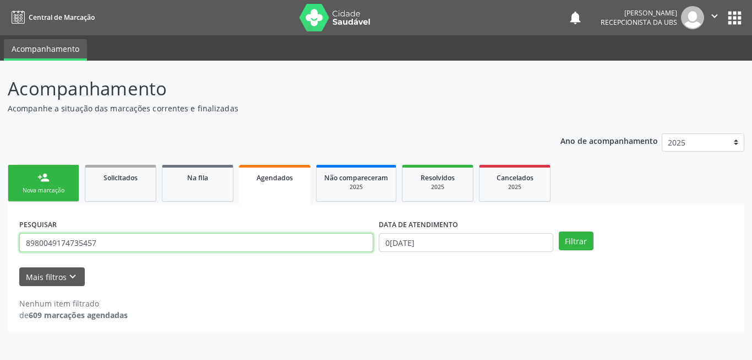
click at [362, 244] on input "8980049174735457" at bounding box center [196, 242] width 354 height 19
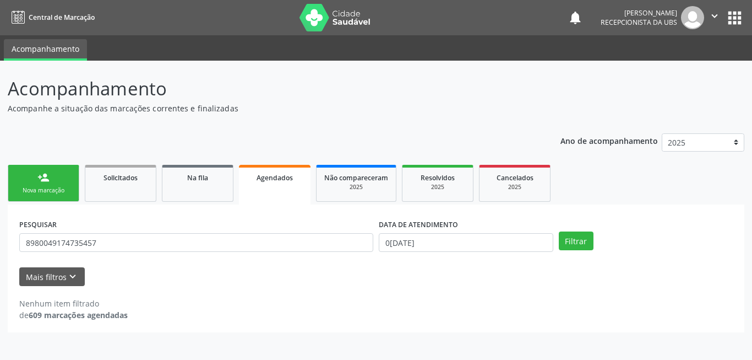
click at [469, 257] on div "DATA DE ATENDIMENTO 03[DATE]" at bounding box center [466, 237] width 180 height 43
click at [465, 249] on input "0[DATE]" at bounding box center [466, 242] width 175 height 19
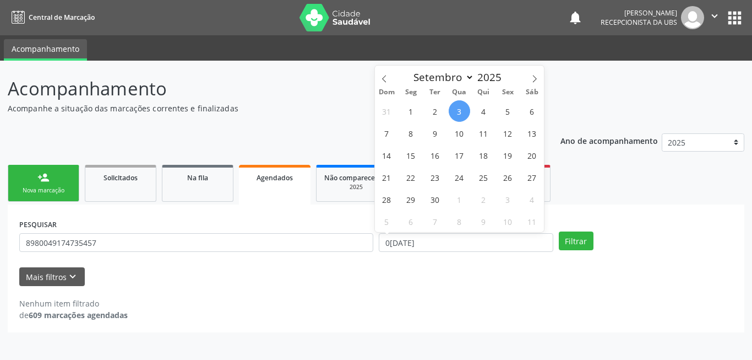
click at [461, 115] on span "3" at bounding box center [459, 110] width 21 height 21
type input "0[DATE]"
click at [461, 115] on span "3" at bounding box center [459, 110] width 21 height 21
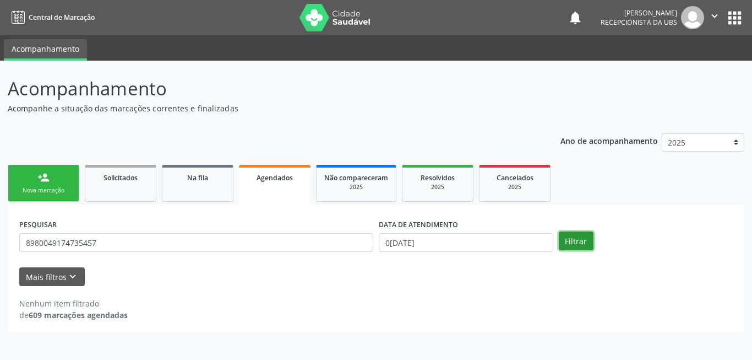
click at [571, 242] on button "Filtrar" at bounding box center [576, 240] width 35 height 19
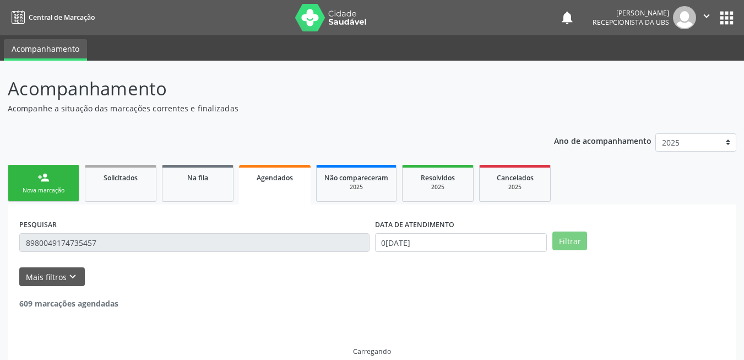
click at [640, 236] on div "Filtrar" at bounding box center [639, 240] width 178 height 19
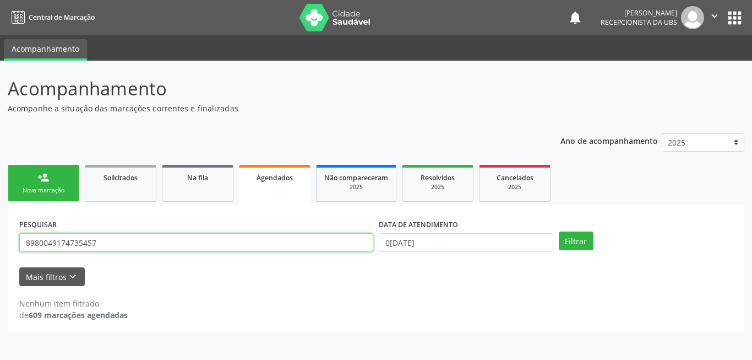
click at [355, 238] on input "8980049174735457" at bounding box center [196, 242] width 354 height 19
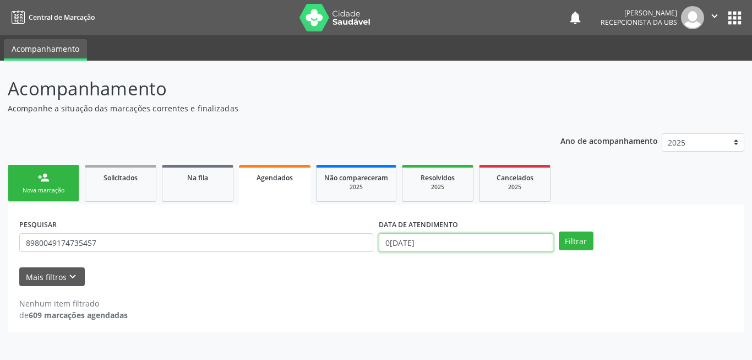
click at [453, 243] on input "0[DATE]" at bounding box center [466, 242] width 175 height 19
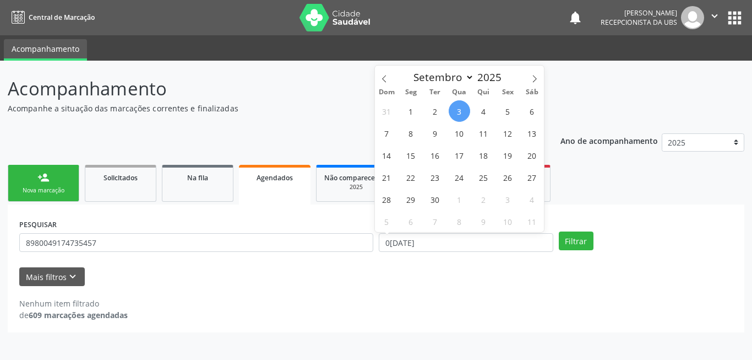
click at [461, 115] on span "3" at bounding box center [459, 110] width 21 height 21
type input "0[DATE]"
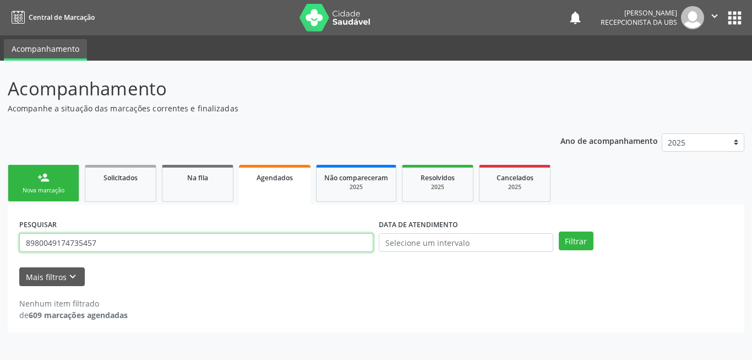
click at [335, 241] on input "8980049174735457" at bounding box center [196, 242] width 354 height 19
type input "898004917435457"
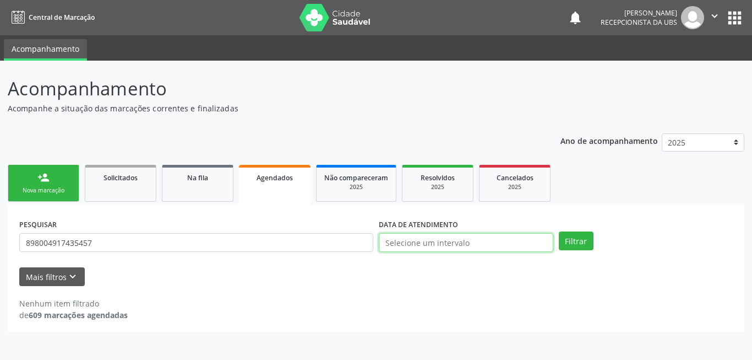
click at [509, 242] on input "text" at bounding box center [466, 242] width 175 height 19
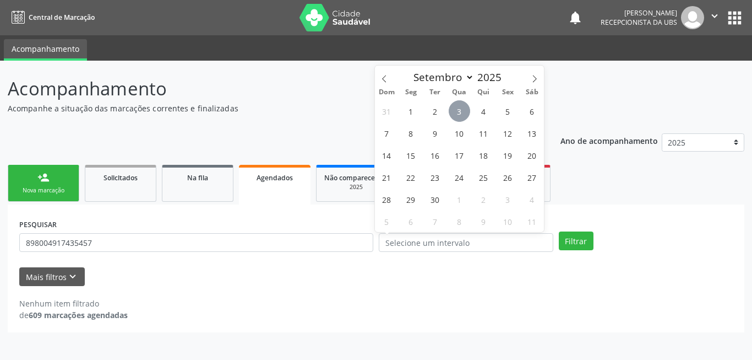
click at [460, 108] on span "3" at bounding box center [459, 110] width 21 height 21
type input "0[DATE]"
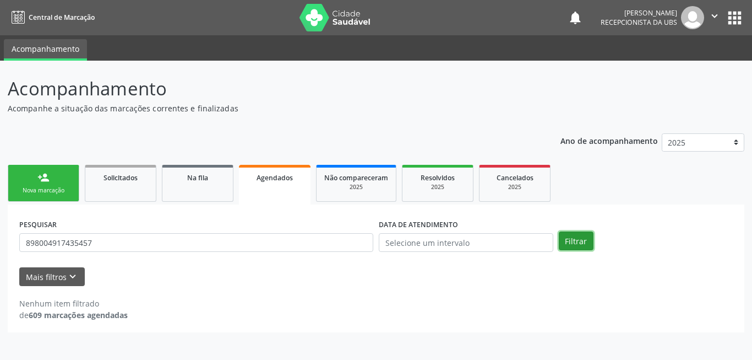
click at [578, 246] on button "Filtrar" at bounding box center [576, 240] width 35 height 19
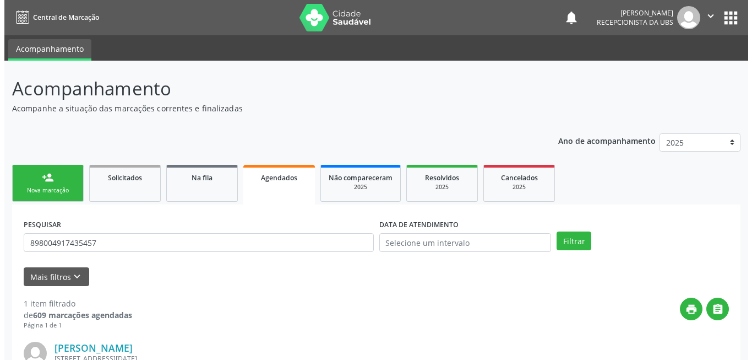
scroll to position [148, 0]
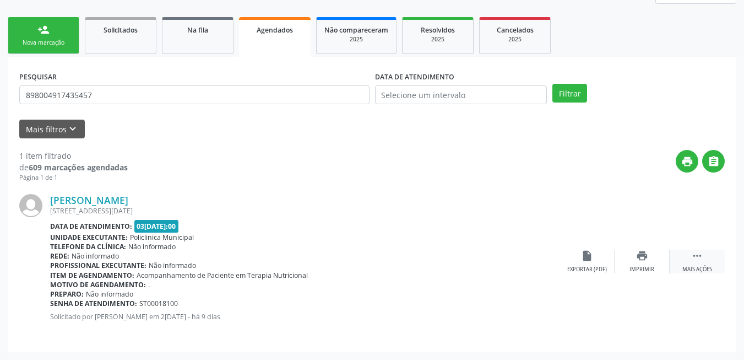
click at [707, 260] on div " Mais ações" at bounding box center [697, 261] width 55 height 24
click at [579, 258] on div "cancel Cancelar" at bounding box center [586, 261] width 55 height 24
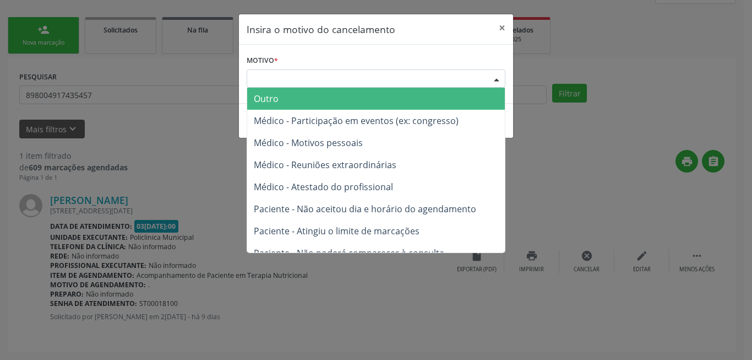
click at [426, 81] on div "Escolha o motivo" at bounding box center [376, 78] width 259 height 19
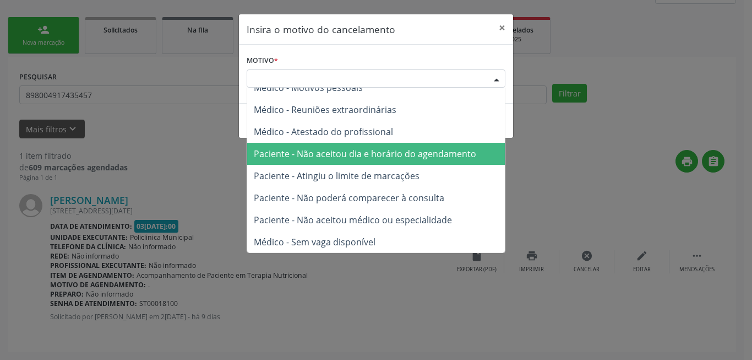
scroll to position [56, 0]
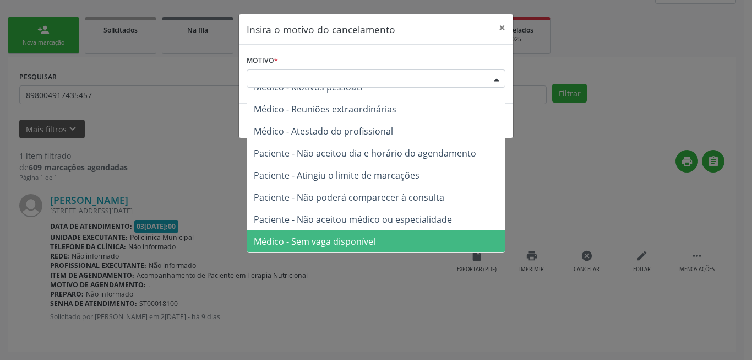
click at [365, 237] on span "Médico - Sem vaga disponível" at bounding box center [315, 241] width 122 height 12
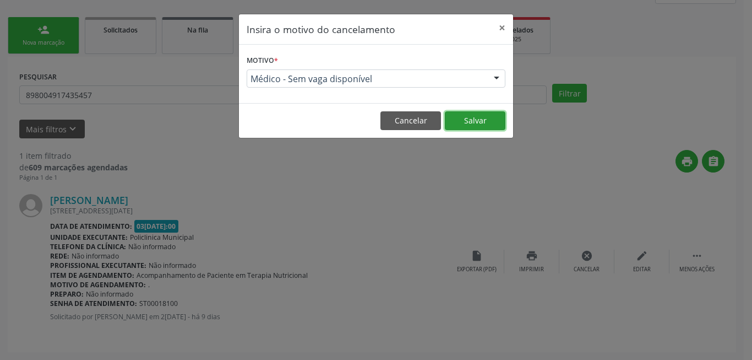
click at [457, 125] on button "Salvar" at bounding box center [475, 120] width 61 height 19
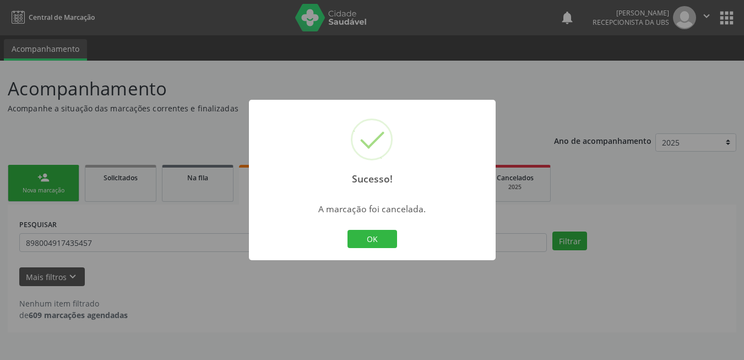
scroll to position [0, 0]
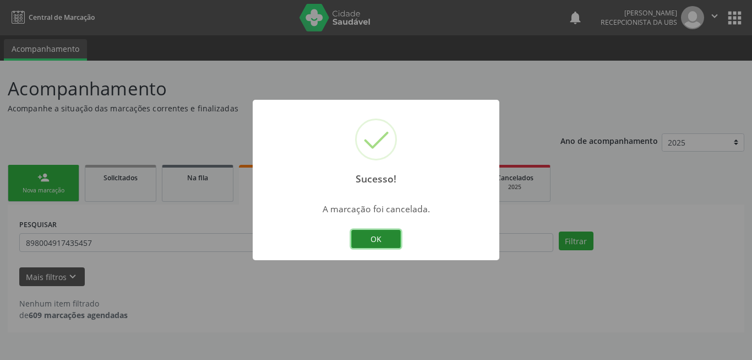
click at [363, 231] on button "OK" at bounding box center [376, 239] width 50 height 19
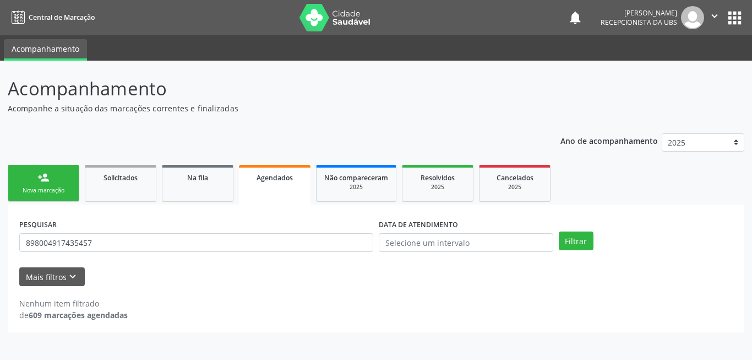
click at [59, 176] on link "person_add Nova marcação" at bounding box center [44, 183] width 72 height 37
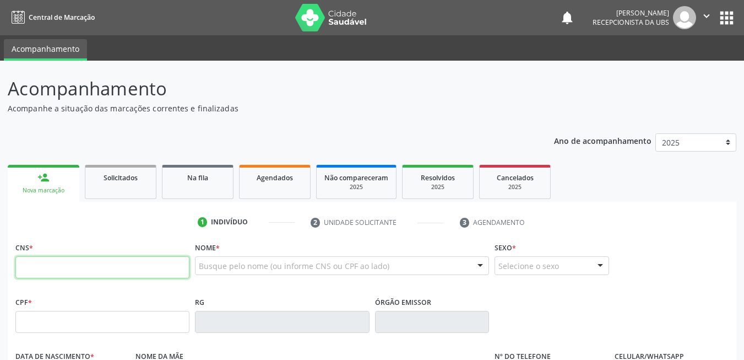
click at [94, 267] on input "text" at bounding box center [102, 267] width 174 height 22
click at [110, 264] on input "text" at bounding box center [102, 267] width 174 height 22
type input "705 0028 8516 3459"
type input "154.508.664-88"
type input "28[DATE]"
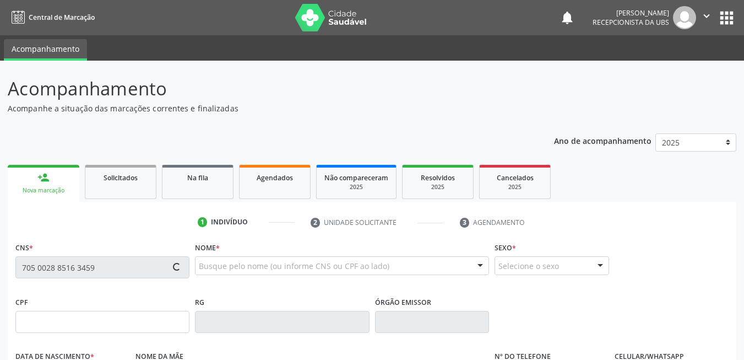
type input "[PERSON_NAME]"
type input "[PHONE_NUMBER]"
type input "728.851.144-87"
type input "537"
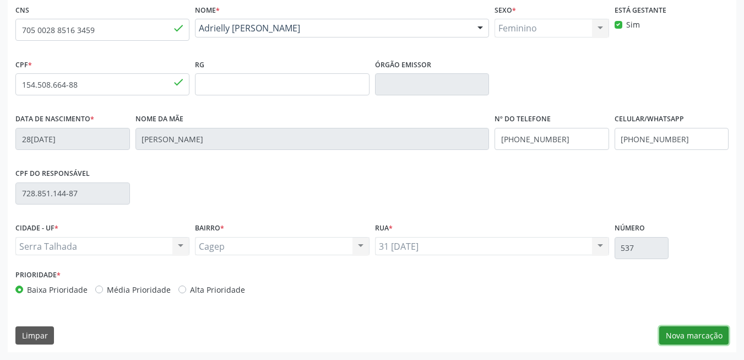
click at [671, 330] on button "Nova marcação" at bounding box center [693, 335] width 69 height 19
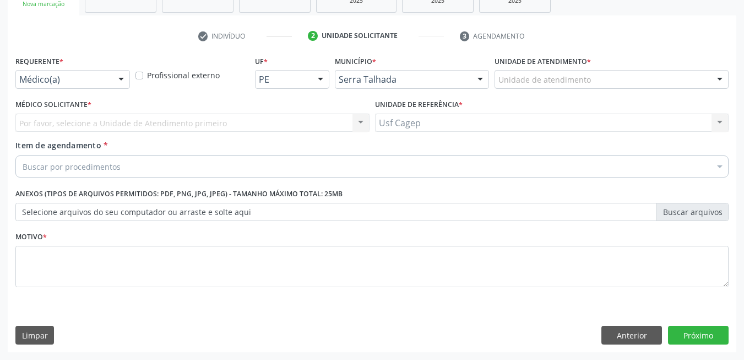
scroll to position [186, 0]
click at [102, 86] on div "Médico(a)" at bounding box center [72, 79] width 115 height 19
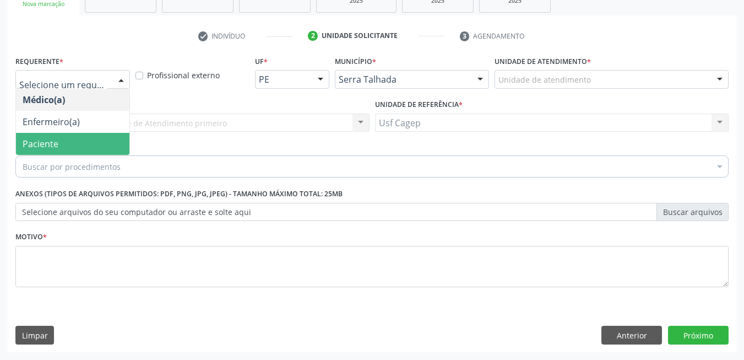
click at [76, 147] on span "Paciente" at bounding box center [72, 144] width 113 height 22
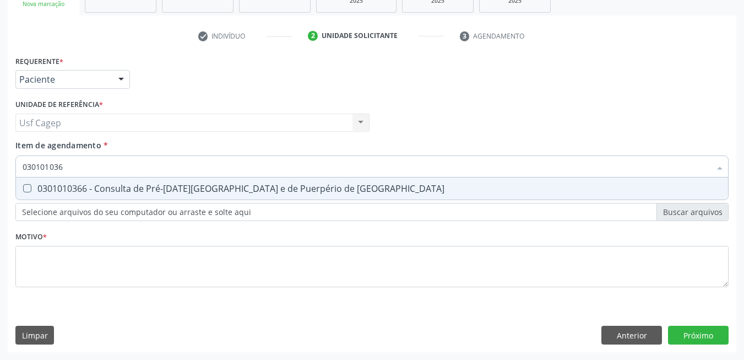
type input "0301010366"
click at [164, 192] on div "0301010366 - Consulta de Pré-[DATE][GEOGRAPHIC_DATA] e de Puerpério de [GEOGRAP…" at bounding box center [372, 188] width 699 height 9
checkbox Risco "true"
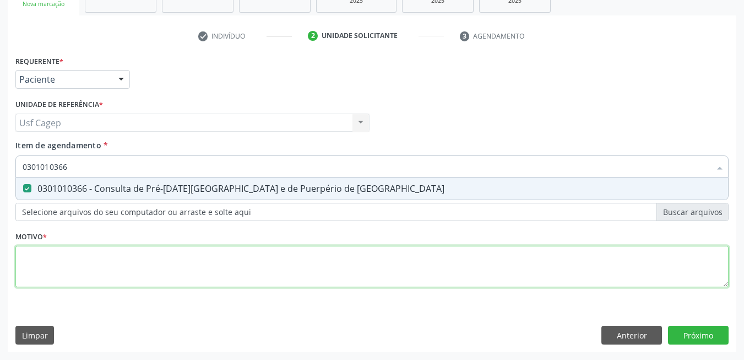
click at [188, 260] on div "Requerente * Paciente Médico(a) Enfermeiro(a) Paciente Nenhum resultado encontr…" at bounding box center [371, 177] width 713 height 249
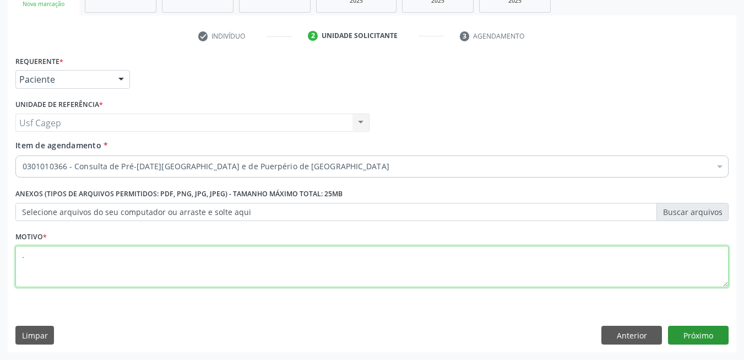
type textarea "."
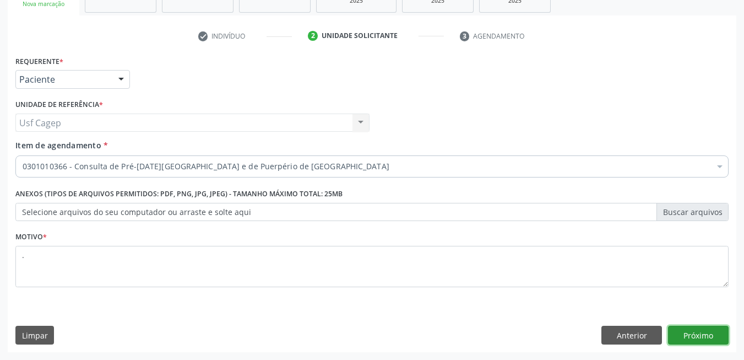
click at [695, 334] on button "Próximo" at bounding box center [698, 334] width 61 height 19
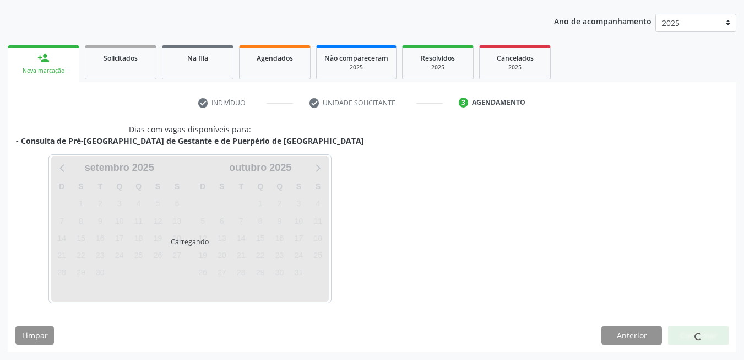
scroll to position [152, 0]
